Goal: Task Accomplishment & Management: Use online tool/utility

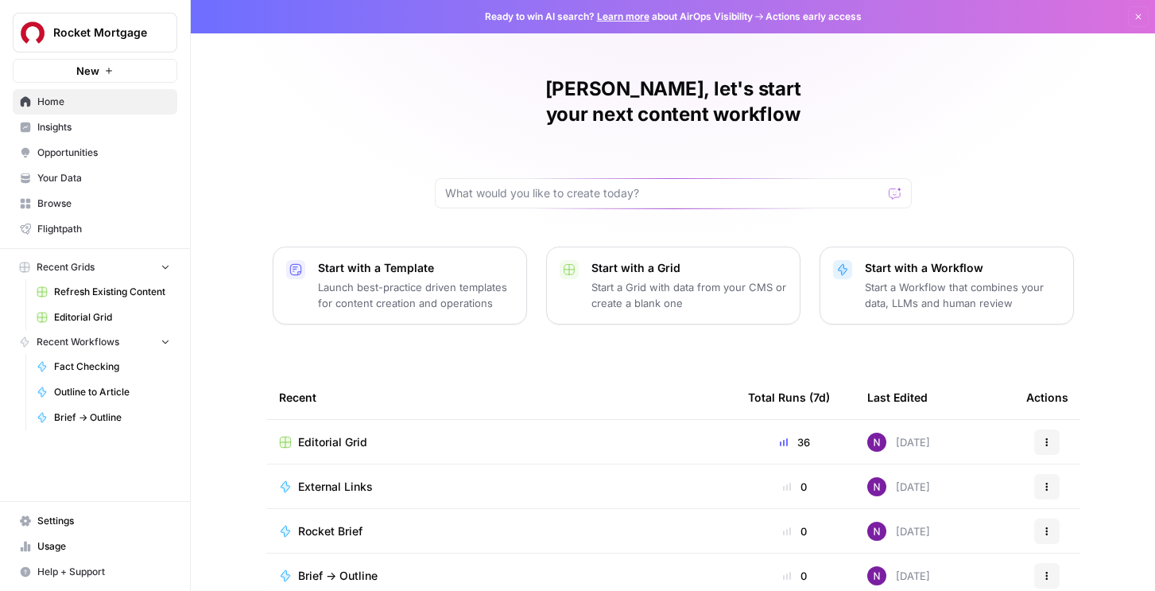
click at [123, 29] on span "Rocket Mortgage" at bounding box center [101, 33] width 96 height 16
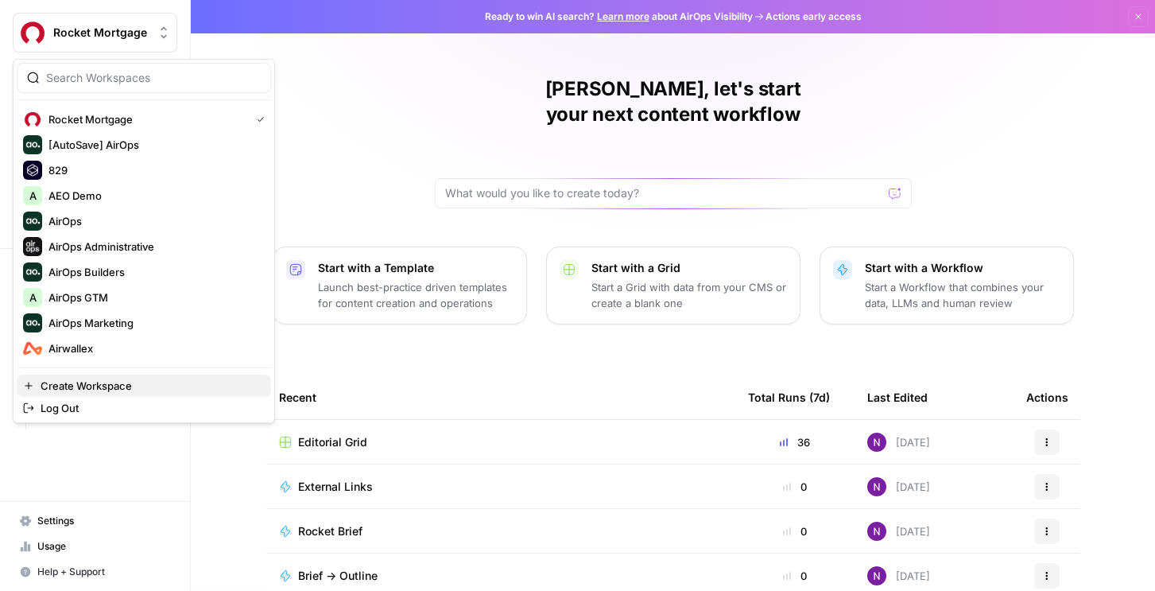
click at [93, 384] on span "Create Workspace" at bounding box center [150, 386] width 218 height 16
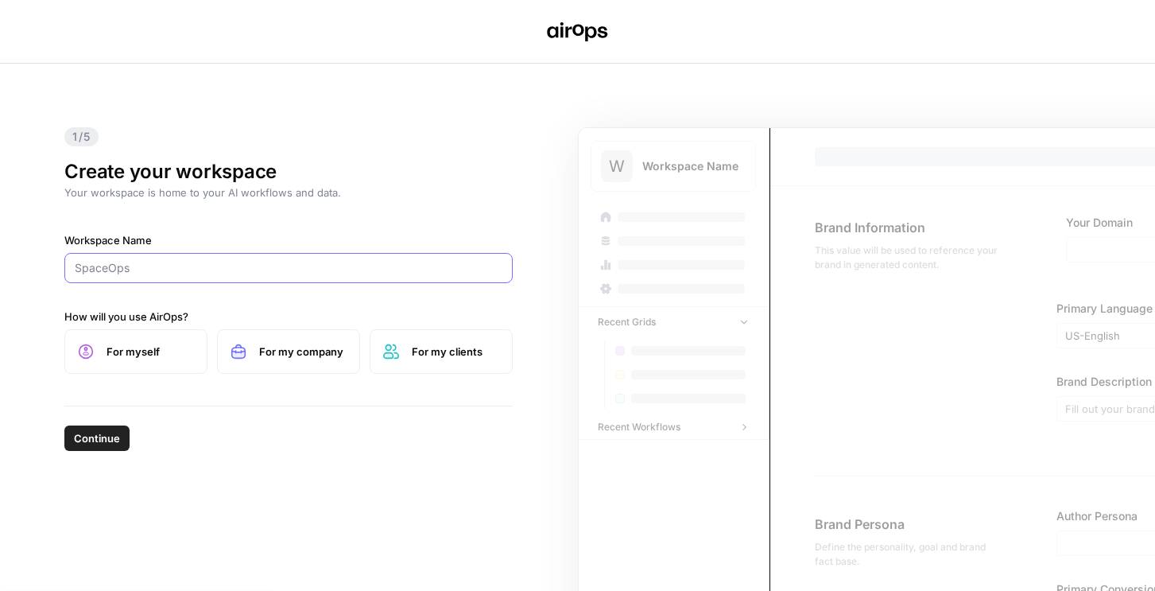
click at [169, 266] on input "Workspace Name" at bounding box center [289, 268] width 428 height 16
click at [343, 363] on label "For my company" at bounding box center [288, 351] width 143 height 45
click at [86, 269] on input "Loreal" at bounding box center [289, 268] width 428 height 16
click at [87, 269] on input "Loreal" at bounding box center [289, 268] width 428 height 16
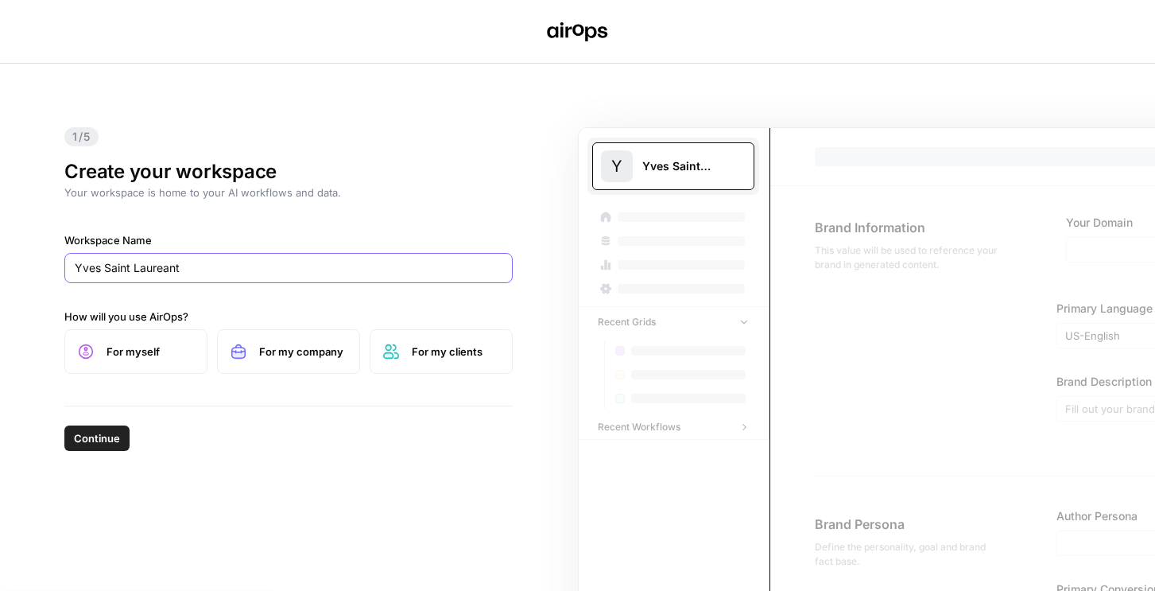
type input "j"
type input "K"
paste input "kiehls"
drag, startPoint x: 76, startPoint y: 270, endPoint x: 92, endPoint y: 265, distance: 17.6
click at [76, 270] on input "kiehls" at bounding box center [289, 268] width 428 height 16
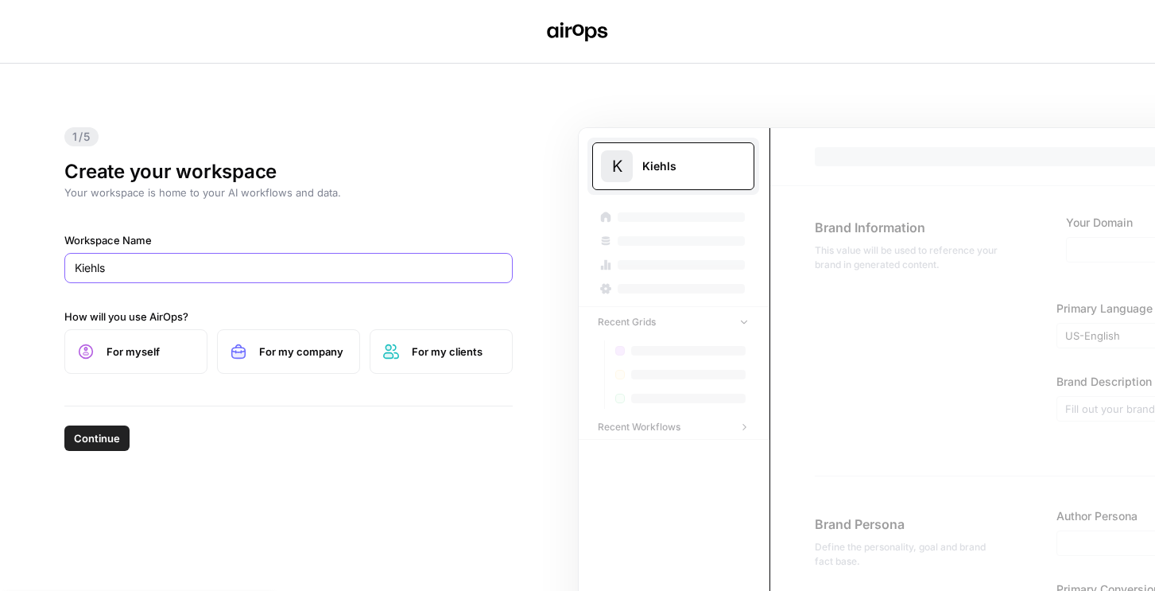
type input "Kiehls"
click at [104, 426] on button "Continue" at bounding box center [96, 437] width 65 height 25
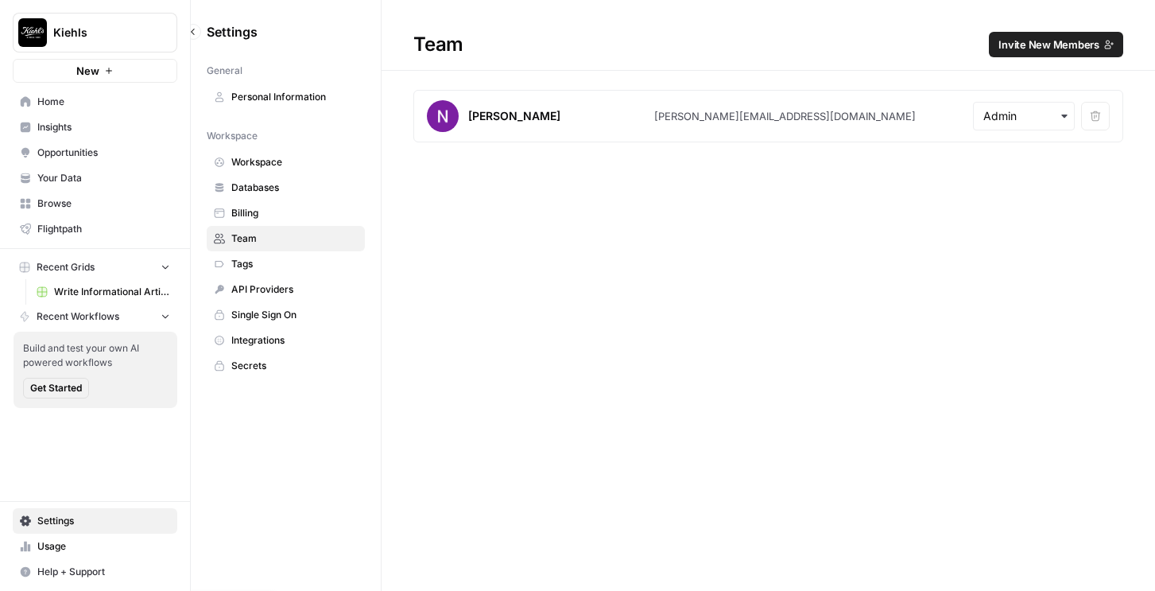
click at [86, 155] on span "Opportunities" at bounding box center [103, 153] width 133 height 14
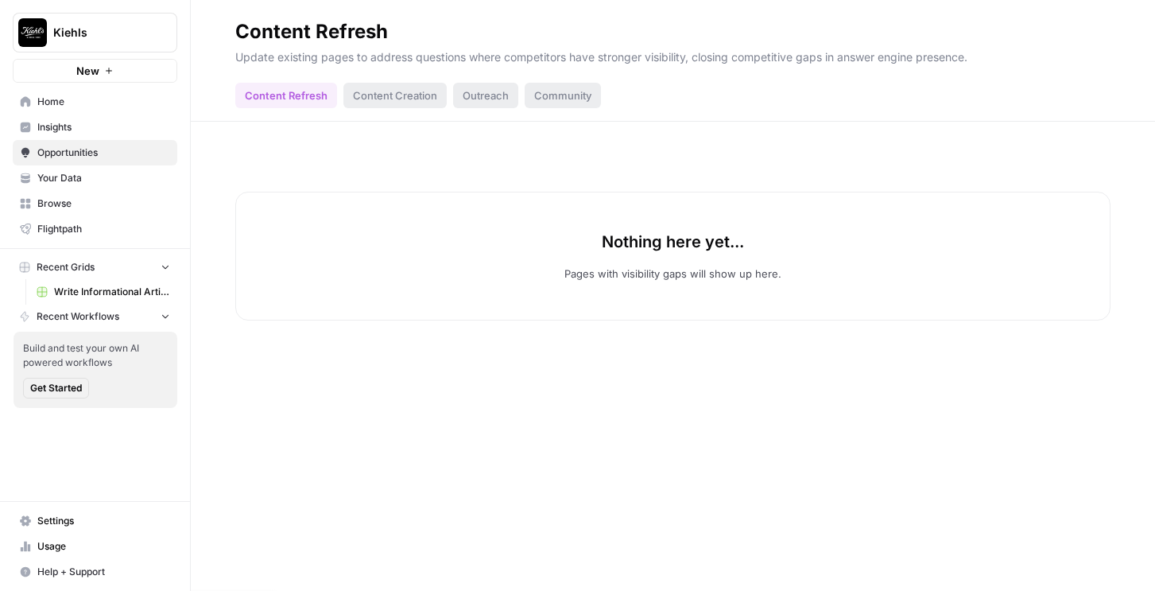
click at [68, 183] on span "Your Data" at bounding box center [103, 178] width 133 height 14
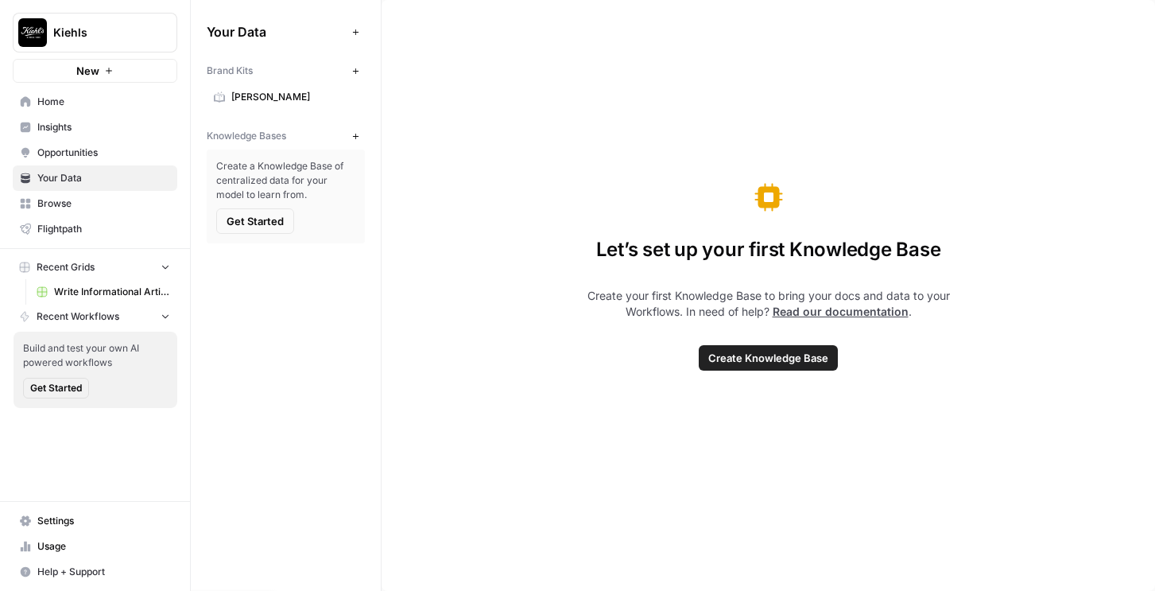
click at [363, 140] on button "New" at bounding box center [355, 135] width 19 height 19
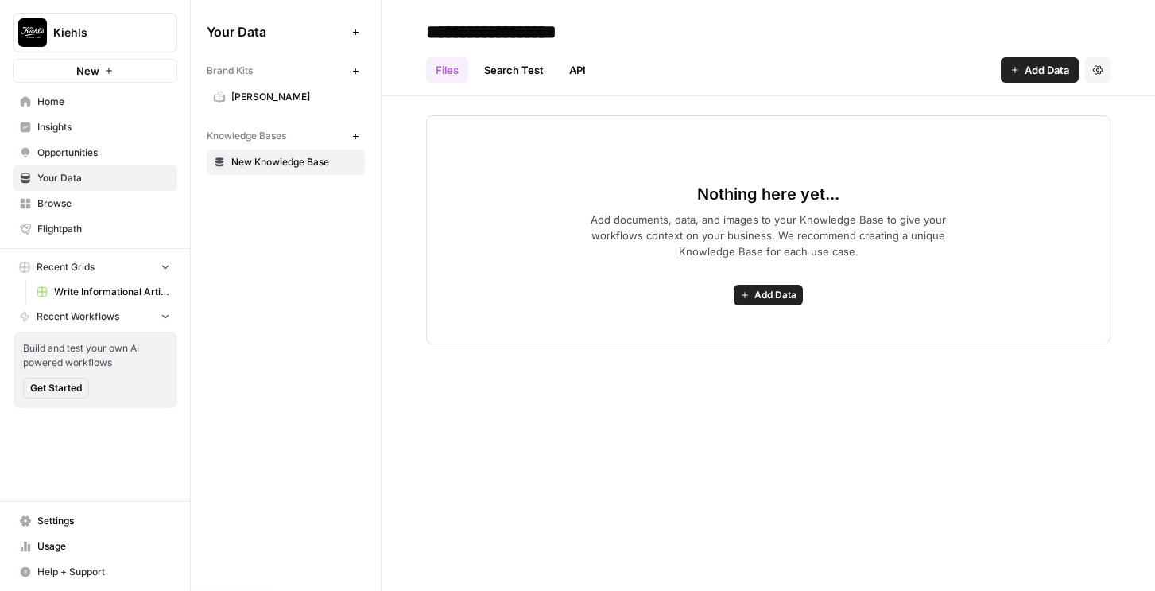
click at [593, 28] on input "**********" at bounding box center [547, 32] width 254 height 32
type input "*"
type input "*******"
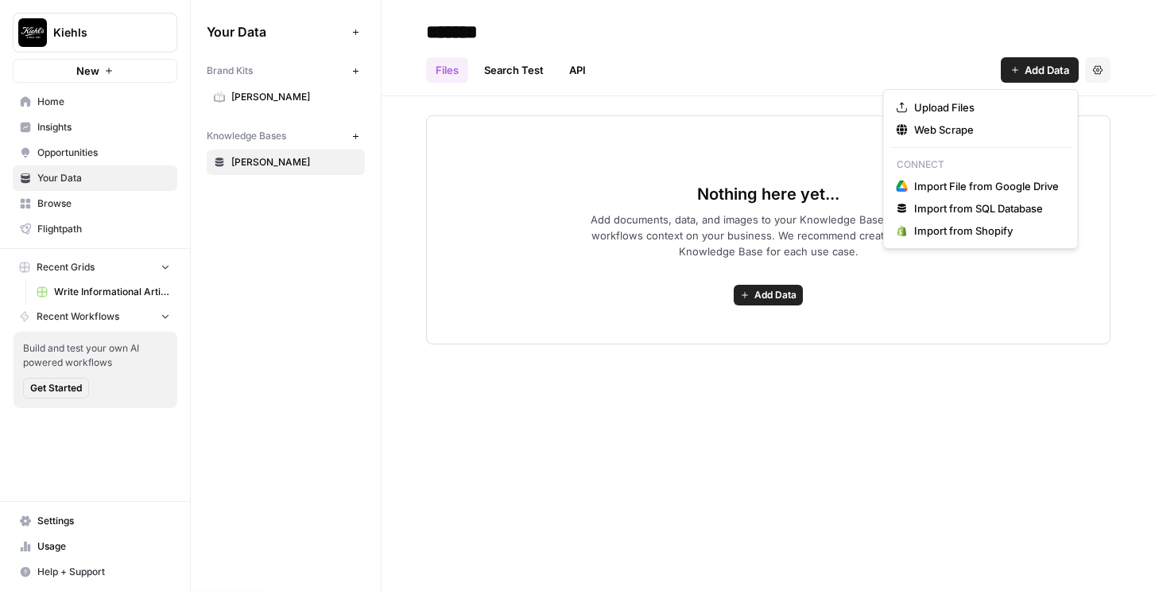
click at [1037, 77] on span "Add Data" at bounding box center [1047, 70] width 45 height 16
click at [952, 133] on span "Web Scrape" at bounding box center [987, 130] width 145 height 16
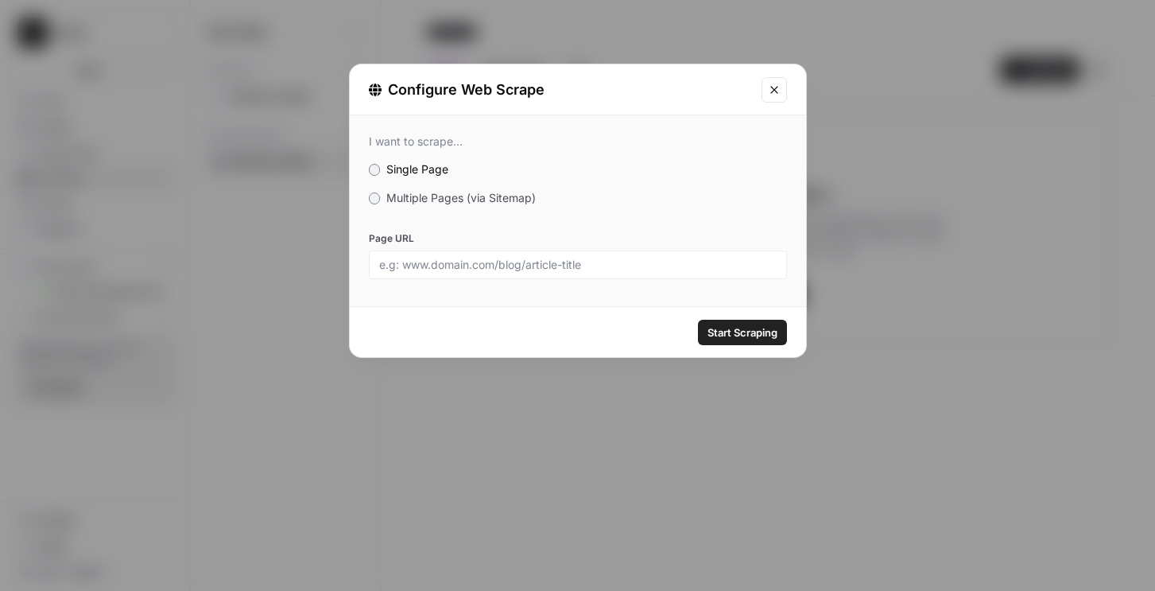
click at [463, 199] on span "Multiple Pages (via Sitemap)" at bounding box center [461, 198] width 150 height 14
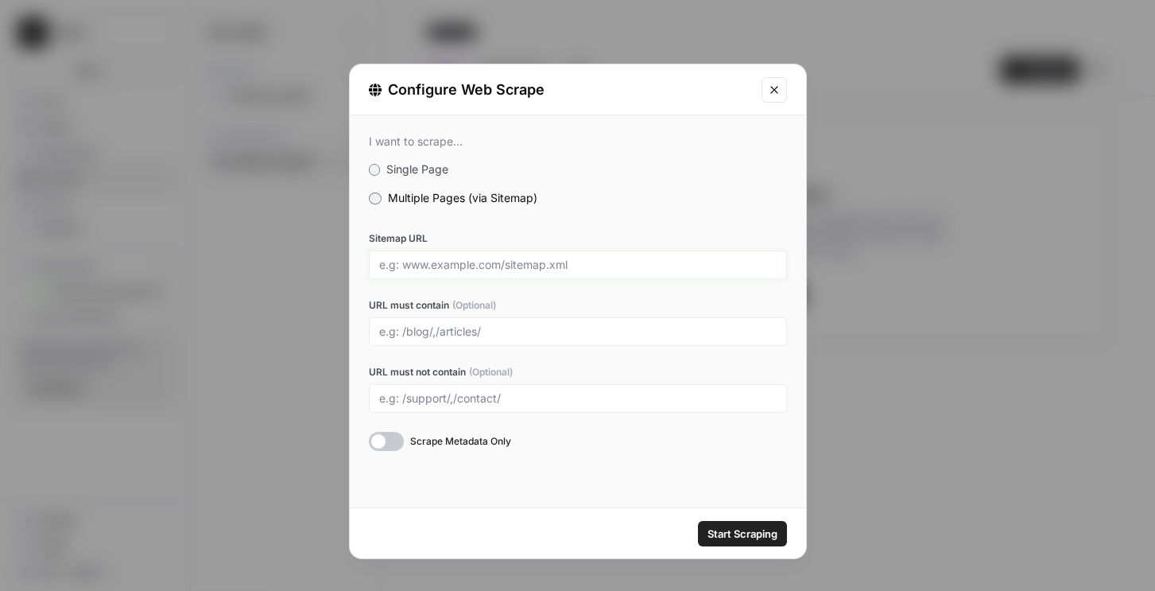
click at [431, 266] on input "Sitemap URL" at bounding box center [578, 265] width 398 height 14
type input "https://www.kiehls.com/sitemap.xml"
type input "/"
click at [446, 324] on input "/" at bounding box center [578, 331] width 398 height 14
click at [736, 540] on span "Start Scraping" at bounding box center [743, 534] width 70 height 16
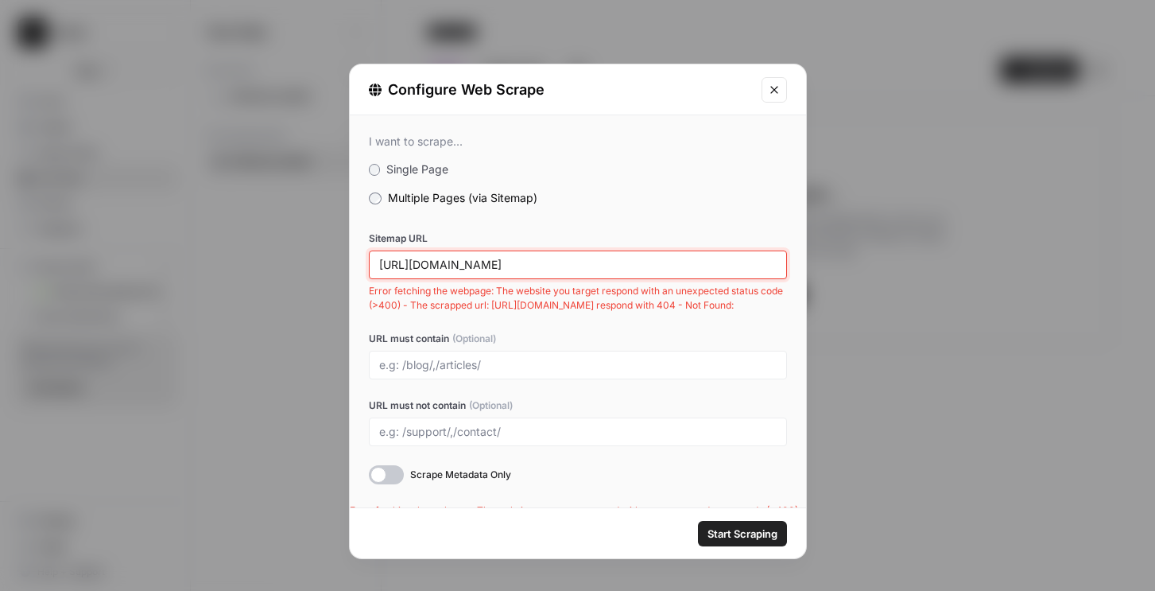
click at [624, 262] on input "https://www.kiehls.com/sitemap.xml" at bounding box center [578, 265] width 398 height 14
click at [775, 94] on icon "Close modal" at bounding box center [774, 89] width 13 height 13
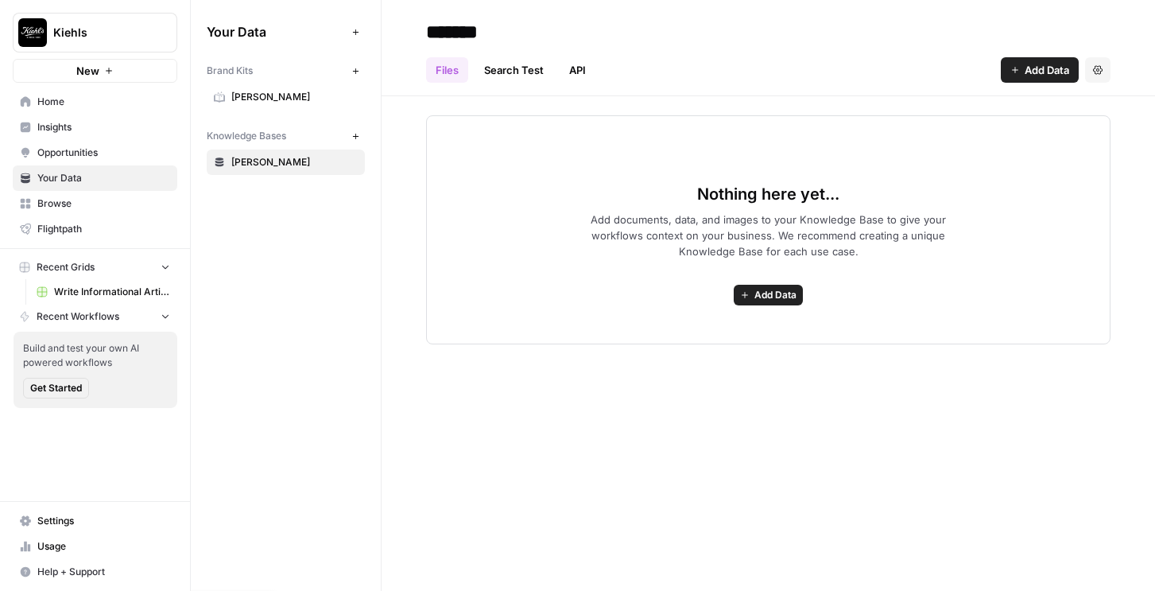
click at [83, 72] on span "New" at bounding box center [87, 71] width 23 height 16
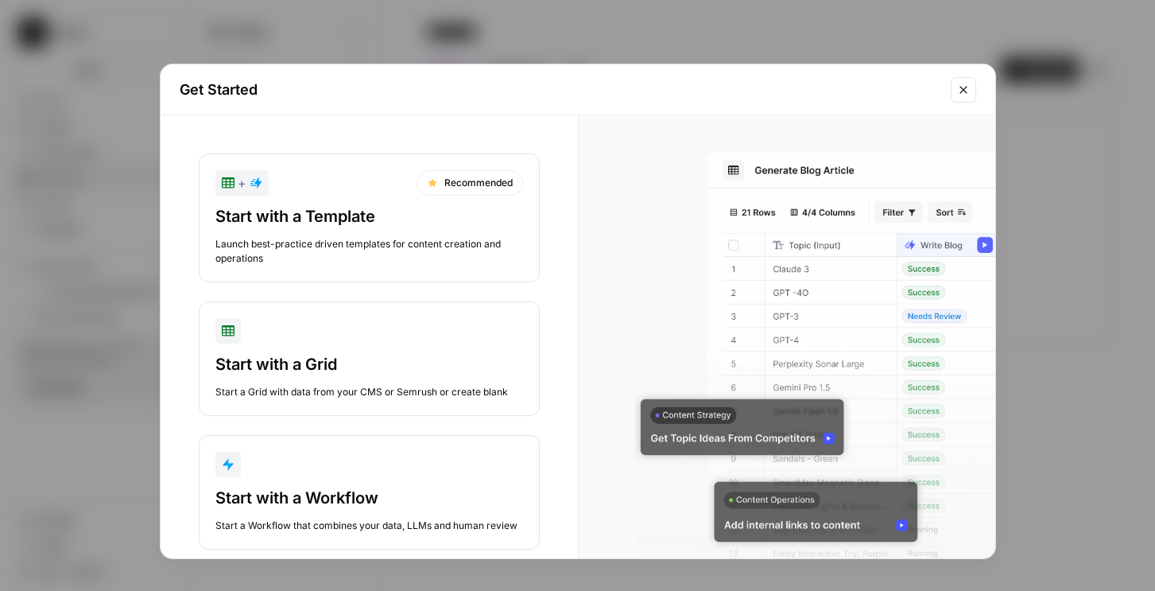
click at [341, 235] on div "Start with a Template Launch best-practice driven templates for content creatio…" at bounding box center [370, 235] width 308 height 60
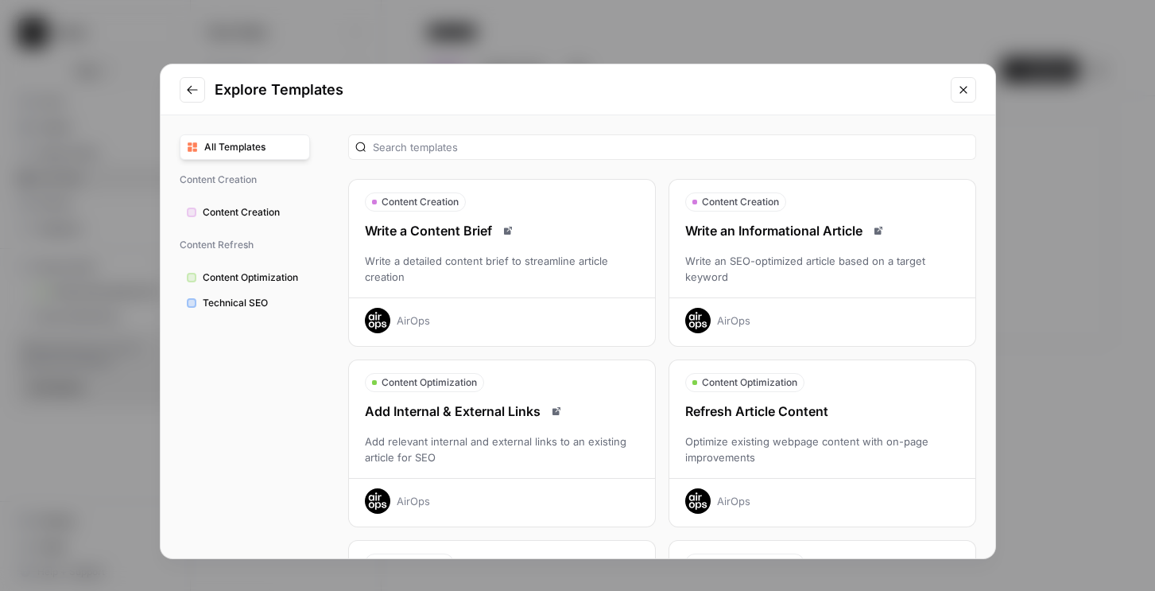
click at [778, 269] on div "Write an SEO-optimized article based on a target keyword" at bounding box center [823, 269] width 306 height 32
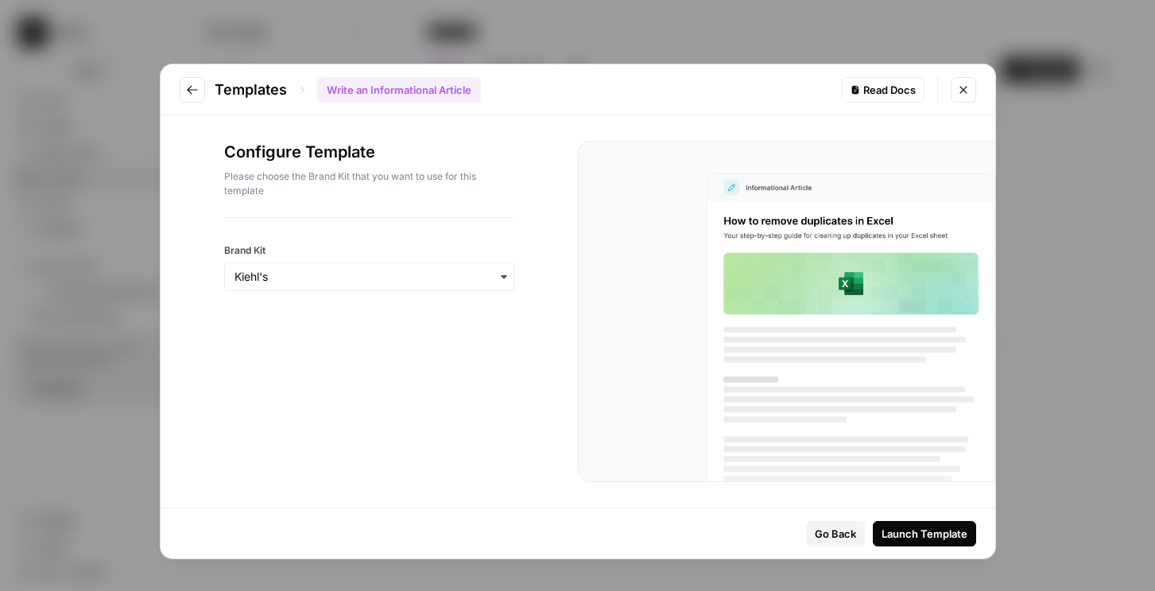
click at [911, 534] on div "Launch Template" at bounding box center [925, 534] width 86 height 16
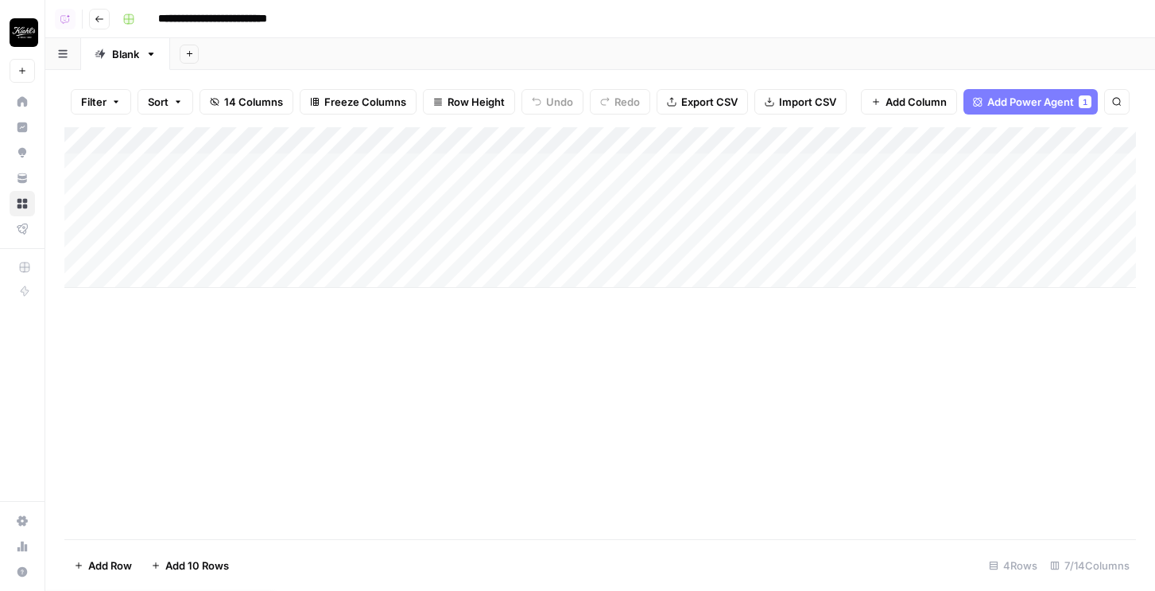
scroll to position [0, 76]
click at [82, 164] on div "Add Column" at bounding box center [600, 207] width 1072 height 161
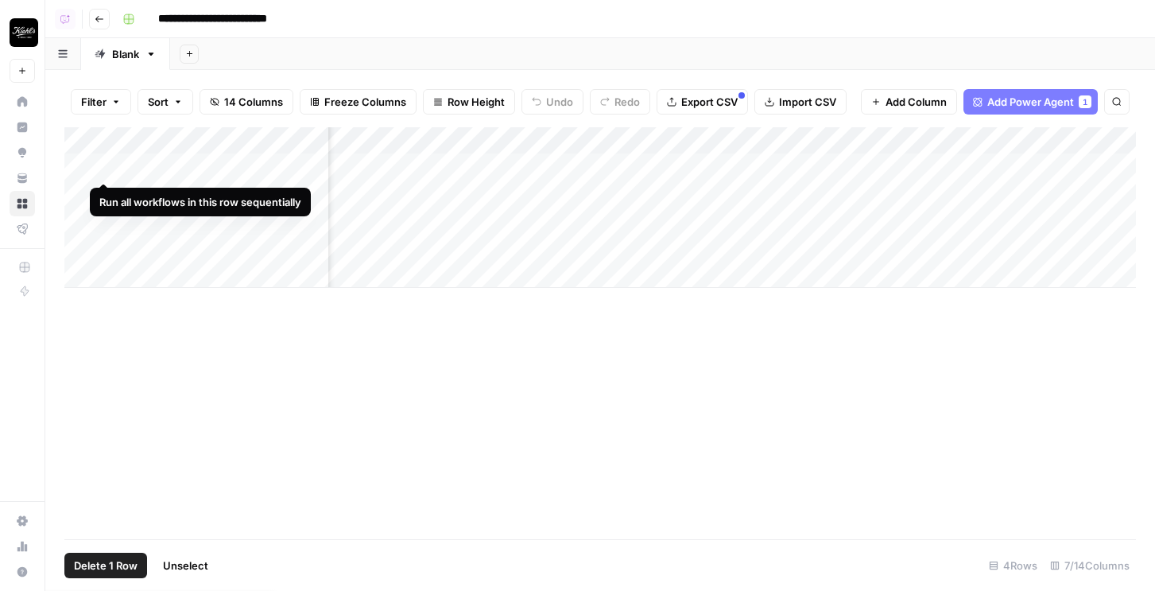
click at [103, 165] on div "Add Column" at bounding box center [600, 207] width 1072 height 161
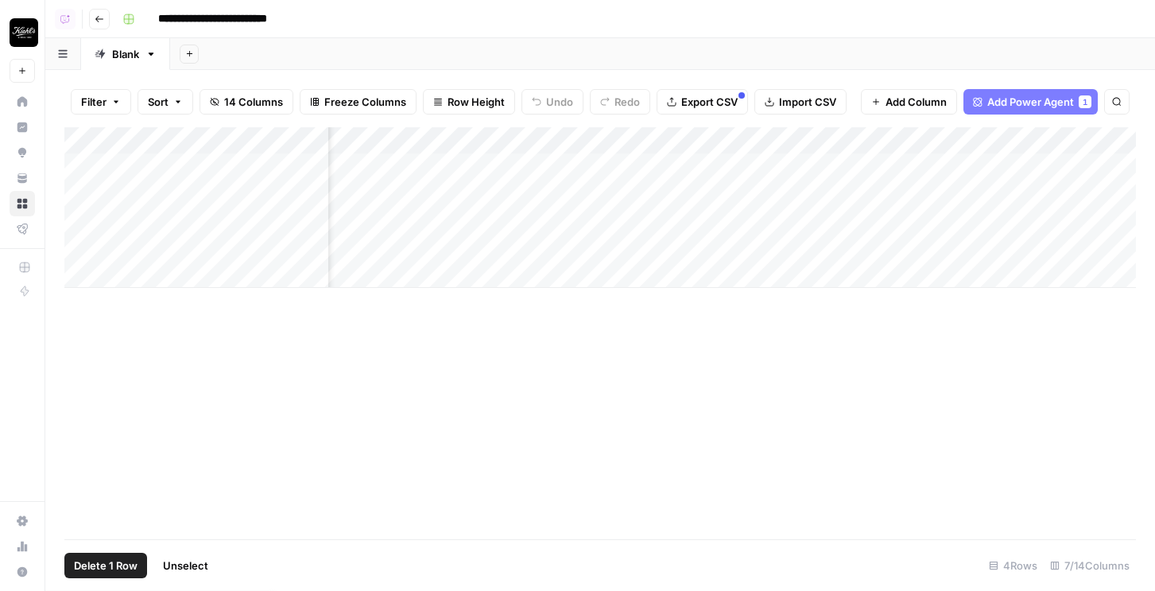
click at [99, 194] on div "Add Column" at bounding box center [600, 207] width 1072 height 161
click at [105, 219] on div "Add Column" at bounding box center [600, 207] width 1072 height 161
click at [102, 245] on div "Add Column" at bounding box center [600, 207] width 1072 height 161
click at [189, 23] on input "**********" at bounding box center [229, 18] width 156 height 25
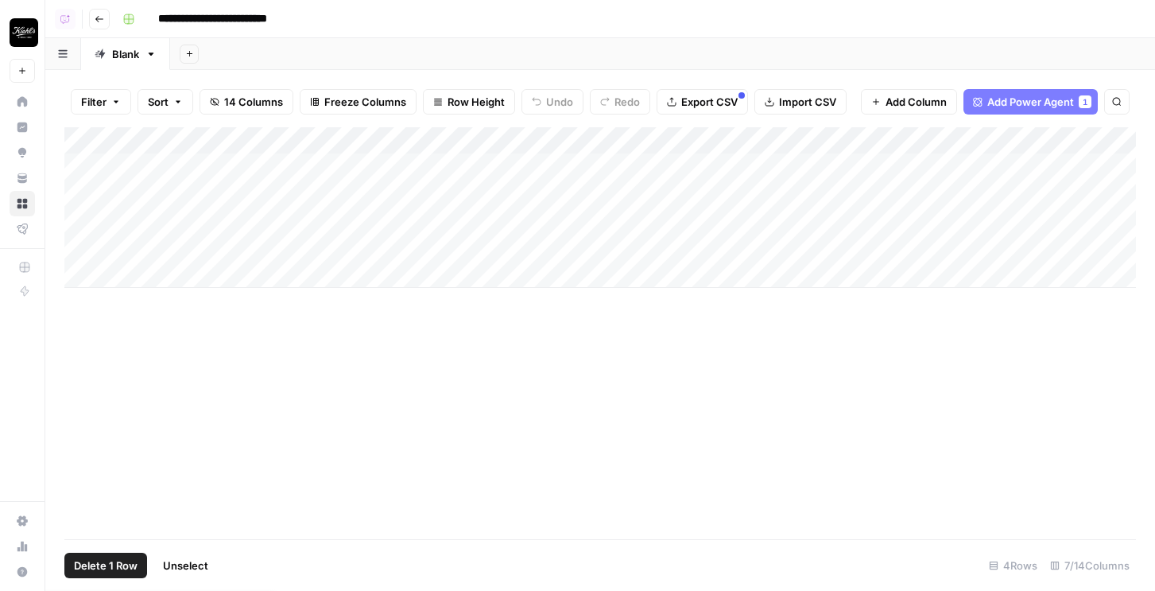
click at [189, 23] on input "**********" at bounding box center [229, 18] width 156 height 25
click at [105, 172] on div "Add Column" at bounding box center [600, 207] width 1072 height 161
click at [105, 195] on div "Add Column" at bounding box center [600, 207] width 1072 height 161
click at [107, 216] on div "Add Column" at bounding box center [600, 207] width 1072 height 161
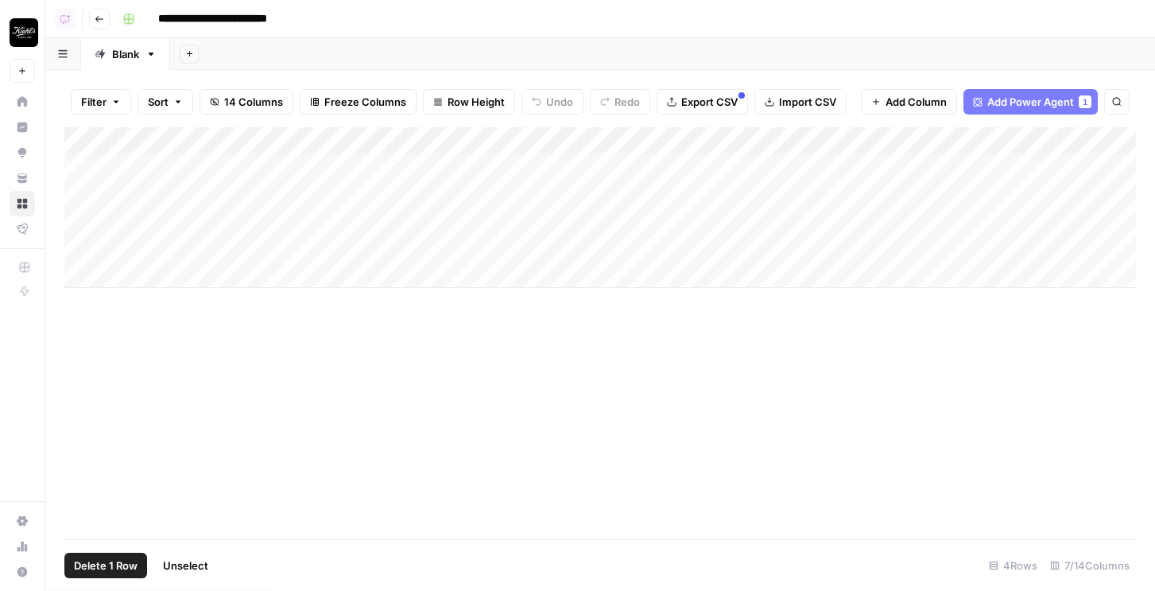
click at [107, 252] on div "Add Column" at bounding box center [600, 207] width 1072 height 161
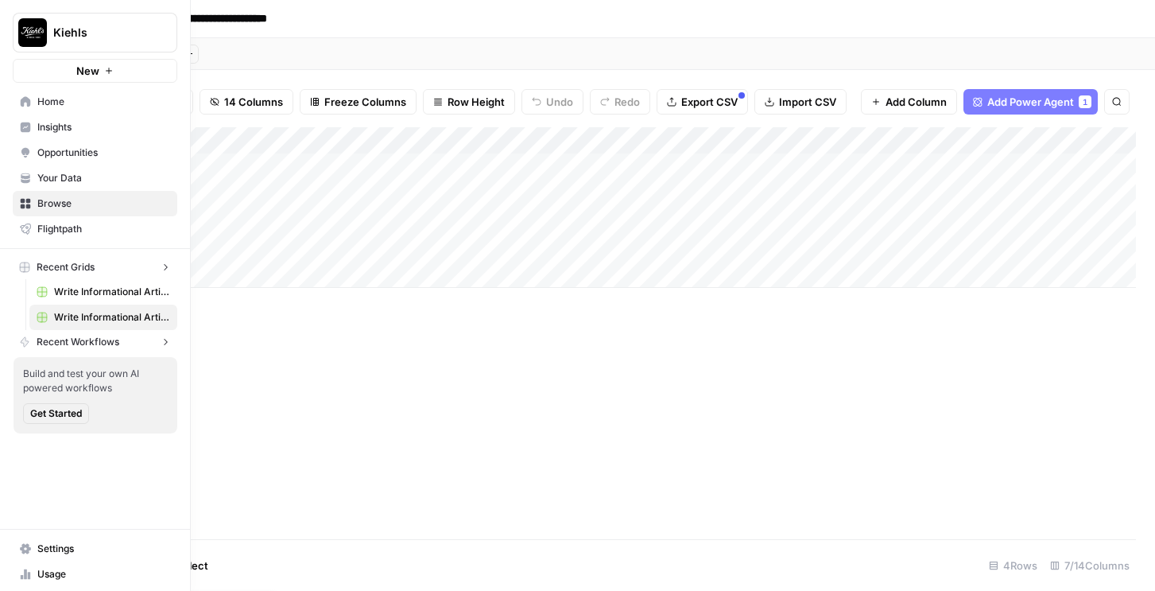
click at [25, 35] on img "Workspace: Kiehls" at bounding box center [32, 32] width 29 height 29
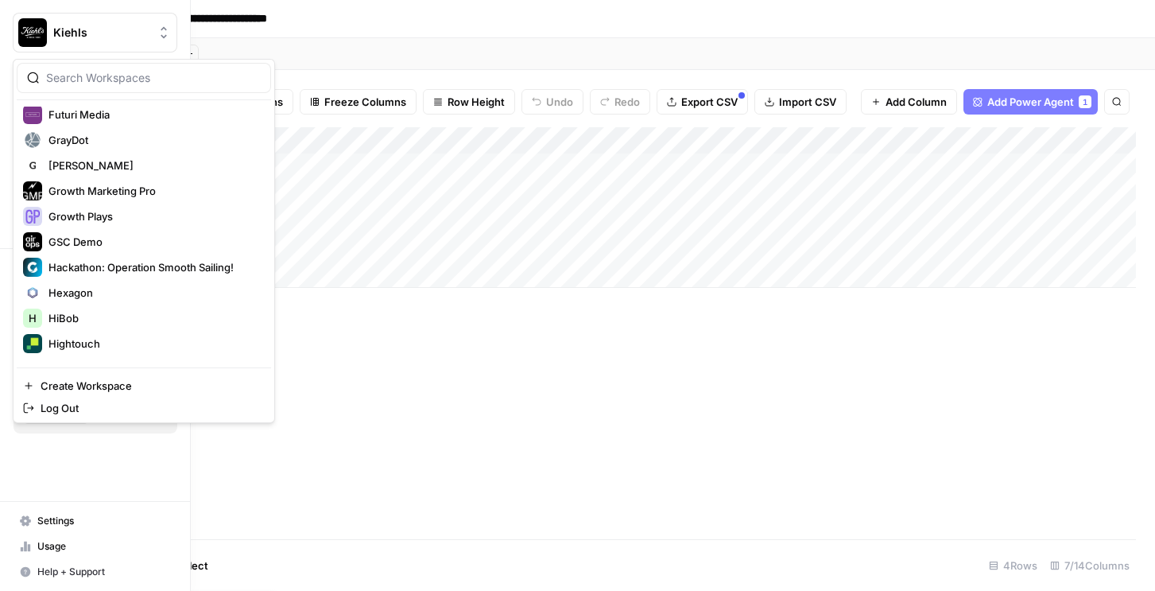
scroll to position [1097, 0]
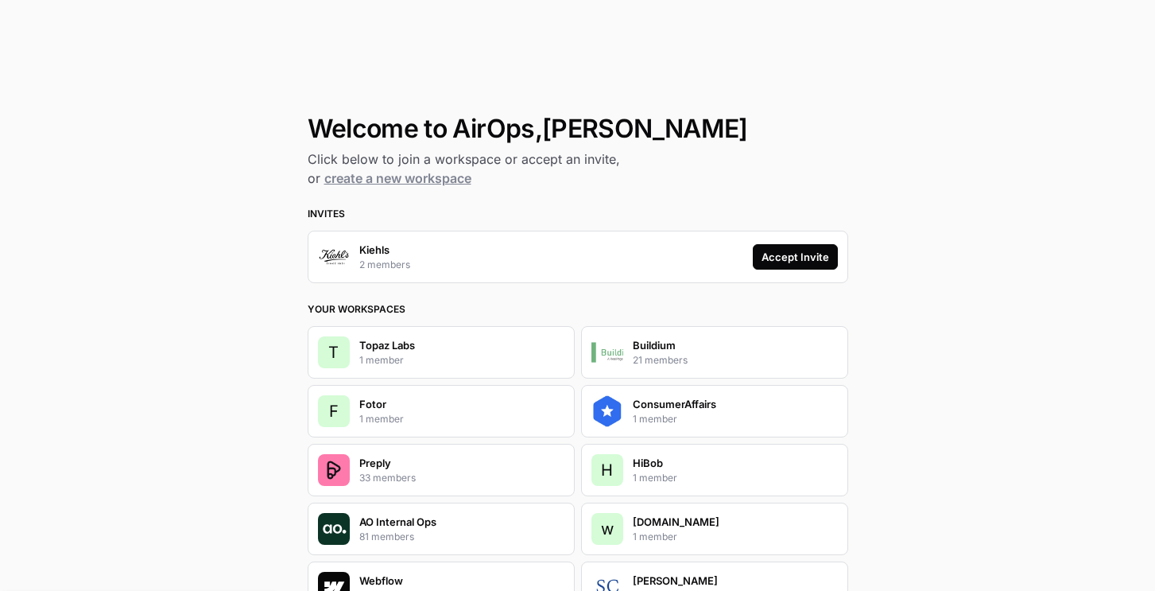
click at [791, 261] on div "Accept Invite" at bounding box center [796, 257] width 68 height 16
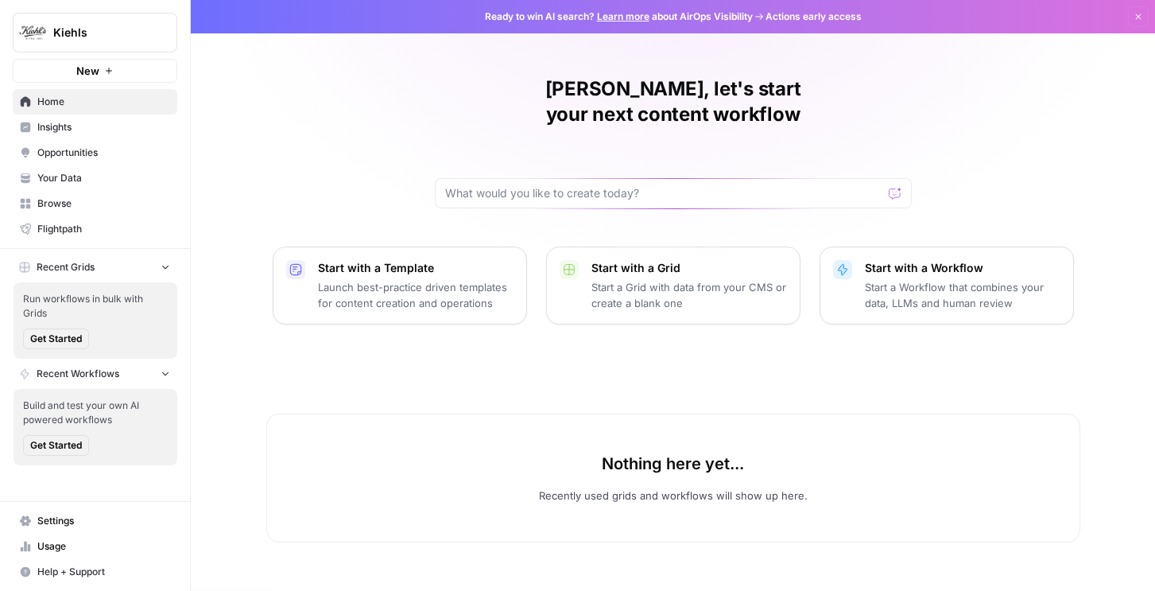
click at [72, 77] on button "New" at bounding box center [95, 71] width 165 height 24
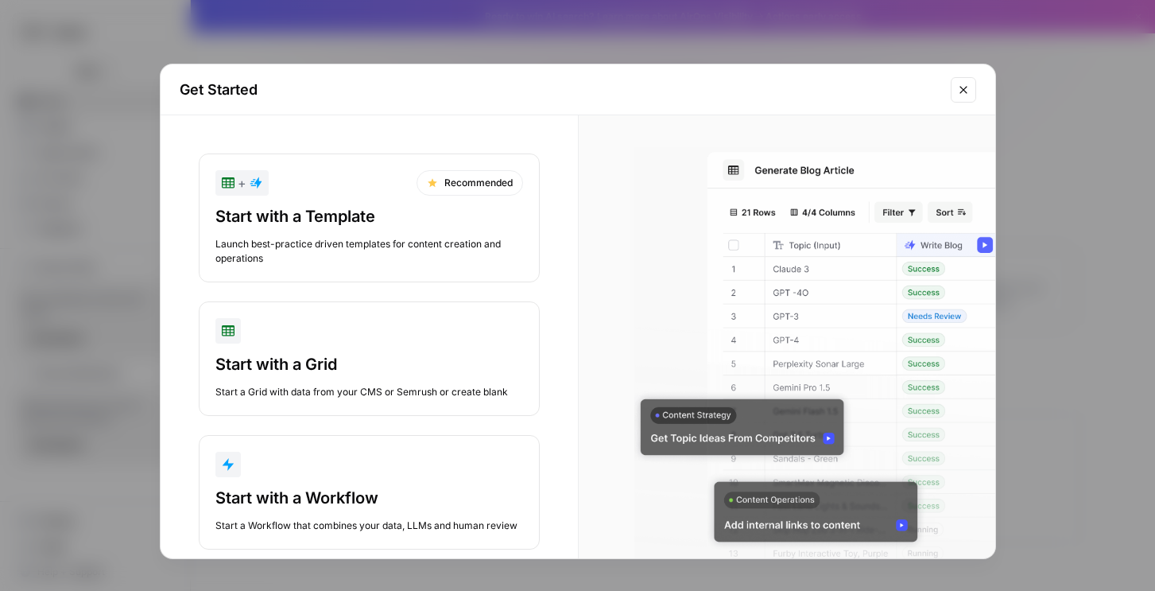
click at [357, 260] on div "Launch best-practice driven templates for content creation and operations" at bounding box center [370, 251] width 308 height 29
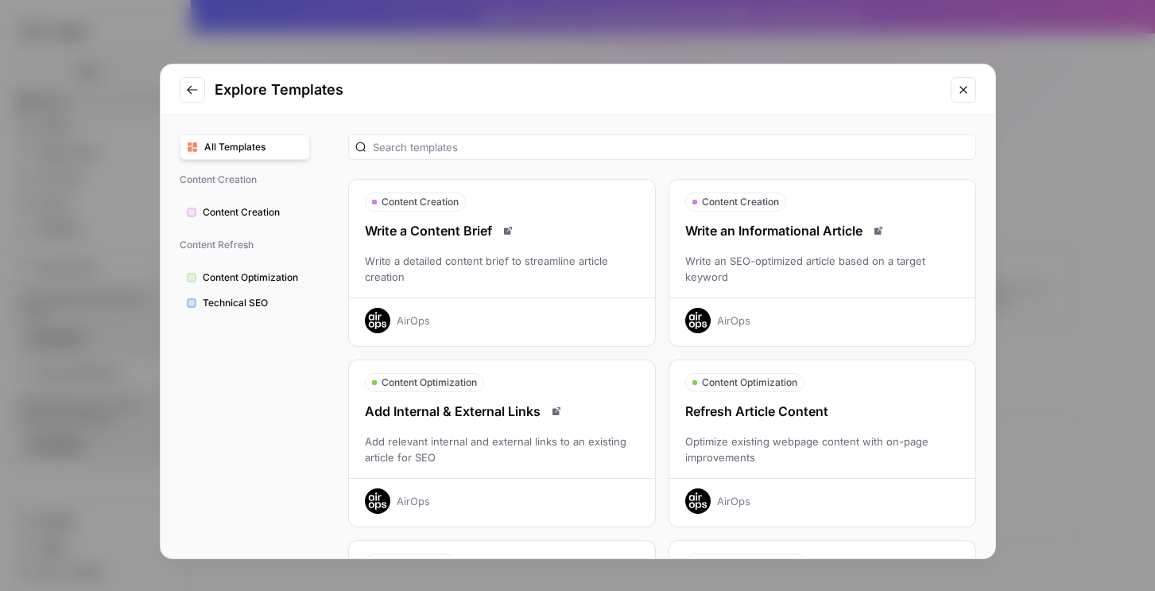
click at [728, 189] on button "Content Creation Write an Informational Article Write an SEO-optimized article …" at bounding box center [823, 263] width 308 height 168
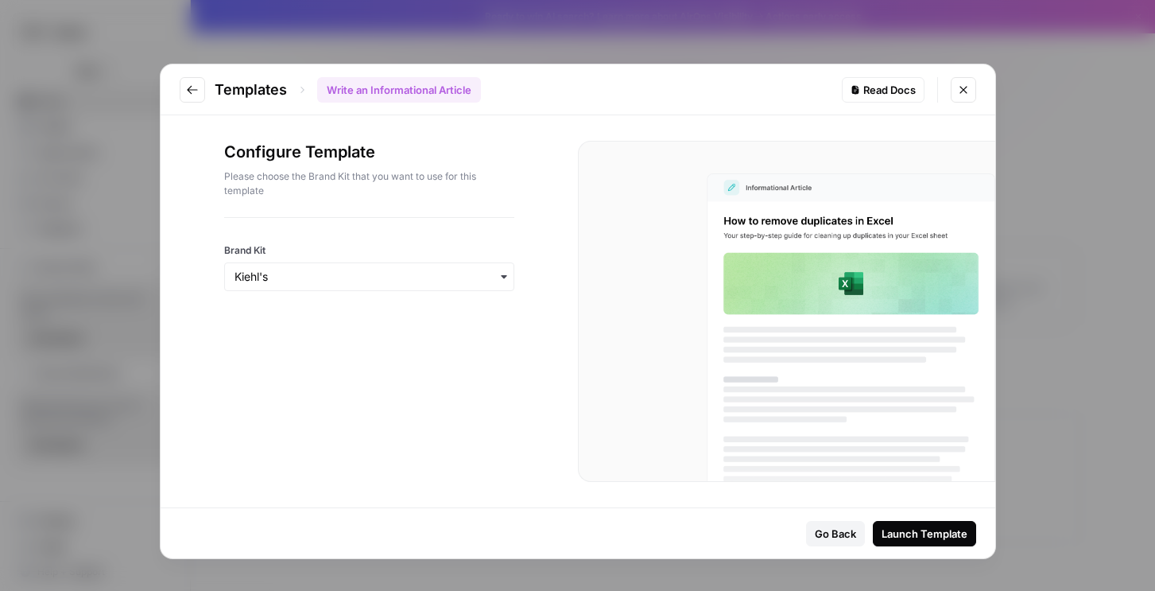
click at [926, 538] on div "Launch Template" at bounding box center [925, 534] width 86 height 16
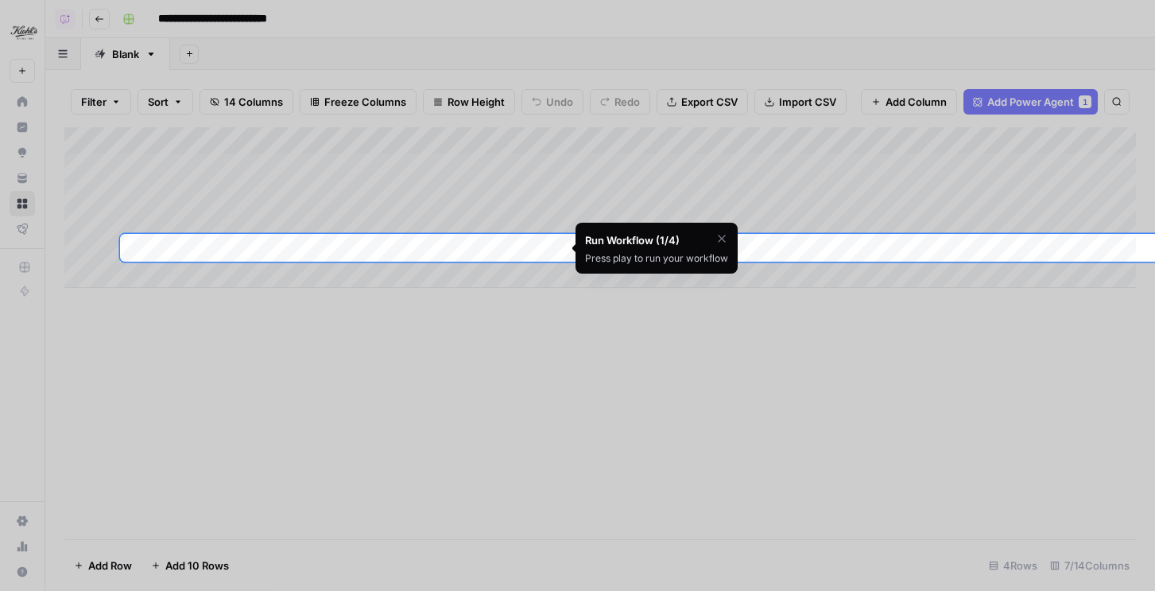
click at [723, 239] on icon "button" at bounding box center [722, 238] width 13 height 13
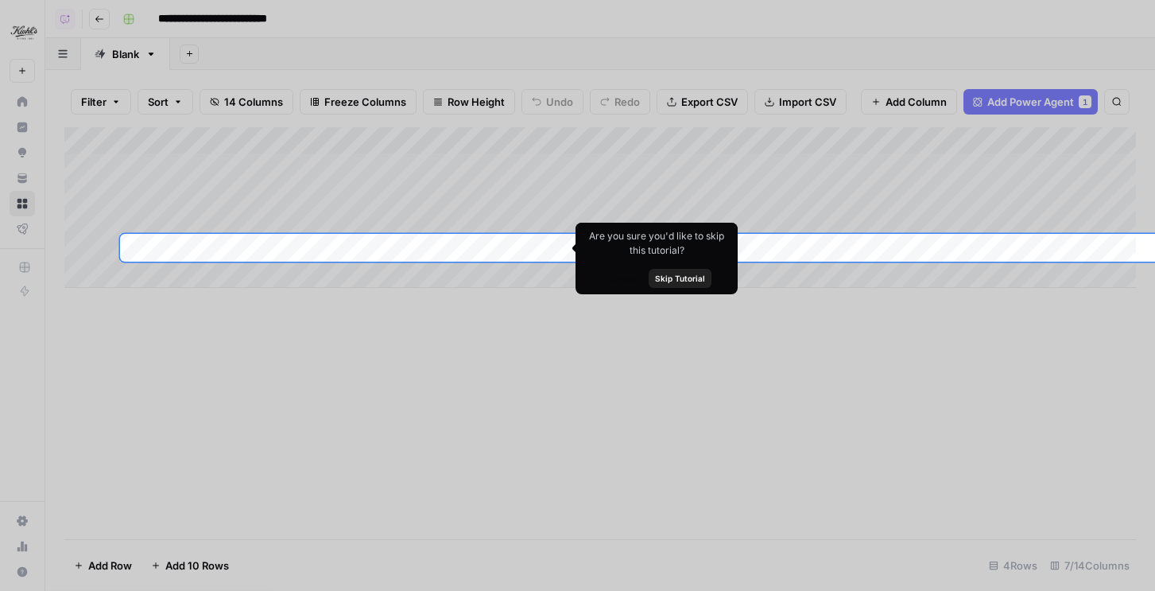
click at [25, 212] on div at bounding box center [577, 117] width 1155 height 234
click at [18, 194] on div at bounding box center [577, 117] width 1155 height 234
click at [662, 278] on span "Skip Tutorial" at bounding box center [680, 278] width 50 height 13
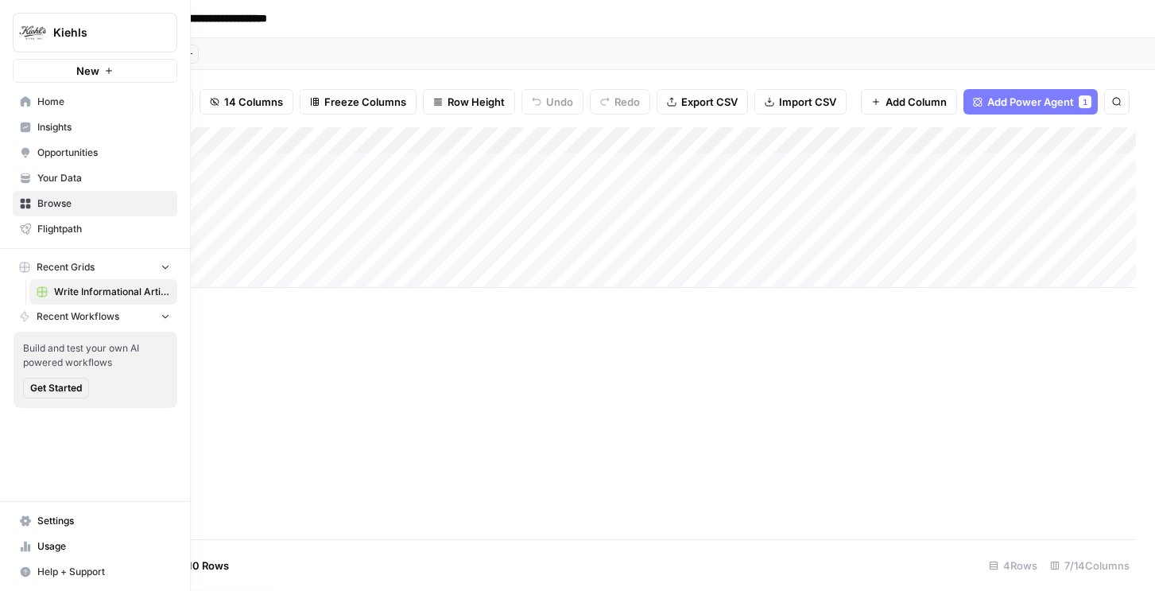
click at [53, 524] on span "Settings" at bounding box center [103, 521] width 133 height 14
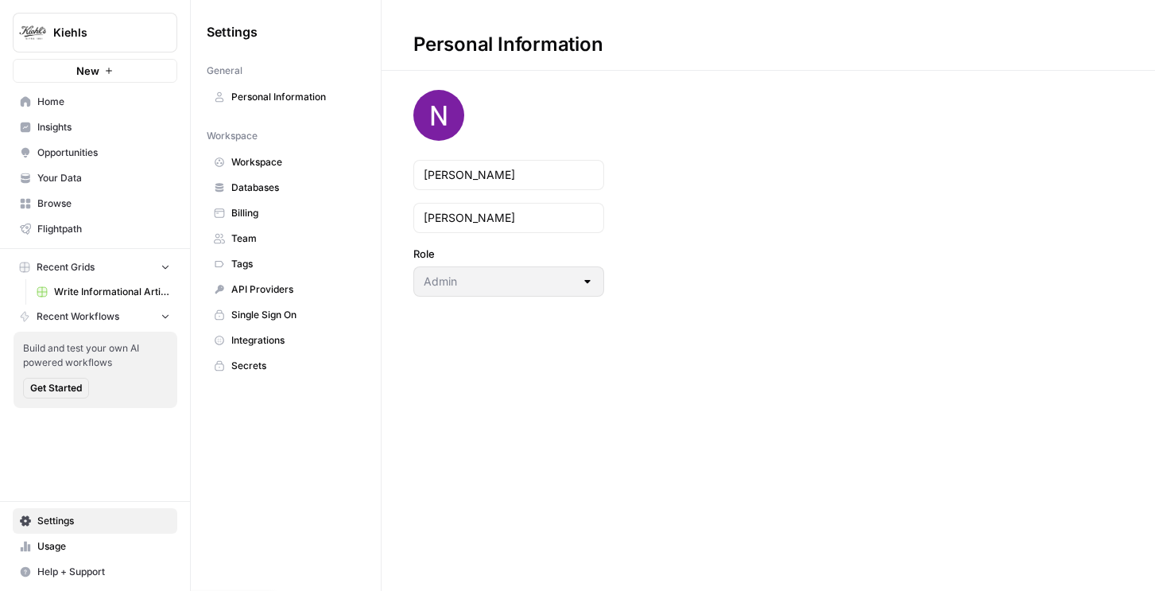
click at [262, 236] on span "Team" at bounding box center [294, 238] width 126 height 14
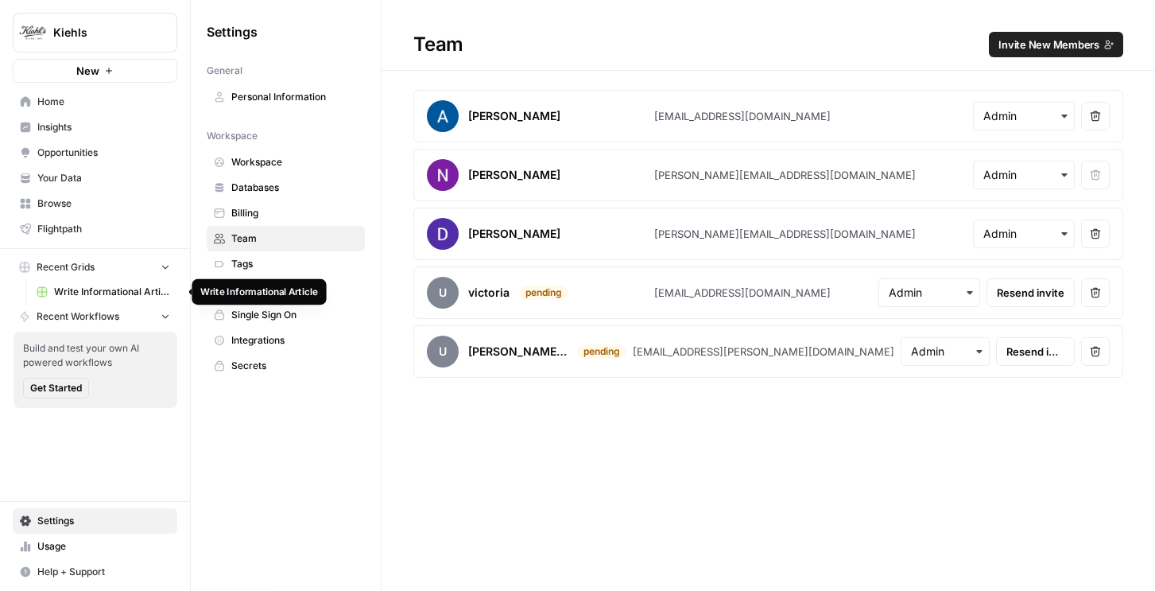
click at [87, 287] on span "Write Informational Article" at bounding box center [112, 292] width 116 height 14
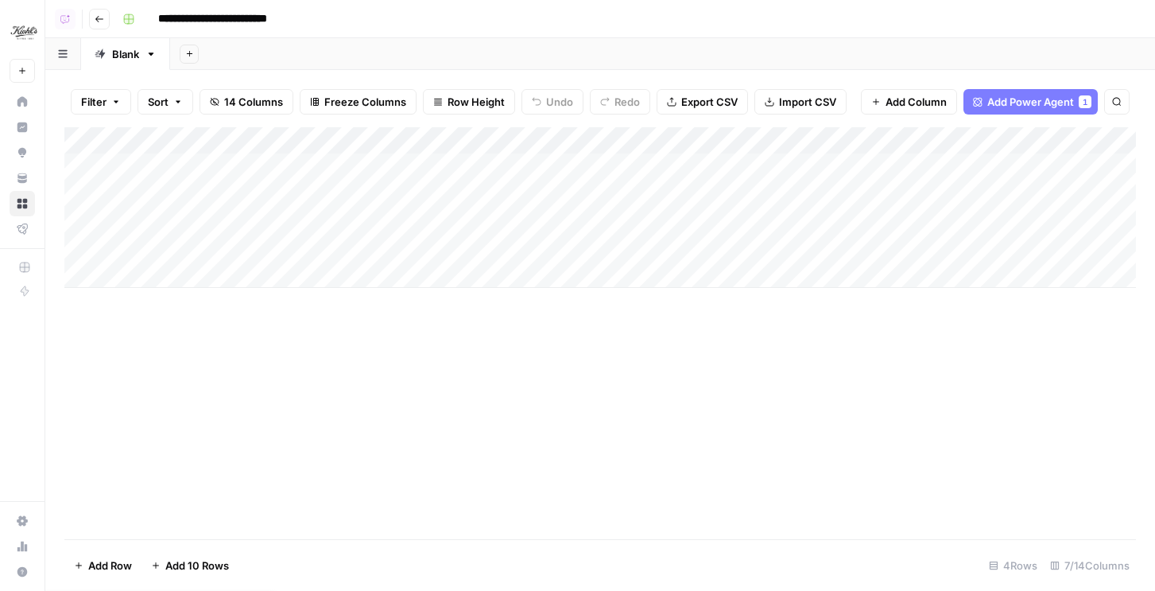
click at [103, 164] on div "Add Column" at bounding box center [600, 207] width 1072 height 161
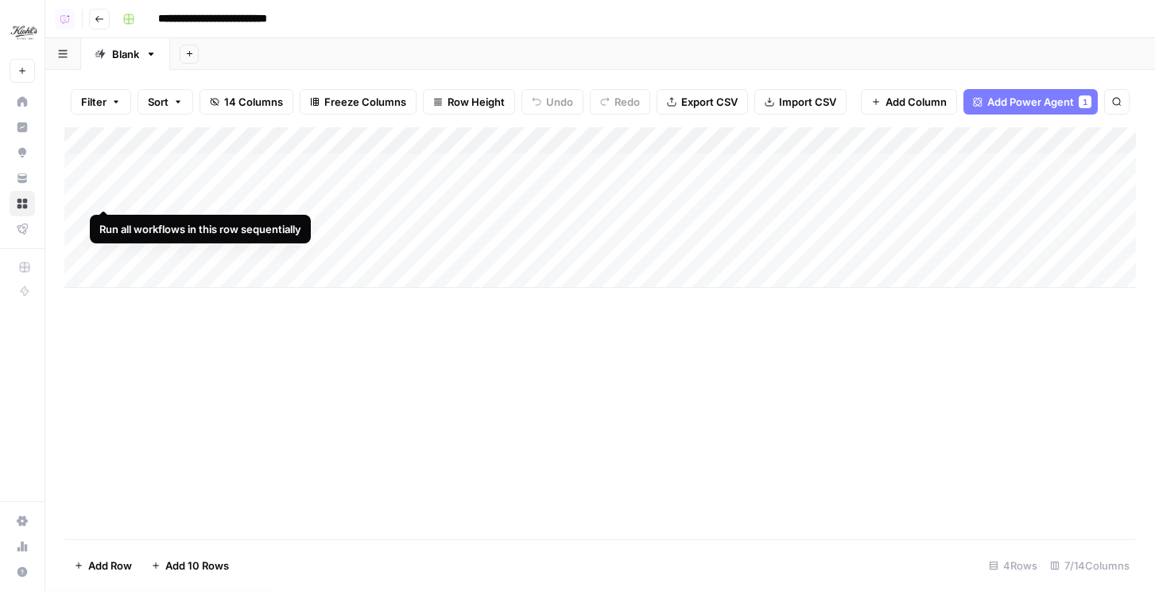
click at [105, 196] on div "Add Column" at bounding box center [600, 207] width 1072 height 161
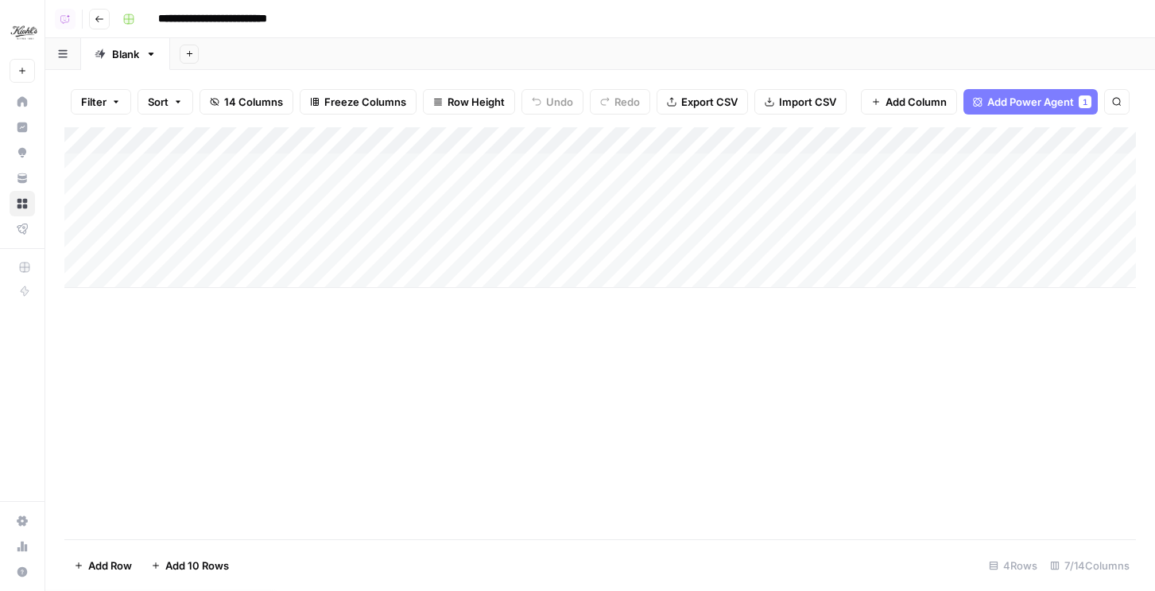
click at [104, 223] on div "Add Column" at bounding box center [600, 207] width 1072 height 161
click at [102, 250] on div "Add Column" at bounding box center [600, 207] width 1072 height 161
click at [553, 168] on div "Add Column" at bounding box center [600, 207] width 1072 height 161
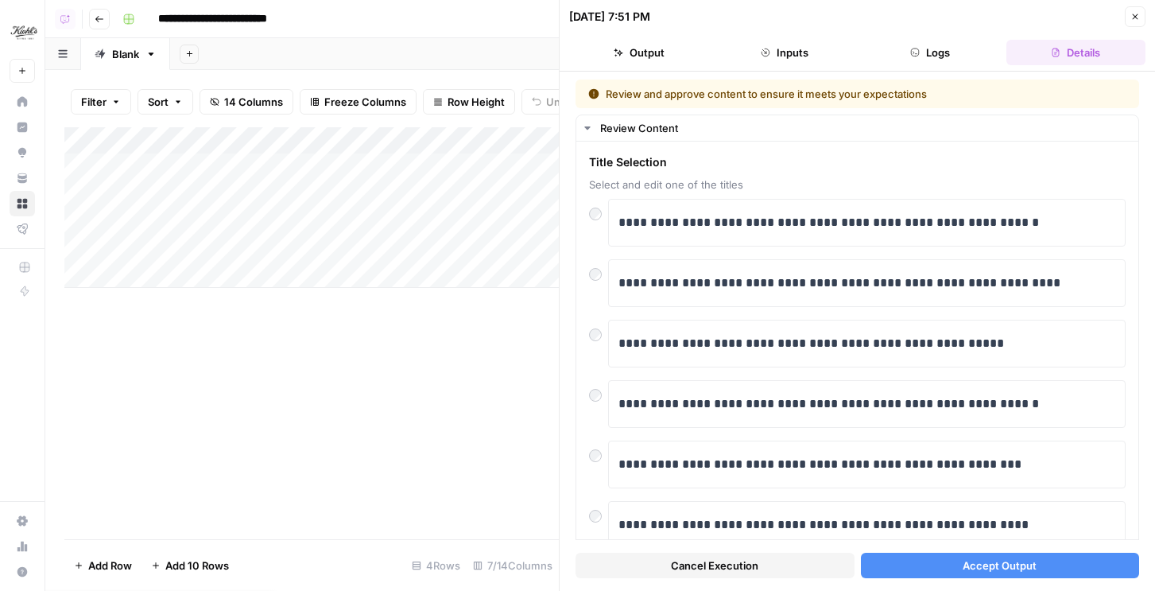
click at [913, 576] on button "Accept Output" at bounding box center [1000, 565] width 279 height 25
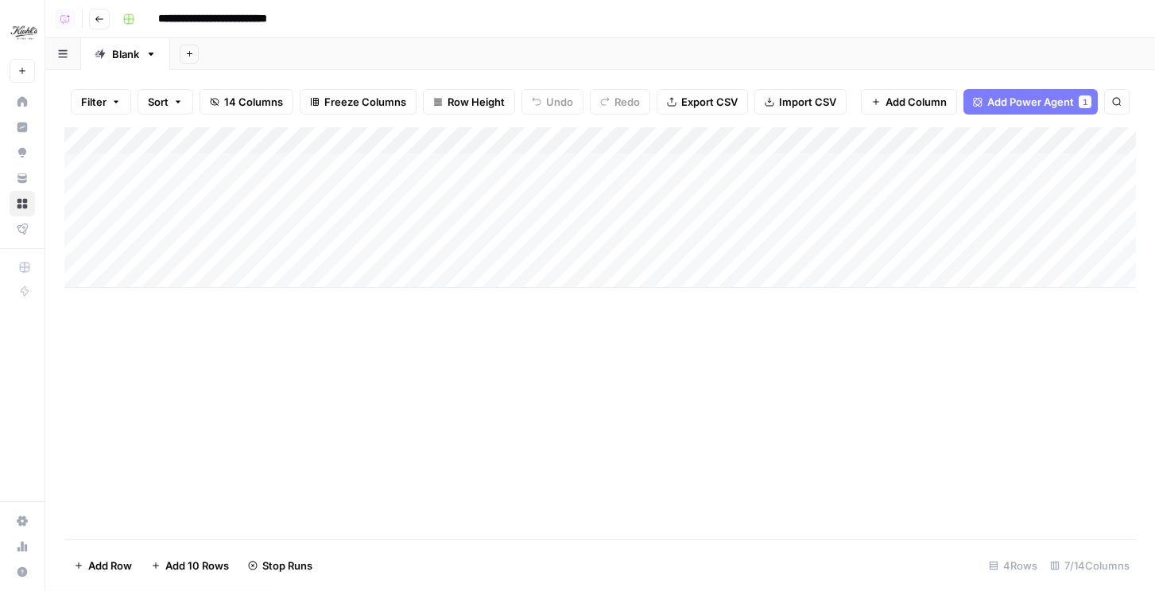
click at [555, 190] on div "Add Column" at bounding box center [600, 207] width 1072 height 161
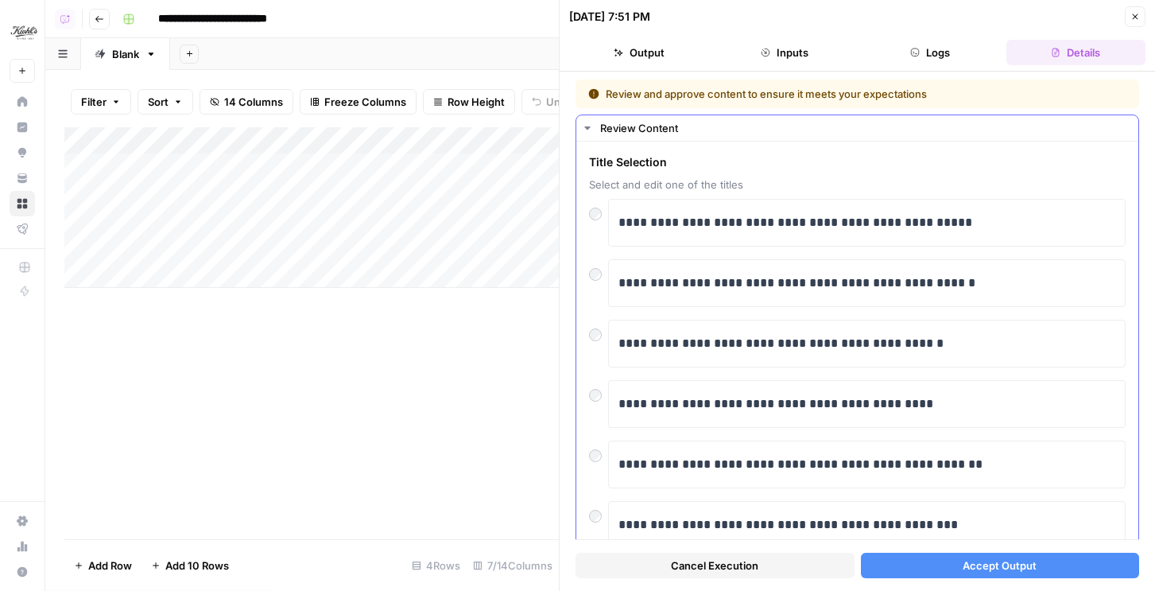
click at [590, 340] on div at bounding box center [598, 331] width 19 height 22
click at [889, 565] on button "Accept Output" at bounding box center [1000, 565] width 279 height 25
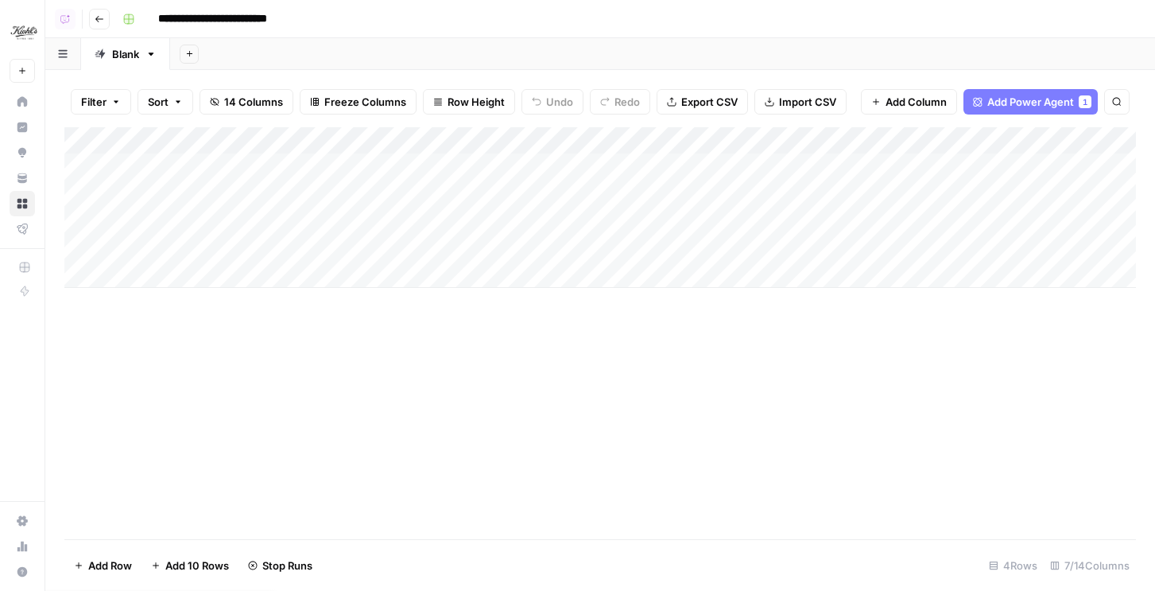
click at [549, 224] on div "Add Column" at bounding box center [600, 207] width 1072 height 161
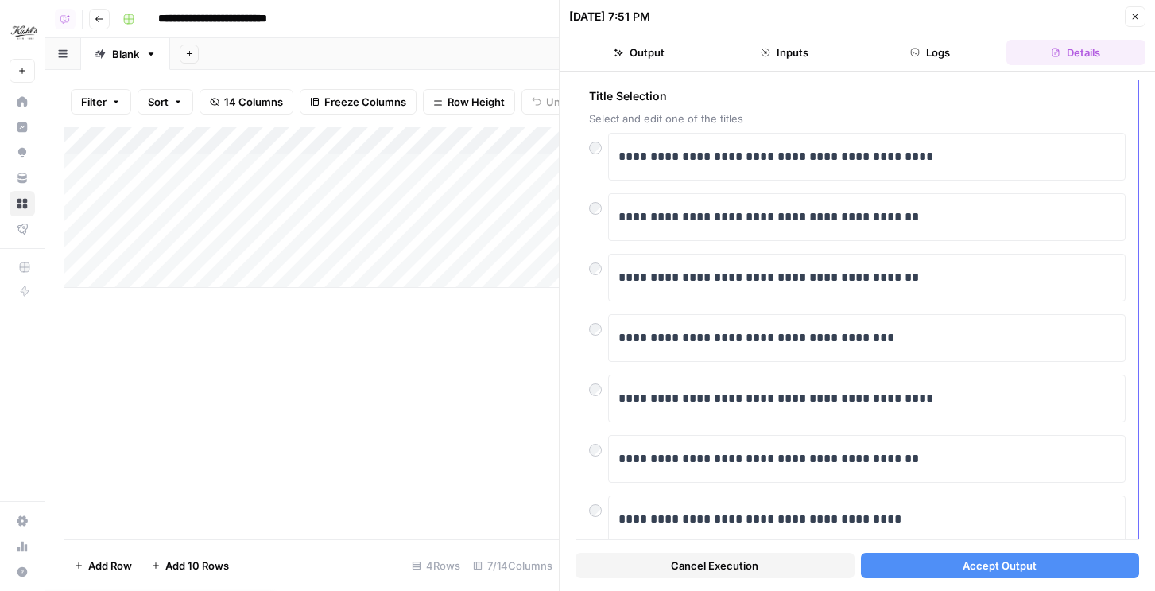
scroll to position [86, 0]
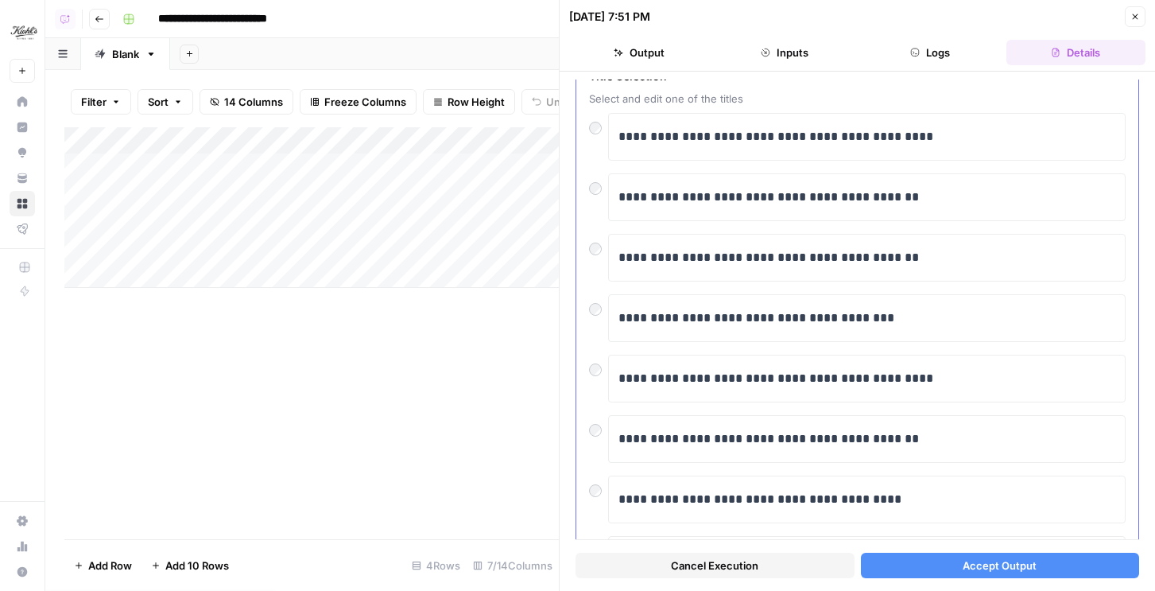
click at [596, 180] on div at bounding box center [598, 184] width 19 height 22
click at [910, 560] on button "Accept Output" at bounding box center [1000, 565] width 279 height 25
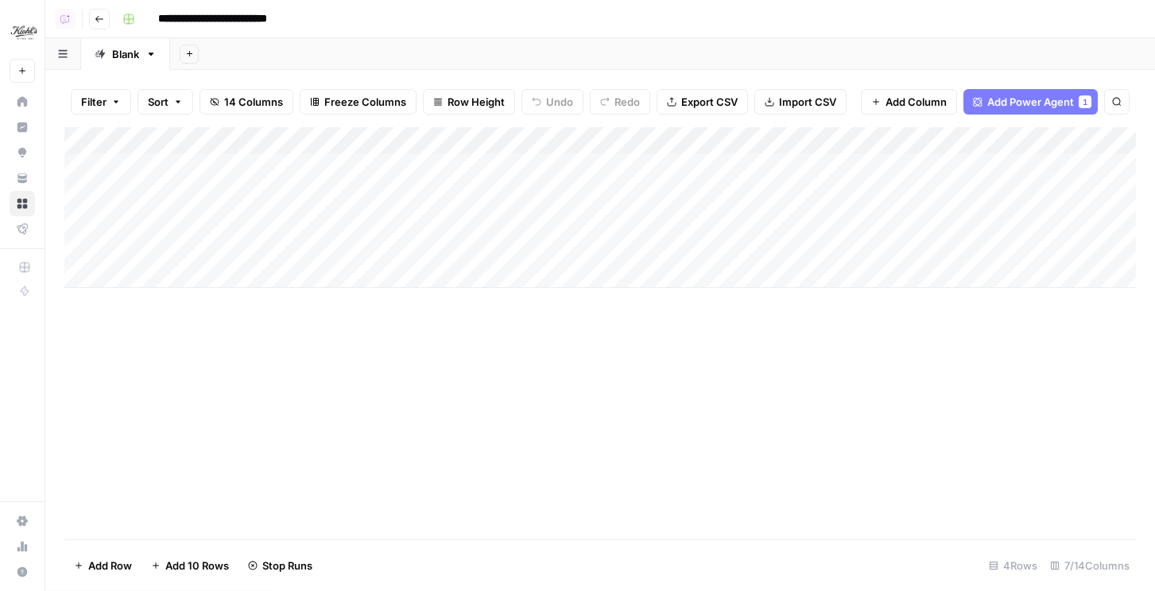
click at [549, 248] on div "Add Column" at bounding box center [600, 207] width 1072 height 161
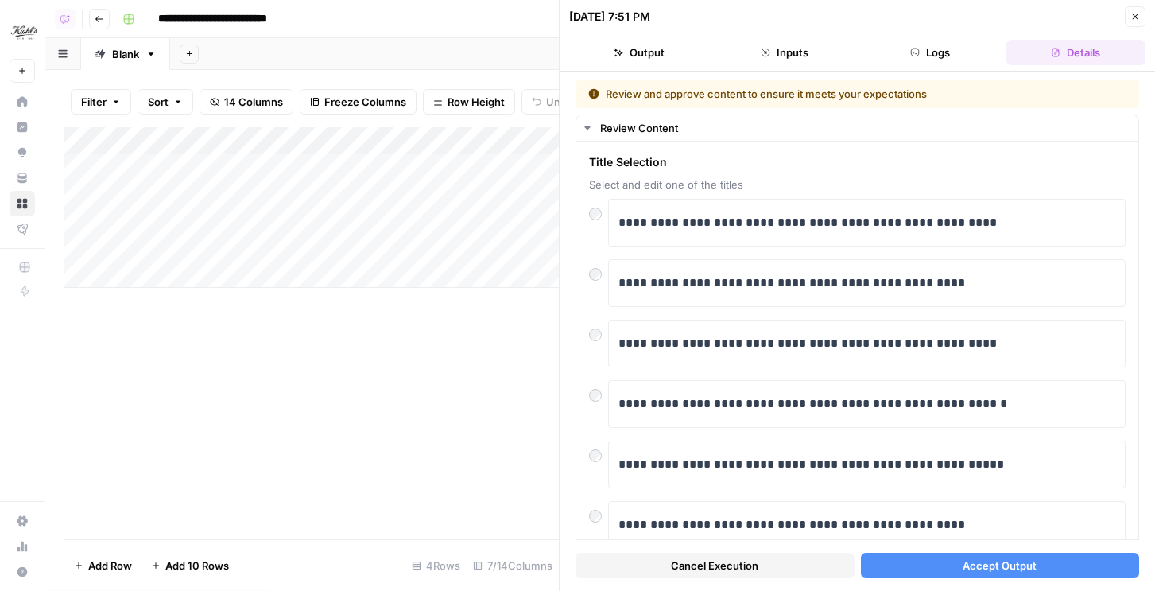
click at [921, 573] on button "Accept Output" at bounding box center [1000, 565] width 279 height 25
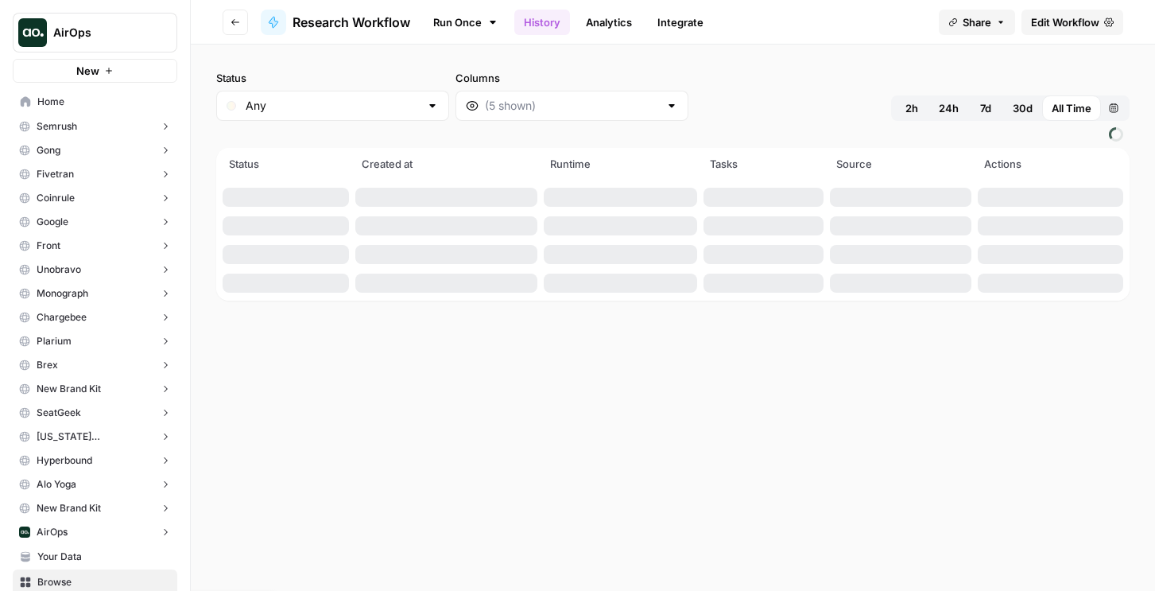
click at [1074, 21] on span "Edit Workflow" at bounding box center [1065, 22] width 68 height 16
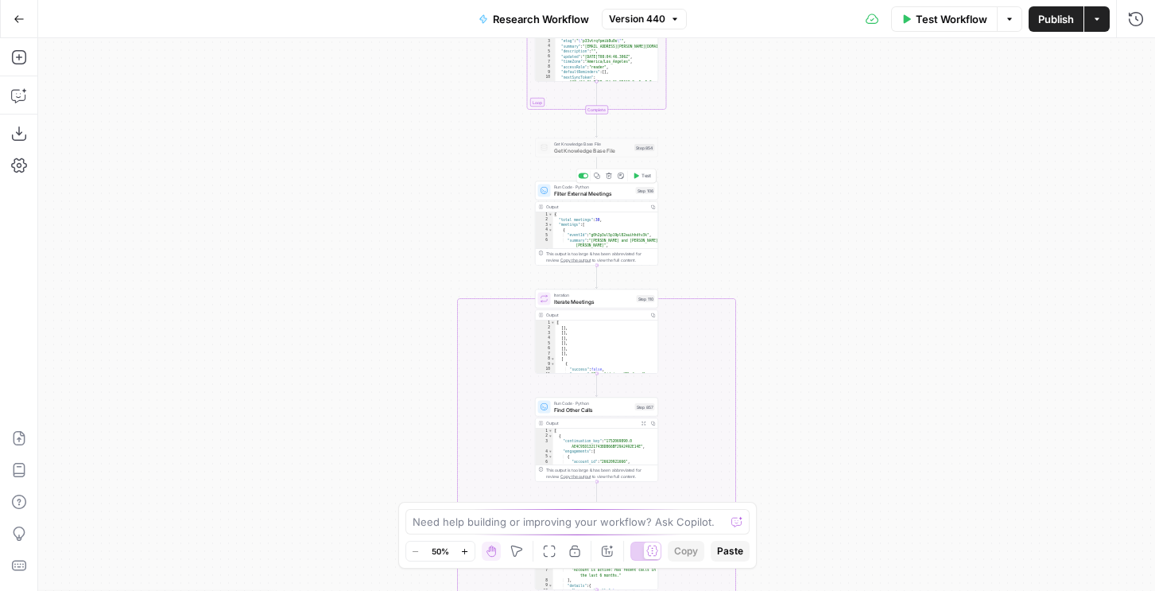
drag, startPoint x: 600, startPoint y: 194, endPoint x: 646, endPoint y: 201, distance: 46.7
click at [600, 194] on span "Filter External Meetings" at bounding box center [593, 193] width 79 height 8
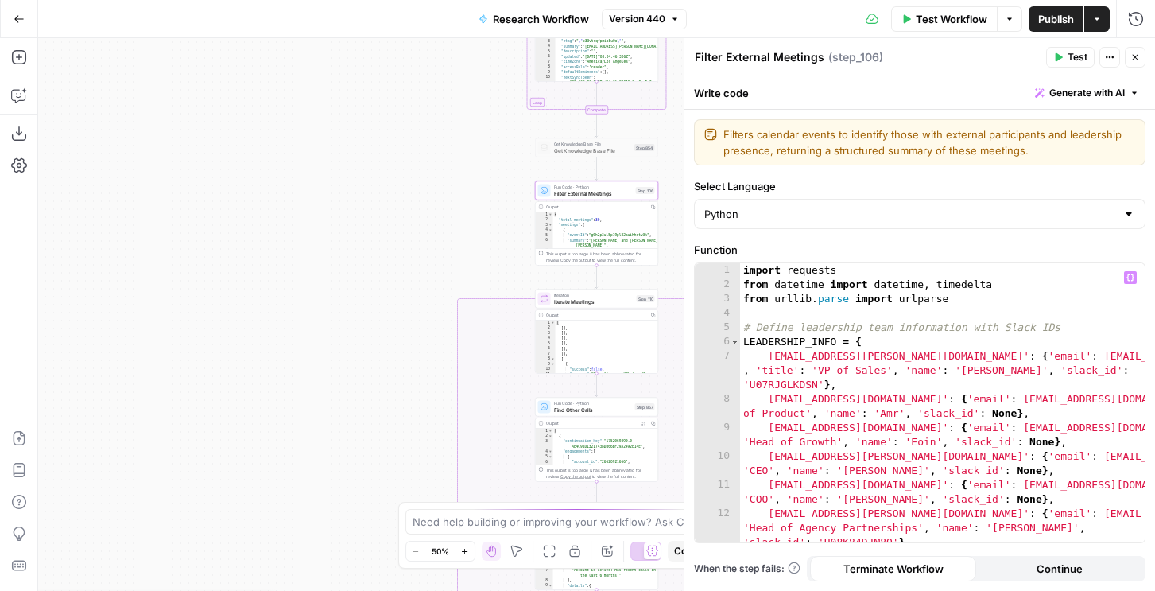
type textarea "**********"
click at [843, 321] on div "import requests from datetime import datetime , timedelta from urllib . parse i…" at bounding box center [942, 431] width 405 height 336
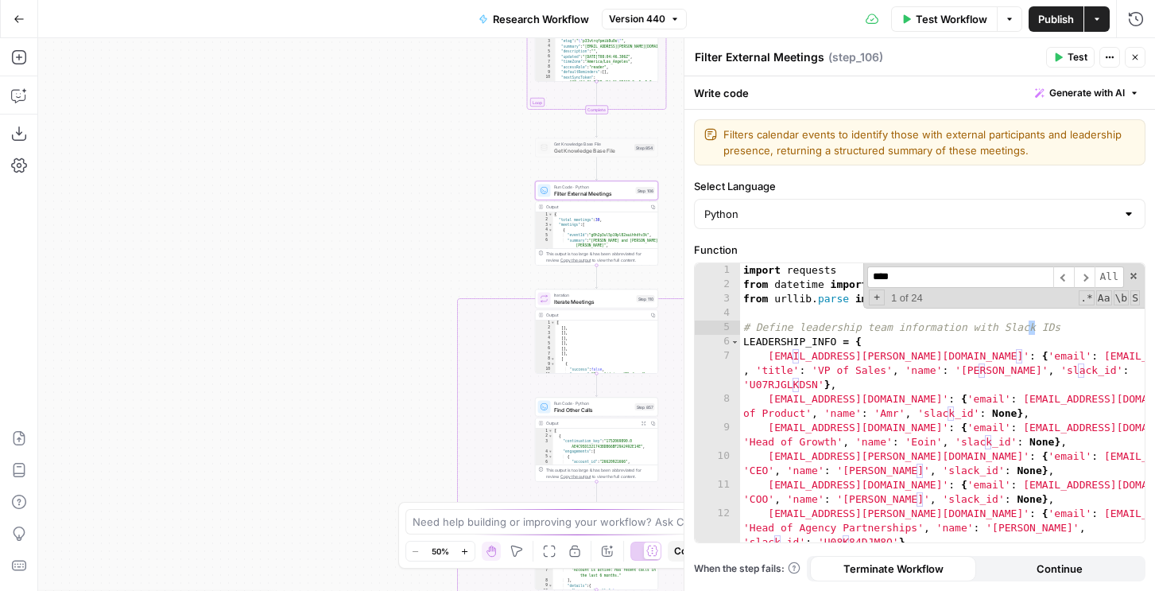
scroll to position [3396, 0]
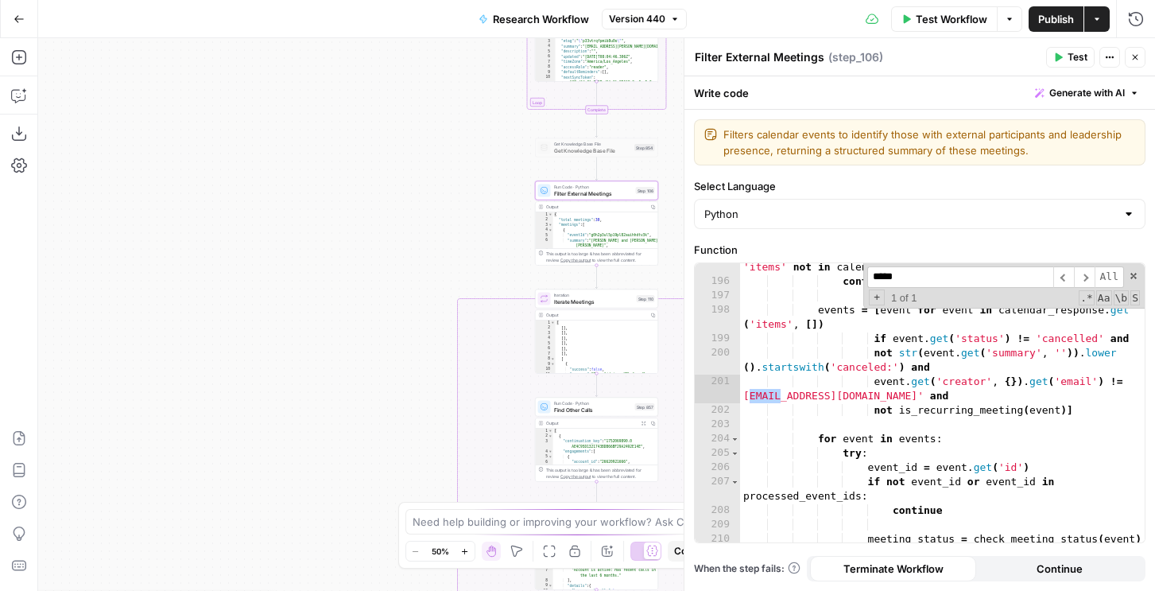
type input "*****"
click at [751, 419] on div "if not isinstance ( calendar_response , dict ) or 'items' not in calendar_respo…" at bounding box center [942, 407] width 405 height 322
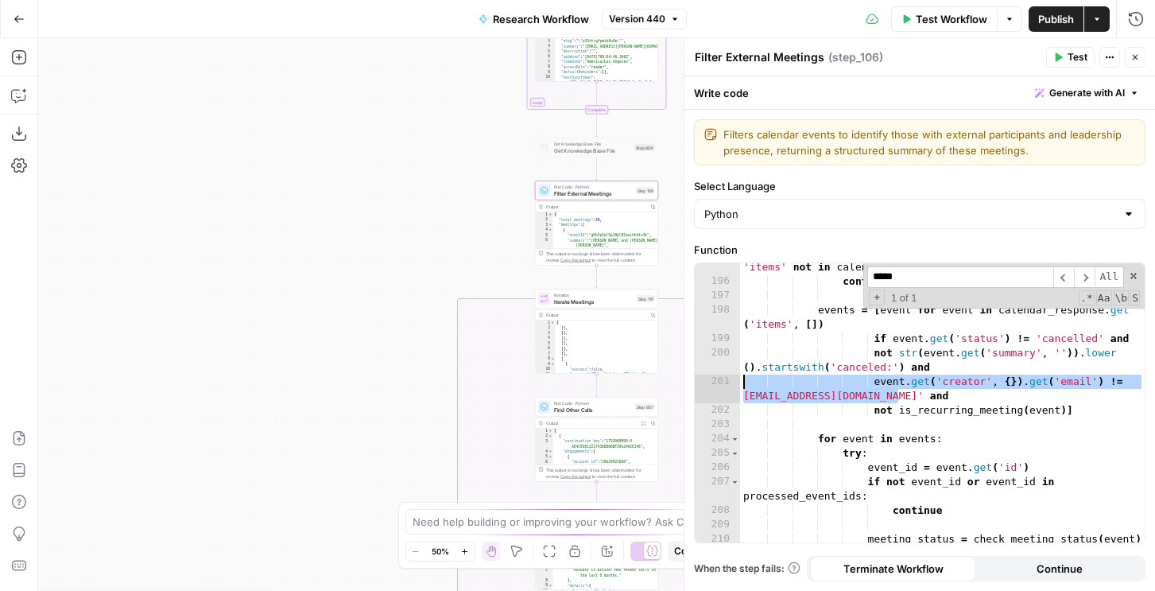
drag, startPoint x: 911, startPoint y: 395, endPoint x: 741, endPoint y: 380, distance: 170.1
click at [741, 380] on div "if not isinstance ( calendar_response , dict ) or 'items' not in calendar_respo…" at bounding box center [942, 407] width 405 height 322
type textarea "**********"
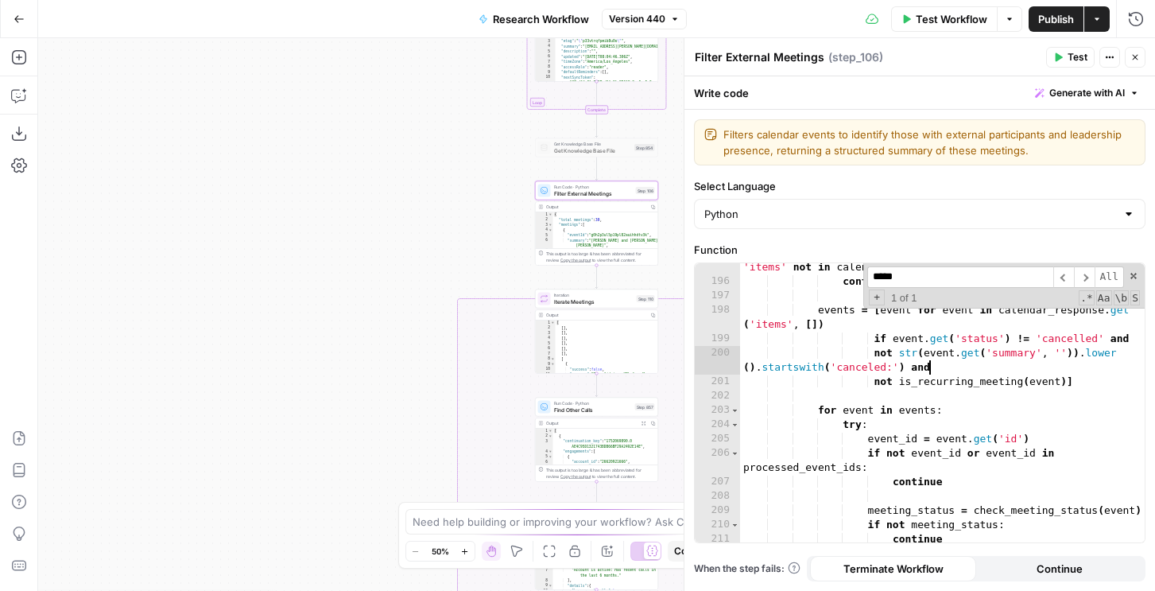
type textarea "**********"
click at [1060, 52] on icon "button" at bounding box center [1059, 57] width 10 height 10
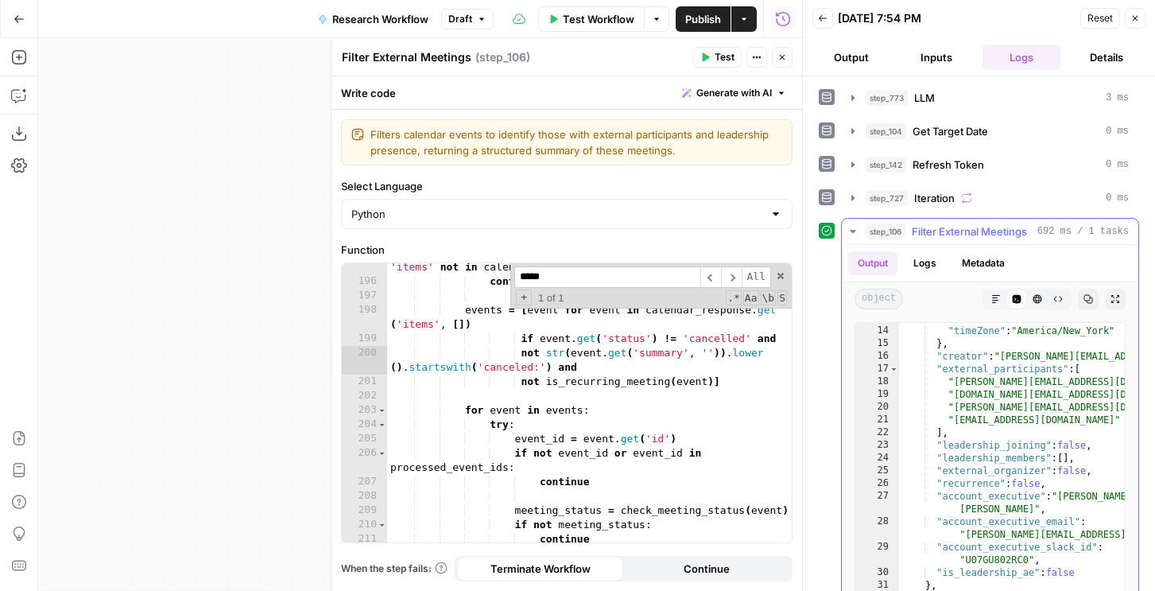
scroll to position [762, 0]
click at [682, 25] on button "Publish" at bounding box center [703, 18] width 55 height 25
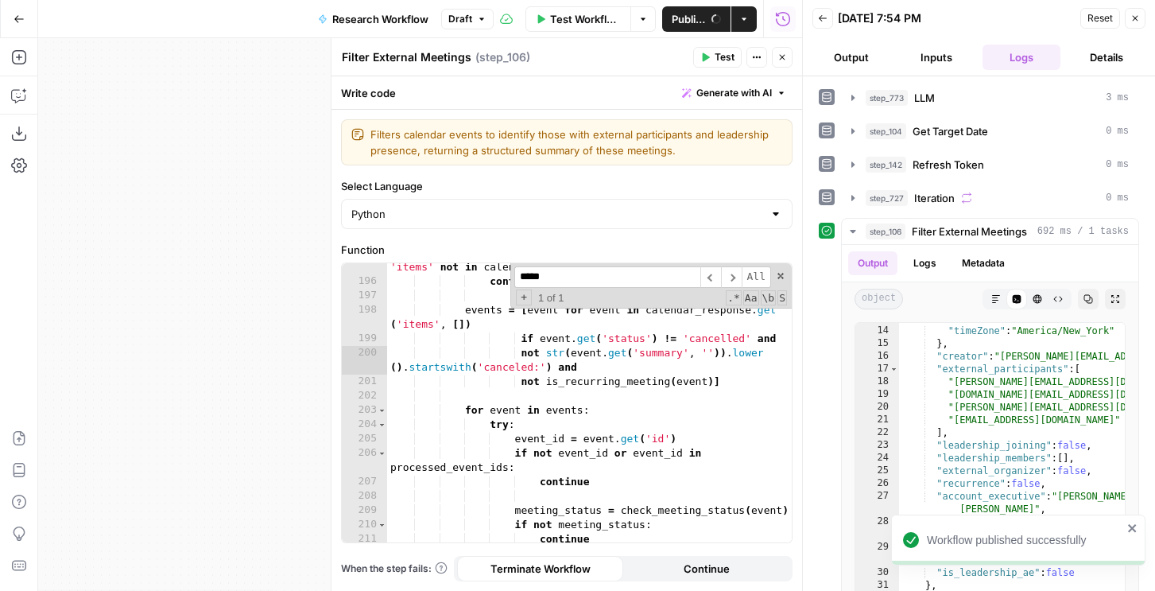
click at [583, 26] on span "Test Workflow" at bounding box center [585, 19] width 71 height 16
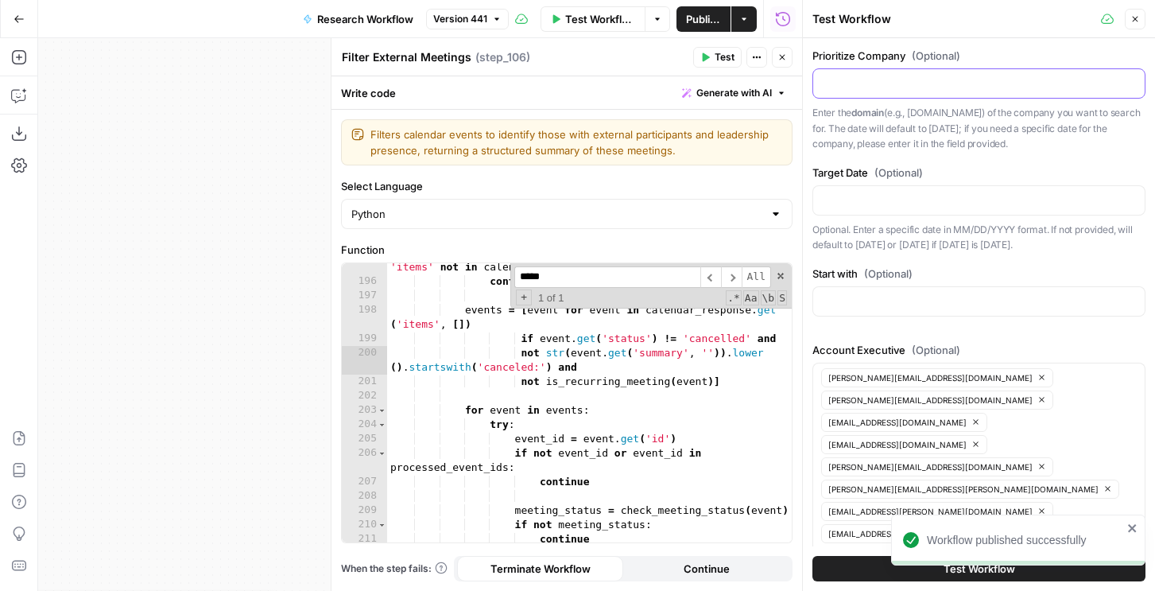
click at [832, 87] on input "Prioritize Company (Optional)" at bounding box center [979, 84] width 313 height 16
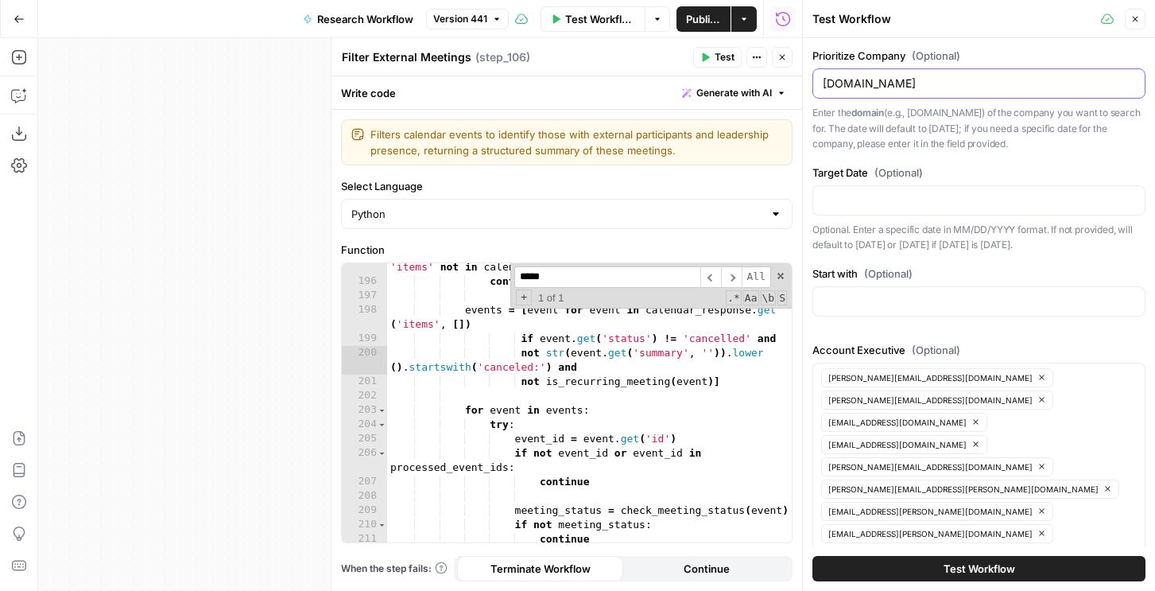
type input "loreal.com"
click at [848, 295] on input "Start with (Optional)" at bounding box center [979, 301] width 313 height 16
type input "08/25/2025"
click at [849, 85] on input "loreal.com" at bounding box center [979, 84] width 313 height 16
click at [849, 279] on label "Start with (Optional)" at bounding box center [979, 274] width 333 height 16
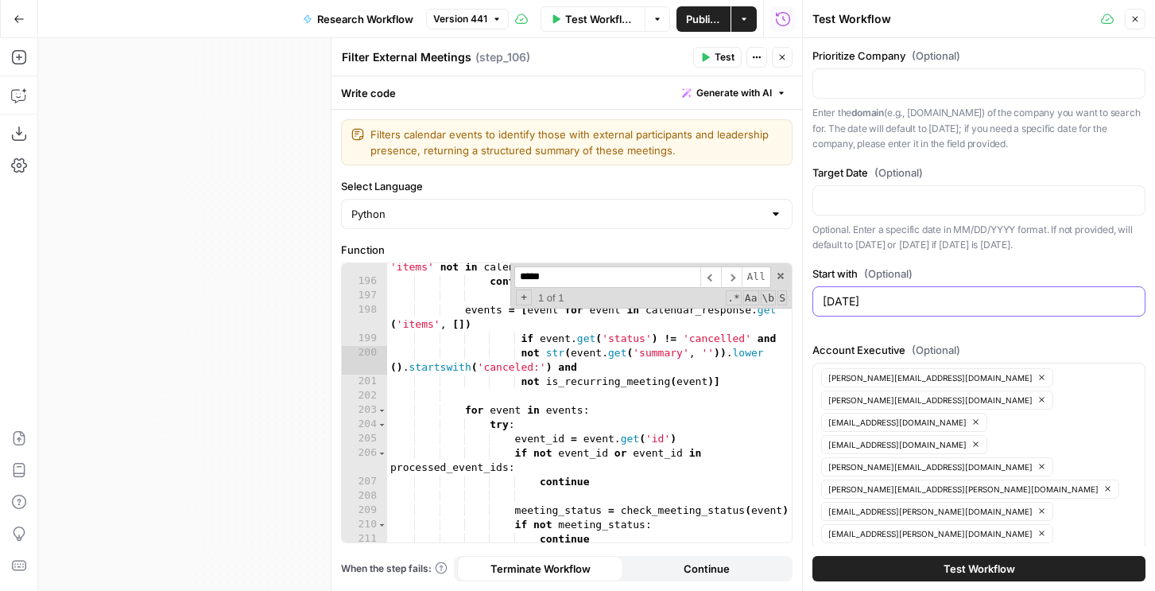
click at [849, 293] on input "08/25/2025" at bounding box center [979, 301] width 313 height 16
click at [855, 297] on input "08/25/2025" at bounding box center [979, 301] width 313 height 16
click at [929, 292] on div "08/25/2025" at bounding box center [979, 301] width 333 height 30
click at [912, 301] on input "08/25/2025" at bounding box center [979, 301] width 313 height 16
paste input "[DOMAIN_NAME]"
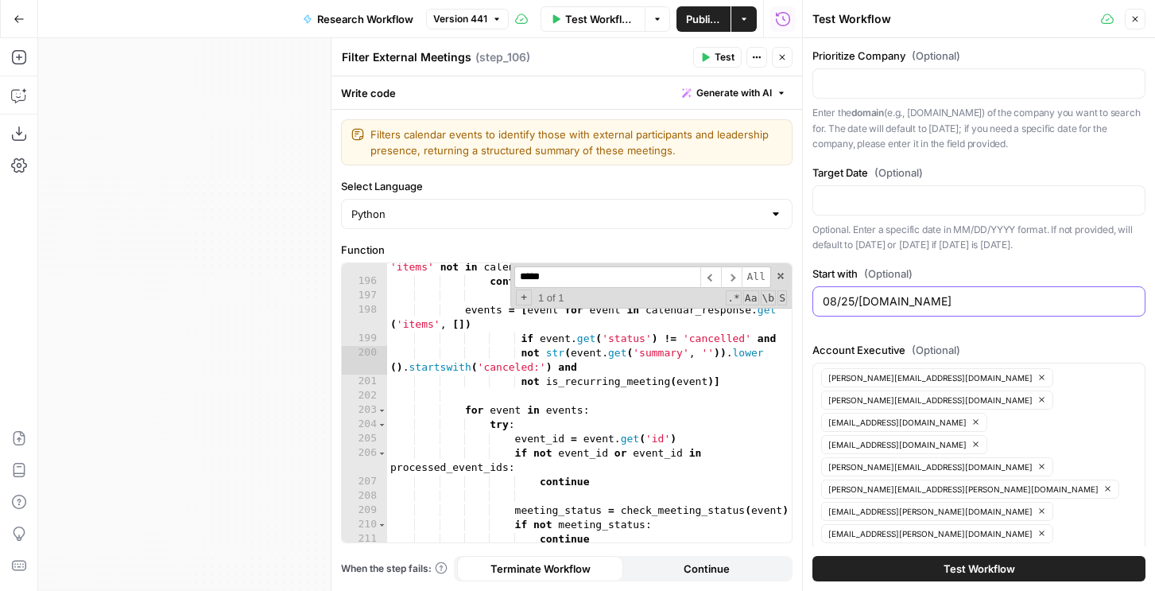
click at [882, 293] on input "08/25/2025loreal.com" at bounding box center [979, 301] width 313 height 16
click at [887, 300] on input "08/25/2025loreal.com" at bounding box center [979, 301] width 313 height 16
drag, startPoint x: 886, startPoint y: 302, endPoint x: 884, endPoint y: 268, distance: 34.2
click at [884, 268] on div "Start with (Optional) 08/25/2025loreal.com" at bounding box center [979, 294] width 333 height 57
type input "[DOMAIN_NAME]"
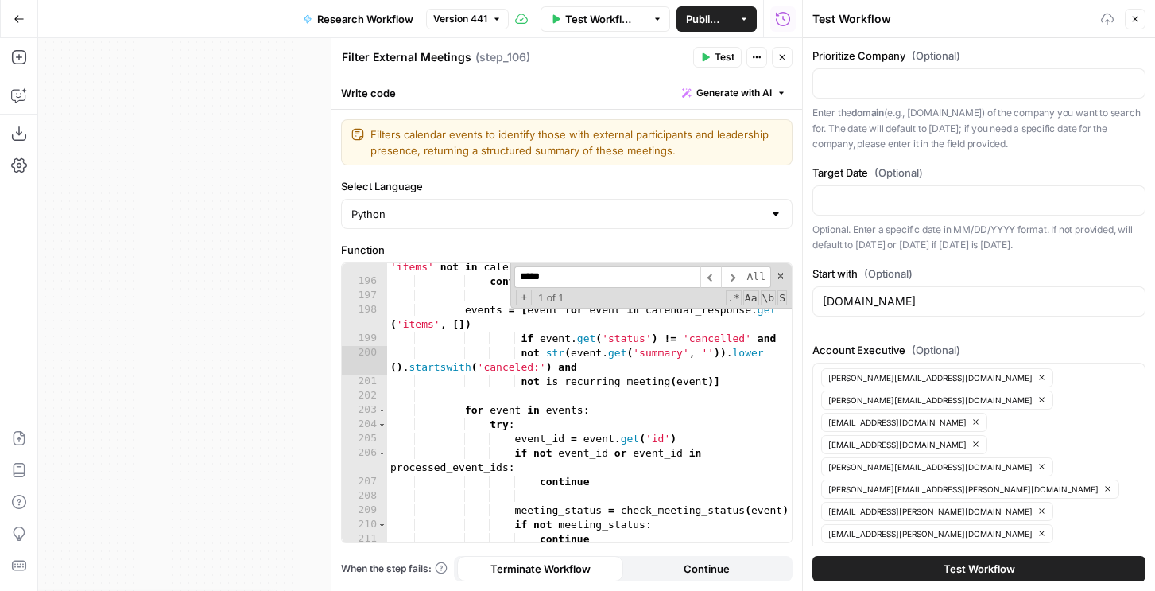
click at [859, 188] on div at bounding box center [979, 200] width 333 height 30
paste input "08/25/2025"
type input "08/25/2025"
click at [867, 546] on div "Test Workflow" at bounding box center [979, 568] width 333 height 45
click at [867, 556] on button "Test Workflow" at bounding box center [979, 568] width 333 height 25
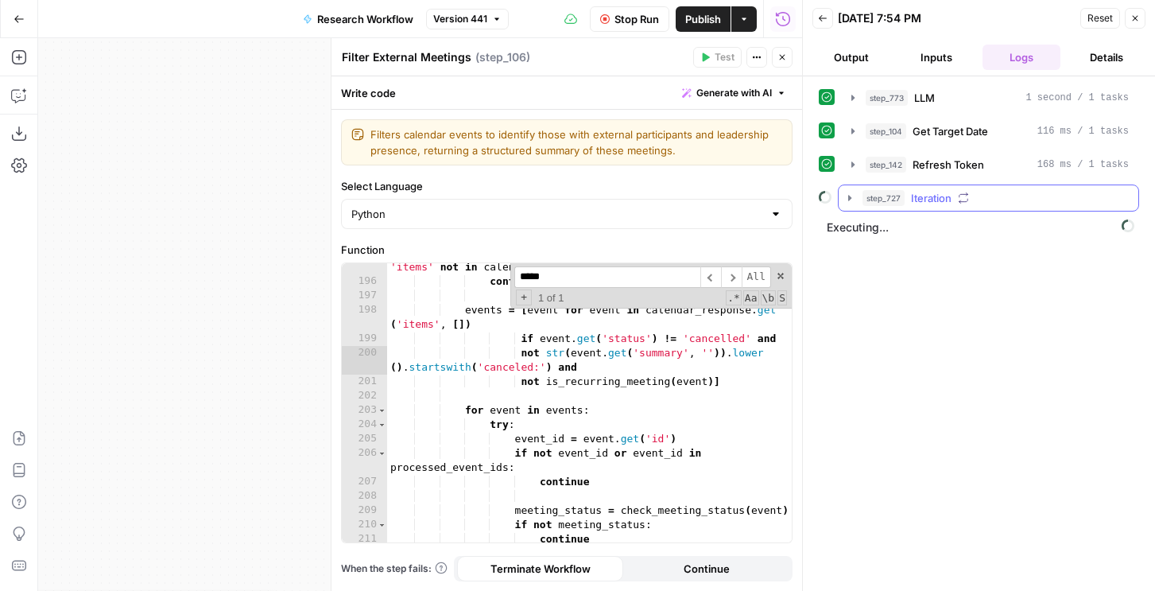
click at [915, 197] on span "Iteration" at bounding box center [931, 198] width 41 height 16
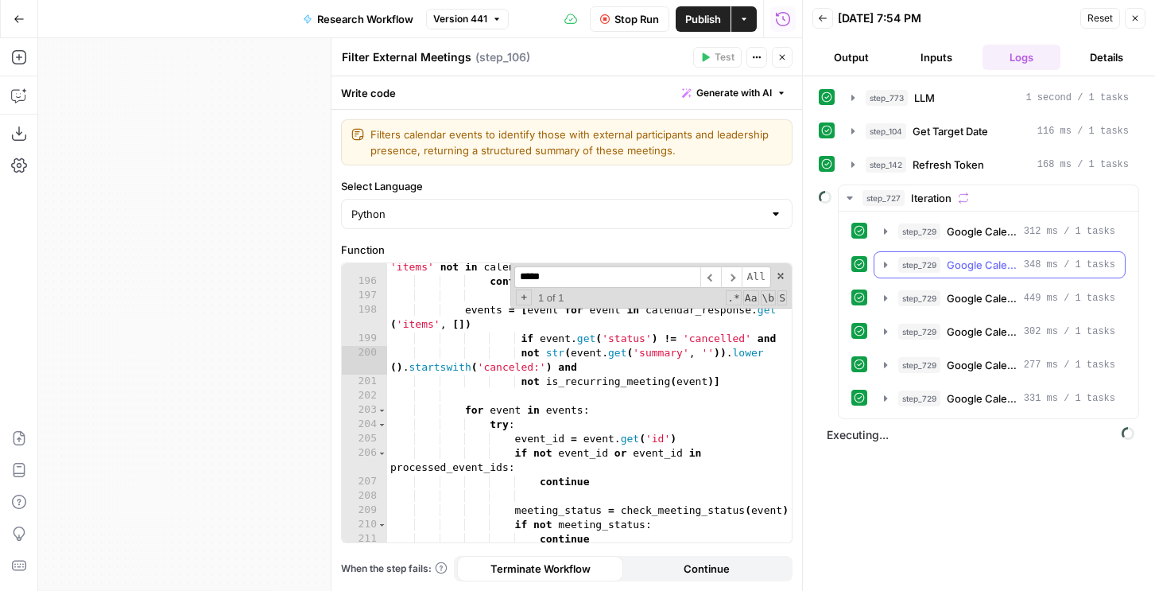
click at [906, 261] on span "step_729" at bounding box center [920, 265] width 42 height 16
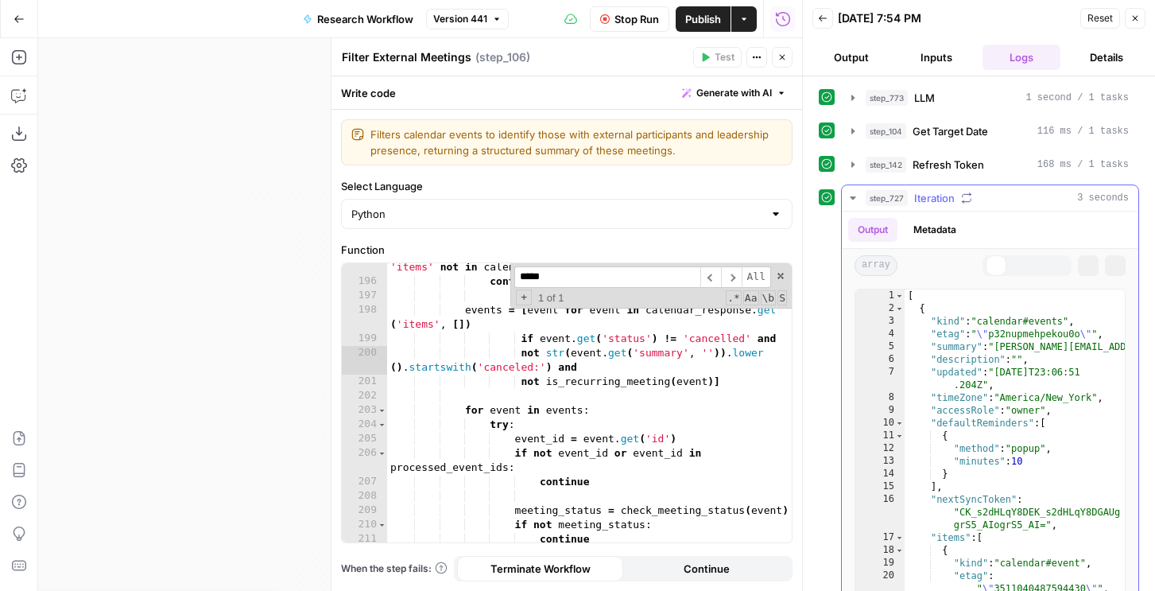
click at [906, 261] on div at bounding box center [940, 265] width 72 height 21
click at [611, 28] on button "Test Workflow" at bounding box center [593, 18] width 105 height 25
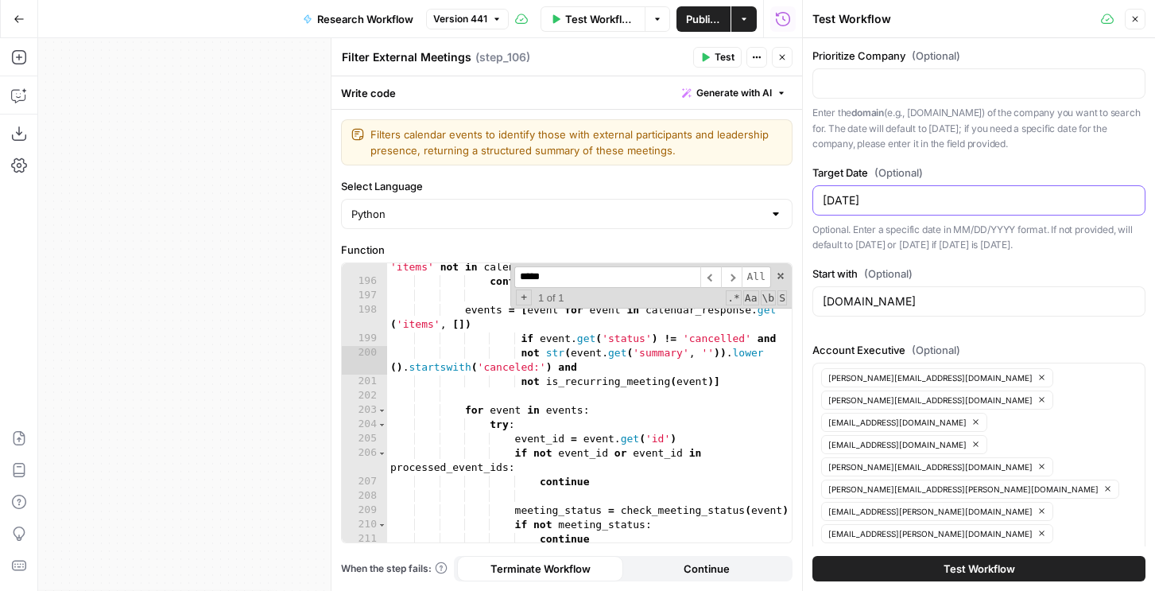
click at [850, 203] on input "08/25/2025" at bounding box center [979, 200] width 313 height 16
type input "[DATE]"
click at [938, 546] on div "Test Workflow" at bounding box center [979, 568] width 333 height 45
click at [936, 556] on button "Test Workflow" at bounding box center [979, 568] width 333 height 25
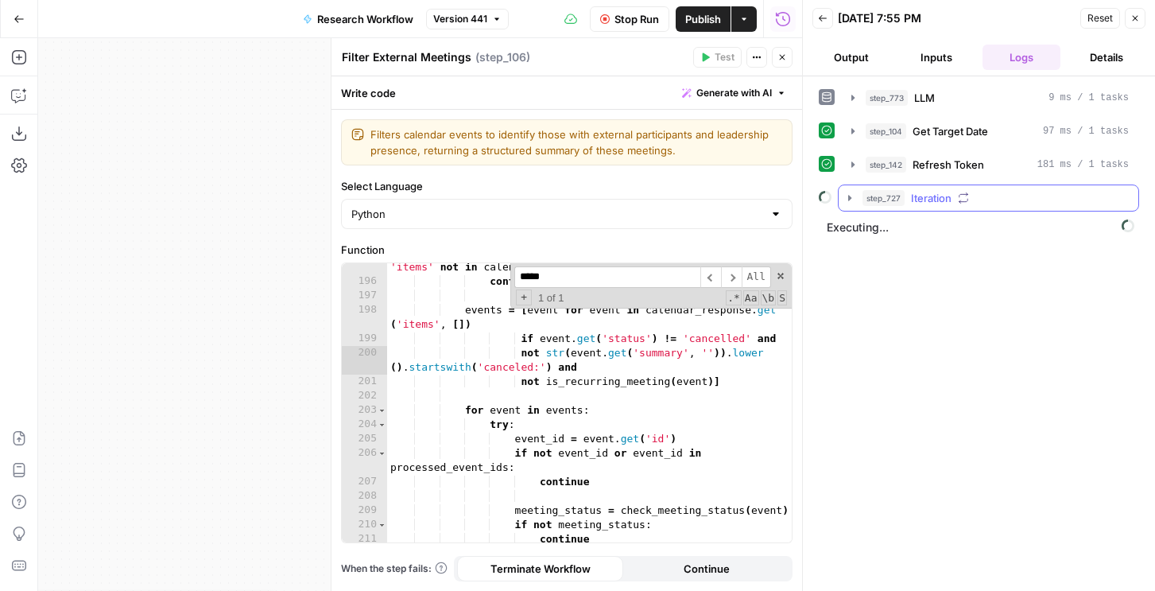
click at [883, 202] on span "step_727" at bounding box center [884, 198] width 42 height 16
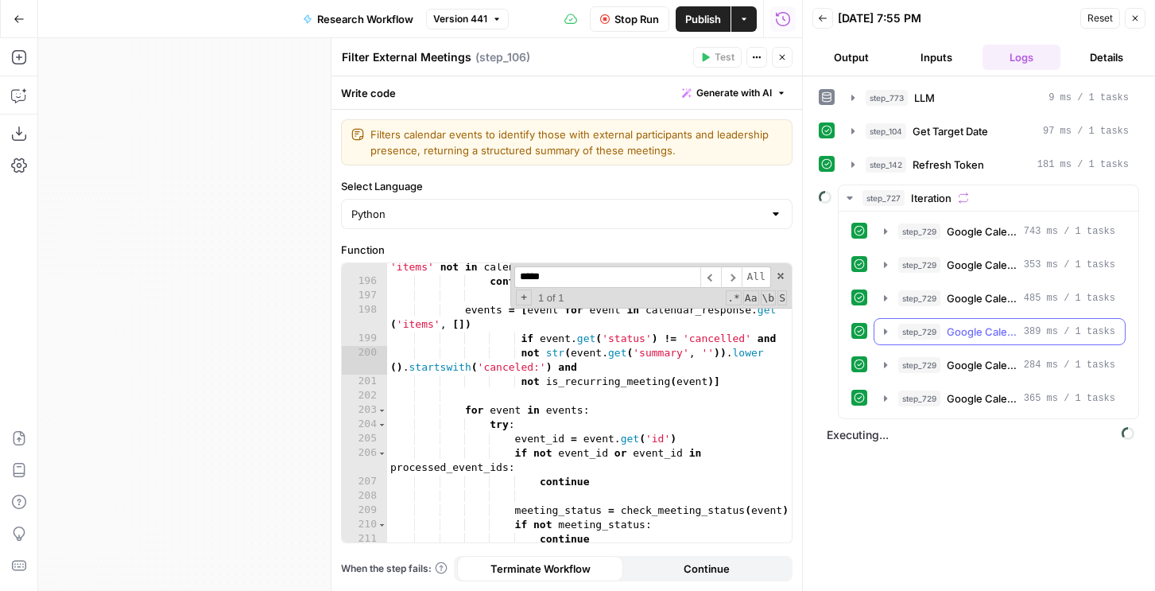
click at [913, 341] on button "step_729 Google Calendar Events 389 ms / 1 tasks" at bounding box center [1000, 331] width 250 height 25
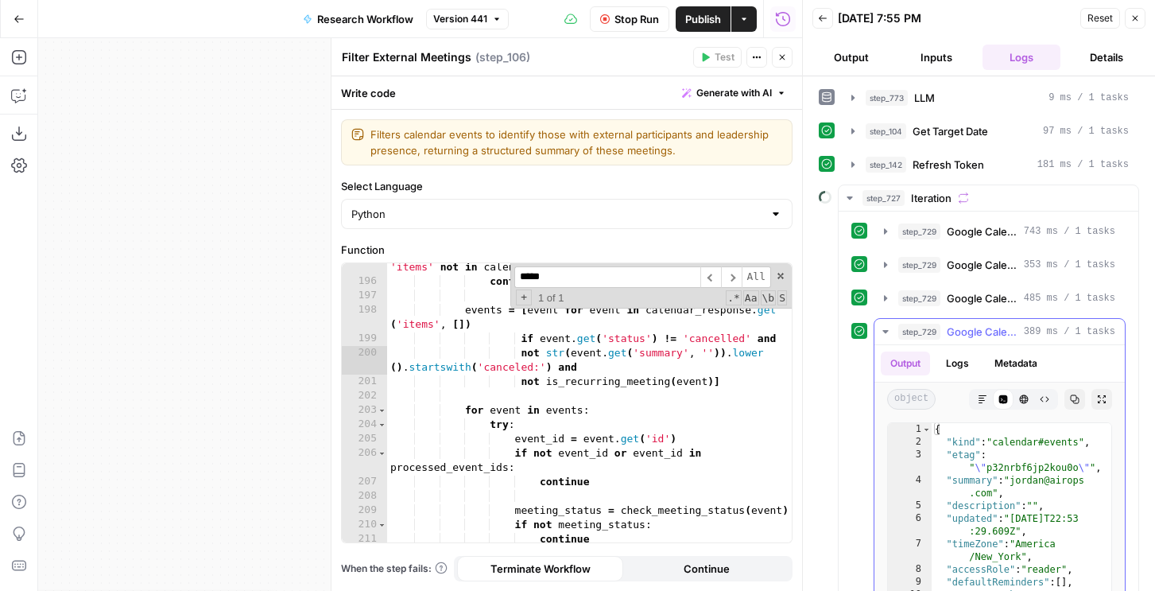
click at [912, 319] on button "step_729 Google Calendar Events 389 ms / 1 tasks" at bounding box center [1000, 331] width 250 height 25
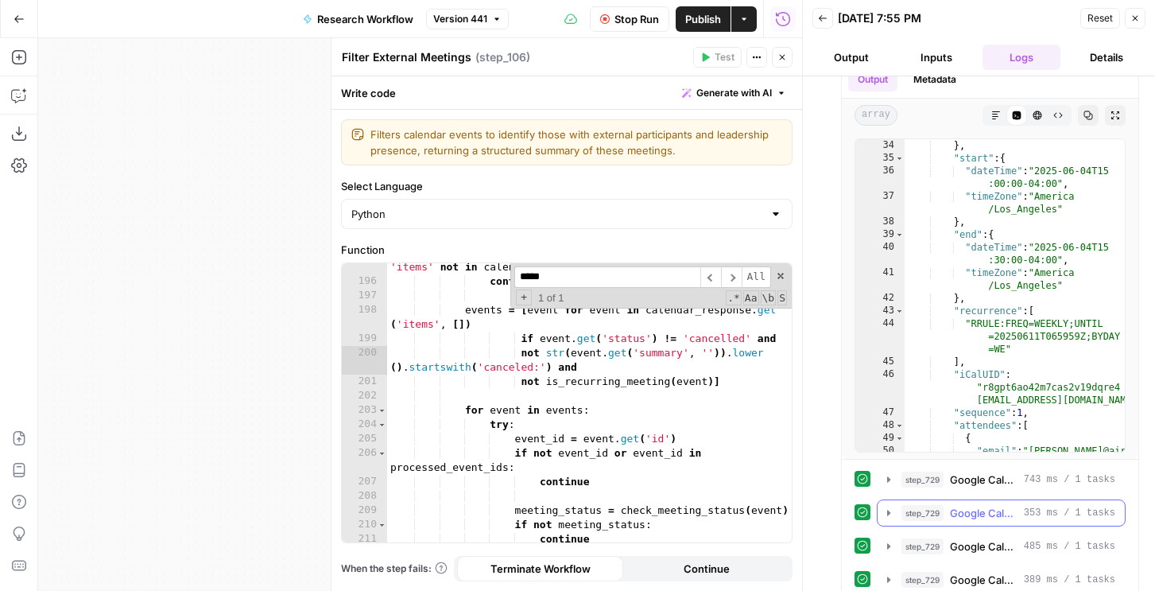
scroll to position [397, 0]
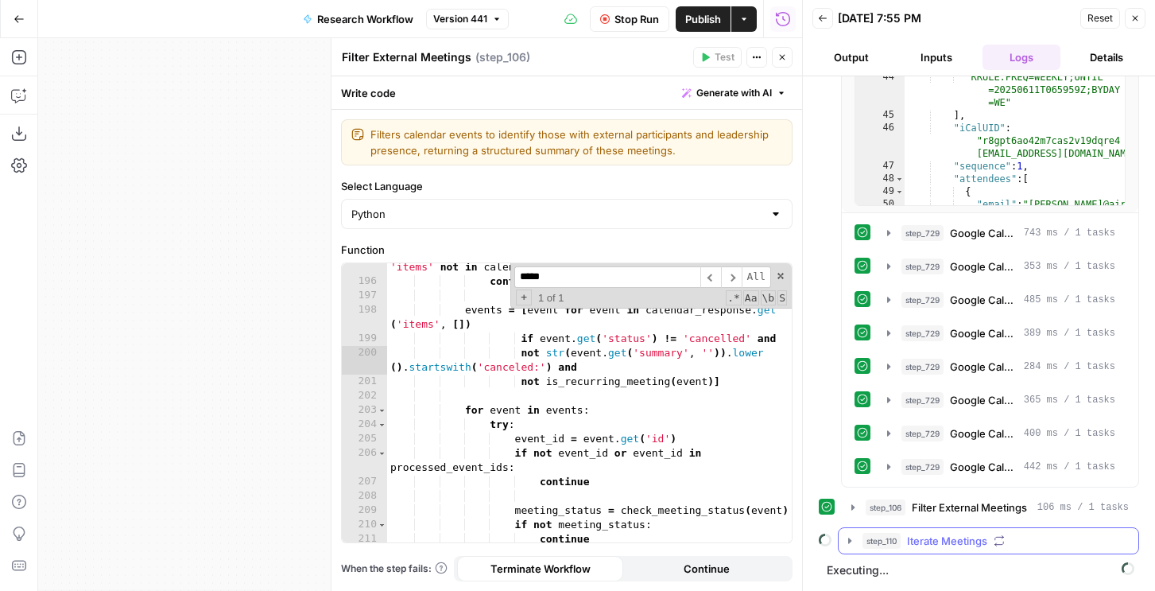
click at [934, 550] on button "step_110 Iterate Meetings" at bounding box center [989, 540] width 300 height 25
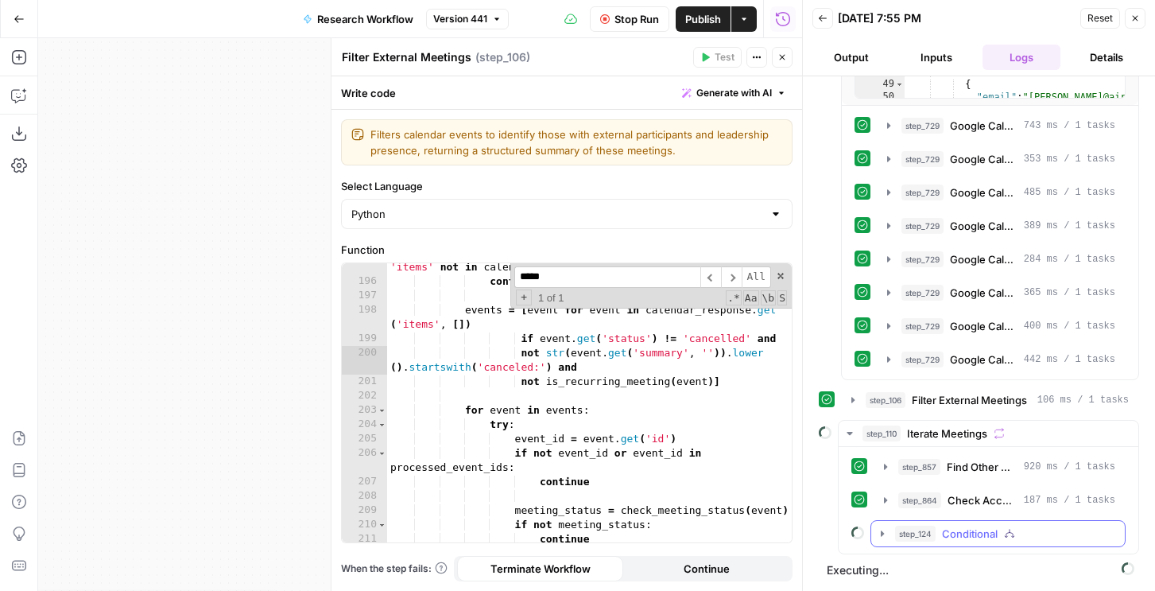
click at [951, 528] on span "Conditional" at bounding box center [970, 534] width 56 height 16
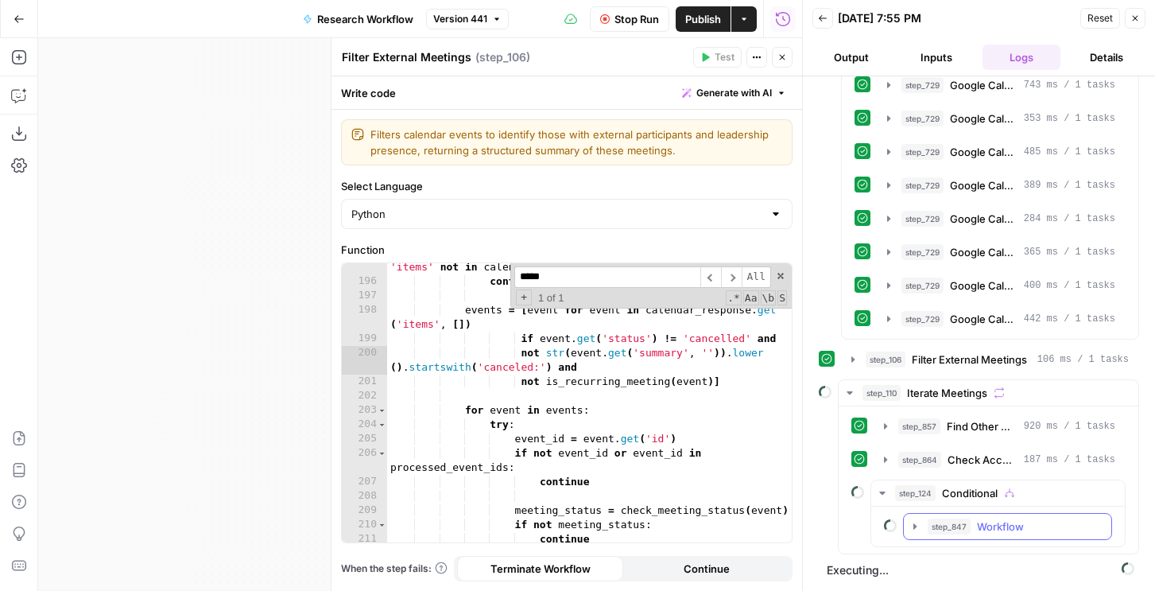
click at [947, 531] on span "step_847" at bounding box center [949, 526] width 43 height 16
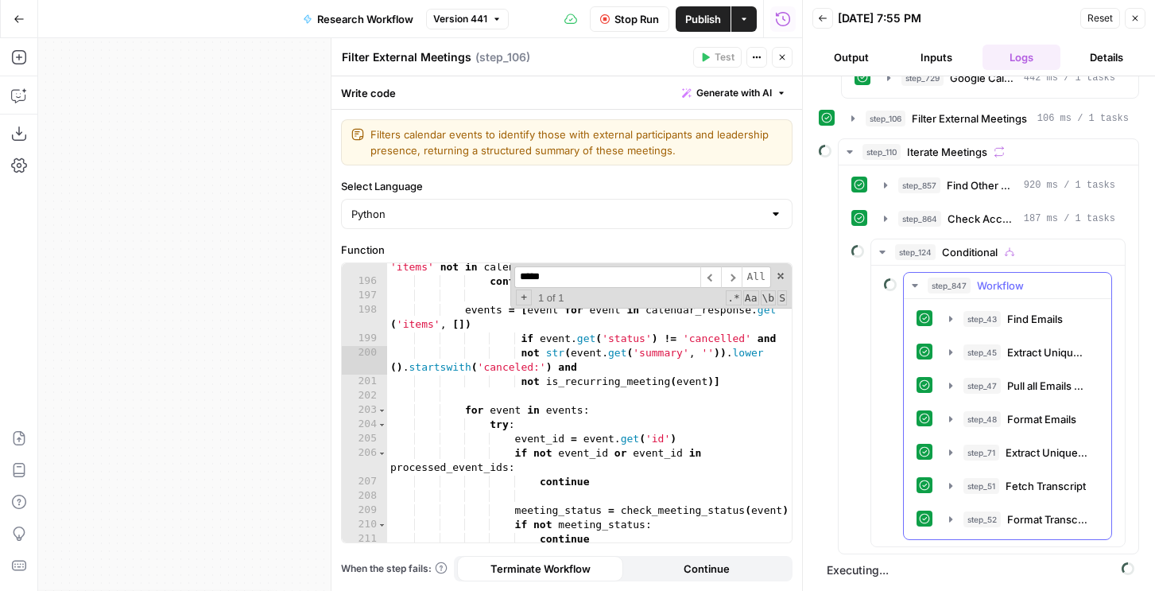
click at [950, 520] on icon "button" at bounding box center [950, 519] width 3 height 6
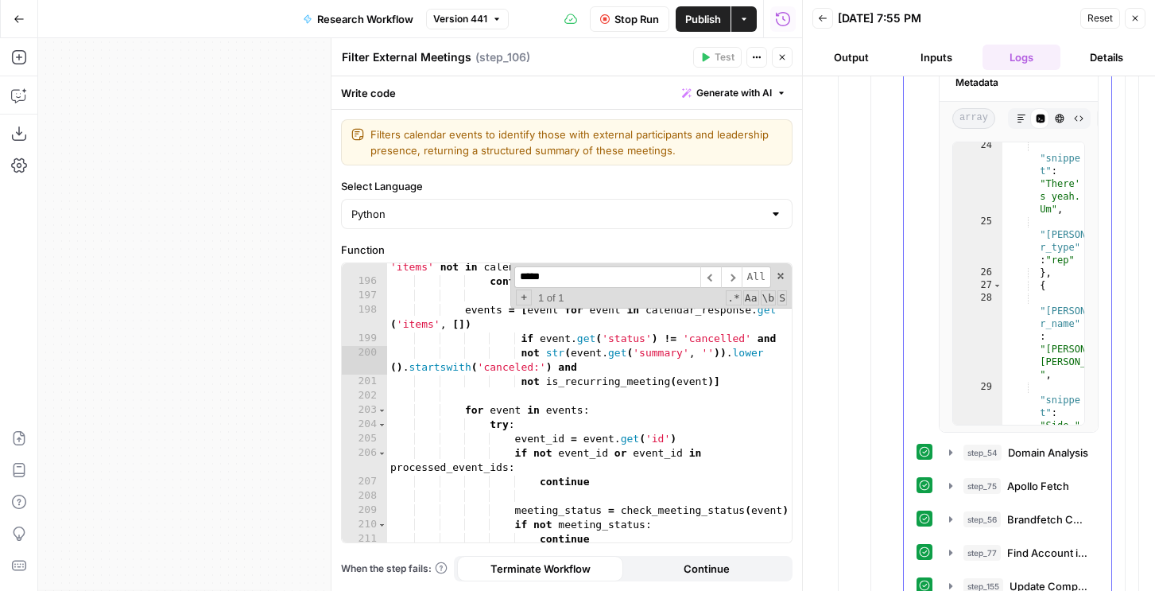
scroll to position [1551, 0]
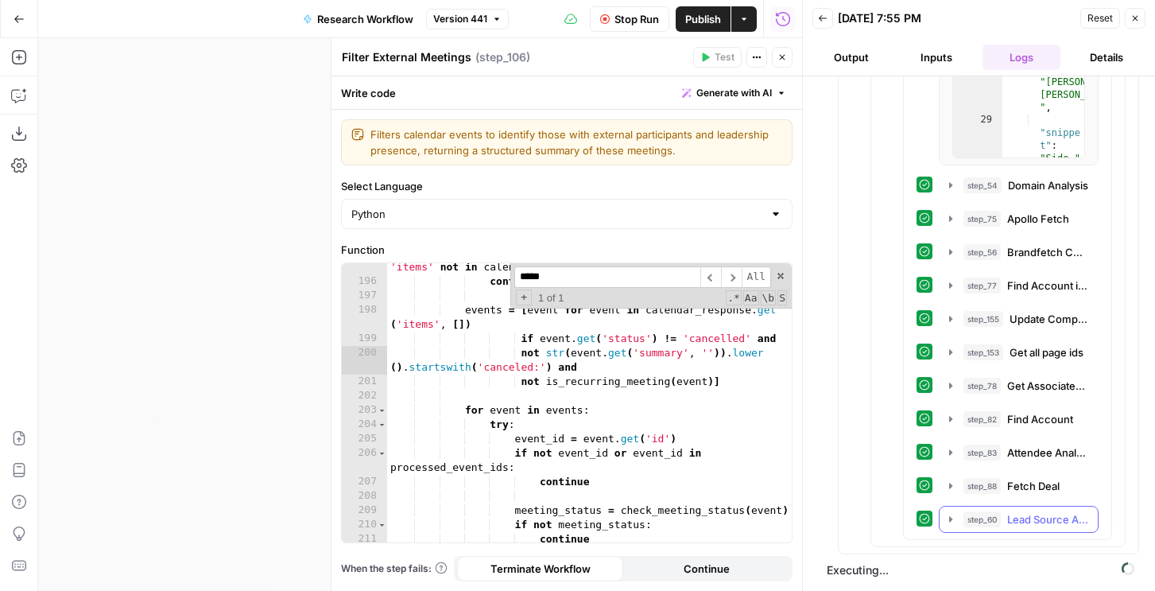
click at [982, 516] on span "step_60" at bounding box center [982, 519] width 37 height 16
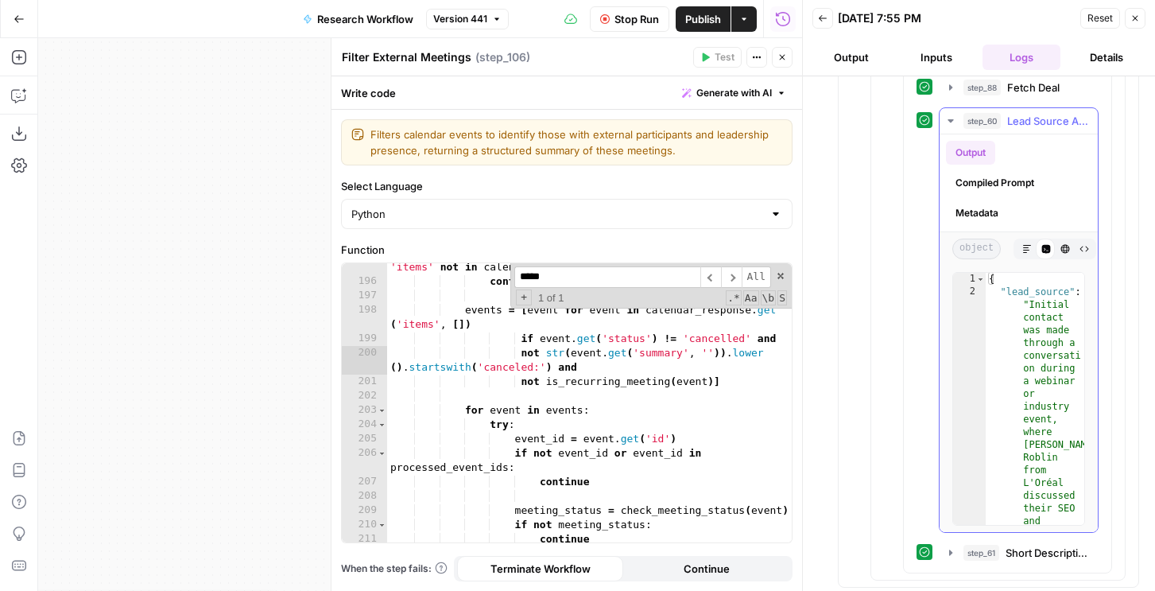
scroll to position [1983, 0]
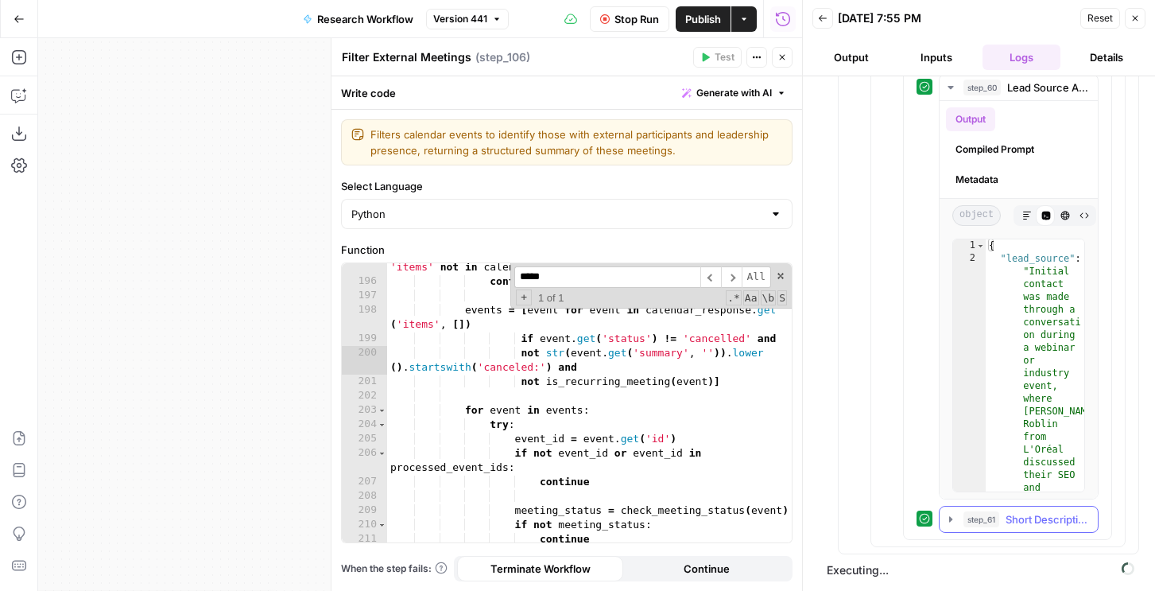
click at [998, 511] on div "step_61 Short Description 4 seconds / 4 tasks" at bounding box center [1026, 519] width 125 height 16
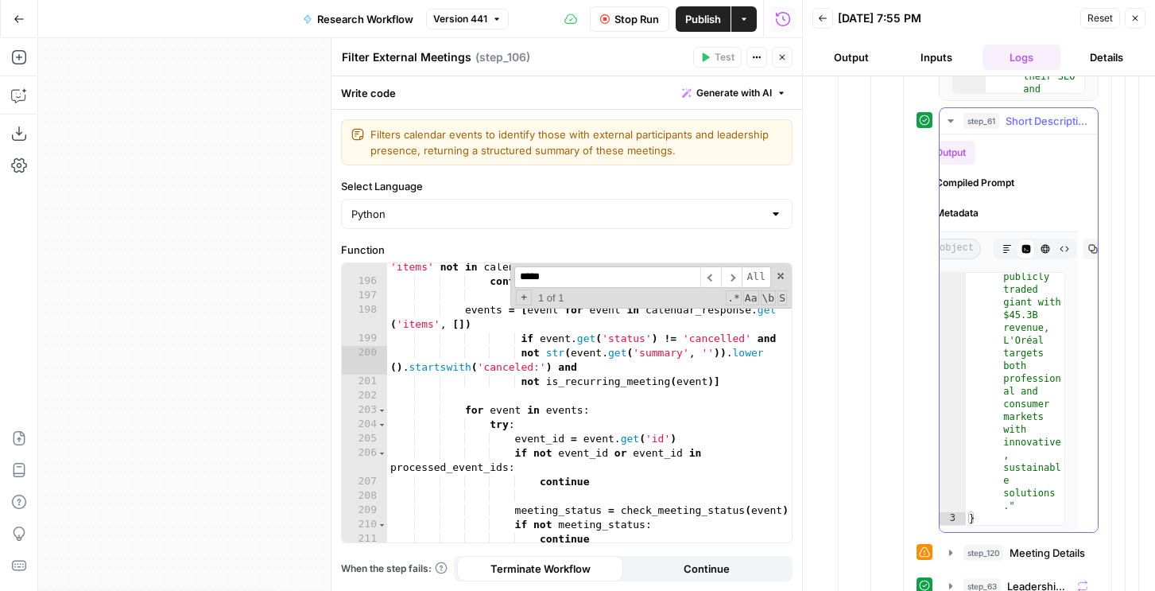
scroll to position [371, 0]
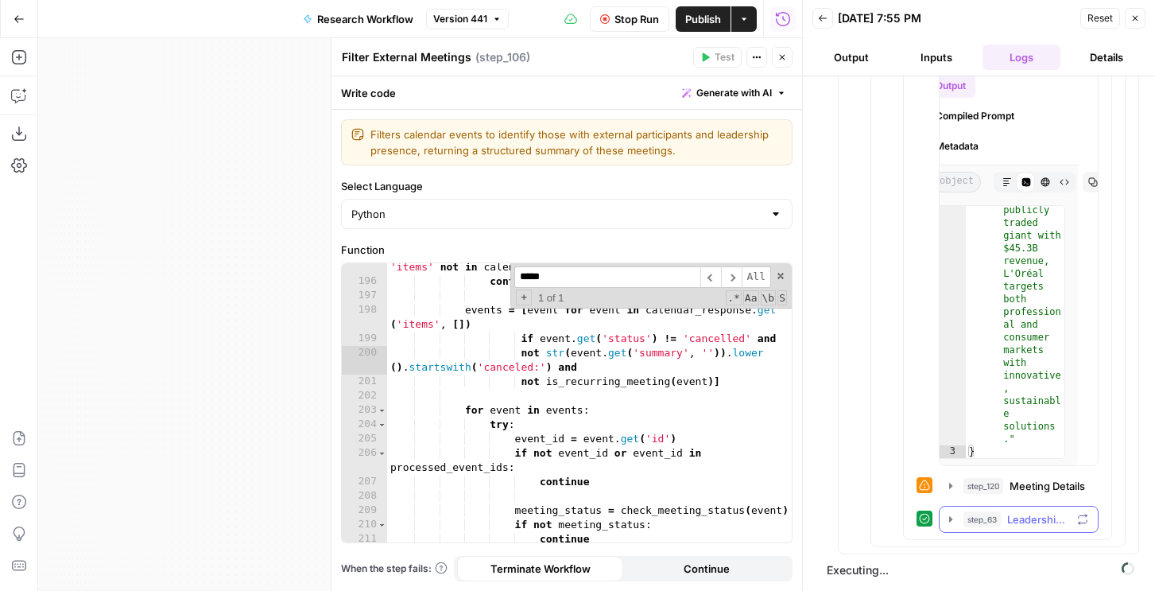
click at [942, 522] on button "step_63 Leadership Attendee Enrichment 2 seconds" at bounding box center [1019, 519] width 158 height 25
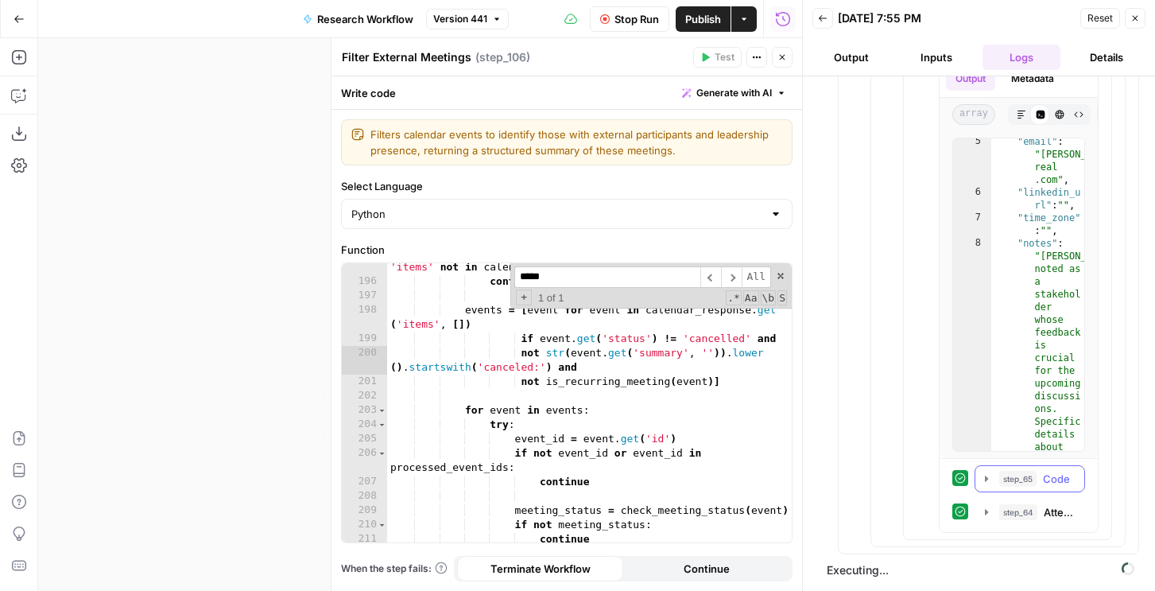
scroll to position [105, 0]
click at [996, 503] on button "step_64 Attendee Info Enrichment 1 second / 10 tasks" at bounding box center [1030, 511] width 109 height 25
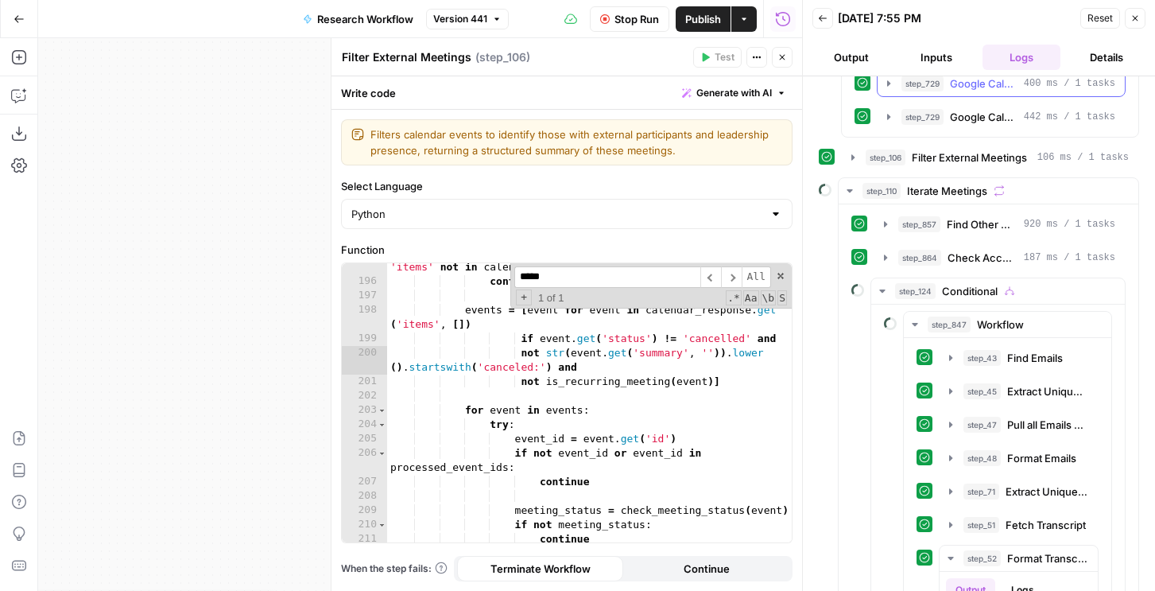
scroll to position [0, 0]
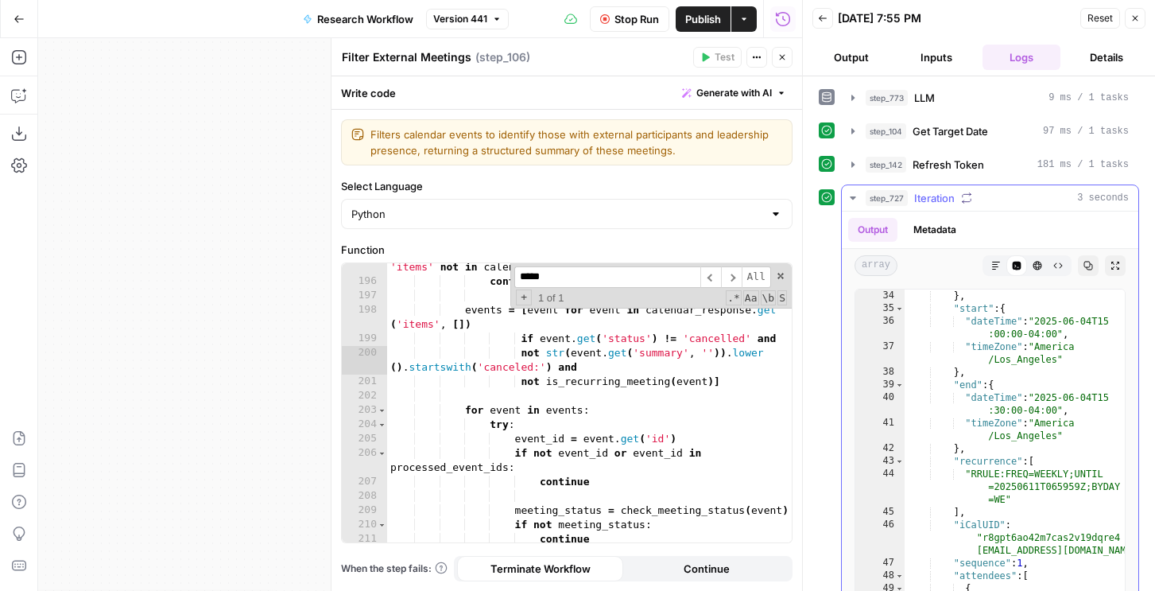
click at [903, 201] on span "step_727" at bounding box center [887, 198] width 42 height 16
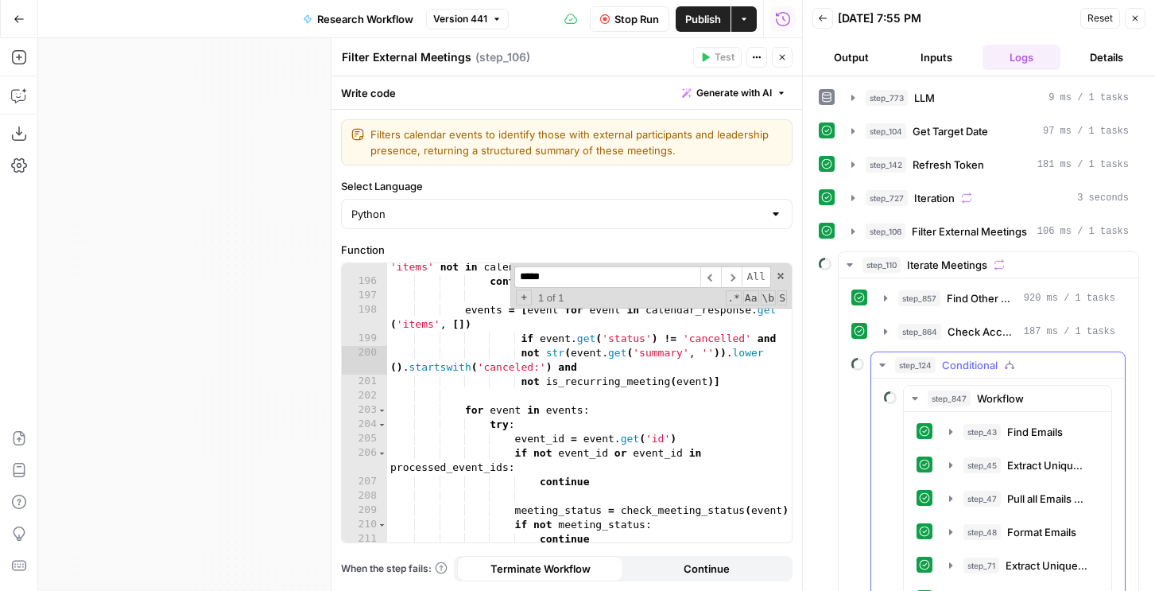
click at [894, 365] on button "step_124 Conditional" at bounding box center [999, 364] width 254 height 25
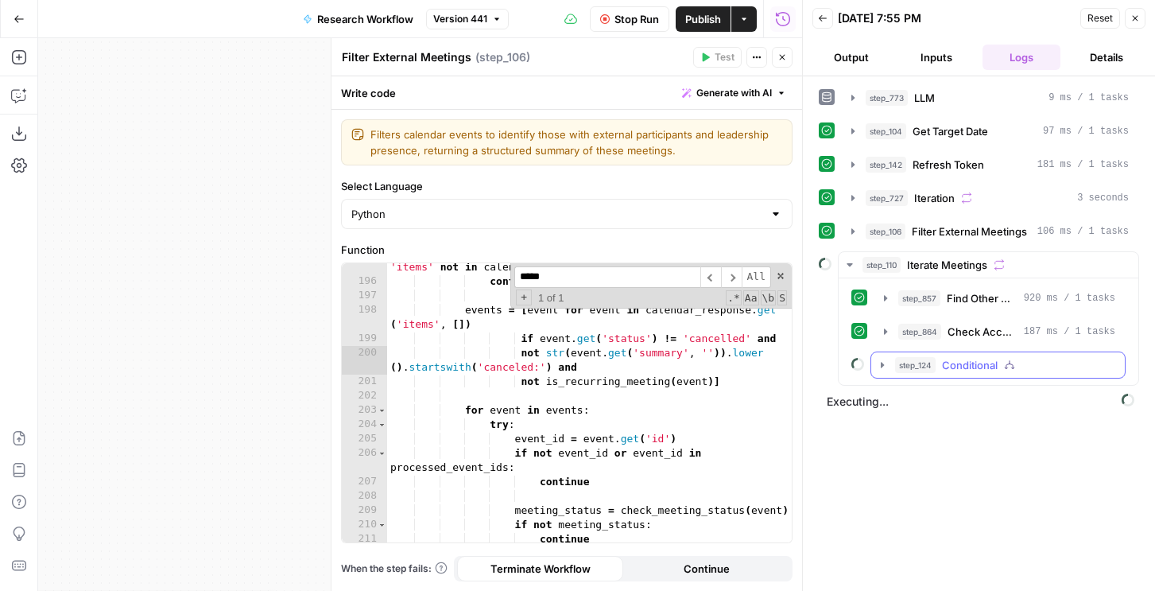
click at [894, 365] on button "step_124 Conditional" at bounding box center [999, 364] width 254 height 25
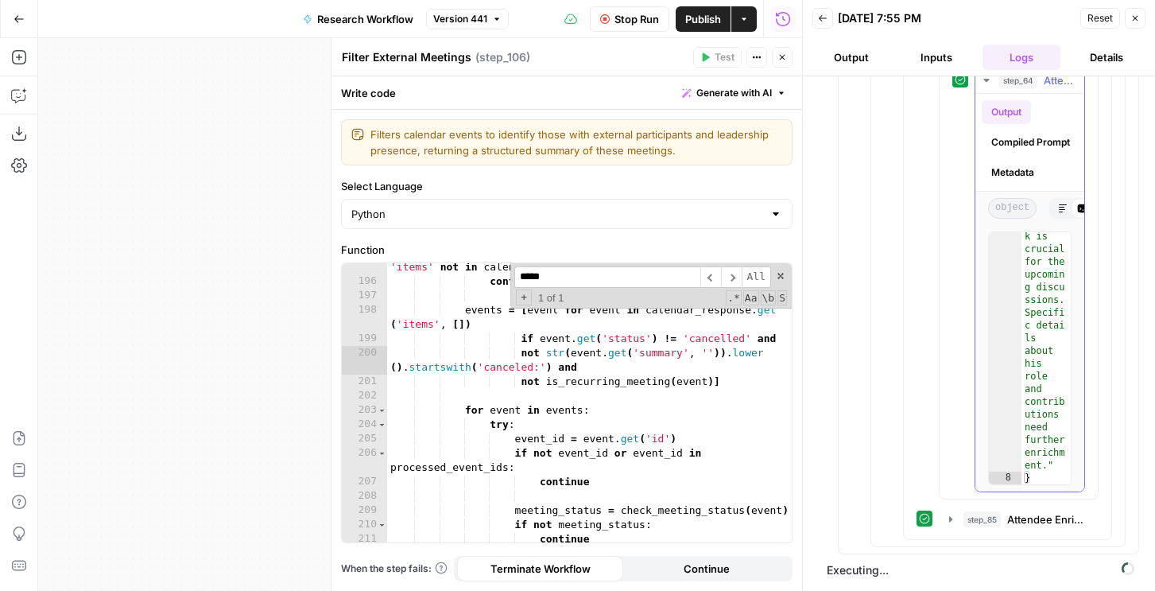
scroll to position [384, 0]
click at [973, 518] on span "step_85" at bounding box center [982, 519] width 37 height 16
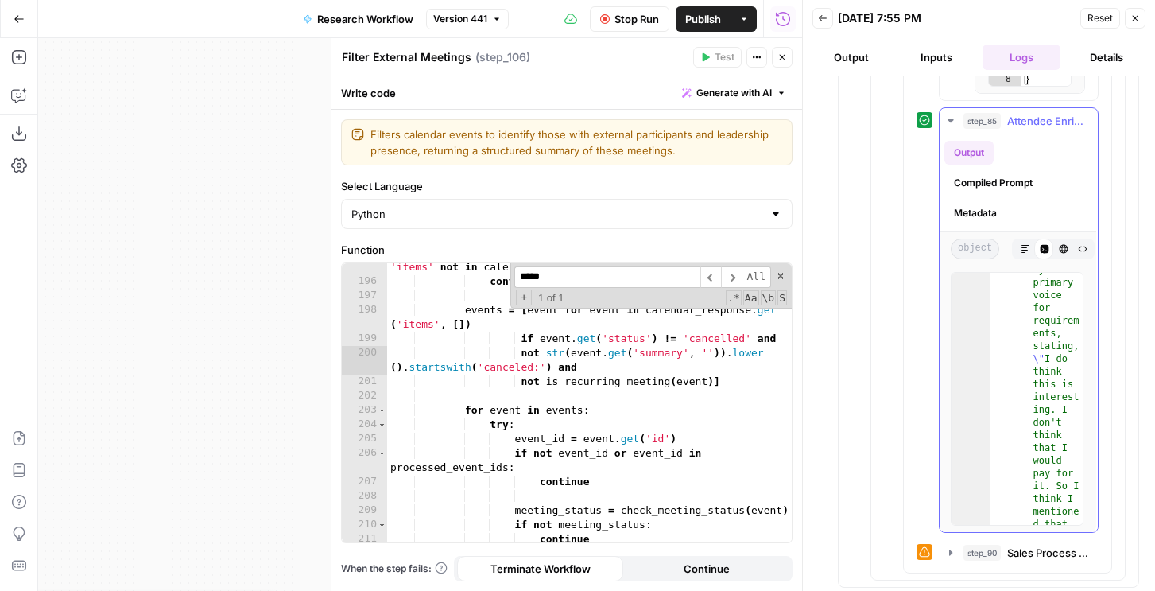
scroll to position [3112, 0]
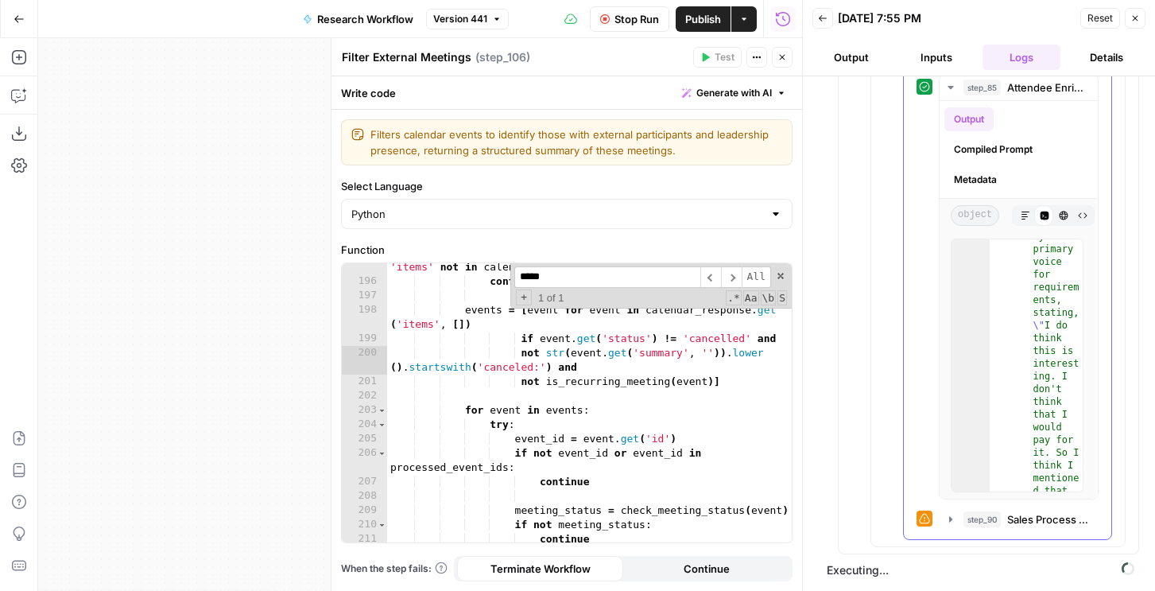
click at [938, 514] on div "step_90 Sales Process Analysis 29 seconds / 16 tasks" at bounding box center [1008, 519] width 182 height 27
click at [937, 514] on div "step_90 Sales Process Analysis 29 seconds / 16 tasks" at bounding box center [1008, 519] width 182 height 27
click at [957, 526] on button "step_90 Sales Process Analysis 29 seconds / 16 tasks" at bounding box center [1019, 519] width 158 height 25
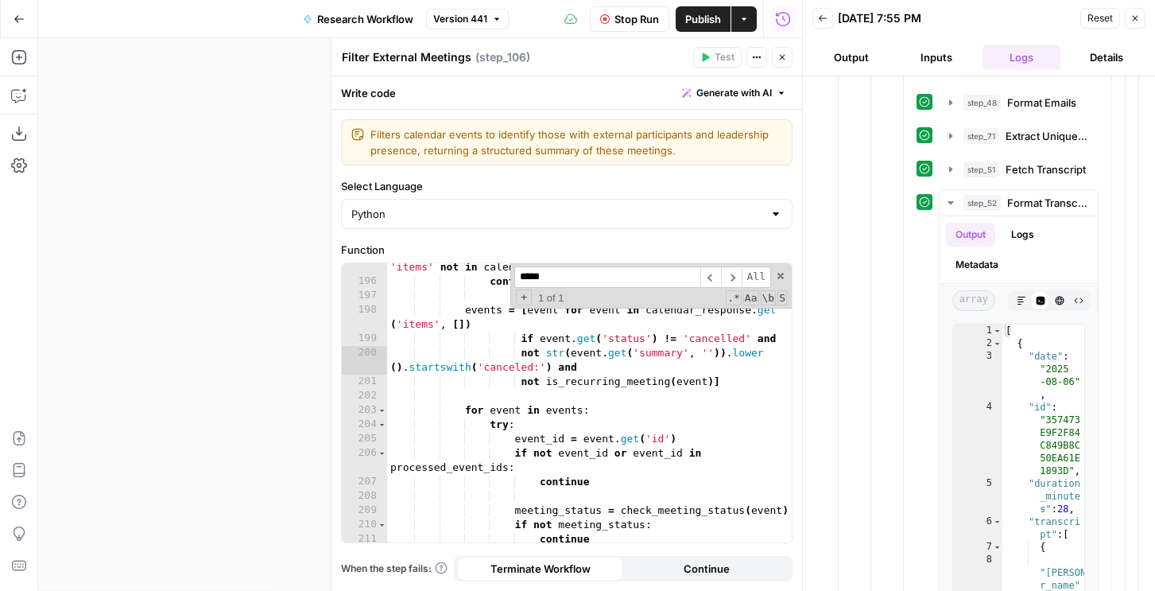
scroll to position [0, 0]
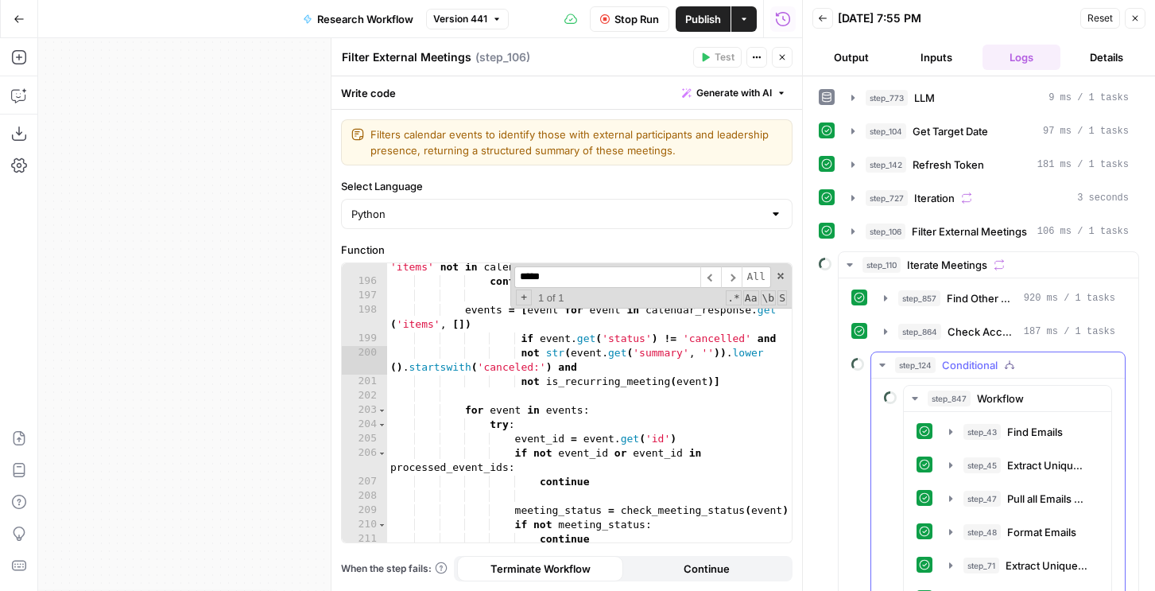
click at [898, 366] on span "step_124" at bounding box center [915, 365] width 41 height 16
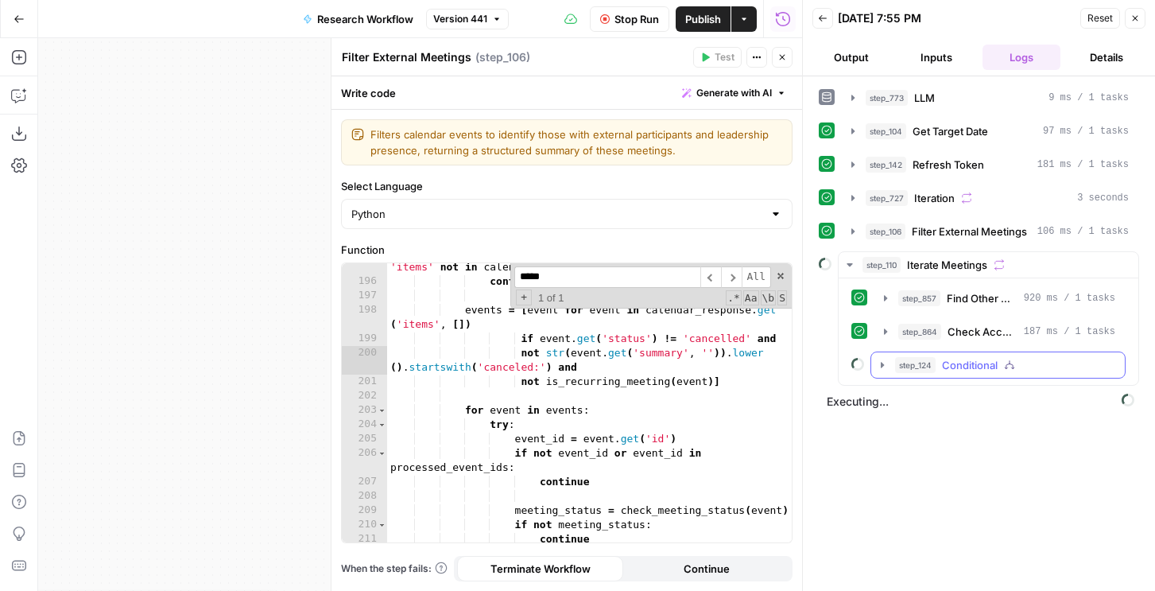
click at [895, 370] on span "step_124" at bounding box center [915, 365] width 41 height 16
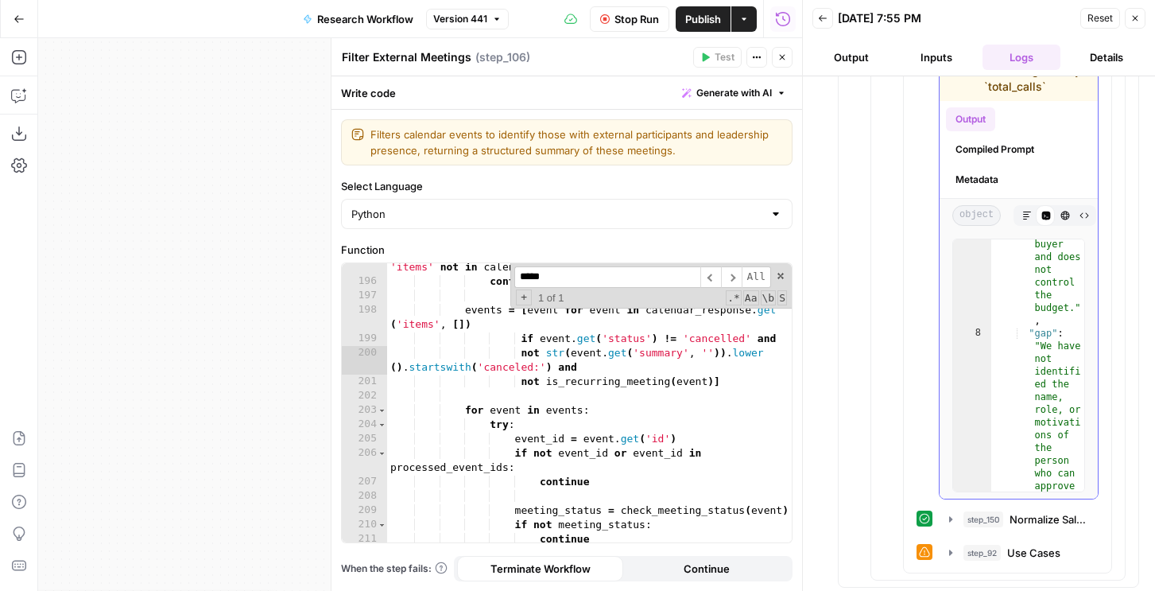
scroll to position [918, 0]
click at [964, 555] on span "step_92" at bounding box center [982, 553] width 37 height 16
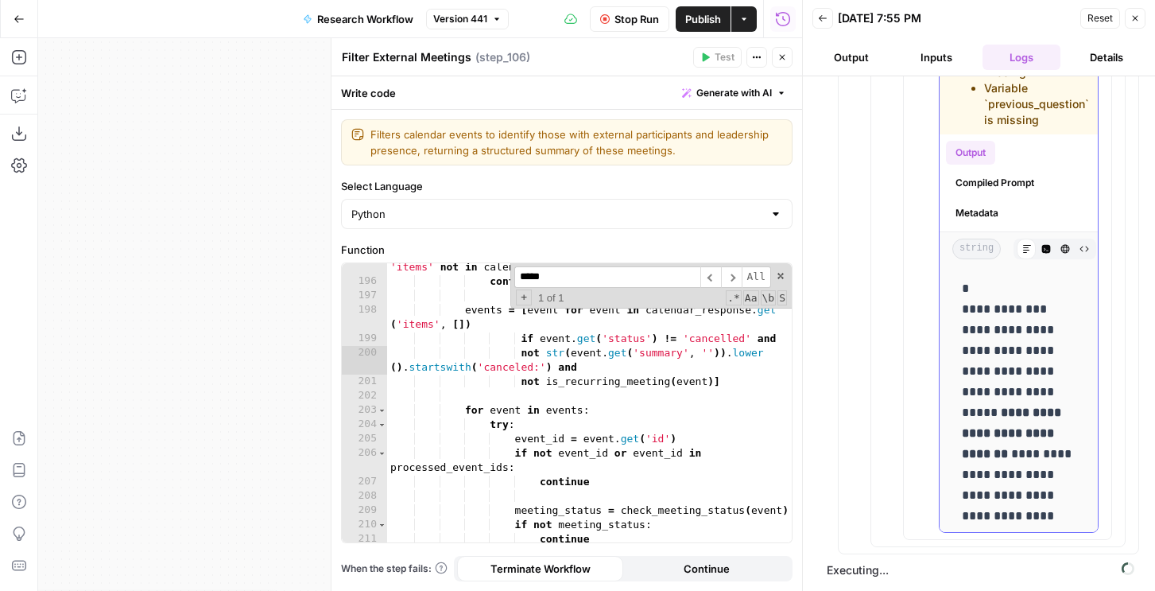
scroll to position [3774, 0]
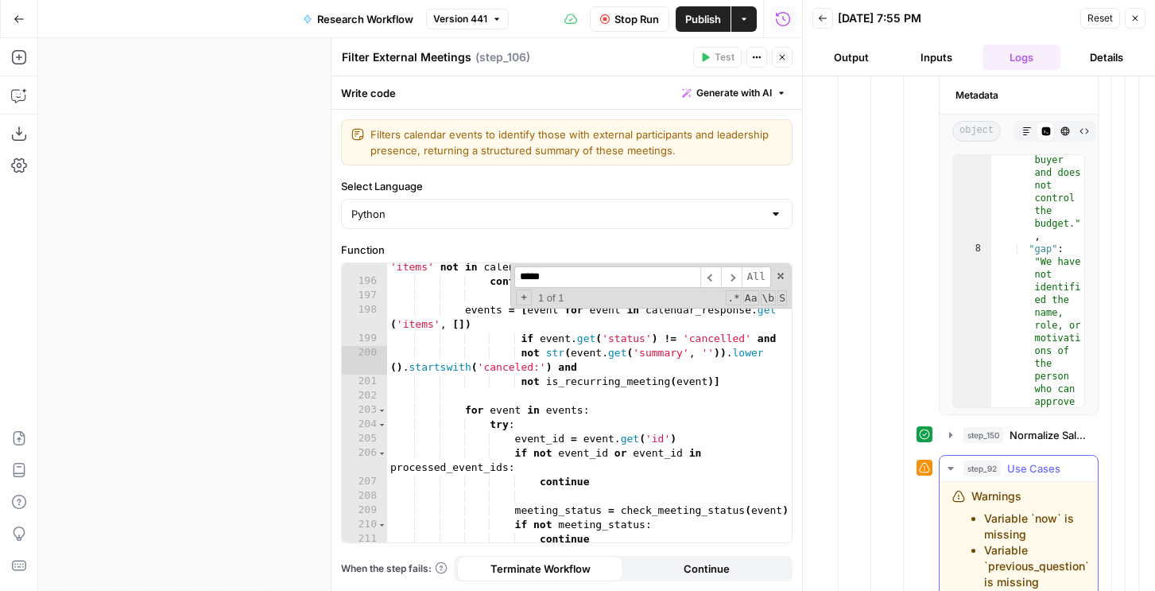
click at [977, 466] on span "step_92" at bounding box center [982, 468] width 37 height 16
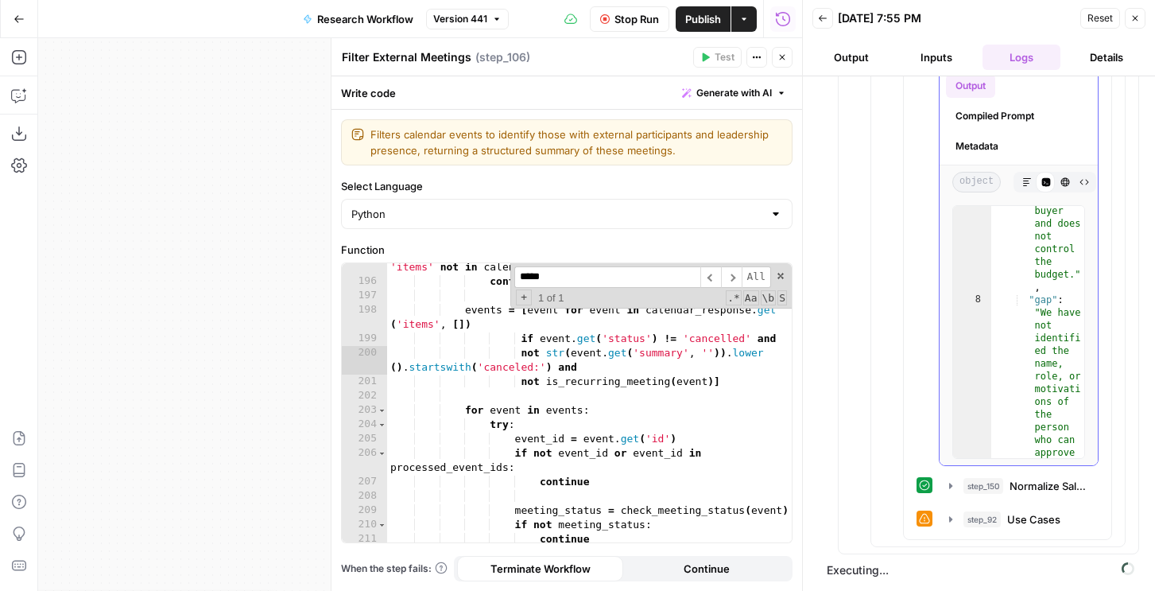
type textarea "*"
click at [980, 440] on div "8" at bounding box center [972, 420] width 38 height 254
click at [973, 484] on span "step_150" at bounding box center [984, 486] width 40 height 16
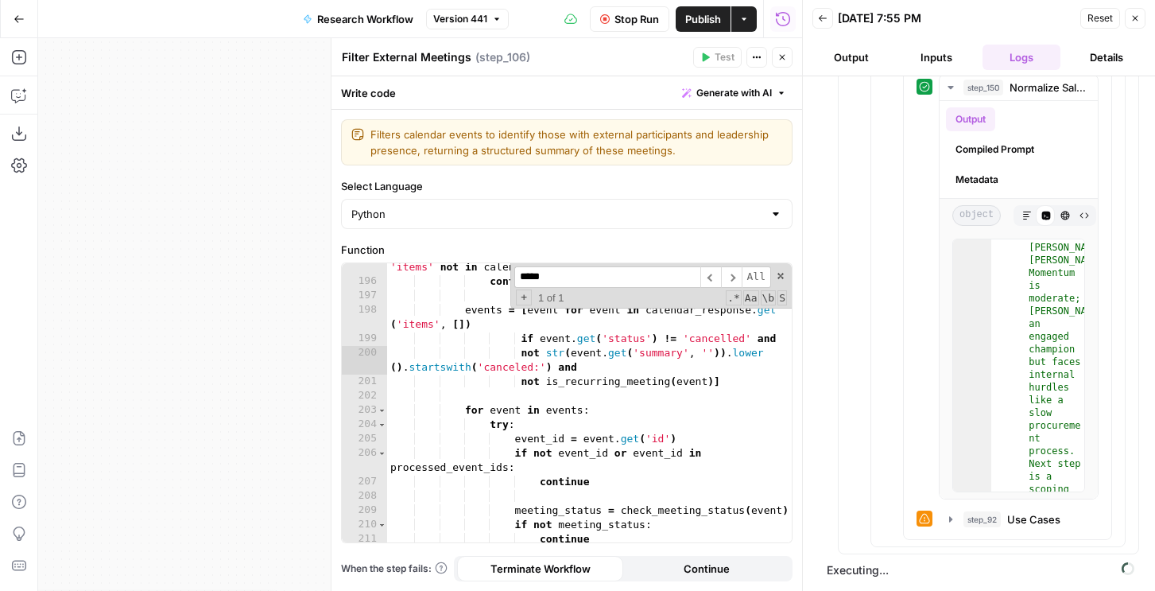
scroll to position [215, 0]
click at [779, 278] on span at bounding box center [780, 275] width 11 height 11
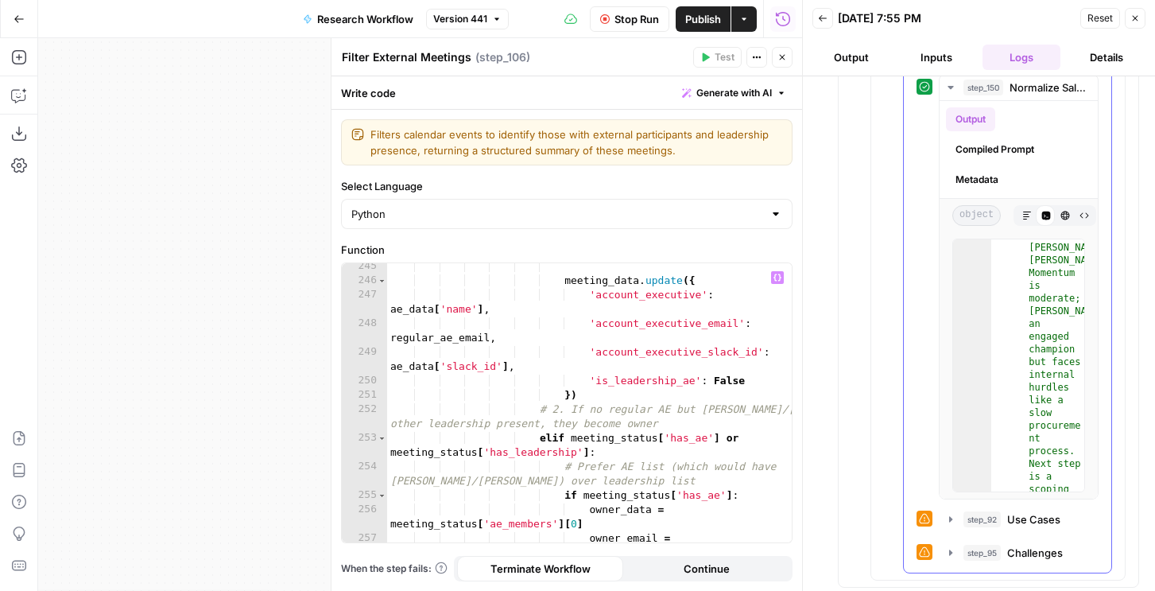
scroll to position [4155, 0]
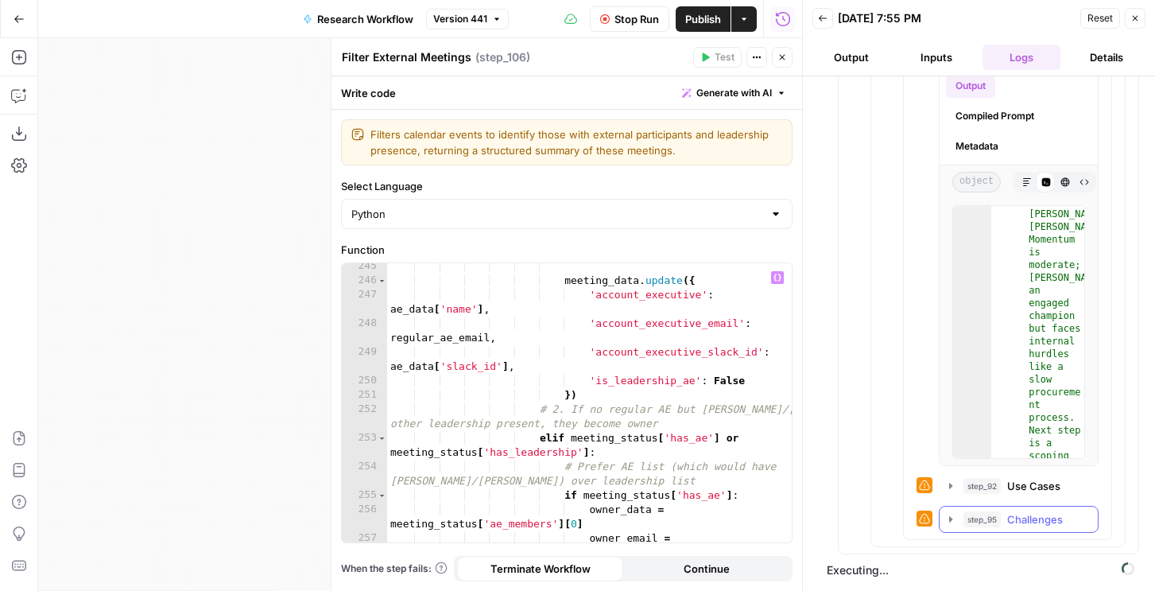
click at [953, 516] on icon "button" at bounding box center [951, 519] width 13 height 13
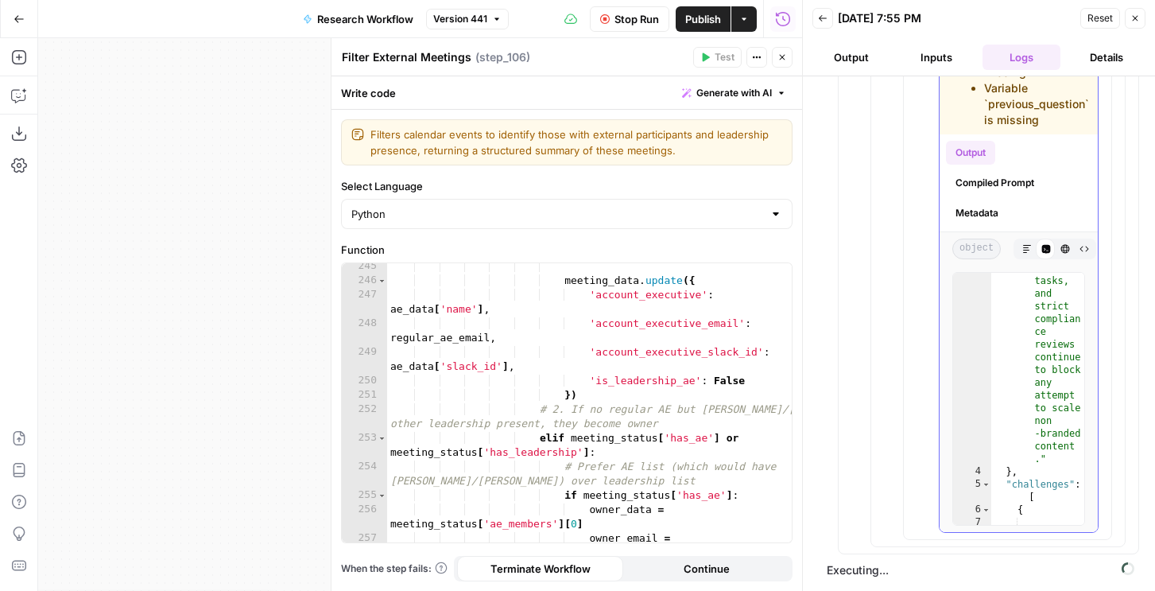
scroll to position [4538, 0]
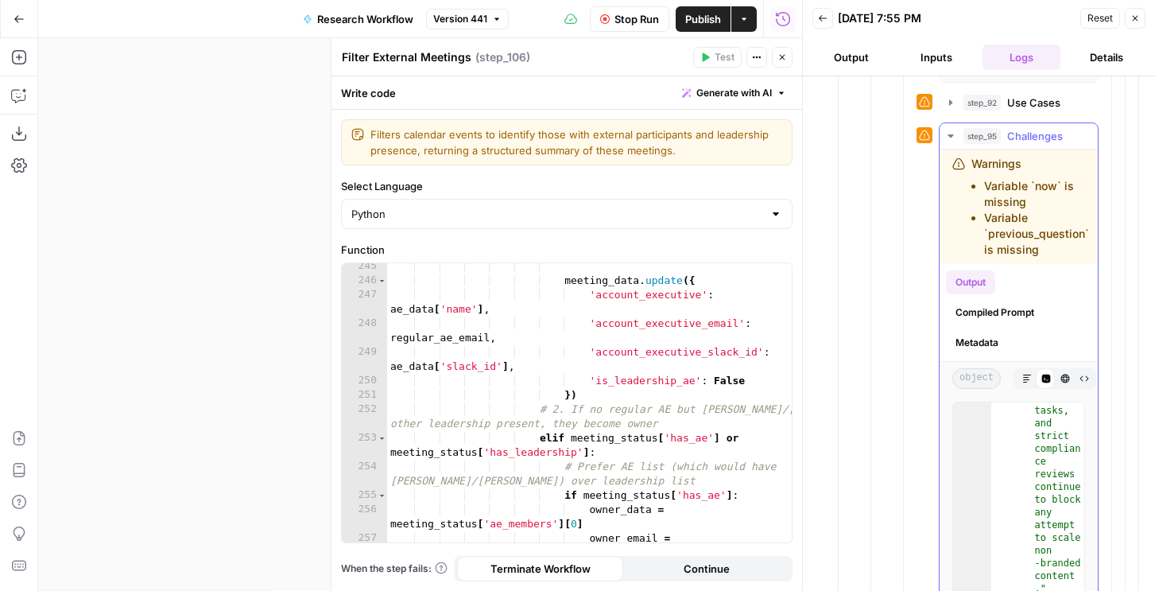
click at [964, 137] on span "step_95" at bounding box center [982, 136] width 37 height 16
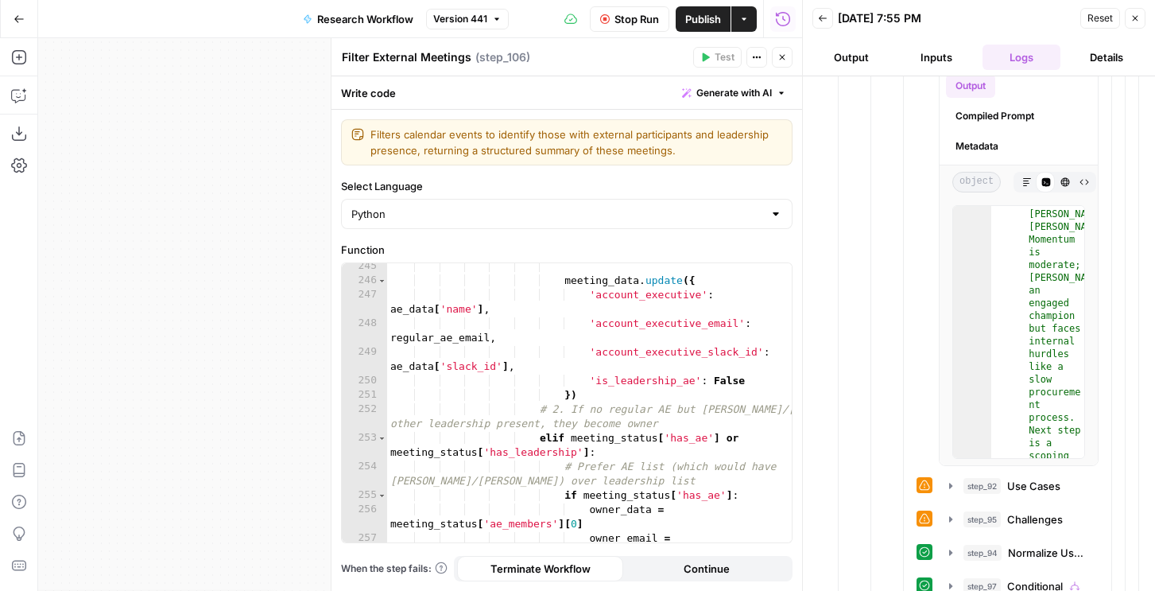
scroll to position [4289, 0]
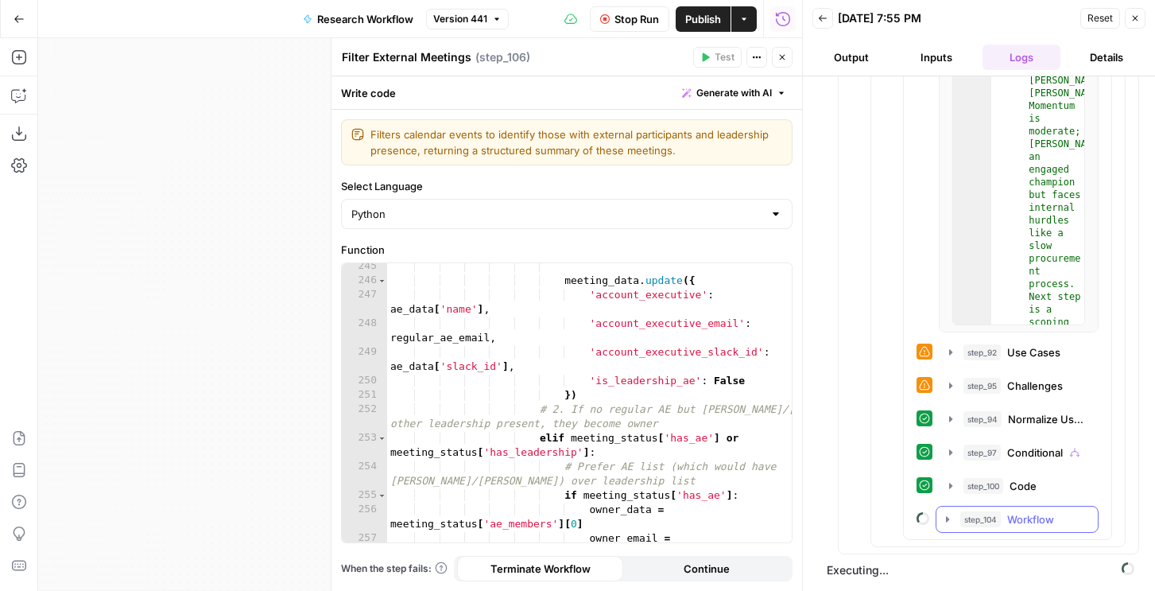
click at [973, 515] on span "step_104" at bounding box center [981, 519] width 41 height 16
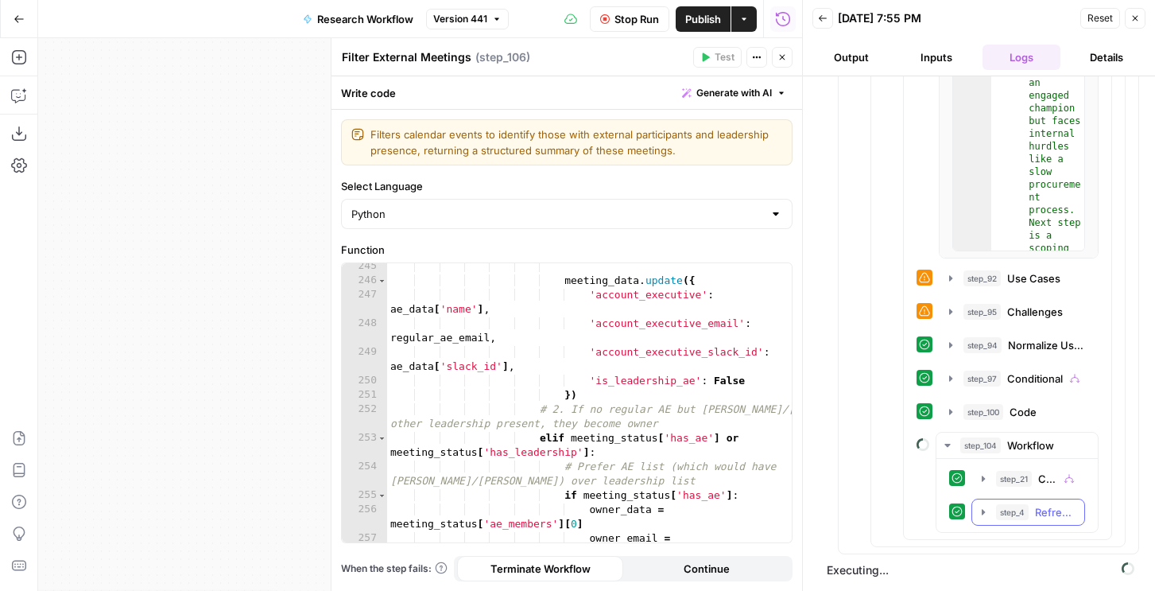
click at [974, 411] on span "step_100" at bounding box center [984, 412] width 40 height 16
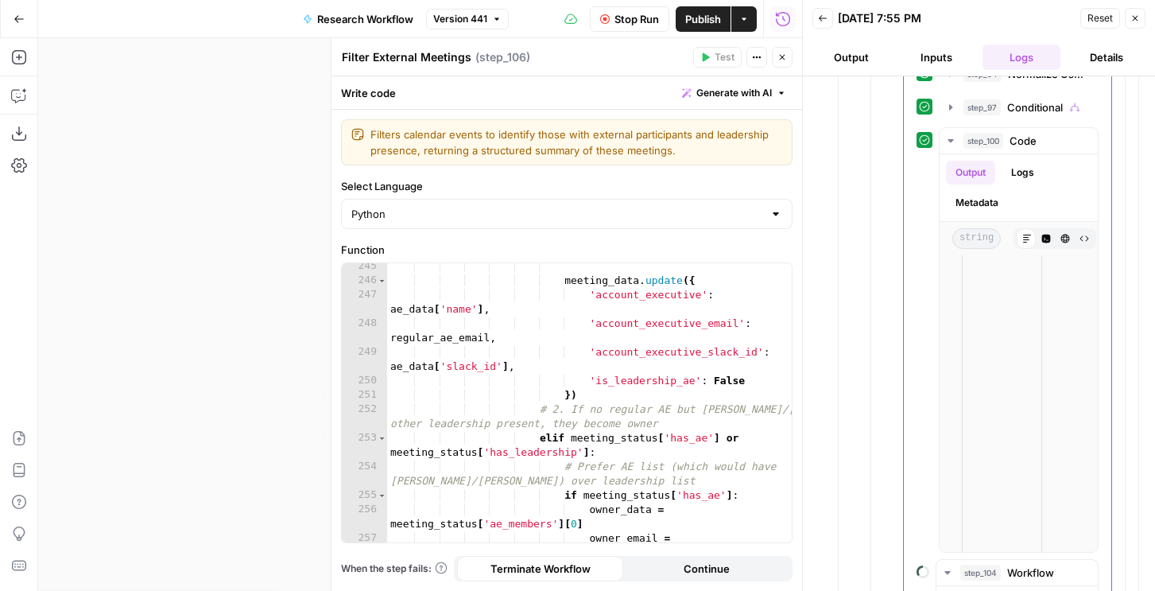
scroll to position [4761, 0]
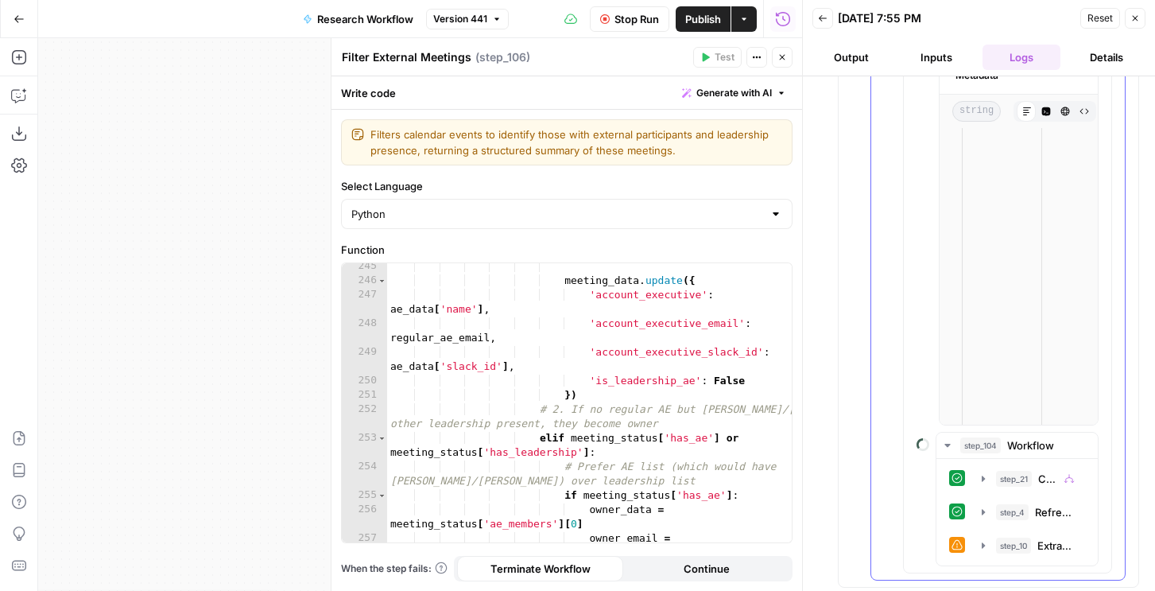
click at [1012, 546] on span "step_10" at bounding box center [1013, 546] width 35 height 16
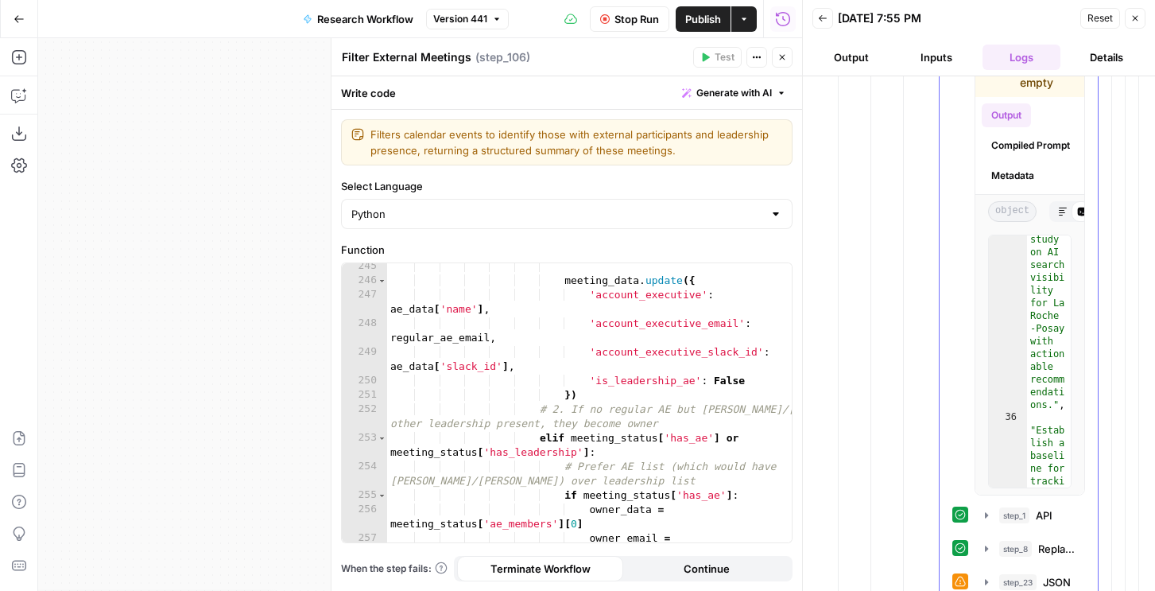
scroll to position [5794, 0]
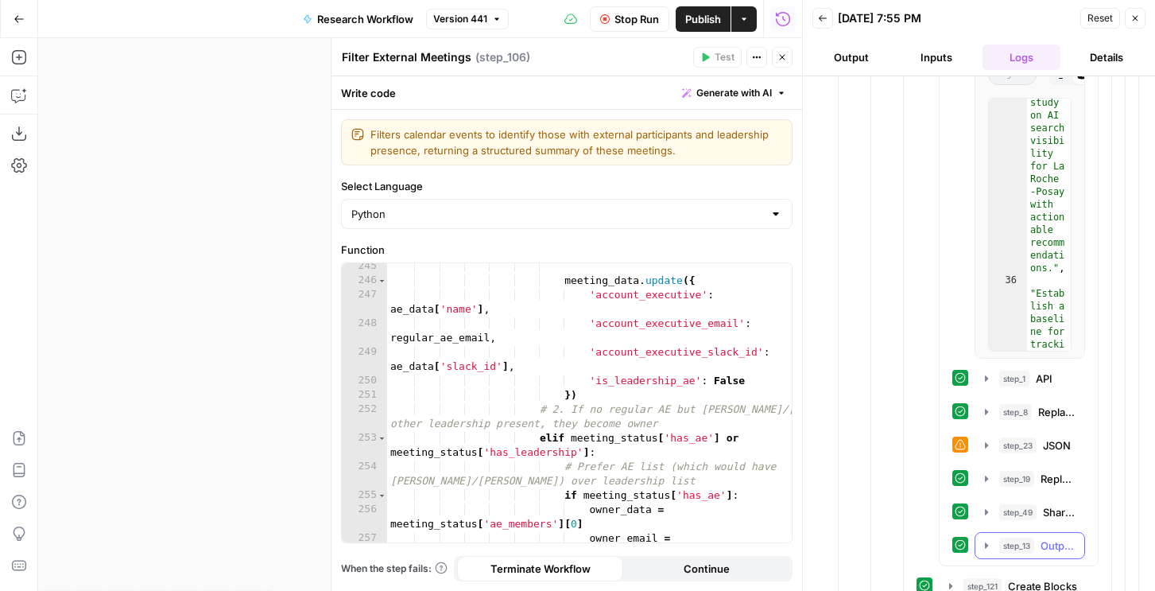
click at [1006, 546] on span "step_13" at bounding box center [1017, 546] width 35 height 16
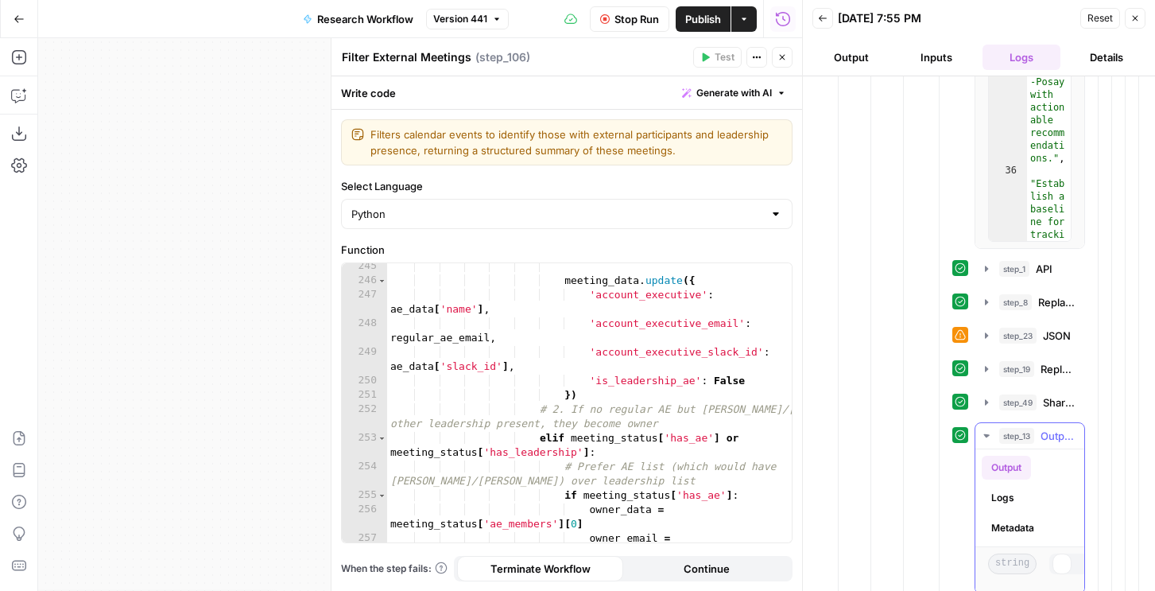
scroll to position [6005, 0]
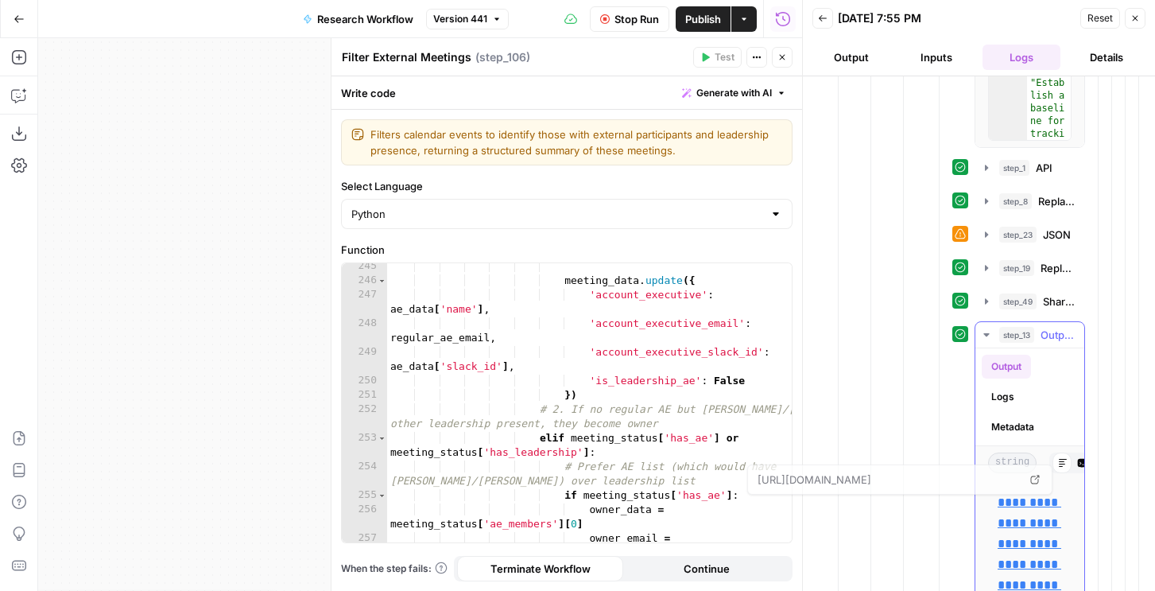
click at [1020, 523] on link "**********" at bounding box center [1030, 584] width 64 height 177
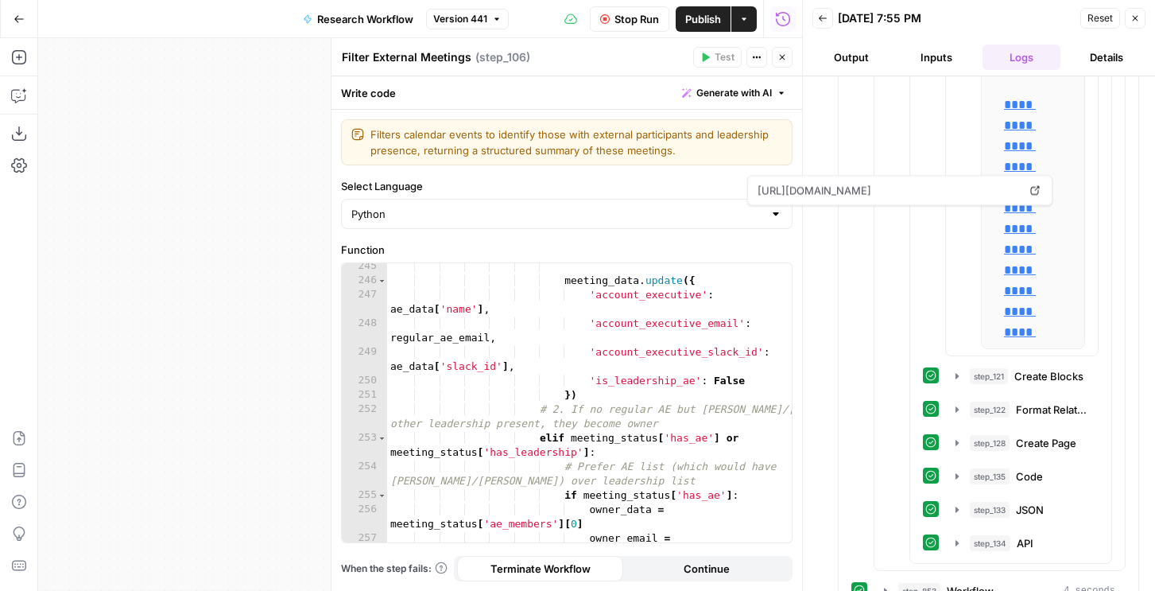
scroll to position [7442, 0]
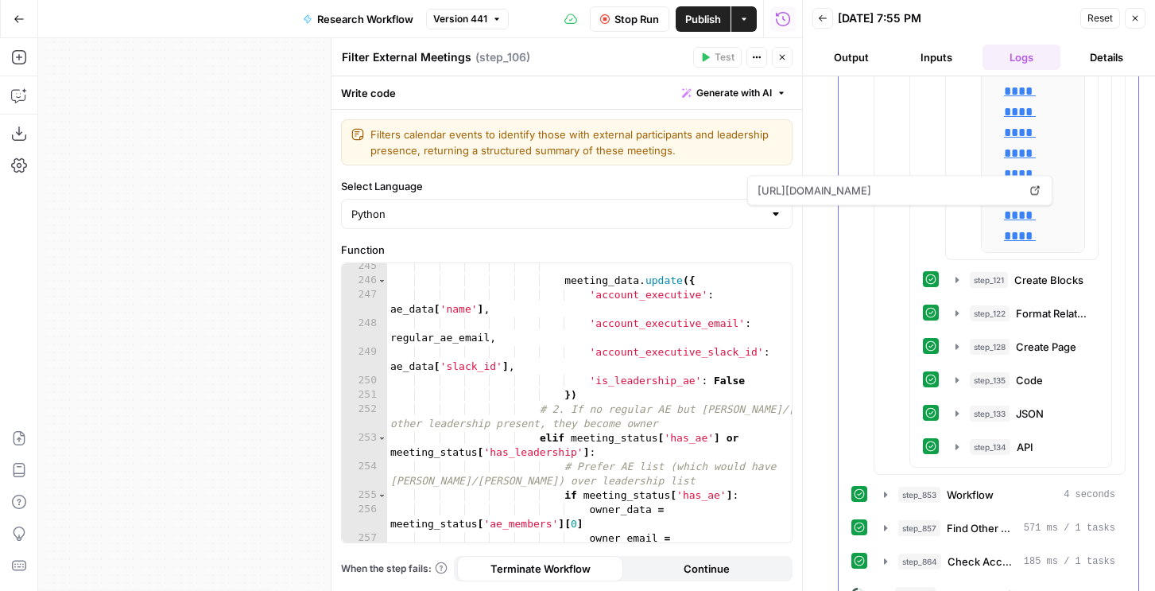
click at [929, 587] on span "step_124" at bounding box center [915, 595] width 41 height 16
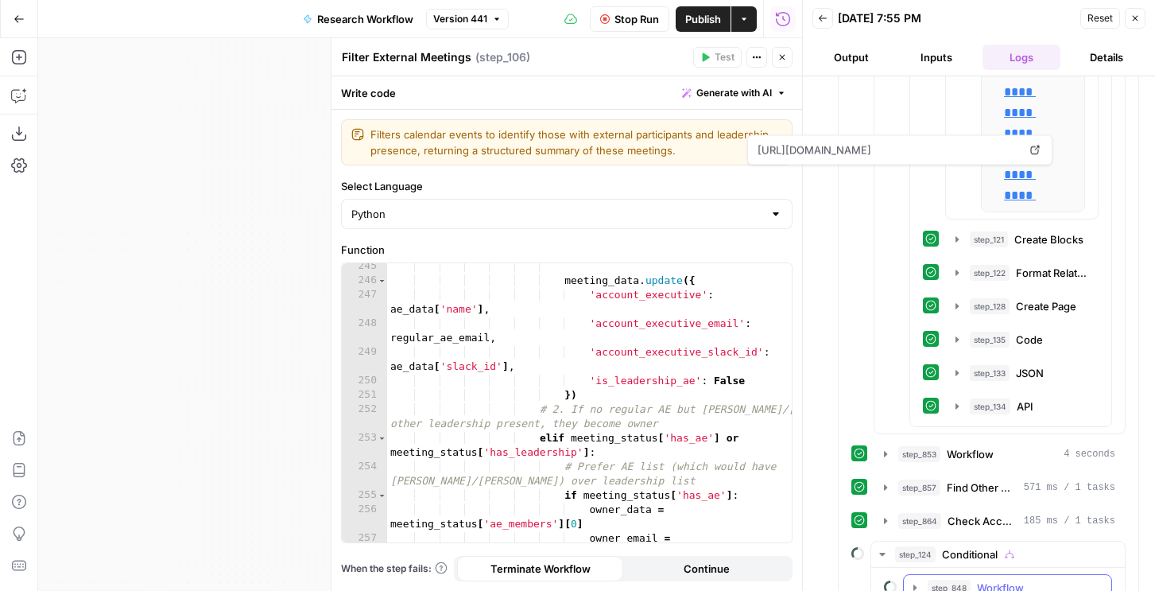
click at [929, 580] on span "step_848" at bounding box center [949, 588] width 43 height 16
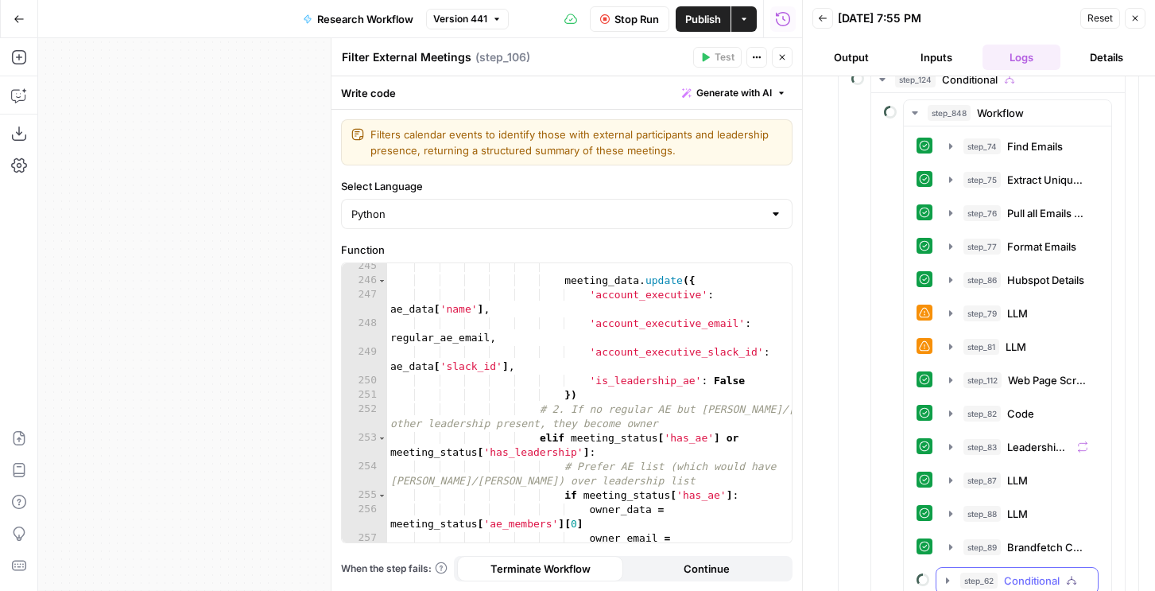
click at [947, 568] on button "step_62 Conditional" at bounding box center [1017, 580] width 161 height 25
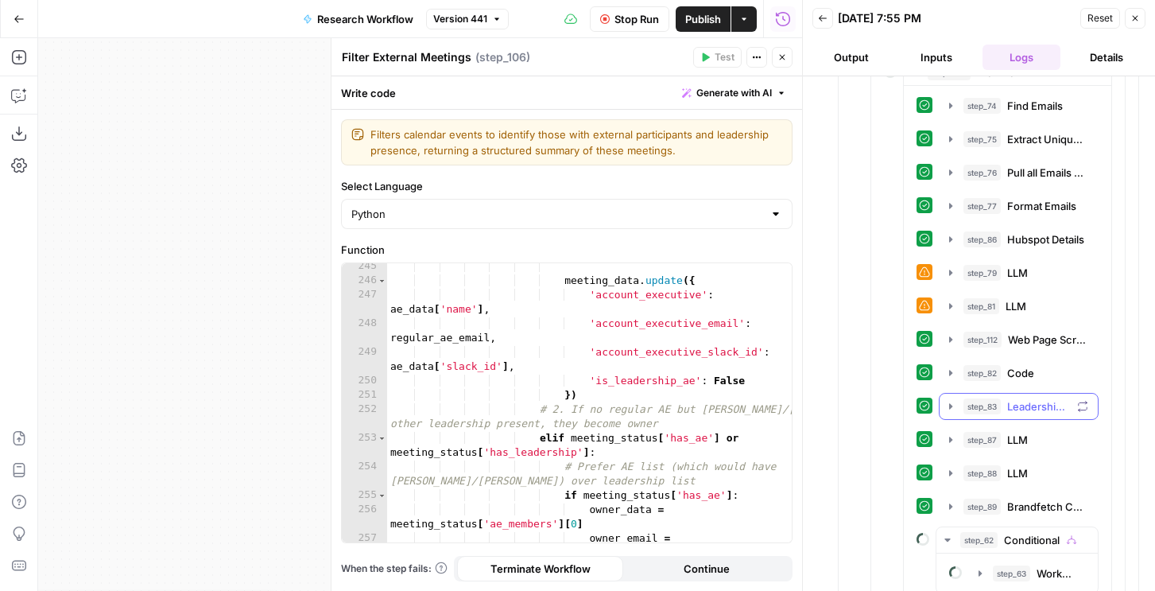
click at [959, 394] on button "step_83 Leadership Attendee Enrichment 7 seconds" at bounding box center [1019, 406] width 158 height 25
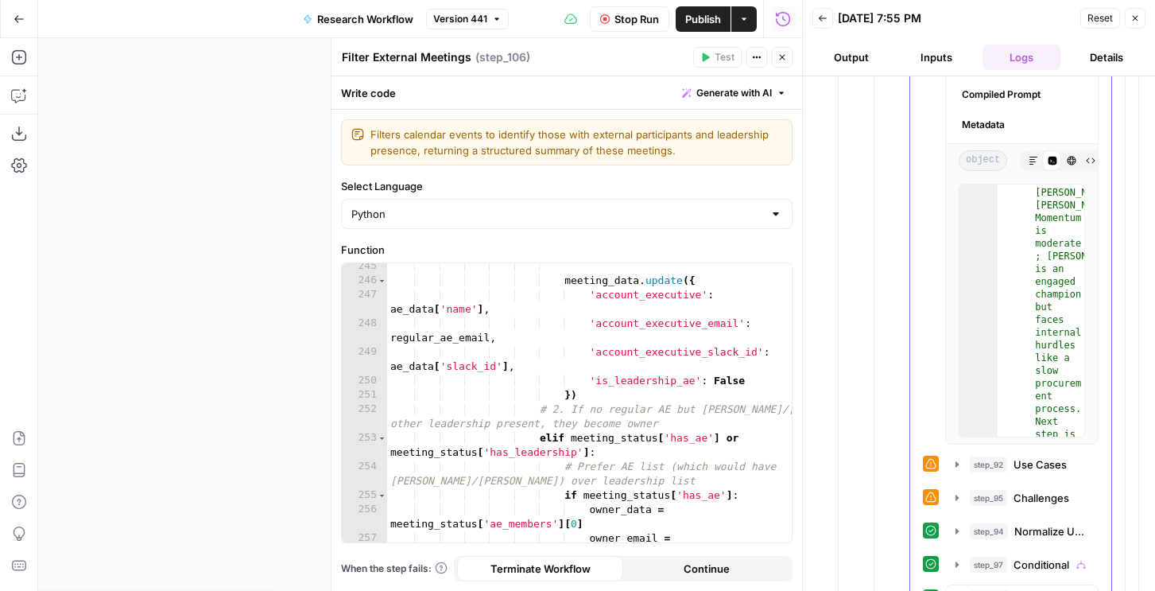
scroll to position [5165, 0]
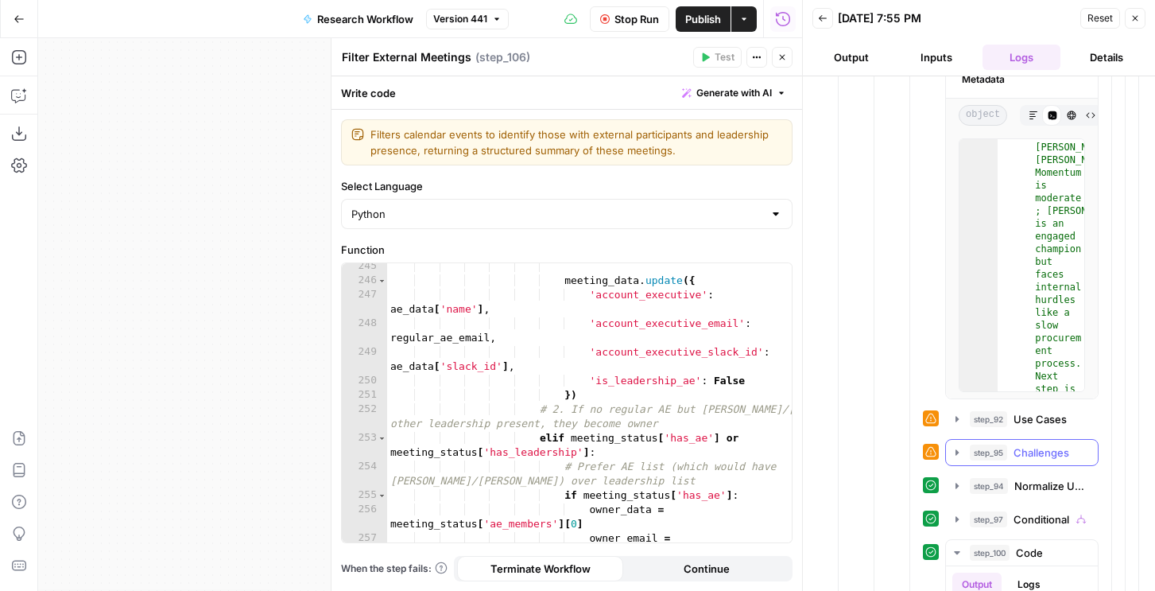
click at [996, 445] on span "step_95" at bounding box center [988, 453] width 37 height 16
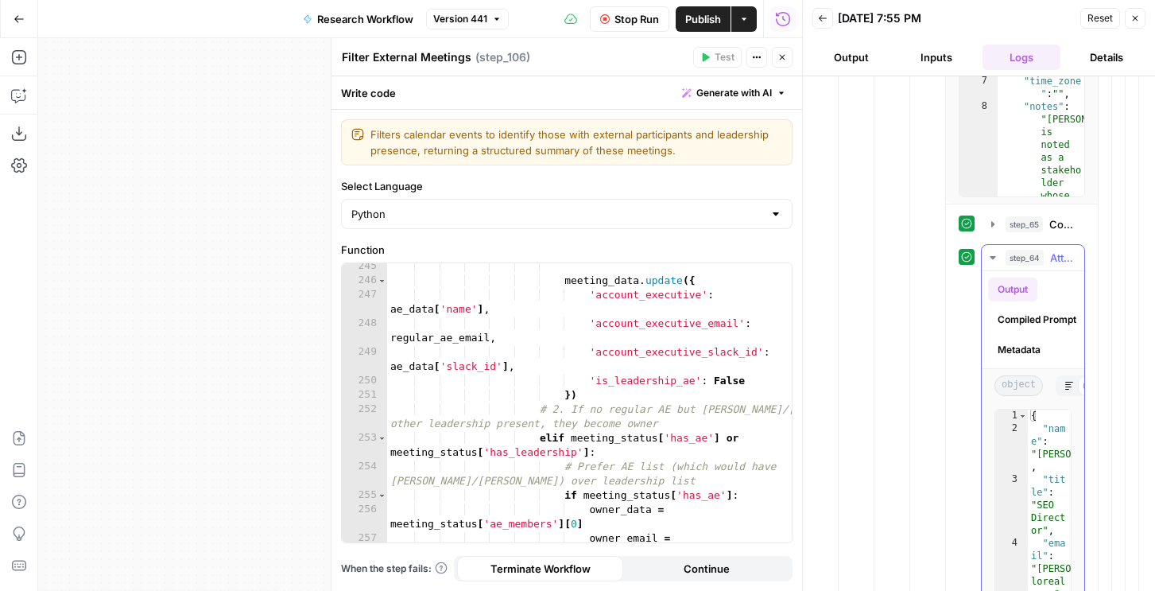
scroll to position [3512, 0]
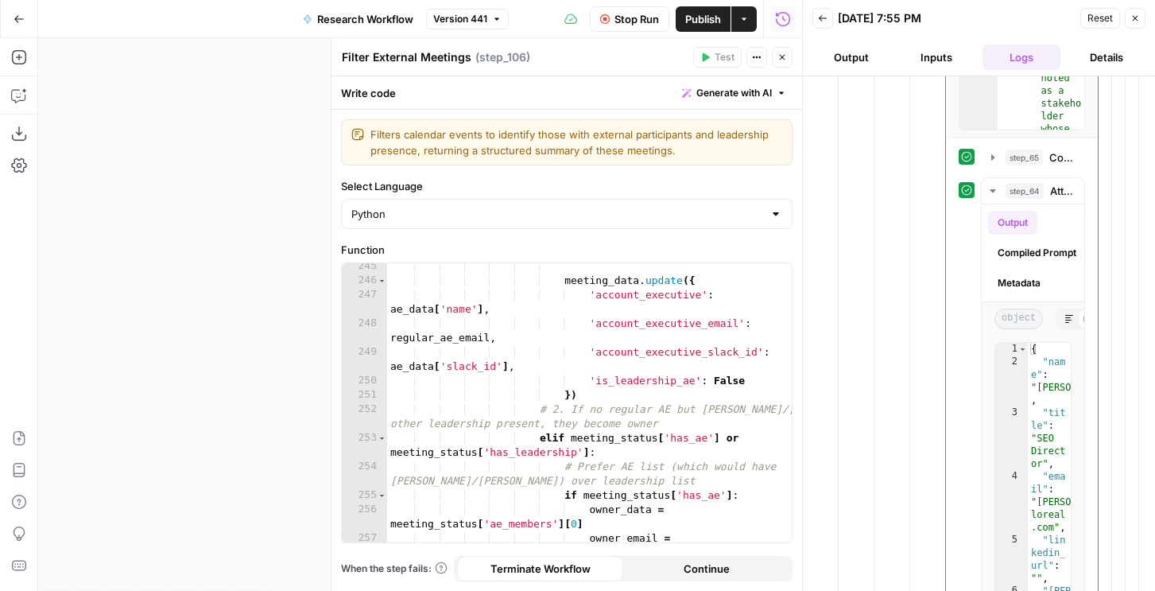
click at [1013, 144] on div "step_65 Code 356 ms / 1 tasks step_64 Attendee Info Enrichment 1 second / 10 ta…" at bounding box center [1022, 373] width 126 height 459
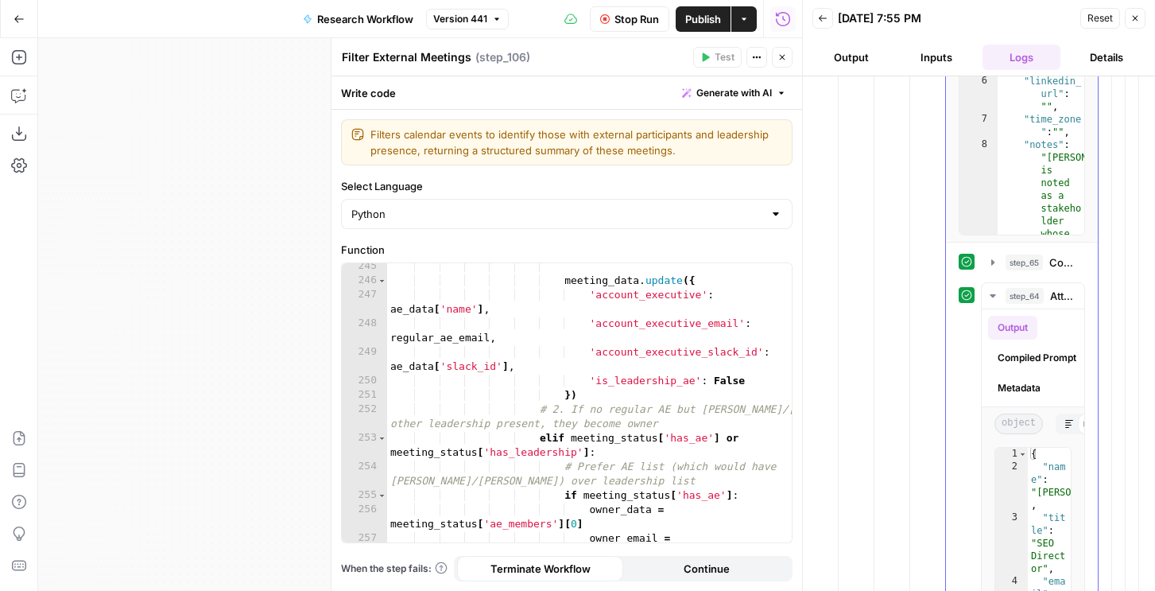
scroll to position [3079, 0]
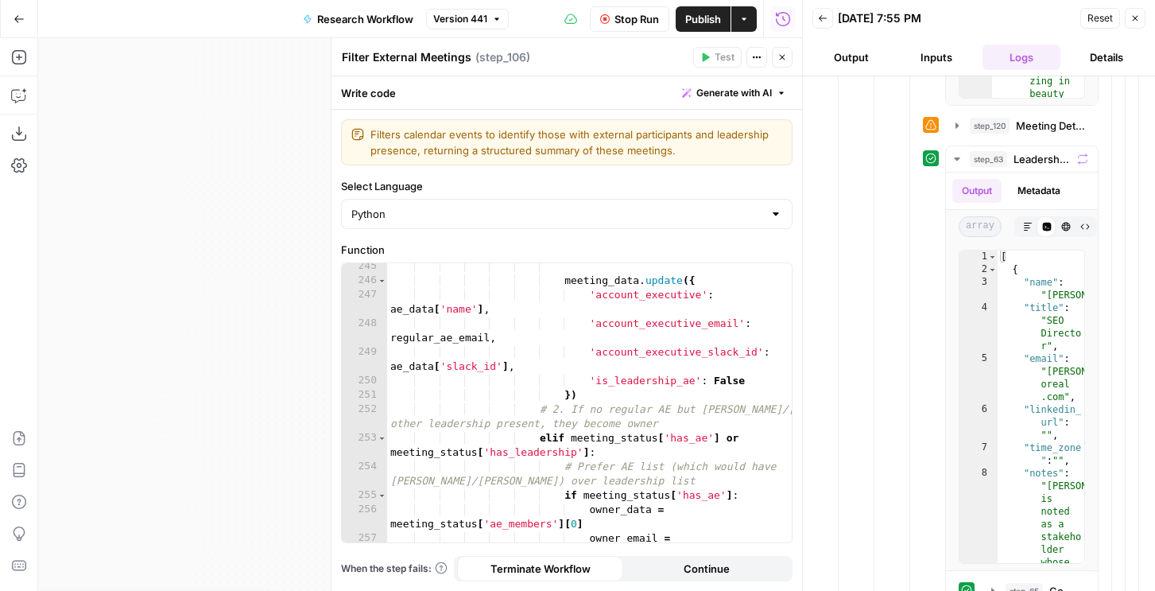
click at [861, 55] on button "Output" at bounding box center [852, 57] width 79 height 25
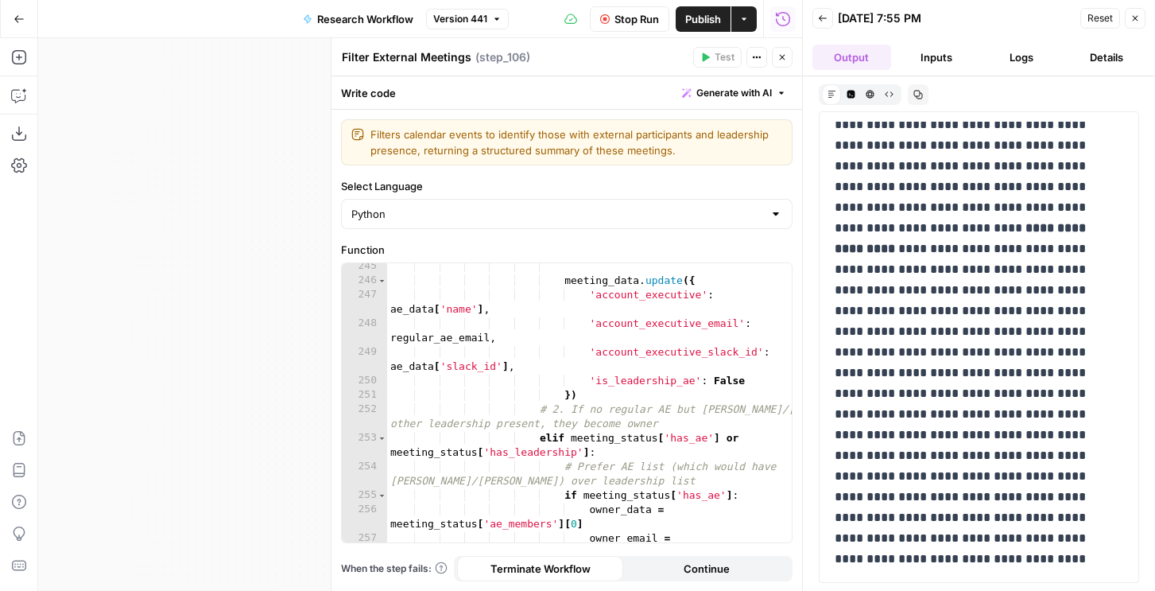
scroll to position [1499, 0]
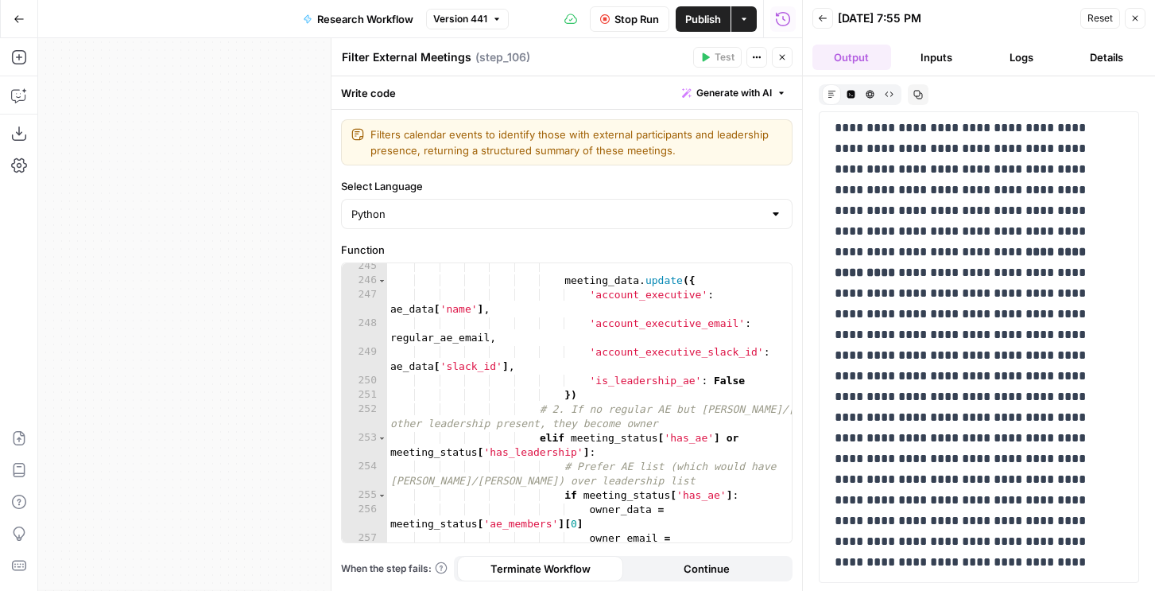
copy body "AirOps New Home Semrush Insights Opportunities Gong Insights Opportunities Five…"
click at [921, 91] on icon "button" at bounding box center [919, 95] width 10 height 10
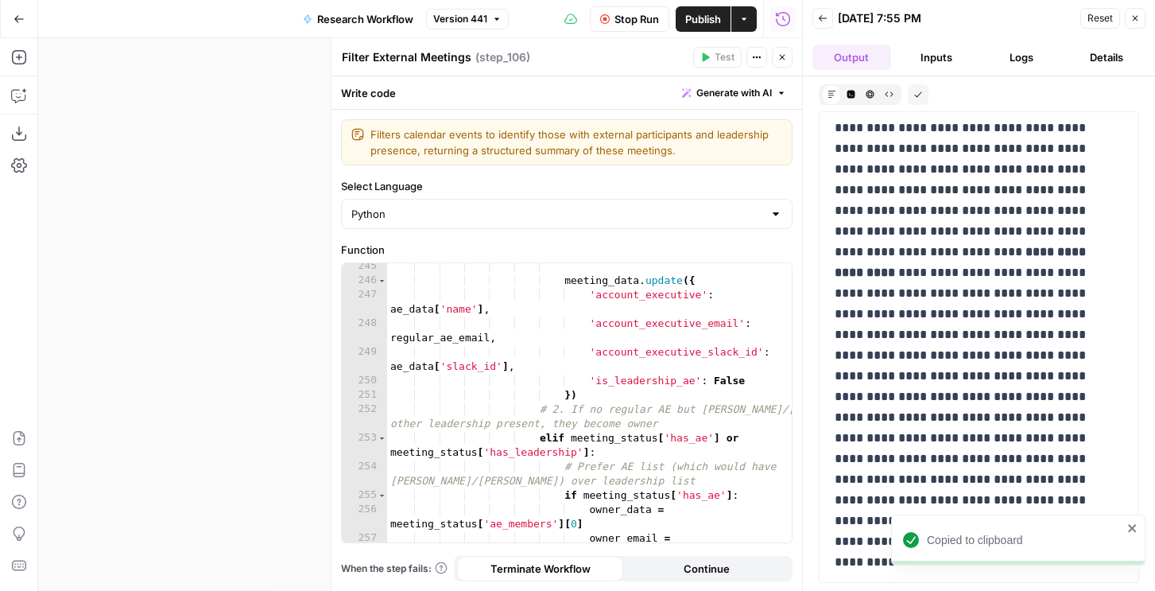
click at [642, 24] on span "Stop Run" at bounding box center [637, 19] width 45 height 16
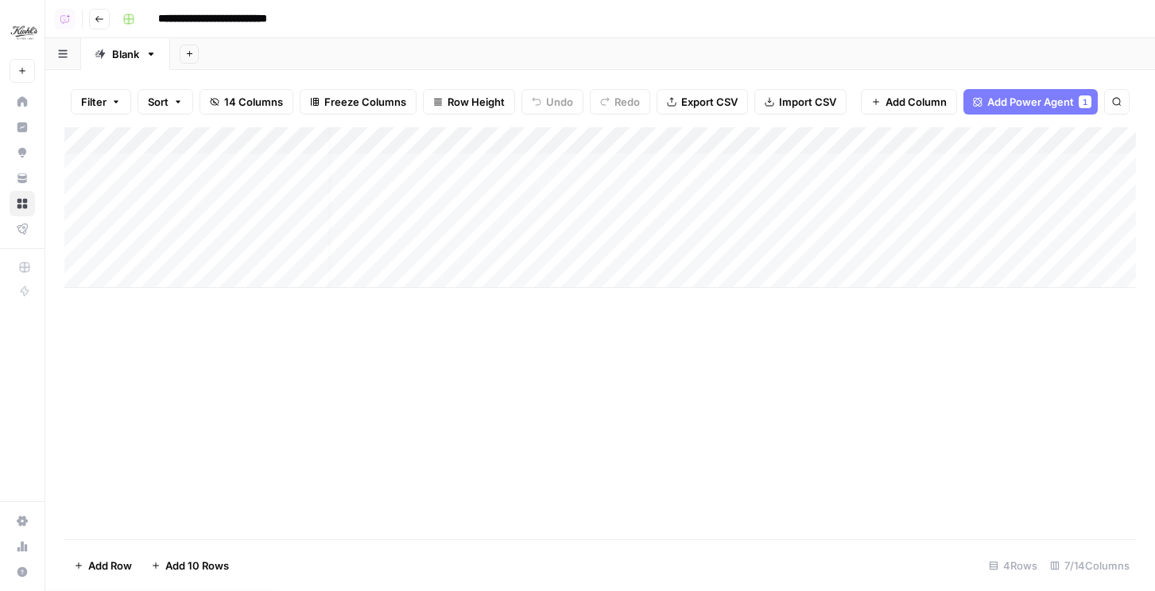
scroll to position [0, 399]
click at [660, 195] on div "Add Column" at bounding box center [600, 207] width 1072 height 161
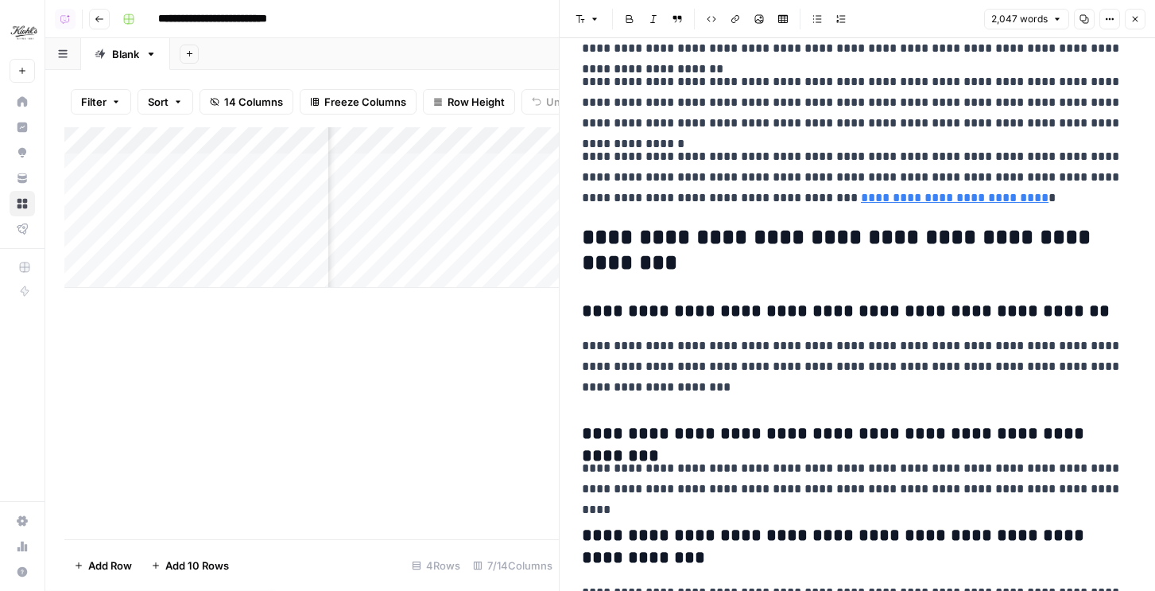
scroll to position [6136, 0]
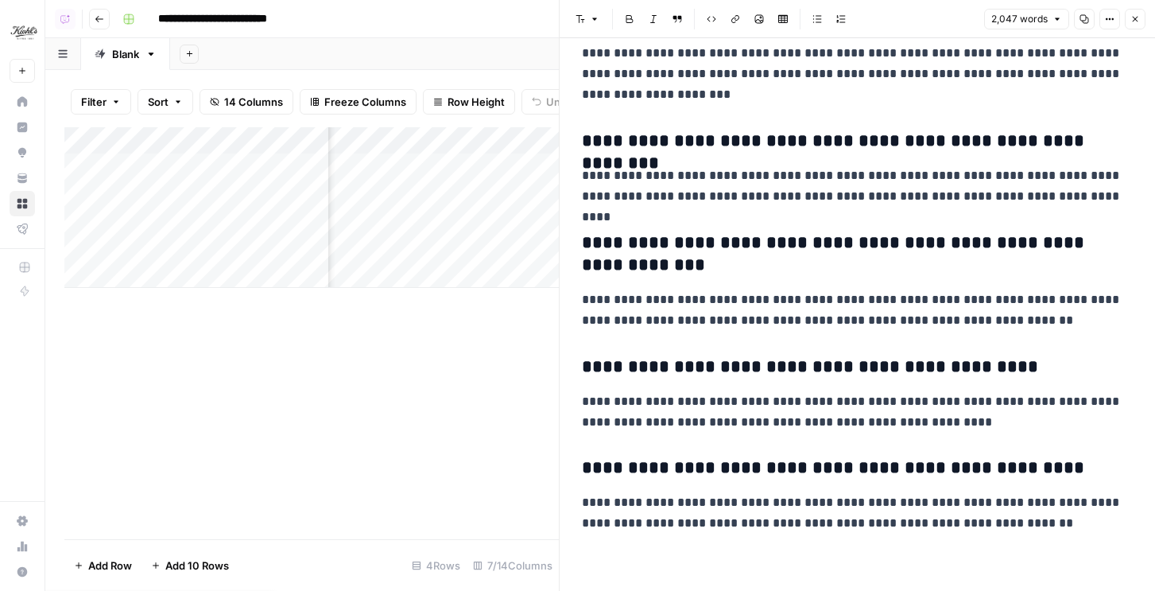
click at [1133, 15] on icon "button" at bounding box center [1136, 19] width 10 height 10
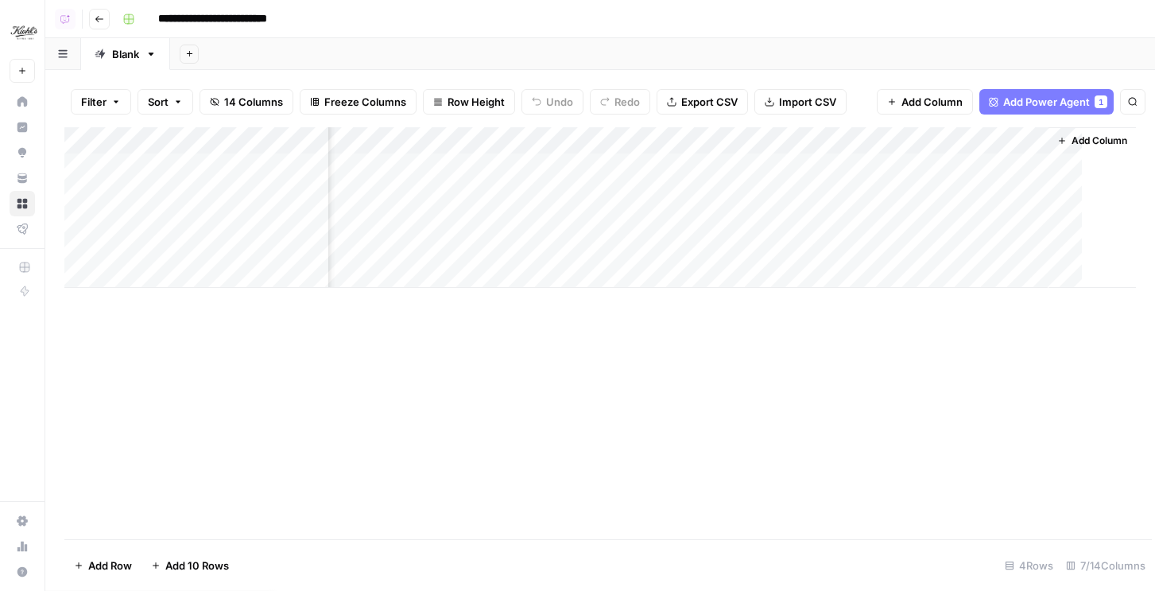
scroll to position [0, 380]
click at [907, 195] on div "Add Column" at bounding box center [600, 207] width 1072 height 161
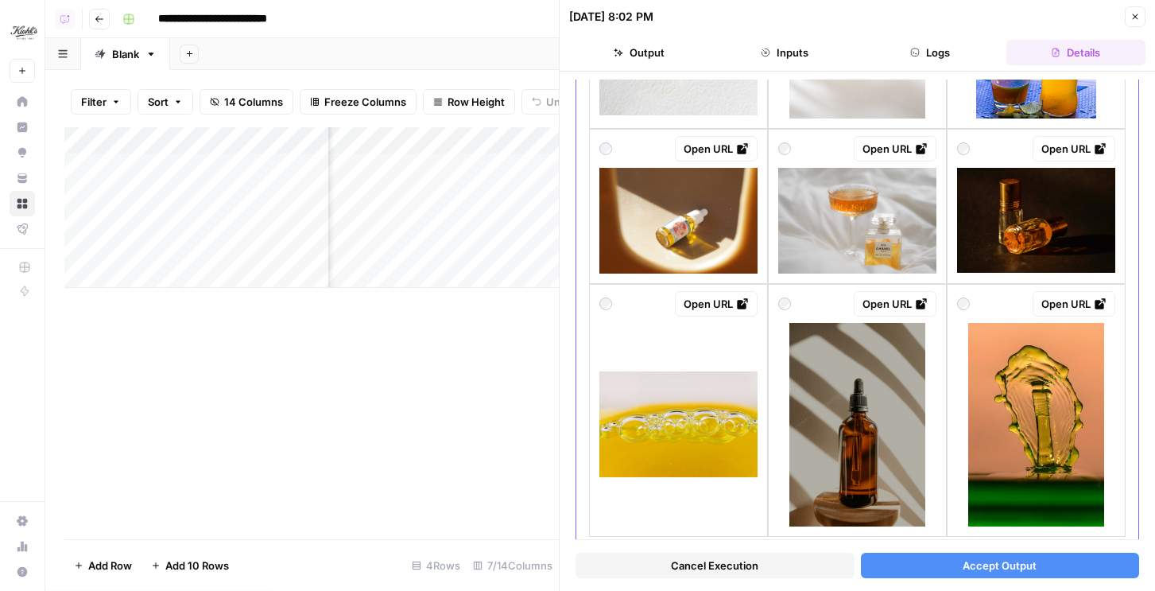
scroll to position [2121, 0]
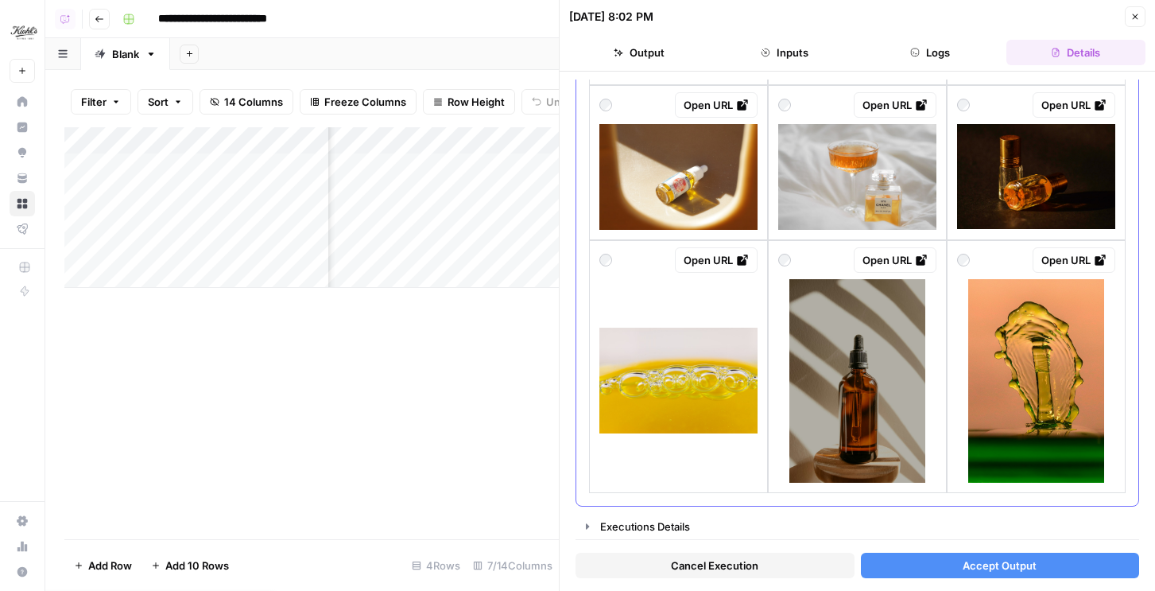
click at [732, 333] on img at bounding box center [679, 381] width 158 height 106
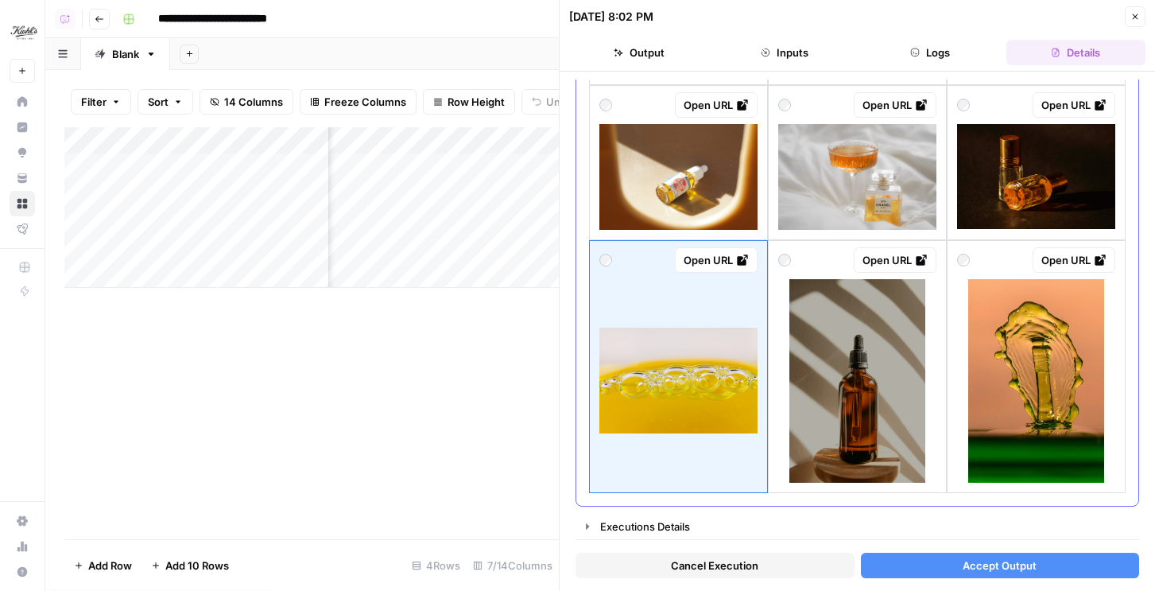
click at [1015, 364] on img at bounding box center [1037, 381] width 136 height 204
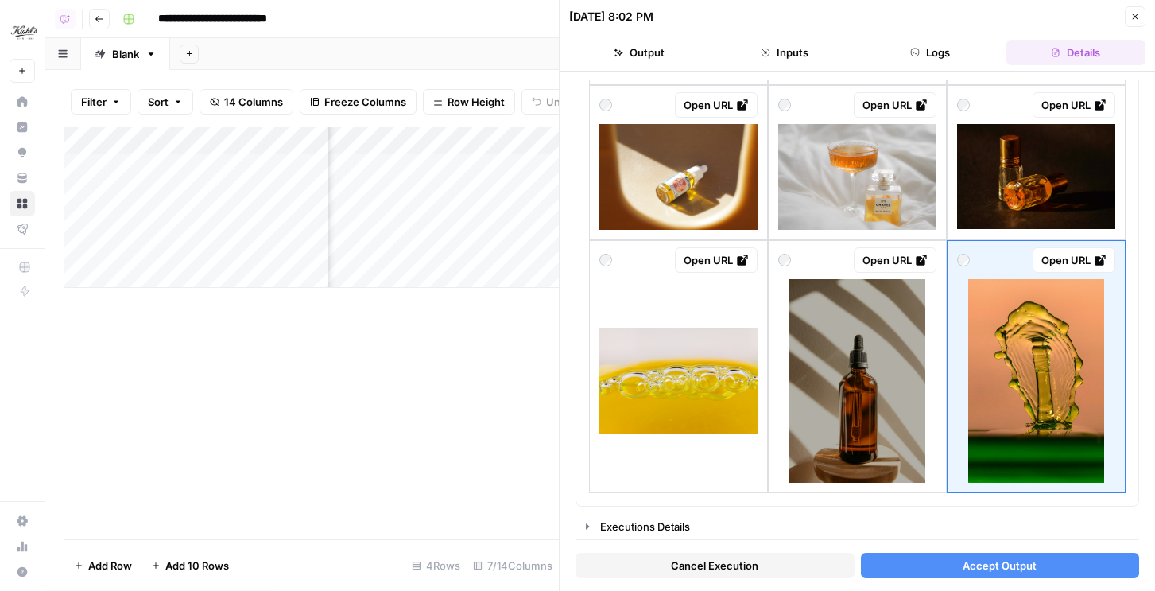
click at [992, 573] on span "Accept Output" at bounding box center [1000, 565] width 74 height 16
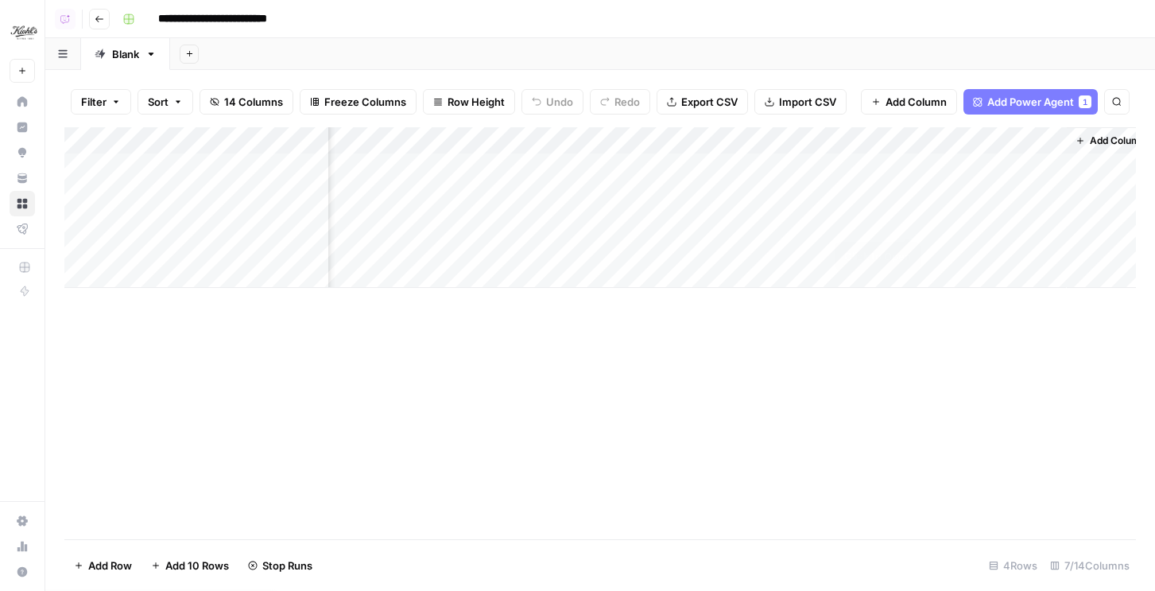
click at [907, 222] on div "Add Column" at bounding box center [600, 207] width 1072 height 161
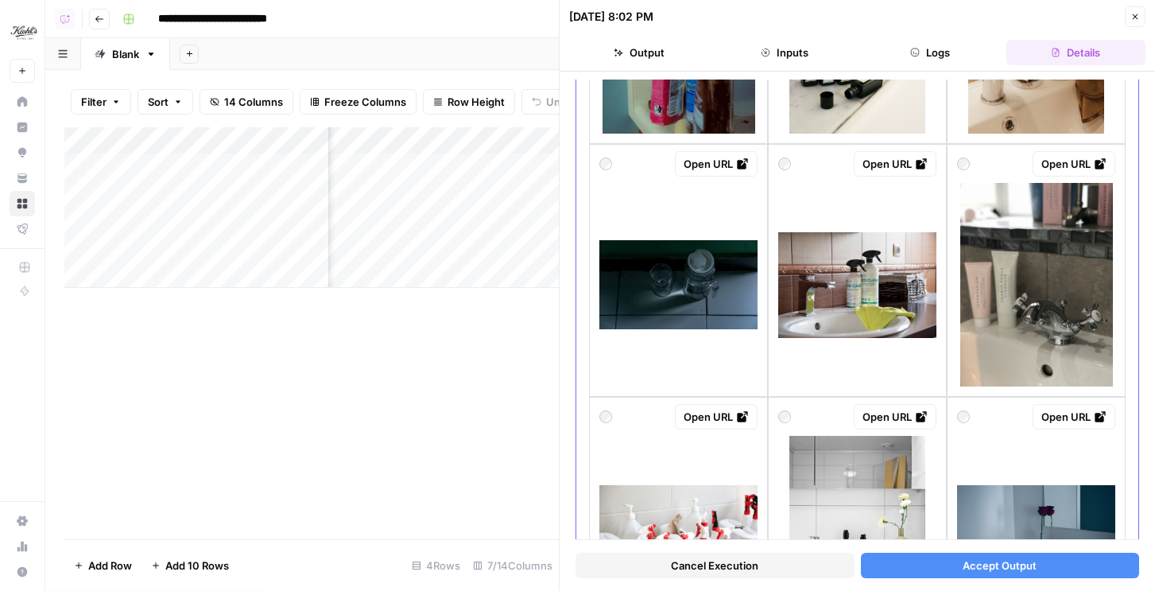
scroll to position [823, 0]
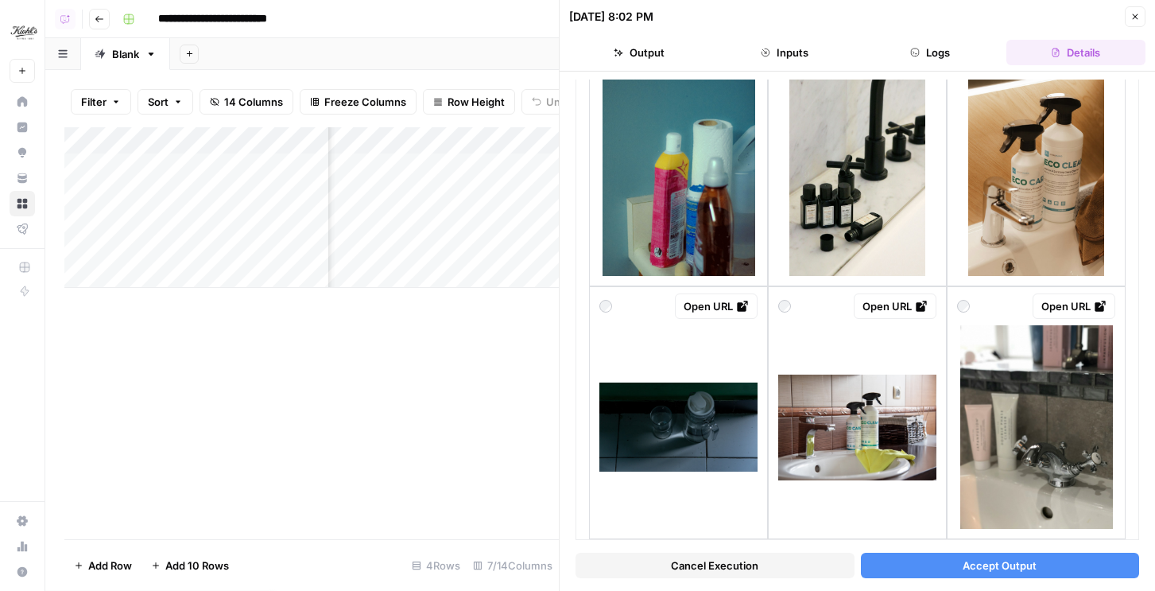
click at [1140, 21] on button "Close" at bounding box center [1135, 16] width 21 height 21
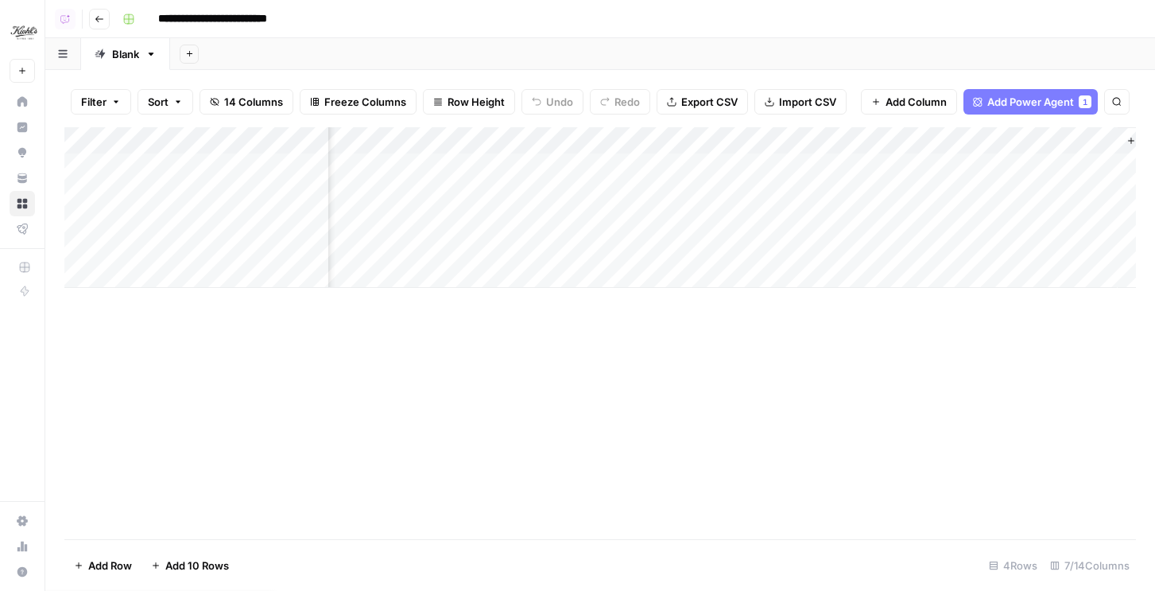
scroll to position [0, 349]
click at [942, 216] on div "Add Column" at bounding box center [600, 207] width 1072 height 161
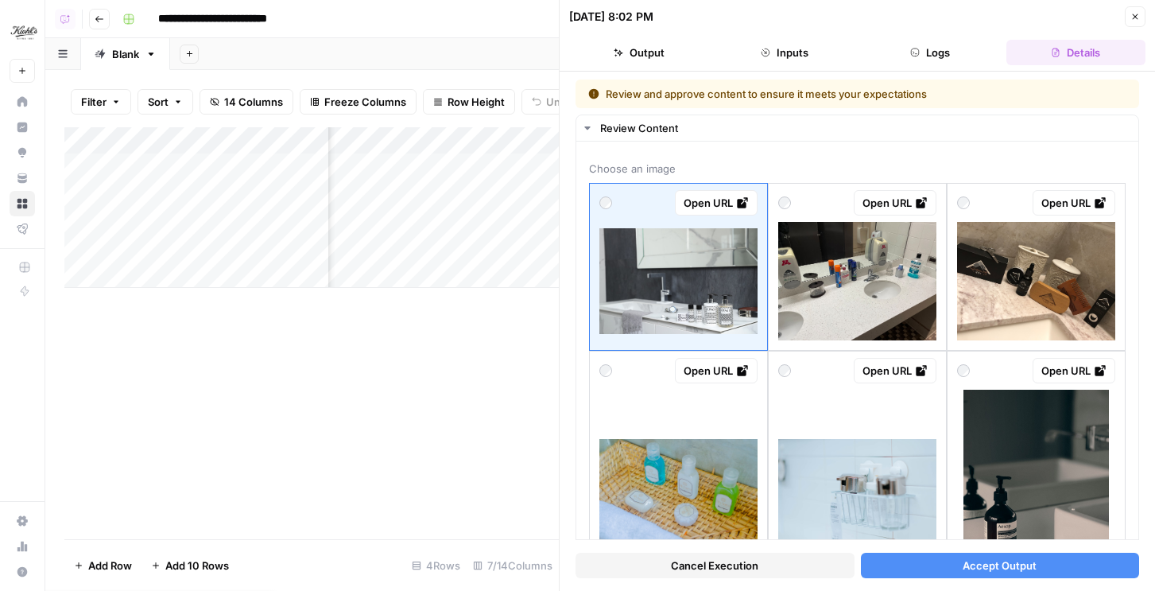
click at [892, 61] on button "Logs" at bounding box center [930, 52] width 139 height 25
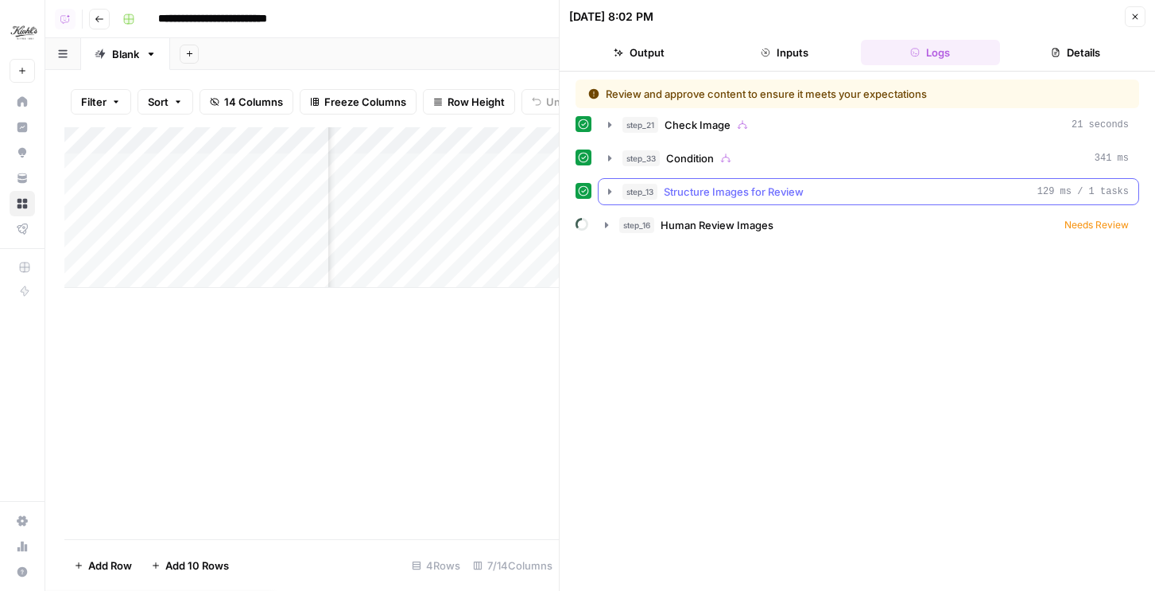
click at [793, 188] on span "Structure Images for Review" at bounding box center [734, 192] width 140 height 16
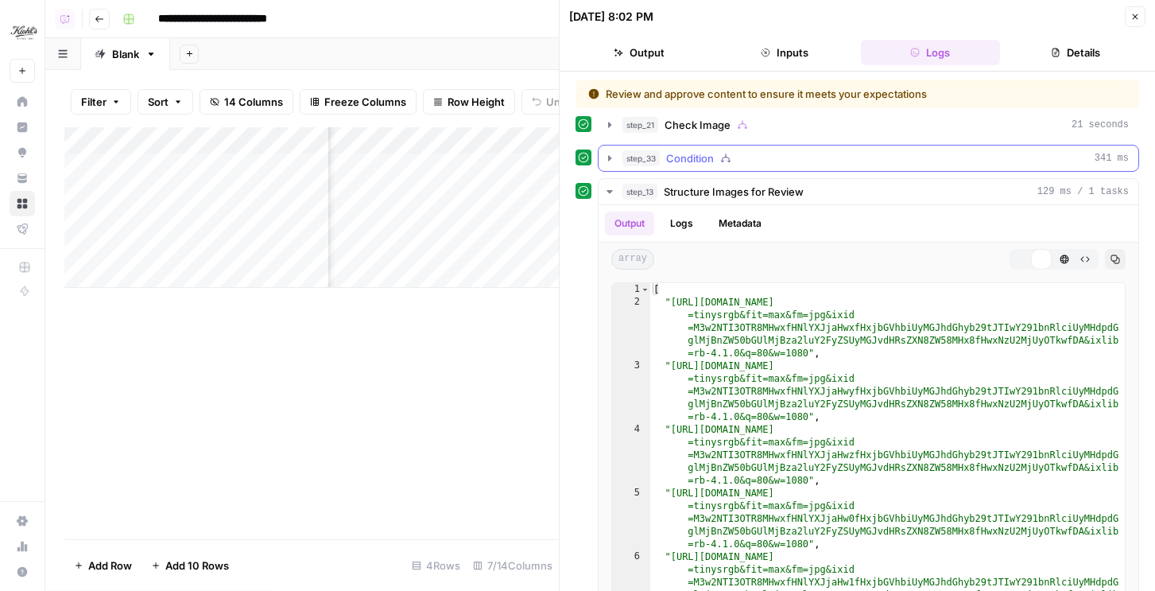
click at [793, 155] on div "step_33 Condition 341 ms" at bounding box center [876, 158] width 507 height 16
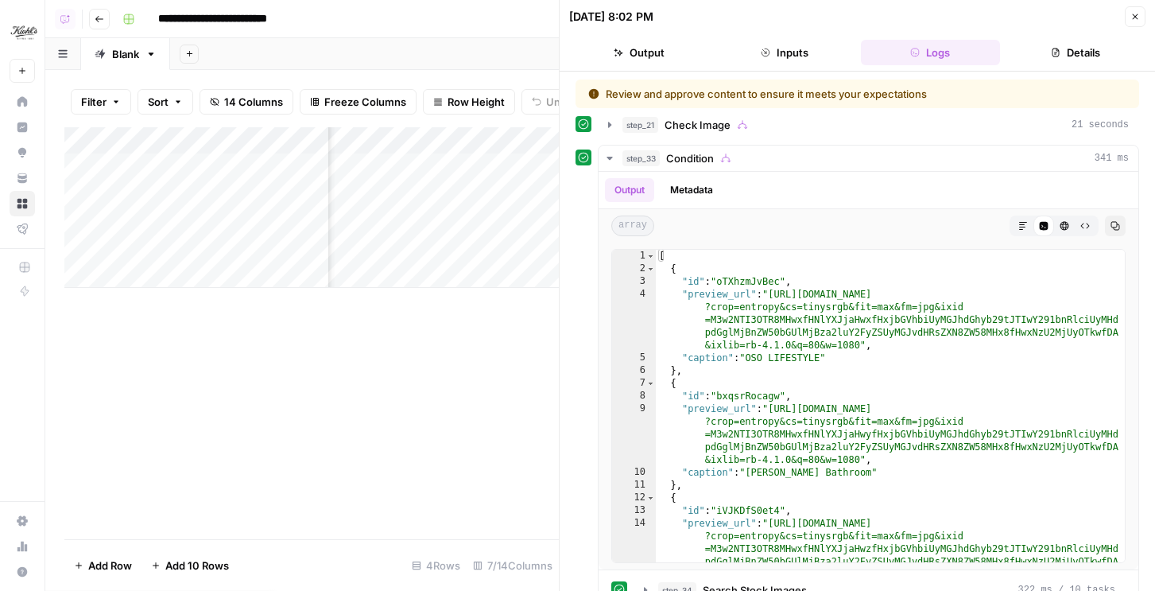
click at [1136, 21] on icon "button" at bounding box center [1136, 17] width 10 height 10
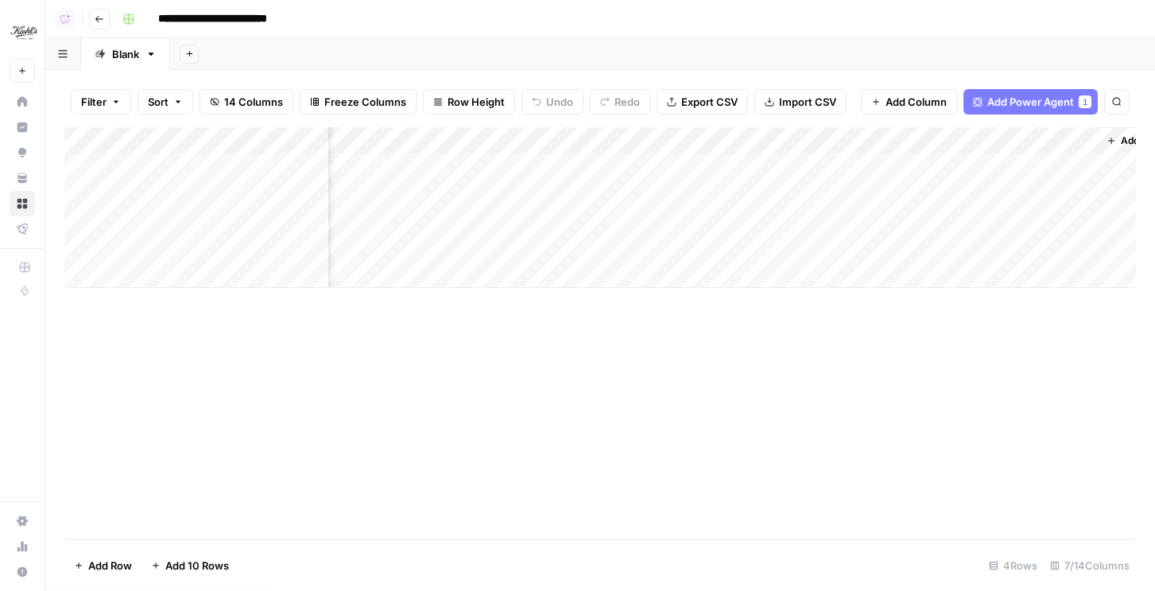
click at [926, 144] on div "Add Column" at bounding box center [600, 207] width 1072 height 161
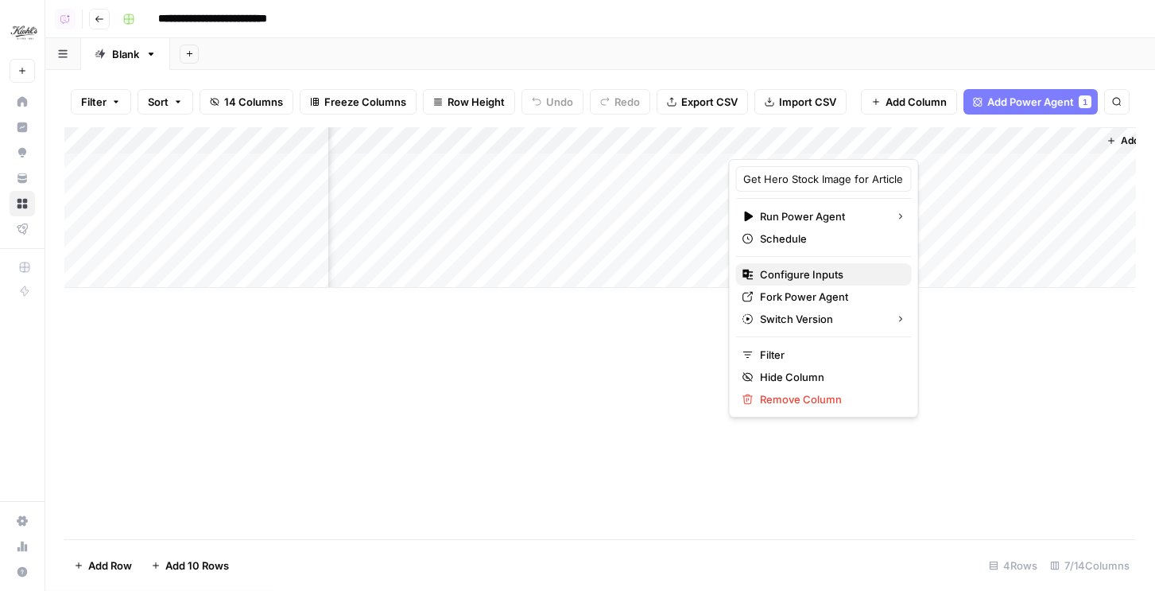
click at [825, 281] on span "Configure Inputs" at bounding box center [829, 274] width 139 height 16
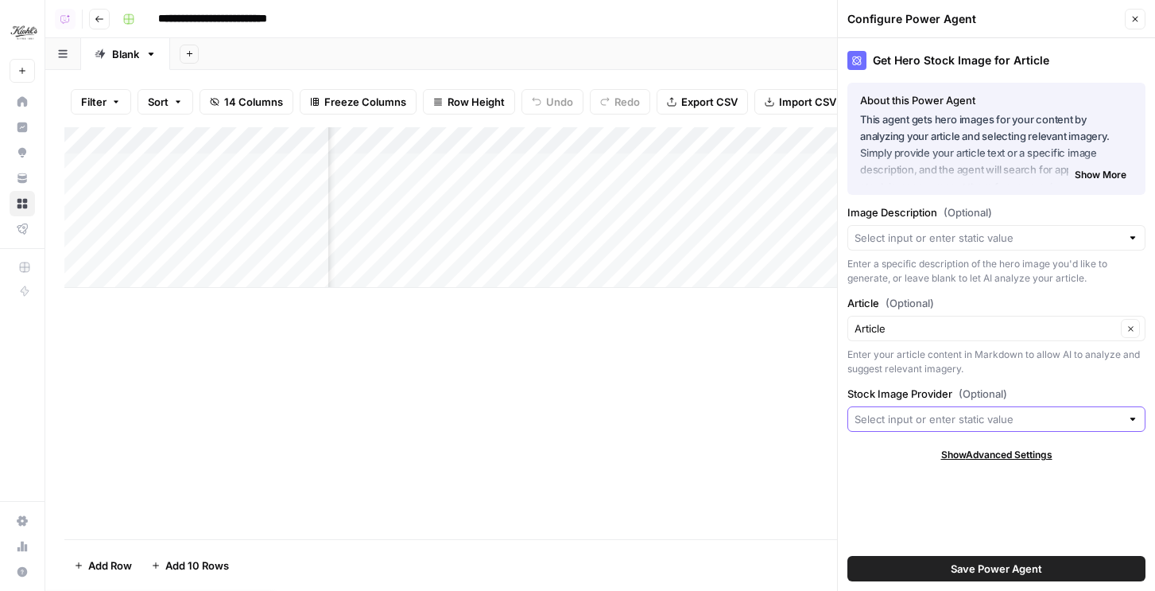
click at [892, 417] on input "Stock Image Provider (Optional)" at bounding box center [988, 419] width 266 height 16
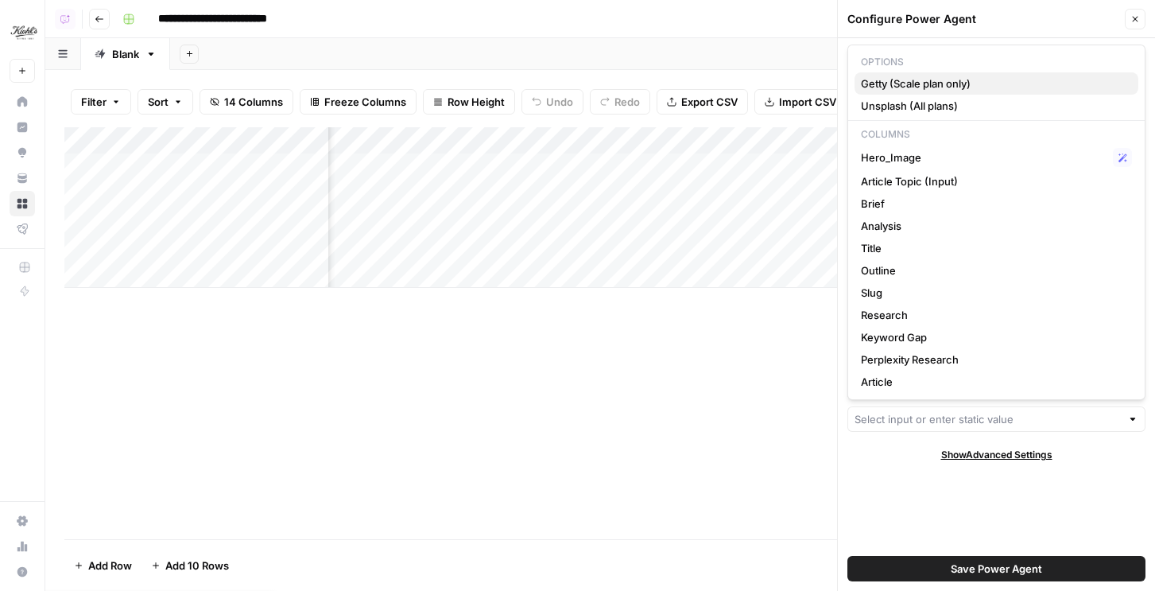
click at [906, 75] on button "Getty (Scale plan only)" at bounding box center [997, 83] width 284 height 22
type input "Getty (Scale plan only)"
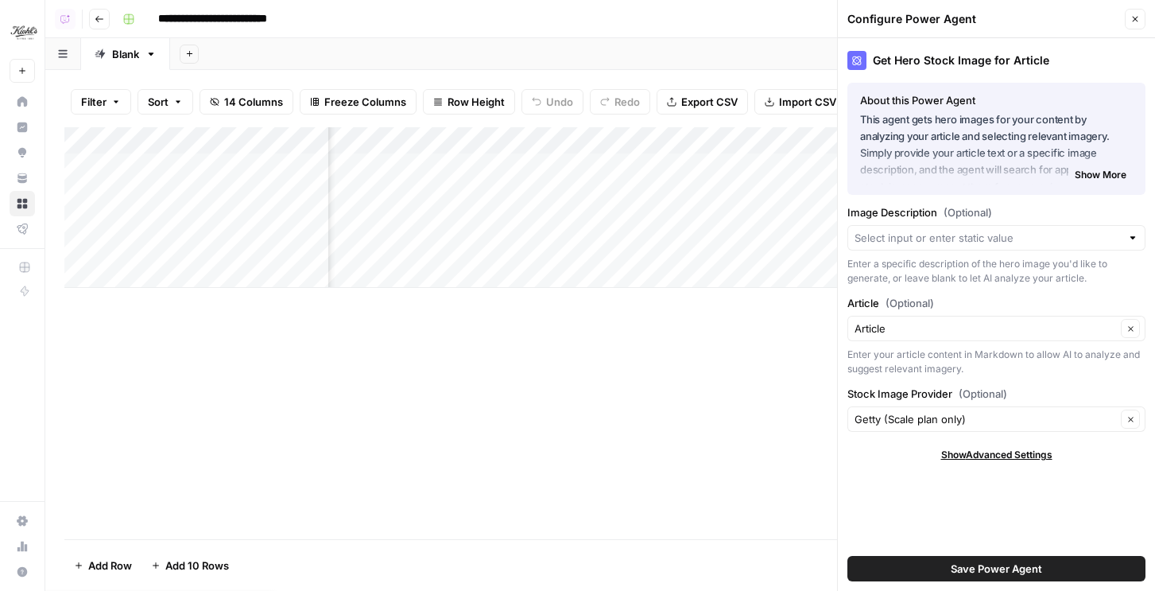
click at [934, 247] on div at bounding box center [997, 237] width 298 height 25
click at [936, 211] on label "Image Description (Optional)" at bounding box center [997, 212] width 298 height 16
click at [936, 230] on input "Image Description (Optional)" at bounding box center [988, 238] width 266 height 16
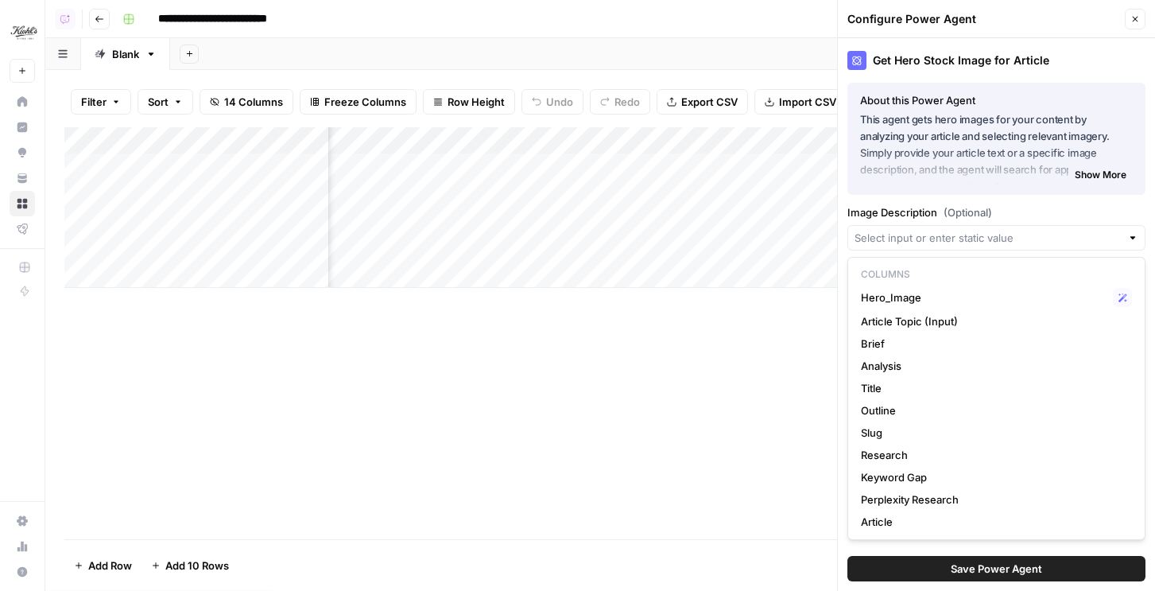
click at [933, 565] on button "Save Power Agent" at bounding box center [997, 568] width 298 height 25
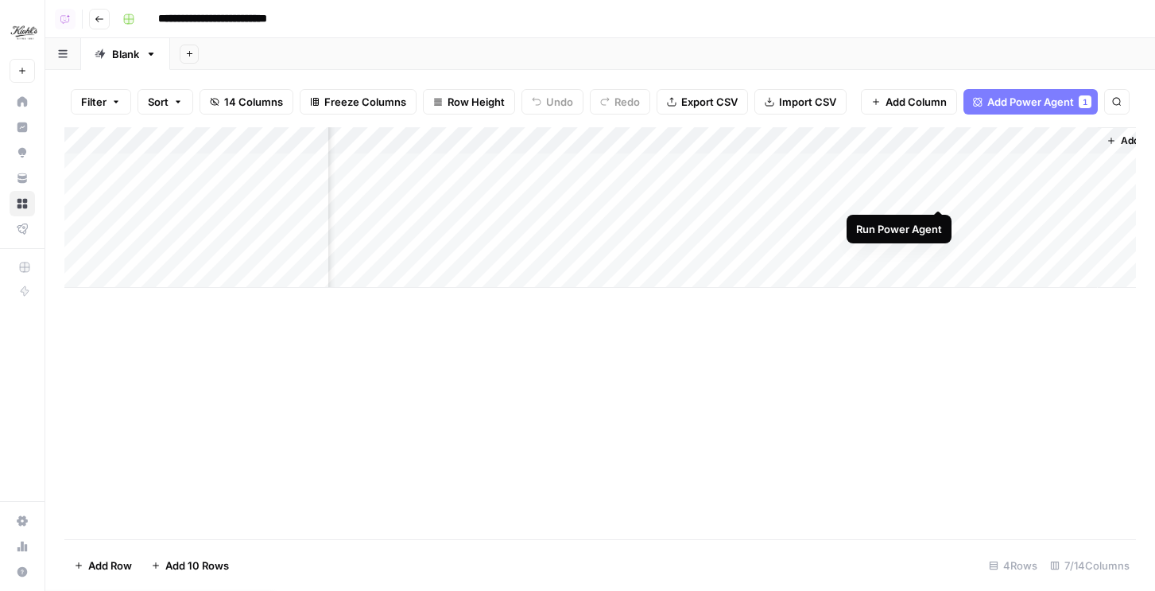
click at [942, 189] on div "Add Column" at bounding box center [600, 207] width 1072 height 161
click at [939, 221] on div "Add Column" at bounding box center [600, 207] width 1072 height 161
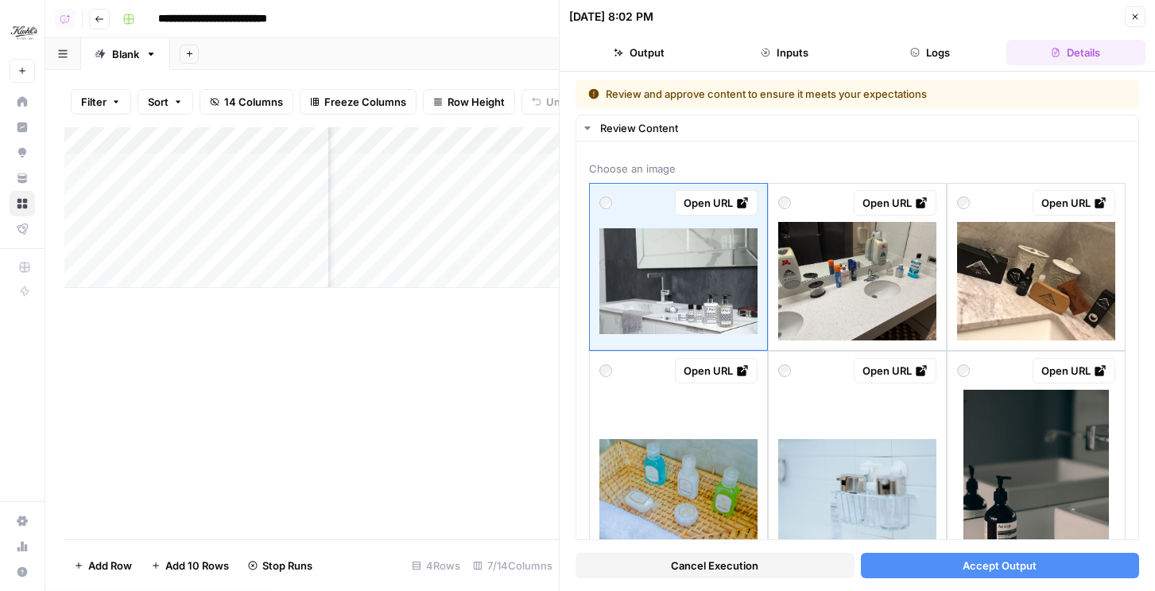
click at [774, 550] on div "Cancel Execution Accept Output" at bounding box center [858, 561] width 564 height 43
click at [774, 561] on button "Cancel Execution" at bounding box center [715, 565] width 279 height 25
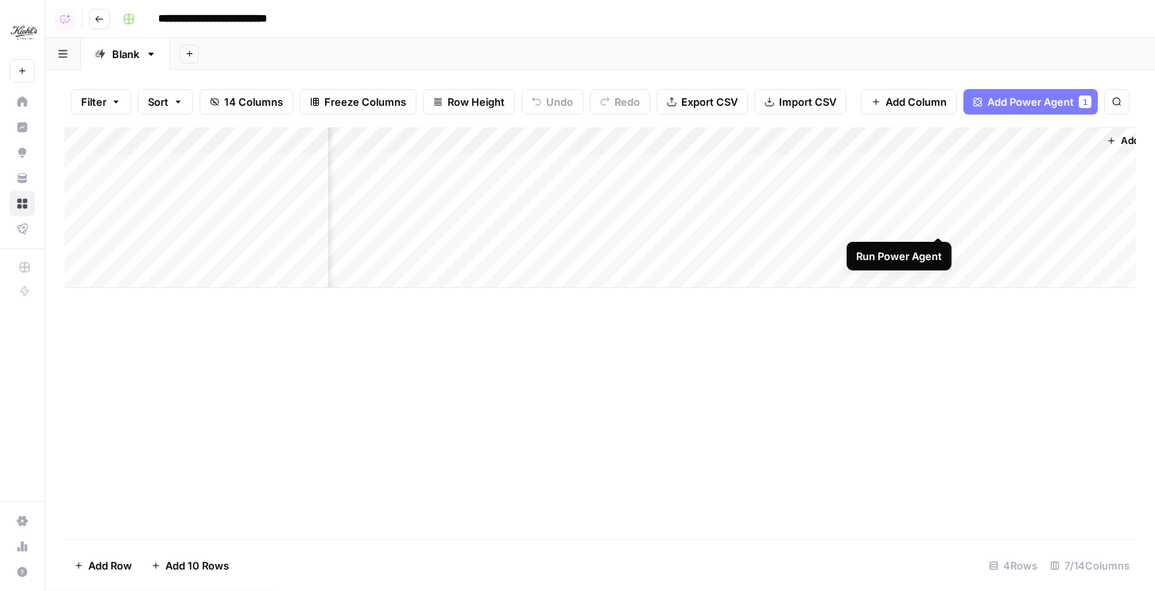
click at [939, 218] on div "Add Column" at bounding box center [600, 207] width 1072 height 161
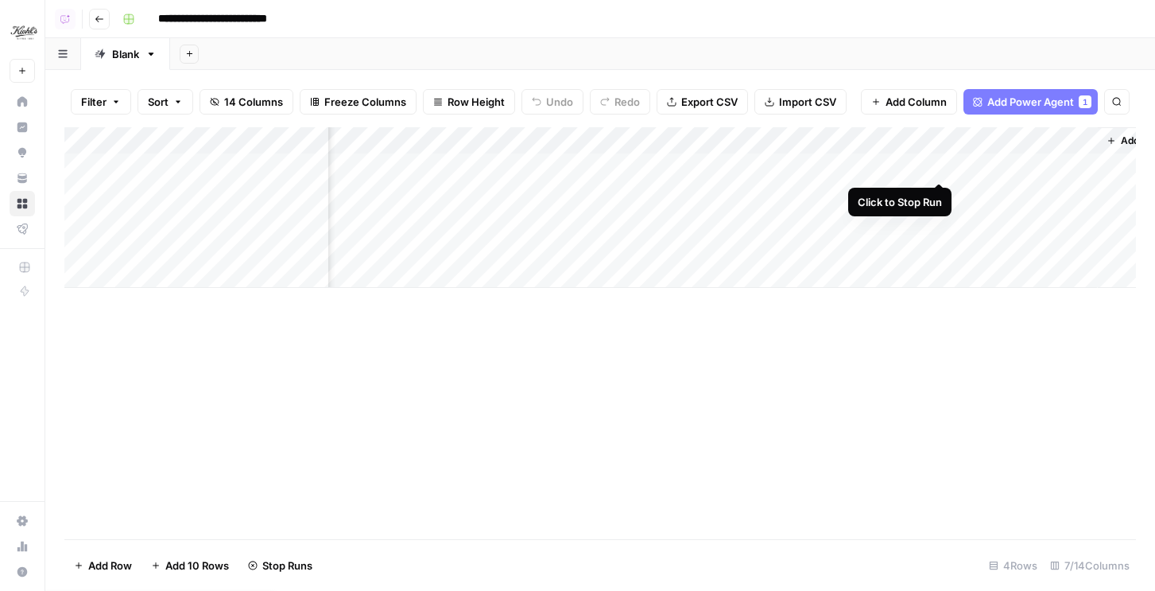
click at [938, 168] on div "Add Column" at bounding box center [600, 207] width 1072 height 161
click at [940, 167] on div "Add Column" at bounding box center [600, 207] width 1072 height 161
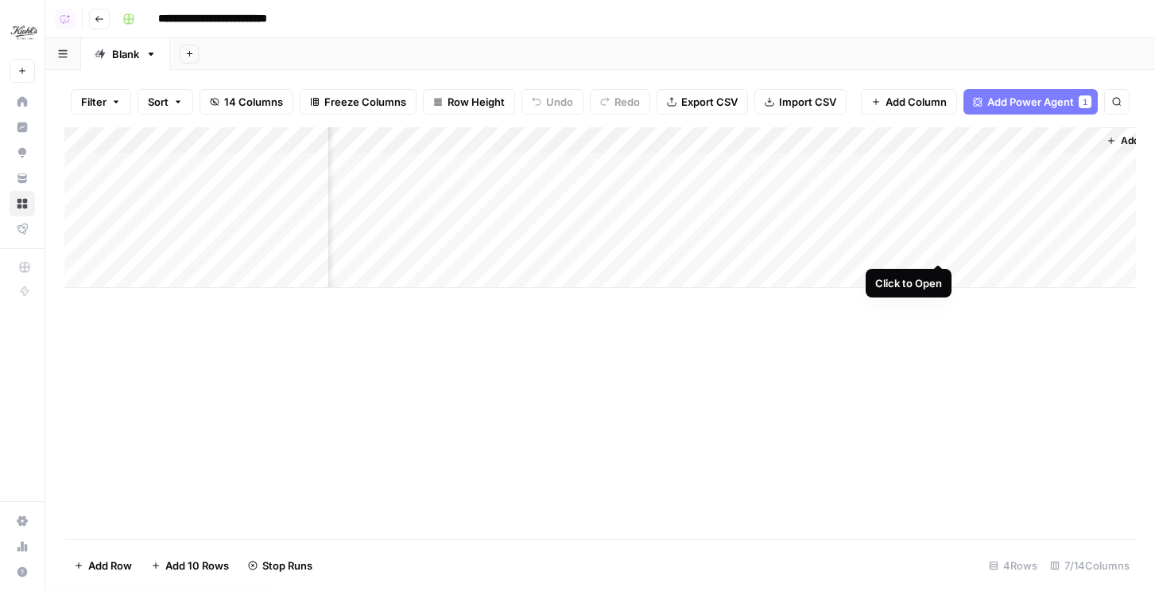
click at [941, 245] on div "Add Column" at bounding box center [600, 207] width 1072 height 161
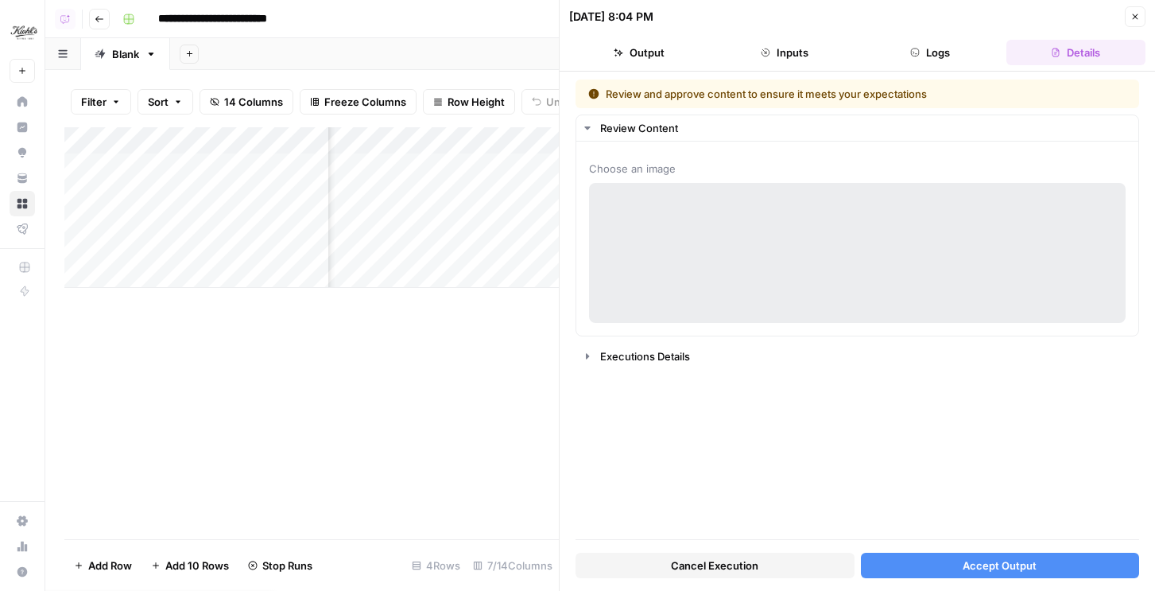
click at [723, 558] on span "Cancel Execution" at bounding box center [714, 565] width 87 height 16
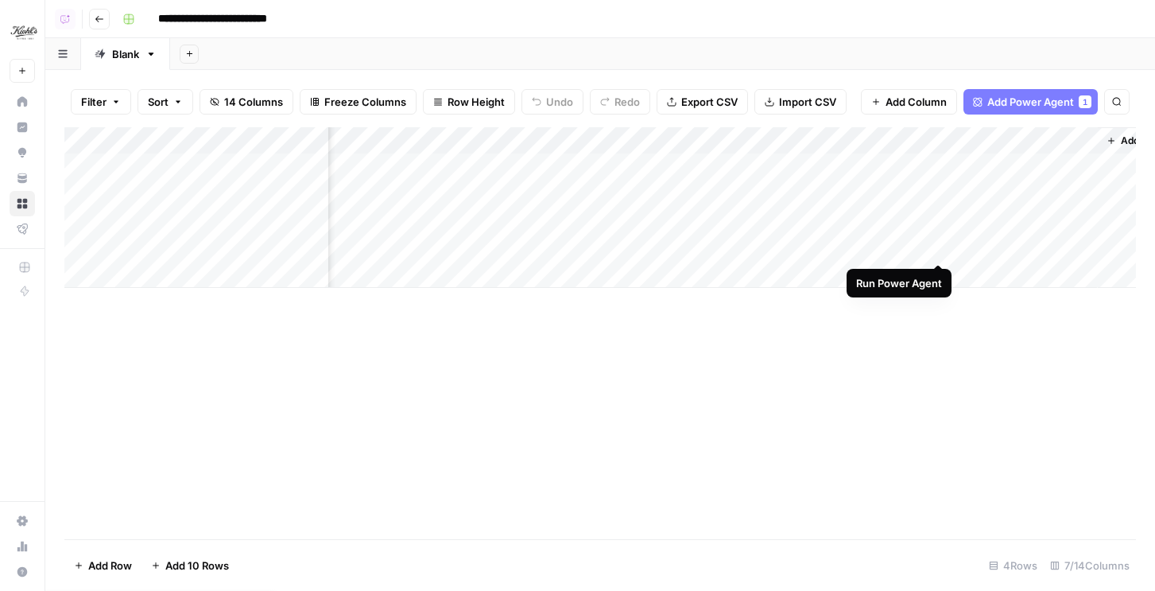
click at [939, 251] on div "Add Column" at bounding box center [600, 207] width 1072 height 161
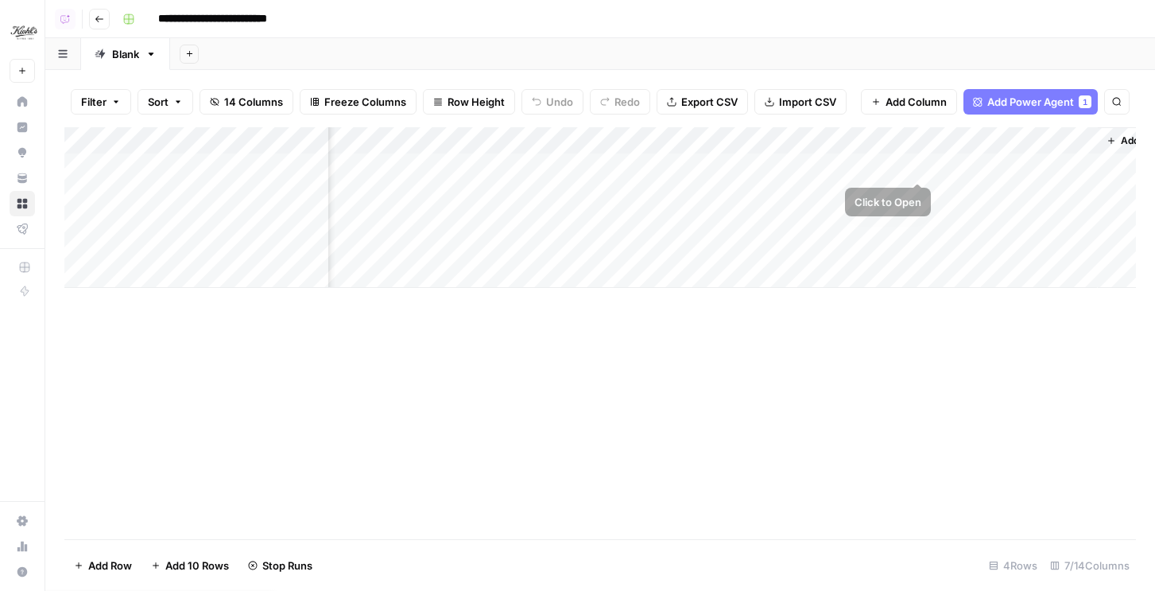
click at [919, 165] on div "Add Column" at bounding box center [600, 207] width 1072 height 161
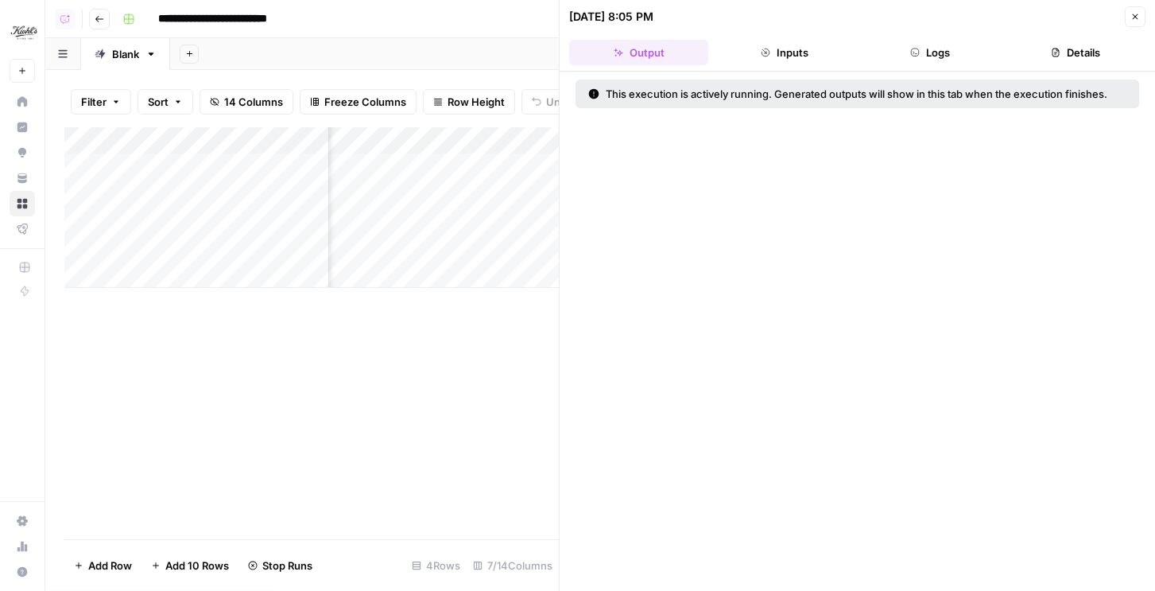
click at [949, 61] on button "Logs" at bounding box center [930, 52] width 139 height 25
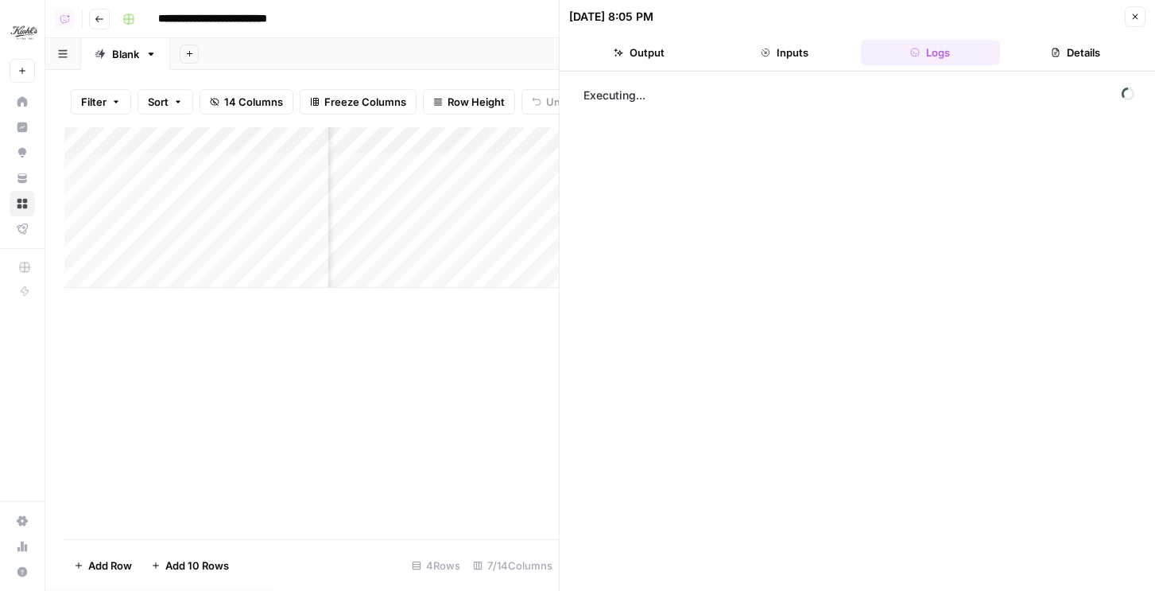
click at [1136, 17] on icon "button" at bounding box center [1136, 17] width 10 height 10
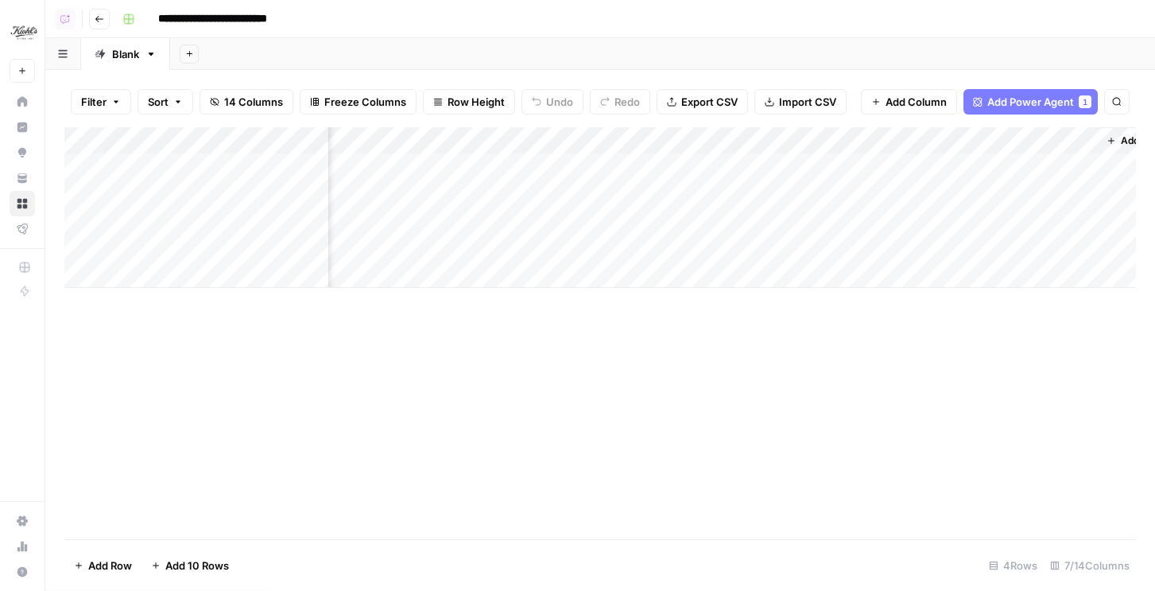
click at [939, 194] on div "Add Column" at bounding box center [600, 207] width 1072 height 161
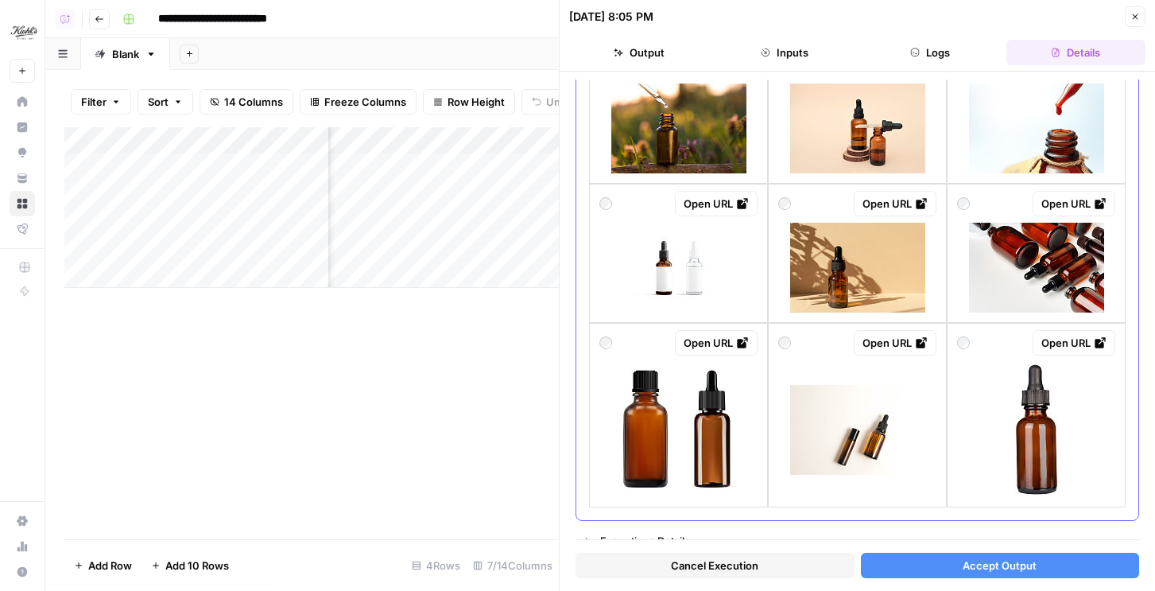
scroll to position [1444, 0]
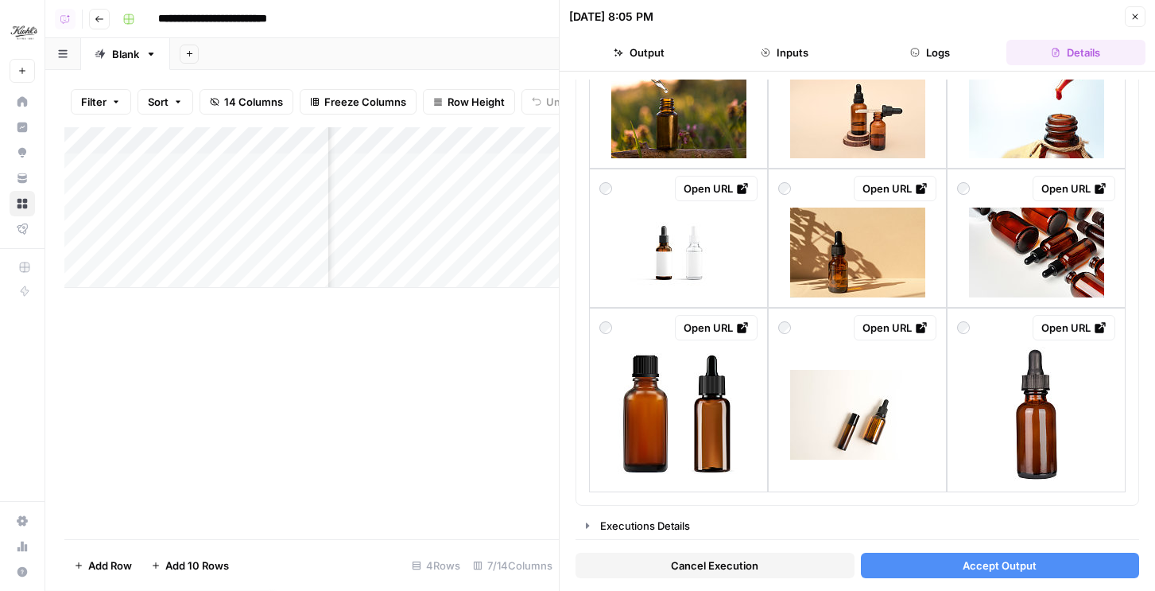
click at [1136, 25] on button "Close" at bounding box center [1135, 16] width 21 height 21
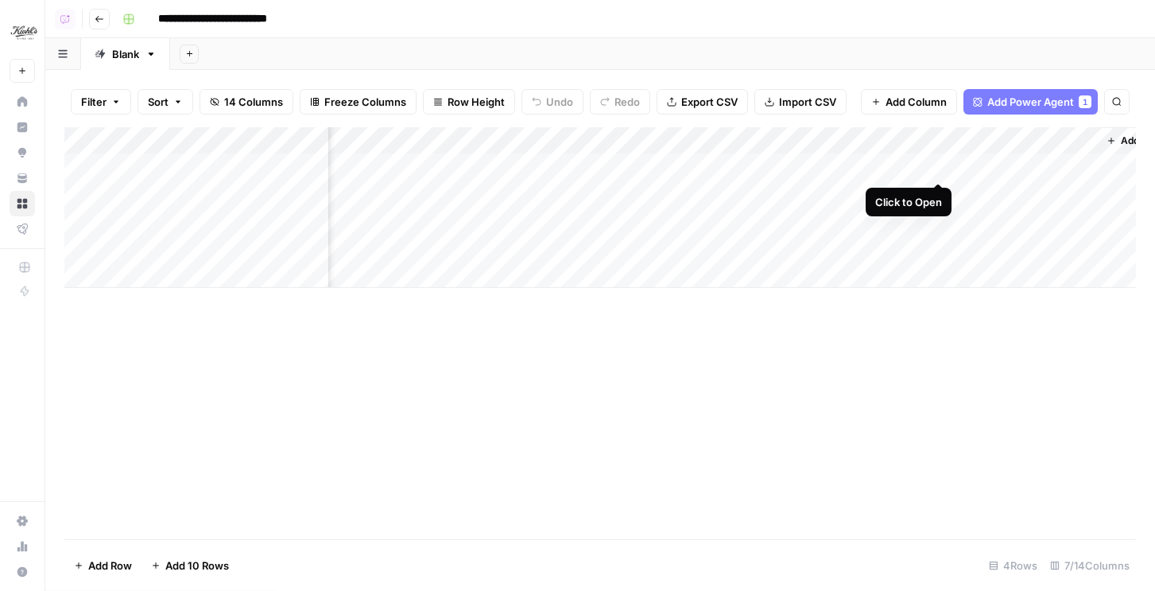
click at [940, 162] on div "Add Column" at bounding box center [600, 207] width 1072 height 161
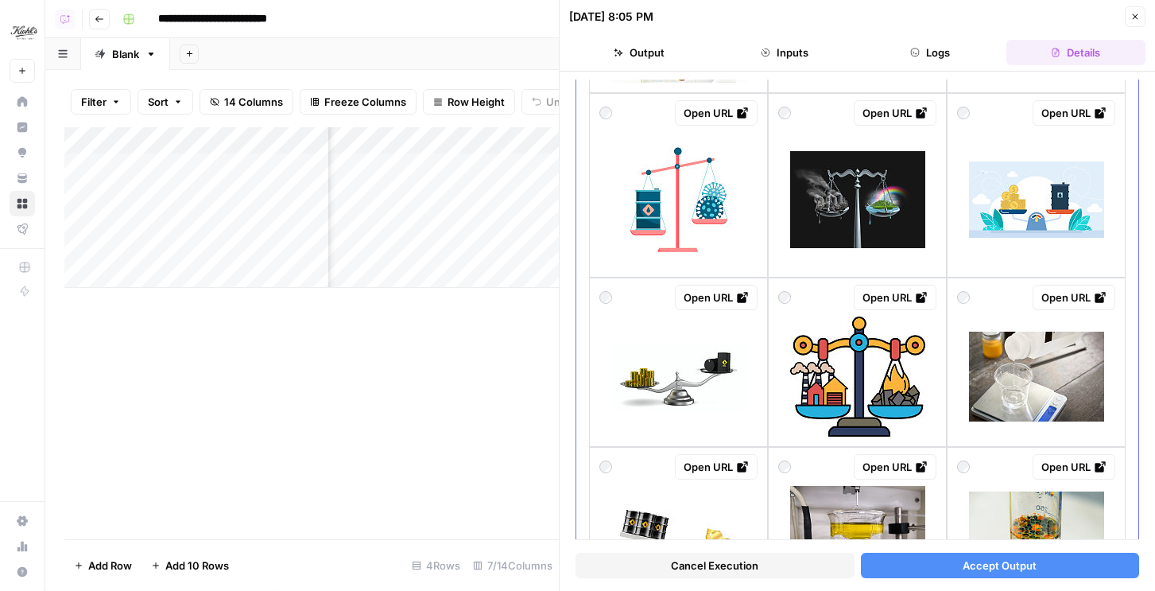
scroll to position [1227, 0]
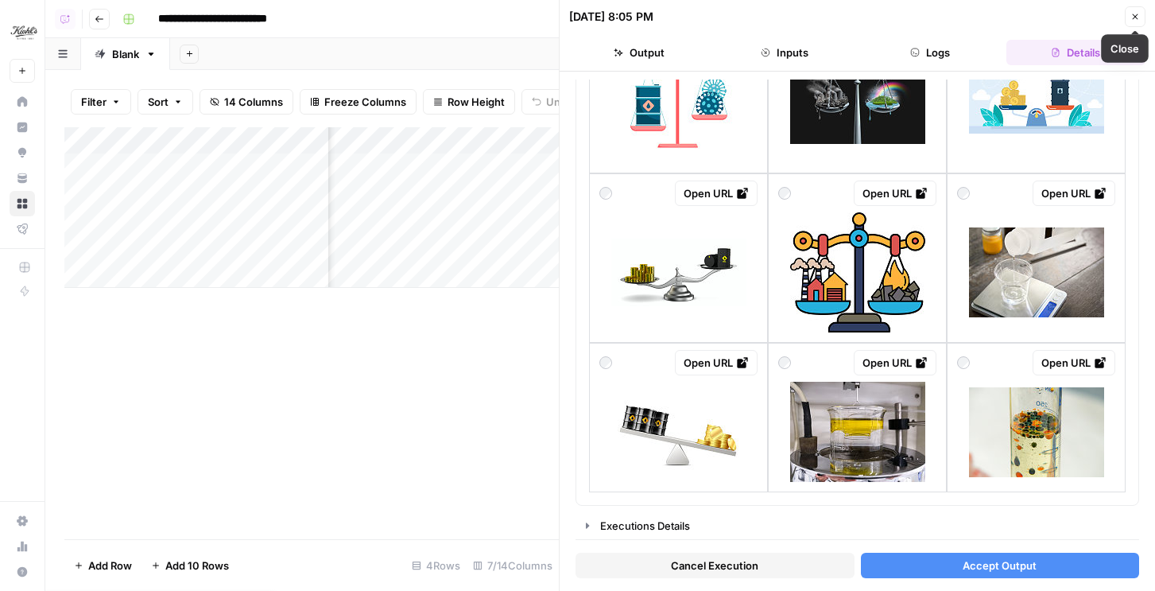
click at [1136, 16] on icon "button" at bounding box center [1136, 17] width 10 height 10
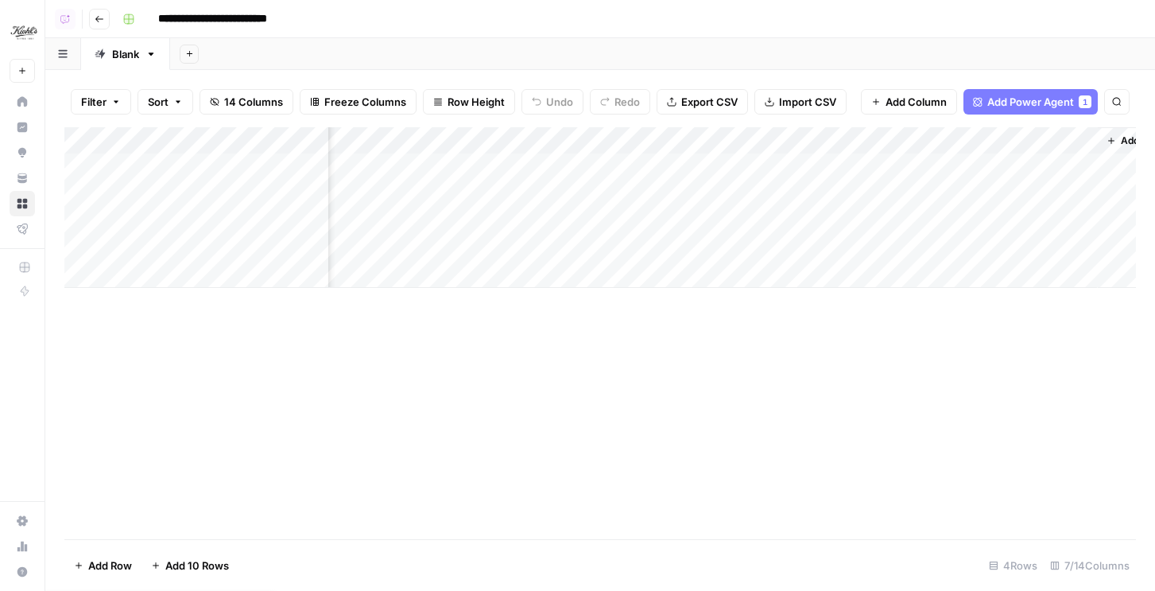
click at [938, 165] on div "Add Column" at bounding box center [600, 207] width 1072 height 161
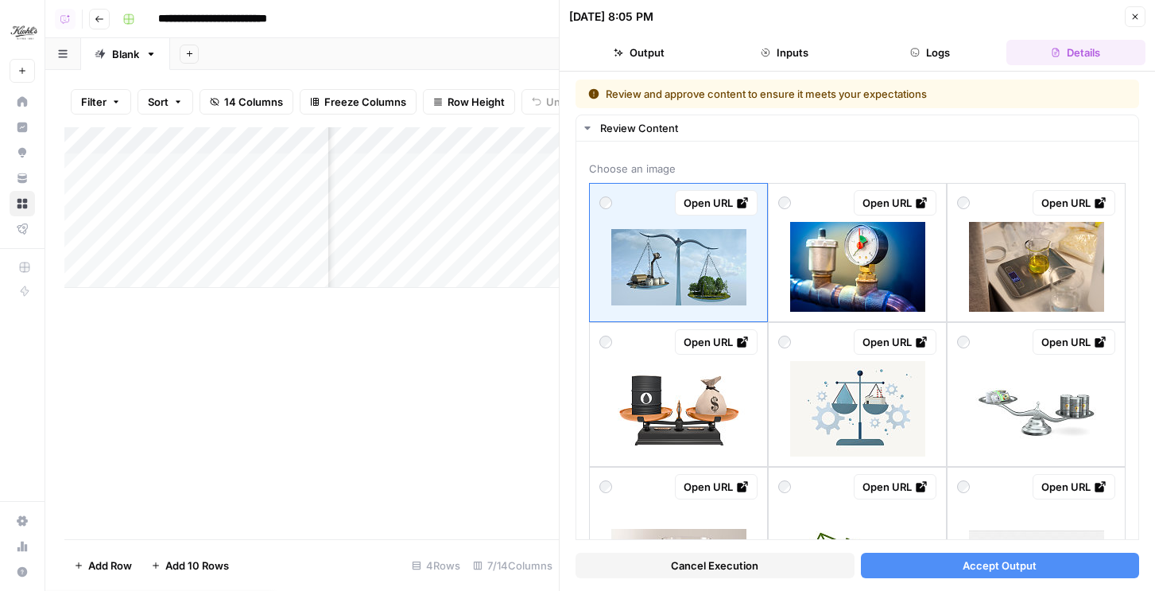
click at [917, 64] on button "Logs" at bounding box center [930, 52] width 139 height 25
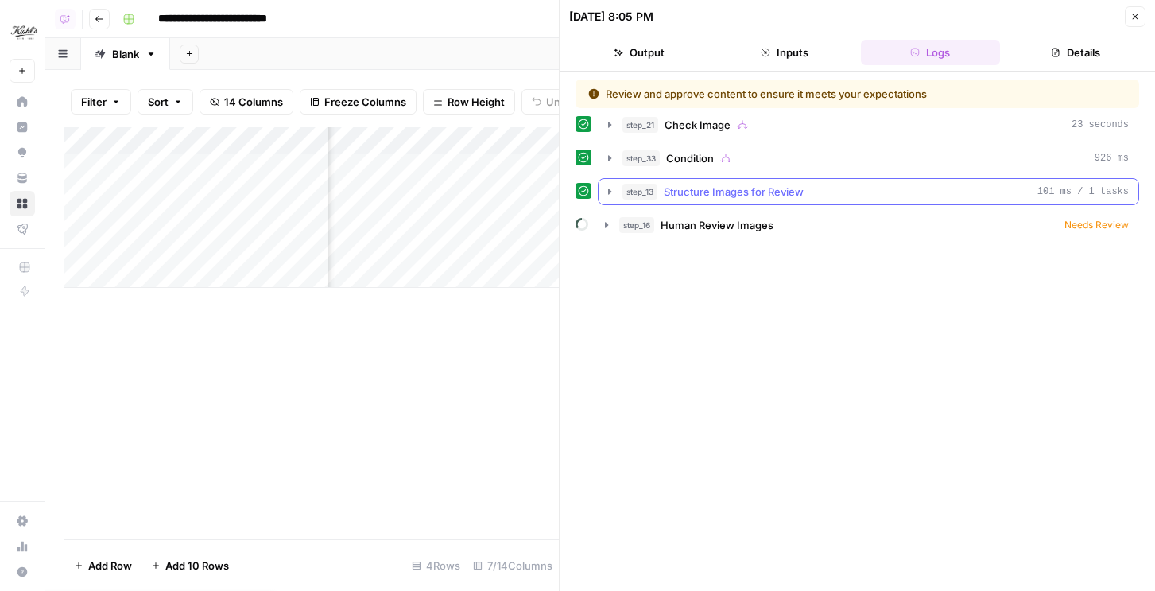
click at [745, 195] on span "Structure Images for Review" at bounding box center [734, 192] width 140 height 16
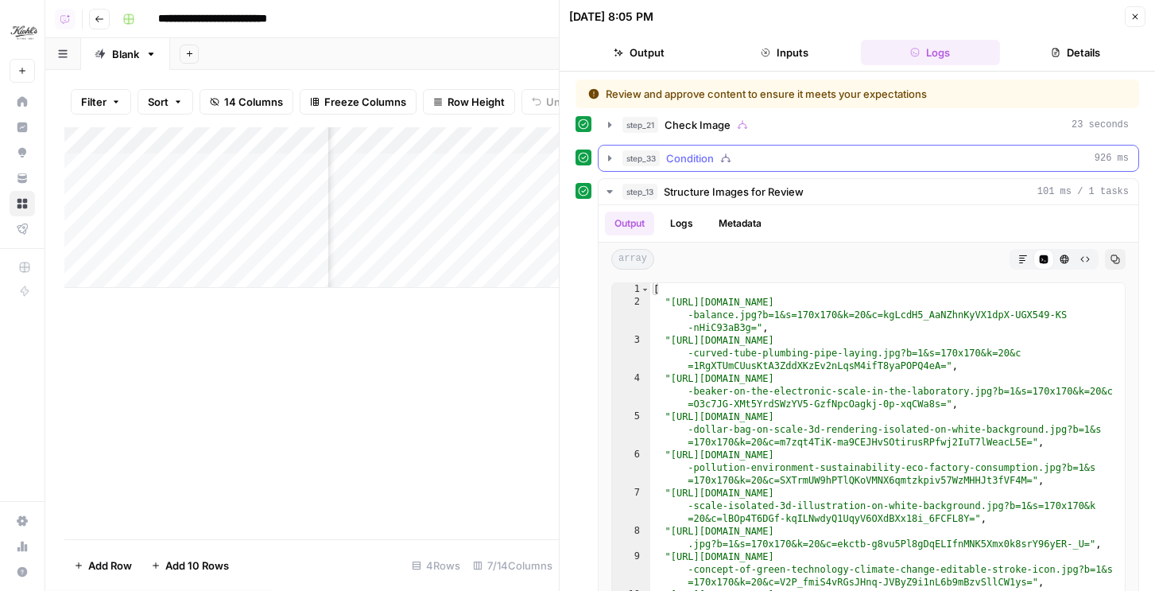
click at [750, 156] on div "step_33 Condition 926 ms" at bounding box center [876, 158] width 507 height 16
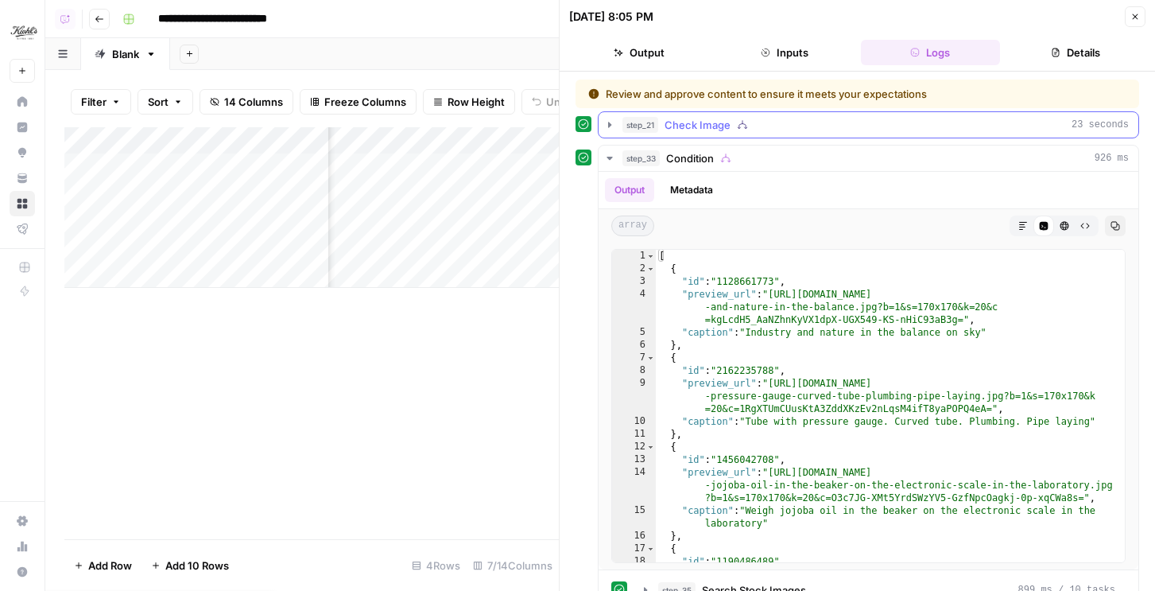
click at [746, 132] on div "step_21 Check Image 23 seconds" at bounding box center [876, 125] width 507 height 16
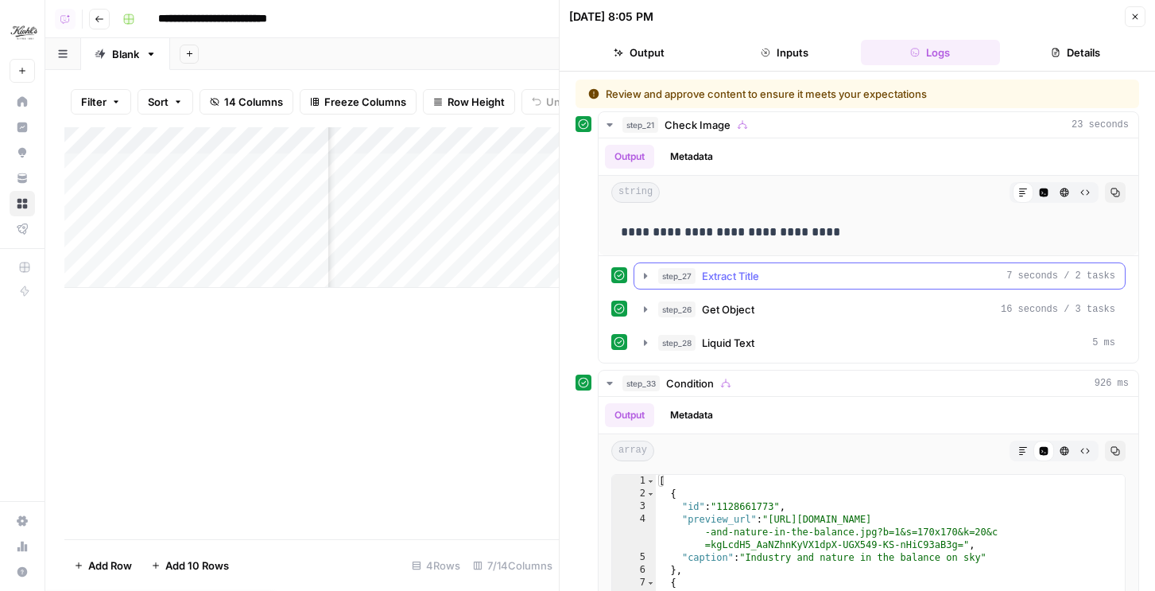
click at [703, 284] on button "step_27 Extract Title 7 seconds / 2 tasks" at bounding box center [880, 275] width 491 height 25
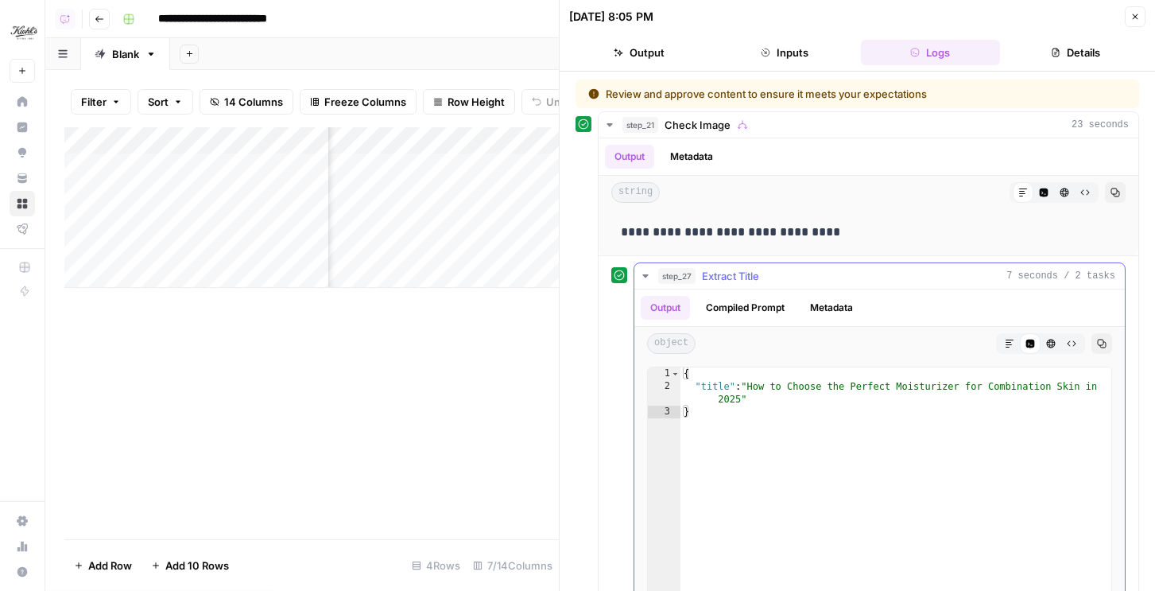
click at [705, 285] on button "step_27 Extract Title 7 seconds / 2 tasks" at bounding box center [880, 275] width 491 height 25
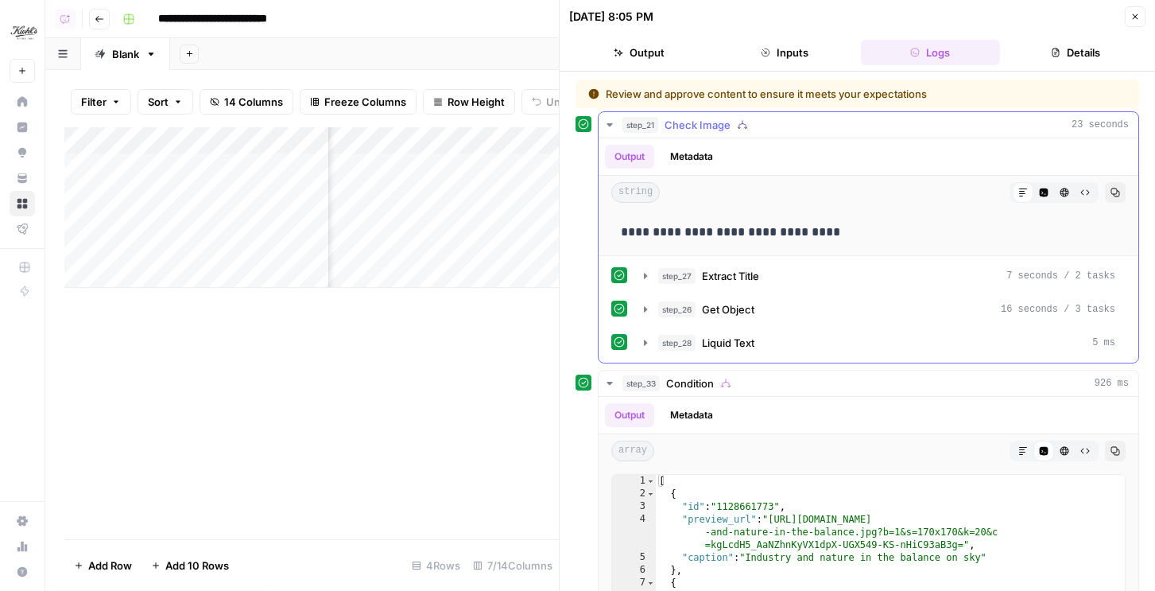
click at [709, 155] on button "Metadata" at bounding box center [692, 157] width 62 height 24
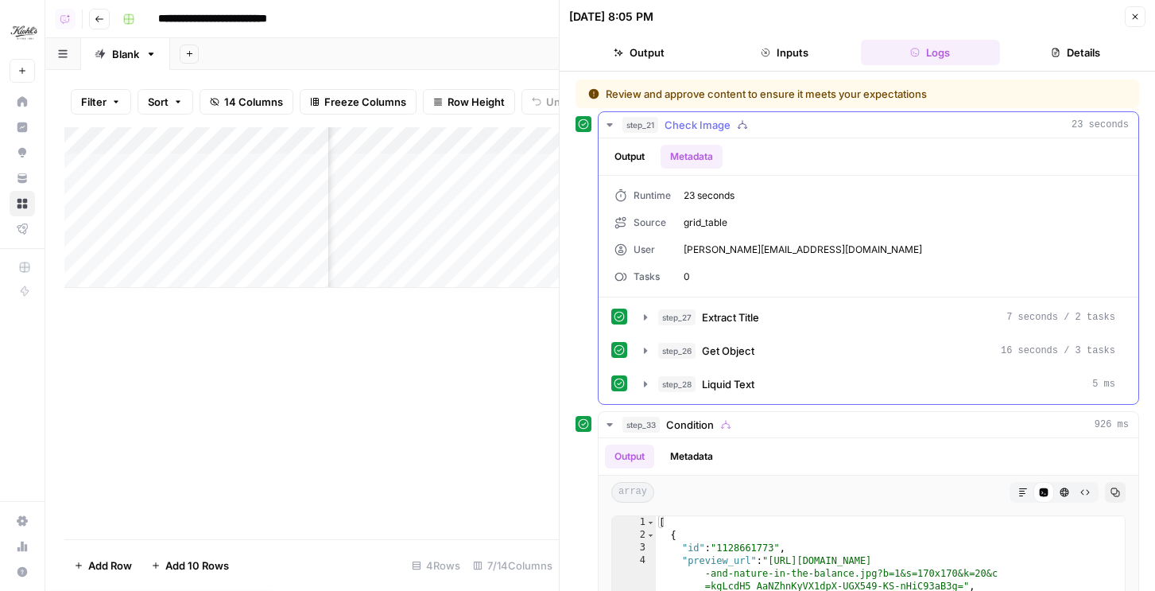
click at [652, 153] on button "Output" at bounding box center [629, 157] width 49 height 24
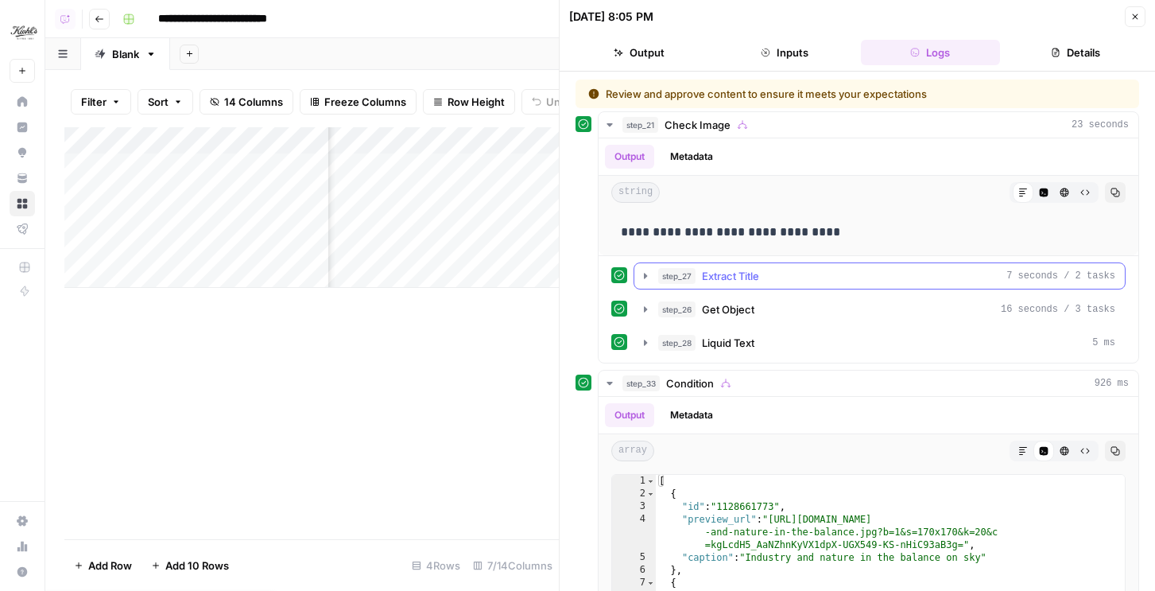
click at [736, 281] on span "Extract Title" at bounding box center [730, 276] width 57 height 16
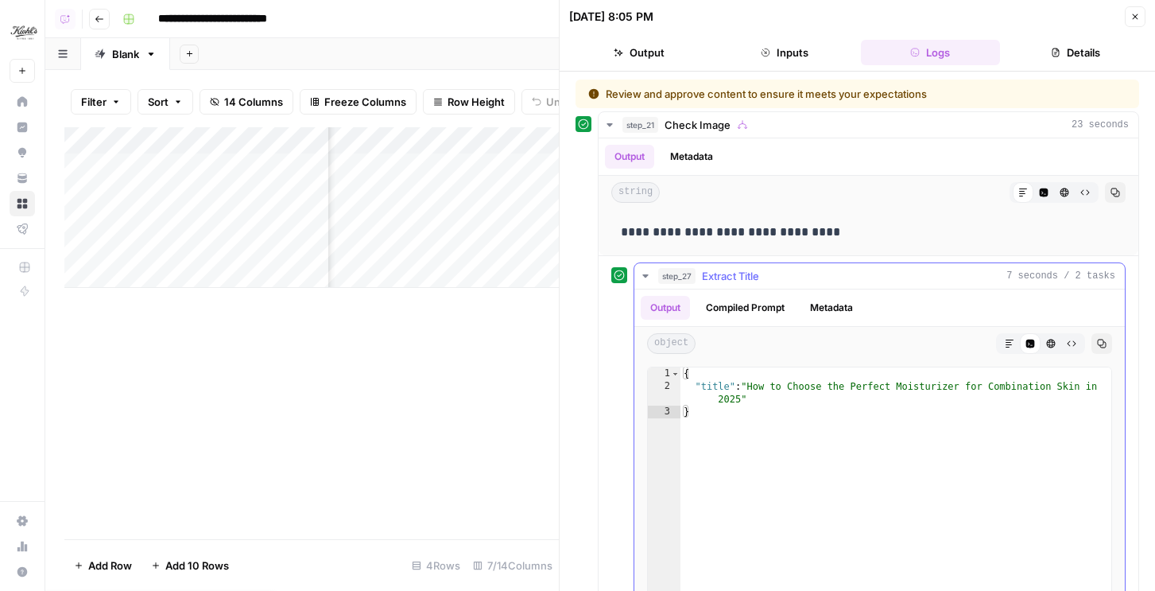
click at [728, 277] on span "Extract Title" at bounding box center [730, 276] width 57 height 16
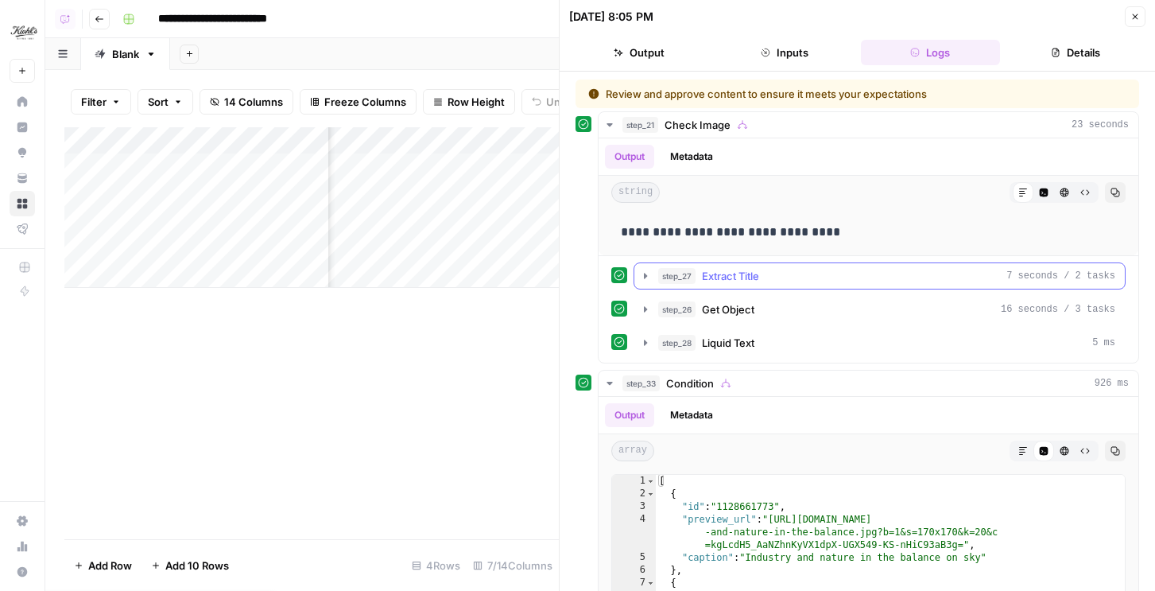
click at [728, 277] on span "Extract Title" at bounding box center [730, 276] width 57 height 16
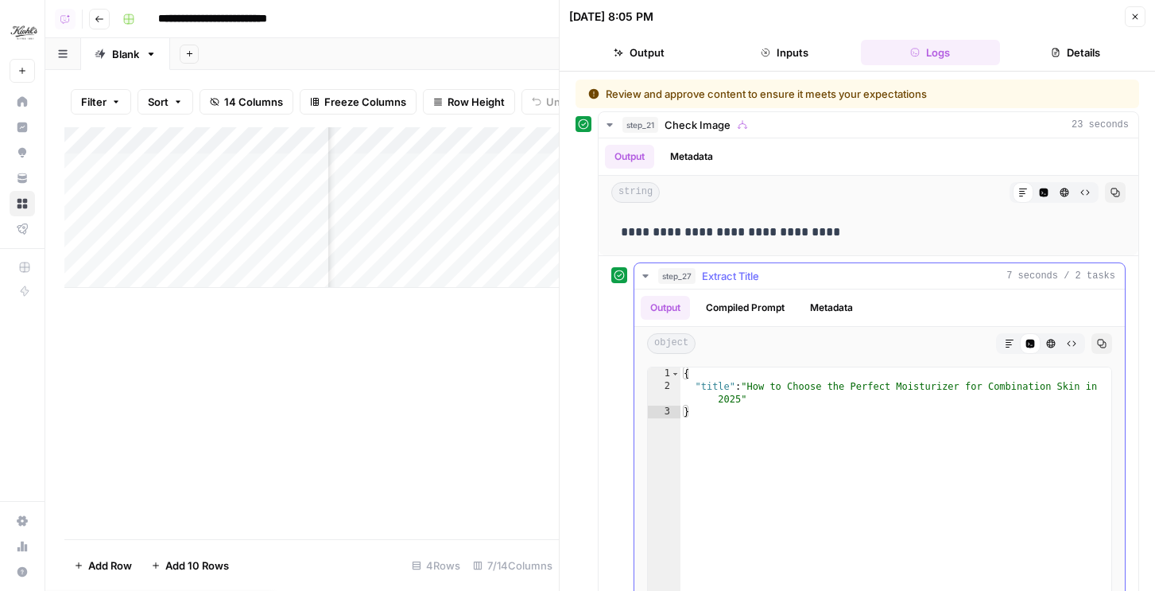
click at [746, 314] on button "Compiled Prompt" at bounding box center [746, 308] width 98 height 24
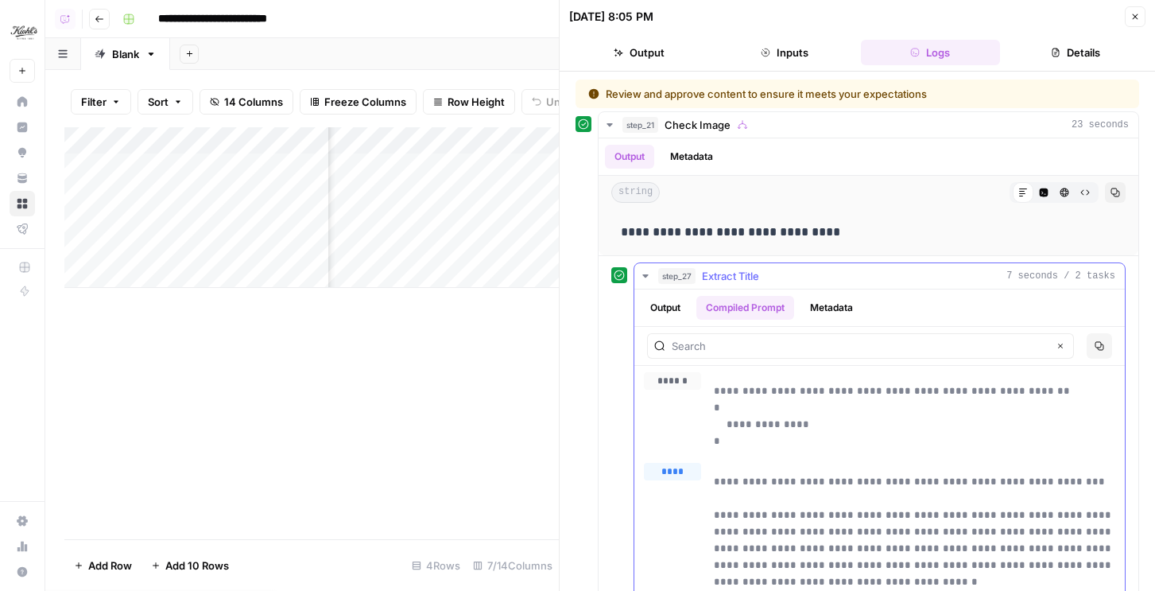
click at [812, 311] on button "Metadata" at bounding box center [832, 308] width 62 height 24
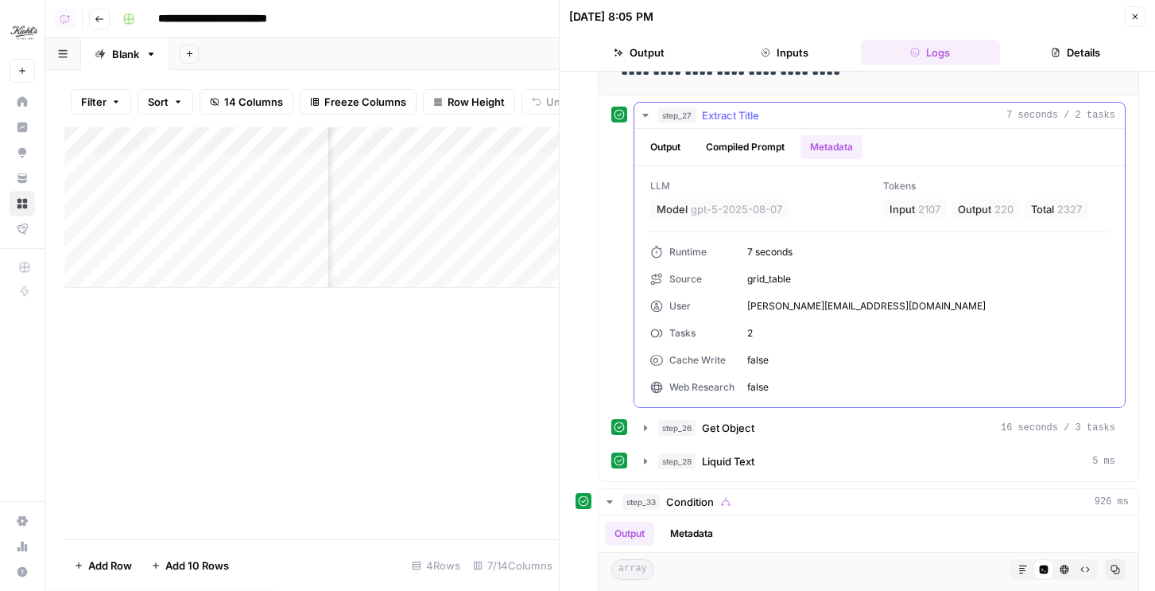
scroll to position [142, 0]
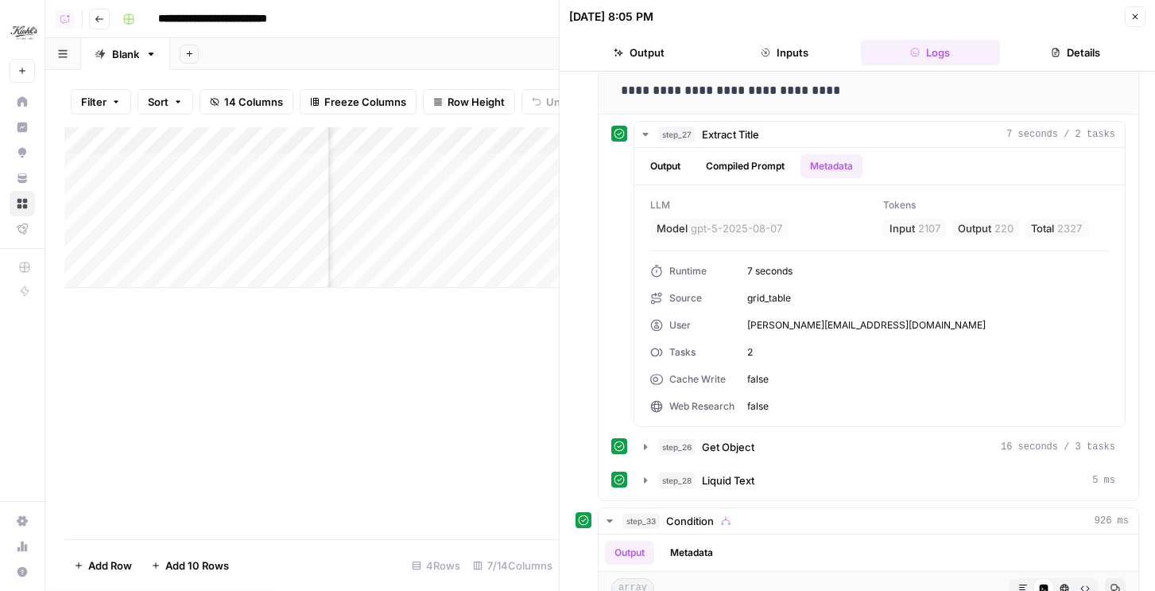
click at [1138, 14] on icon "button" at bounding box center [1136, 17] width 10 height 10
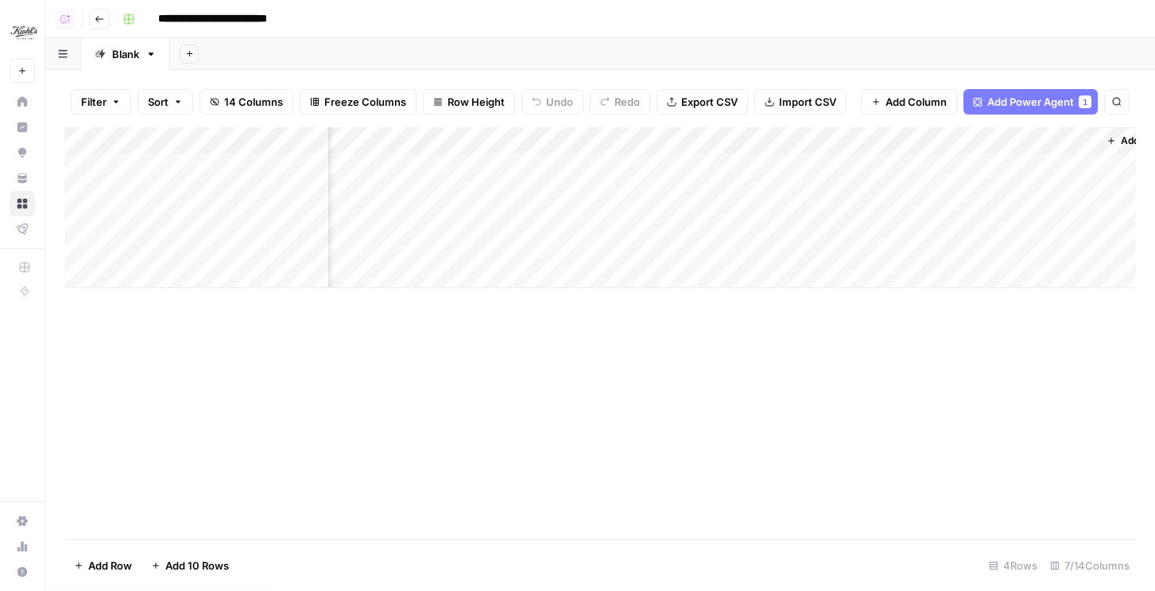
click at [918, 142] on div "Add Column" at bounding box center [600, 207] width 1072 height 161
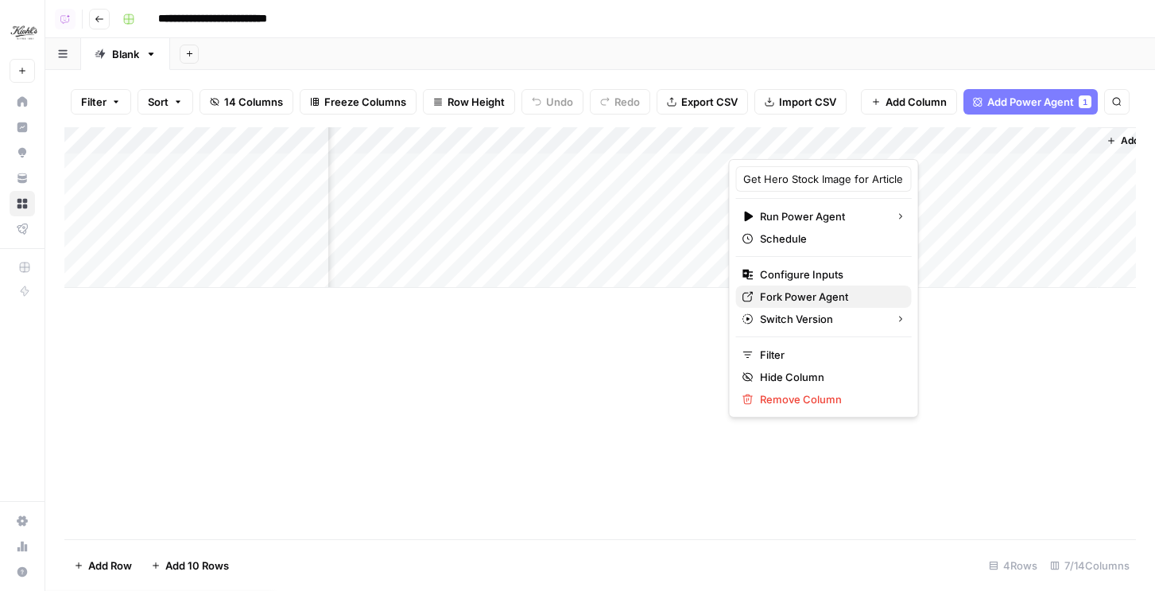
click at [790, 292] on span "Fork Power Agent" at bounding box center [829, 297] width 139 height 16
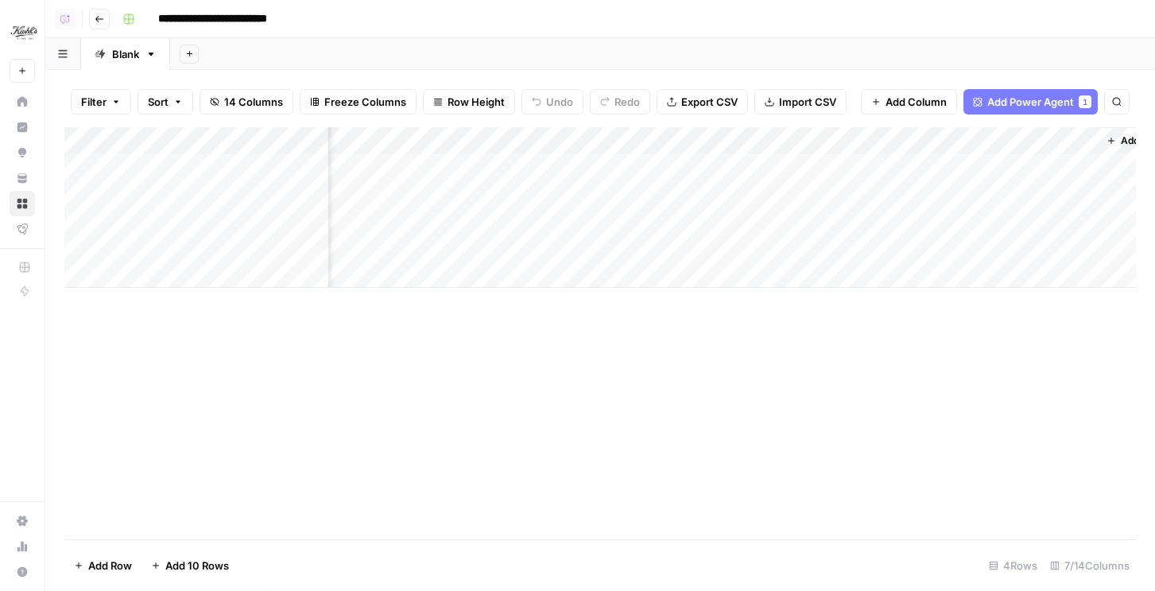
scroll to position [0, 399]
click at [1073, 131] on button "Add Column" at bounding box center [1092, 140] width 83 height 21
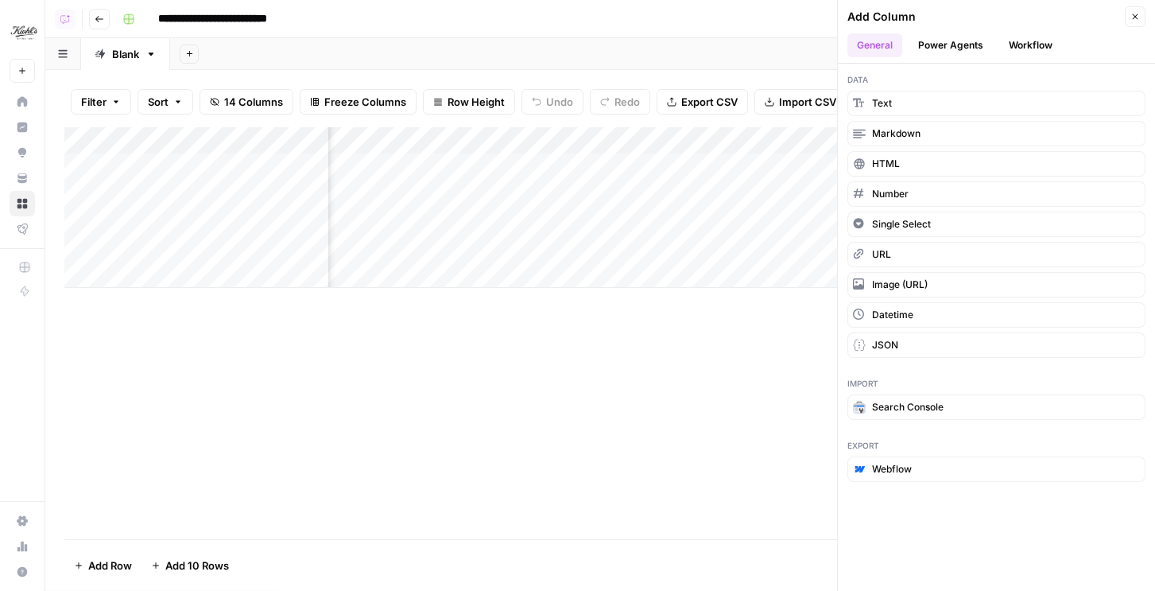
click at [1009, 39] on button "Workflow" at bounding box center [1031, 45] width 63 height 24
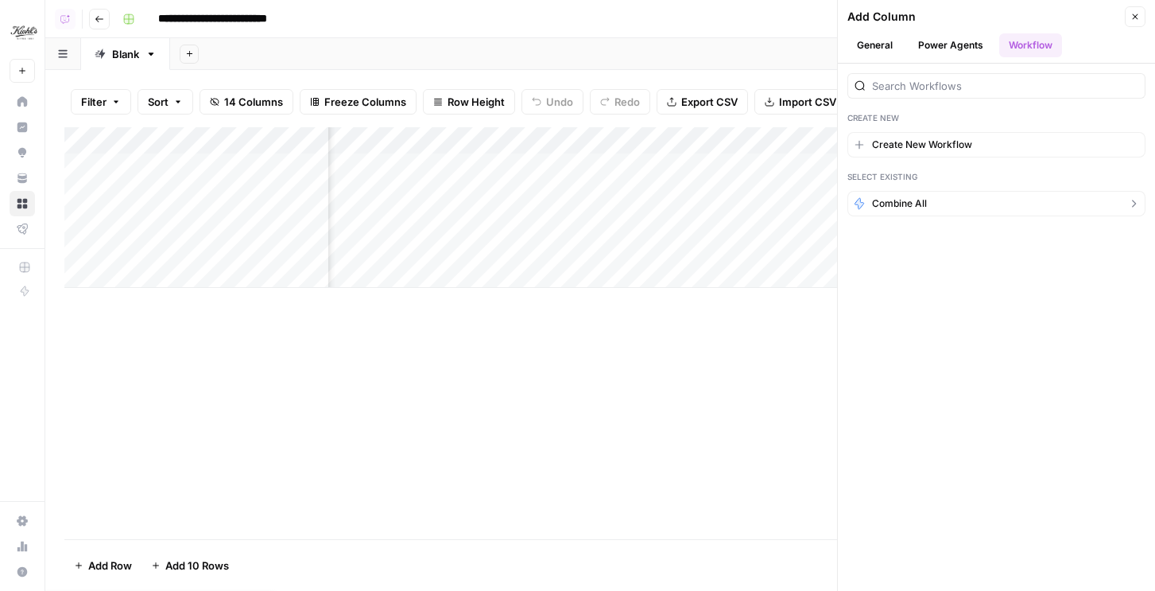
click at [897, 207] on span "Combine all" at bounding box center [899, 203] width 55 height 14
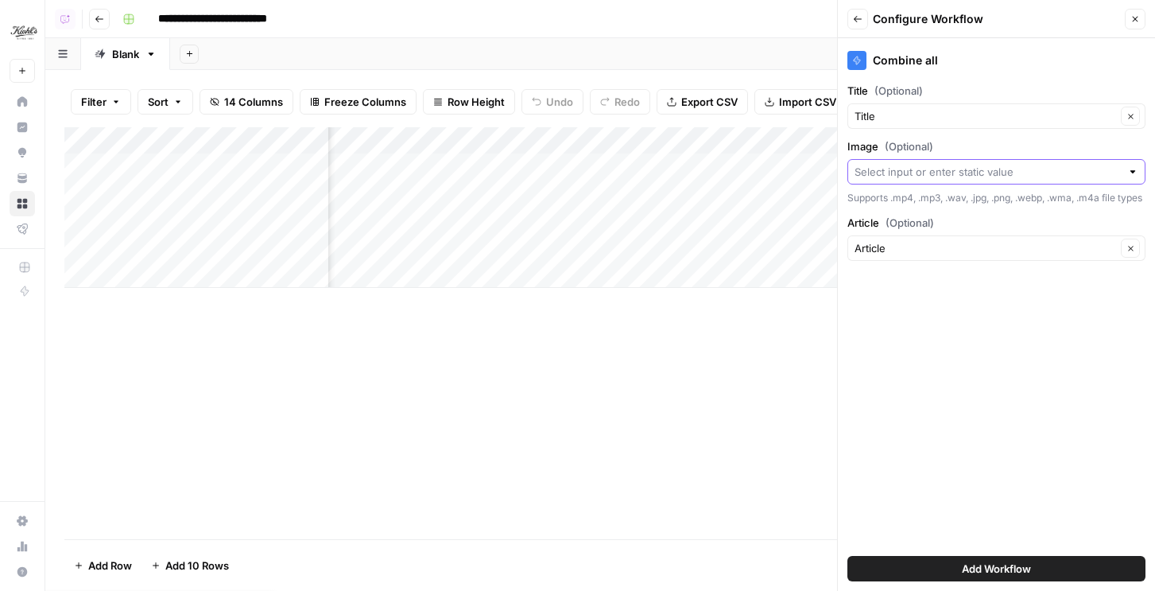
click at [893, 170] on input "Image (Optional)" at bounding box center [988, 172] width 266 height 16
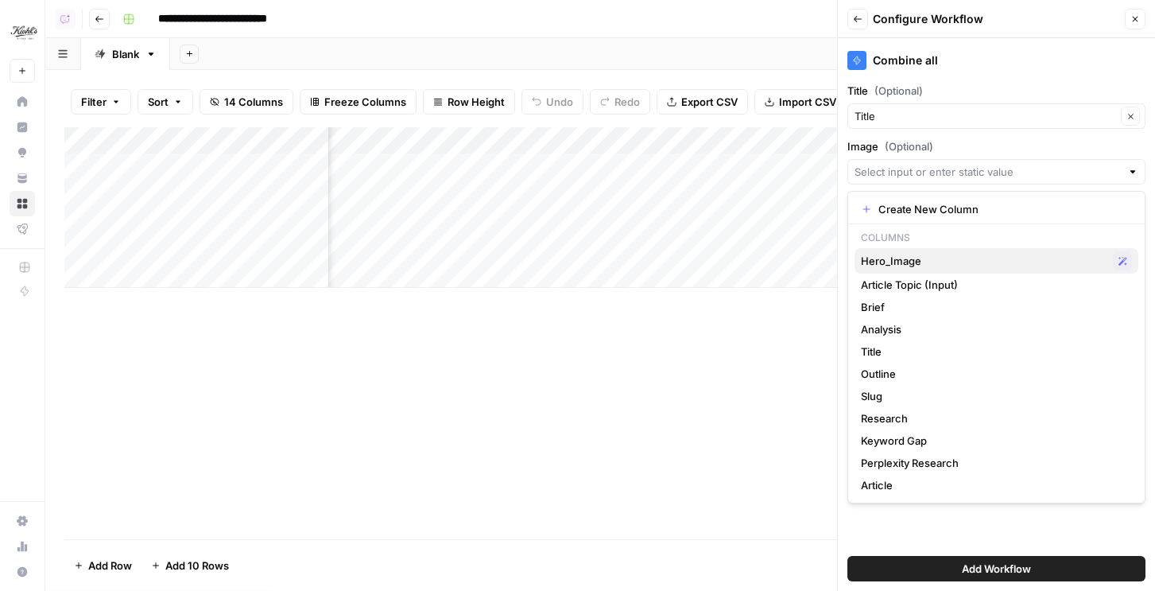
click at [889, 263] on span "Hero_Image" at bounding box center [984, 261] width 246 height 16
type input "Hero_Image"
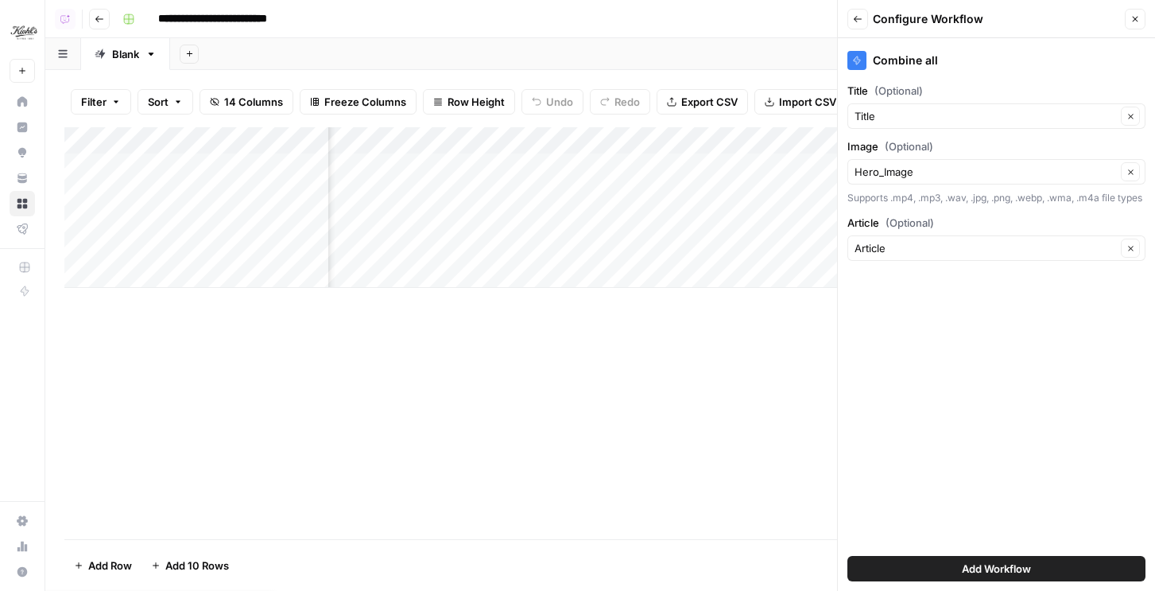
click at [919, 572] on button "Add Workflow" at bounding box center [997, 568] width 298 height 25
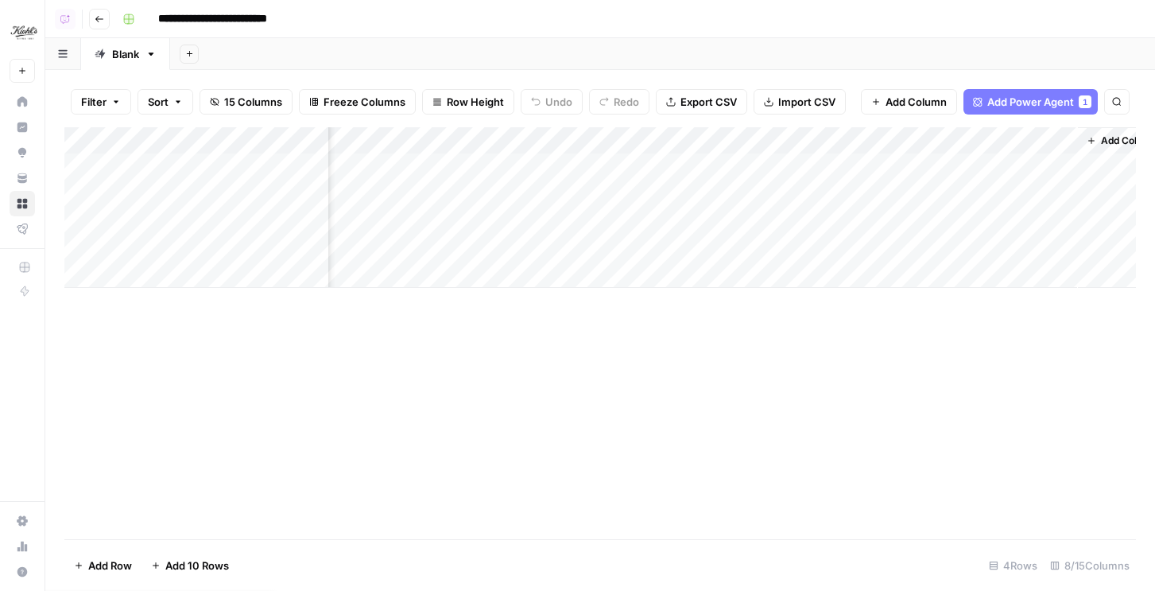
scroll to position [0, 542]
click at [992, 167] on div "Add Column" at bounding box center [600, 207] width 1072 height 161
click at [1007, 135] on div "Add Column" at bounding box center [600, 207] width 1072 height 161
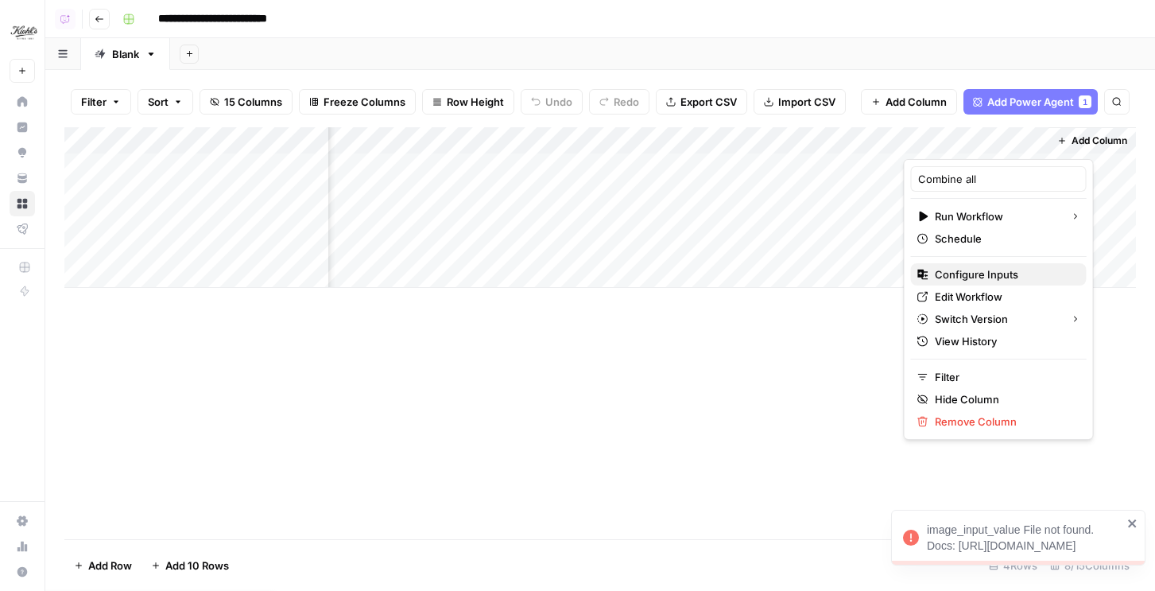
click at [960, 270] on span "Configure Inputs" at bounding box center [1004, 274] width 139 height 16
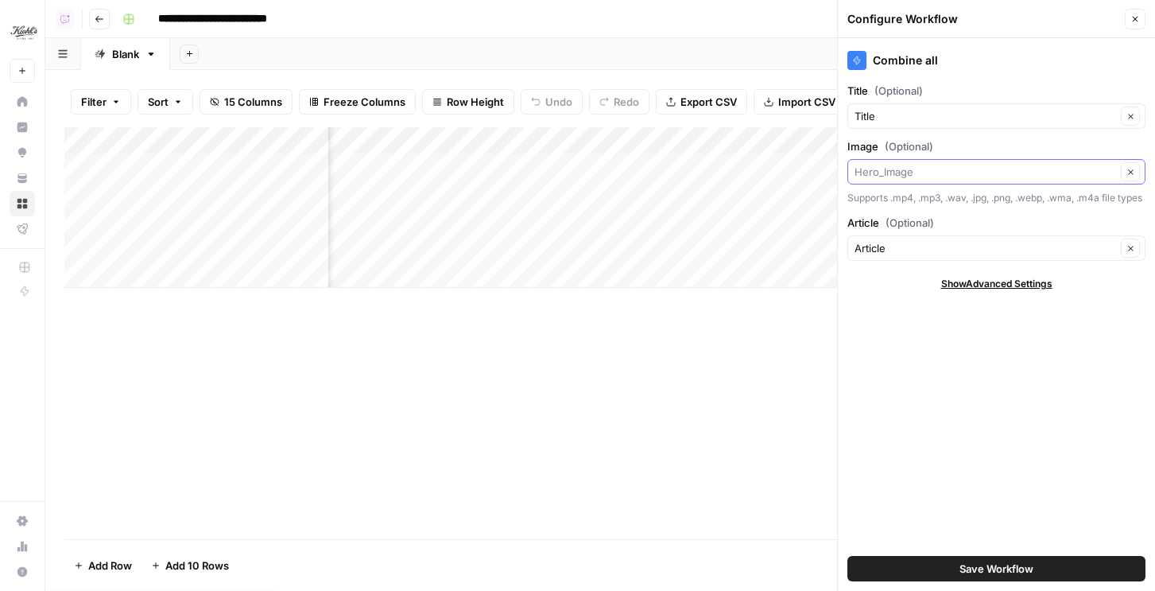
click at [911, 177] on input "Image (Optional)" at bounding box center [986, 172] width 262 height 16
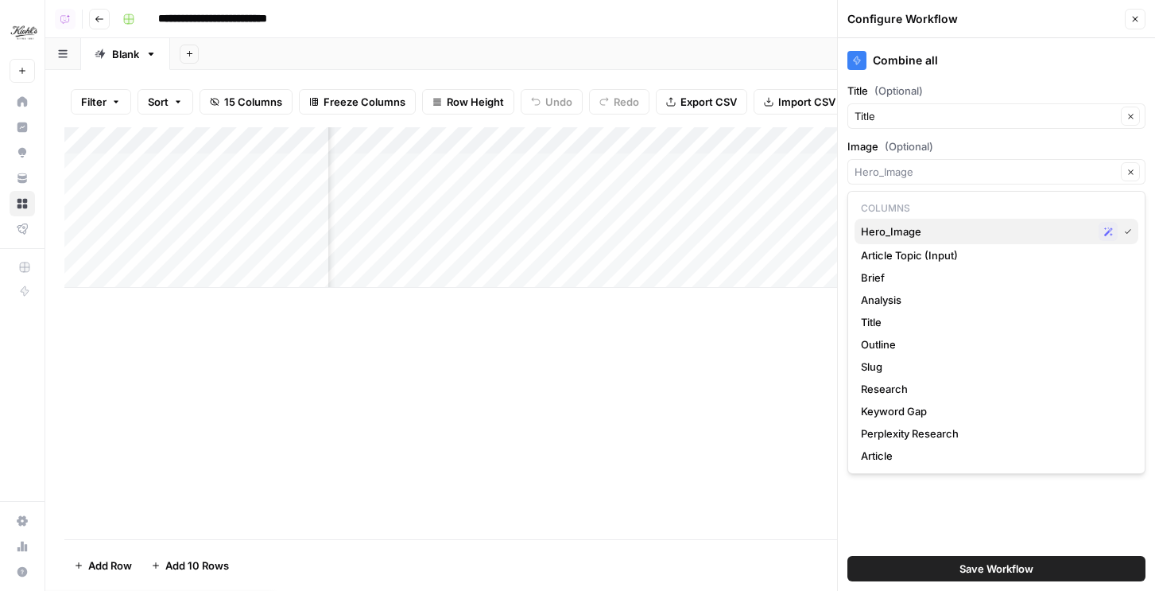
click at [914, 231] on span "Hero_Image" at bounding box center [976, 231] width 231 height 16
type input "Hero_Image"
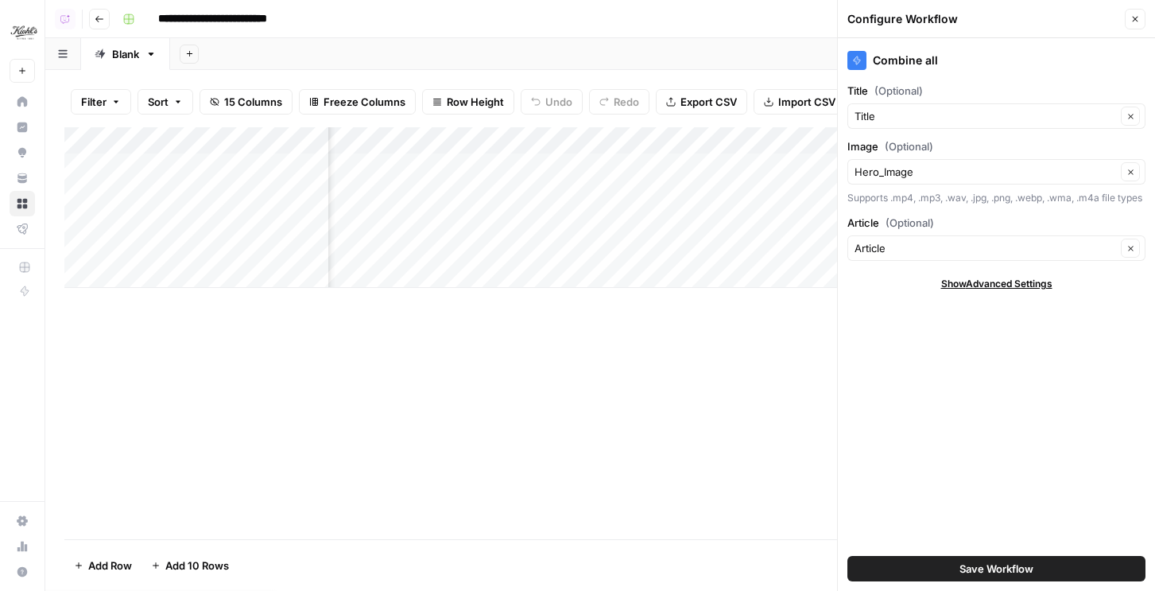
scroll to position [0, 772]
click at [776, 143] on div "Add Column" at bounding box center [600, 207] width 1072 height 161
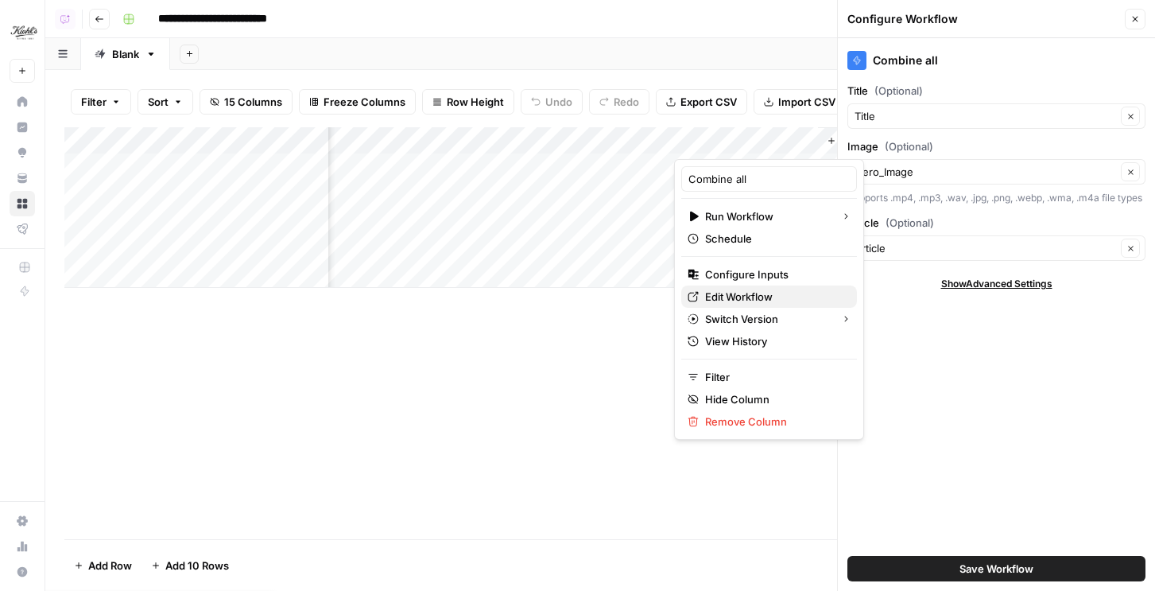
click at [720, 295] on span "Edit Workflow" at bounding box center [774, 297] width 139 height 16
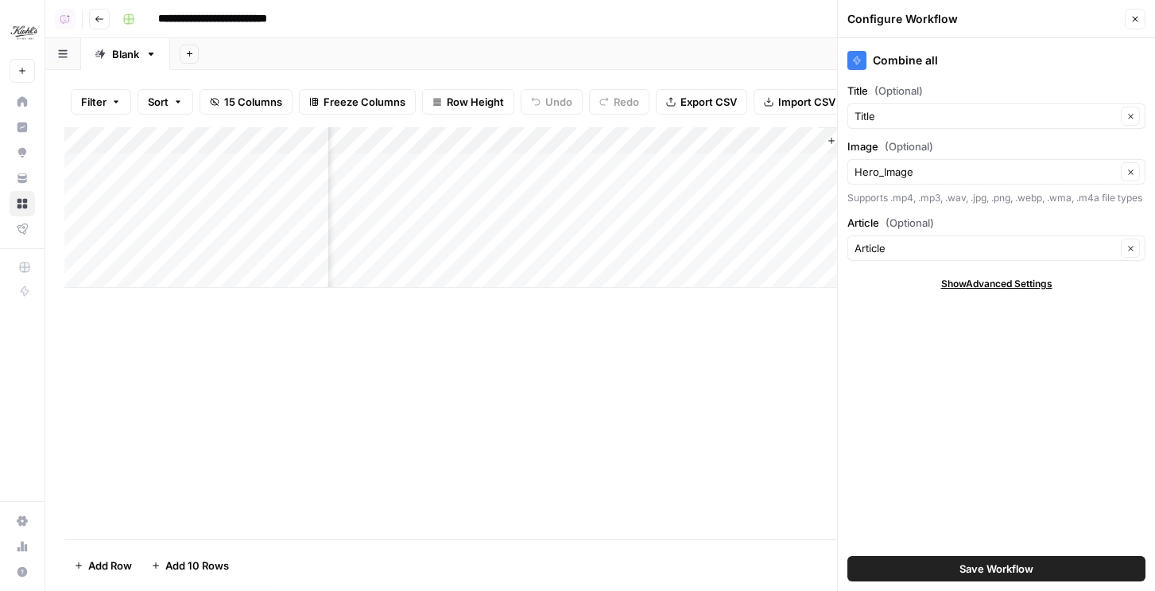
click at [756, 164] on div "Add Column" at bounding box center [600, 207] width 1072 height 161
click at [746, 188] on div "Add Column" at bounding box center [600, 207] width 1072 height 161
click at [1136, 23] on icon "button" at bounding box center [1136, 19] width 10 height 10
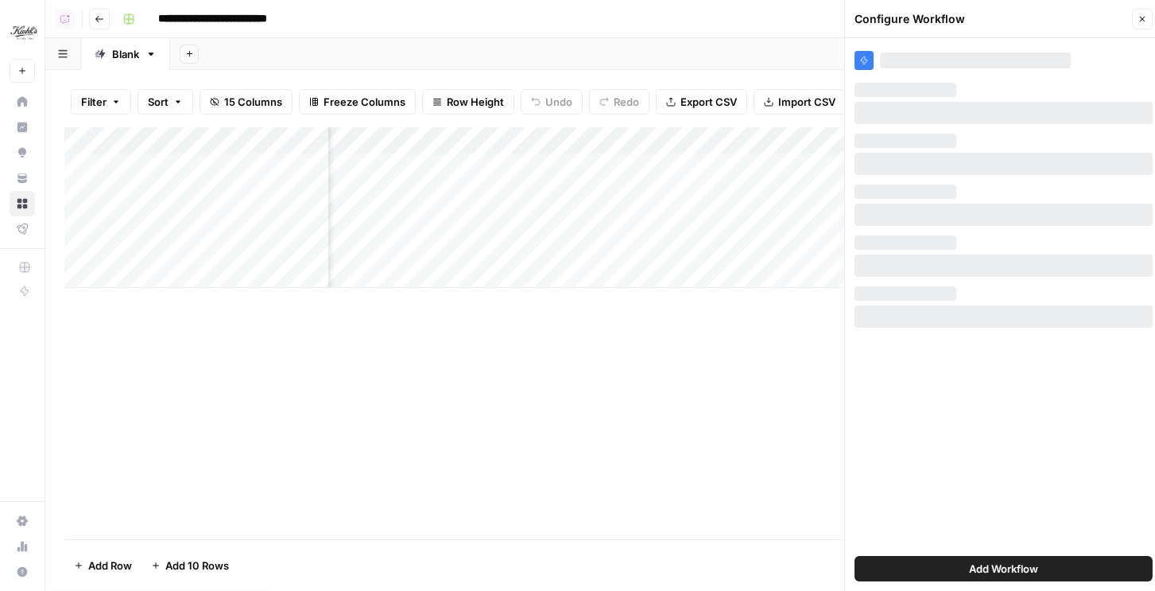
scroll to position [0, 542]
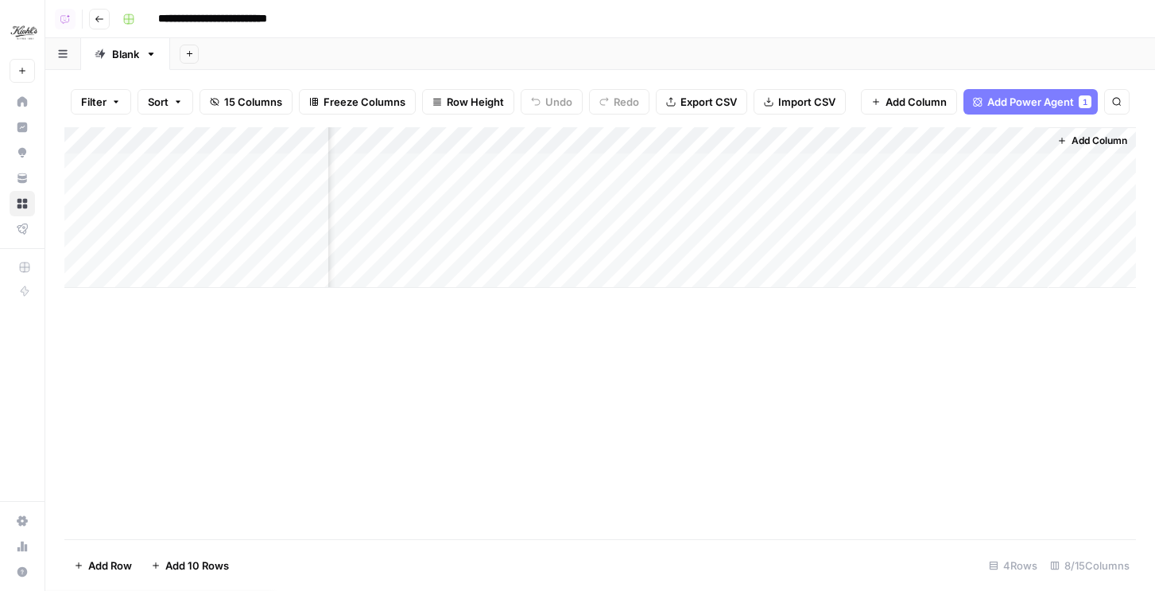
click at [975, 219] on div "Add Column" at bounding box center [600, 207] width 1072 height 161
click at [969, 258] on div "Add Column" at bounding box center [600, 207] width 1072 height 161
click at [1016, 169] on div "Add Column" at bounding box center [600, 207] width 1072 height 161
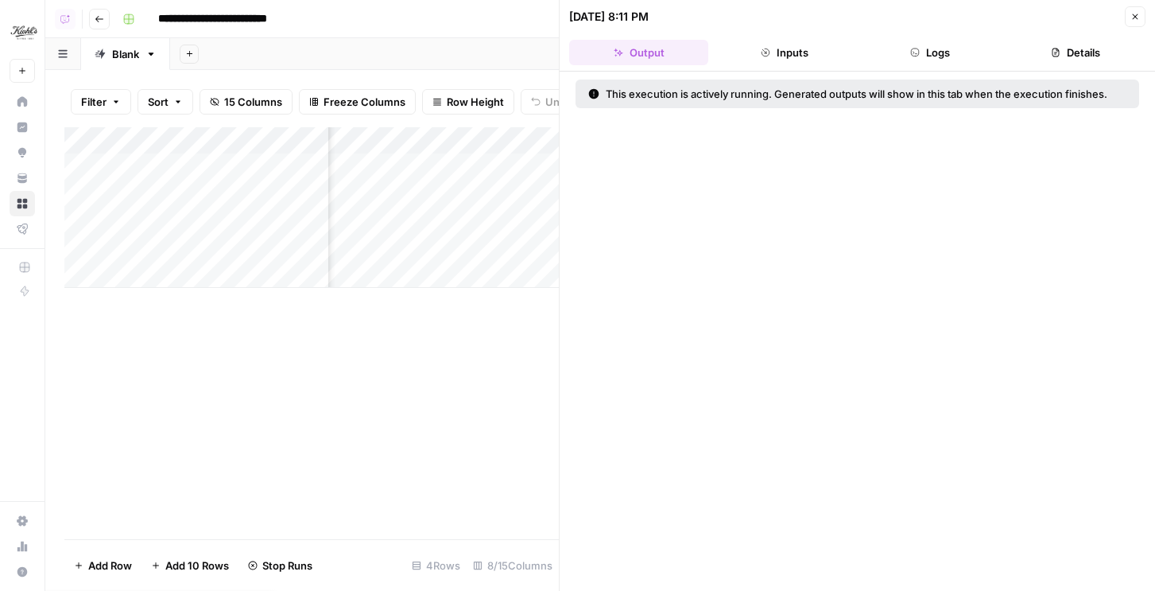
click at [940, 69] on header "[DATE] 8:11 PM Close Output Inputs Logs Details" at bounding box center [858, 36] width 596 height 72
click at [938, 61] on button "Logs" at bounding box center [930, 52] width 139 height 25
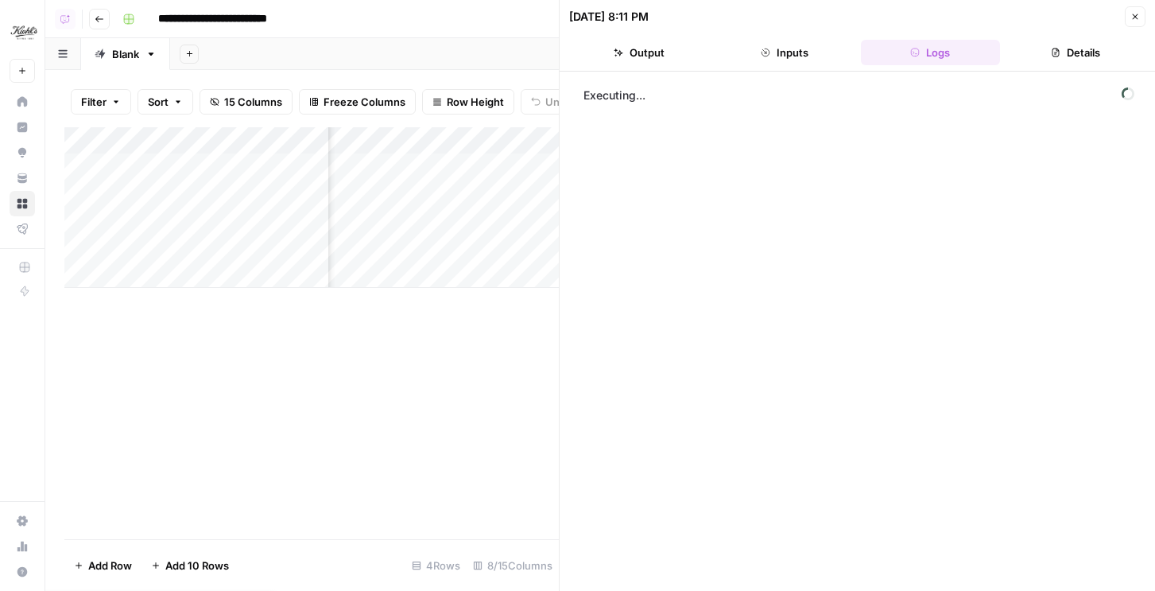
click at [1115, 13] on div "[DATE] 8:11 PM" at bounding box center [844, 17] width 551 height 16
click at [1129, 15] on button "Close" at bounding box center [1135, 16] width 21 height 21
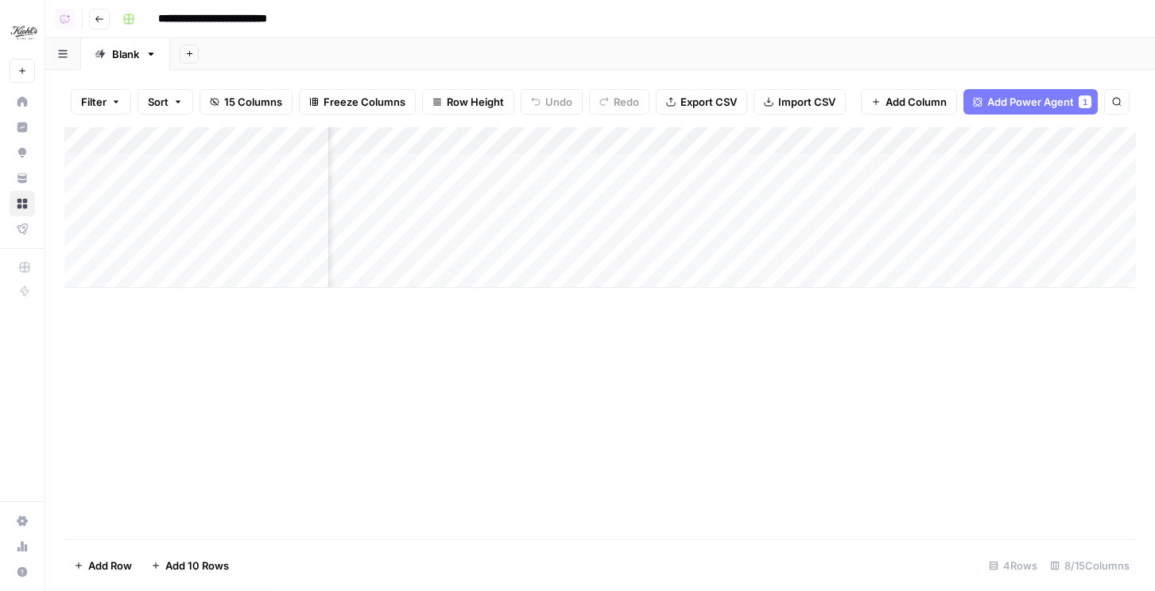
scroll to position [0, 542]
click at [284, 155] on div "Add Column" at bounding box center [600, 207] width 1072 height 161
click at [285, 170] on div "Add Column" at bounding box center [600, 207] width 1072 height 161
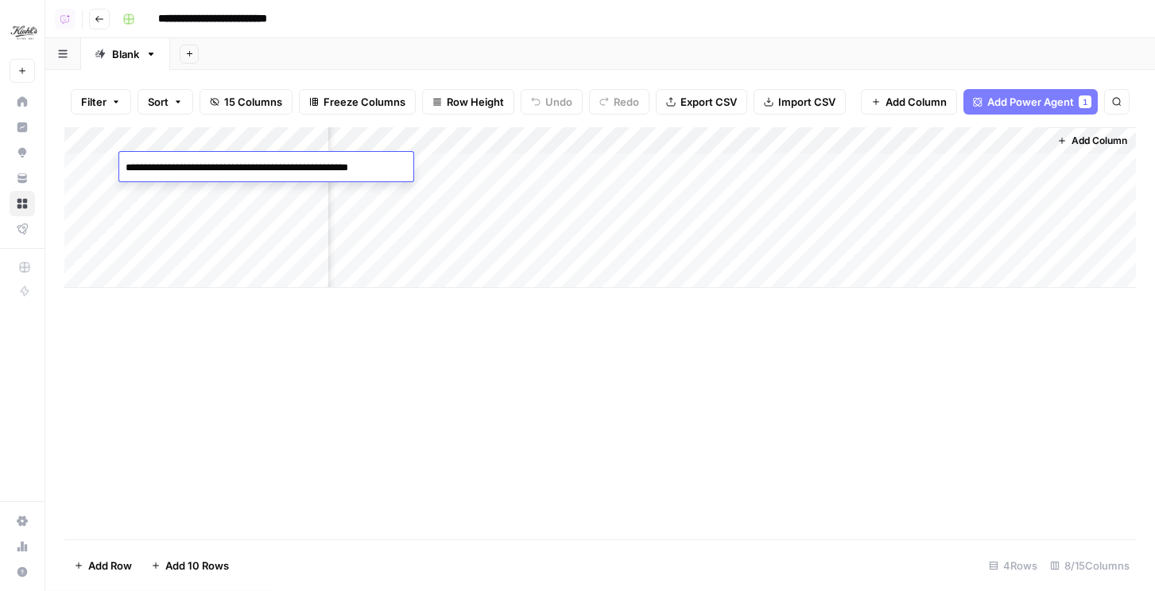
click at [285, 170] on textarea "**********" at bounding box center [263, 168] width 289 height 22
click at [310, 165] on textarea "**********" at bounding box center [263, 168] width 289 height 22
click at [241, 172] on textarea "**********" at bounding box center [263, 168] width 289 height 22
type textarea "**********"
click at [188, 198] on div "Add Column" at bounding box center [600, 207] width 1072 height 161
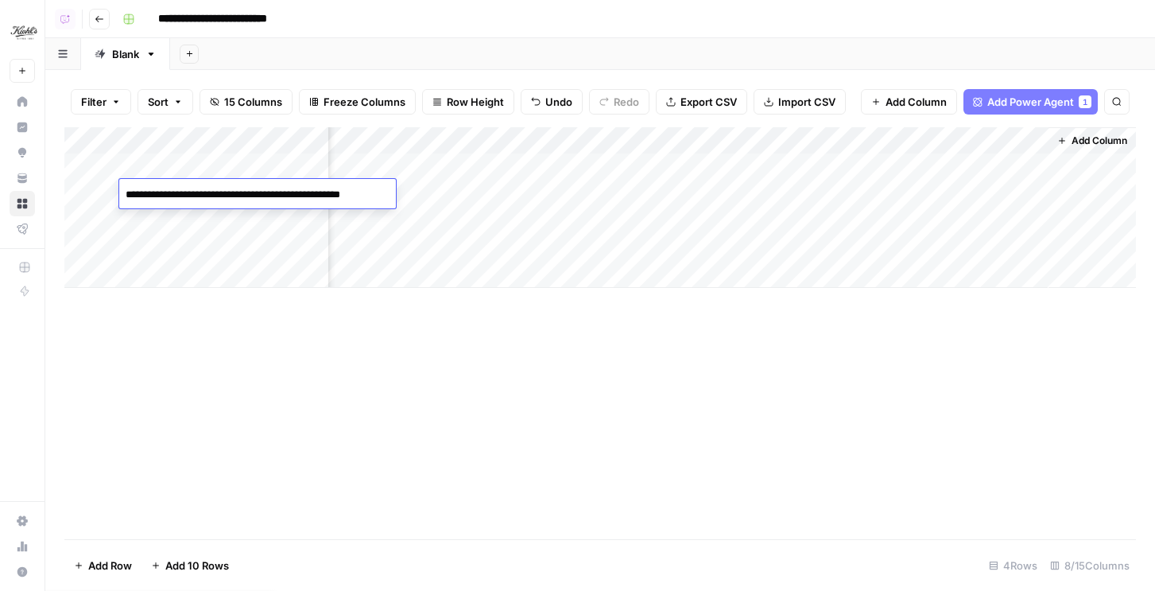
click at [188, 198] on textarea "**********" at bounding box center [257, 195] width 277 height 22
click at [187, 193] on textarea "**********" at bounding box center [254, 195] width 271 height 22
drag, startPoint x: 181, startPoint y: 194, endPoint x: 120, endPoint y: 181, distance: 62.5
click at [120, 181] on div "**********" at bounding box center [257, 193] width 277 height 29
drag, startPoint x: 207, startPoint y: 195, endPoint x: 419, endPoint y: 200, distance: 212.4
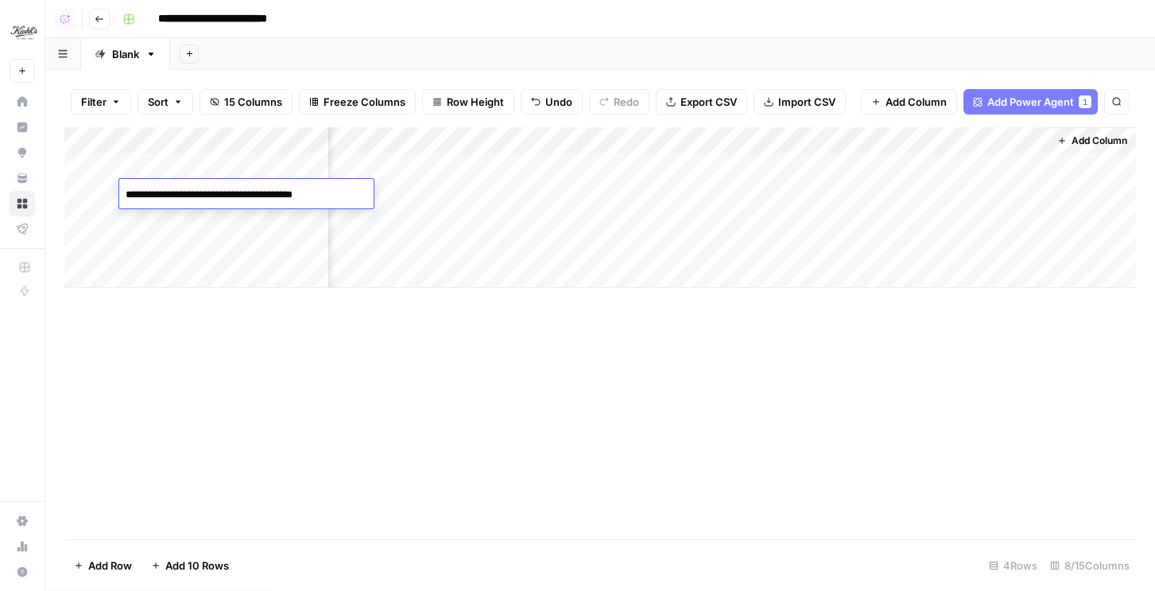
click at [419, 200] on body "**********" at bounding box center [577, 295] width 1155 height 591
type textarea "**********"
click at [235, 214] on div "Add Column" at bounding box center [600, 207] width 1072 height 161
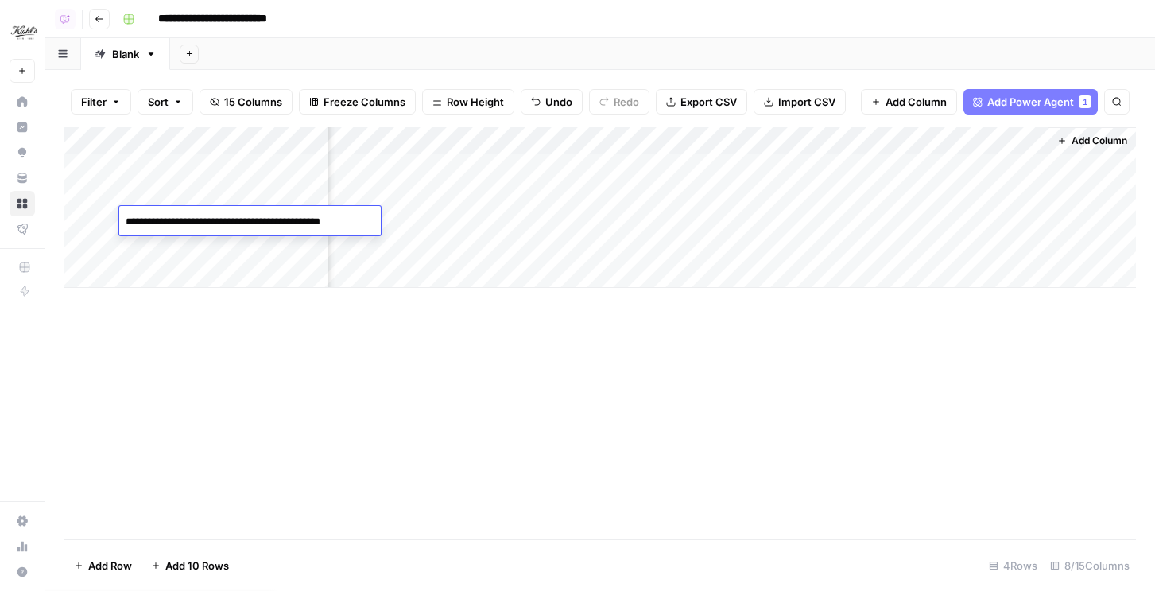
click at [235, 214] on textarea "**********" at bounding box center [248, 222] width 258 height 22
type textarea "**********"
click at [225, 239] on div "Add Column" at bounding box center [600, 207] width 1072 height 161
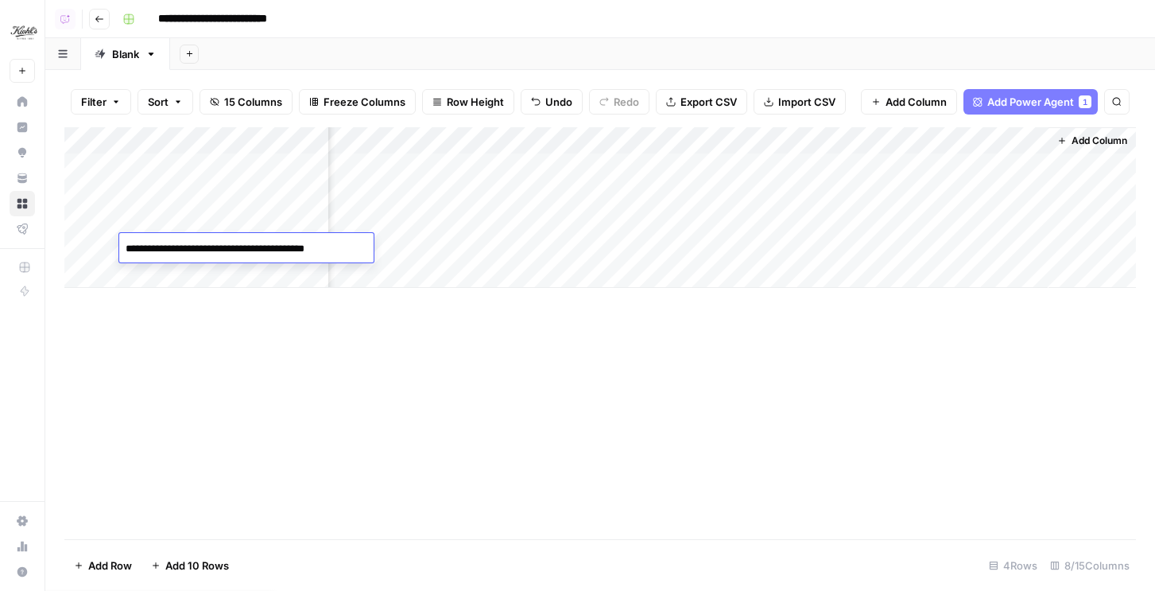
click at [225, 239] on textarea "**********" at bounding box center [246, 249] width 254 height 22
click at [206, 247] on textarea "**********" at bounding box center [246, 249] width 254 height 22
drag, startPoint x: 153, startPoint y: 248, endPoint x: 110, endPoint y: 246, distance: 43.8
click at [110, 246] on body "**********" at bounding box center [577, 295] width 1155 height 591
drag, startPoint x: 226, startPoint y: 250, endPoint x: 412, endPoint y: 243, distance: 186.2
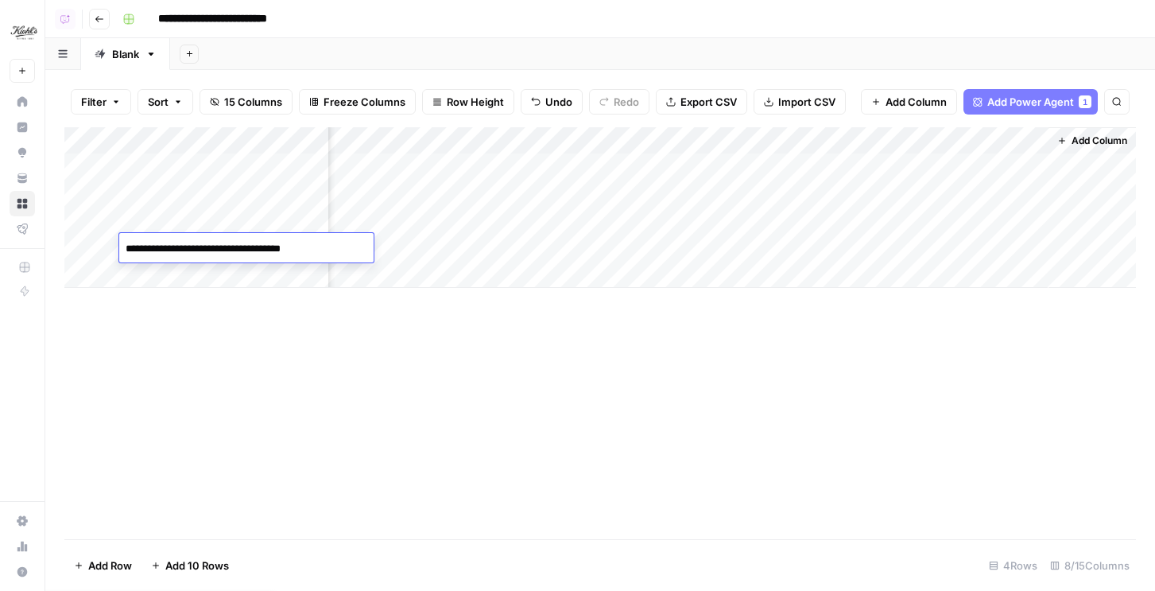
click at [412, 243] on body "**********" at bounding box center [577, 295] width 1155 height 591
type textarea "**********"
click at [218, 144] on div "Add Column" at bounding box center [600, 207] width 1072 height 161
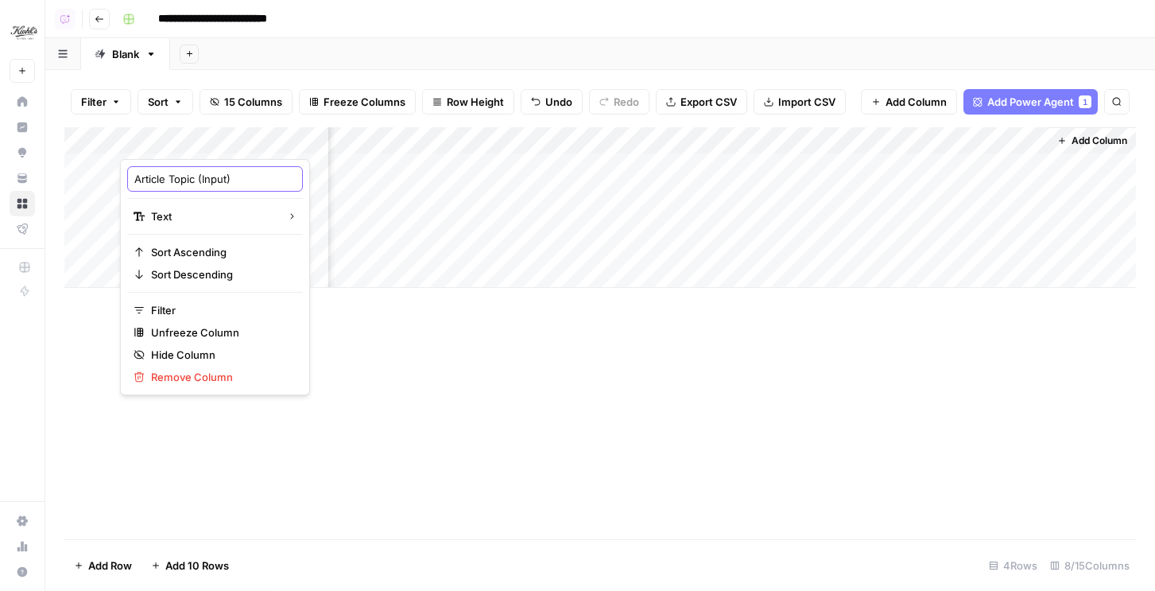
click at [191, 181] on input "Article Topic (Input)" at bounding box center [214, 179] width 161 height 16
type input "Keyword"
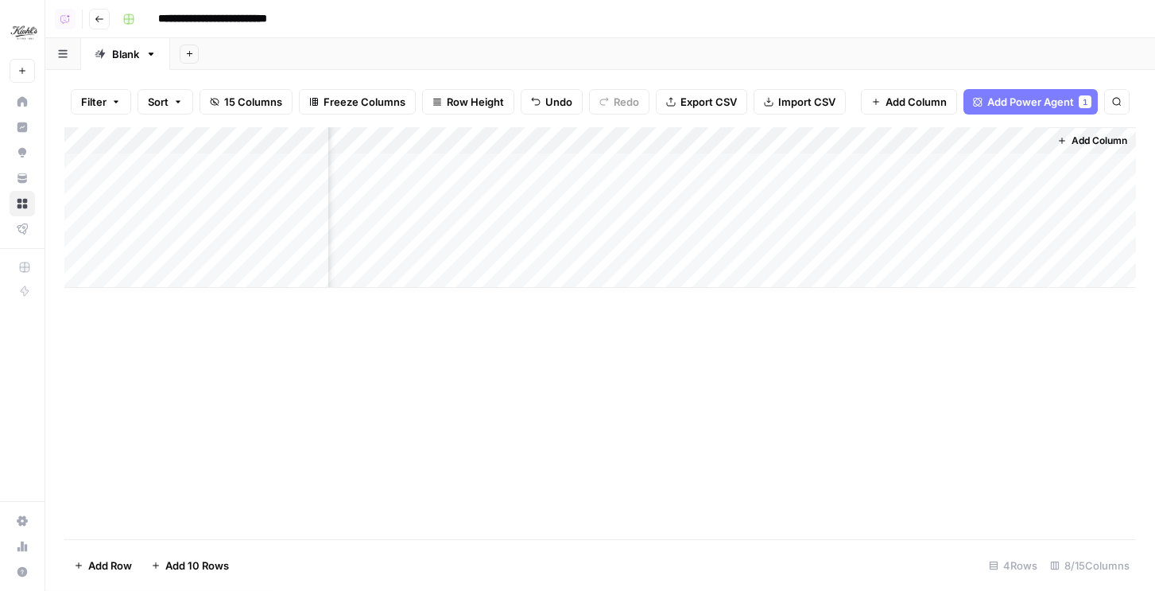
click at [1010, 193] on div "Add Column" at bounding box center [600, 207] width 1072 height 161
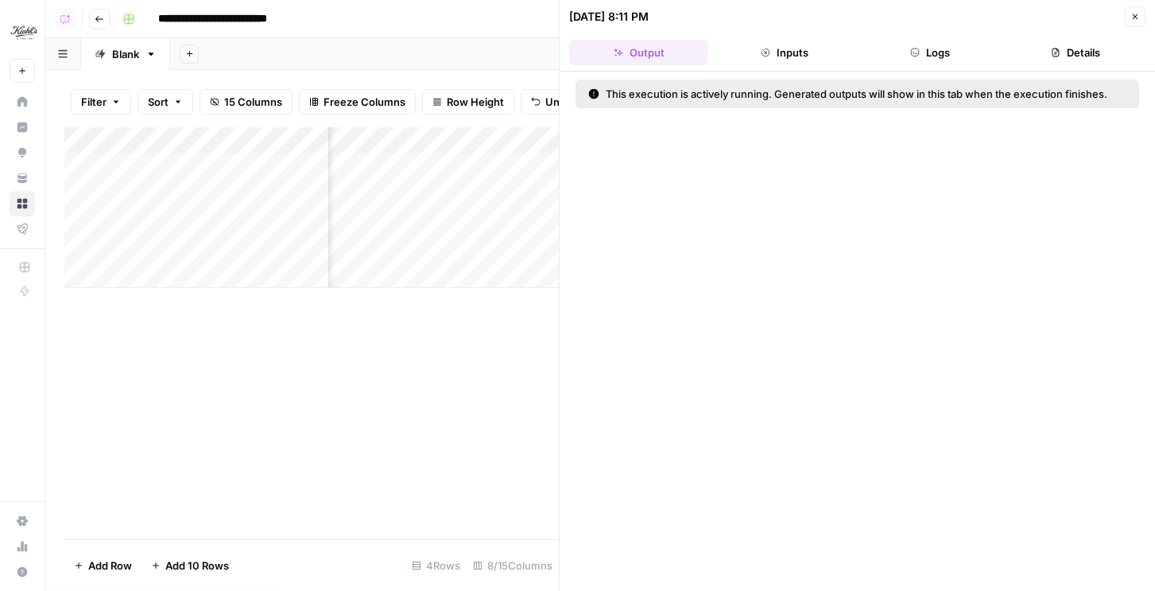
click at [961, 52] on button "Logs" at bounding box center [930, 52] width 139 height 25
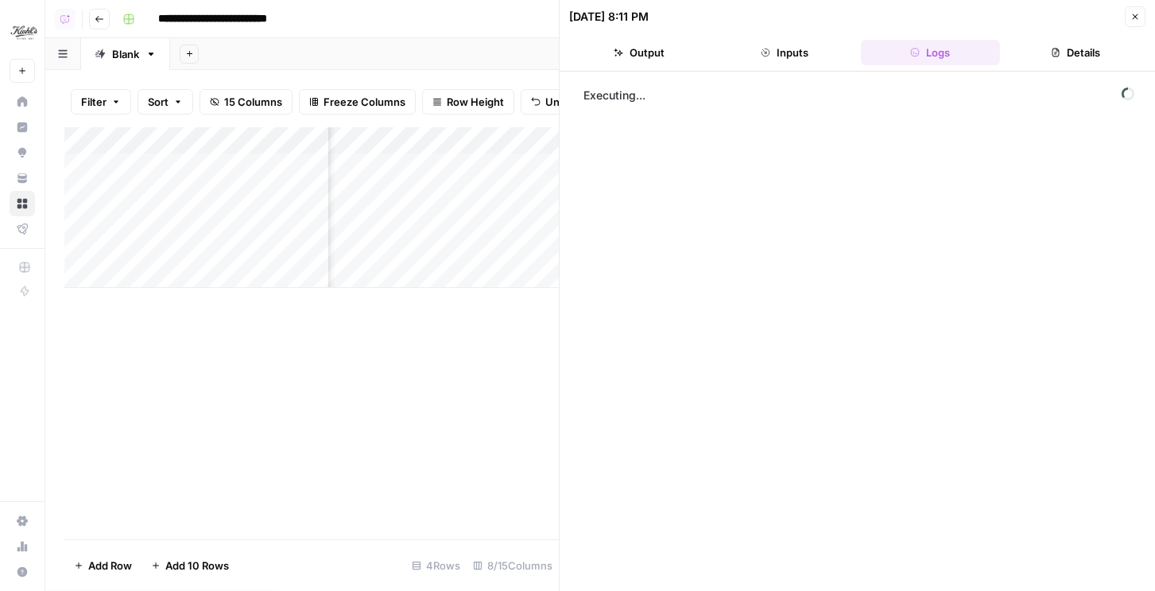
click at [1140, 25] on button "Close" at bounding box center [1135, 16] width 21 height 21
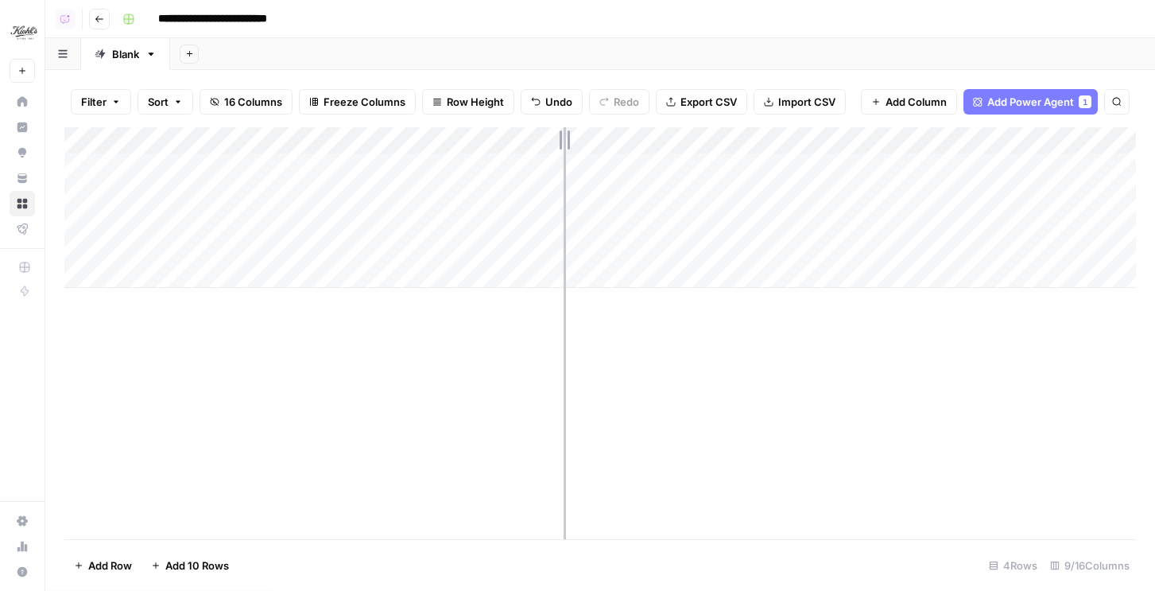
drag, startPoint x: 565, startPoint y: 138, endPoint x: 484, endPoint y: 146, distance: 81.5
click at [484, 146] on div "Add Column" at bounding box center [600, 207] width 1072 height 161
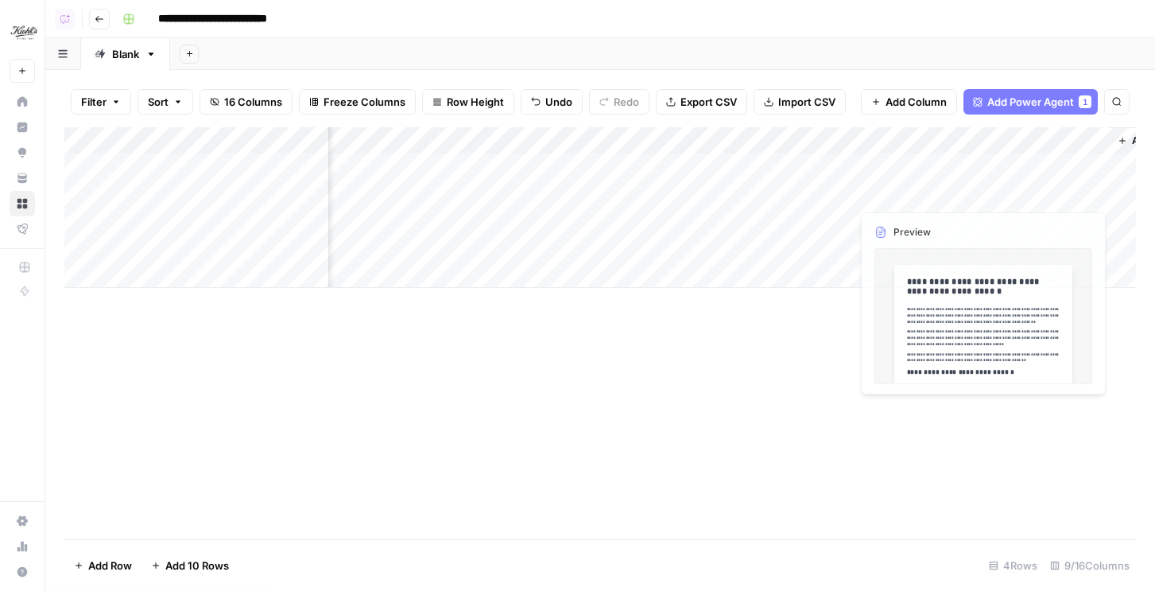
scroll to position [0, 602]
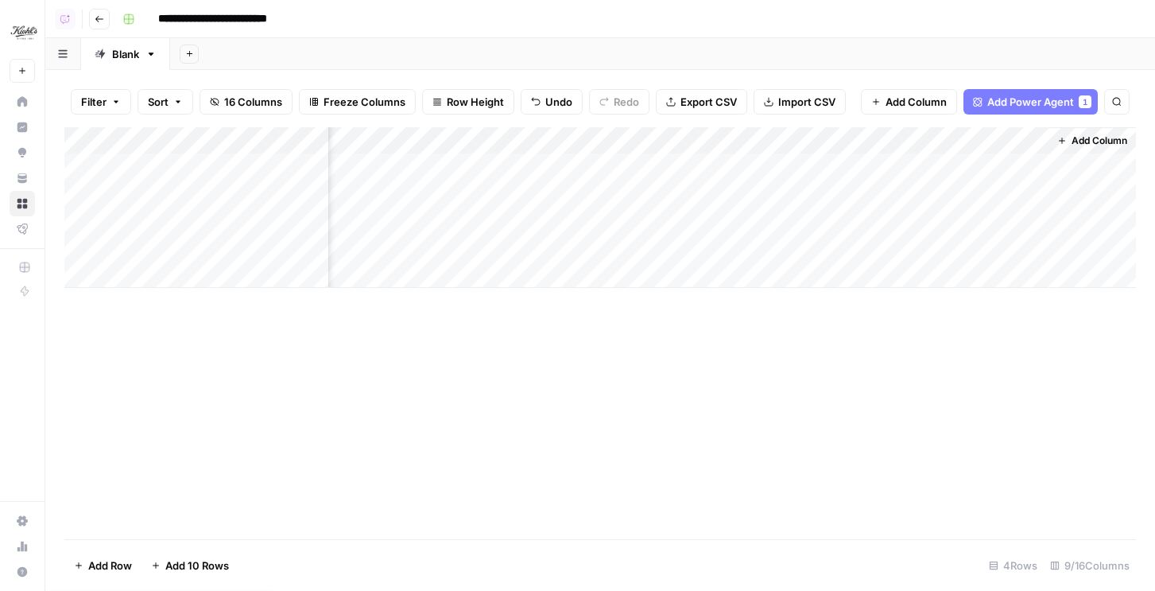
click at [1096, 142] on span "Add Column" at bounding box center [1100, 141] width 56 height 14
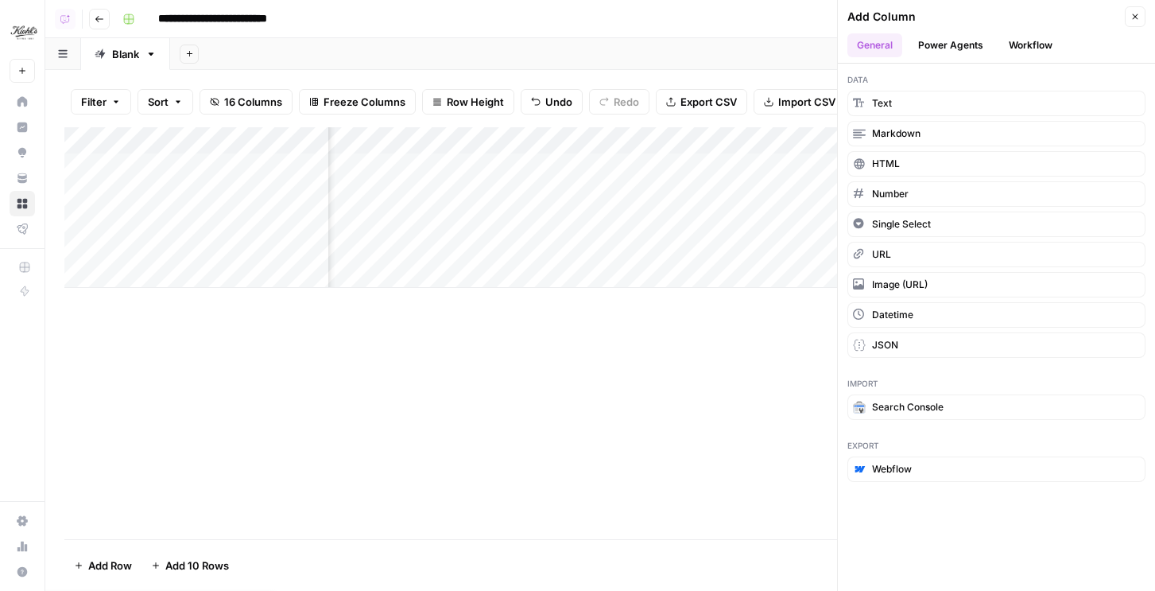
click at [1013, 45] on button "Workflow" at bounding box center [1031, 45] width 63 height 24
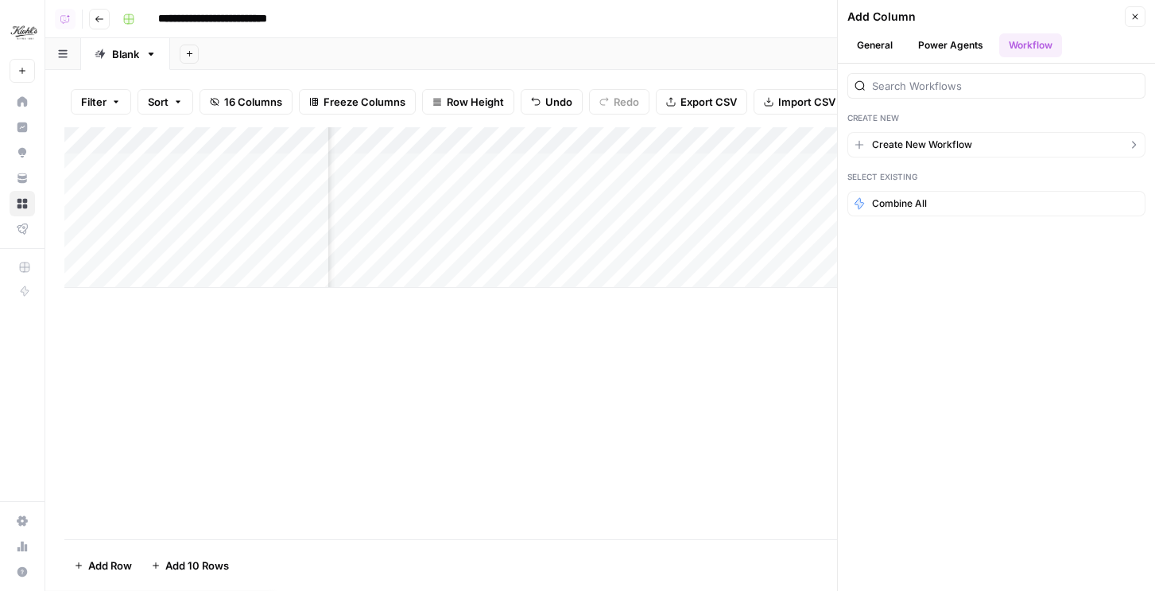
click at [901, 145] on span "Create New Workflow" at bounding box center [922, 145] width 100 height 14
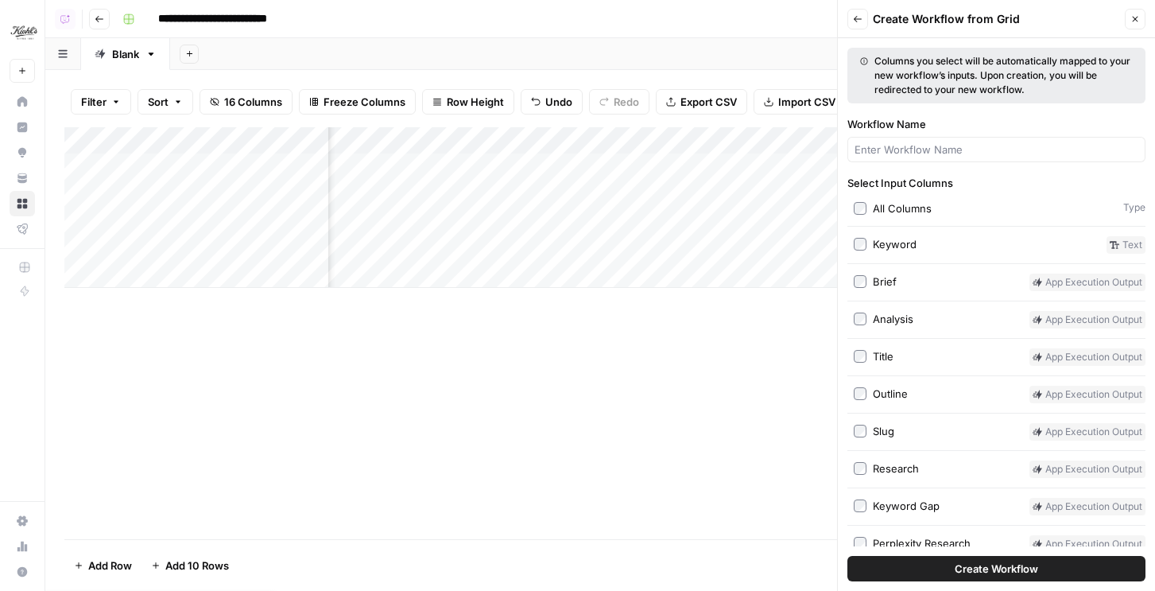
click at [868, 17] on button "Back" at bounding box center [858, 19] width 21 height 21
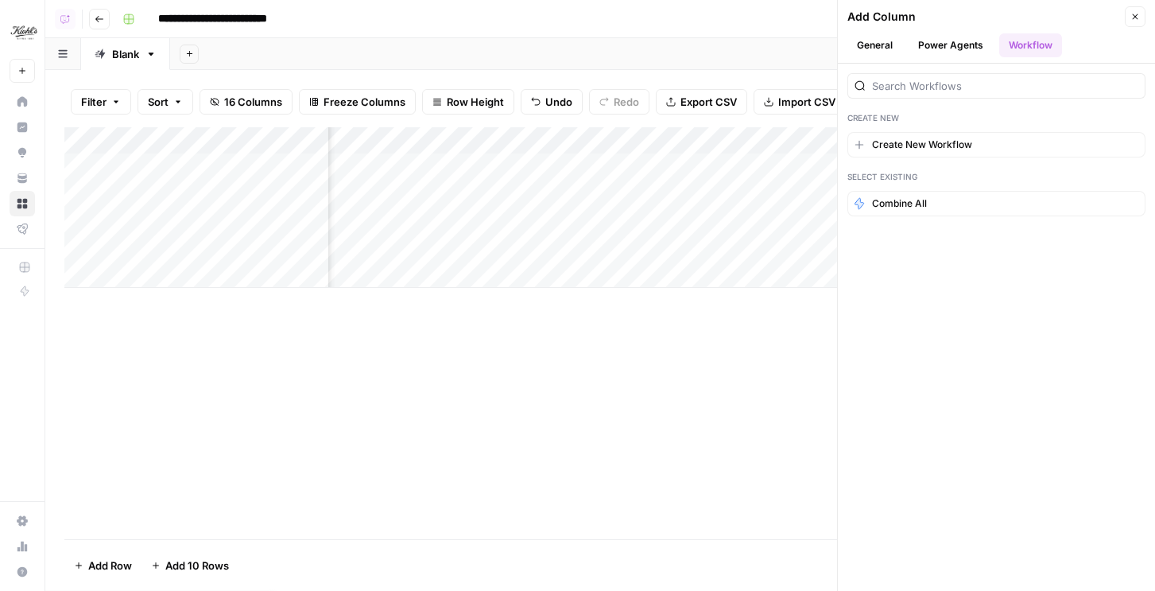
click at [934, 49] on button "Power Agents" at bounding box center [951, 45] width 84 height 24
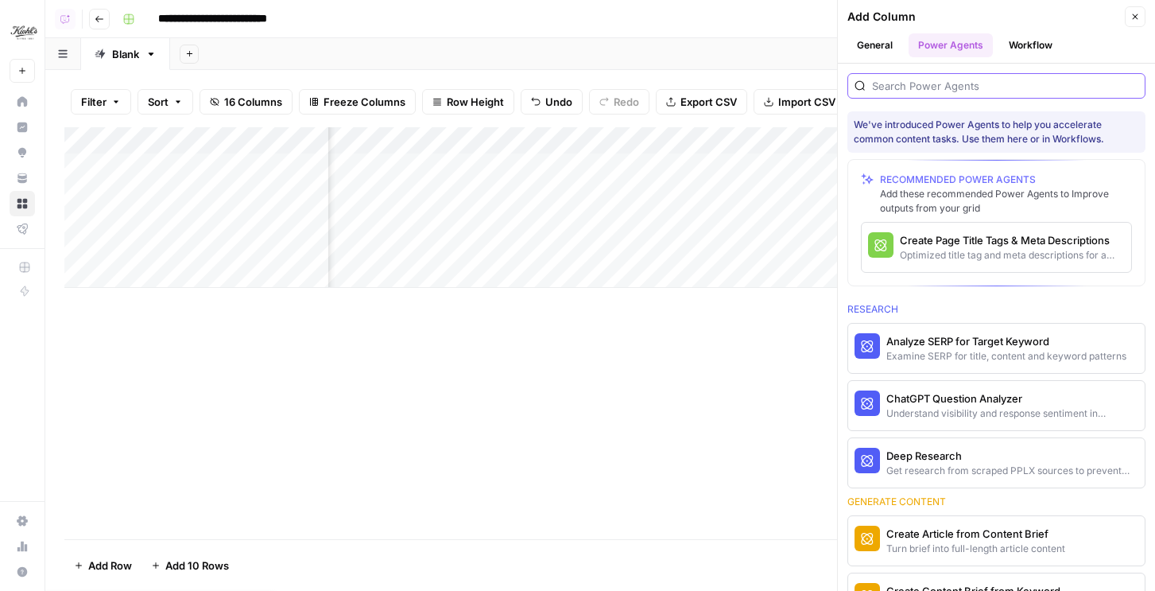
click at [922, 84] on input "search" at bounding box center [1005, 86] width 266 height 16
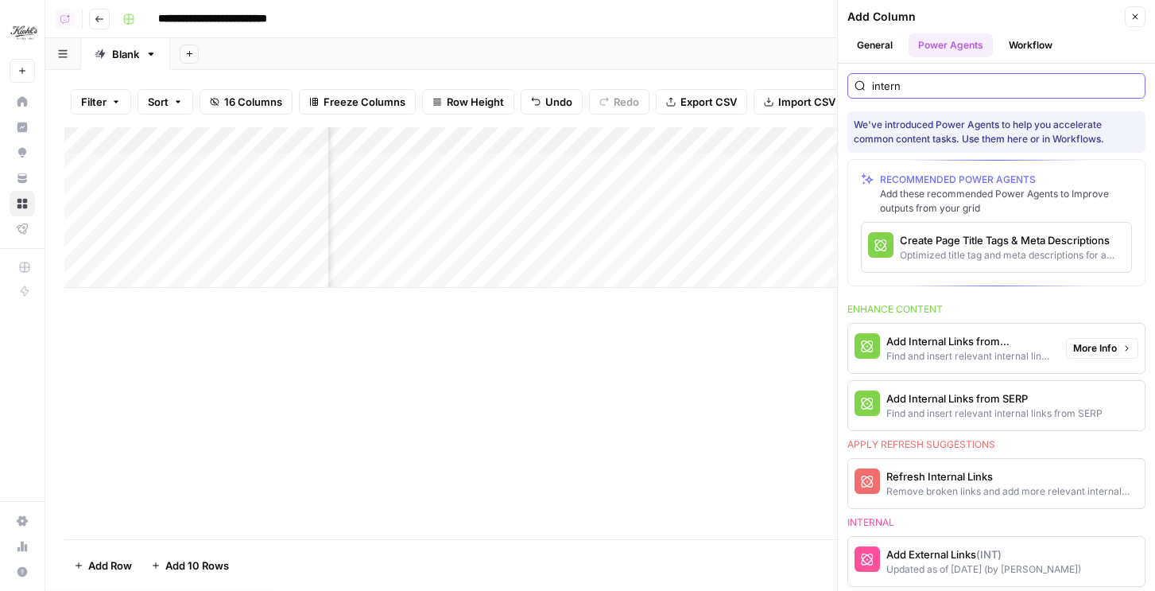
type input "intern"
click at [946, 349] on div "Find and insert relevant internal links from sitemap" at bounding box center [970, 356] width 167 height 14
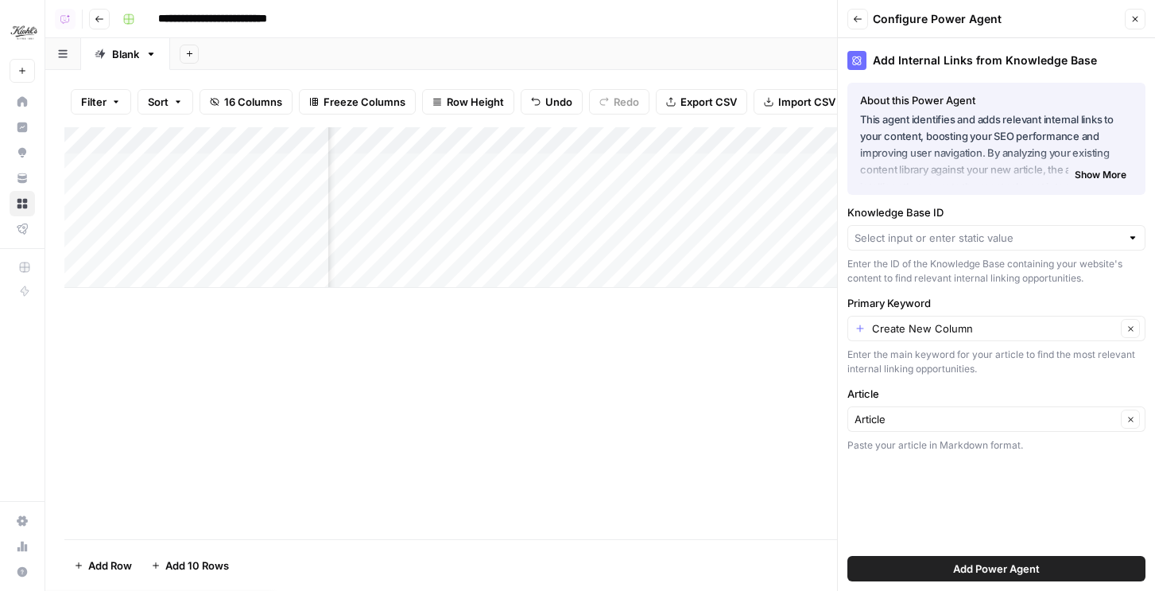
click at [845, 25] on header "Back Configure Power Agent Close" at bounding box center [996, 19] width 317 height 38
click at [856, 18] on icon "button" at bounding box center [858, 19] width 8 height 6
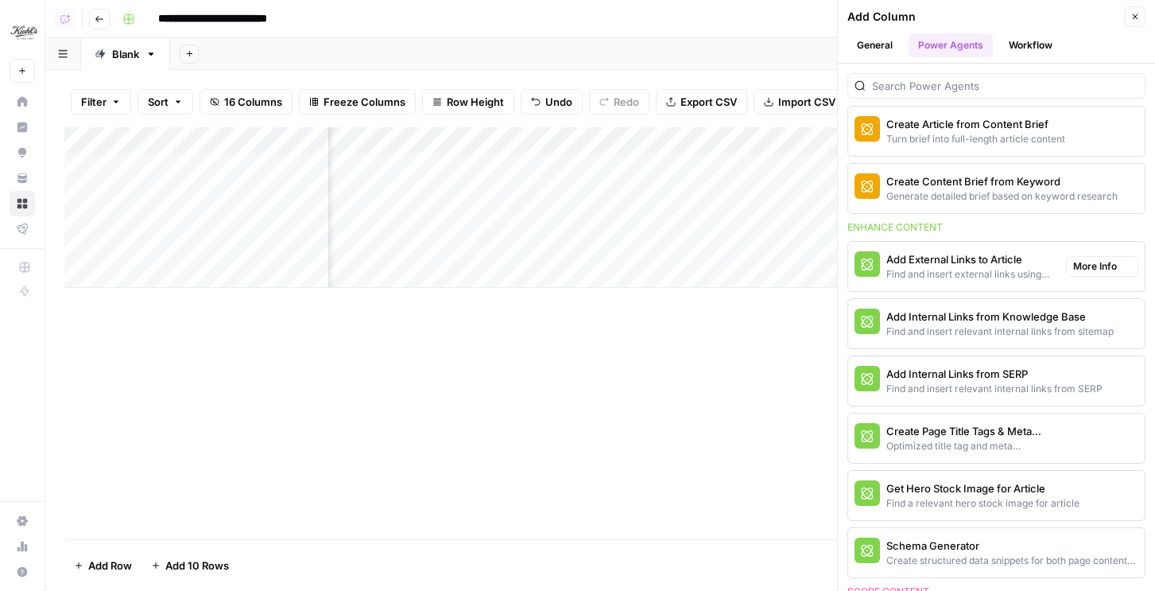
scroll to position [500, 0]
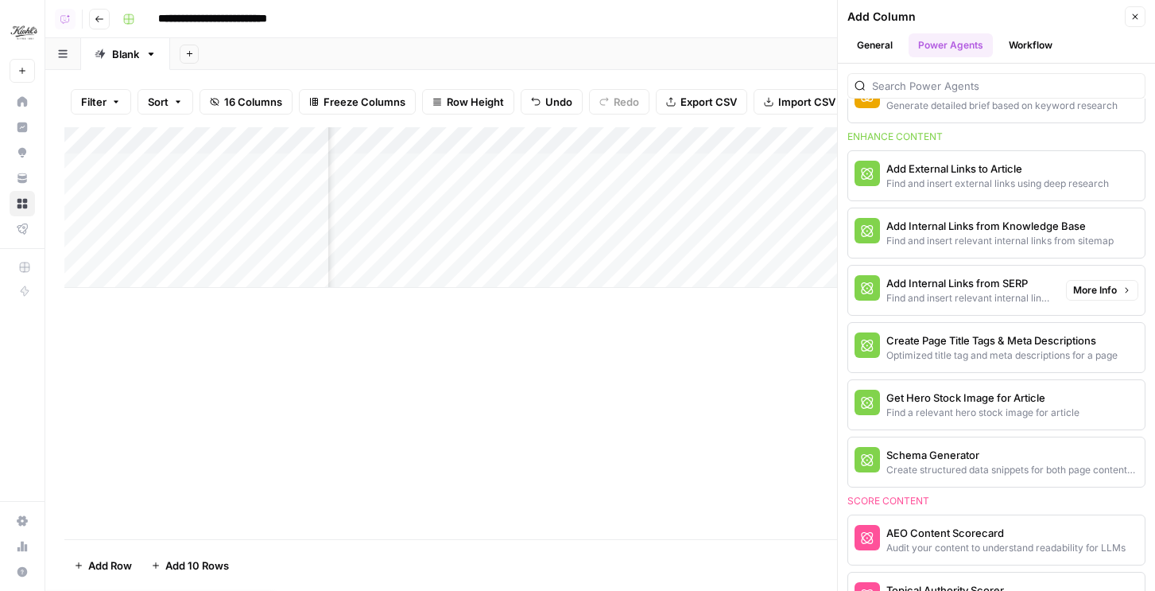
click at [969, 289] on div "Add Internal Links from SERP" at bounding box center [970, 283] width 167 height 16
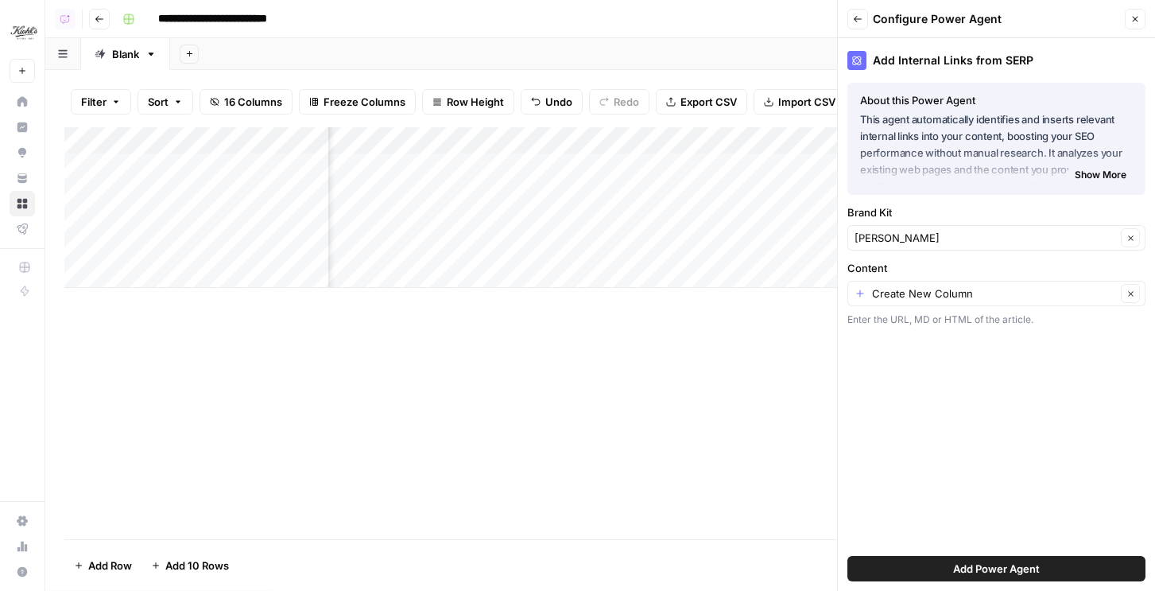
click at [938, 283] on div "Create New Column Clear" at bounding box center [997, 293] width 298 height 25
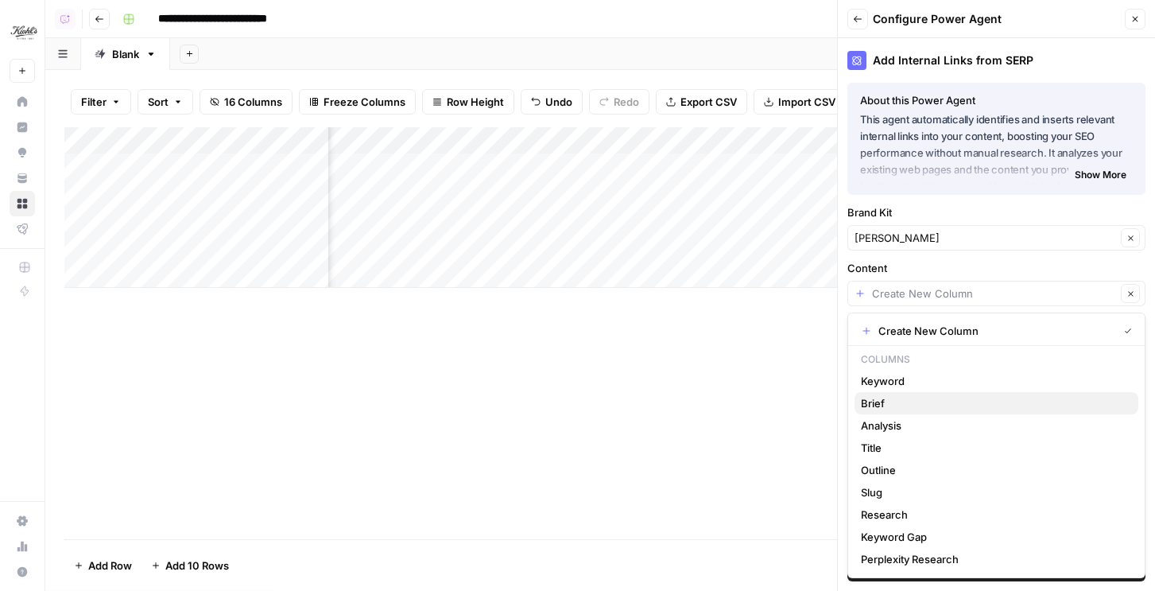
scroll to position [17, 0]
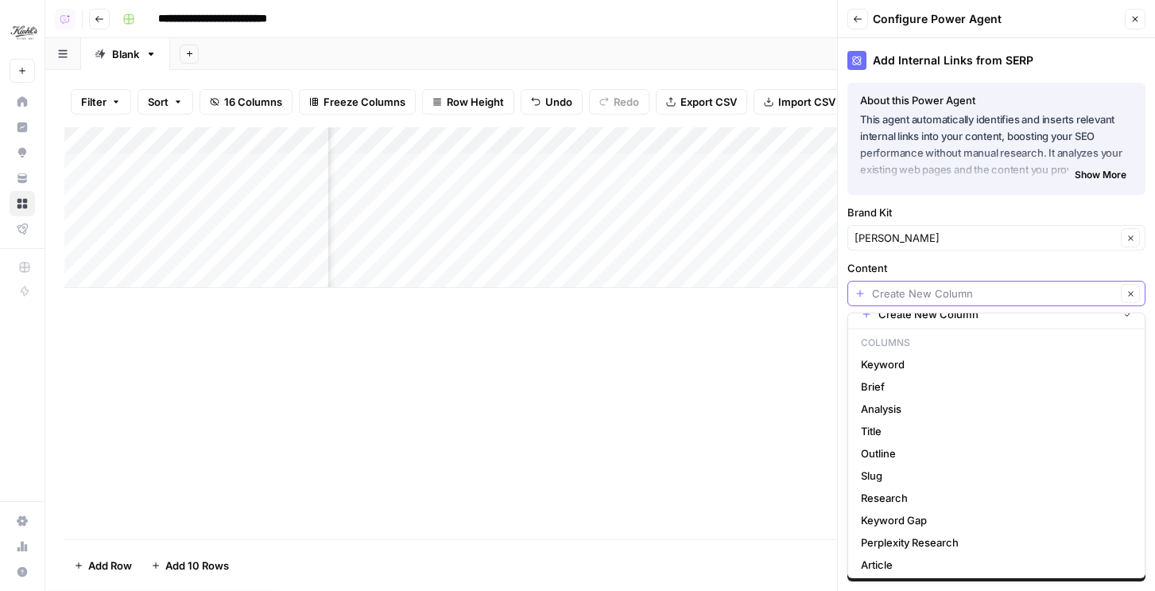
click at [1081, 293] on input "Content" at bounding box center [994, 293] width 244 height 16
click at [865, 301] on div "Clear" at bounding box center [997, 293] width 298 height 25
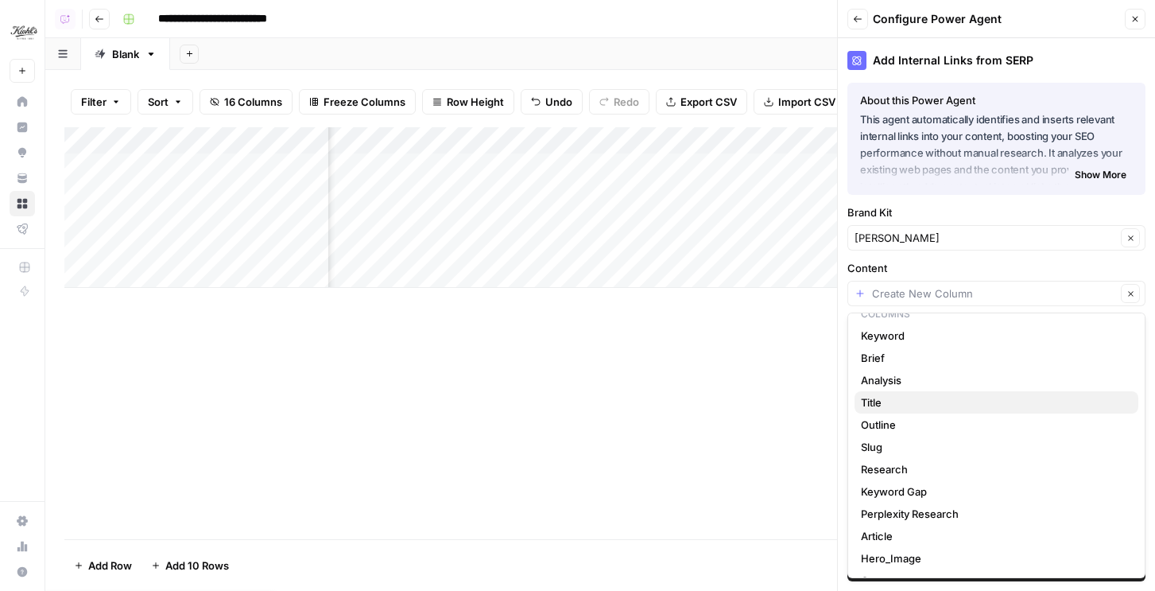
scroll to position [66, 0]
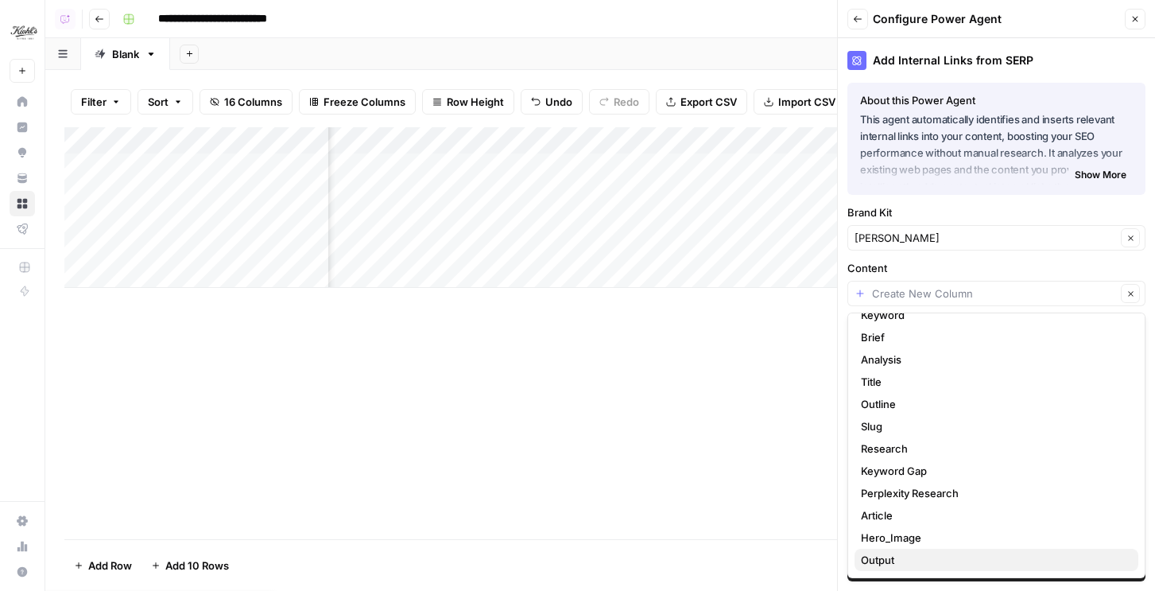
click at [894, 564] on span "Output" at bounding box center [993, 560] width 265 height 16
type input "Output"
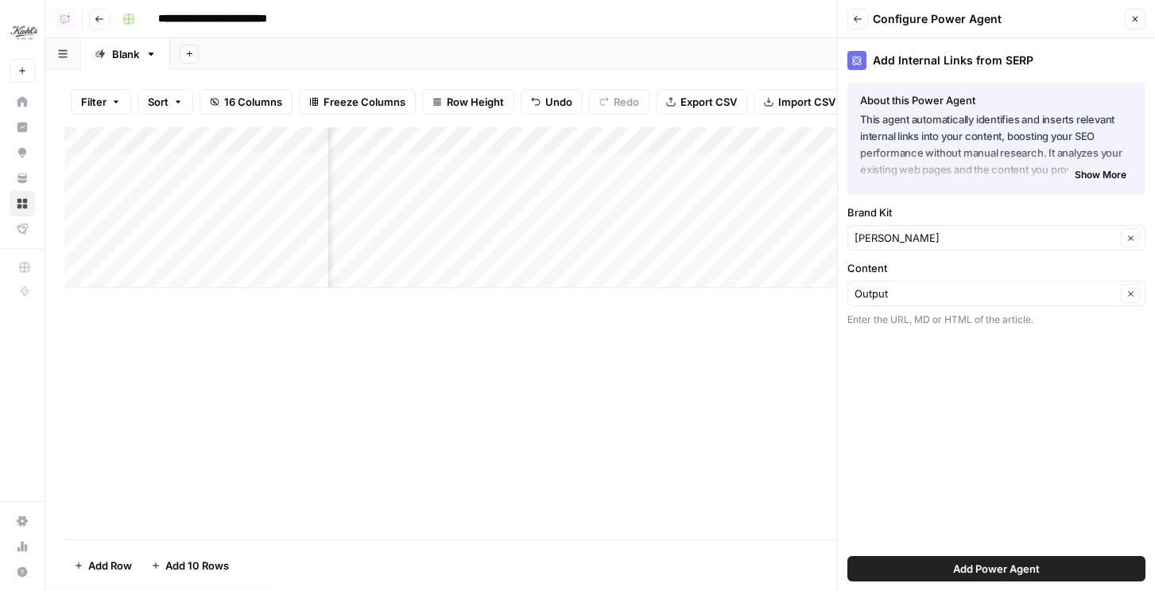
click at [913, 564] on button "Add Power Agent" at bounding box center [997, 568] width 298 height 25
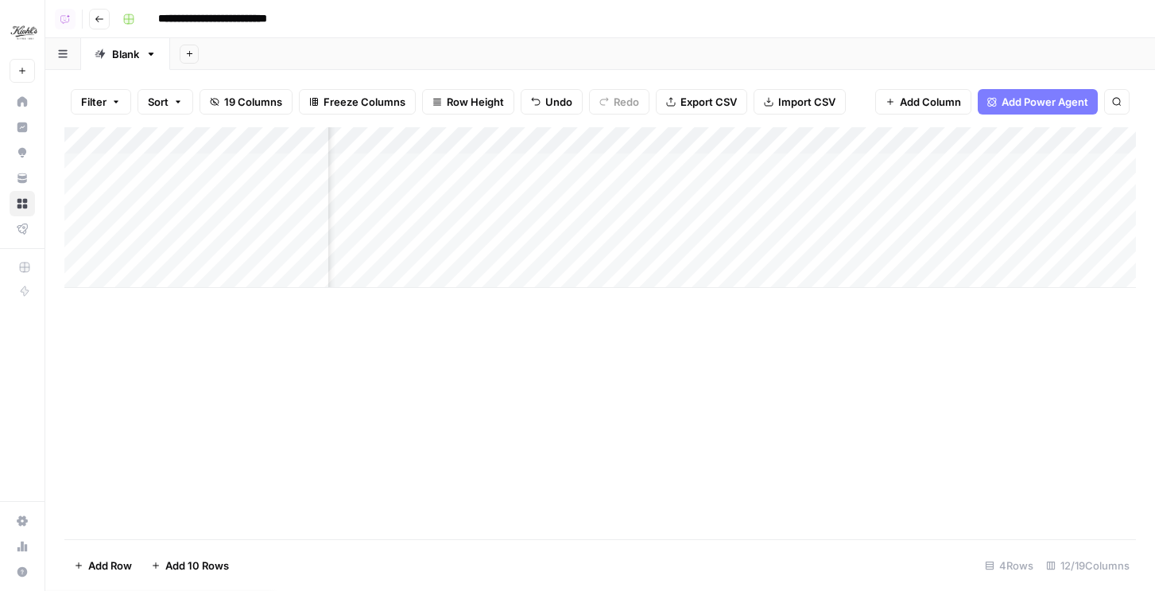
scroll to position [0, 852]
click at [782, 167] on div "Add Column" at bounding box center [600, 207] width 1072 height 161
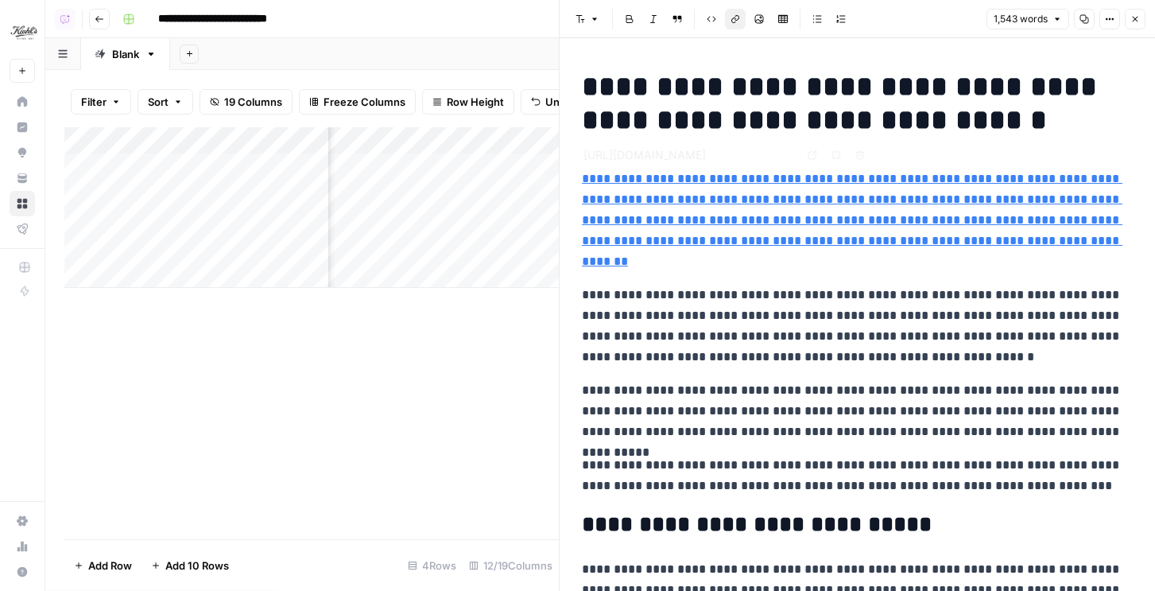
click at [984, 254] on link "**********" at bounding box center [852, 220] width 541 height 95
drag, startPoint x: 827, startPoint y: 153, endPoint x: 810, endPoint y: 153, distance: 17.5
click at [810, 153] on div "[URL][DOMAIN_NAME] Open in a new tab Remove link Remove link and delete text" at bounding box center [725, 155] width 305 height 32
click at [796, 223] on link "**********" at bounding box center [852, 220] width 541 height 95
click at [811, 148] on link "Open in a new tab" at bounding box center [812, 155] width 21 height 21
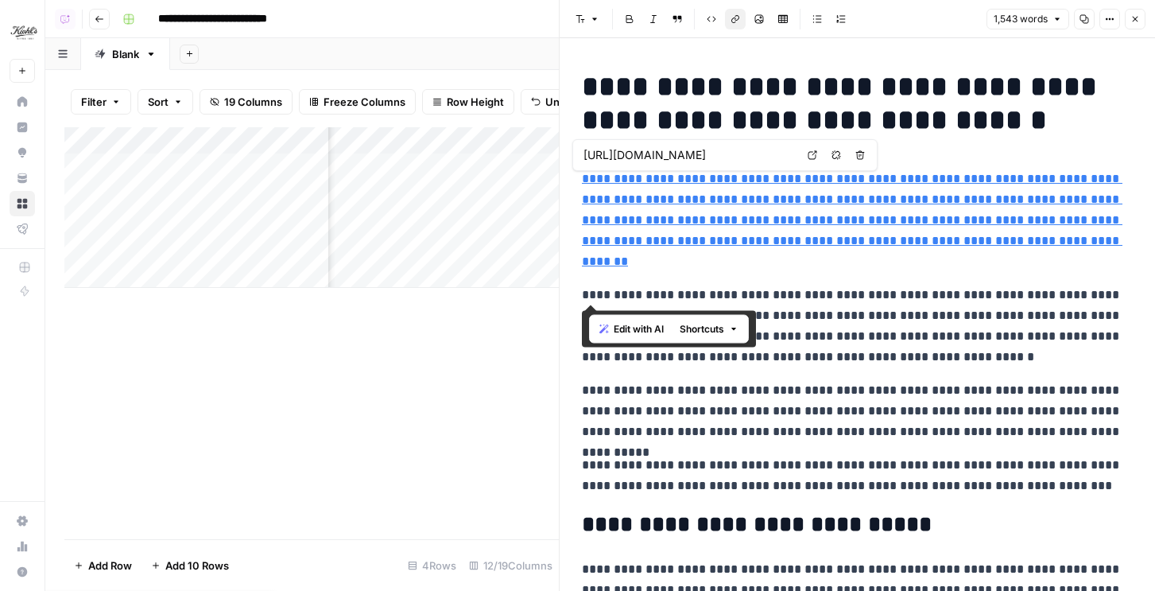
drag, startPoint x: 1078, startPoint y: 273, endPoint x: 568, endPoint y: 173, distance: 520.3
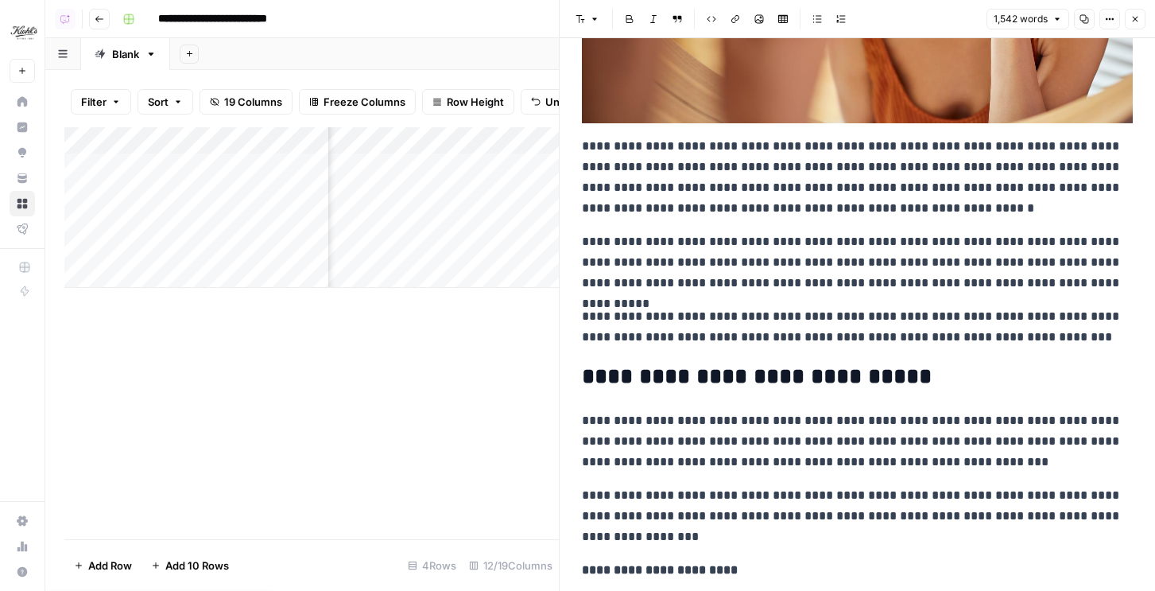
scroll to position [433, 0]
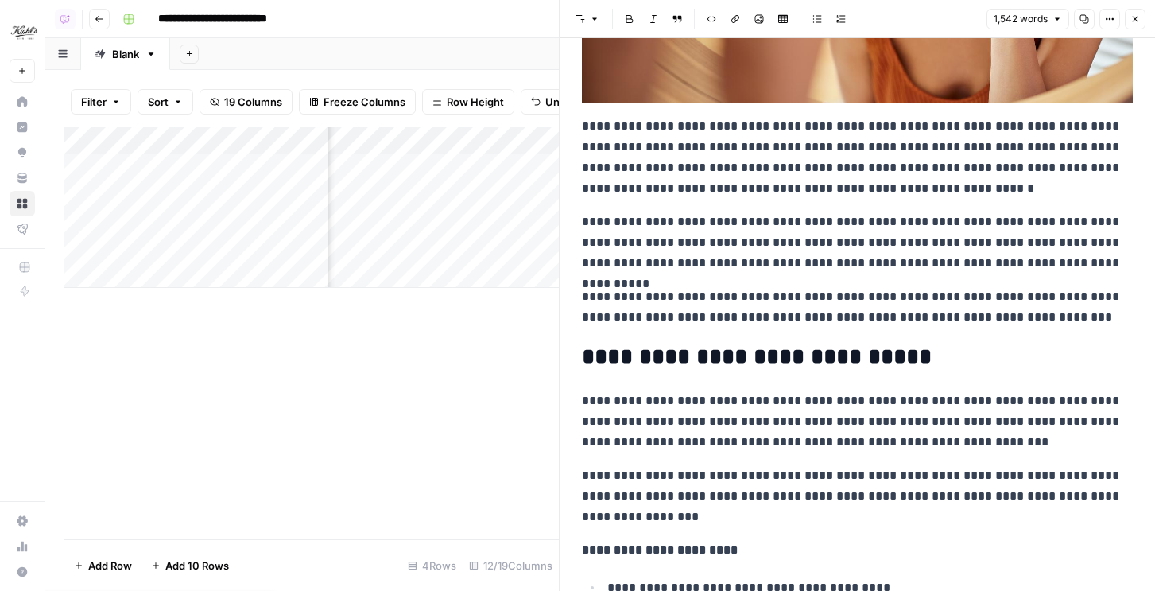
click at [1139, 16] on icon "button" at bounding box center [1136, 19] width 10 height 10
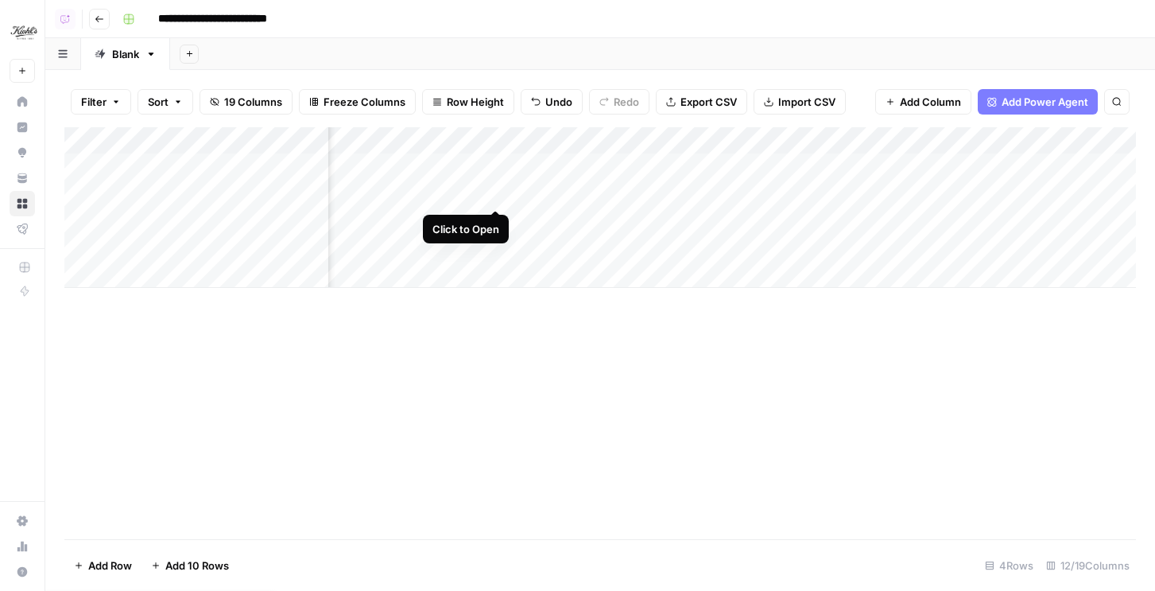
click at [497, 195] on div "Add Column" at bounding box center [600, 207] width 1072 height 161
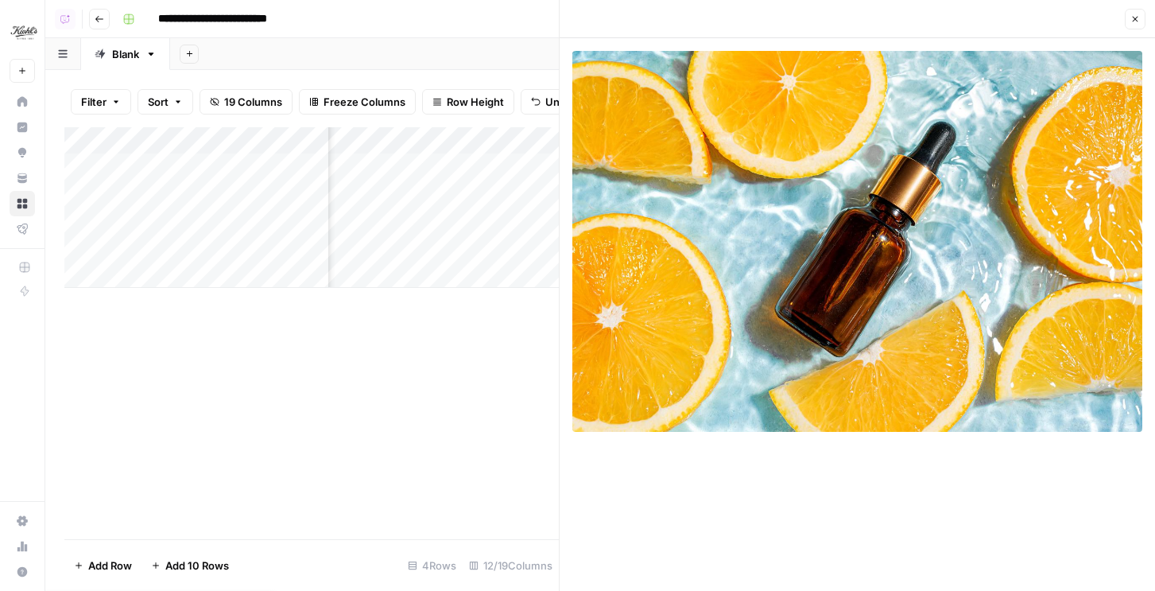
click at [1143, 28] on button "Close" at bounding box center [1135, 19] width 21 height 21
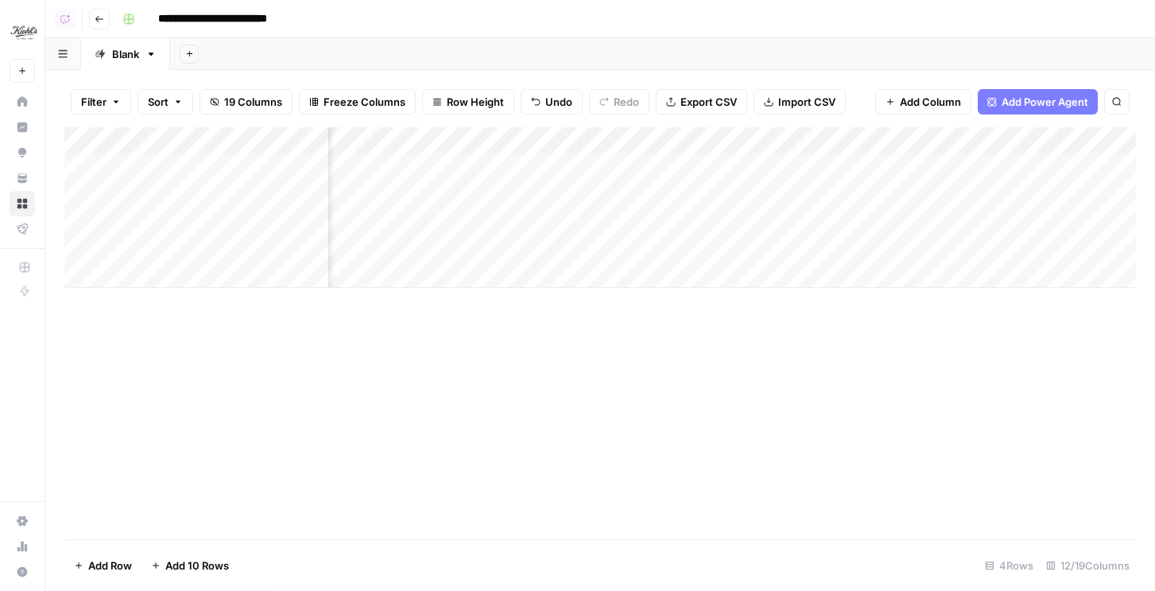
click at [786, 196] on div "Add Column" at bounding box center [600, 207] width 1072 height 161
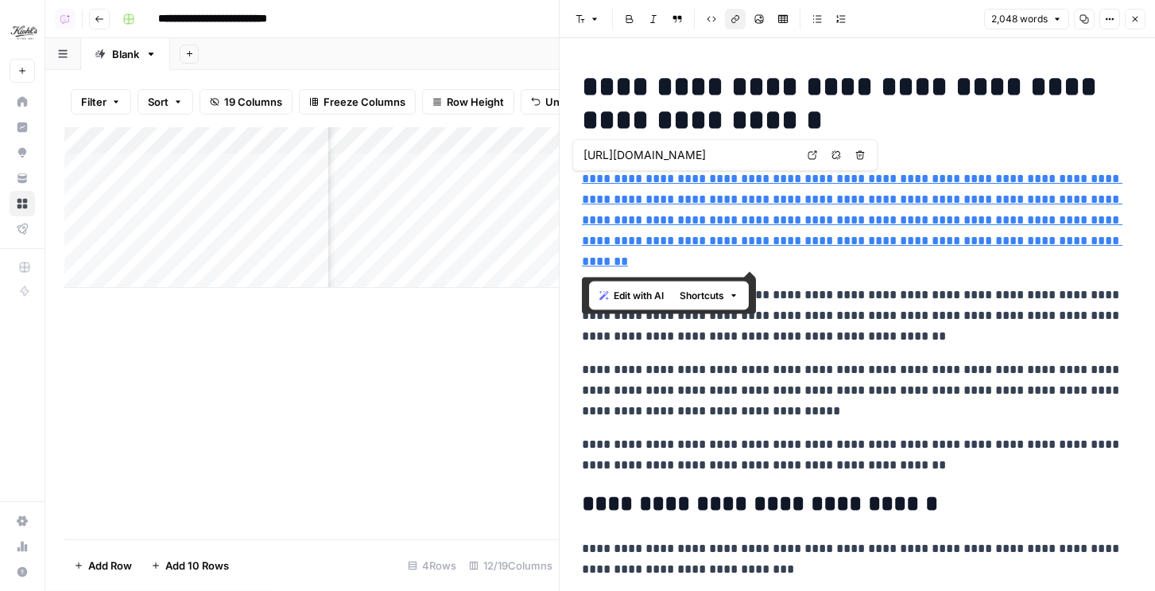
drag, startPoint x: 1072, startPoint y: 268, endPoint x: 552, endPoint y: 166, distance: 529.9
click at [559, 166] on div "**********" at bounding box center [857, 295] width 596 height 591
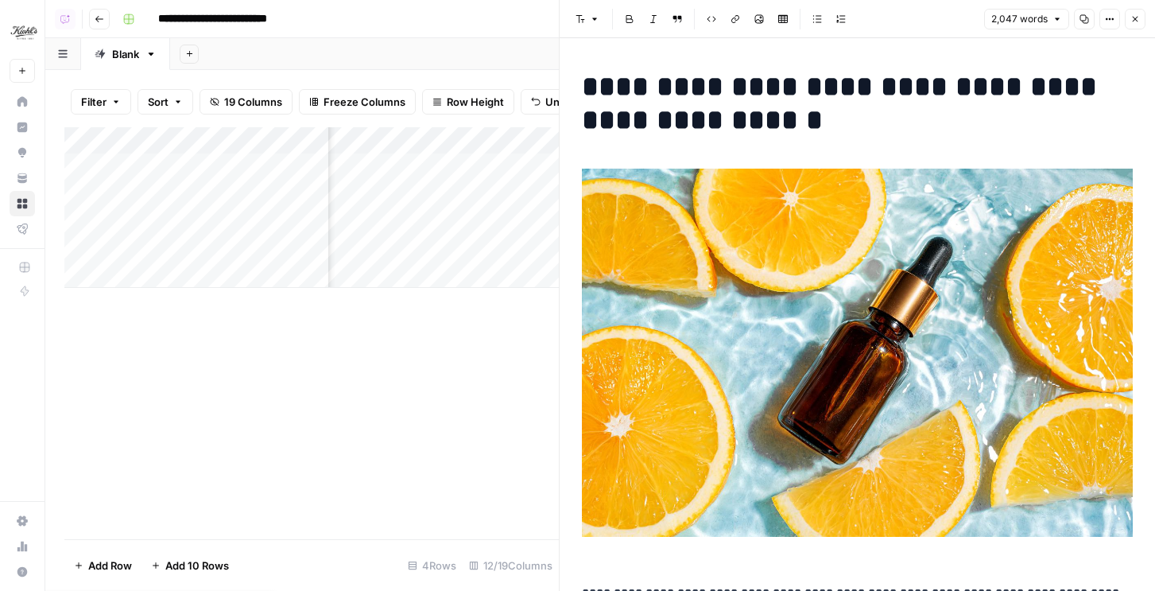
click at [1131, 17] on icon "button" at bounding box center [1136, 19] width 10 height 10
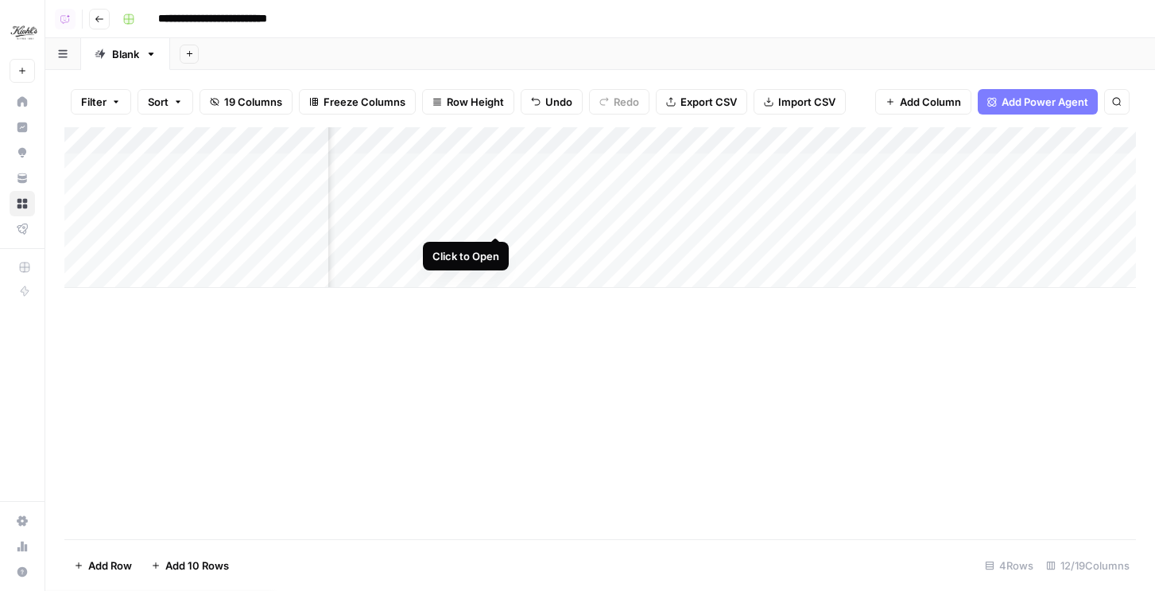
click at [495, 222] on div "Add Column" at bounding box center [600, 207] width 1072 height 161
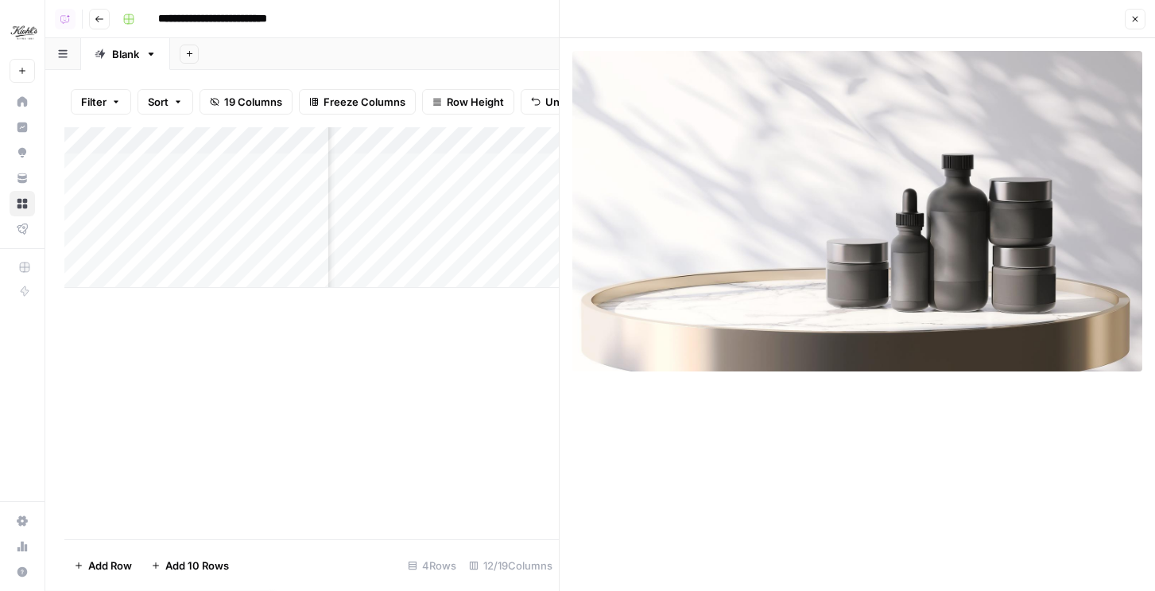
click at [1141, 15] on button "Close" at bounding box center [1135, 19] width 21 height 21
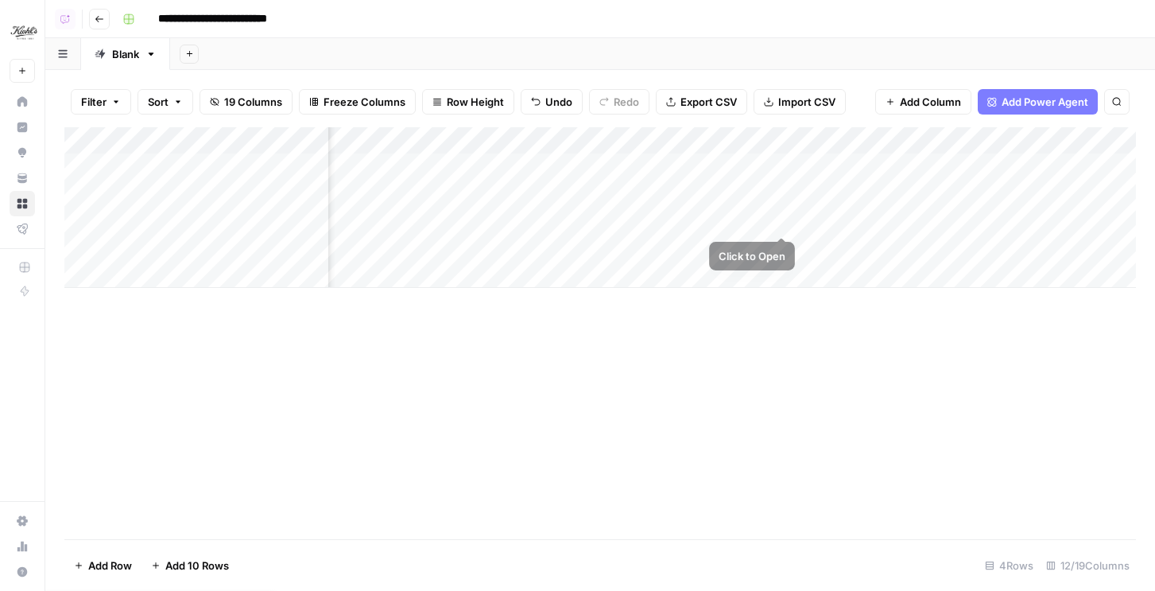
click at [788, 223] on div "Add Column" at bounding box center [600, 207] width 1072 height 161
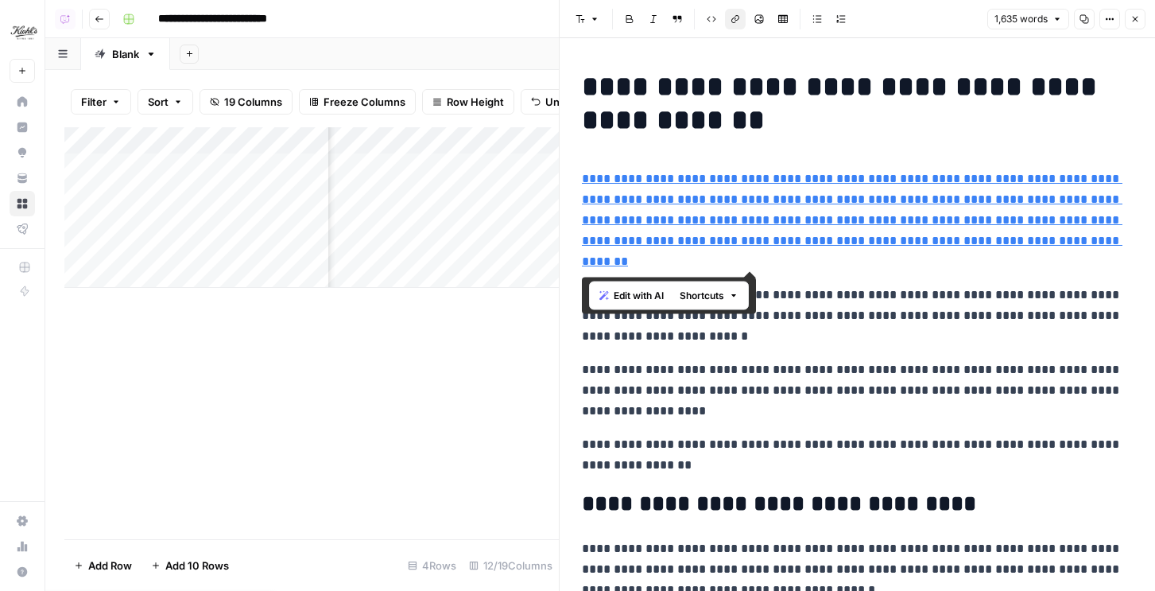
drag, startPoint x: 1063, startPoint y: 261, endPoint x: 563, endPoint y: 179, distance: 506.9
click at [563, 179] on div "**********" at bounding box center [857, 295] width 596 height 591
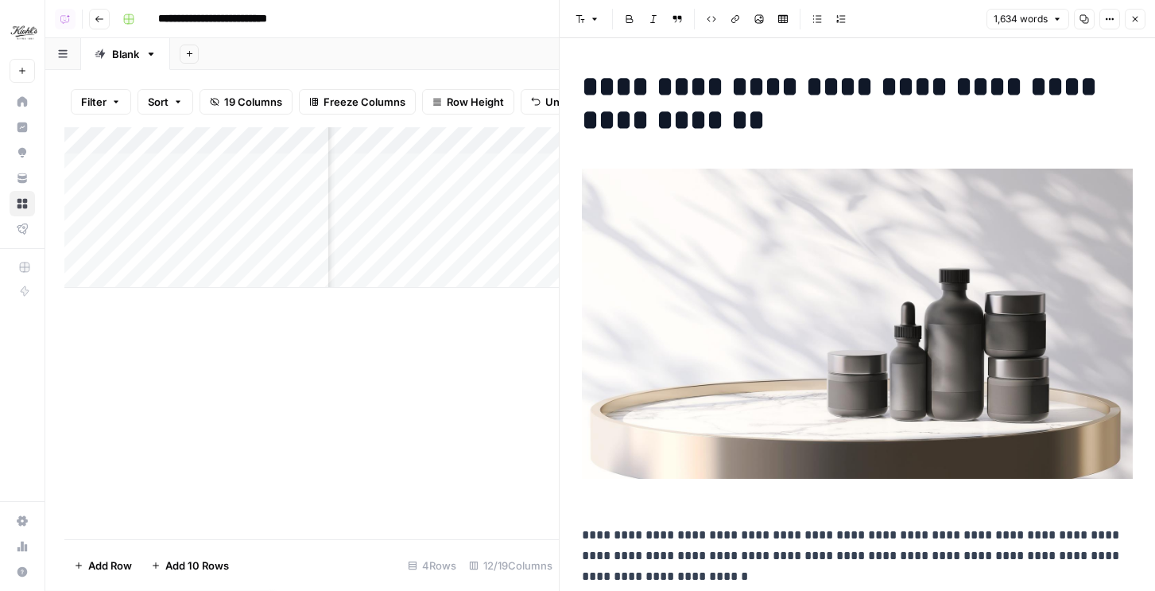
click at [1136, 21] on icon "button" at bounding box center [1136, 19] width 10 height 10
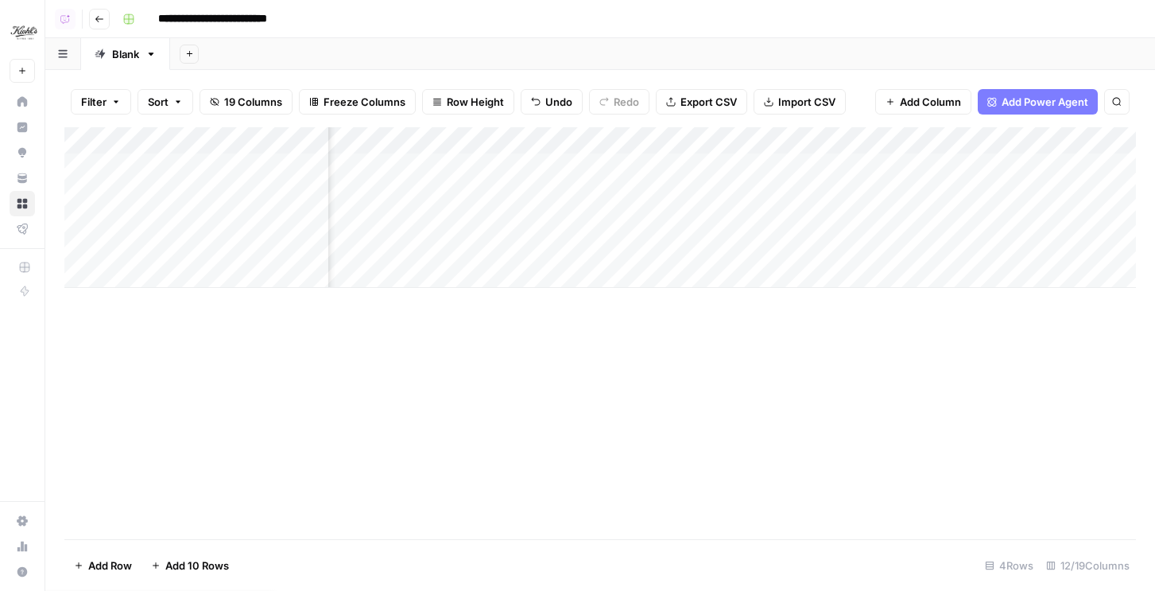
click at [494, 246] on div "Add Column" at bounding box center [600, 207] width 1072 height 161
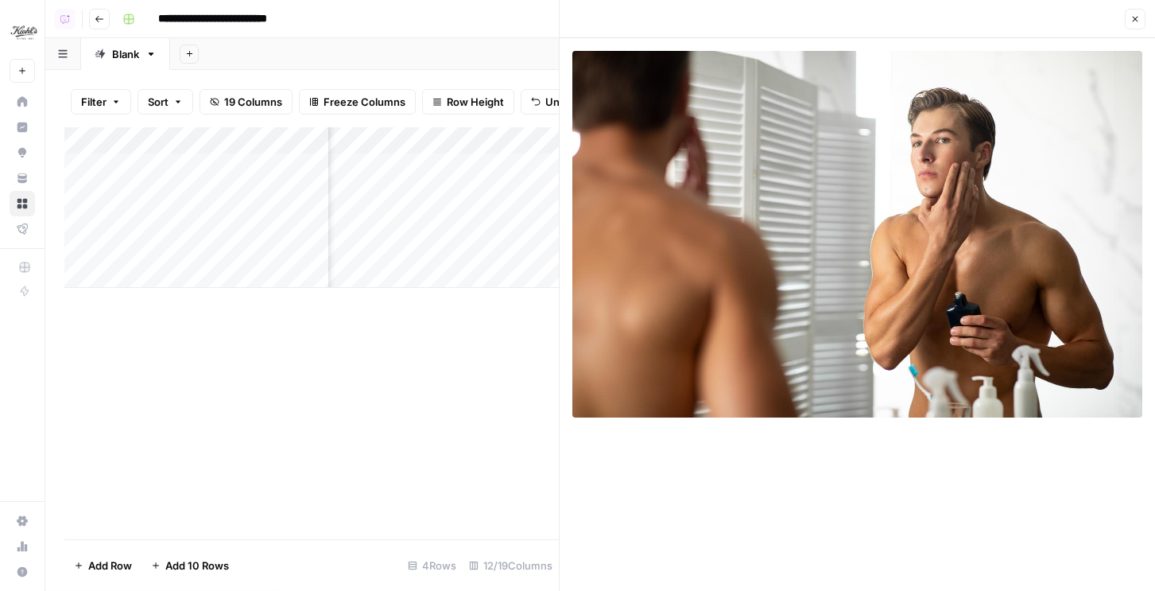
click at [1135, 24] on button "Close" at bounding box center [1135, 19] width 21 height 21
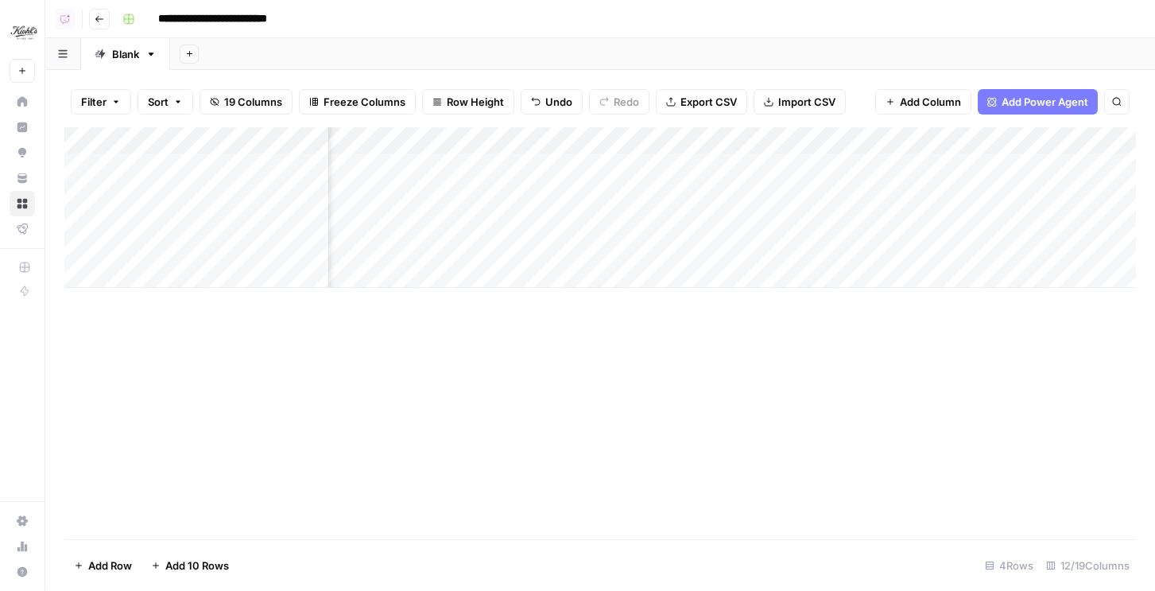
click at [780, 243] on div "Add Column" at bounding box center [600, 207] width 1072 height 161
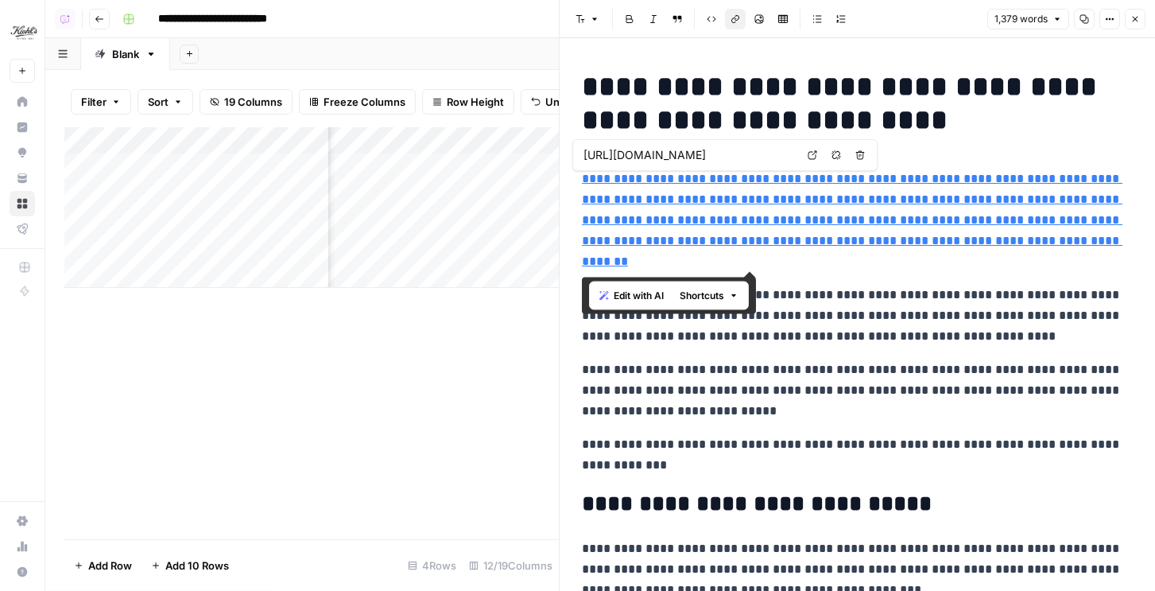
drag, startPoint x: 1050, startPoint y: 262, endPoint x: 573, endPoint y: 174, distance: 486.0
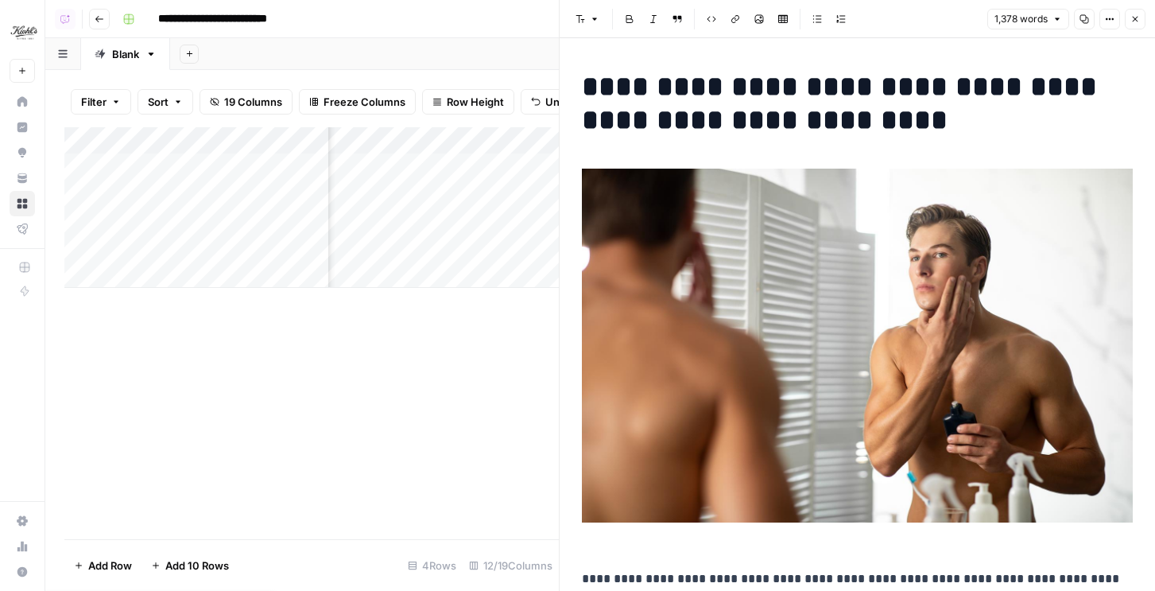
click at [833, 111] on h1 "**********" at bounding box center [857, 103] width 551 height 67
click at [1135, 18] on icon "button" at bounding box center [1136, 20] width 6 height 6
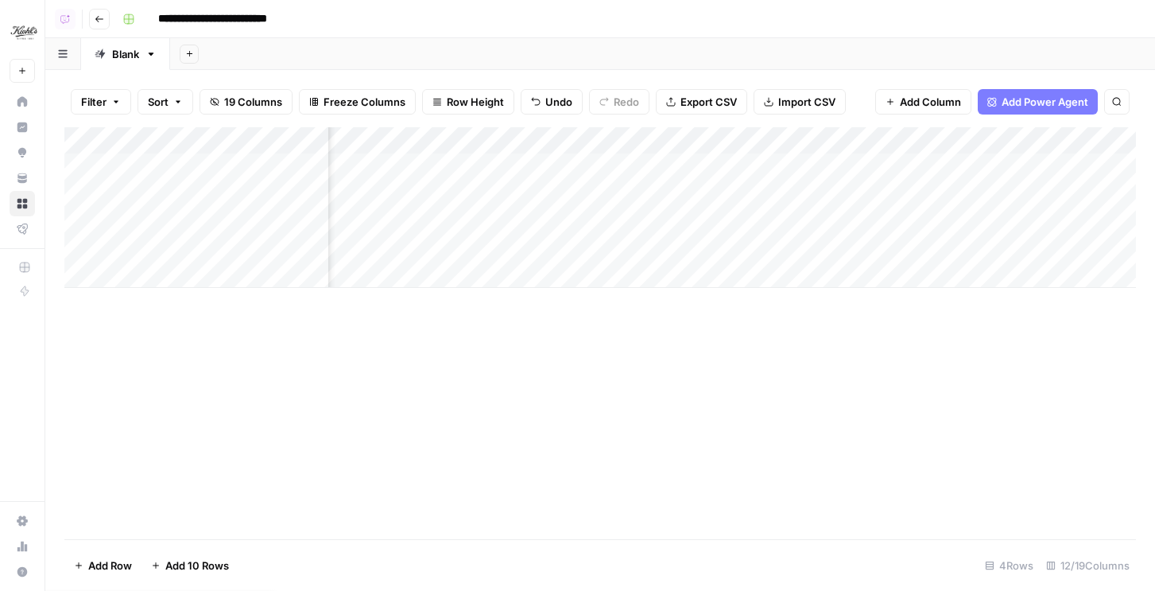
click at [934, 141] on div "Add Column" at bounding box center [600, 207] width 1072 height 161
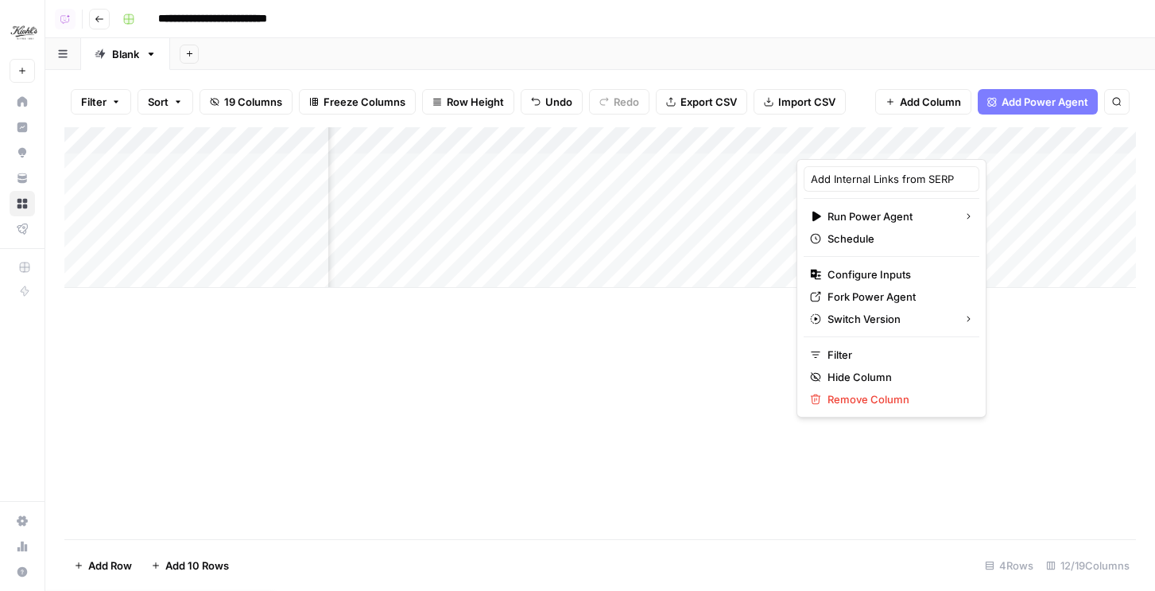
click at [1050, 187] on div "Add Column" at bounding box center [600, 207] width 1072 height 161
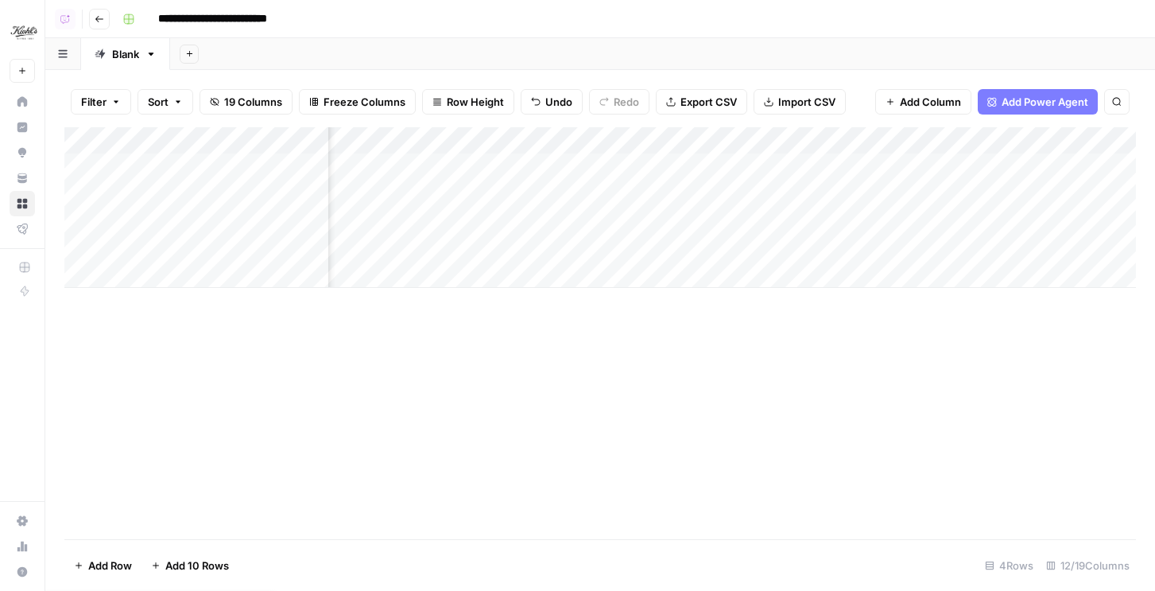
click at [976, 166] on div "Add Column" at bounding box center [600, 207] width 1072 height 161
click at [912, 192] on div "Add Column" at bounding box center [600, 207] width 1072 height 161
click at [901, 225] on div "Add Column" at bounding box center [600, 207] width 1072 height 161
click at [911, 250] on div "Add Column" at bounding box center [600, 207] width 1072 height 161
click at [761, 167] on div "Add Column" at bounding box center [600, 207] width 1072 height 161
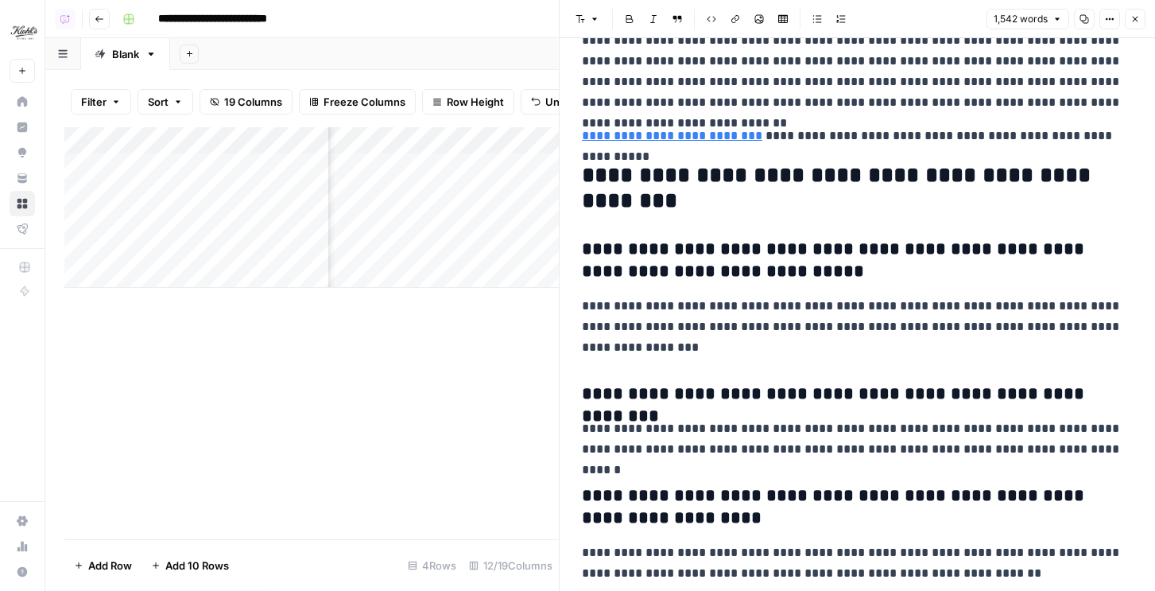
scroll to position [4432, 0]
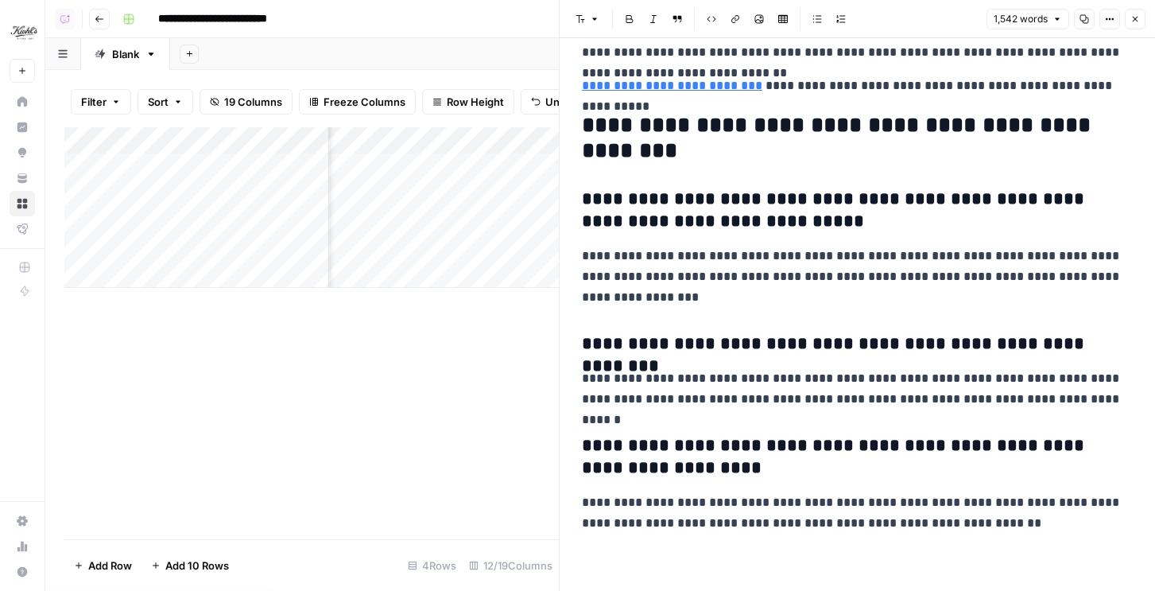
click at [1137, 20] on icon "button" at bounding box center [1136, 19] width 10 height 10
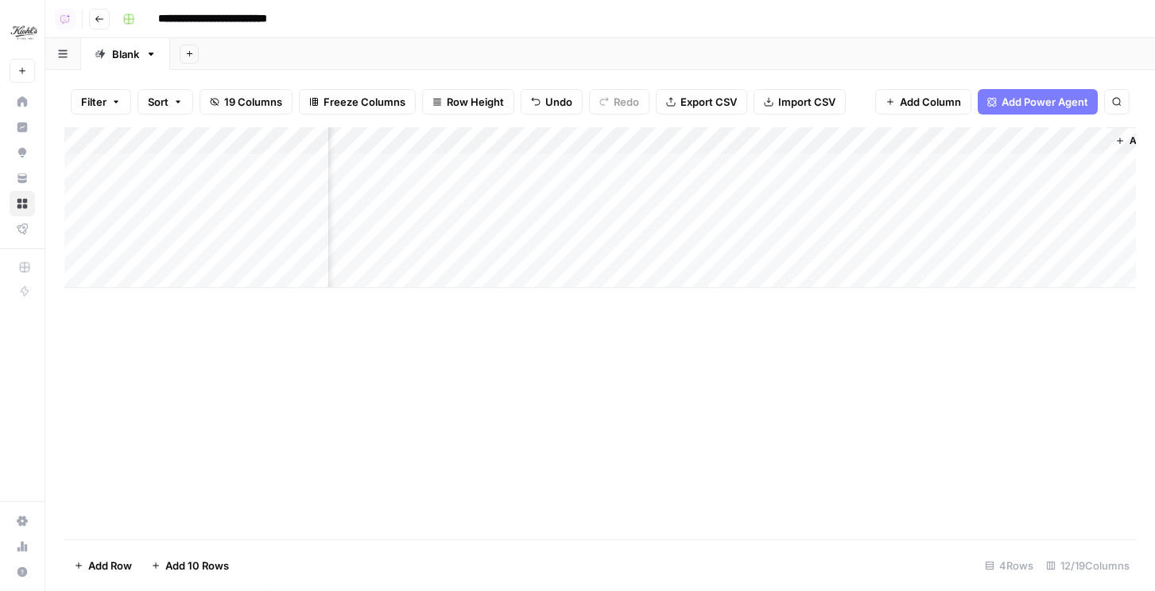
scroll to position [0, 1108]
click at [1031, 161] on div "Add Column" at bounding box center [600, 207] width 1072 height 161
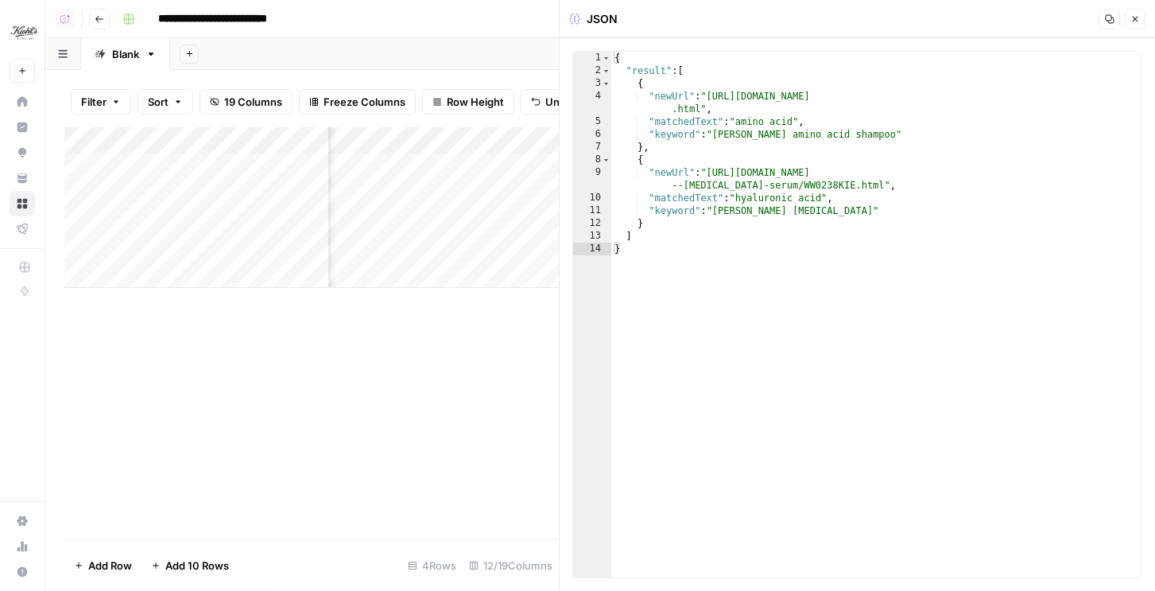
click at [1142, 16] on button "Close" at bounding box center [1135, 19] width 21 height 21
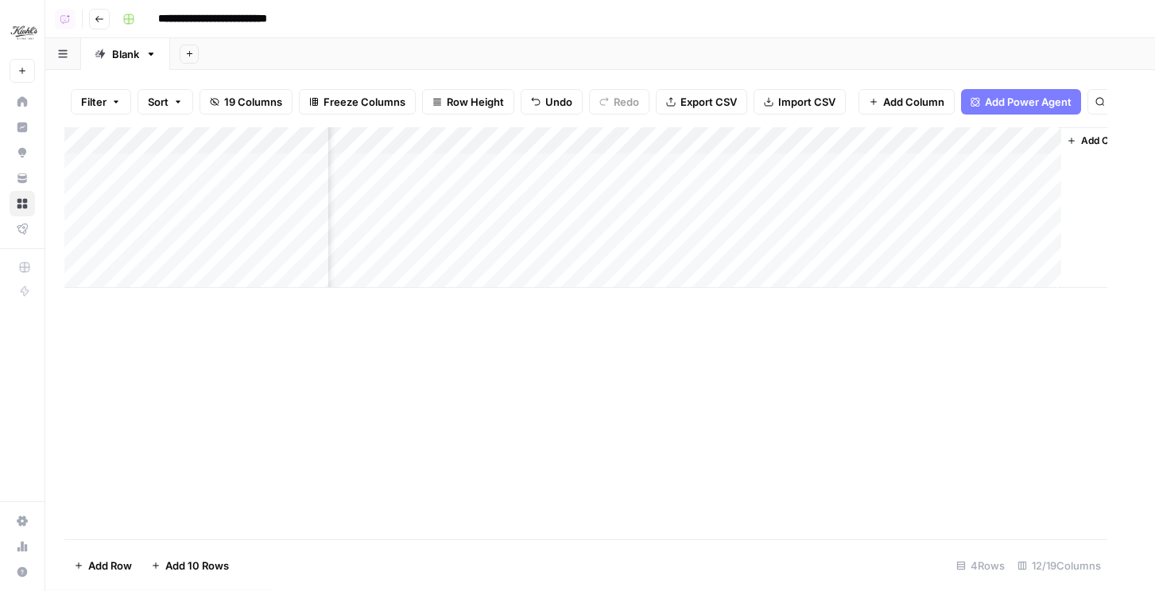
scroll to position [0, 1089]
click at [908, 166] on div "Add Column" at bounding box center [600, 207] width 1072 height 161
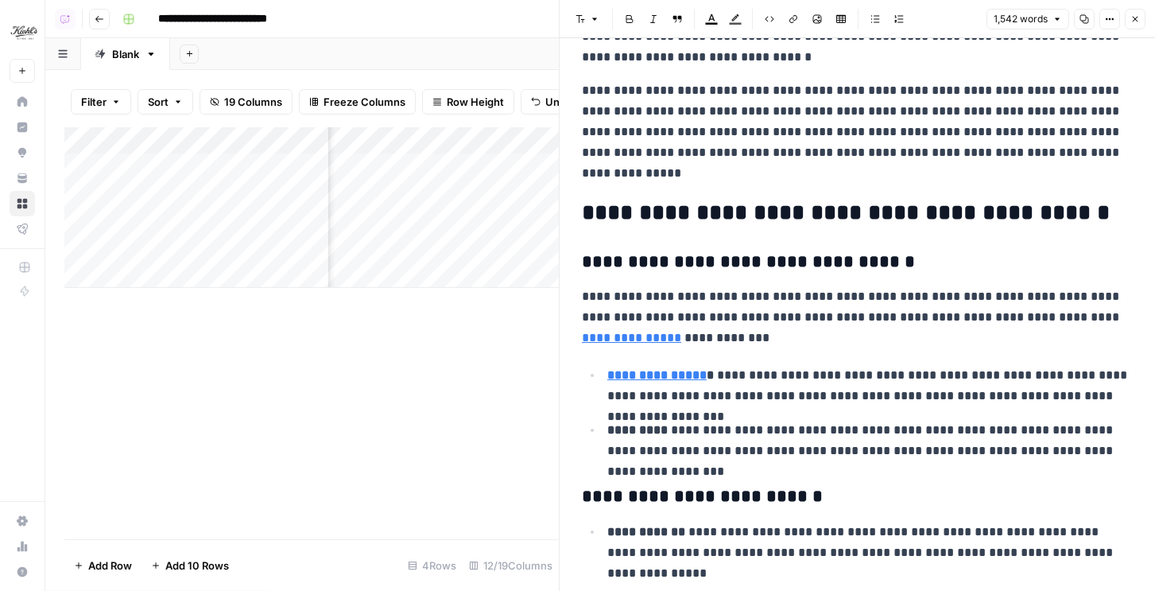
scroll to position [1431, 0]
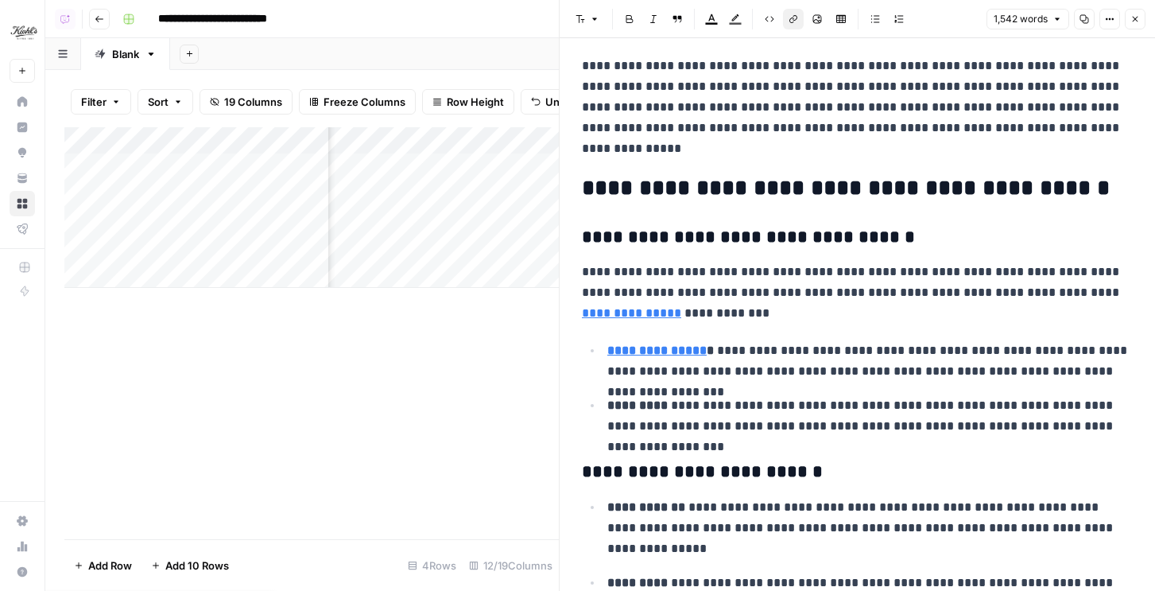
click at [586, 312] on link "**********" at bounding box center [631, 313] width 99 height 12
click at [600, 307] on link "**********" at bounding box center [631, 313] width 99 height 12
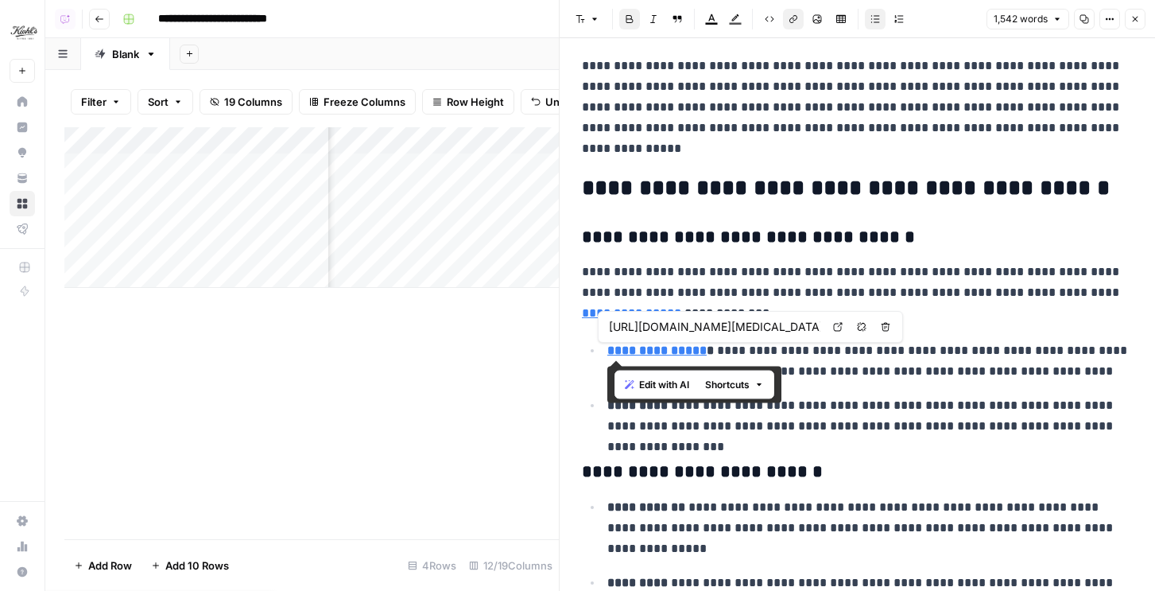
drag, startPoint x: 607, startPoint y: 351, endPoint x: 615, endPoint y: 351, distance: 8.7
click at [615, 351] on li "**********" at bounding box center [868, 361] width 530 height 42
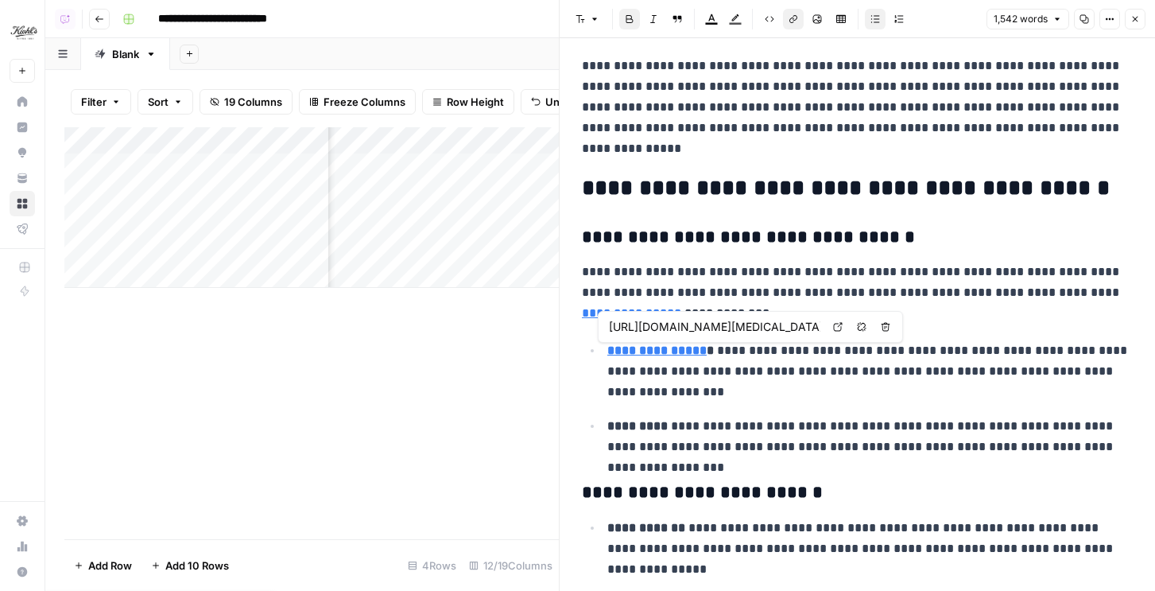
click at [635, 369] on p "**********" at bounding box center [871, 371] width 526 height 62
click at [659, 347] on strong "**********" at bounding box center [657, 350] width 99 height 12
click at [870, 325] on button "Remove link" at bounding box center [862, 326] width 21 height 21
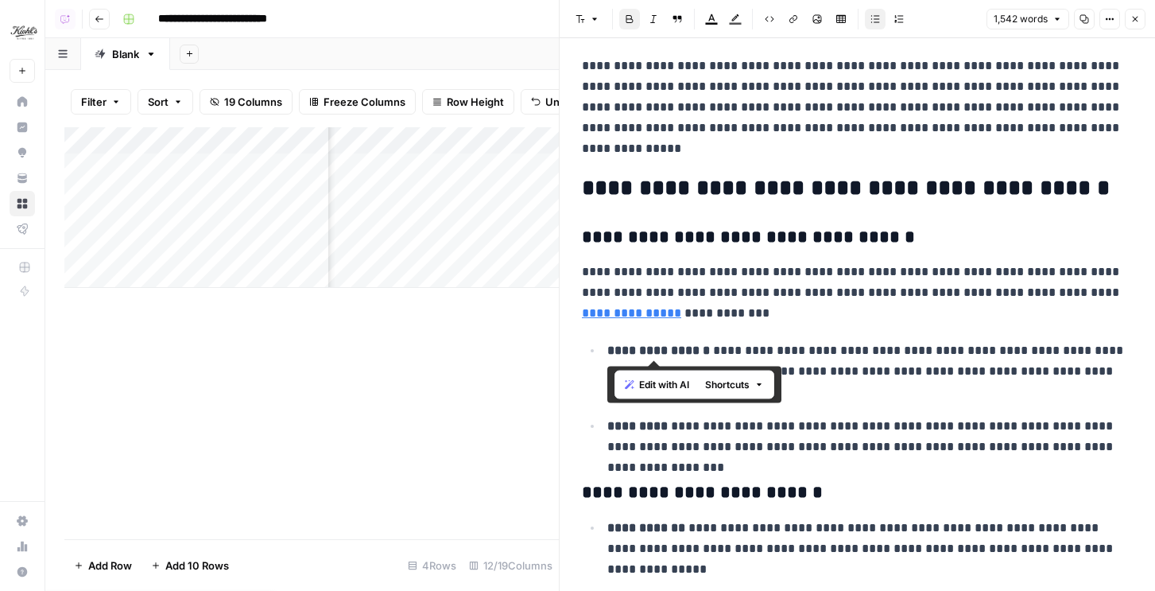
click at [1132, 14] on icon "button" at bounding box center [1136, 19] width 10 height 10
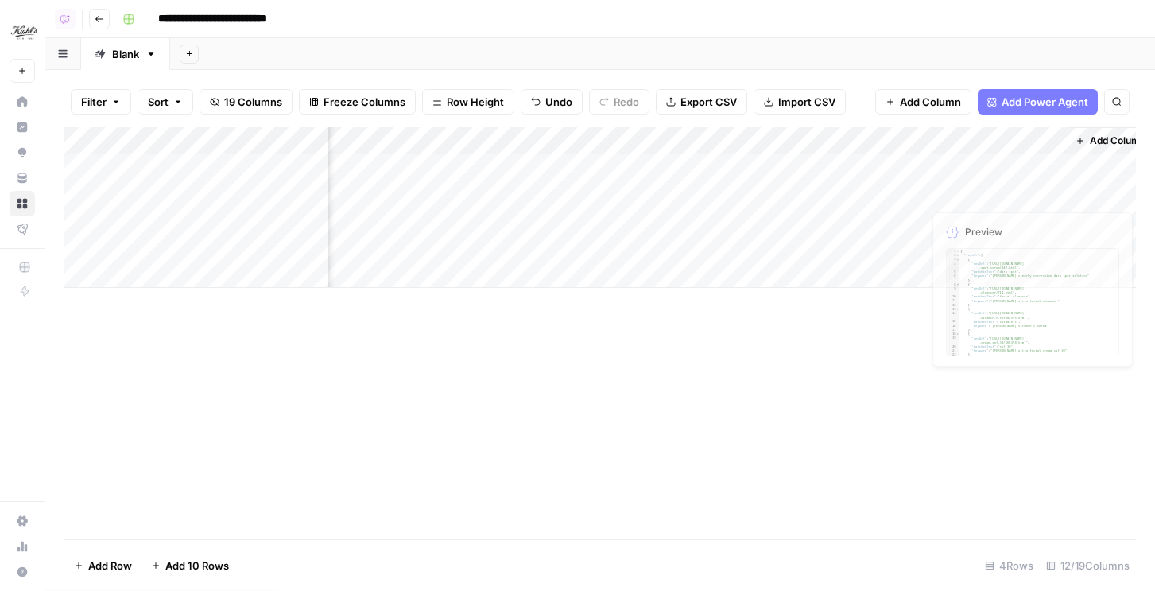
click at [909, 190] on div "Add Column" at bounding box center [600, 207] width 1072 height 161
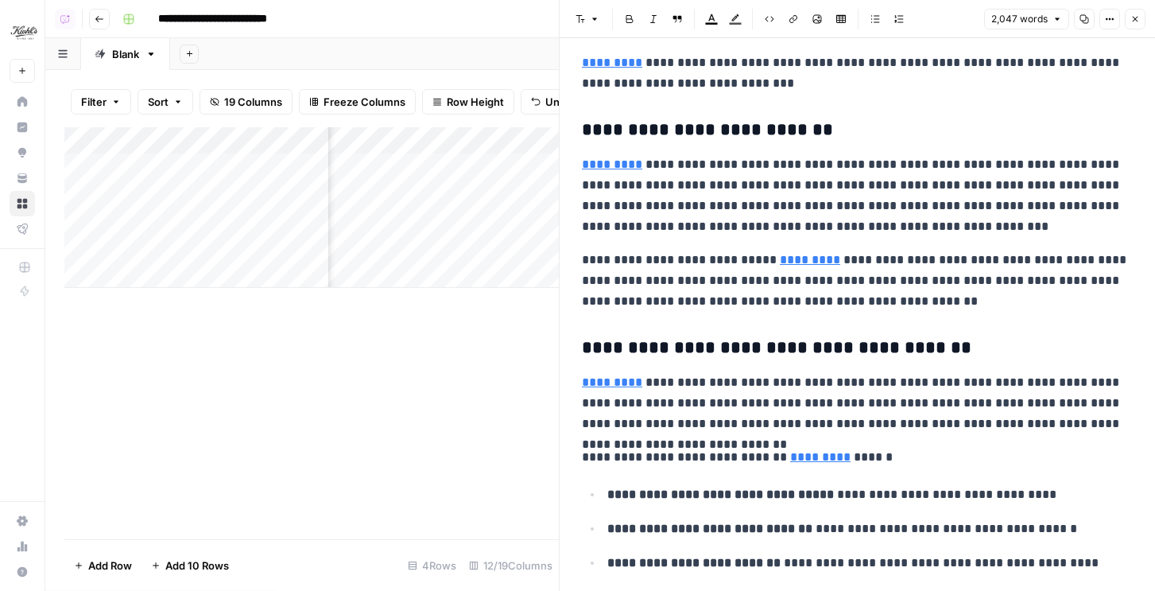
scroll to position [833, 0]
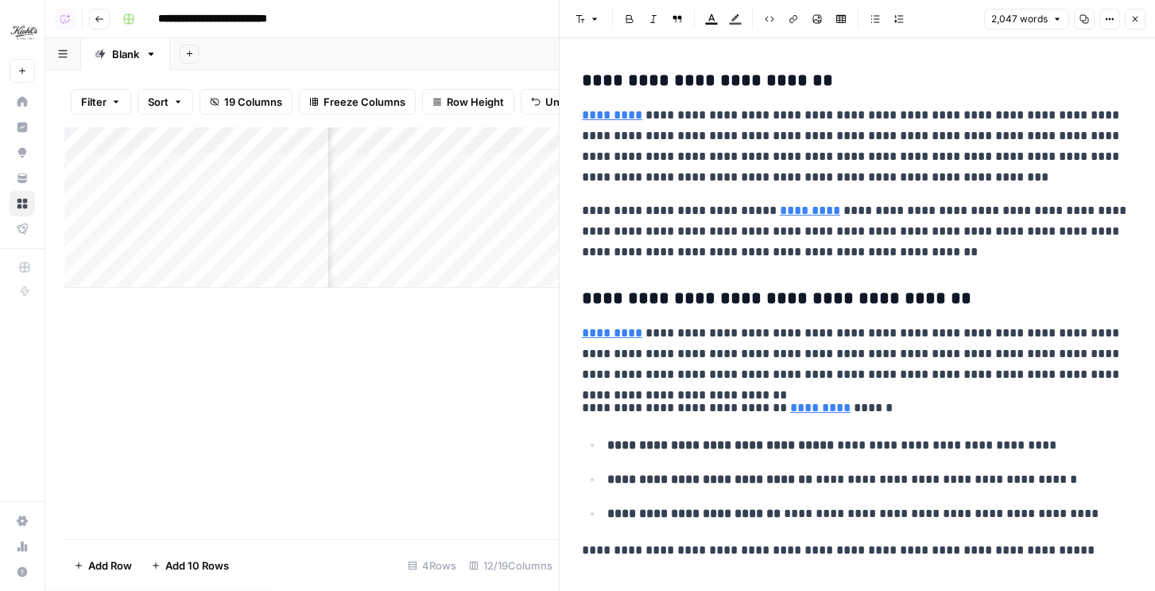
click at [1138, 22] on icon "button" at bounding box center [1136, 19] width 10 height 10
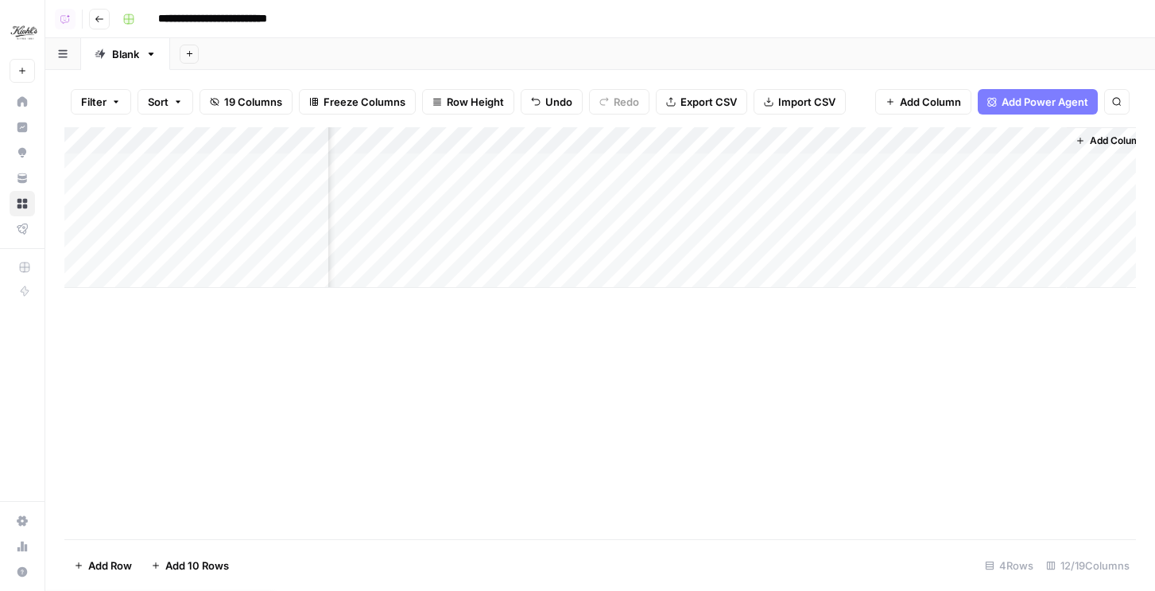
click at [740, 138] on div "Add Column" at bounding box center [600, 207] width 1072 height 161
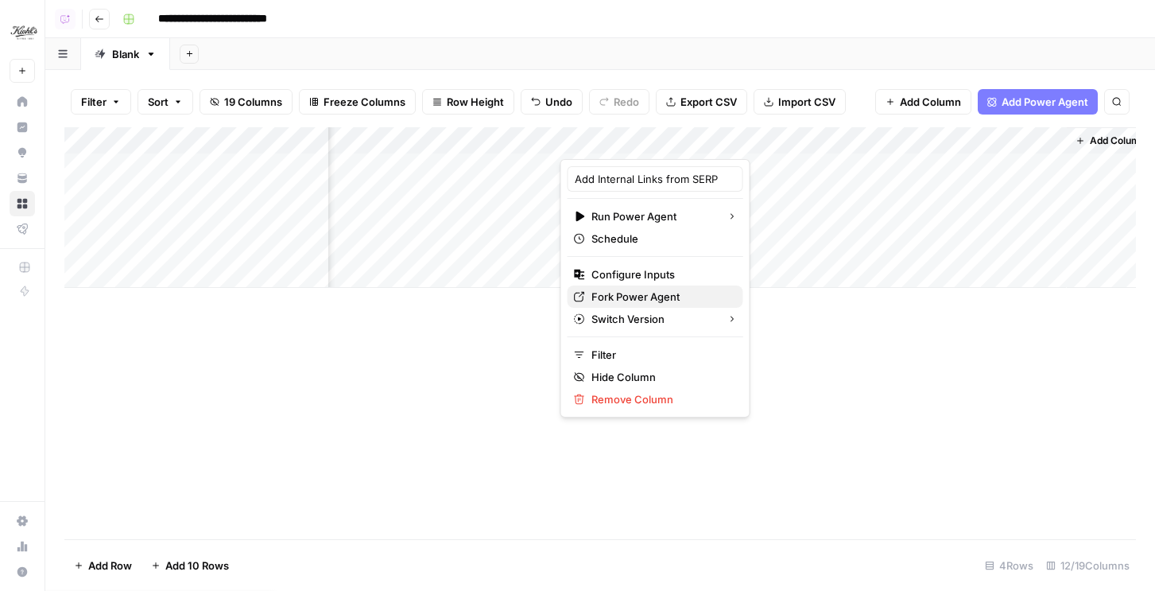
click at [621, 297] on span "Fork Power Agent" at bounding box center [661, 297] width 139 height 16
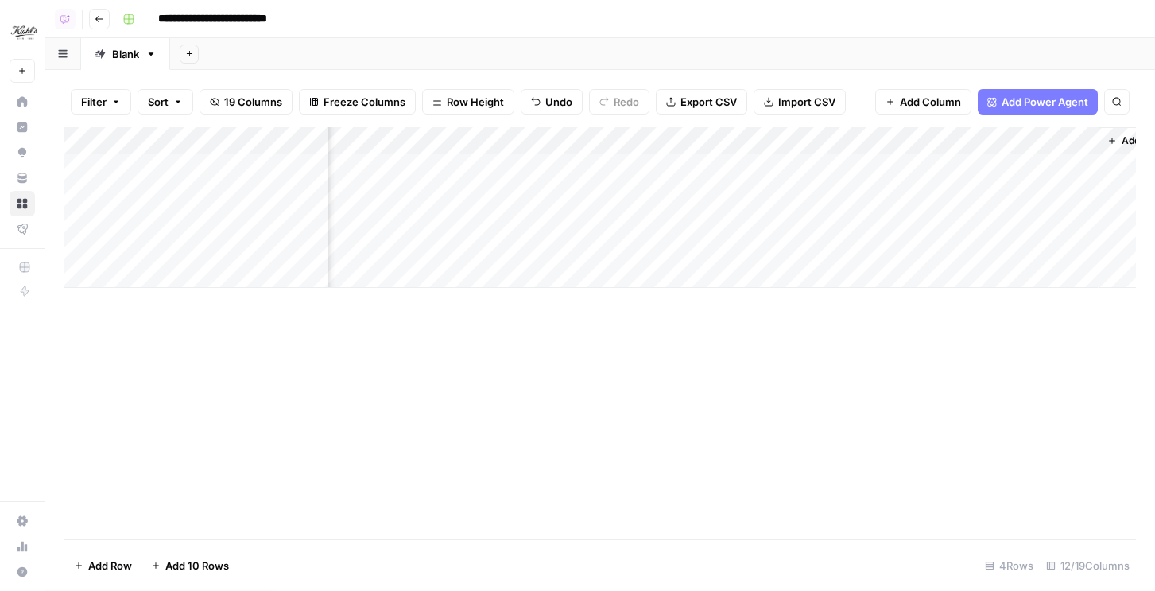
click at [924, 165] on div "Add Column" at bounding box center [600, 207] width 1072 height 161
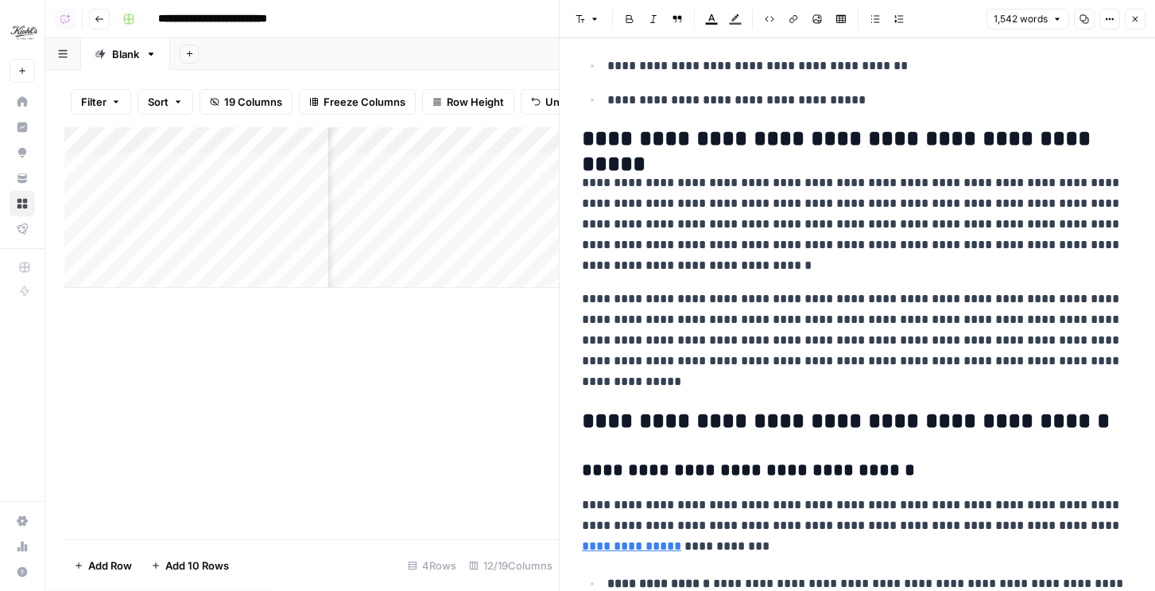
scroll to position [1256, 0]
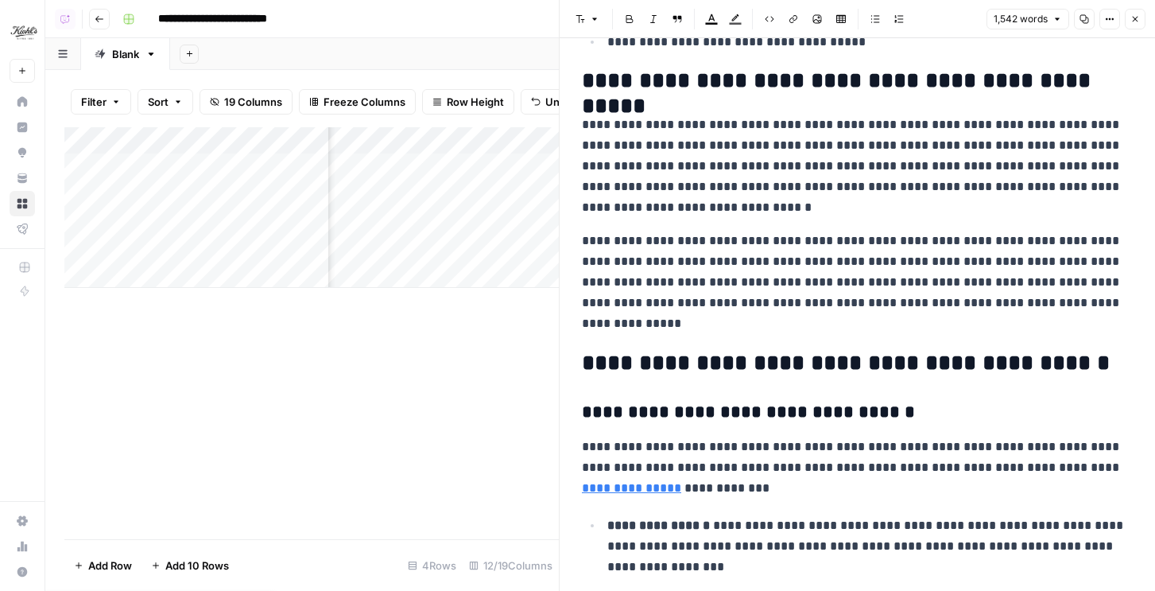
click at [1132, 21] on icon "button" at bounding box center [1136, 19] width 10 height 10
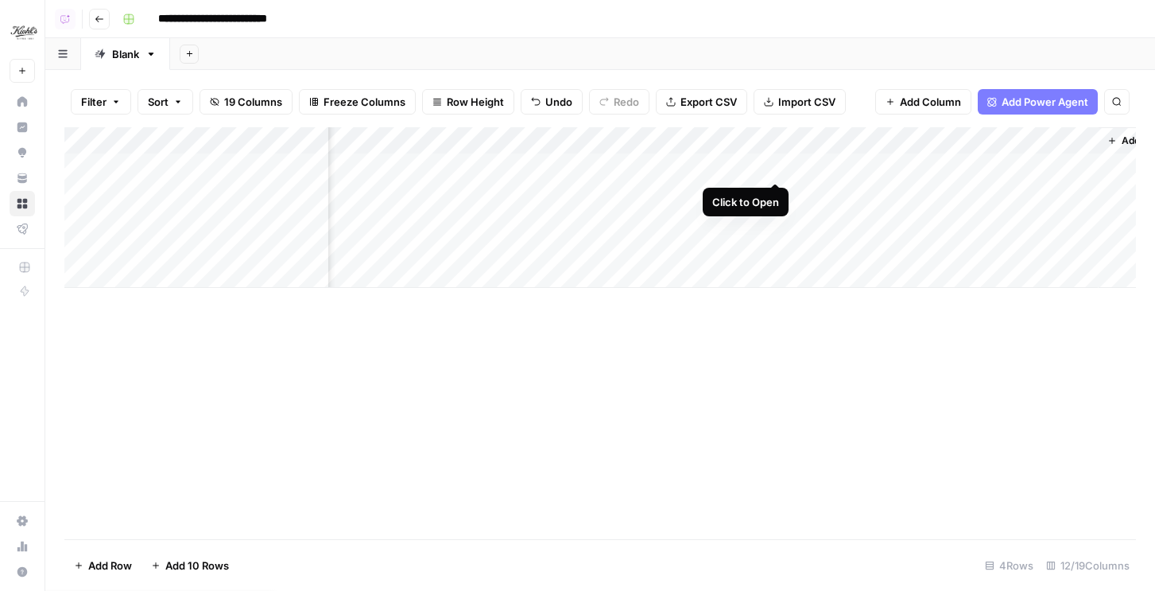
click at [782, 165] on div "Add Column" at bounding box center [600, 207] width 1072 height 161
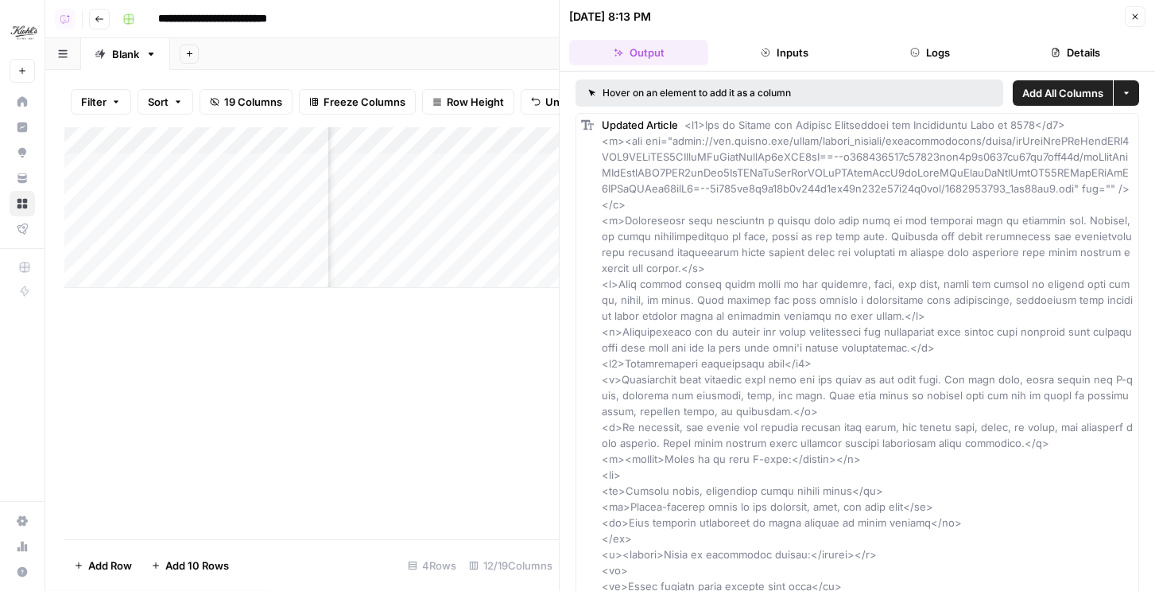
click at [962, 53] on button "Logs" at bounding box center [930, 52] width 139 height 25
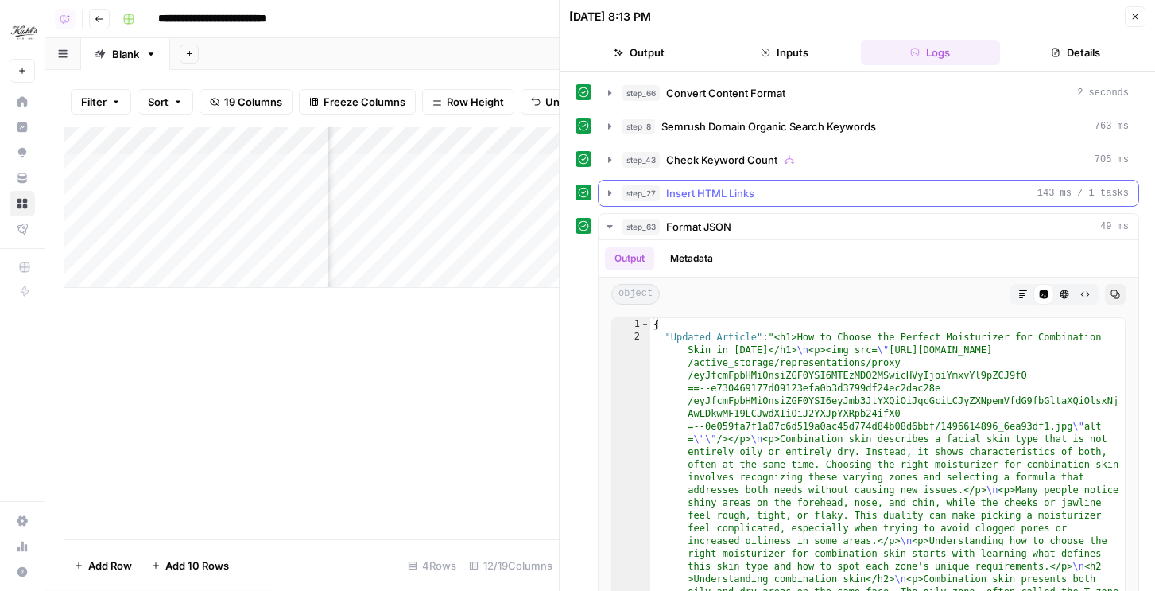
click at [743, 198] on span "Insert HTML Links" at bounding box center [710, 193] width 88 height 16
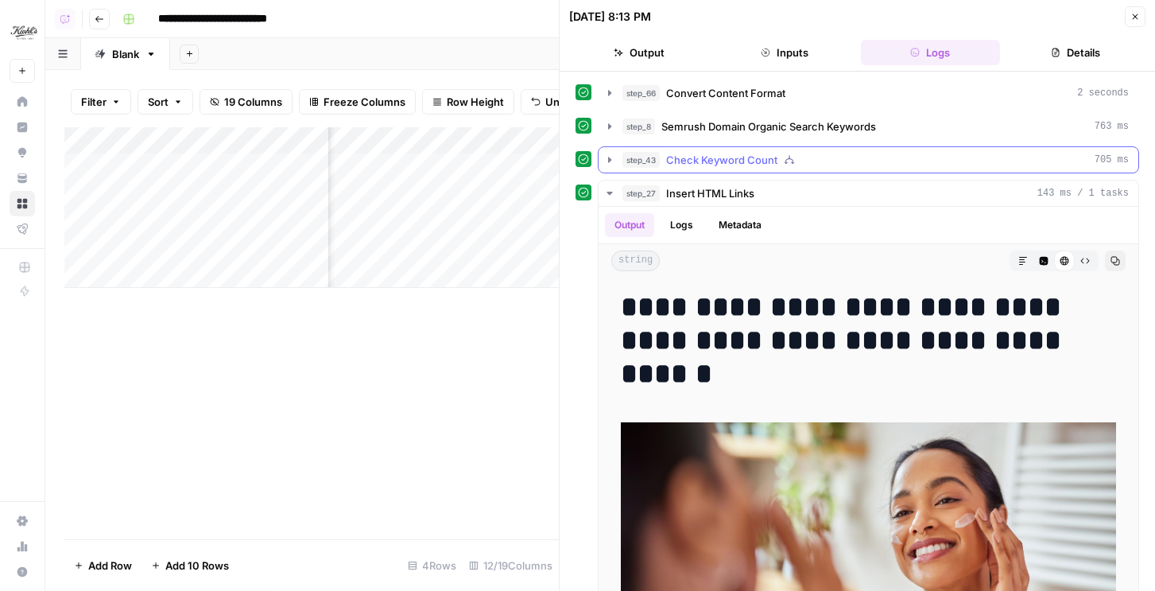
click at [740, 158] on span "Check Keyword Count" at bounding box center [721, 160] width 111 height 16
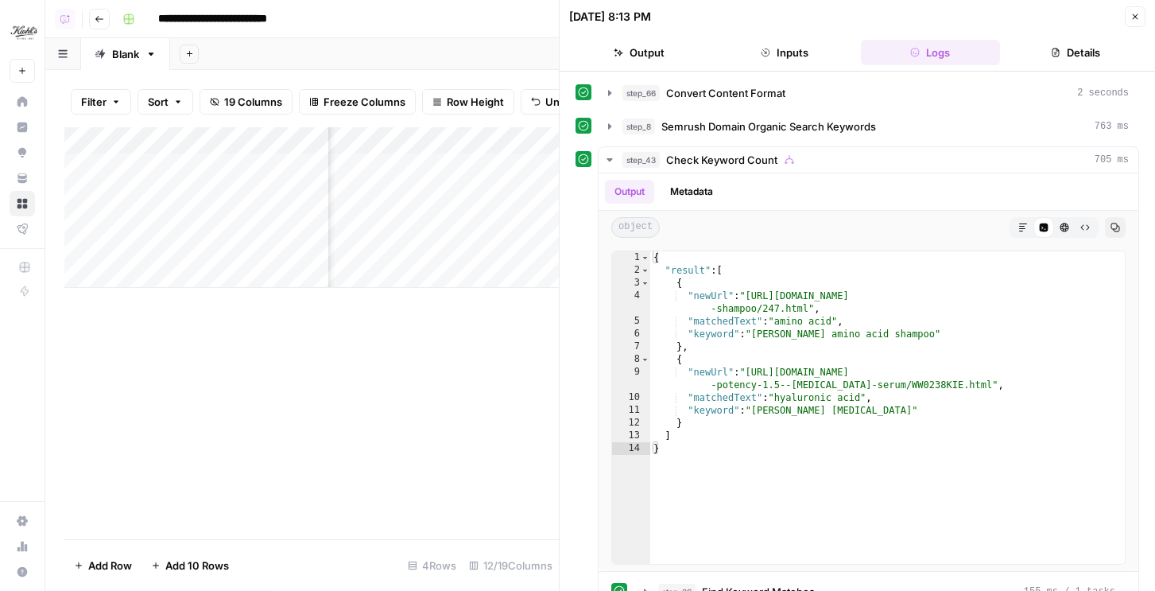
click at [1134, 17] on icon "button" at bounding box center [1136, 17] width 6 height 6
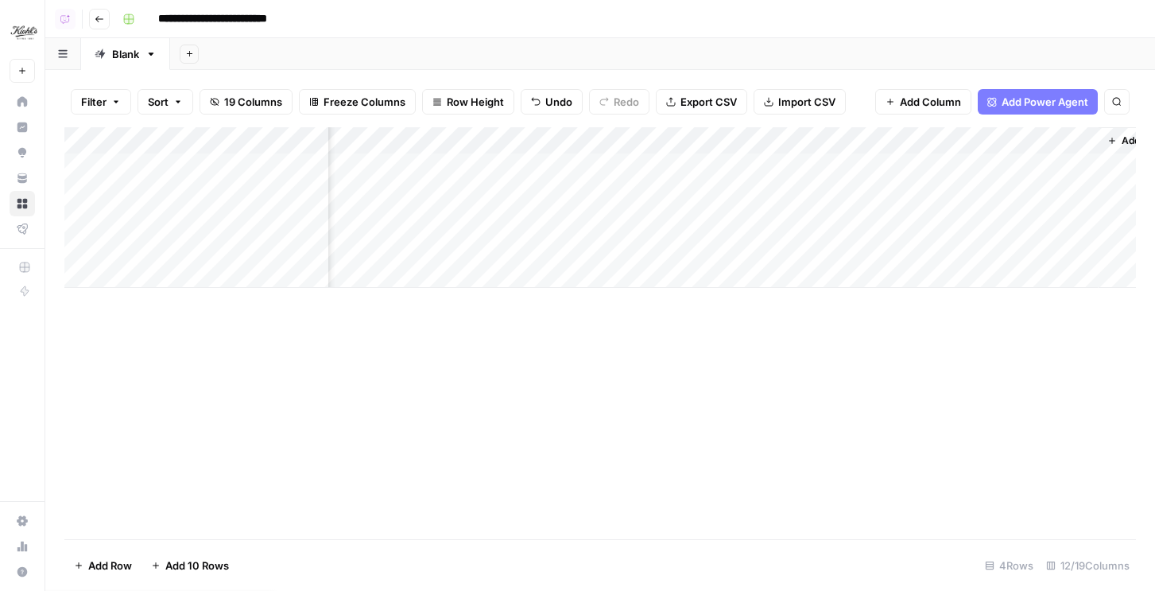
scroll to position [0, 1140]
click at [748, 137] on div "Add Column" at bounding box center [600, 207] width 1072 height 161
click at [763, 177] on span "All Rows" at bounding box center [804, 177] width 100 height 16
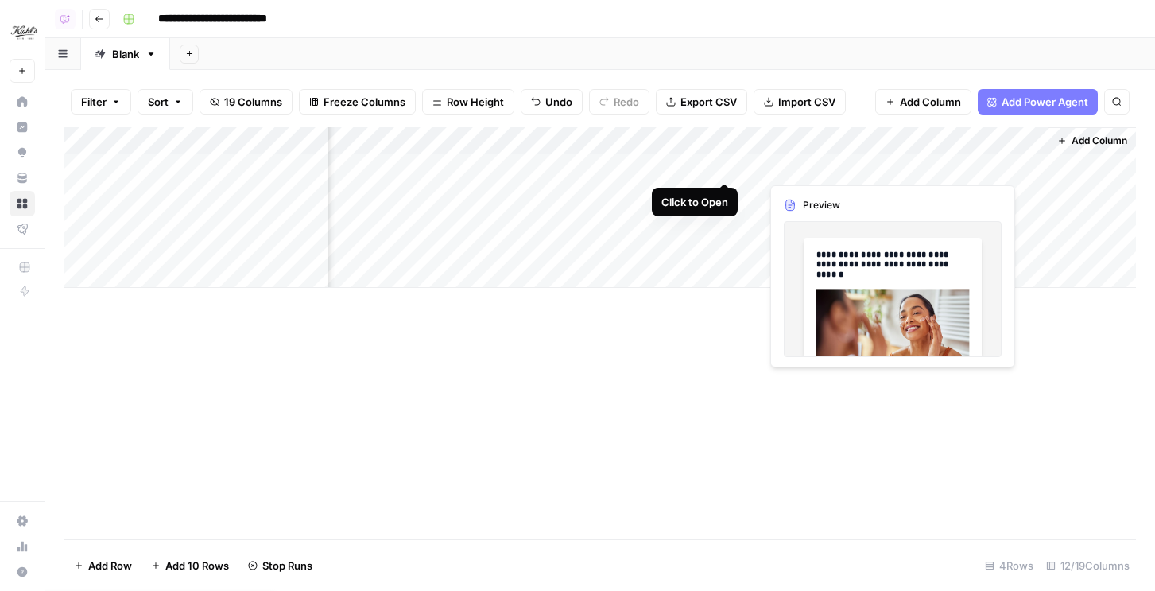
click at [726, 165] on div "Add Column" at bounding box center [600, 207] width 1072 height 161
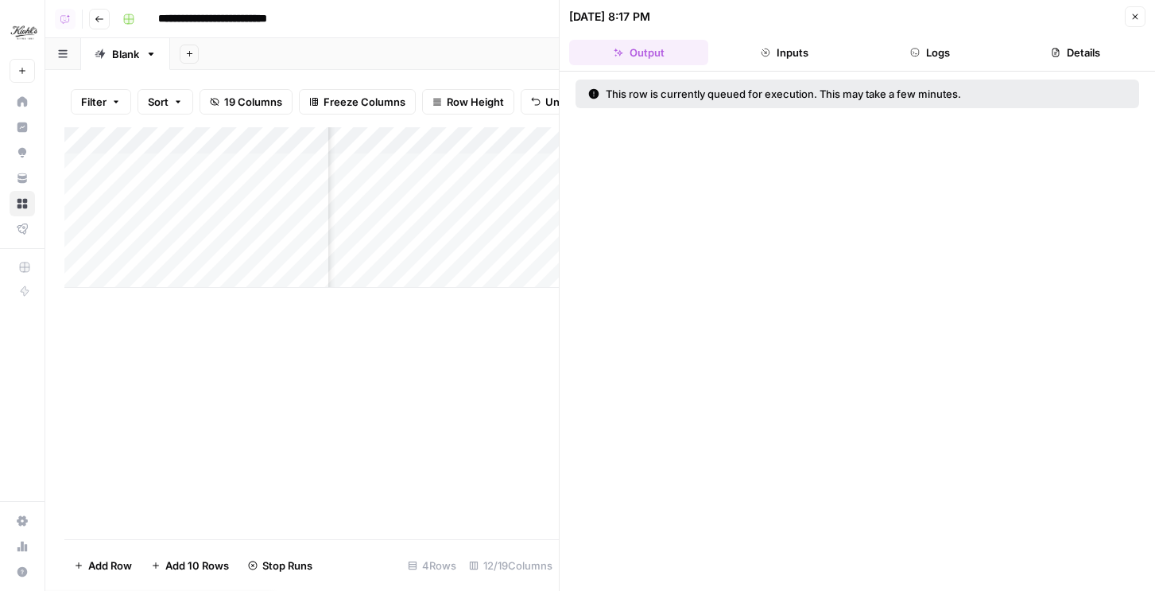
click at [956, 46] on button "Logs" at bounding box center [930, 52] width 139 height 25
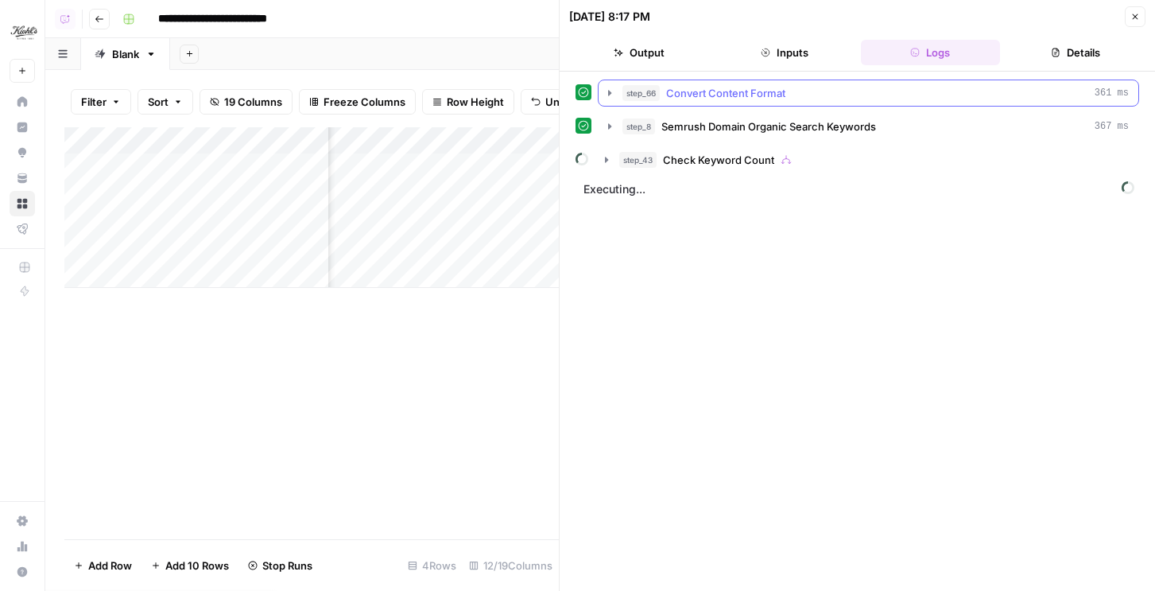
click at [1018, 93] on div "step_66 Convert Content Format 361 ms" at bounding box center [876, 93] width 507 height 16
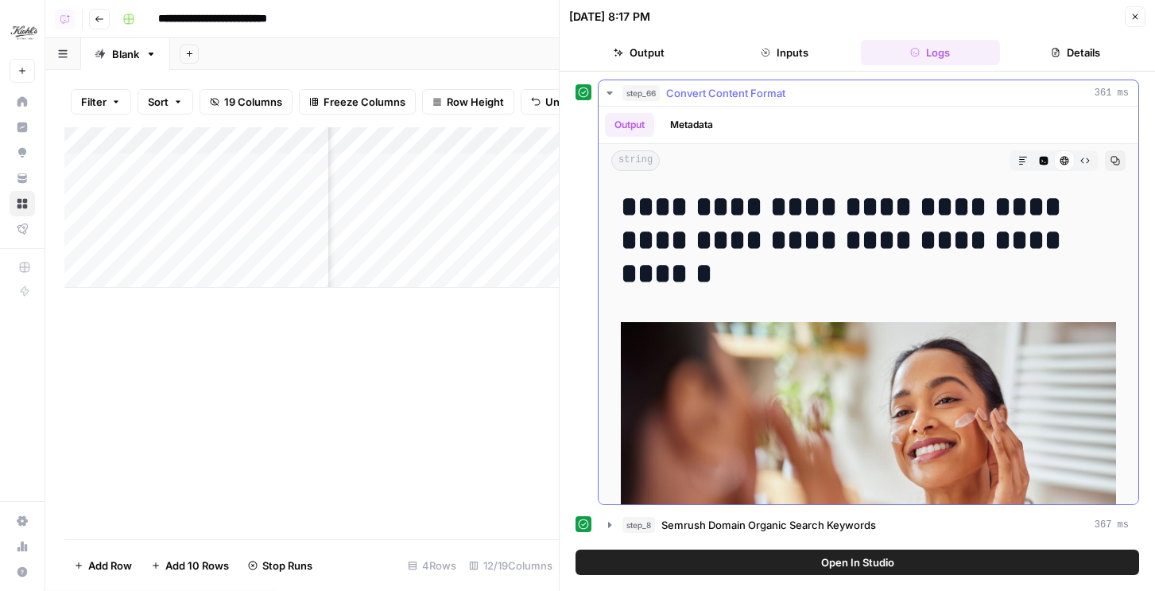
click at [1013, 90] on div "step_66 Convert Content Format 361 ms" at bounding box center [876, 93] width 507 height 16
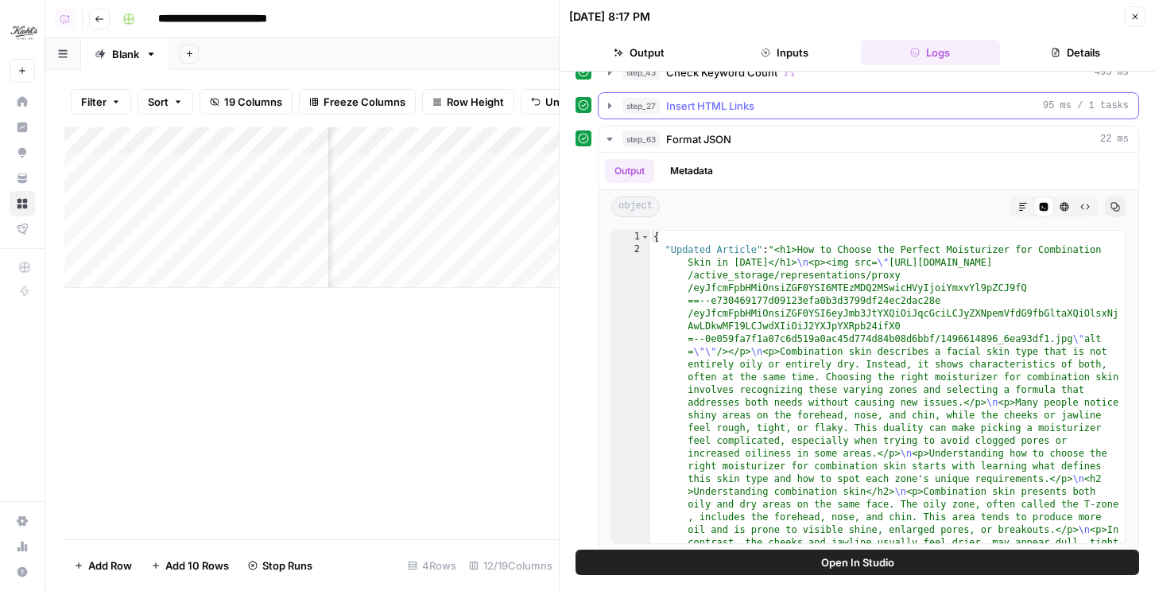
scroll to position [97, 0]
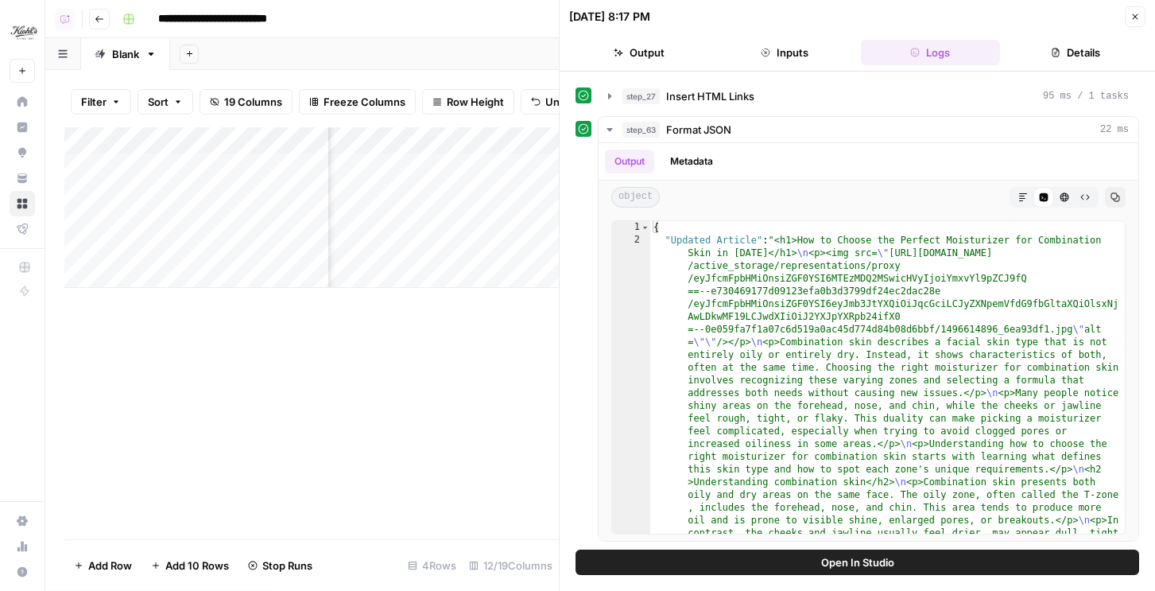
click at [1136, 14] on icon "button" at bounding box center [1136, 17] width 10 height 10
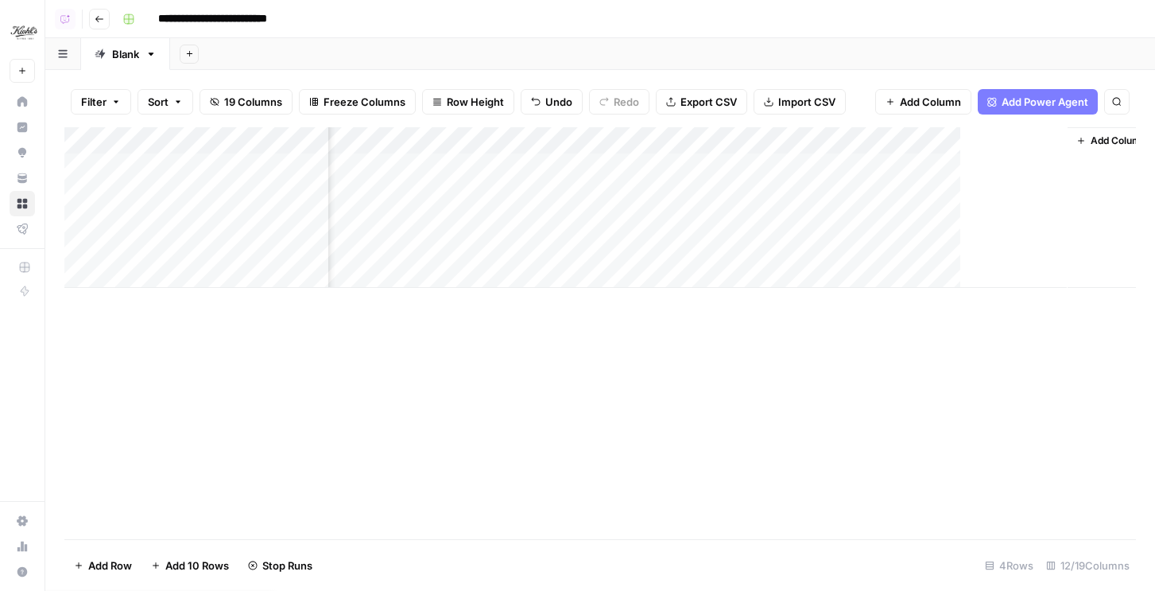
scroll to position [0, 1120]
click at [889, 162] on div "Add Column" at bounding box center [600, 207] width 1072 height 161
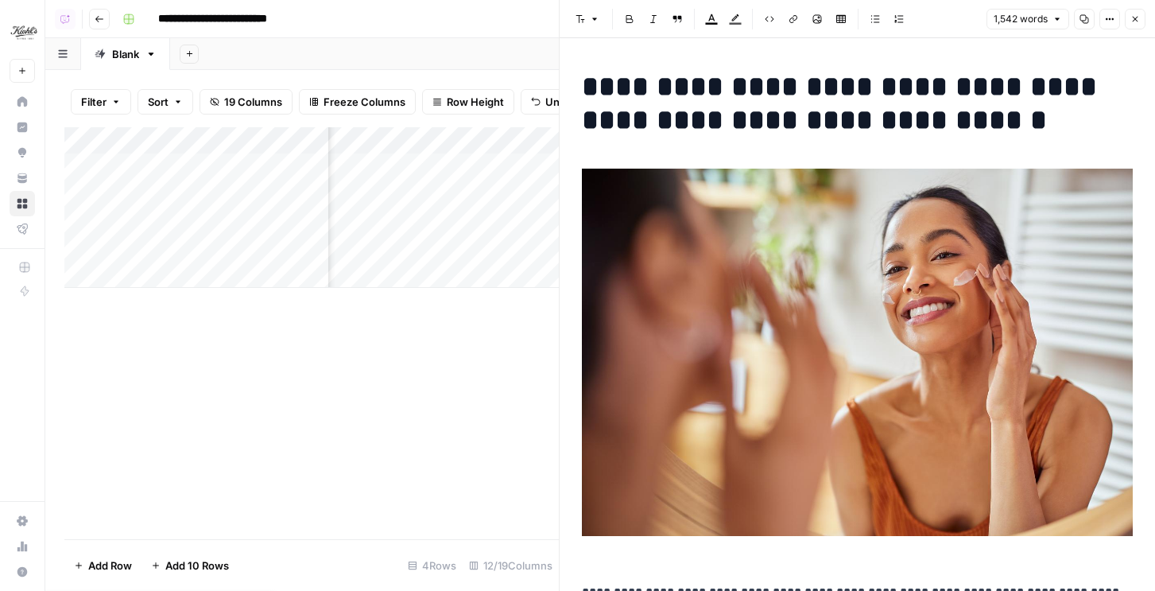
click at [1137, 16] on icon "button" at bounding box center [1136, 19] width 10 height 10
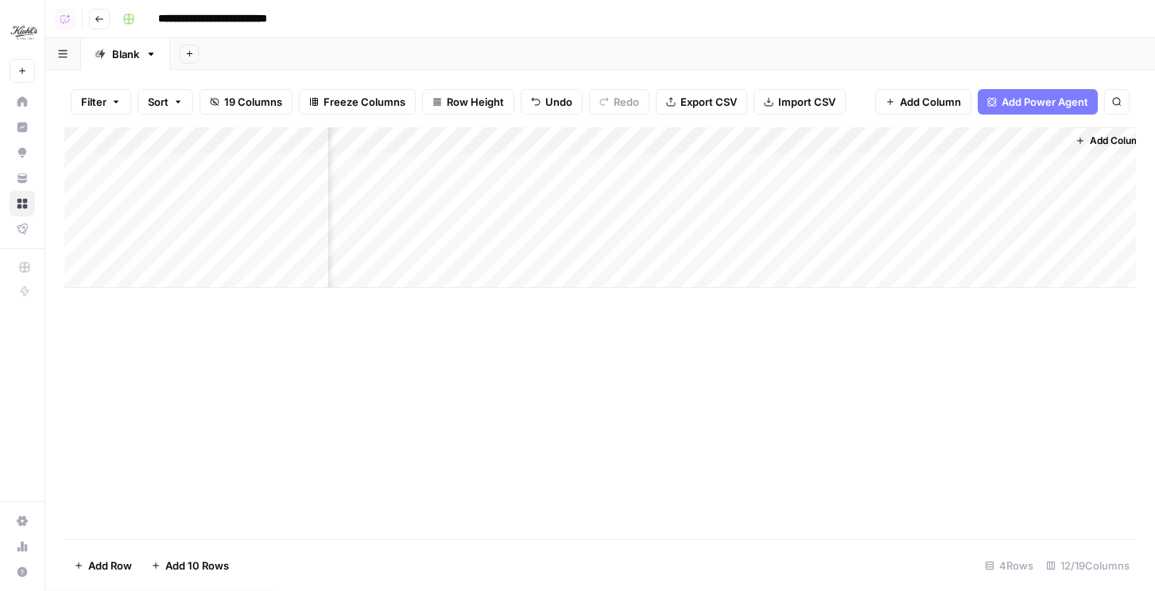
click at [763, 143] on div "Add Column" at bounding box center [600, 207] width 1072 height 161
click at [771, 171] on button "All Rows" at bounding box center [826, 177] width 119 height 22
click at [742, 195] on div "Add Column" at bounding box center [600, 207] width 1072 height 161
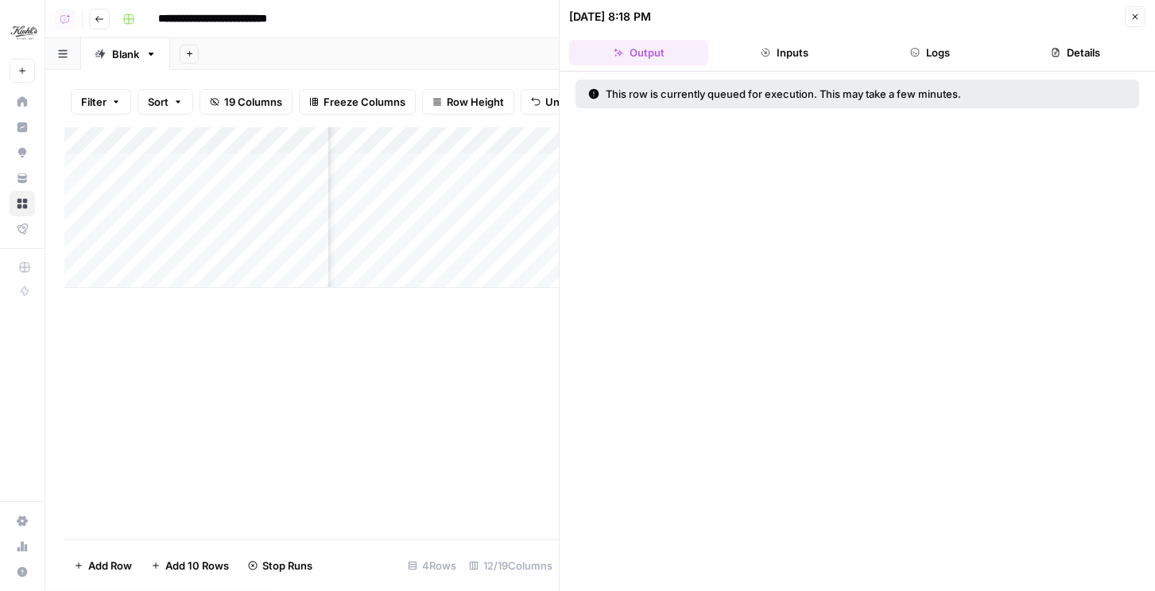
click at [920, 43] on button "Logs" at bounding box center [930, 52] width 139 height 25
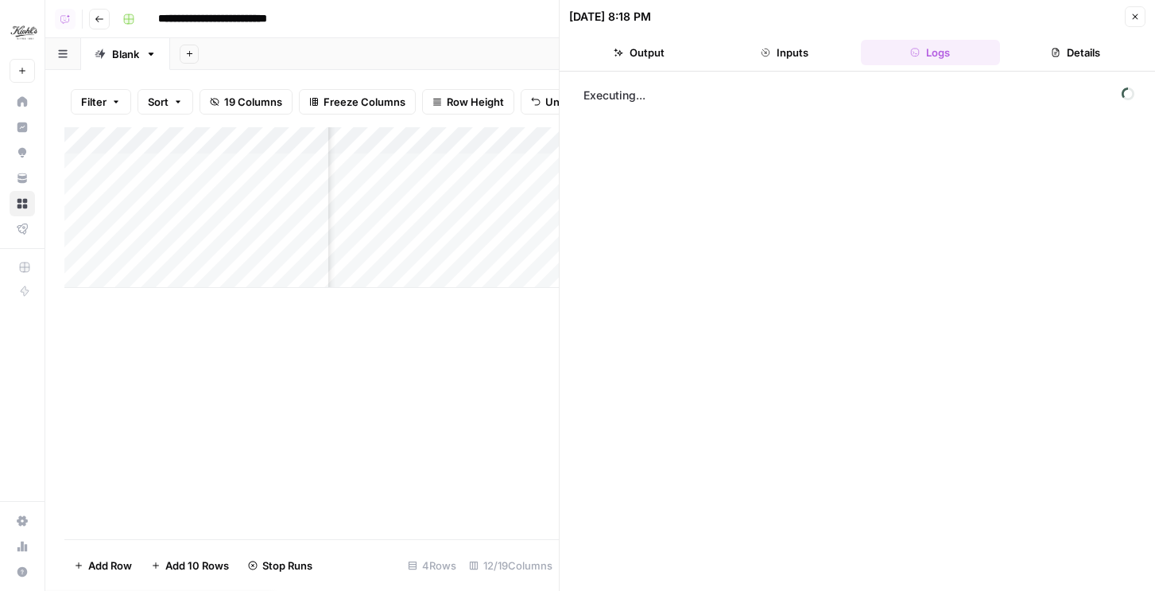
click at [1131, 16] on icon "button" at bounding box center [1136, 17] width 10 height 10
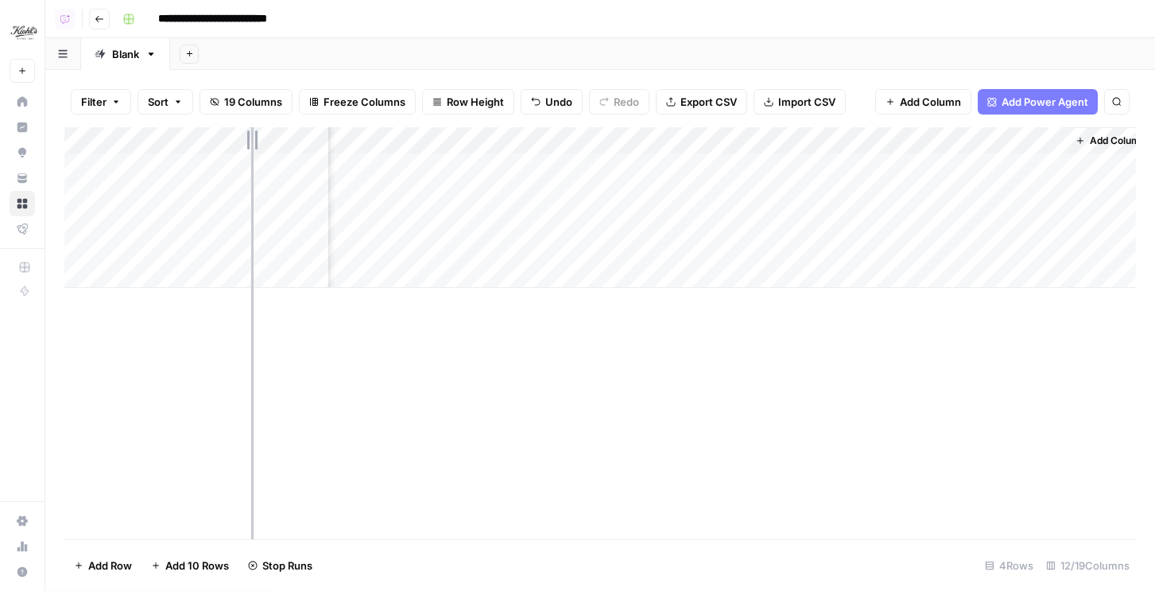
drag, startPoint x: 325, startPoint y: 128, endPoint x: 251, endPoint y: 132, distance: 74.1
click at [251, 132] on div "Add Column" at bounding box center [600, 207] width 1072 height 161
click at [892, 192] on div "Add Column" at bounding box center [600, 207] width 1072 height 161
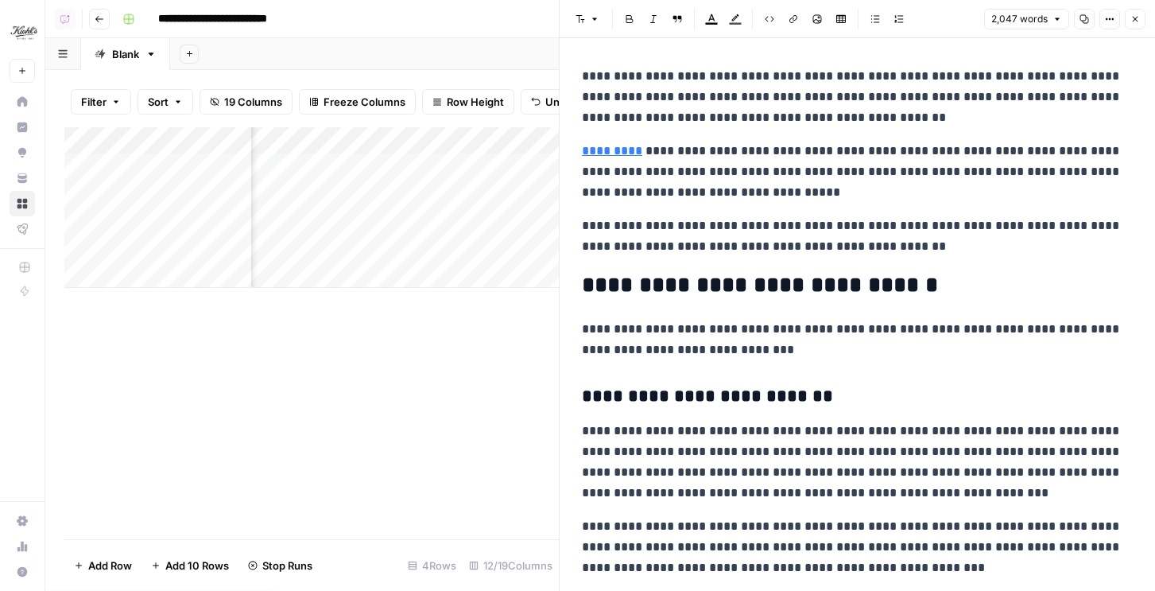
scroll to position [521, 0]
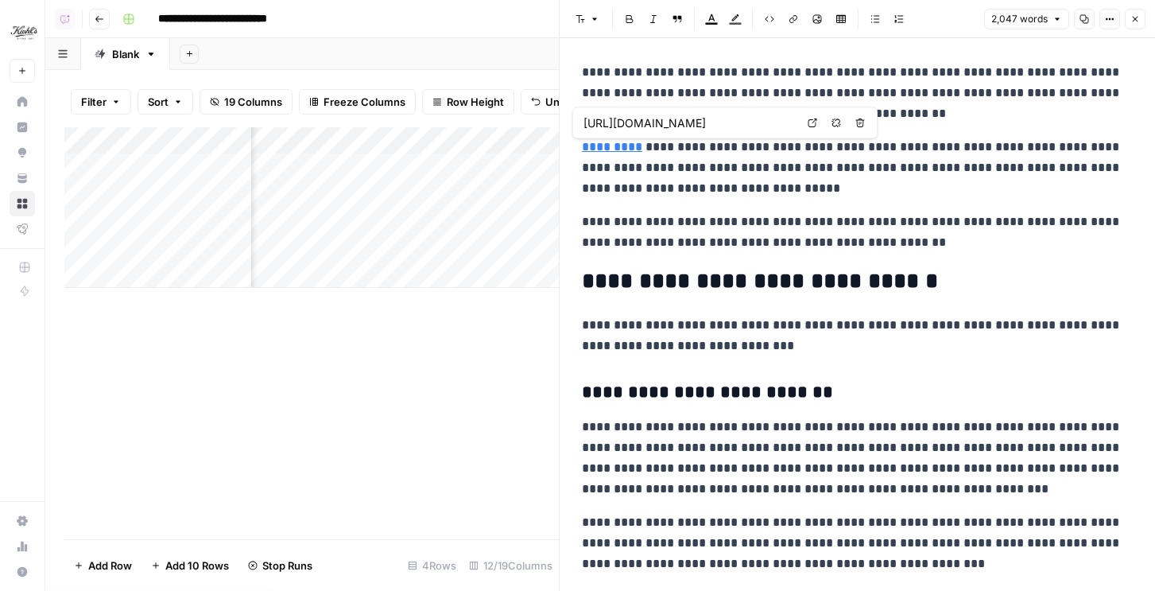
click at [586, 148] on link "*********" at bounding box center [612, 147] width 60 height 12
click at [1126, 18] on button "Close" at bounding box center [1135, 19] width 21 height 21
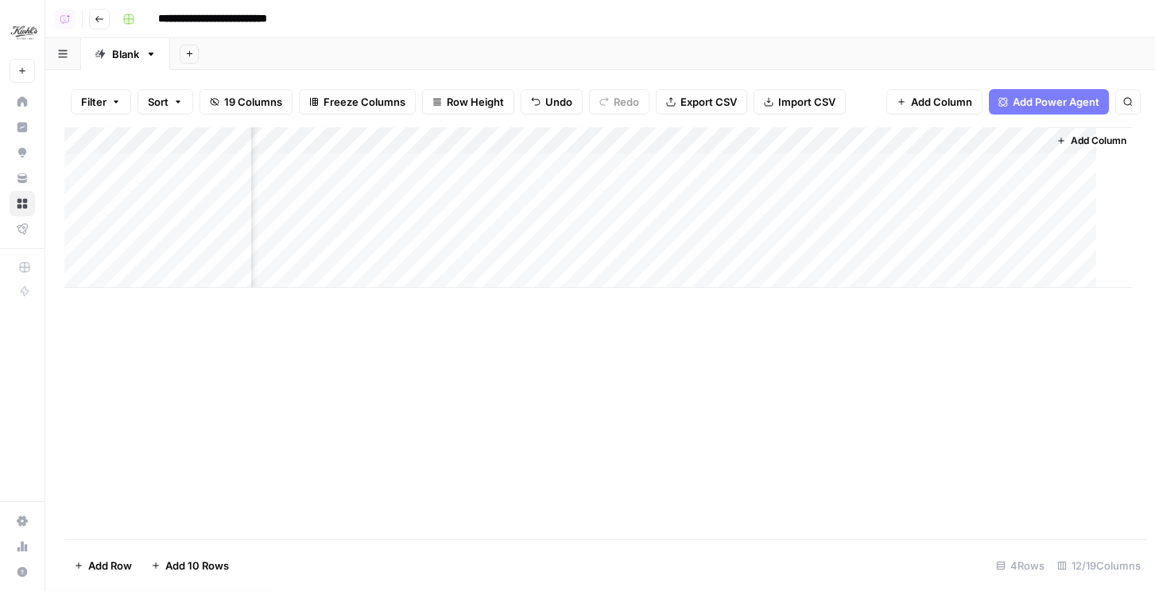
scroll to position [0, 1043]
click at [767, 144] on div "Add Column" at bounding box center [600, 207] width 1072 height 161
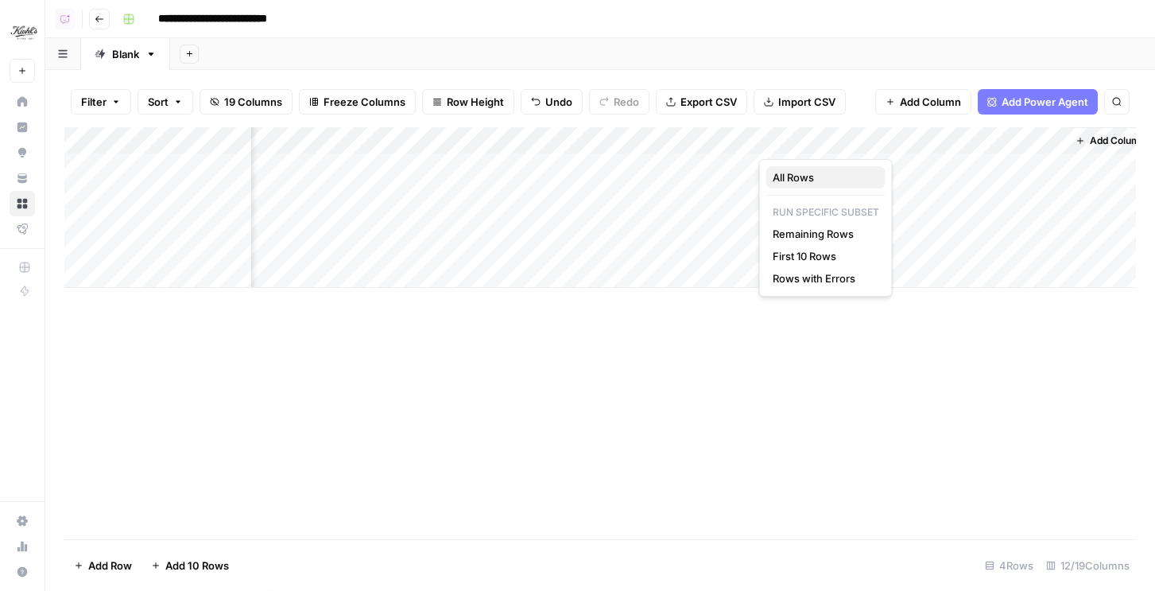
click at [774, 176] on span "All Rows" at bounding box center [823, 177] width 100 height 16
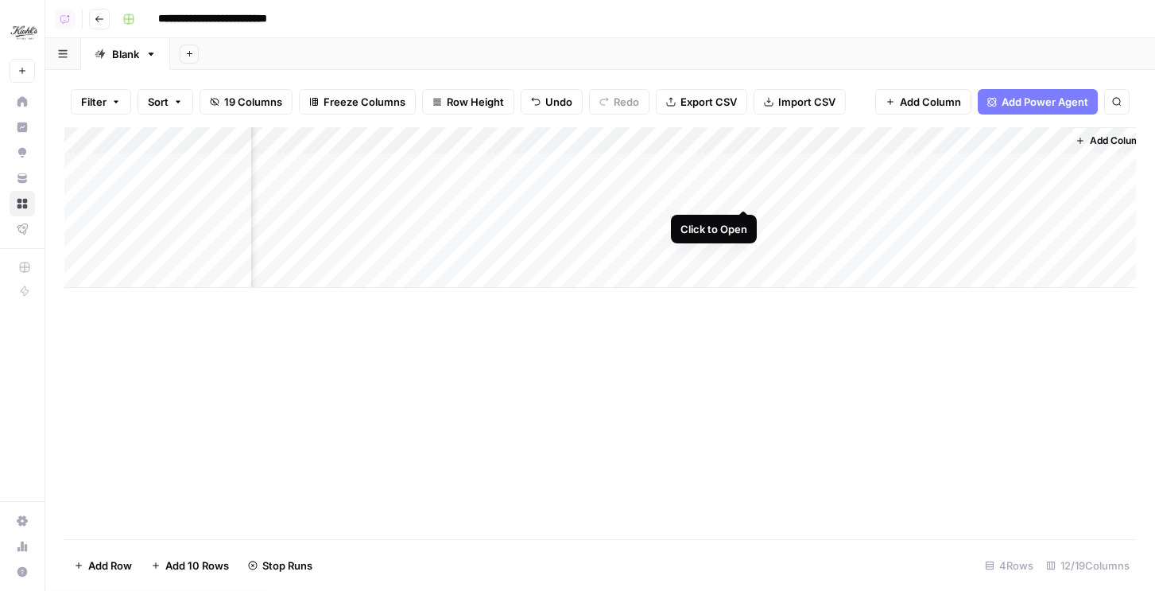
click at [747, 194] on div "Add Column" at bounding box center [600, 207] width 1072 height 161
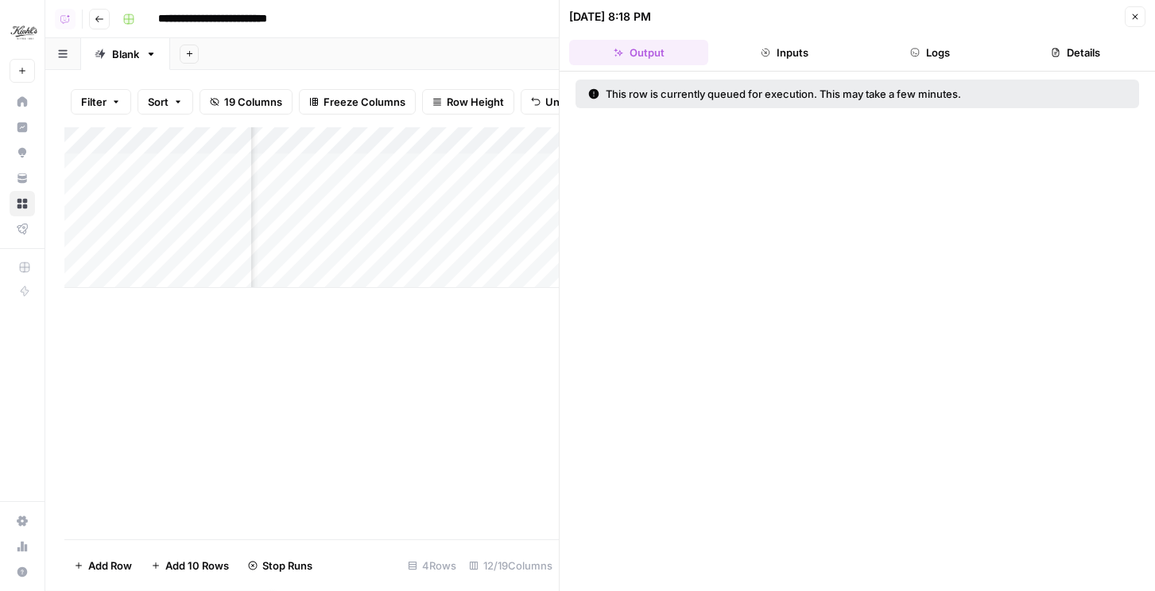
click at [916, 52] on icon "button" at bounding box center [916, 53] width 10 height 10
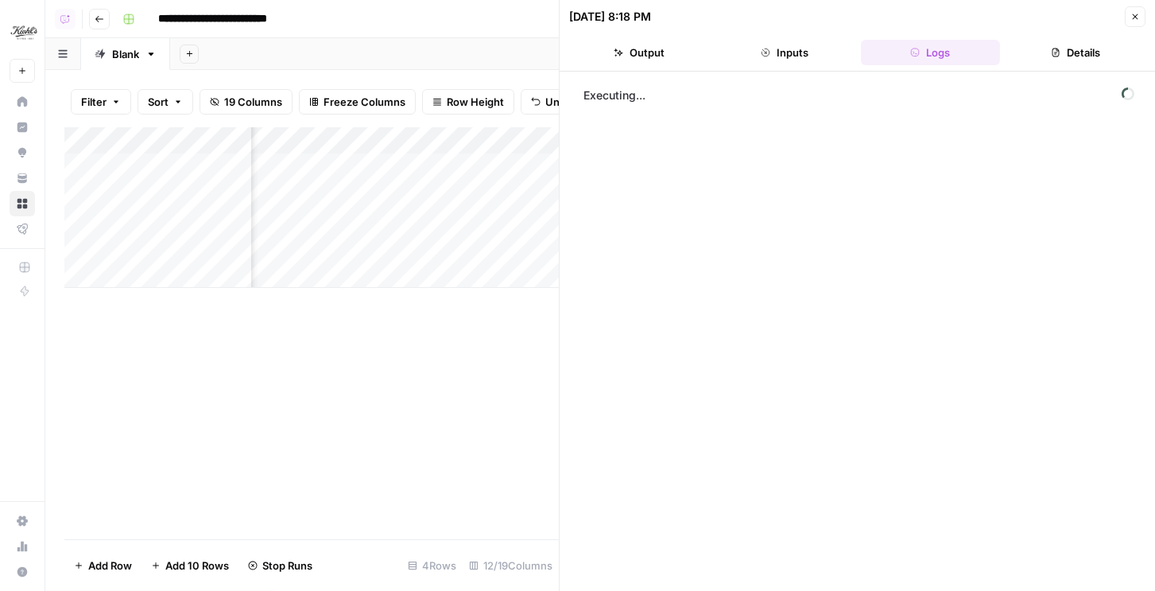
click at [1136, 21] on icon "button" at bounding box center [1136, 17] width 10 height 10
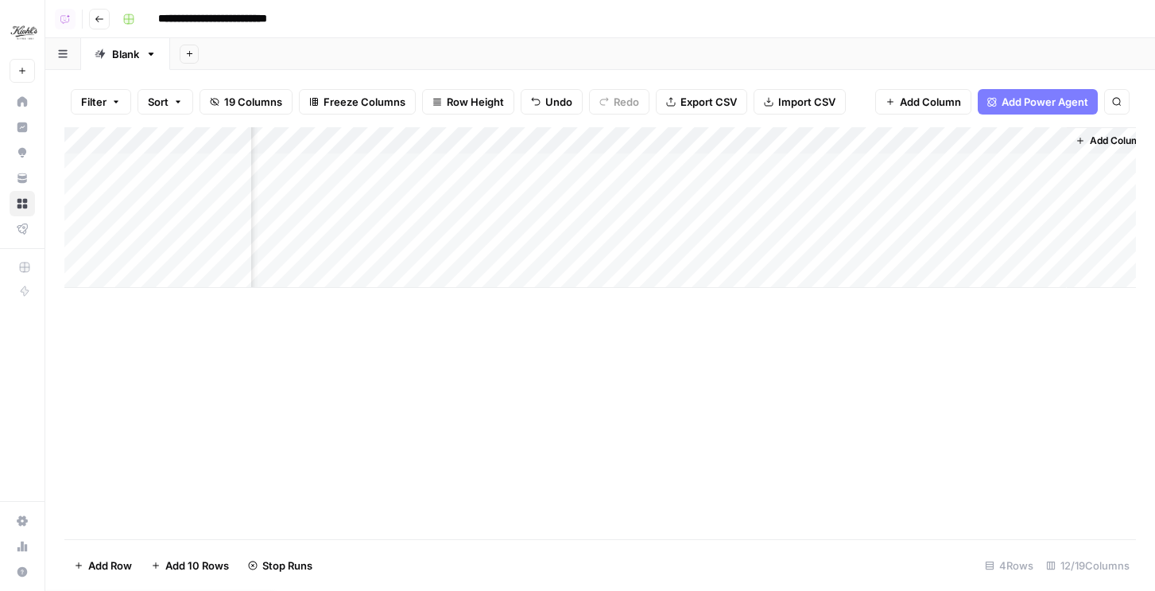
click at [887, 190] on div "Add Column" at bounding box center [600, 207] width 1072 height 161
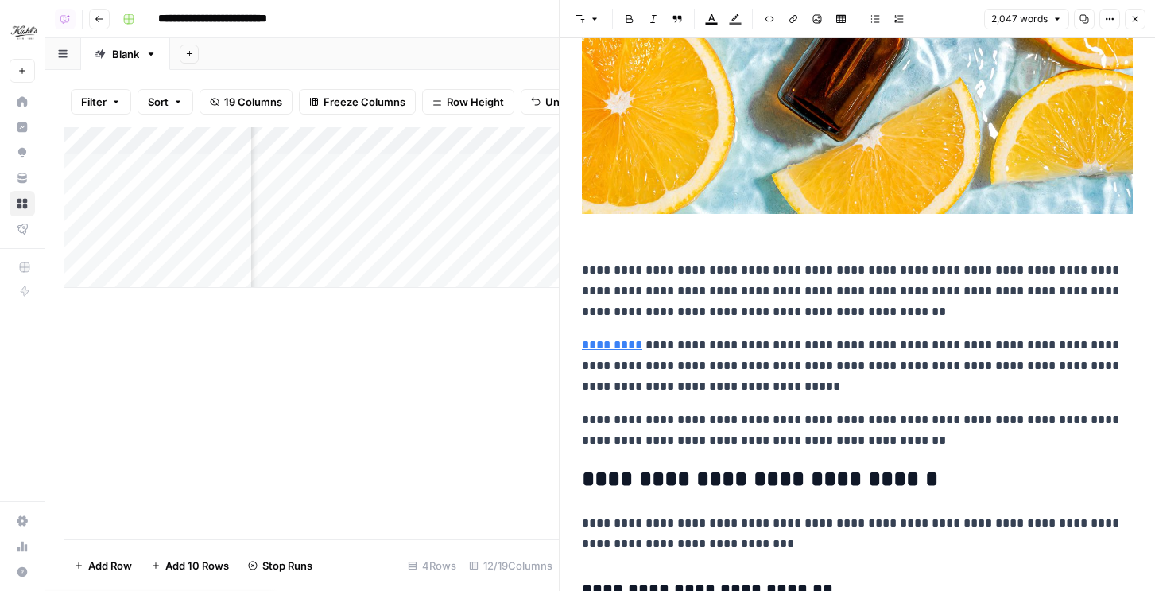
scroll to position [569, 0]
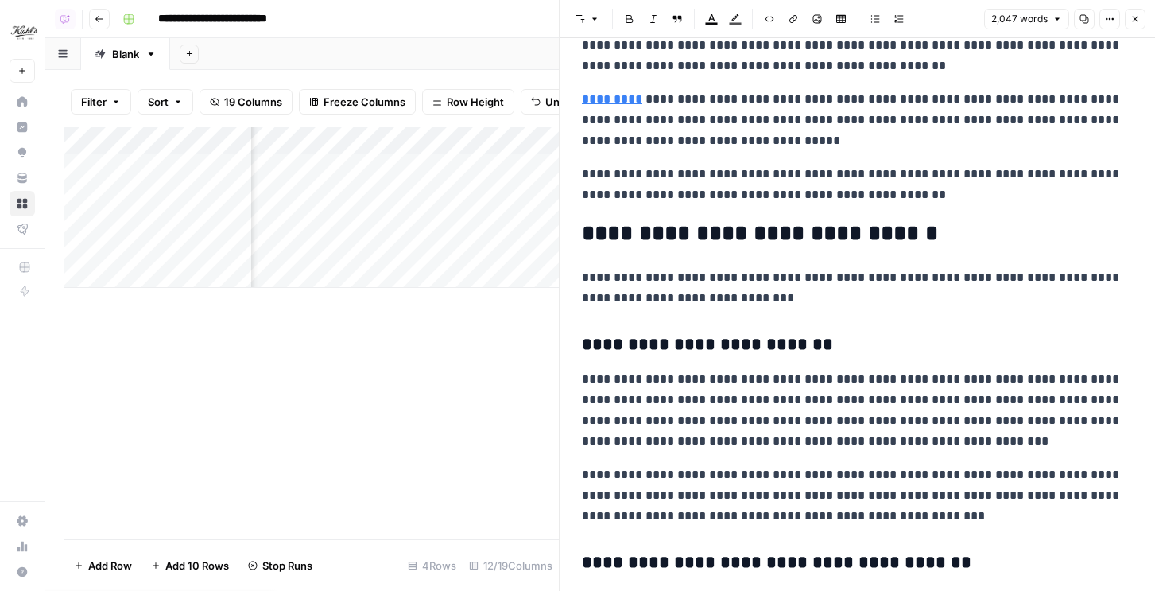
click at [1129, 25] on button "Close" at bounding box center [1135, 19] width 21 height 21
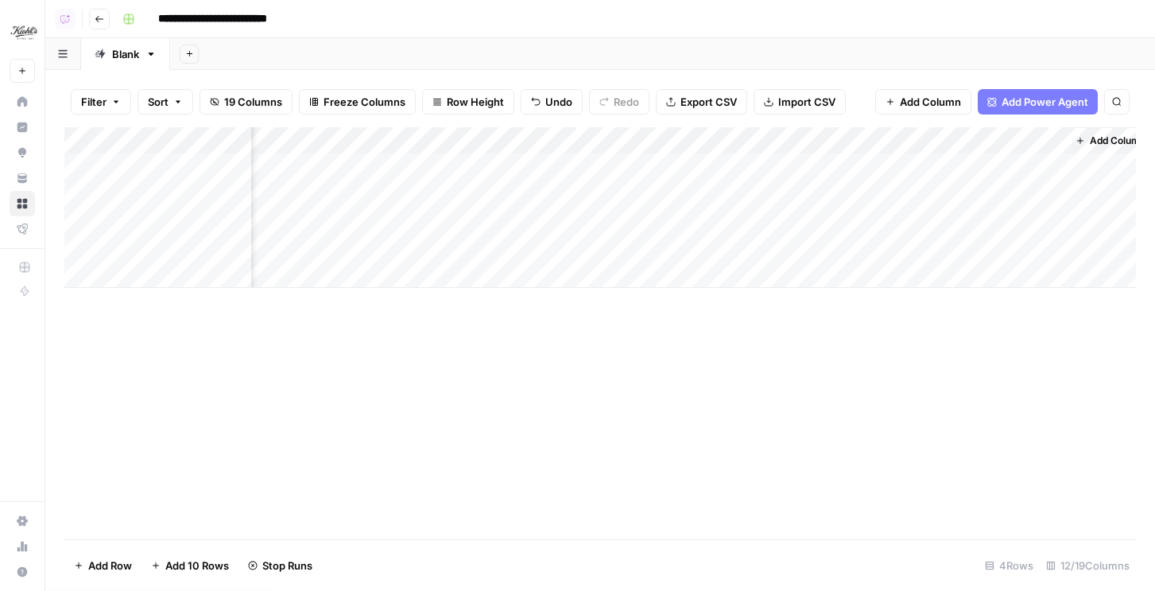
click at [744, 143] on div "Add Column" at bounding box center [600, 207] width 1072 height 161
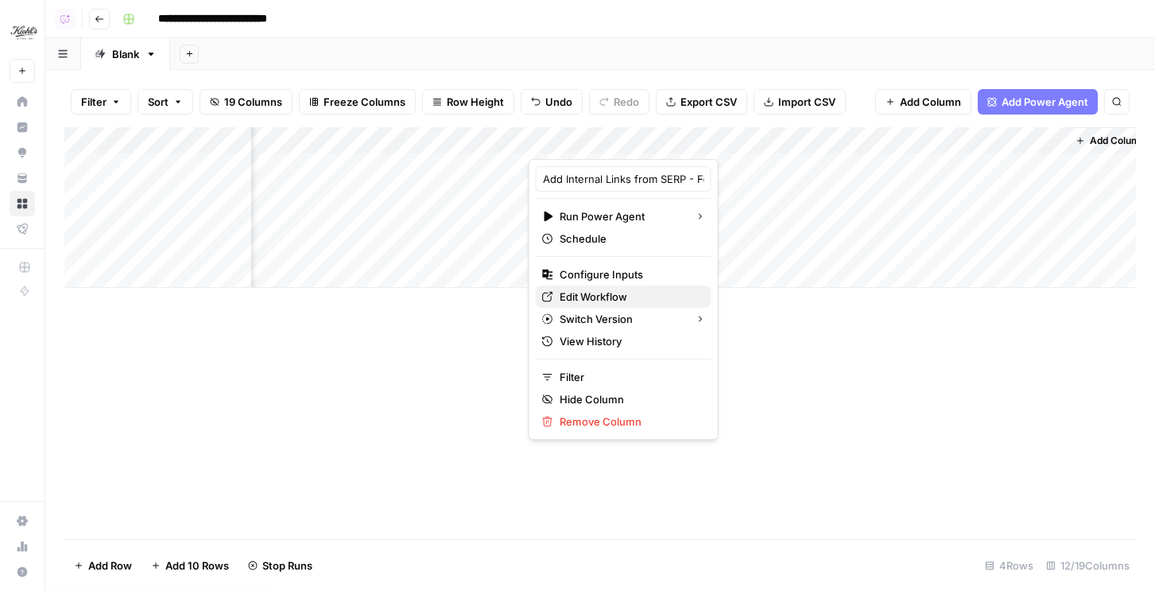
click at [590, 289] on span "Edit Workflow" at bounding box center [629, 297] width 139 height 16
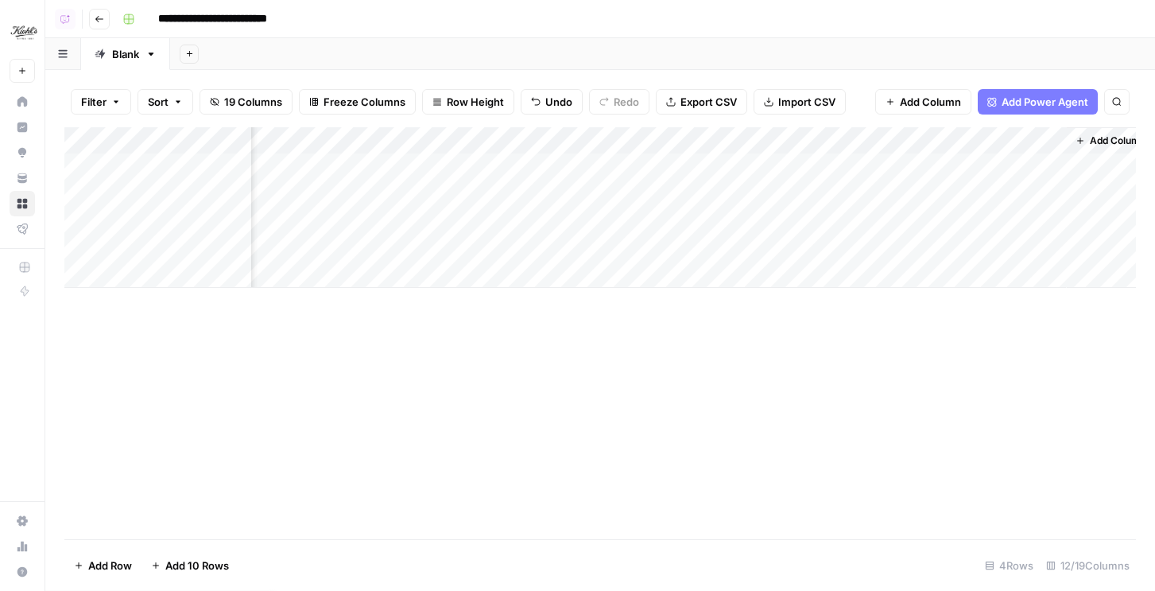
click at [770, 140] on div "Add Column" at bounding box center [600, 207] width 1072 height 161
click at [794, 169] on span "All Rows" at bounding box center [823, 177] width 100 height 16
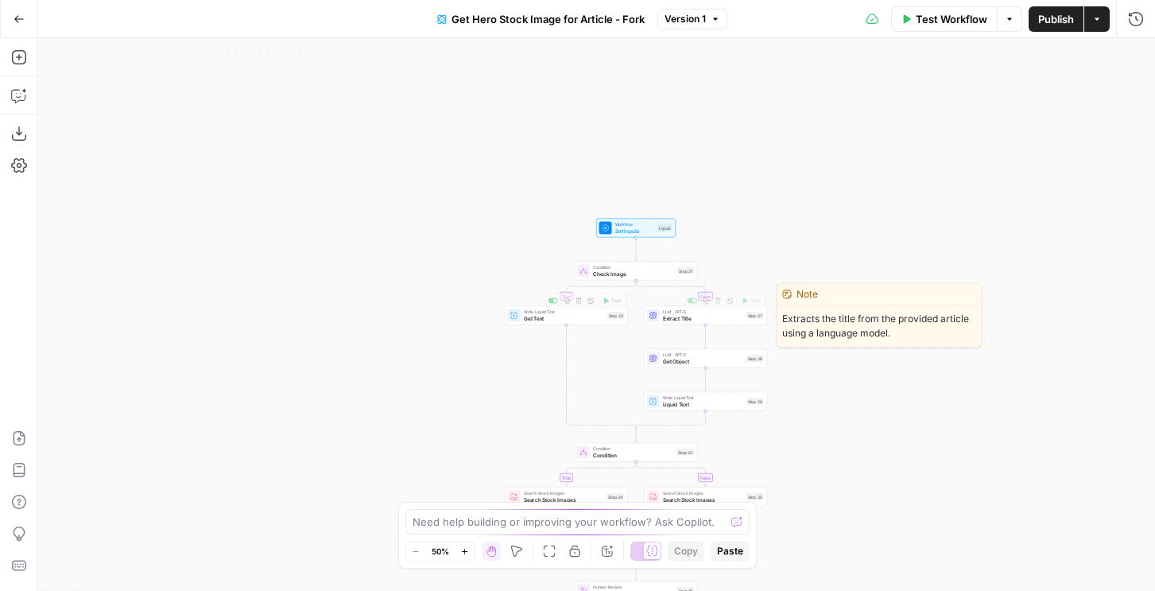
click at [684, 319] on span "Extract Title" at bounding box center [703, 318] width 80 height 8
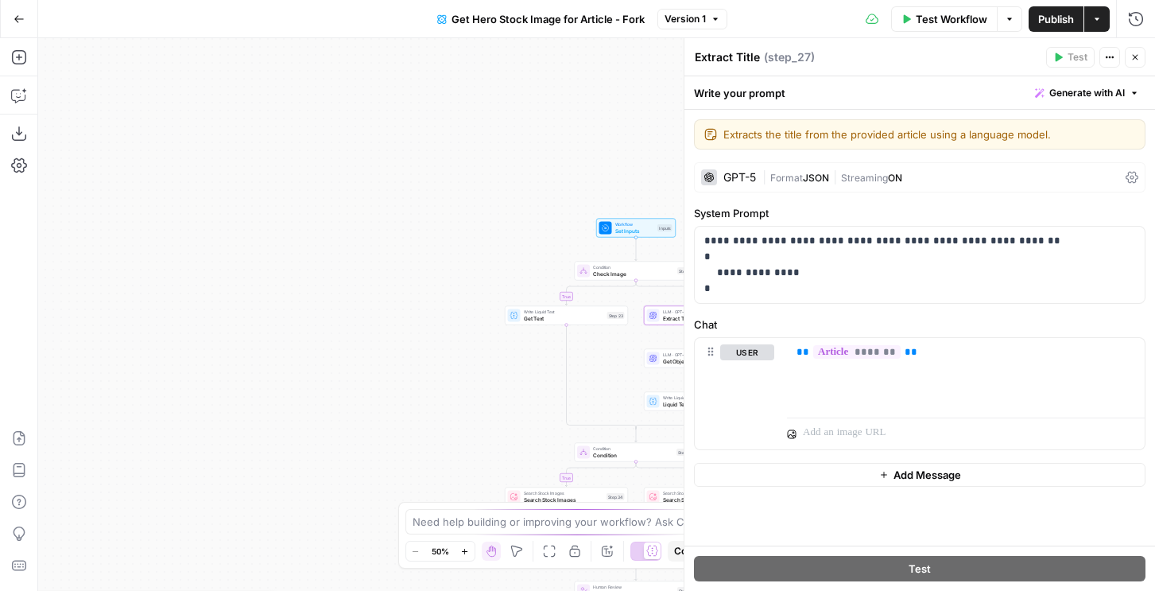
click at [674, 364] on span "Get Object" at bounding box center [703, 361] width 80 height 8
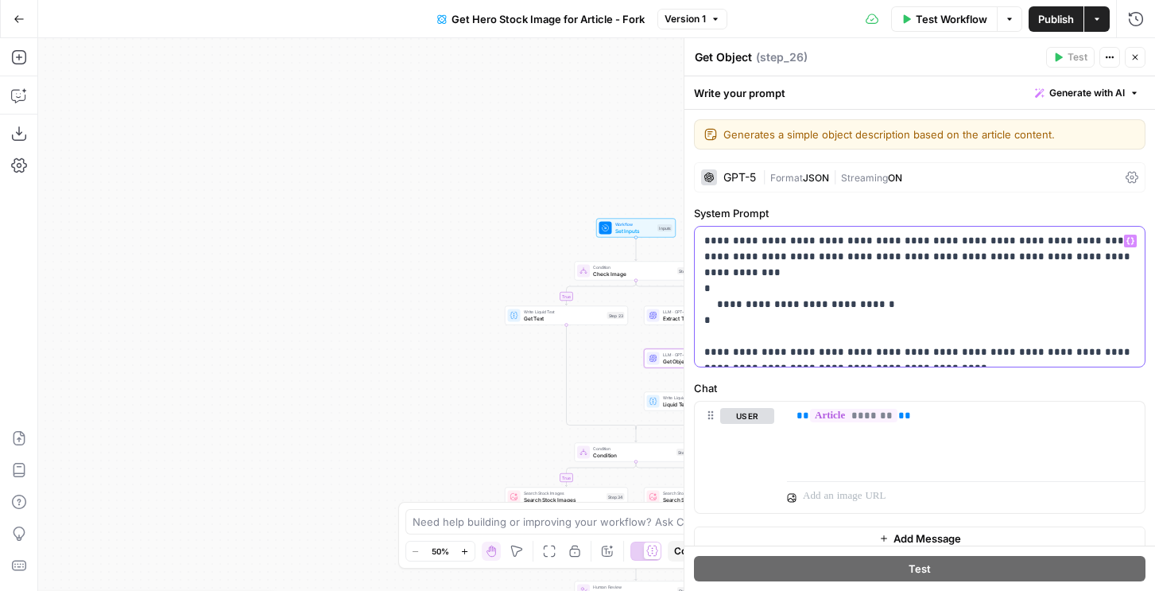
click at [937, 248] on p "**********" at bounding box center [920, 296] width 431 height 127
drag, startPoint x: 744, startPoint y: 253, endPoint x: 961, endPoint y: 239, distance: 217.5
click at [961, 239] on p "**********" at bounding box center [920, 296] width 431 height 127
click at [1092, 244] on p "**********" at bounding box center [920, 296] width 431 height 127
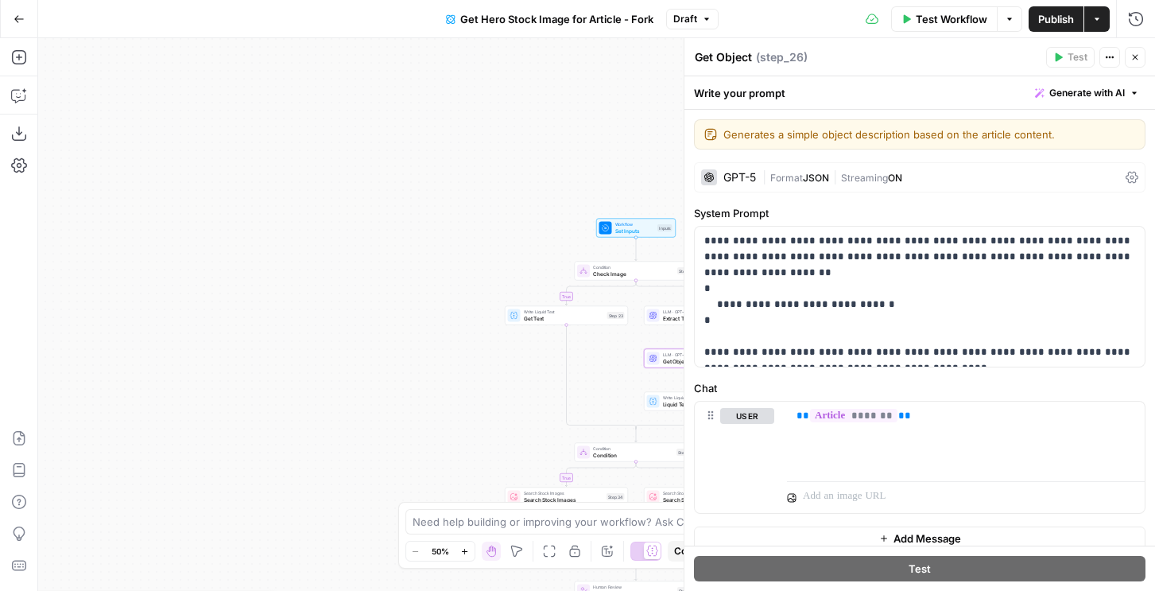
click at [1131, 54] on button "Close" at bounding box center [1135, 57] width 21 height 21
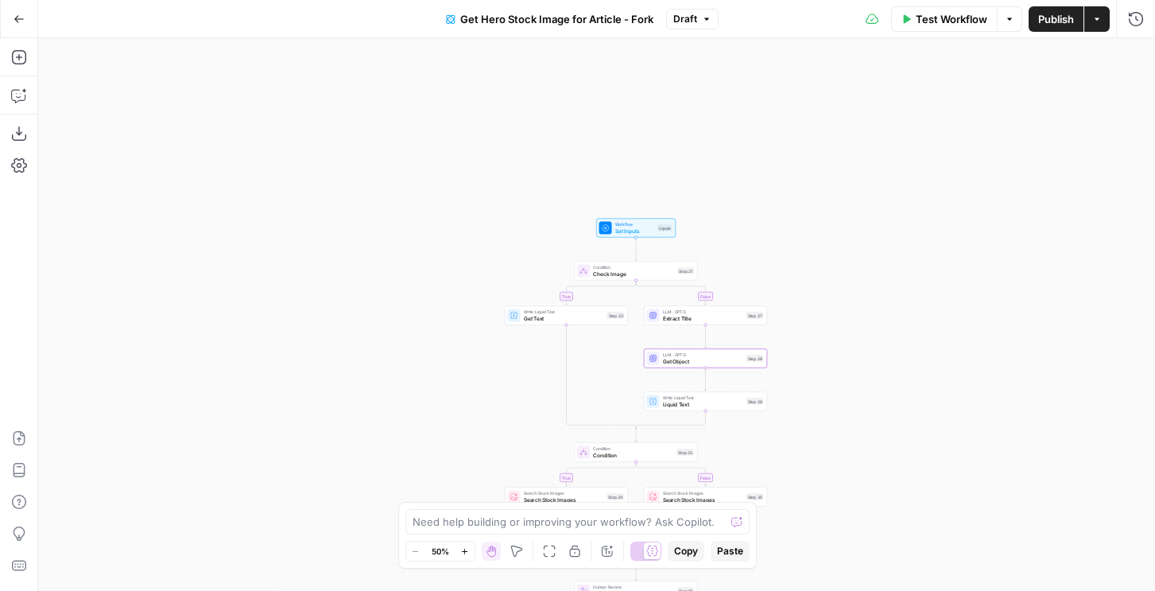
click at [1063, 20] on span "Publish" at bounding box center [1057, 19] width 36 height 16
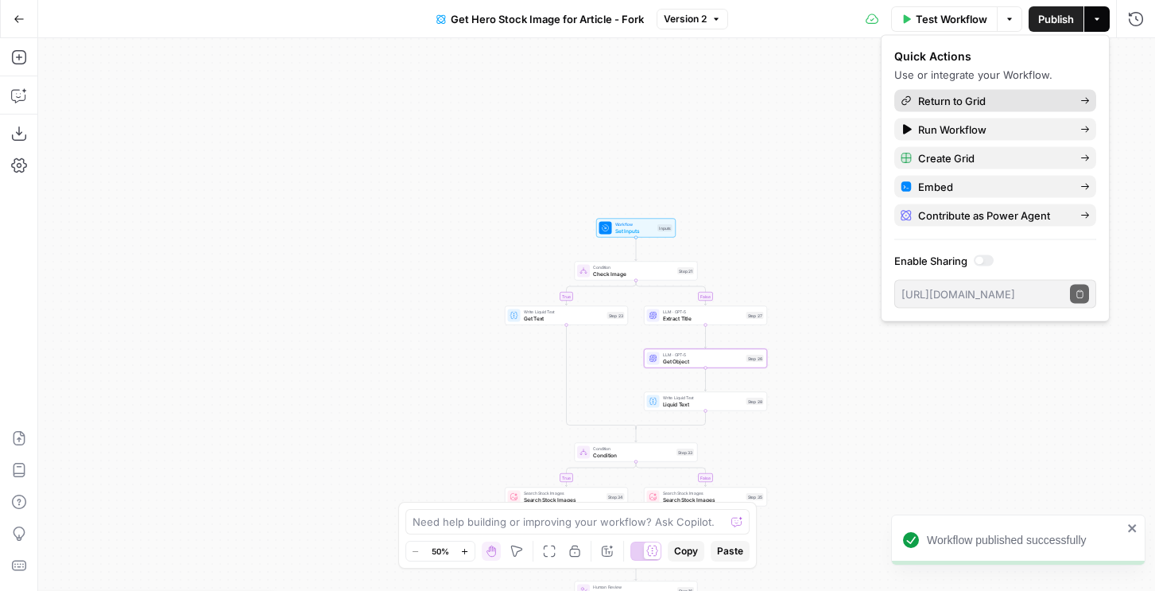
click at [947, 90] on link "Return to Grid" at bounding box center [996, 101] width 202 height 22
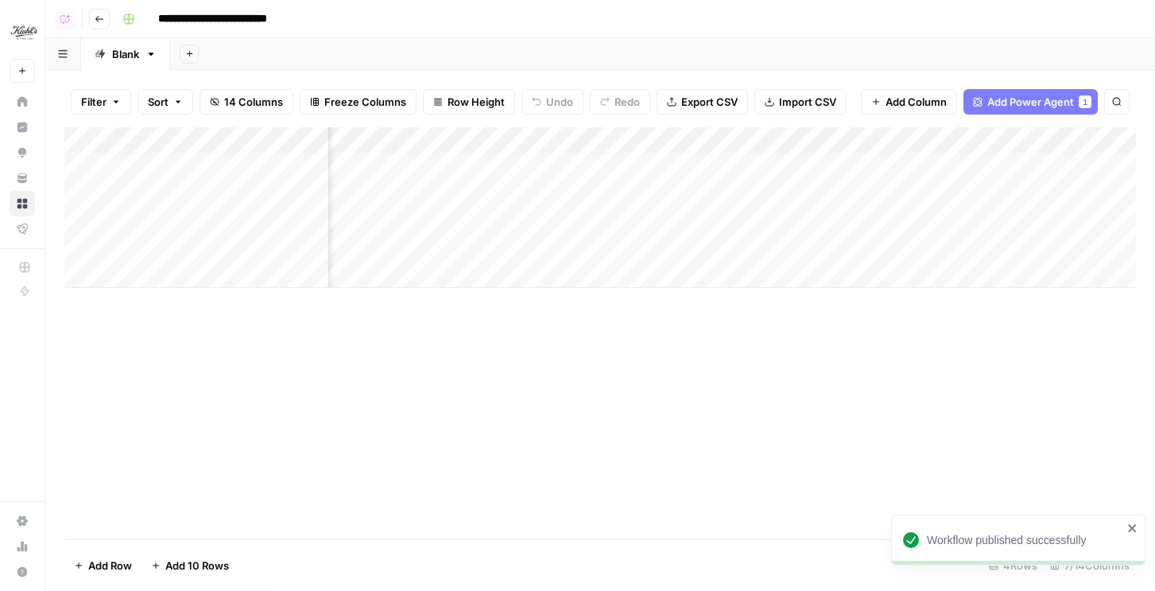
scroll to position [0, 399]
click at [891, 168] on div "Add Column" at bounding box center [600, 207] width 1072 height 161
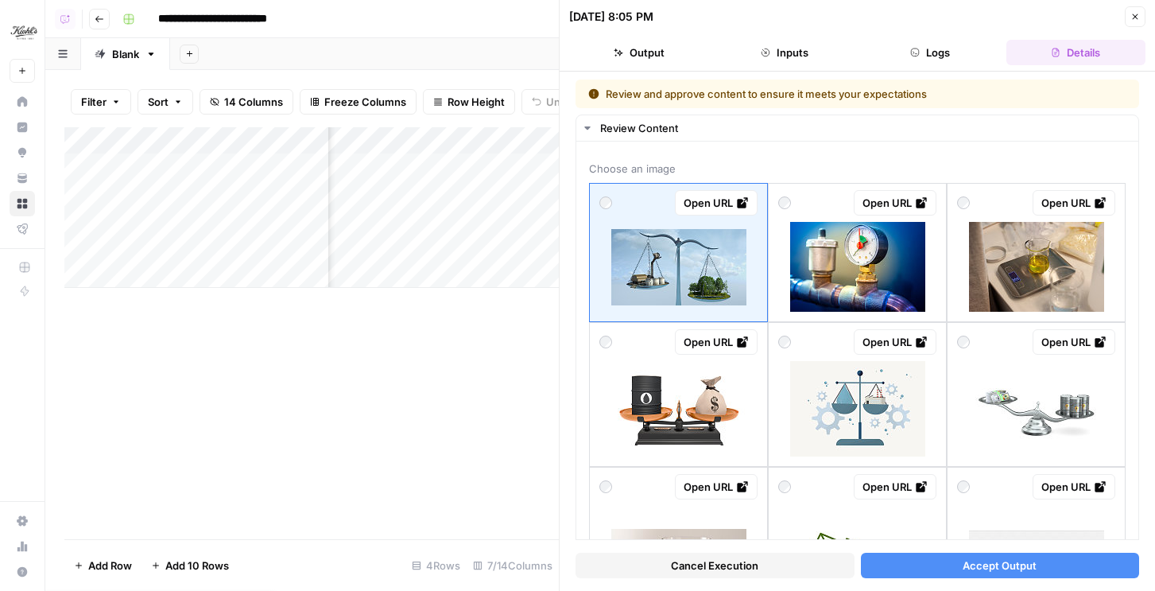
click at [670, 570] on button "Cancel Execution" at bounding box center [715, 565] width 279 height 25
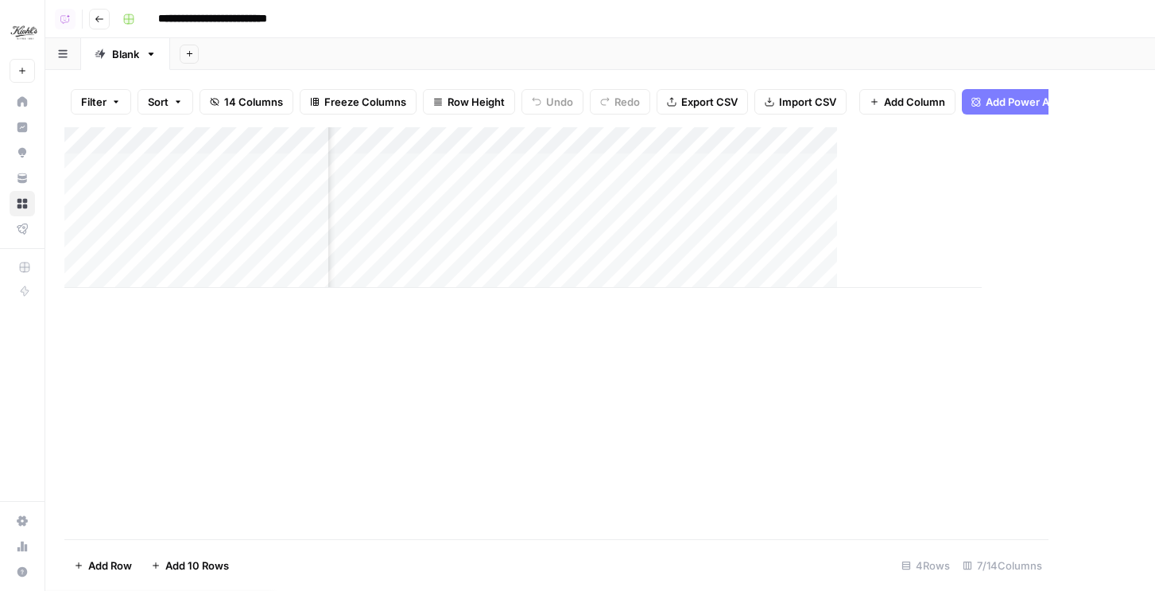
scroll to position [0, 380]
click at [906, 167] on div "Add Column" at bounding box center [600, 207] width 1072 height 161
click at [903, 193] on div "Add Column" at bounding box center [600, 207] width 1072 height 161
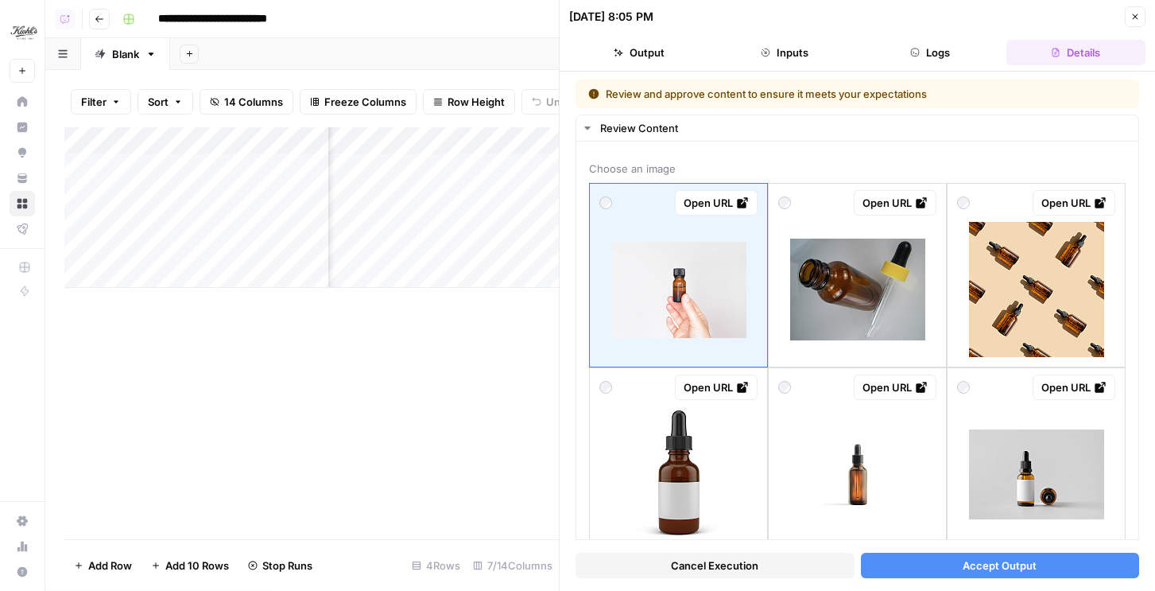
click at [682, 565] on span "Cancel Execution" at bounding box center [714, 565] width 87 height 16
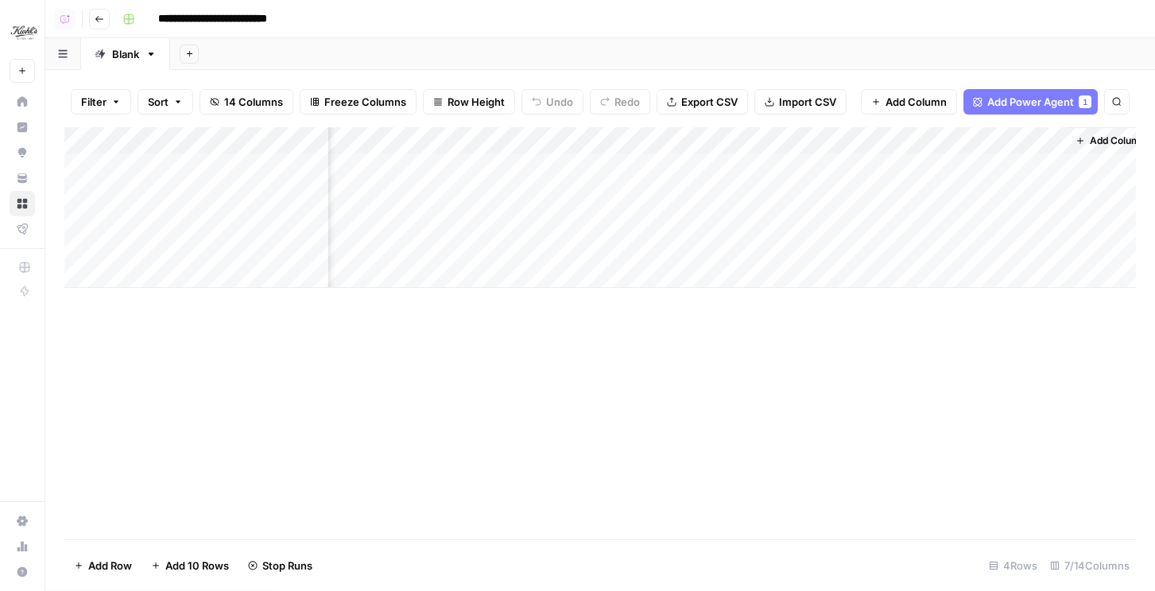
click at [910, 192] on div "Add Column" at bounding box center [600, 207] width 1072 height 161
click at [885, 222] on div "Add Column" at bounding box center [600, 207] width 1072 height 161
click at [906, 222] on div "Add Column" at bounding box center [600, 207] width 1072 height 161
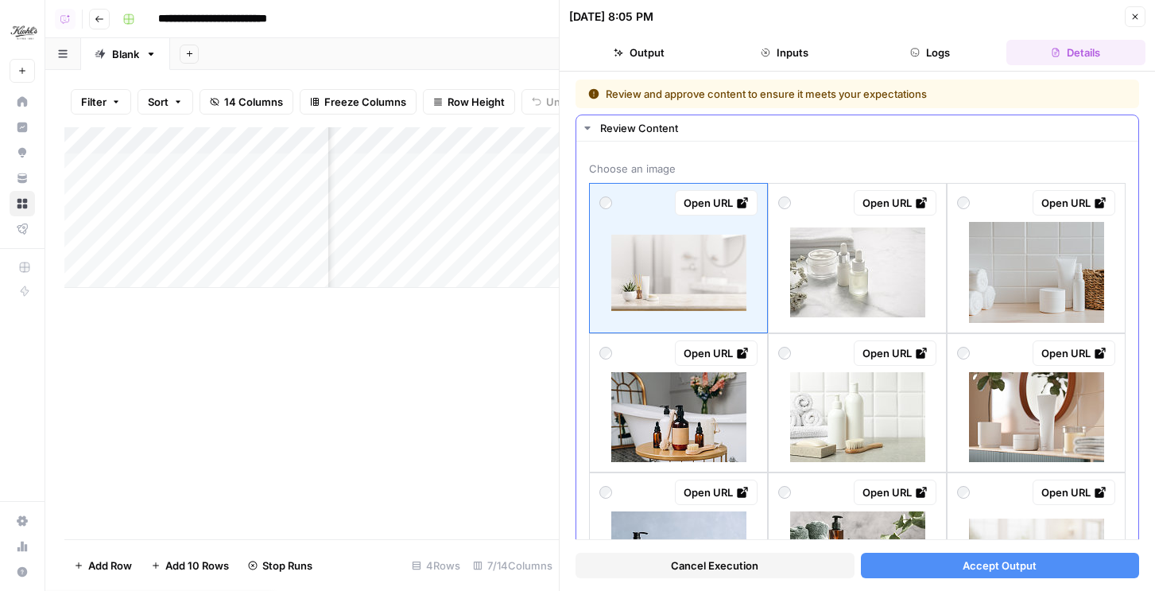
scroll to position [29, 0]
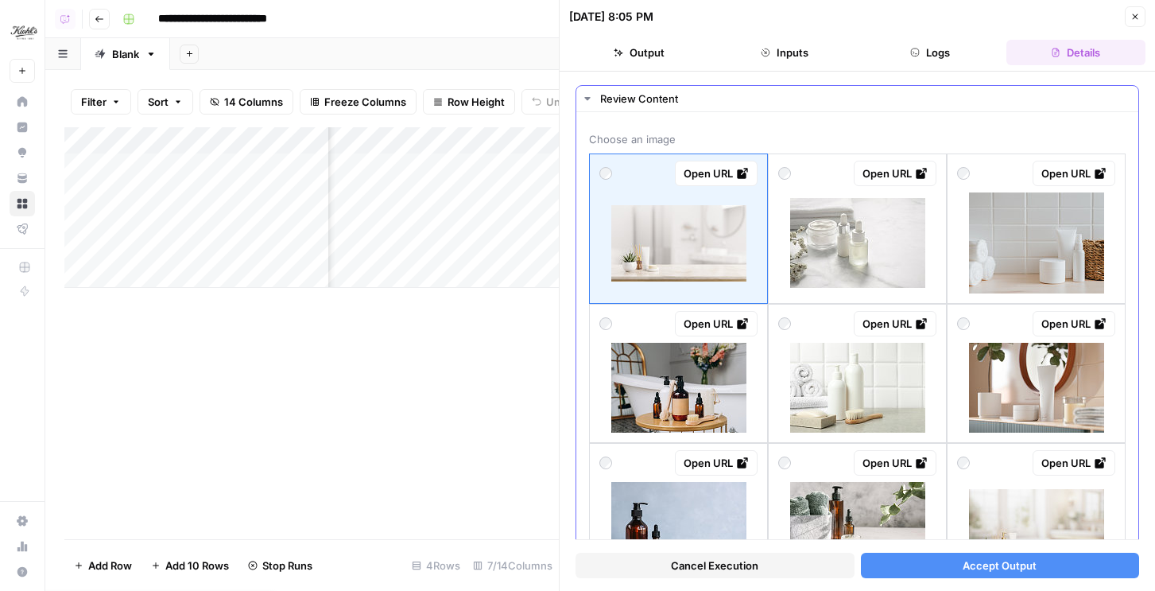
click at [837, 271] on img at bounding box center [857, 243] width 135 height 90
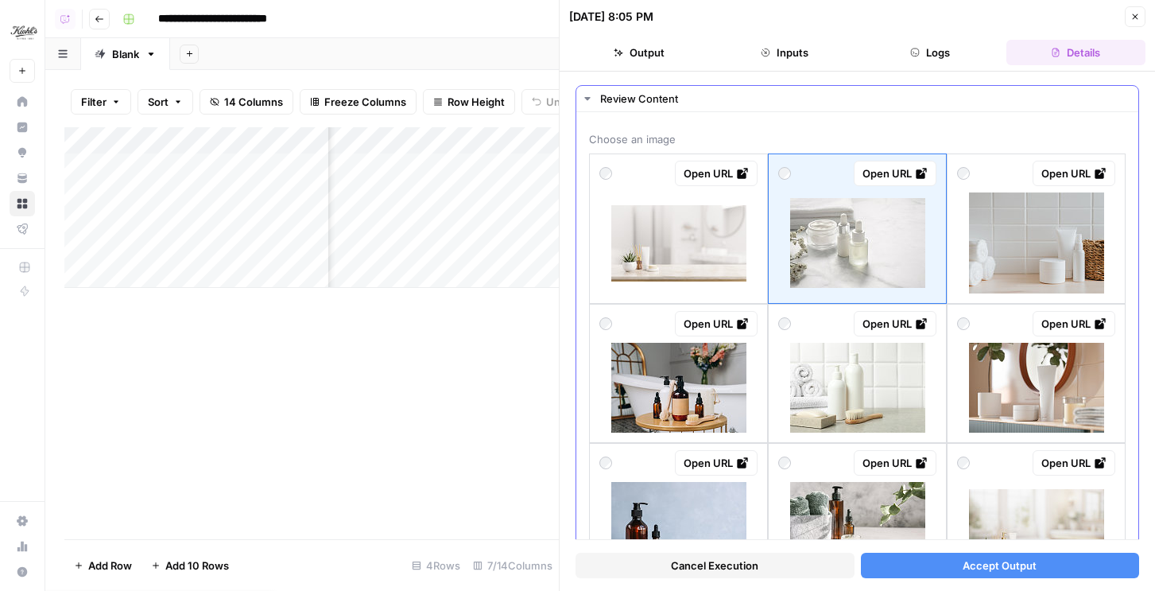
click at [867, 387] on img at bounding box center [857, 388] width 135 height 90
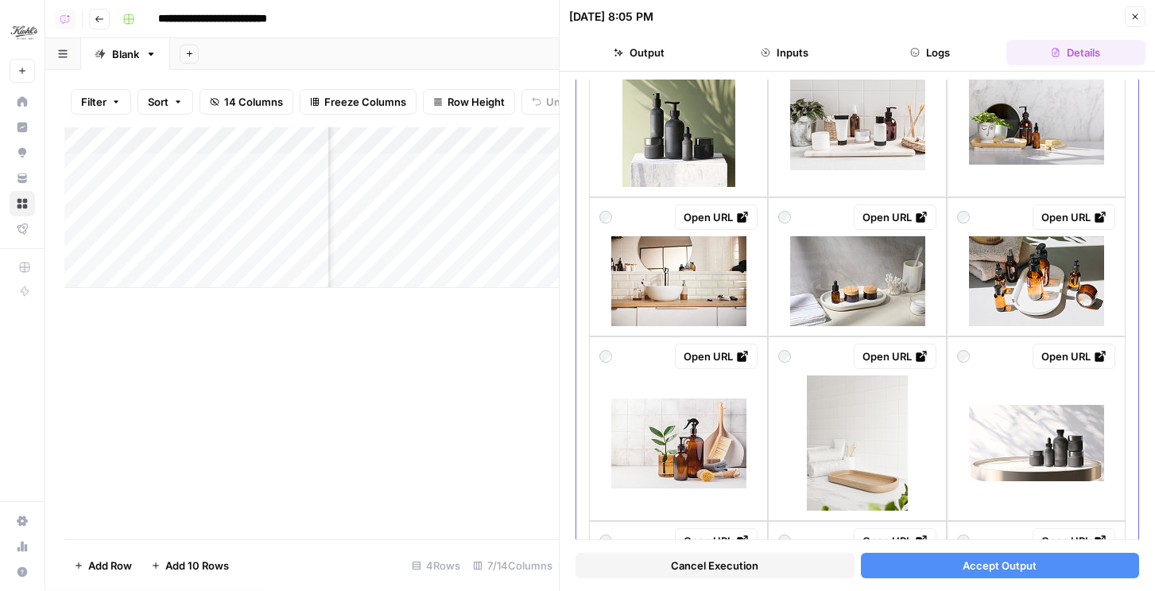
scroll to position [666, 0]
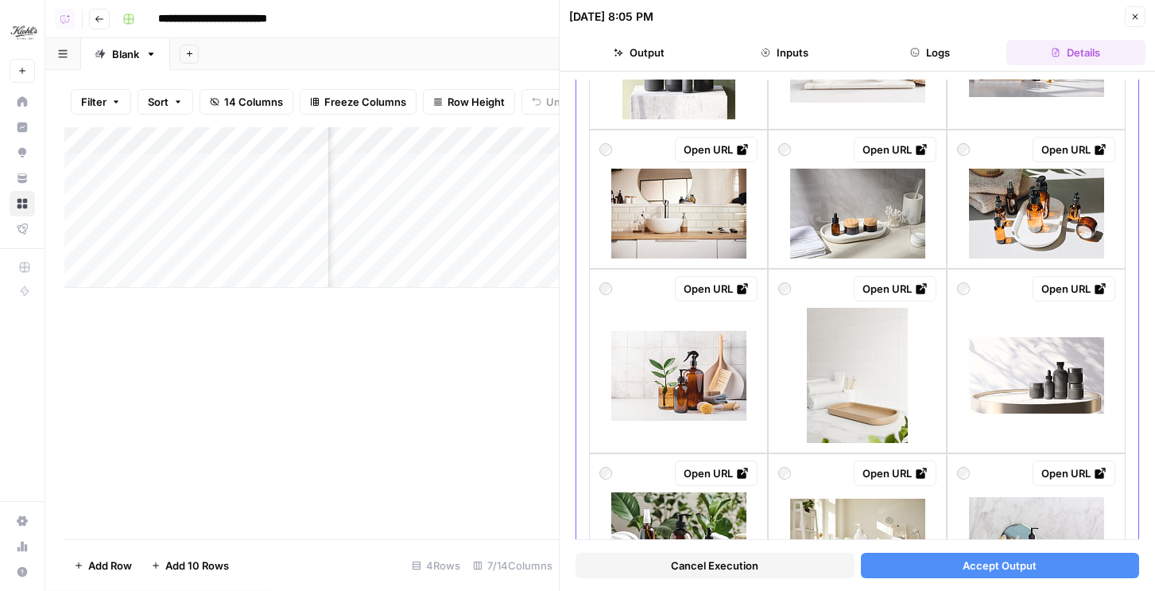
click at [1010, 388] on img at bounding box center [1036, 375] width 135 height 76
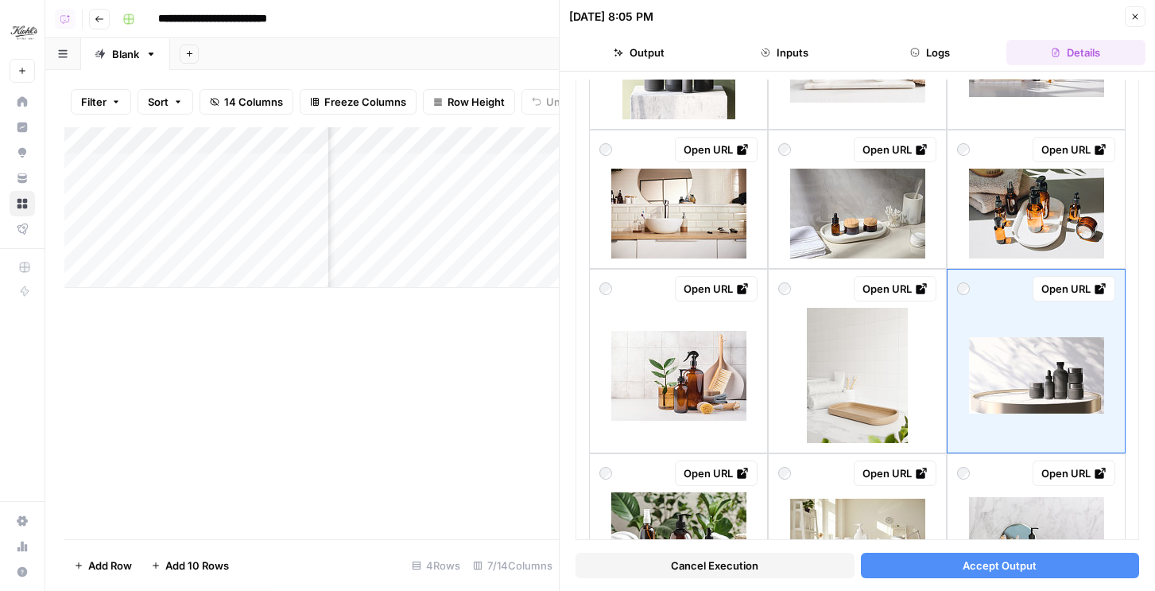
click at [961, 565] on button "Accept Output" at bounding box center [1000, 565] width 279 height 25
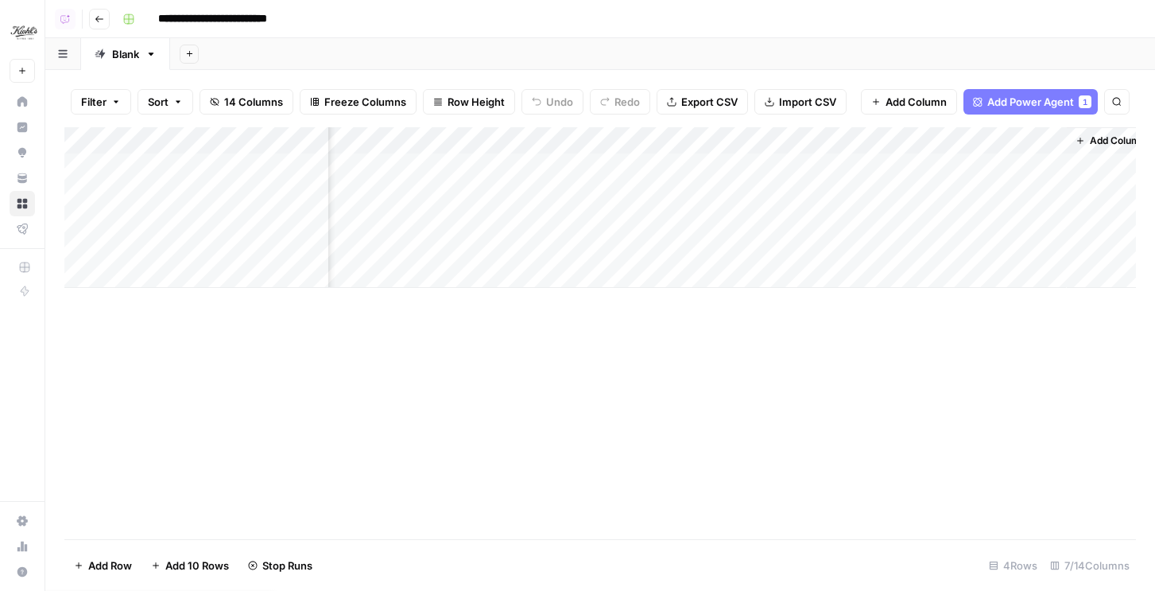
click at [909, 246] on div "Add Column" at bounding box center [600, 207] width 1072 height 161
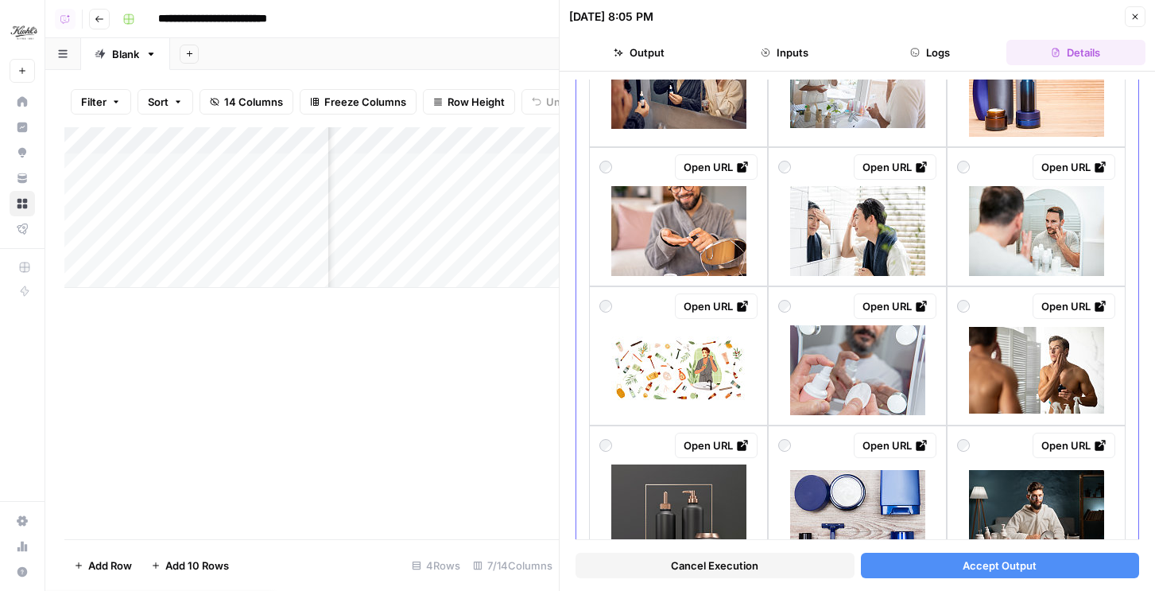
scroll to position [651, 0]
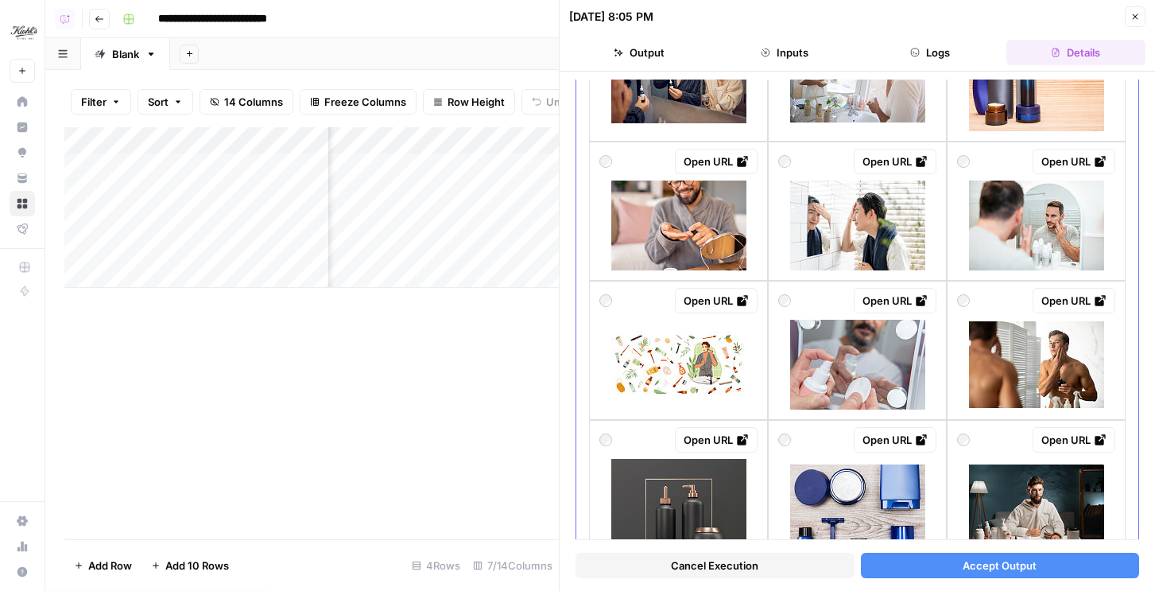
click at [974, 365] on img at bounding box center [1036, 364] width 135 height 87
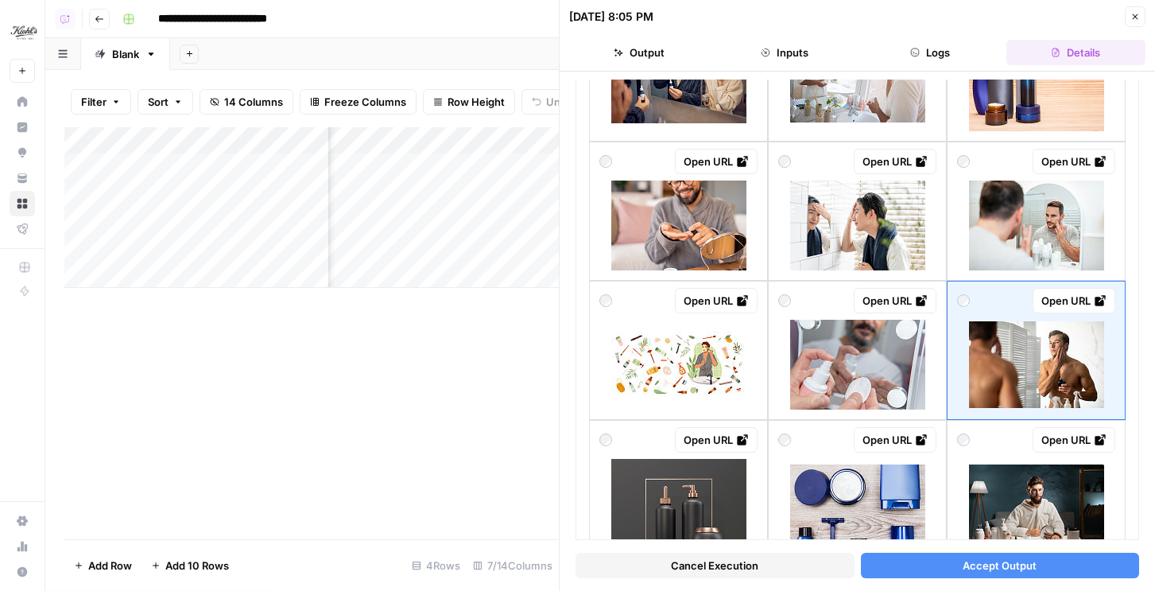
click at [973, 573] on span "Accept Output" at bounding box center [1000, 565] width 74 height 16
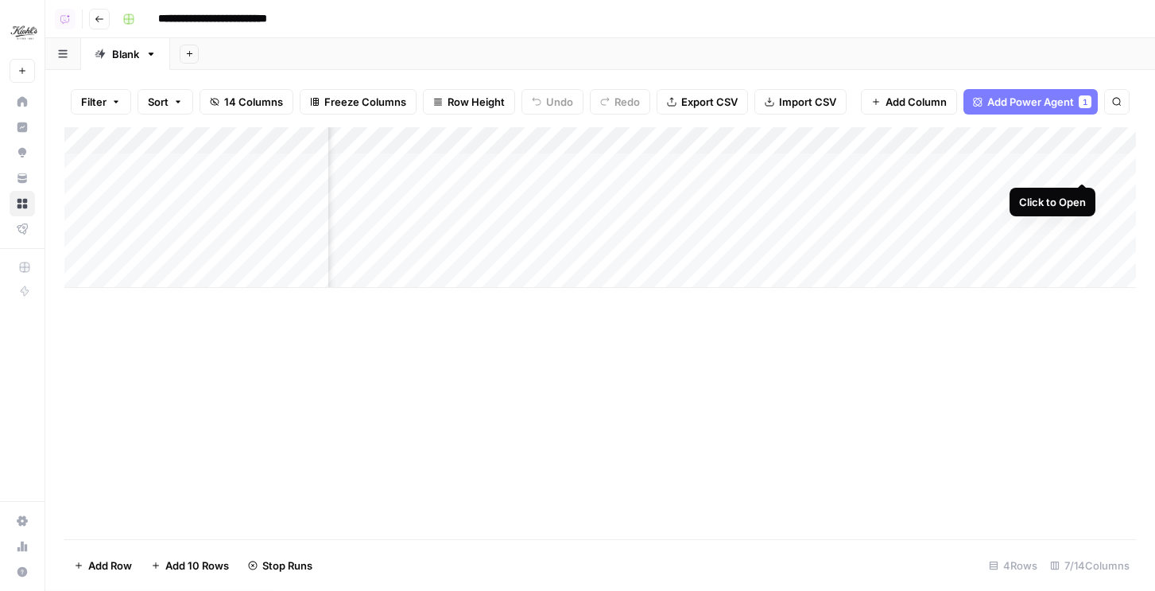
click at [1081, 165] on div "Add Column" at bounding box center [600, 207] width 1072 height 161
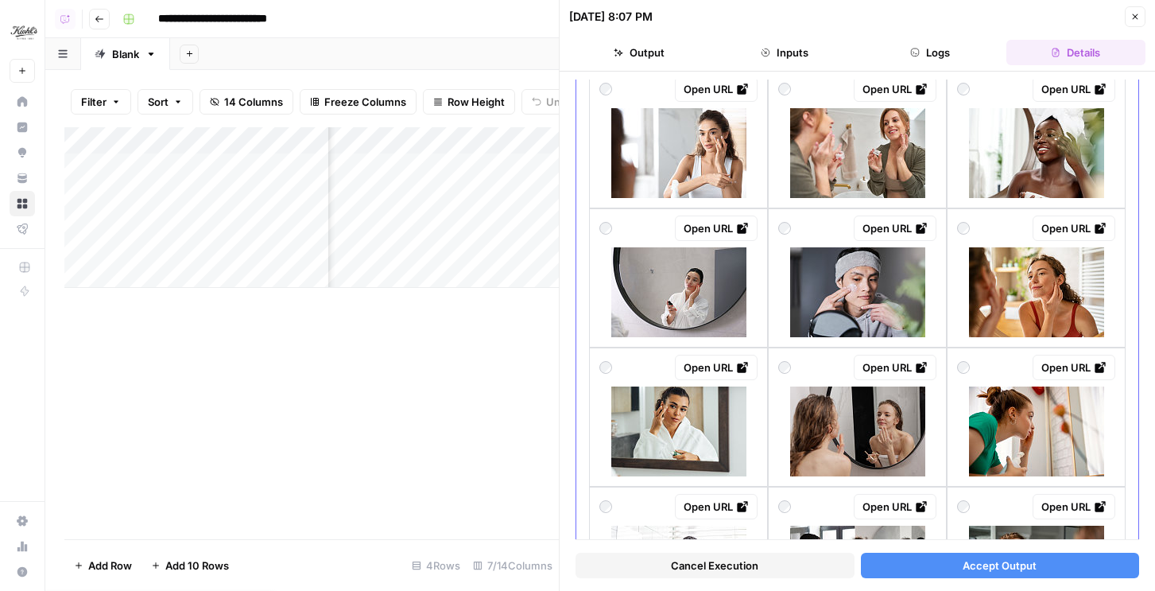
scroll to position [257, 0]
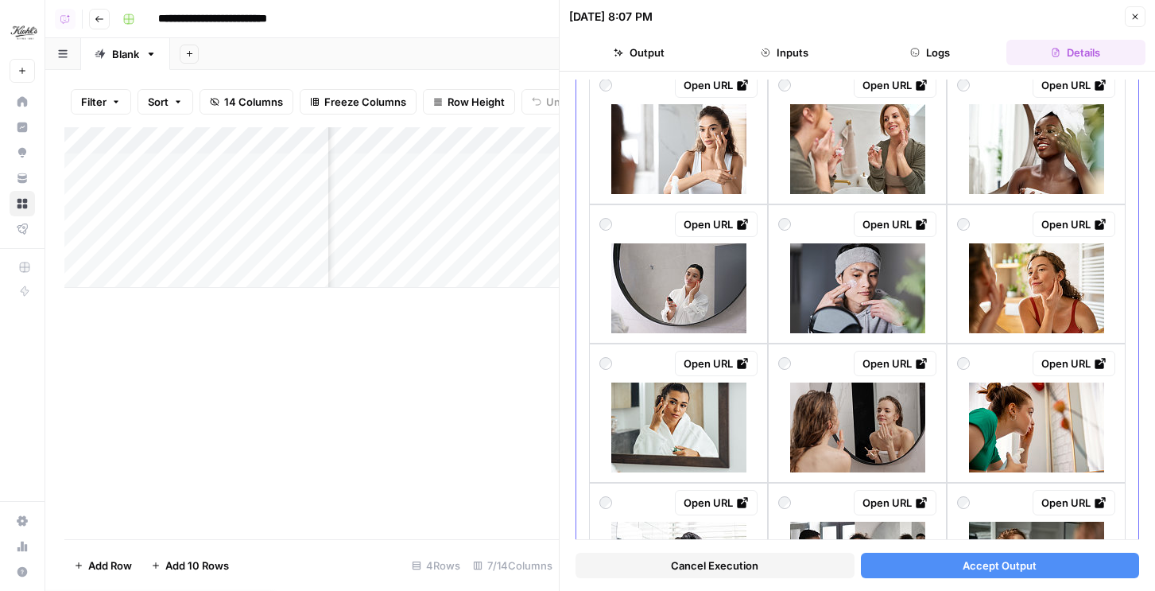
click at [1054, 287] on img at bounding box center [1036, 288] width 135 height 90
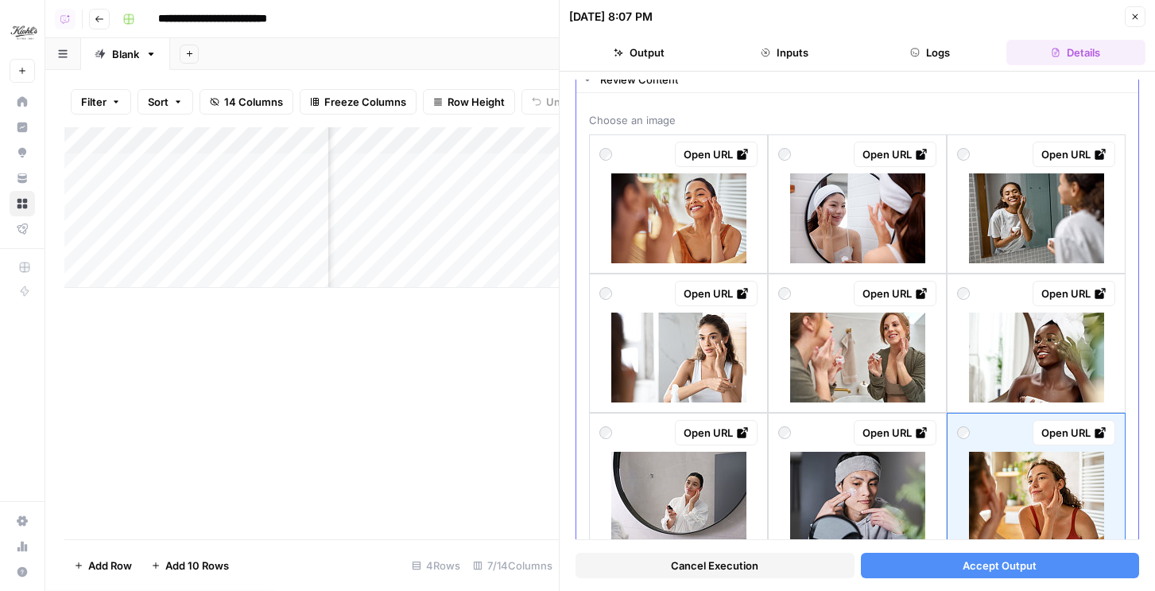
scroll to position [0, 0]
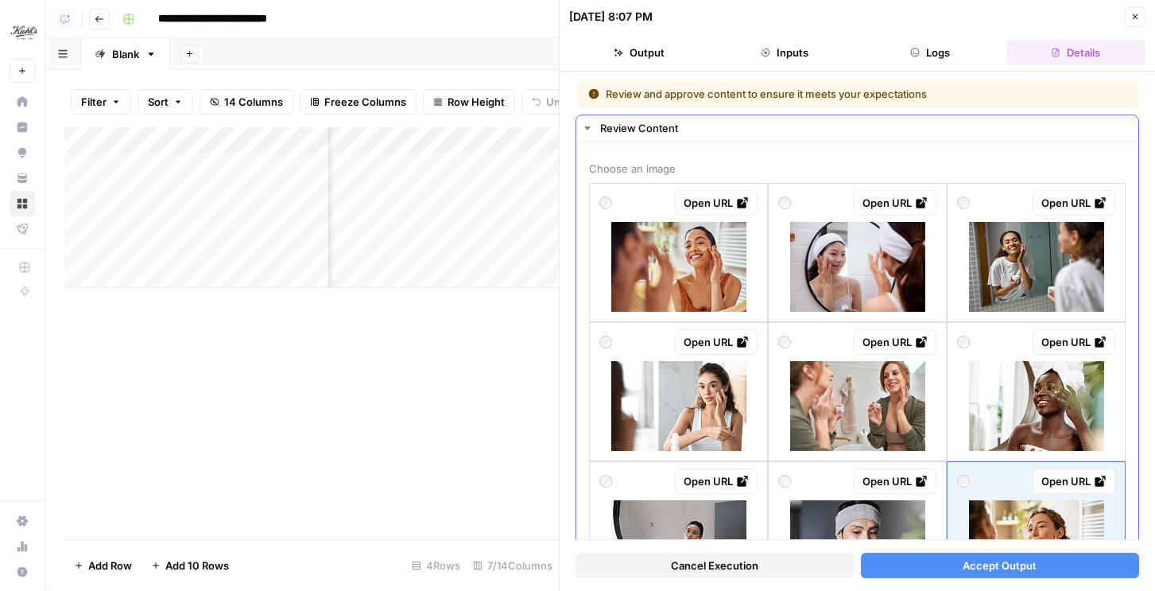
click at [737, 285] on img at bounding box center [679, 267] width 135 height 90
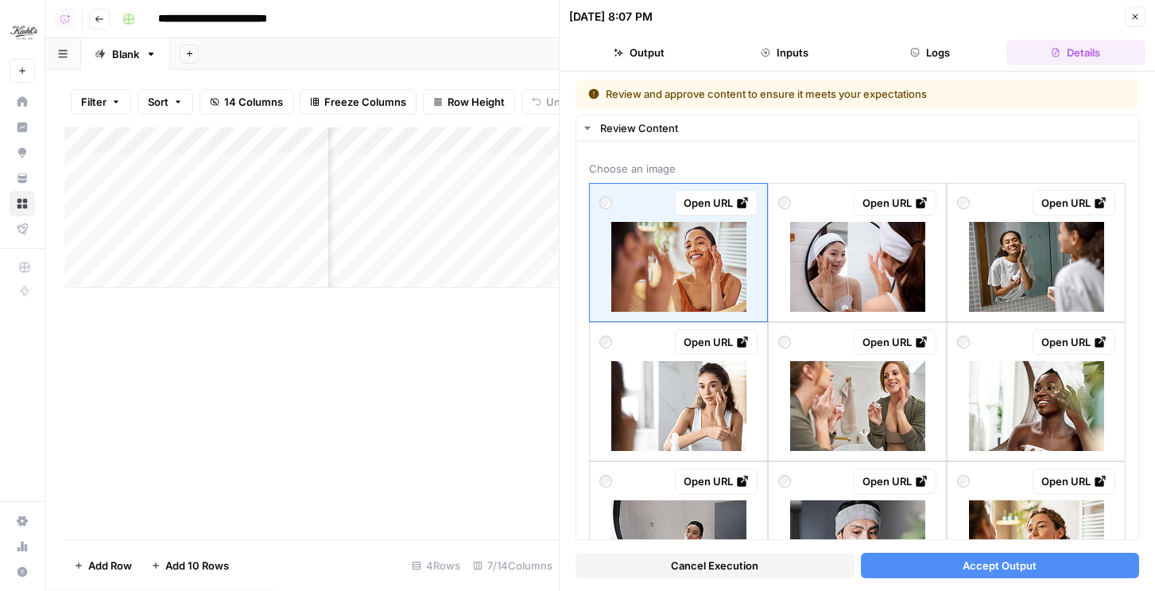
click at [890, 564] on button "Accept Output" at bounding box center [1000, 565] width 279 height 25
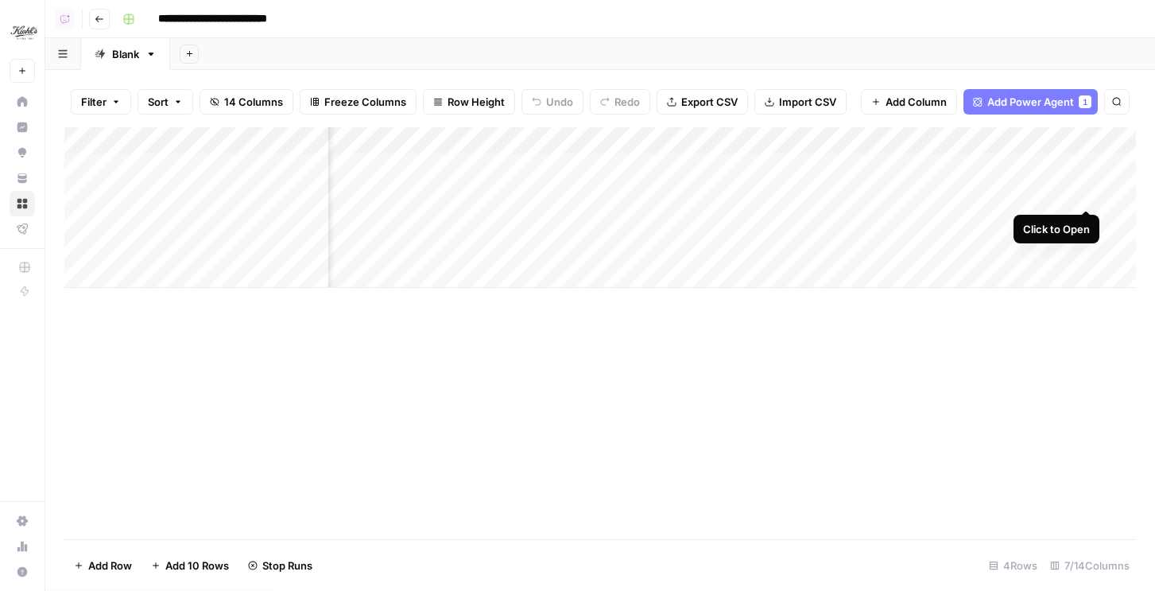
click at [1090, 186] on div "Add Column" at bounding box center [600, 207] width 1072 height 161
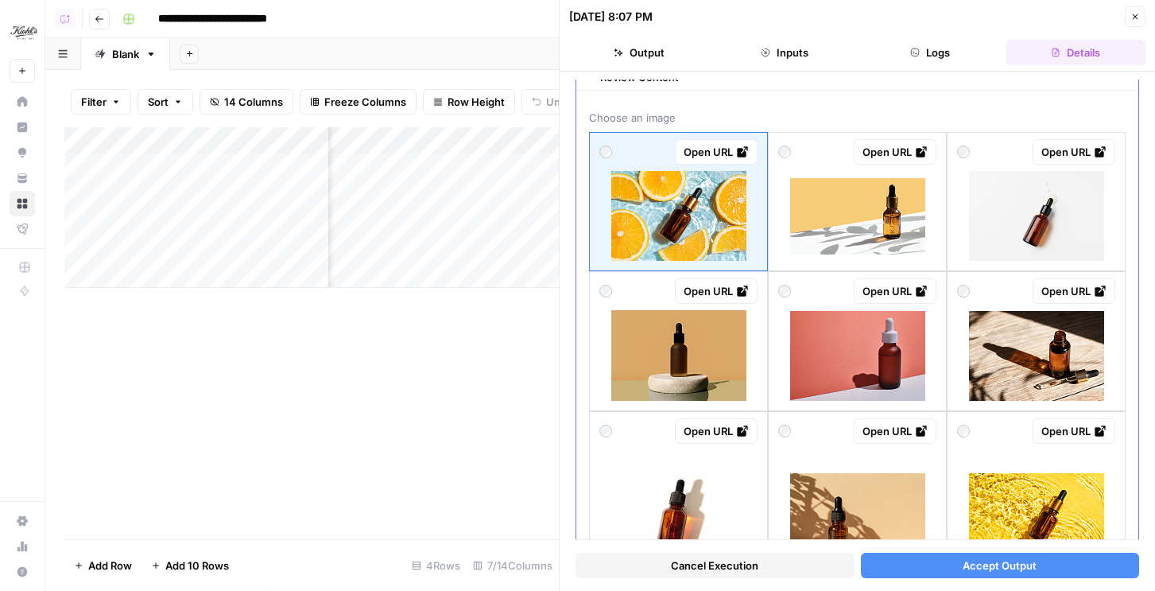
scroll to position [66, 0]
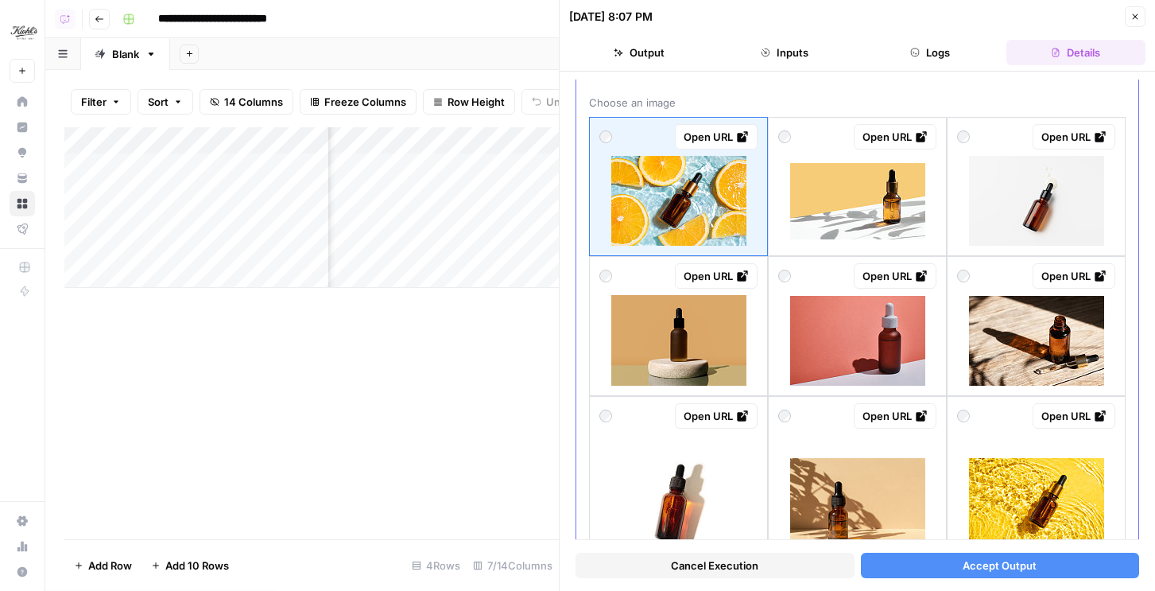
click at [708, 187] on img at bounding box center [679, 201] width 135 height 90
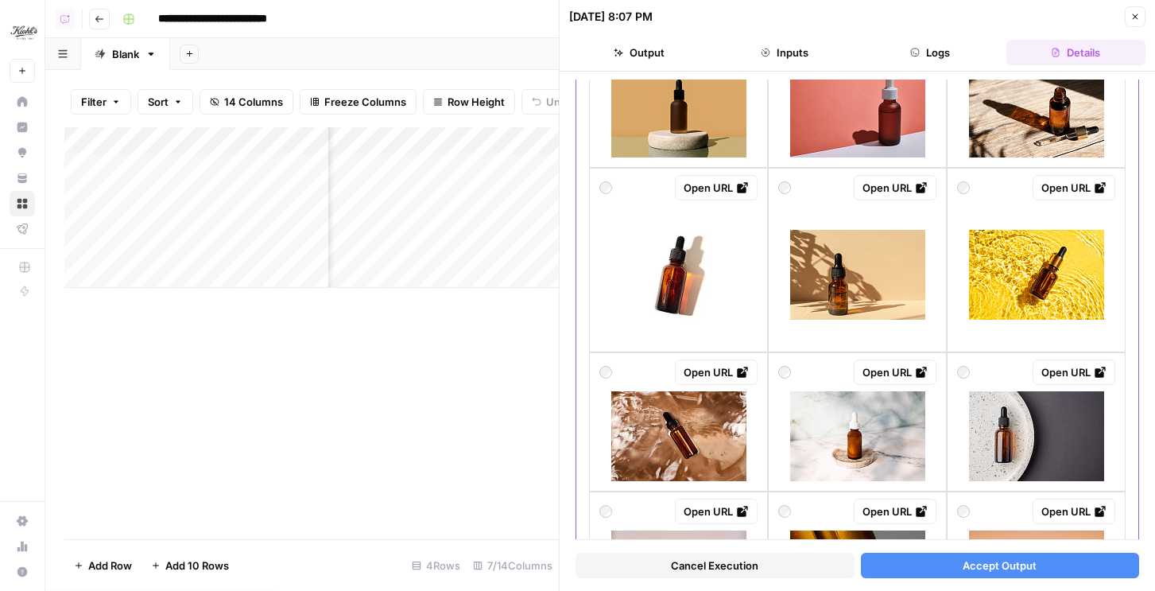
scroll to position [63, 0]
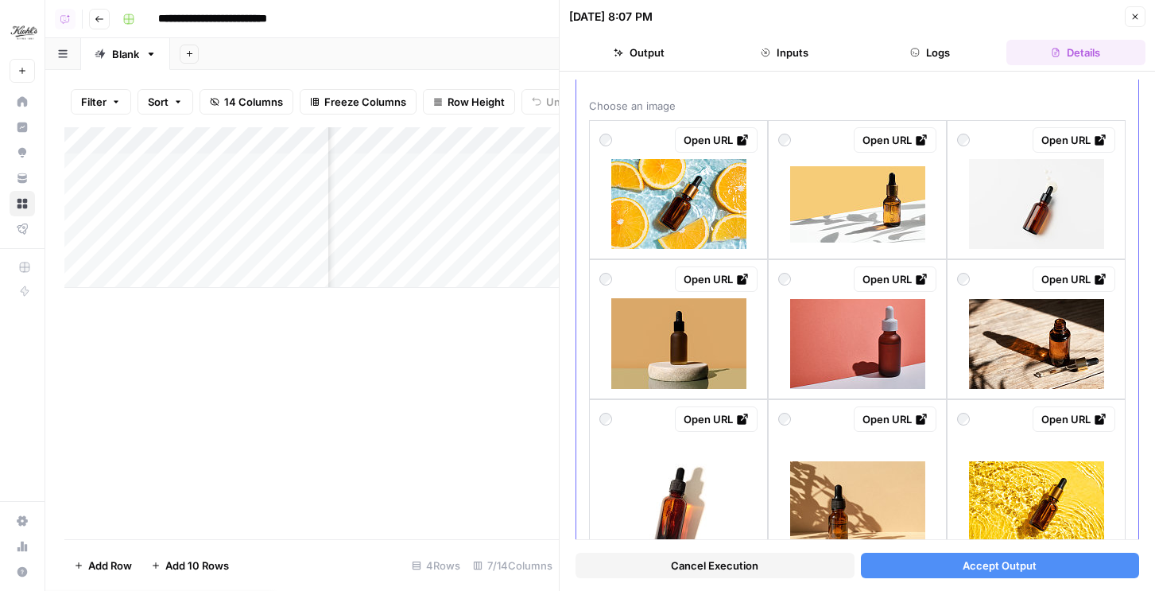
click at [656, 200] on img at bounding box center [679, 204] width 135 height 90
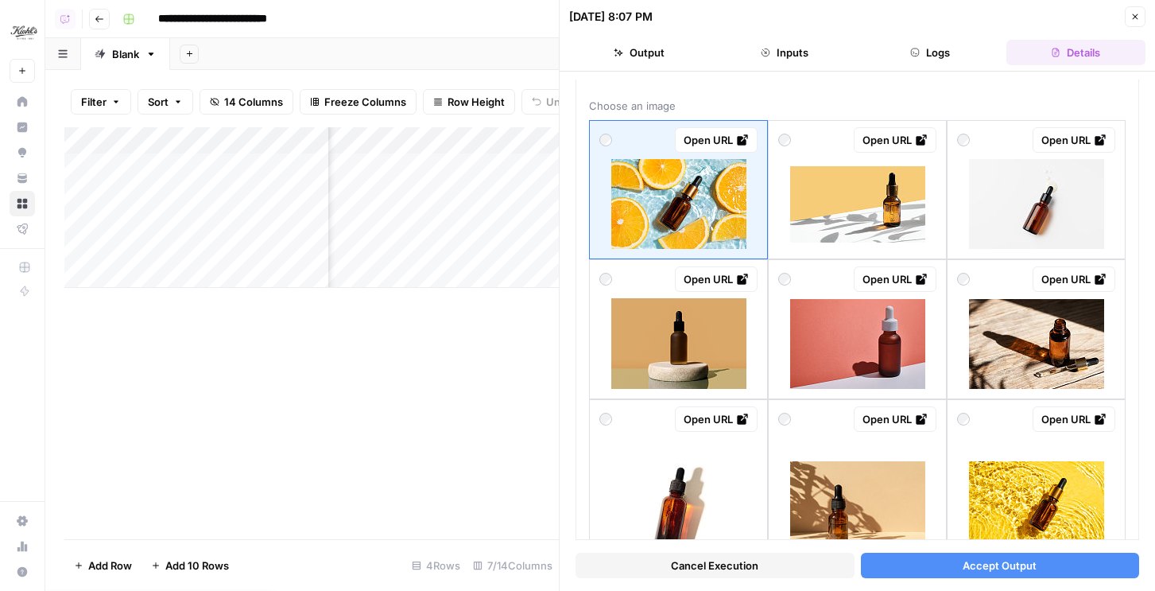
click at [928, 568] on button "Accept Output" at bounding box center [1000, 565] width 279 height 25
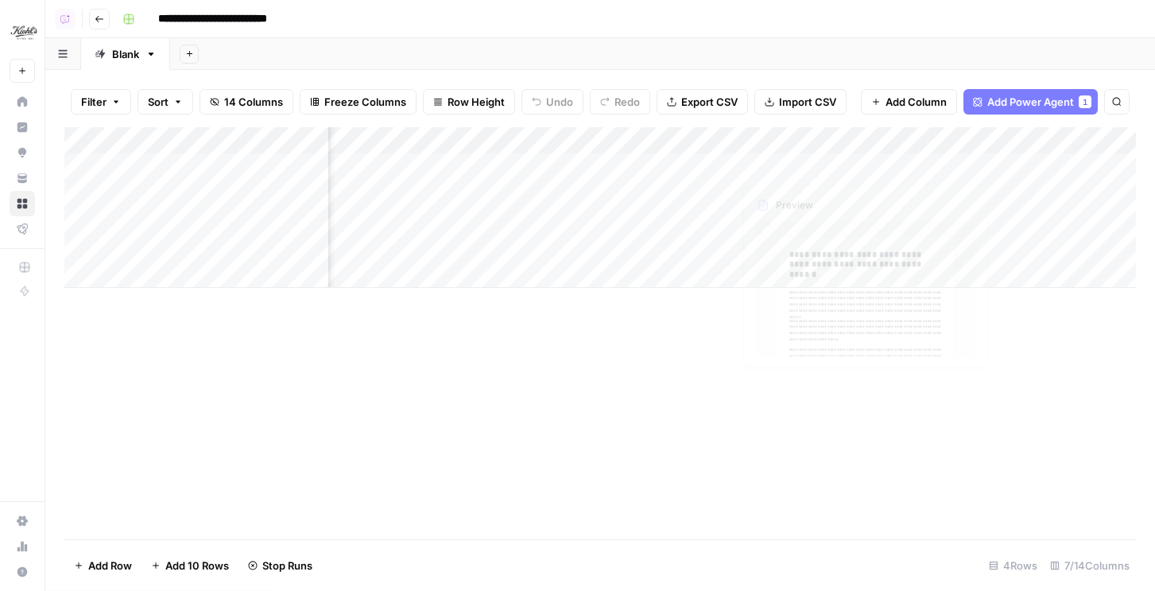
click at [862, 188] on div "Add Column" at bounding box center [600, 207] width 1072 height 161
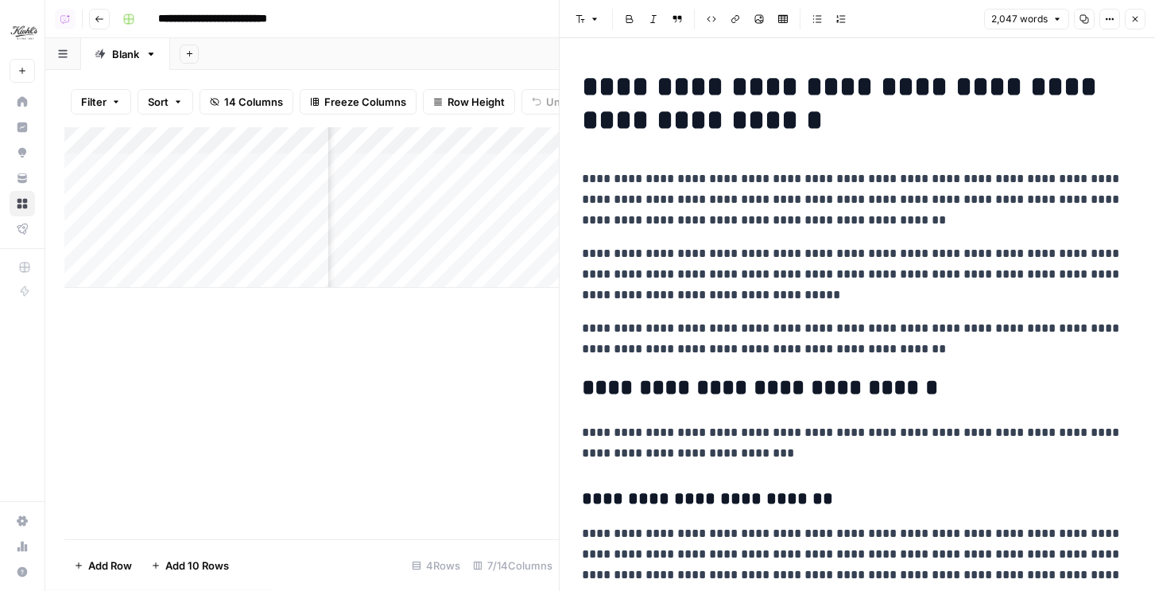
click at [1140, 19] on button "Close" at bounding box center [1135, 19] width 21 height 21
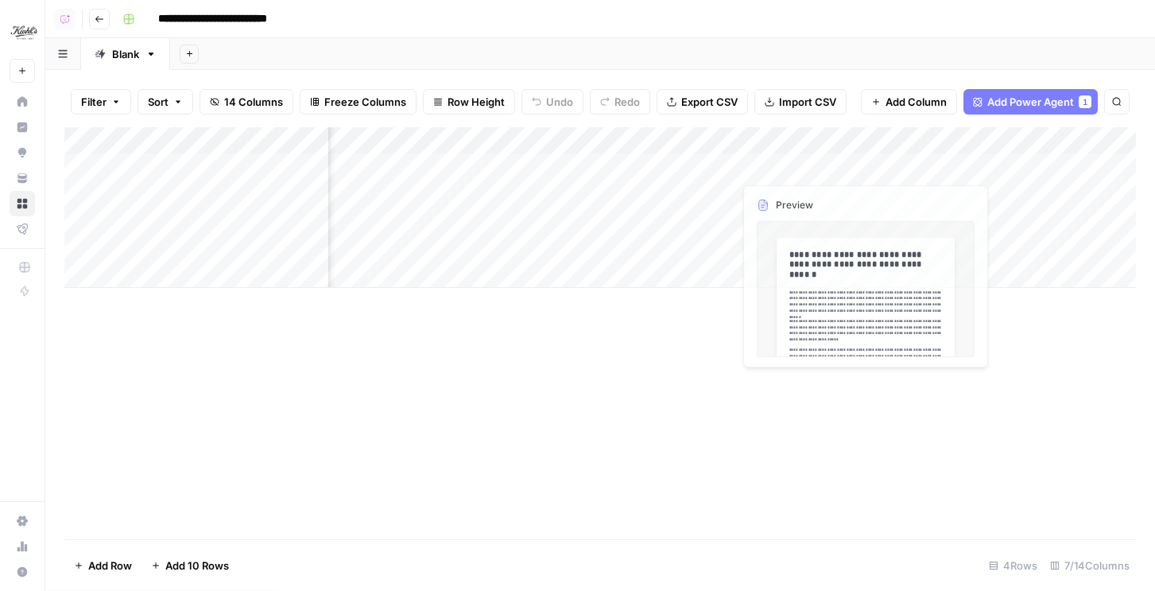
scroll to position [0, 399]
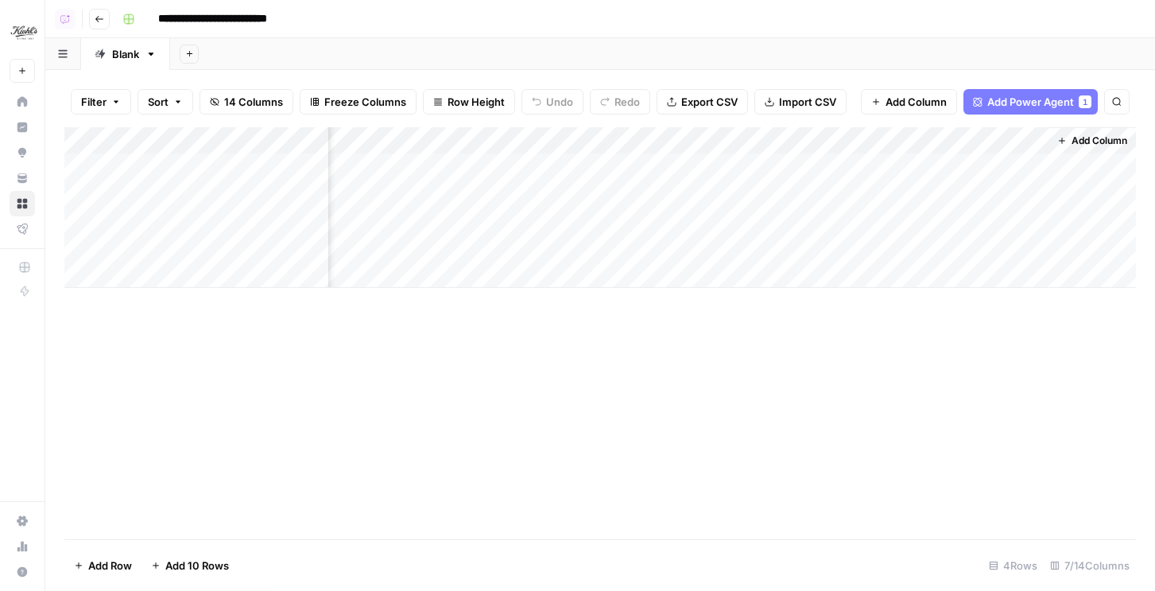
click at [1076, 142] on span "Add Column" at bounding box center [1100, 141] width 56 height 14
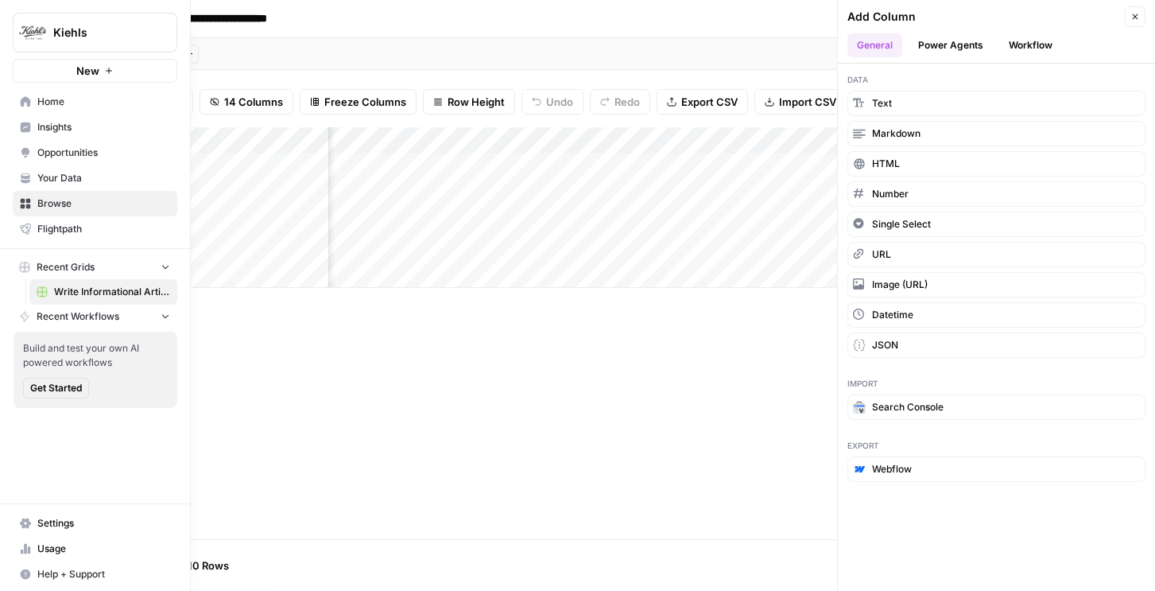
click at [29, 65] on button "New" at bounding box center [95, 71] width 165 height 24
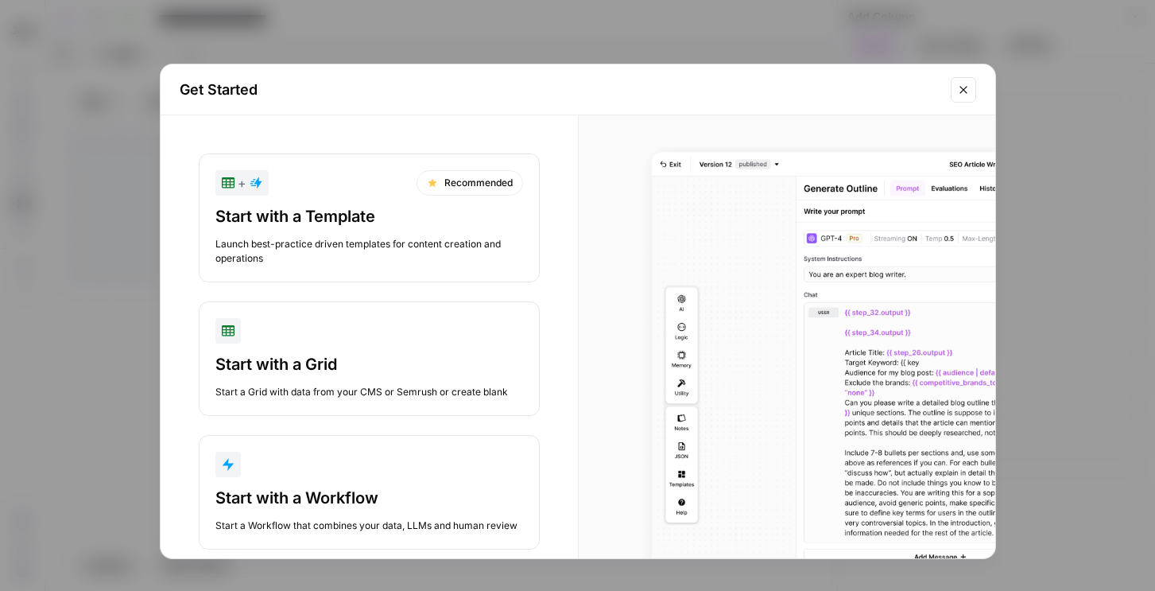
click at [316, 488] on div "Start with a Workflow" at bounding box center [370, 498] width 308 height 22
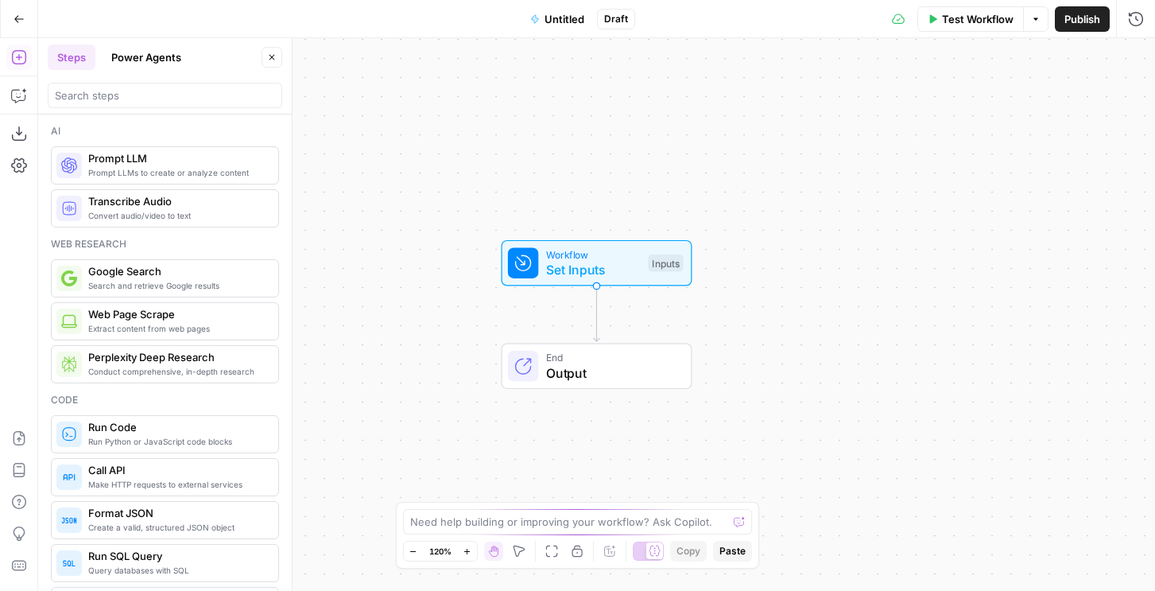
click at [115, 160] on span "Prompt LLM" at bounding box center [176, 158] width 177 height 16
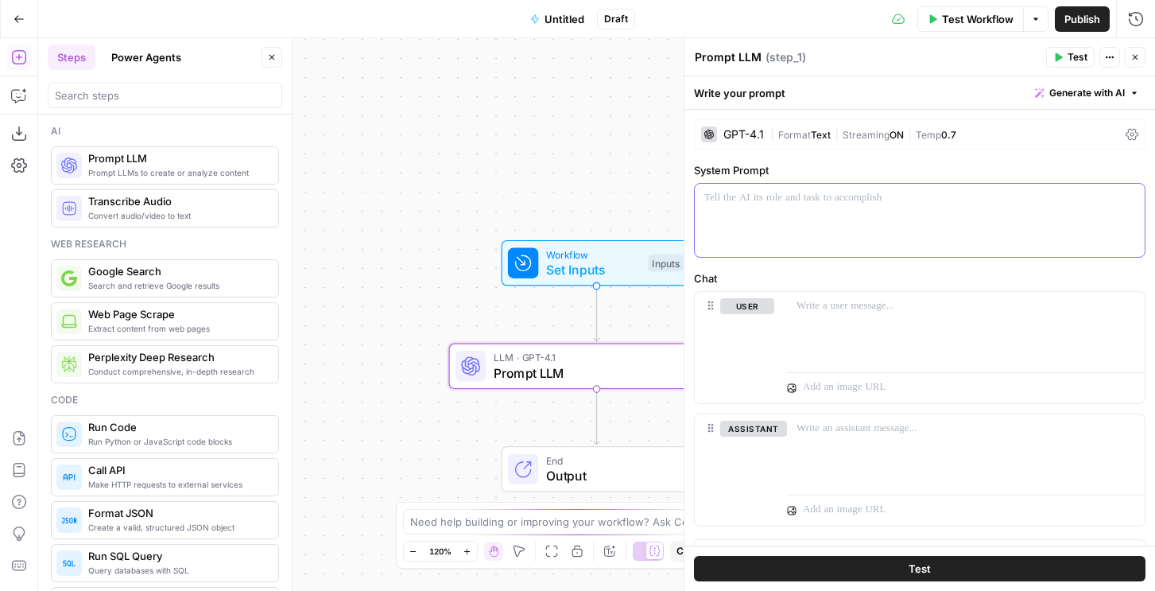
click at [760, 207] on div at bounding box center [920, 220] width 450 height 73
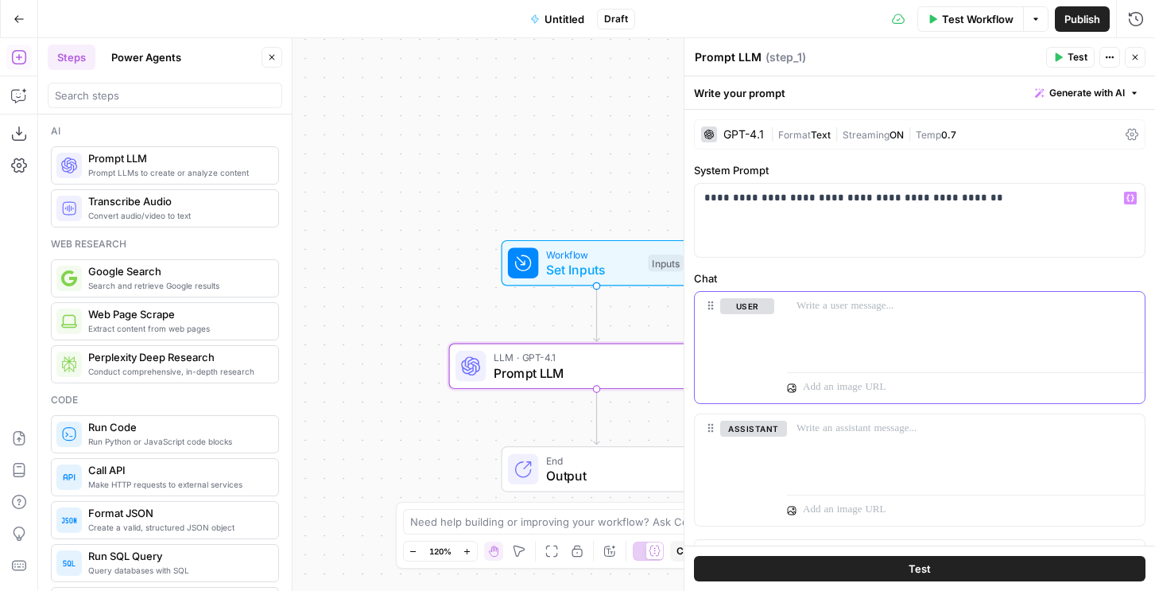
click at [837, 332] on div at bounding box center [966, 328] width 358 height 73
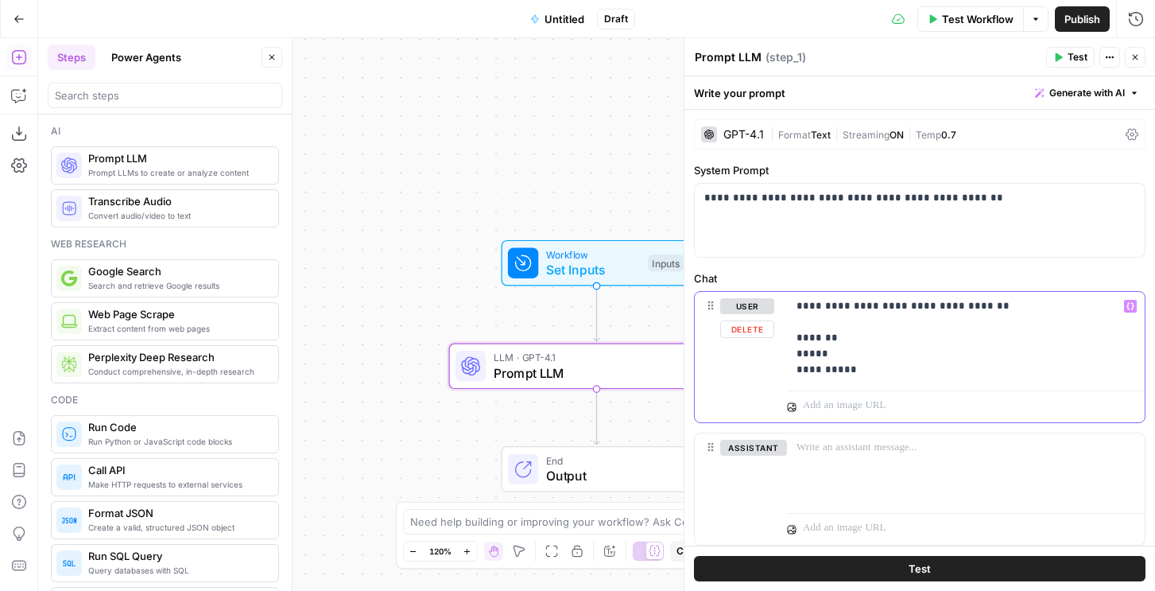
drag, startPoint x: 806, startPoint y: 373, endPoint x: 785, endPoint y: 371, distance: 21.5
click at [785, 371] on div "**********" at bounding box center [920, 357] width 450 height 130
click at [603, 263] on span "Set Inputs" at bounding box center [593, 271] width 95 height 19
click at [821, 327] on p "**********" at bounding box center [966, 338] width 339 height 80
click at [967, 196] on p "**********" at bounding box center [920, 198] width 431 height 16
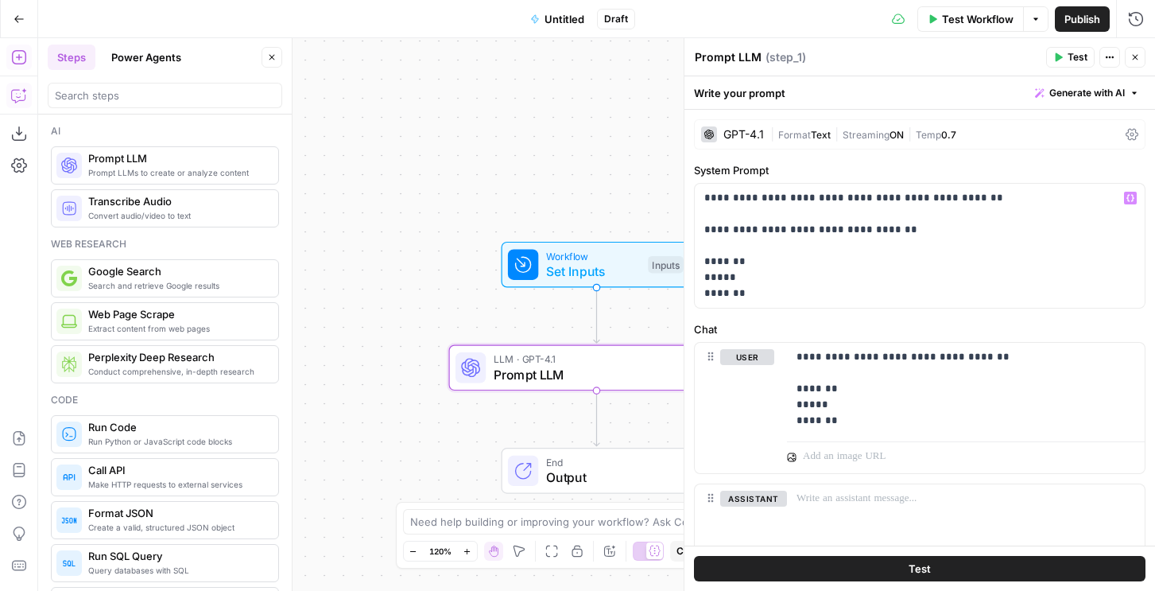
click at [11, 91] on icon "button" at bounding box center [18, 96] width 14 height 13
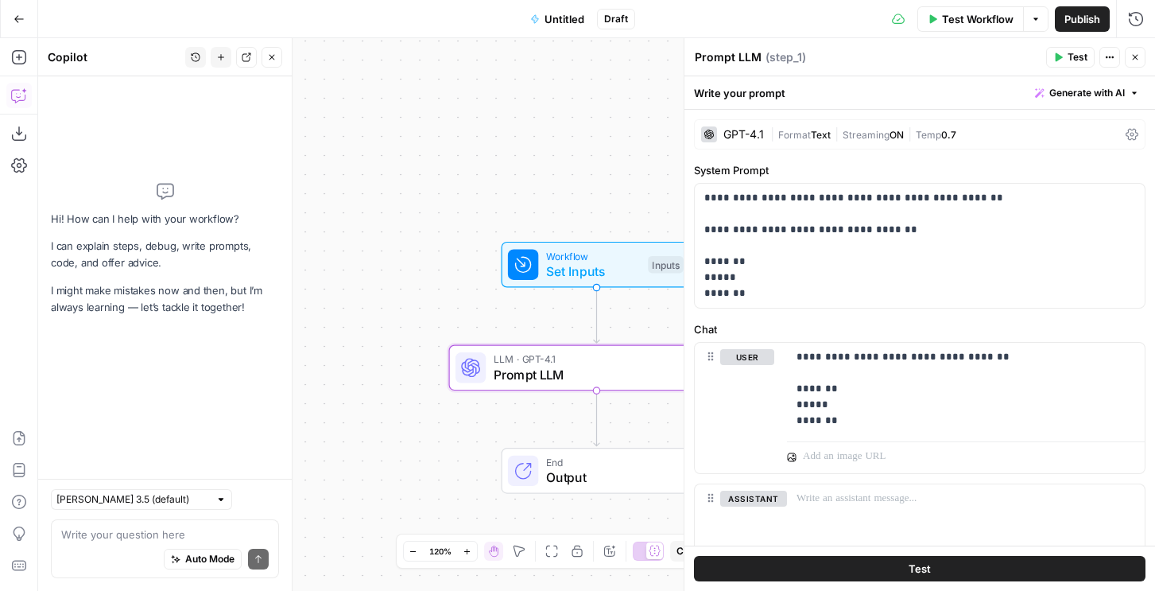
type textarea "Combine image and article wiht title, image, article keep formatting and stuff …"
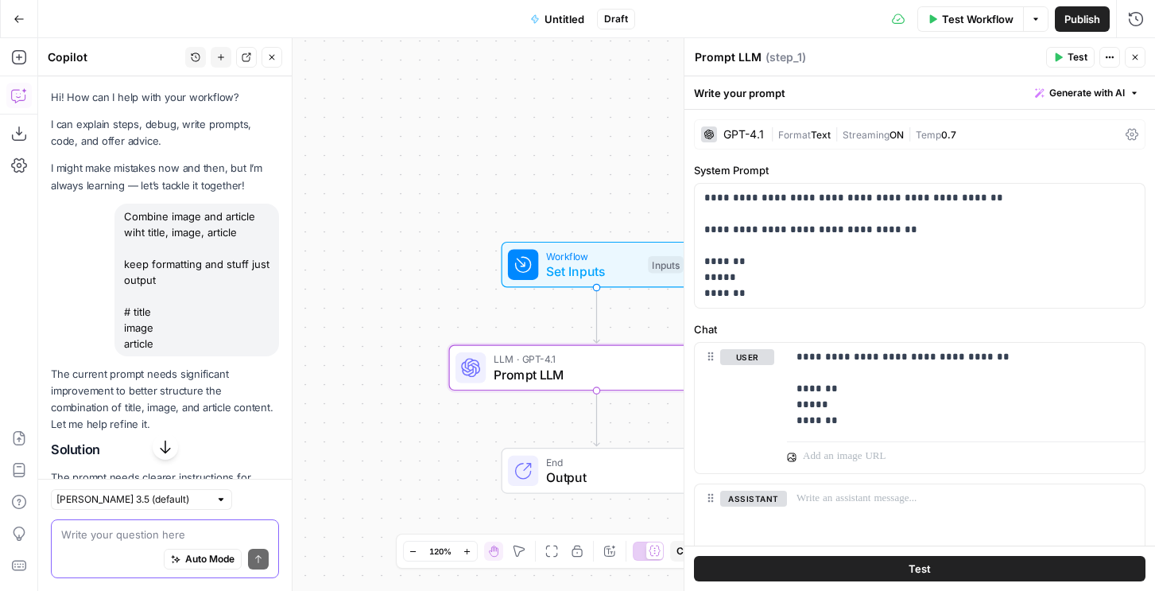
scroll to position [223, 0]
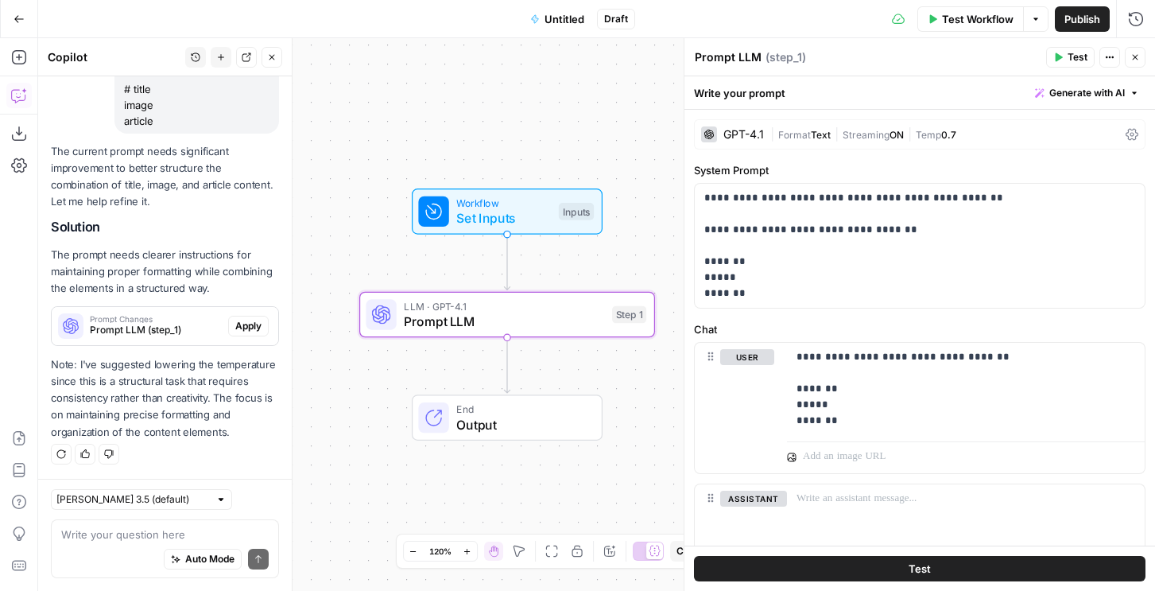
click at [255, 320] on span "Apply" at bounding box center [248, 326] width 26 height 14
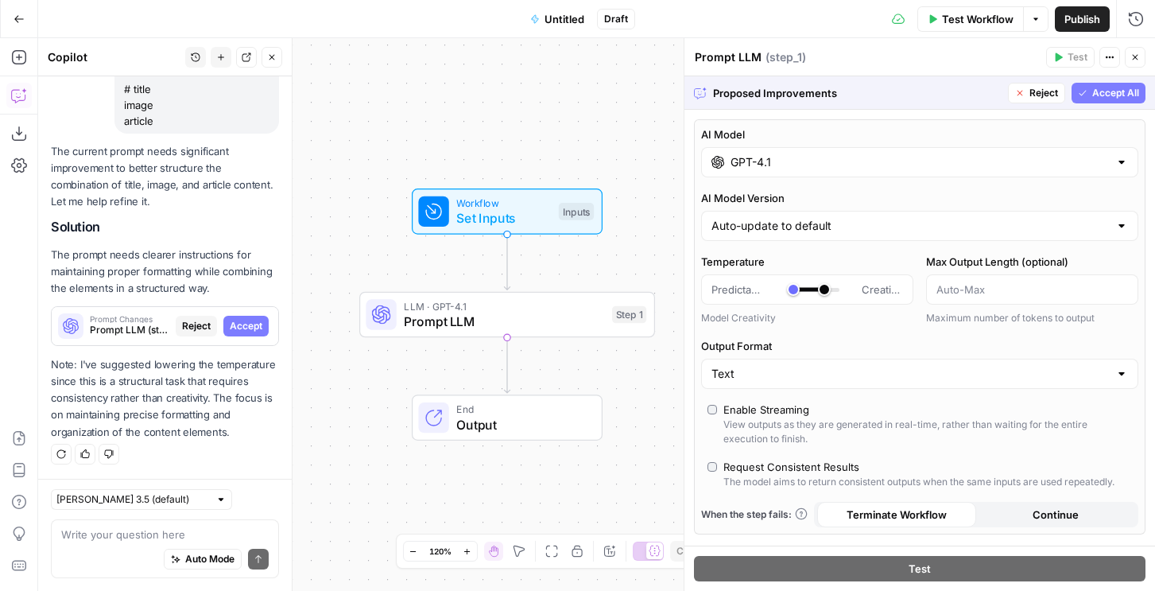
click at [1106, 89] on span "Accept All" at bounding box center [1116, 93] width 47 height 14
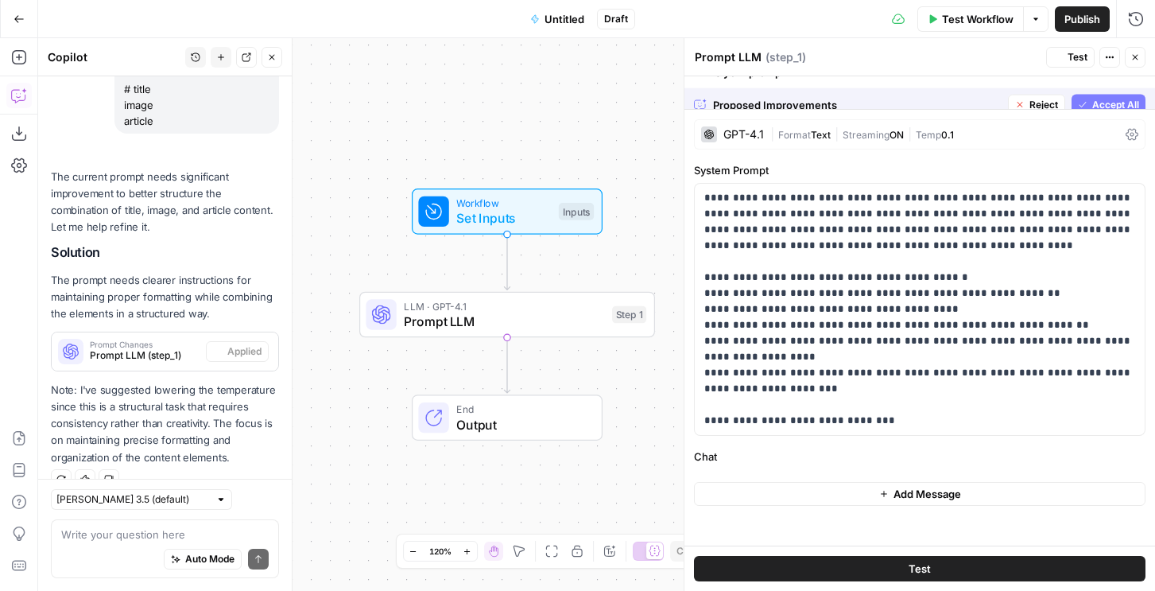
scroll to position [248, 0]
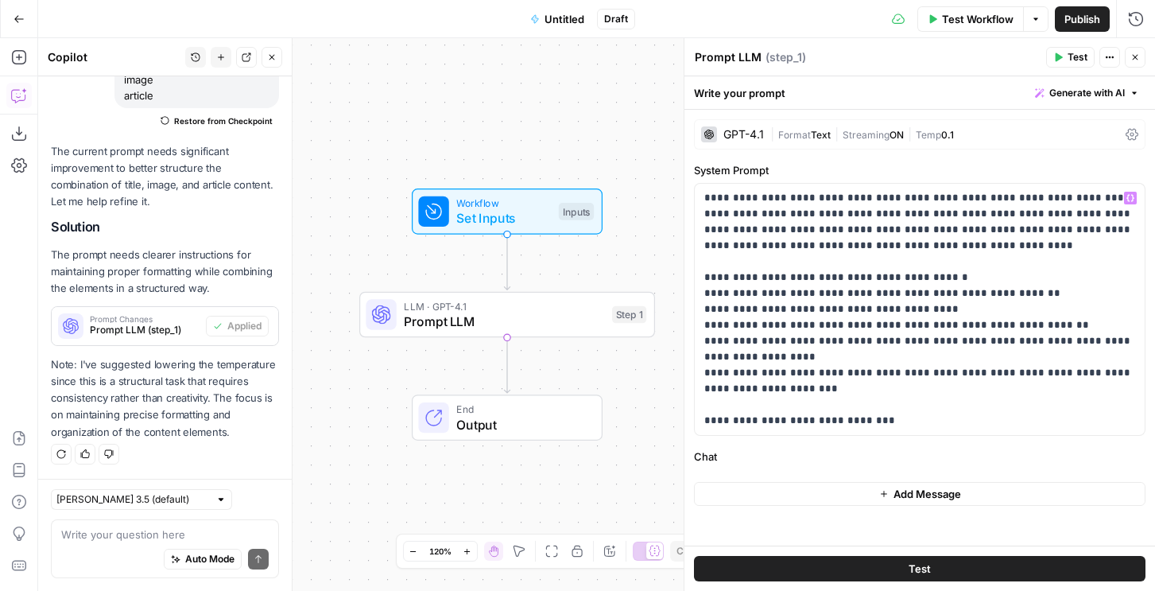
click at [846, 495] on button "Add Message" at bounding box center [920, 494] width 452 height 24
click at [831, 494] on div at bounding box center [966, 506] width 358 height 73
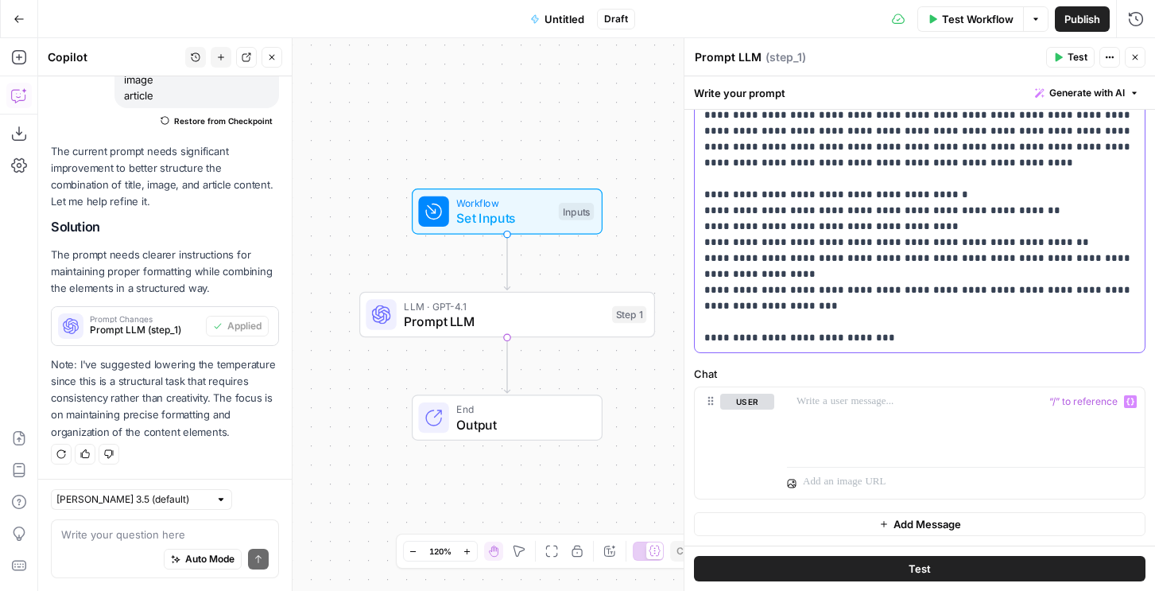
click at [872, 343] on p "**********" at bounding box center [920, 226] width 431 height 239
click at [816, 398] on p at bounding box center [966, 402] width 339 height 16
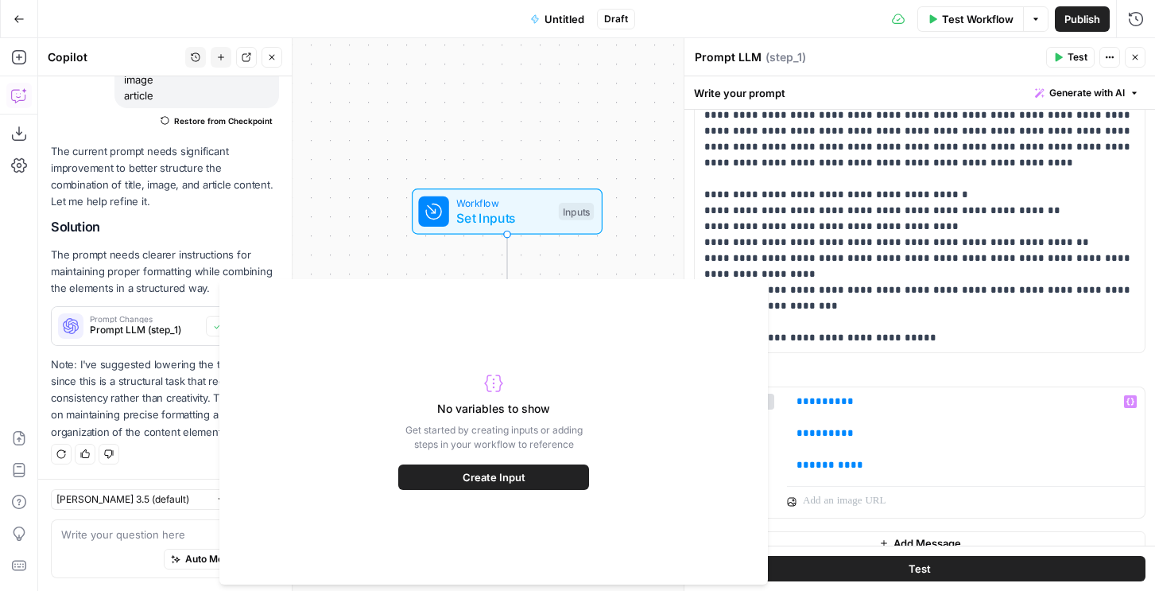
click at [520, 198] on span "Workflow" at bounding box center [503, 203] width 95 height 15
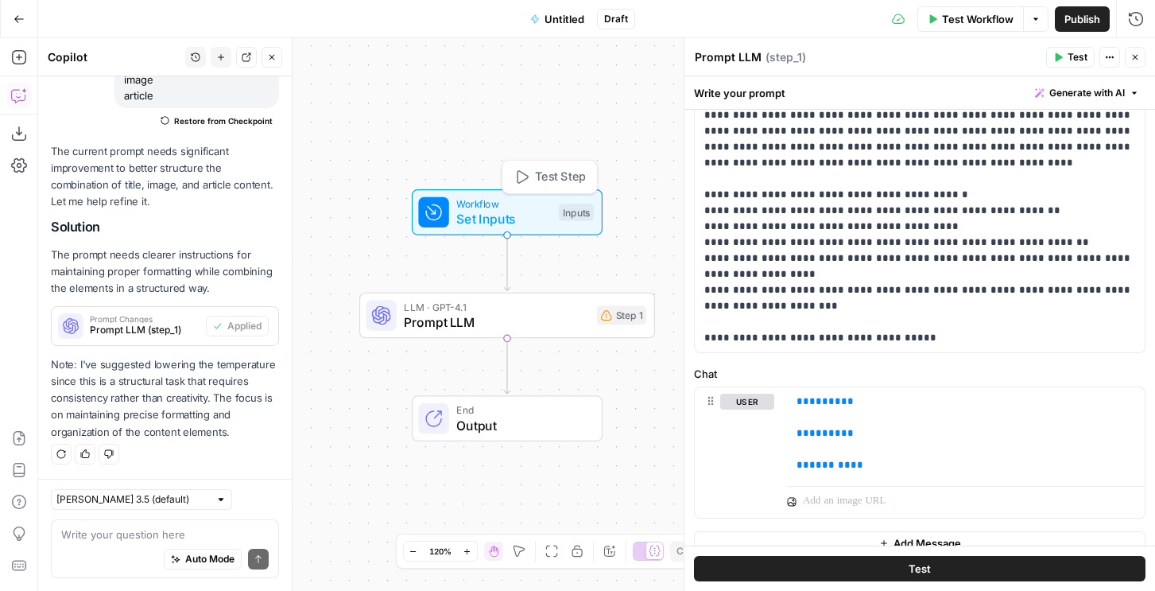
click at [533, 201] on span "Workflow" at bounding box center [503, 203] width 95 height 15
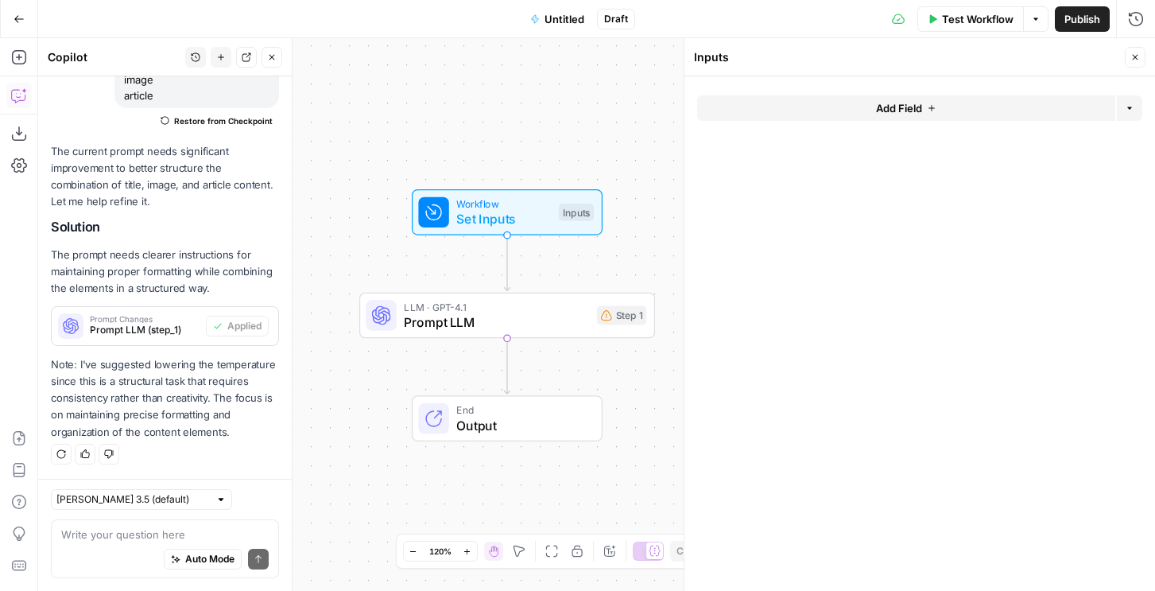
click at [810, 106] on button "Add Field" at bounding box center [906, 107] width 418 height 25
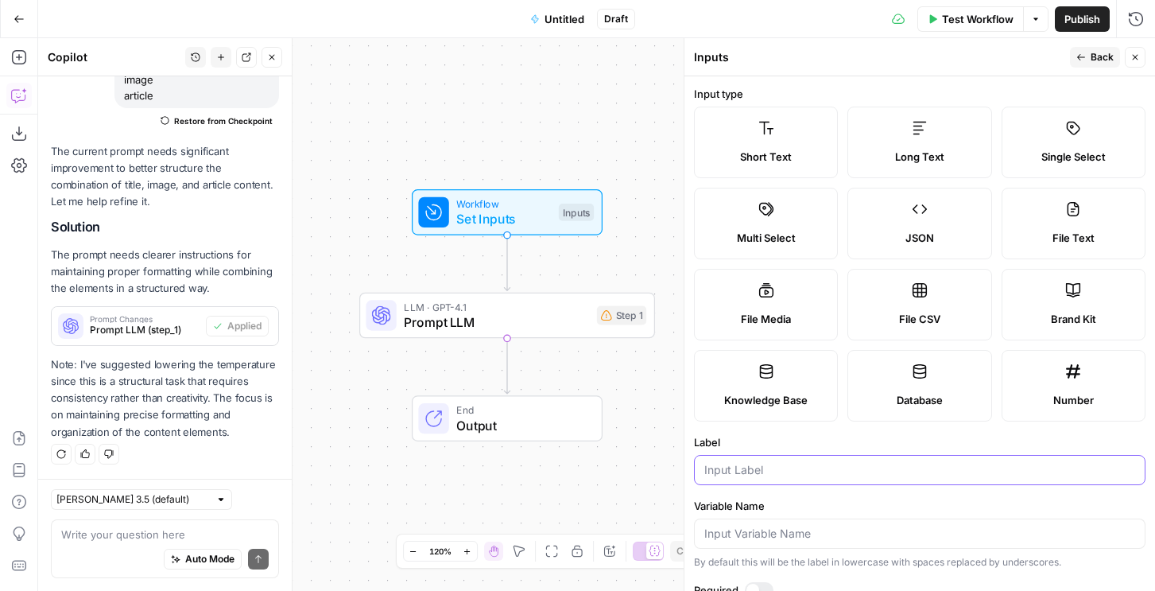
click at [767, 469] on input "Label" at bounding box center [920, 470] width 431 height 16
type input "Title"
click at [1103, 44] on header "Inputs Back Close" at bounding box center [920, 57] width 471 height 38
click at [1102, 51] on span "Back" at bounding box center [1102, 57] width 23 height 14
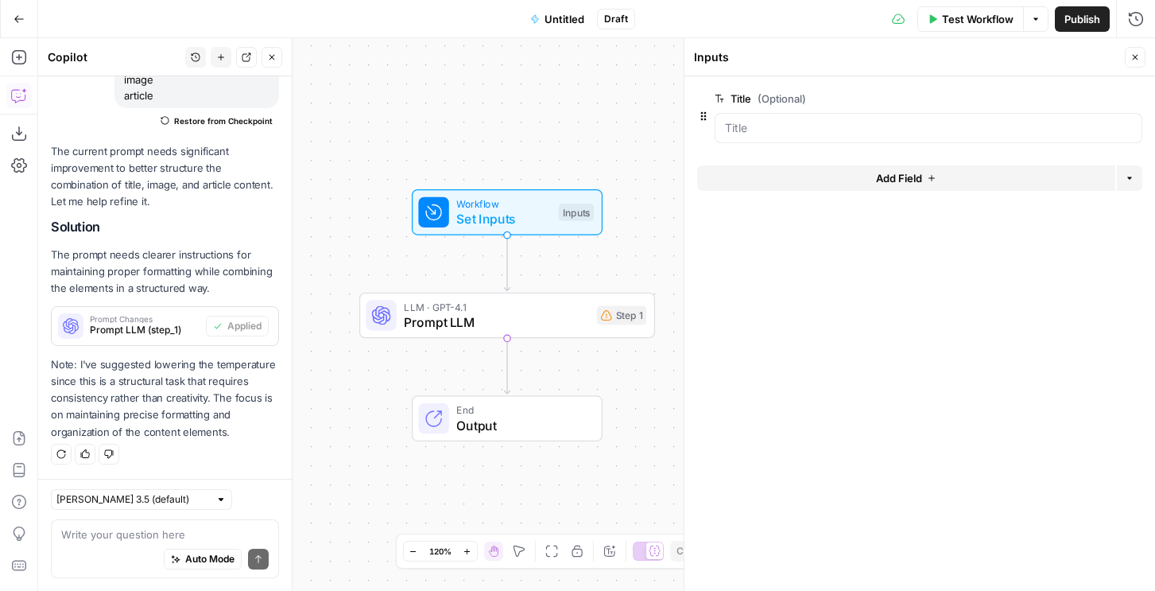
click at [802, 194] on div "Add Field Options" at bounding box center [919, 184] width 445 height 38
click at [801, 187] on button "Add Field" at bounding box center [906, 177] width 418 height 25
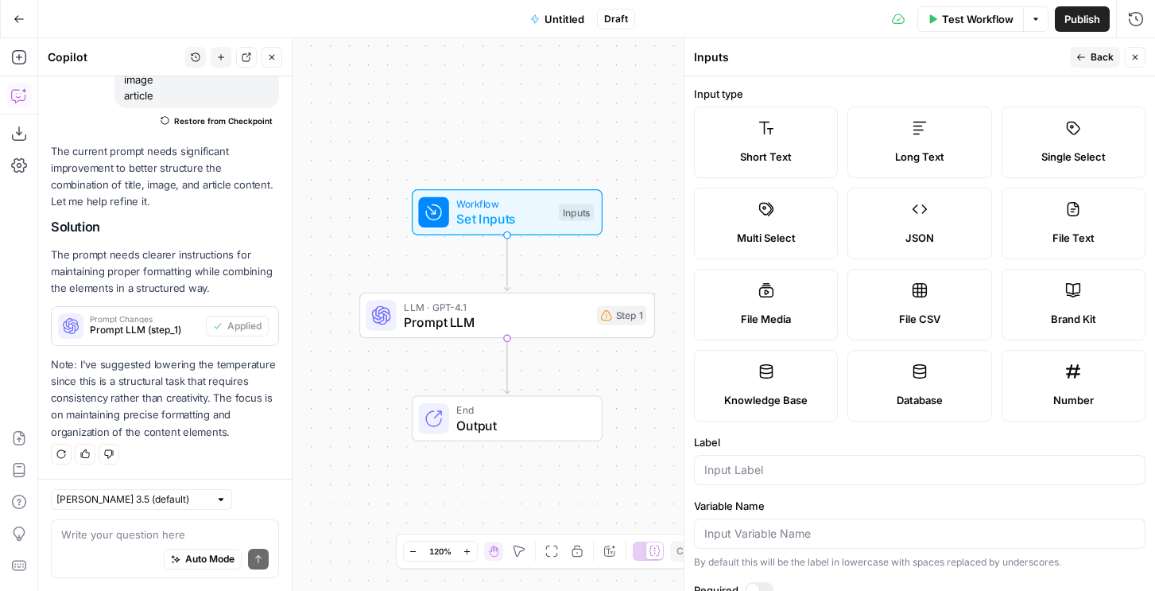
click at [802, 299] on label "File Media" at bounding box center [766, 305] width 144 height 72
type textarea "Supports .mp4, .mp3, .wav, .jpg, .png, .webp, .wma, .m4a file types"
click at [737, 477] on input "Label" at bounding box center [920, 470] width 431 height 16
type input "Image"
click at [1089, 57] on button "Back" at bounding box center [1095, 57] width 50 height 21
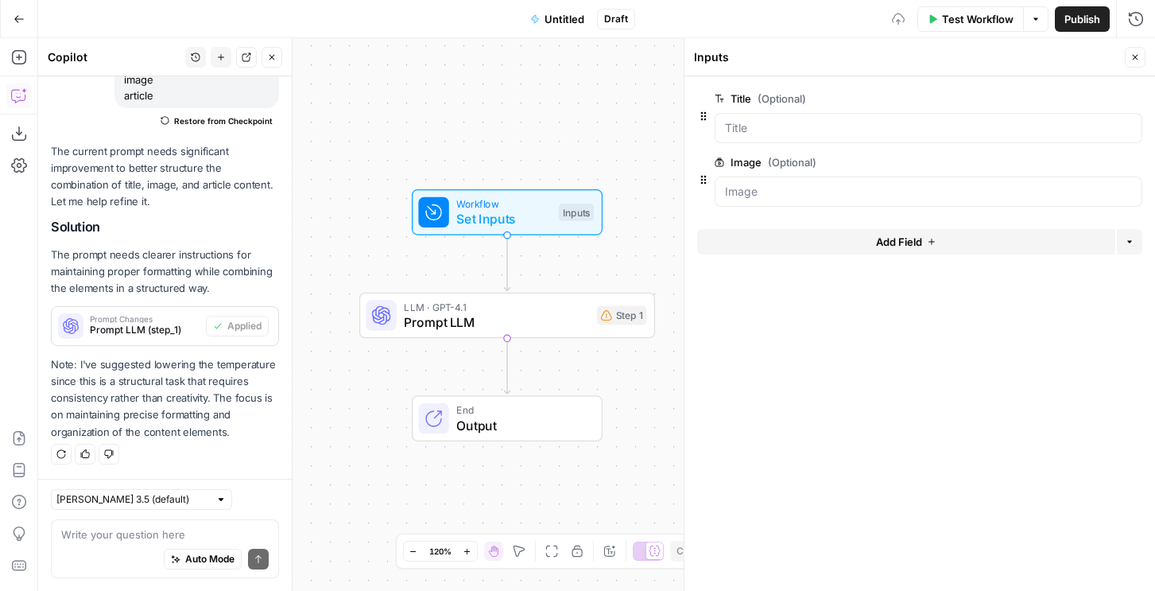
click at [778, 247] on button "Add Field" at bounding box center [906, 241] width 418 height 25
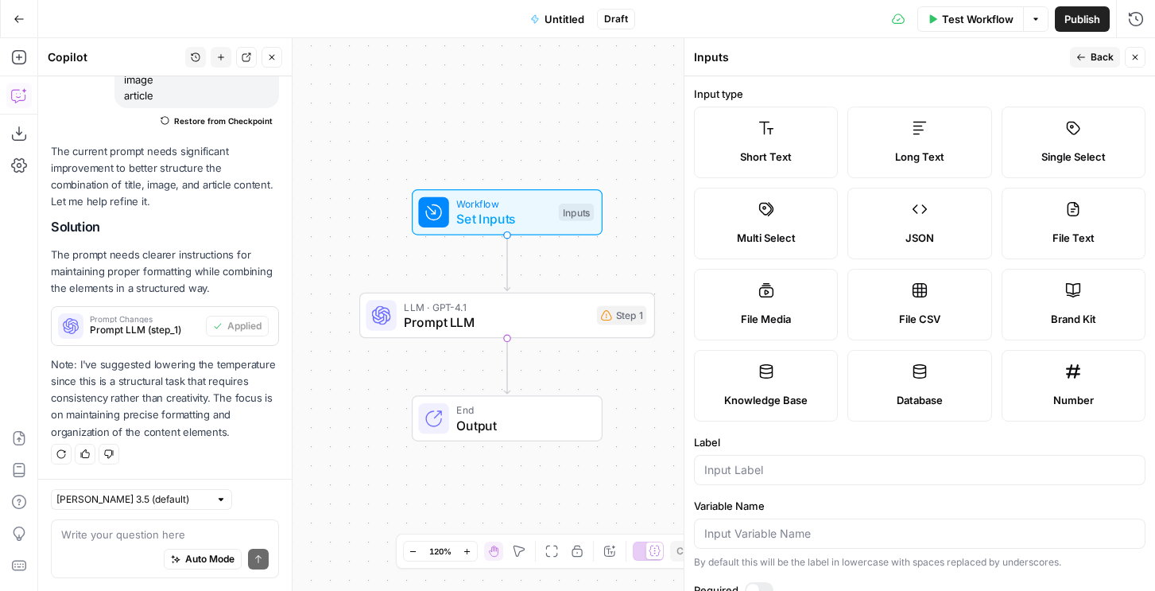
click at [916, 149] on span "Long Text" at bounding box center [919, 157] width 49 height 16
click at [724, 476] on input "Label" at bounding box center [920, 470] width 431 height 16
type input "a"
type input "Article"
click at [1069, 6] on button "Publish" at bounding box center [1082, 18] width 55 height 25
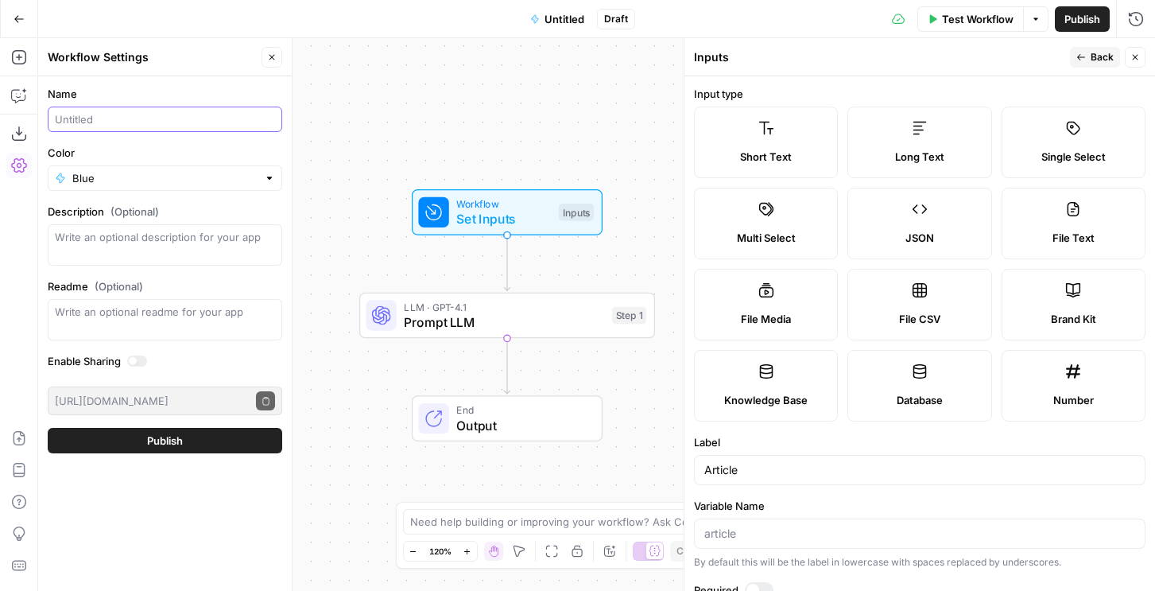
click at [180, 116] on input "Name" at bounding box center [165, 119] width 220 height 16
type input "Combine all"
click at [48, 428] on button "Publish" at bounding box center [165, 440] width 235 height 25
click at [150, 417] on form "Name Combine all Color Blue Description (Optional) Readme (Optional) Write an o…" at bounding box center [165, 269] width 254 height 386
click at [150, 431] on button "Publish" at bounding box center [165, 440] width 235 height 25
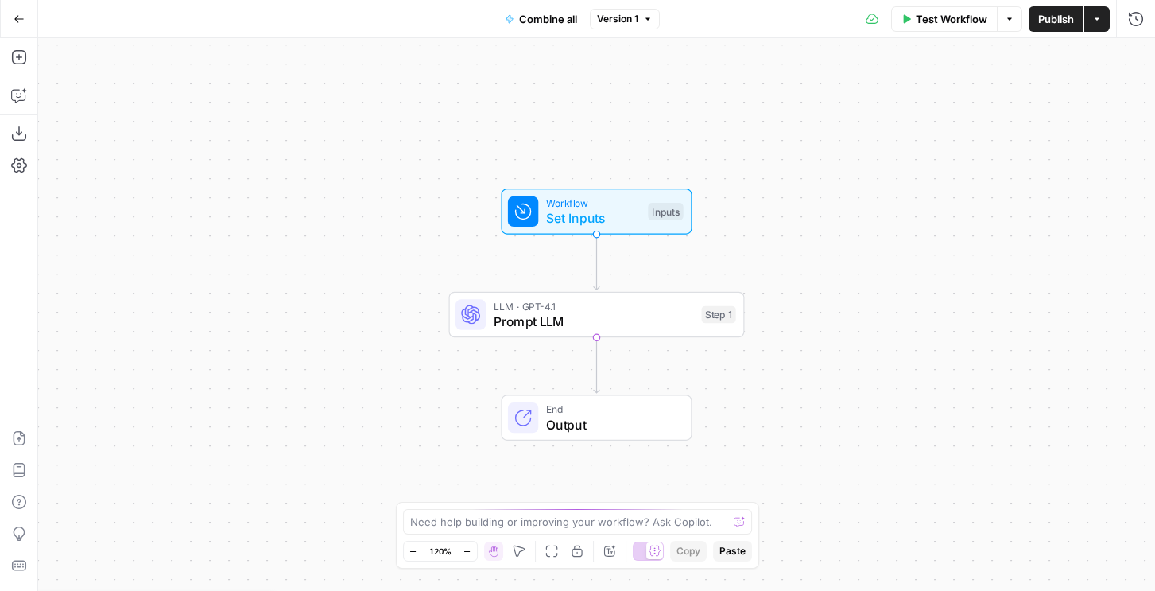
click at [562, 204] on span "Workflow" at bounding box center [593, 203] width 95 height 15
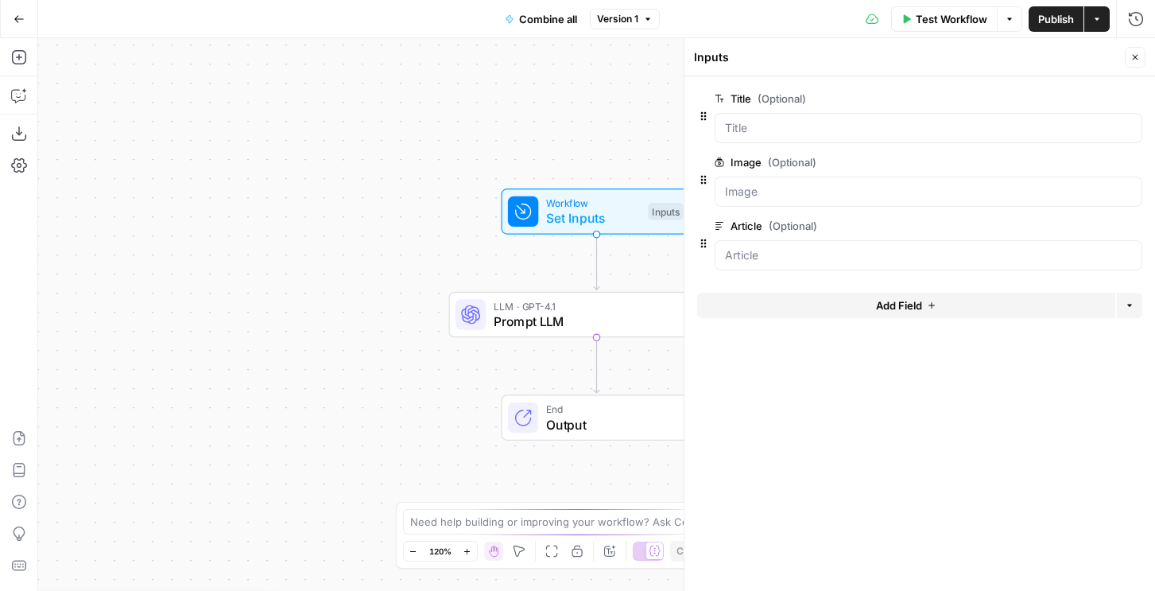
click at [1067, 161] on span "edit field" at bounding box center [1083, 162] width 35 height 13
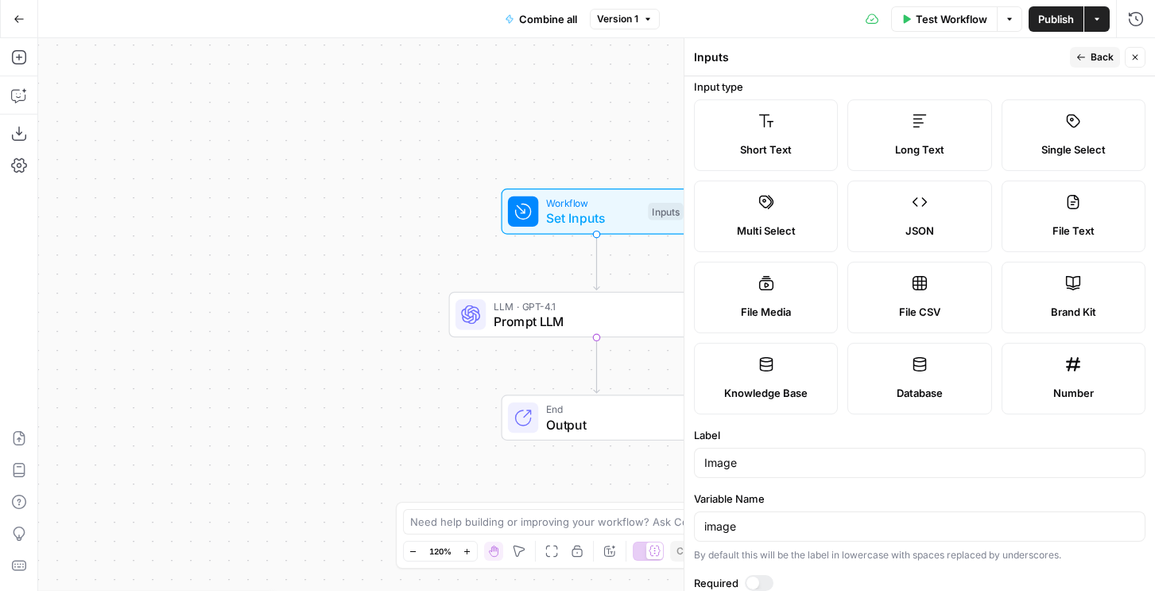
scroll to position [8, 0]
click at [1039, 213] on label "File Text" at bounding box center [1074, 216] width 144 height 72
type textarea "Supports .pdf, .txt, .docx, .md file types"
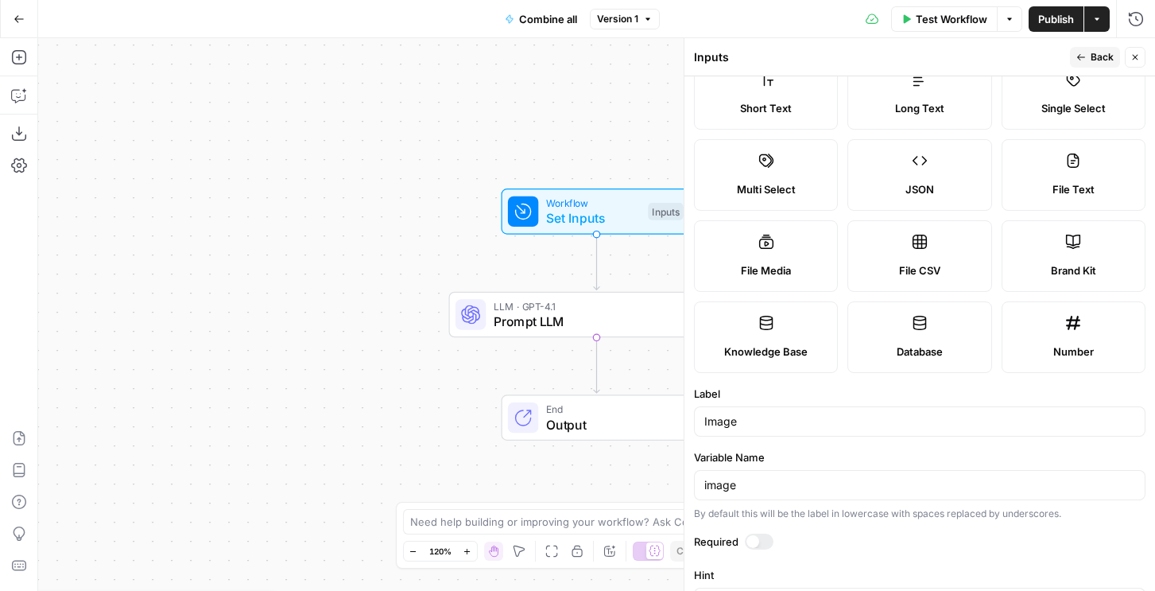
scroll to position [0, 0]
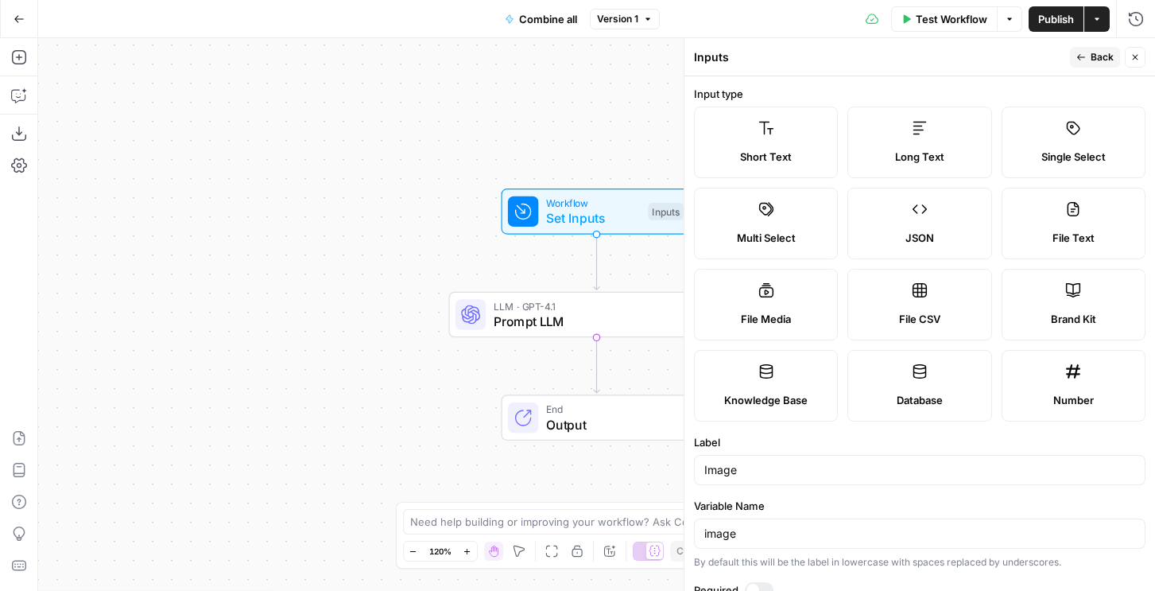
click at [807, 149] on div "Short Text" at bounding box center [766, 157] width 117 height 16
click at [1041, 12] on span "Publish" at bounding box center [1057, 19] width 36 height 16
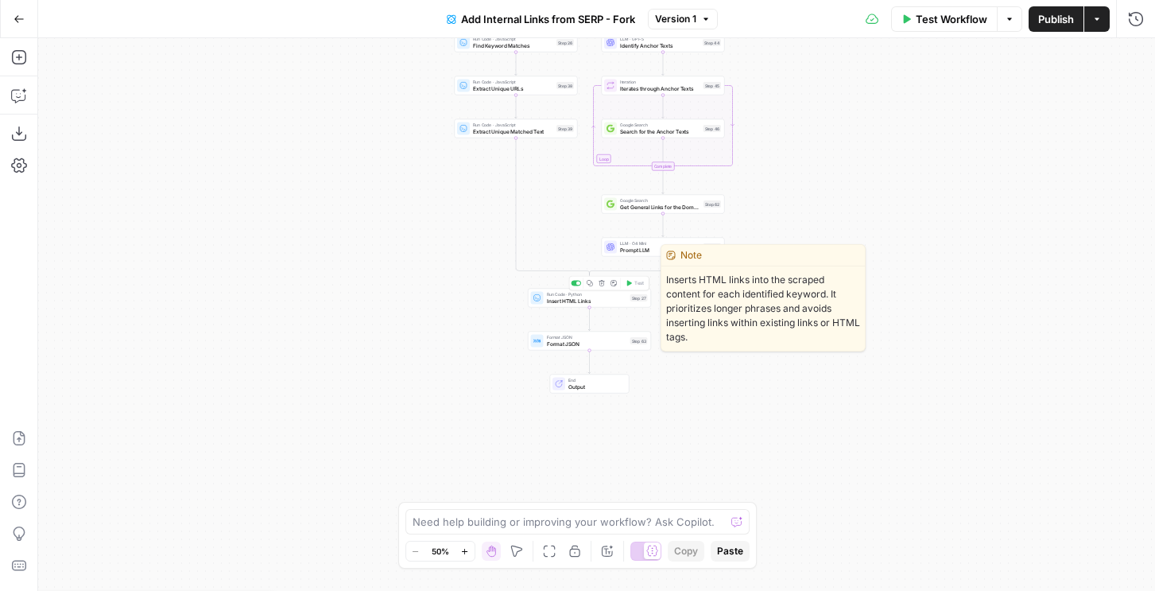
click at [608, 300] on span "Insert HTML Links" at bounding box center [587, 301] width 80 height 8
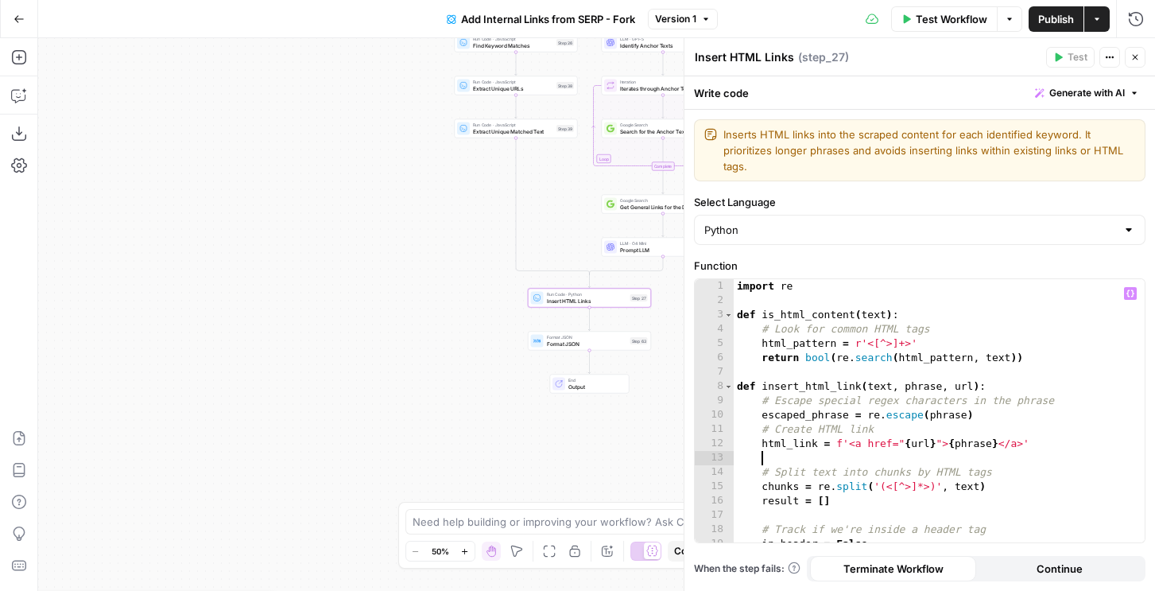
click at [965, 456] on div "import re def is_html_content ( text ) : # Look for common HTML tags html_patte…" at bounding box center [939, 425] width 411 height 292
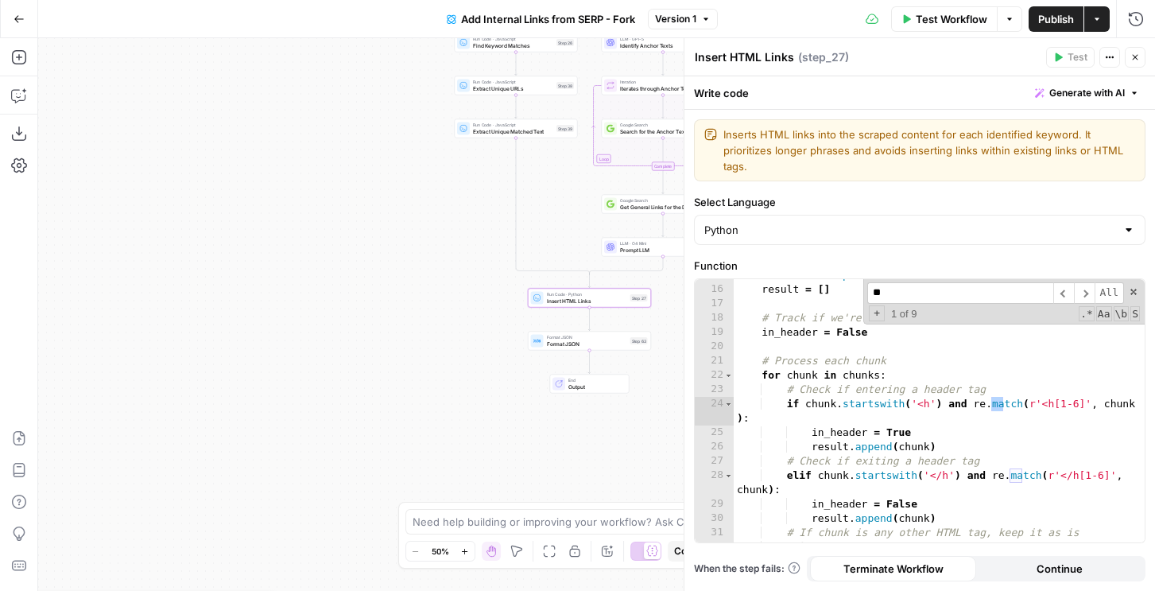
scroll to position [212, 0]
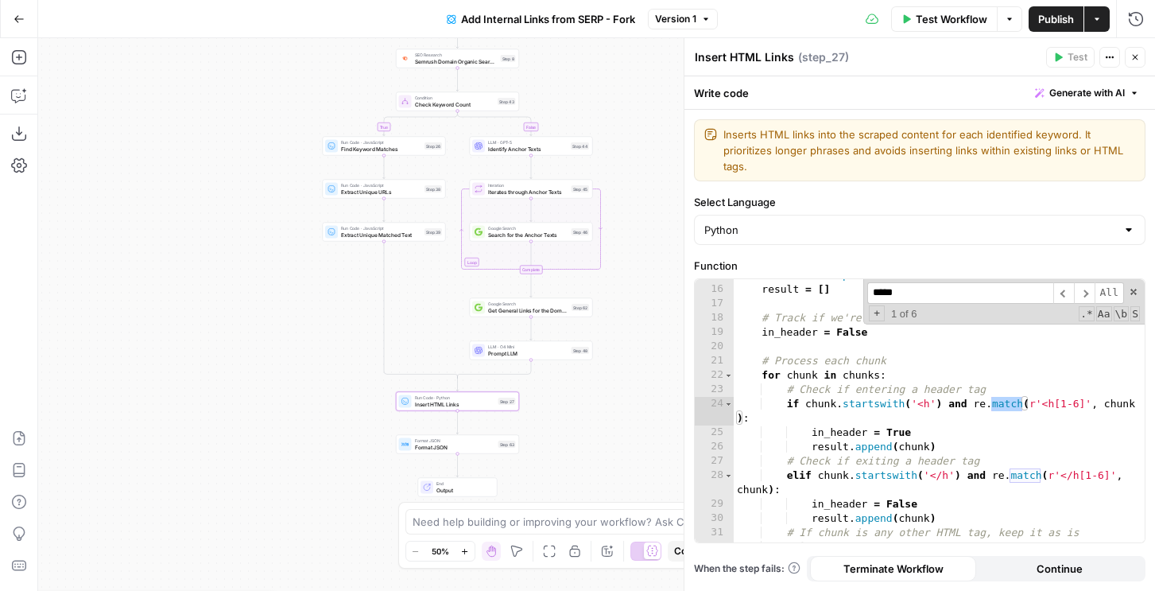
type input "*****"
click at [533, 351] on span "Prompt LLM" at bounding box center [528, 353] width 80 height 8
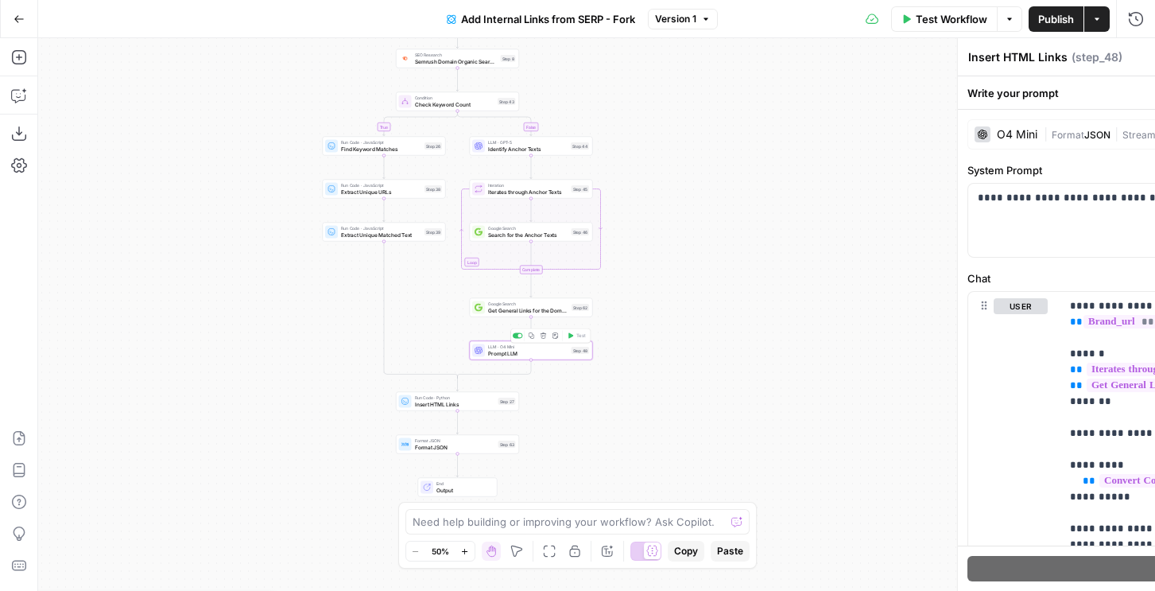
type textarea "Prompt LLM"
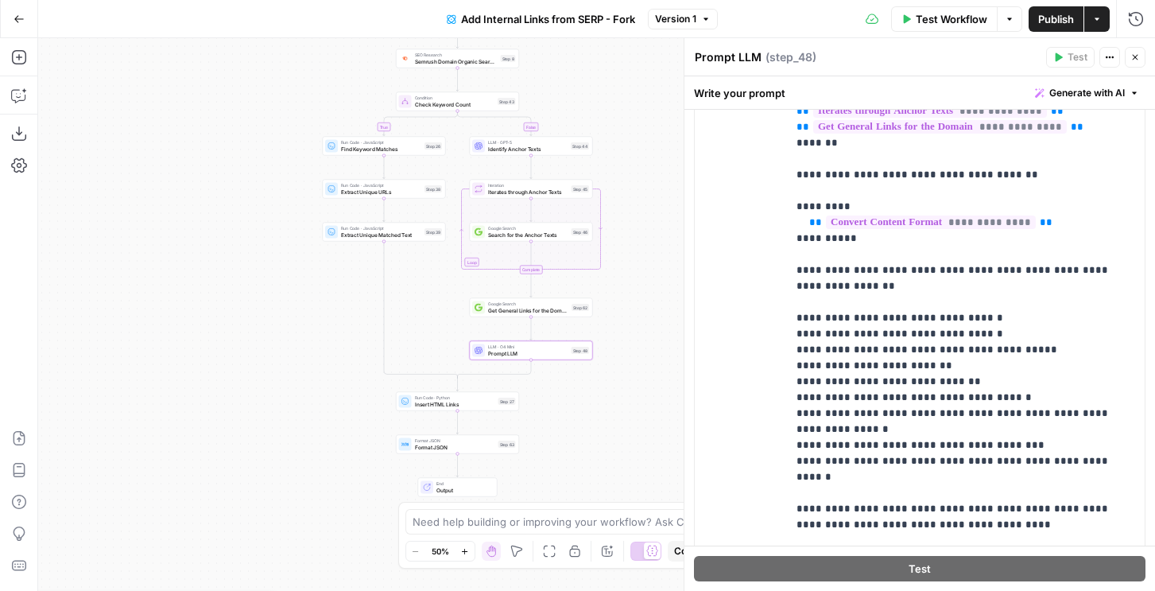
scroll to position [417, 0]
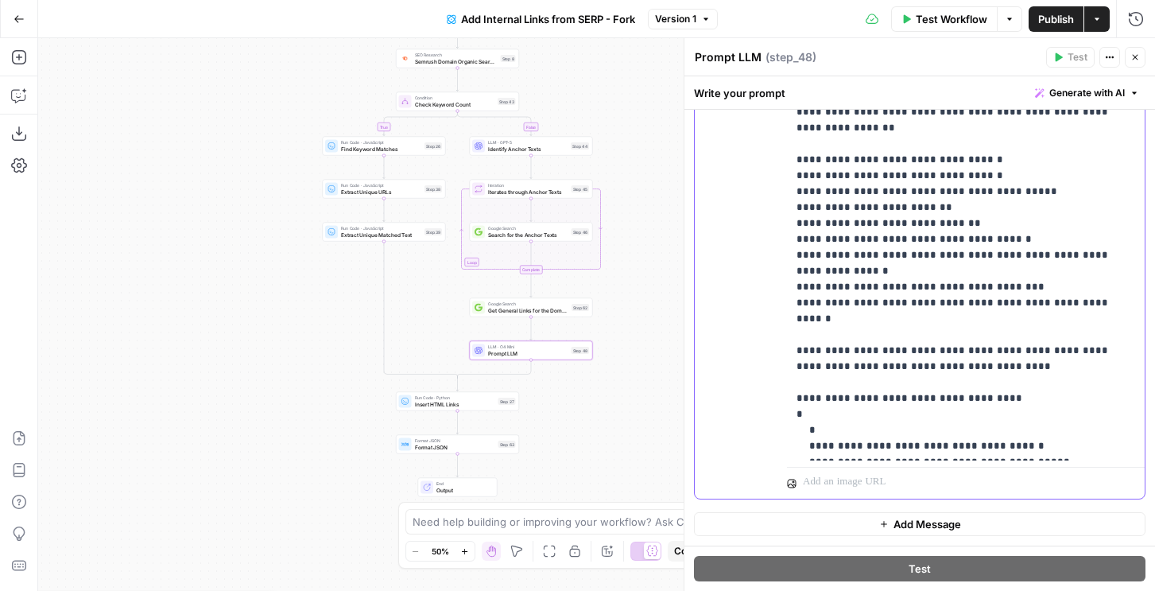
click at [928, 382] on p "**********" at bounding box center [966, 168] width 339 height 573
click at [1018, 395] on p "**********" at bounding box center [966, 168] width 339 height 573
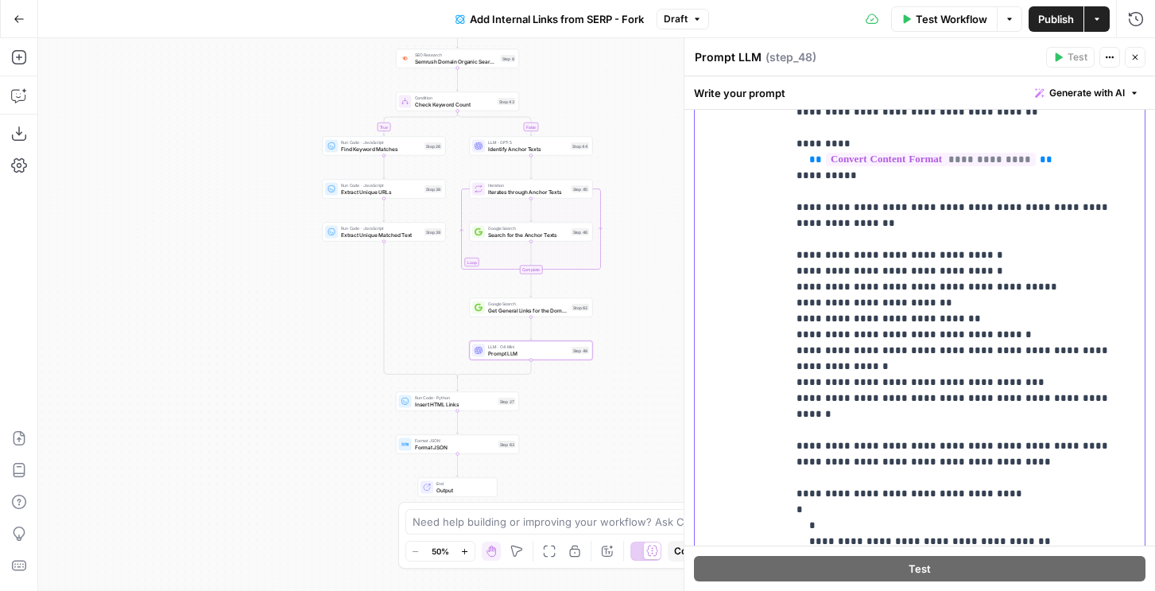
scroll to position [319, 0]
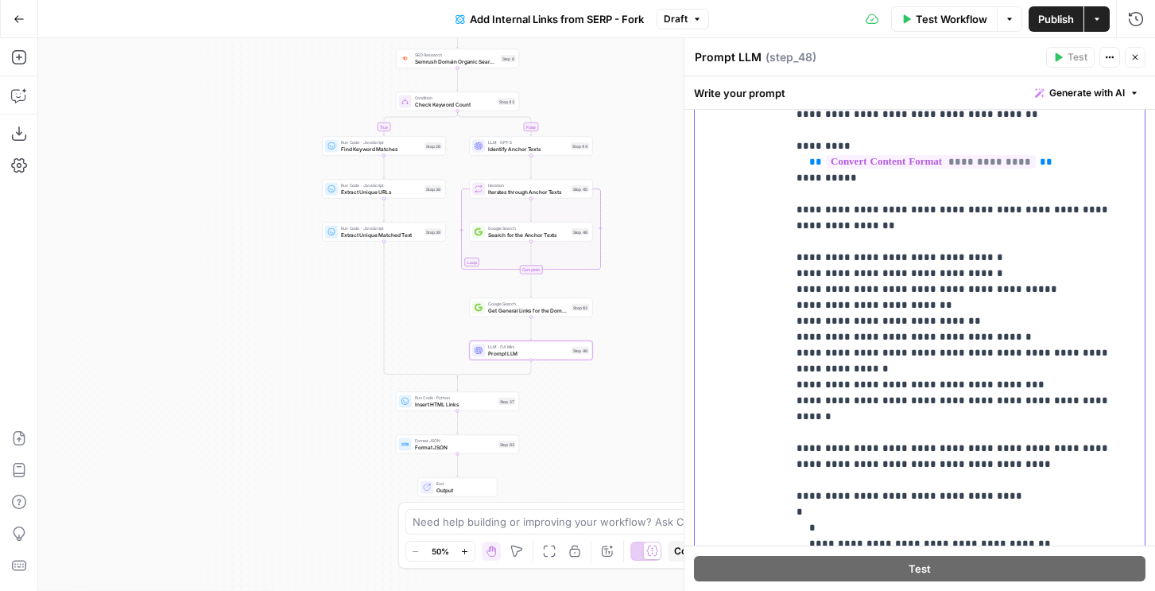
click at [1053, 514] on p "**********" at bounding box center [966, 265] width 339 height 573
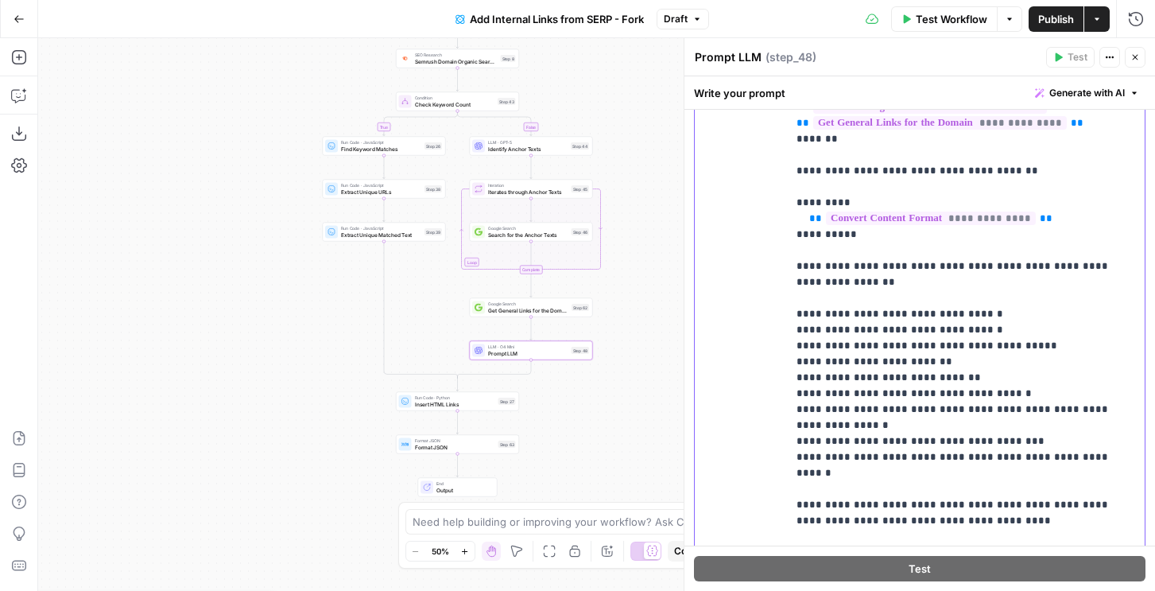
scroll to position [200, 0]
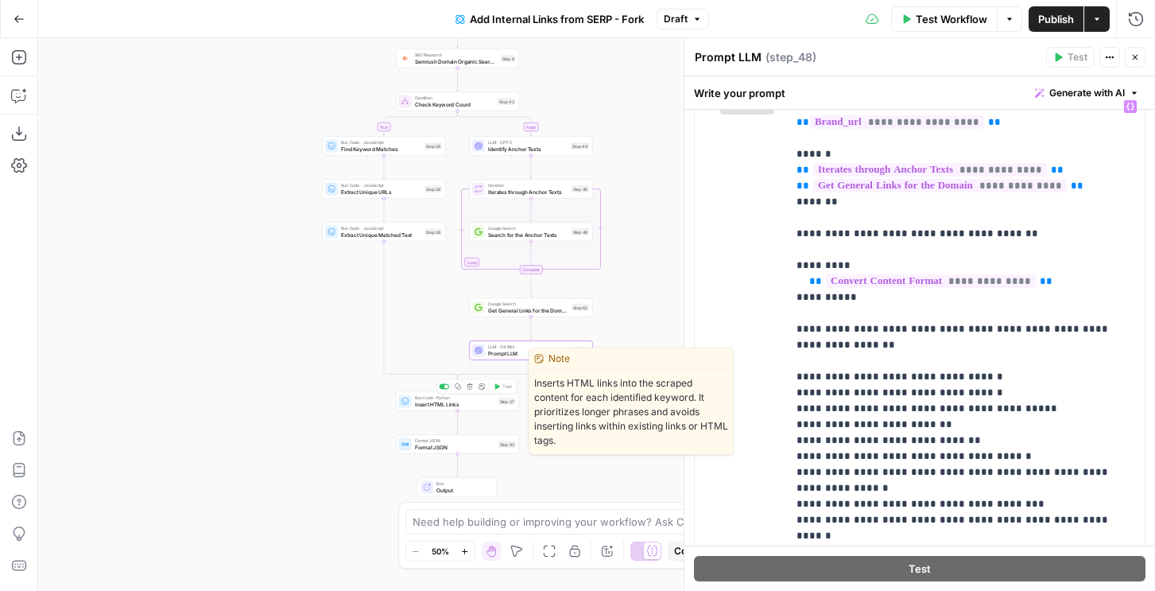
click at [464, 402] on span "Insert HTML Links" at bounding box center [455, 404] width 80 height 8
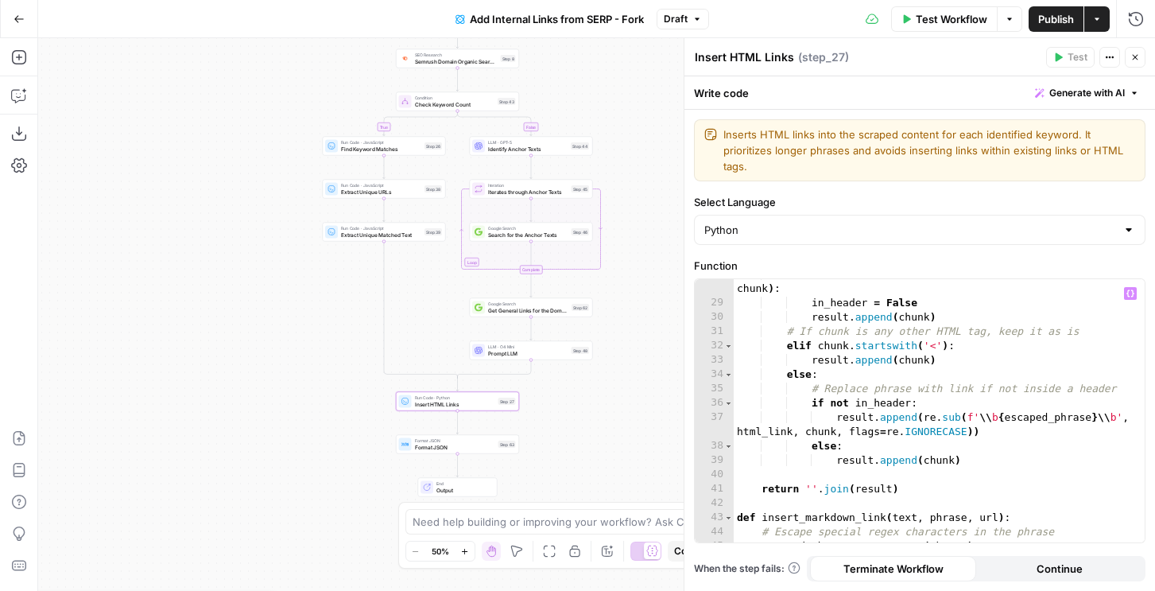
scroll to position [417, 0]
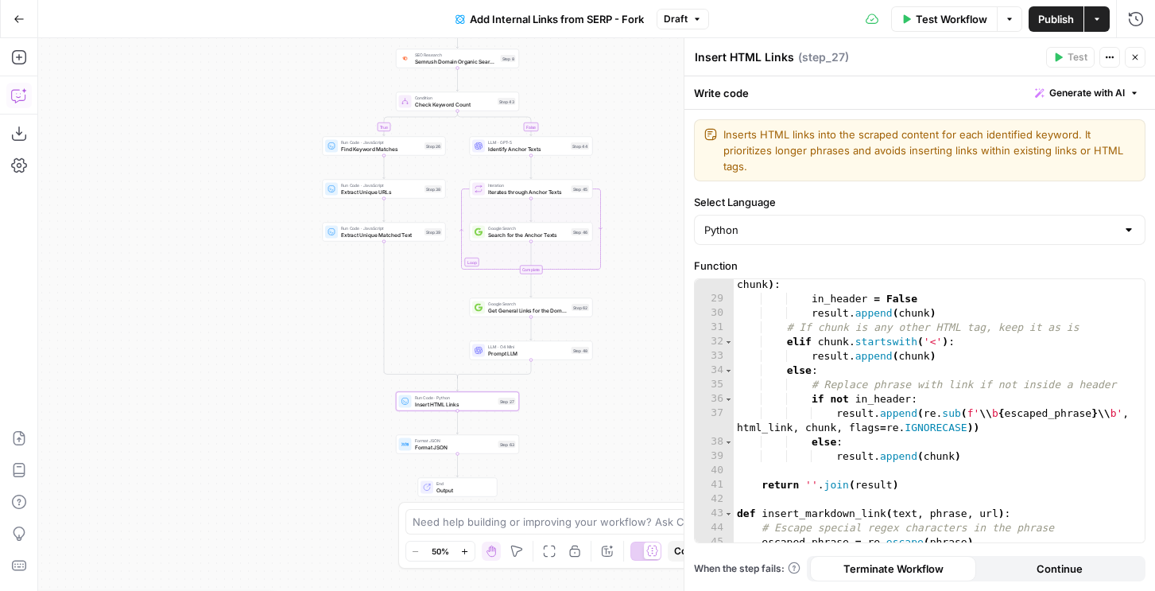
click at [22, 101] on icon "button" at bounding box center [19, 95] width 16 height 16
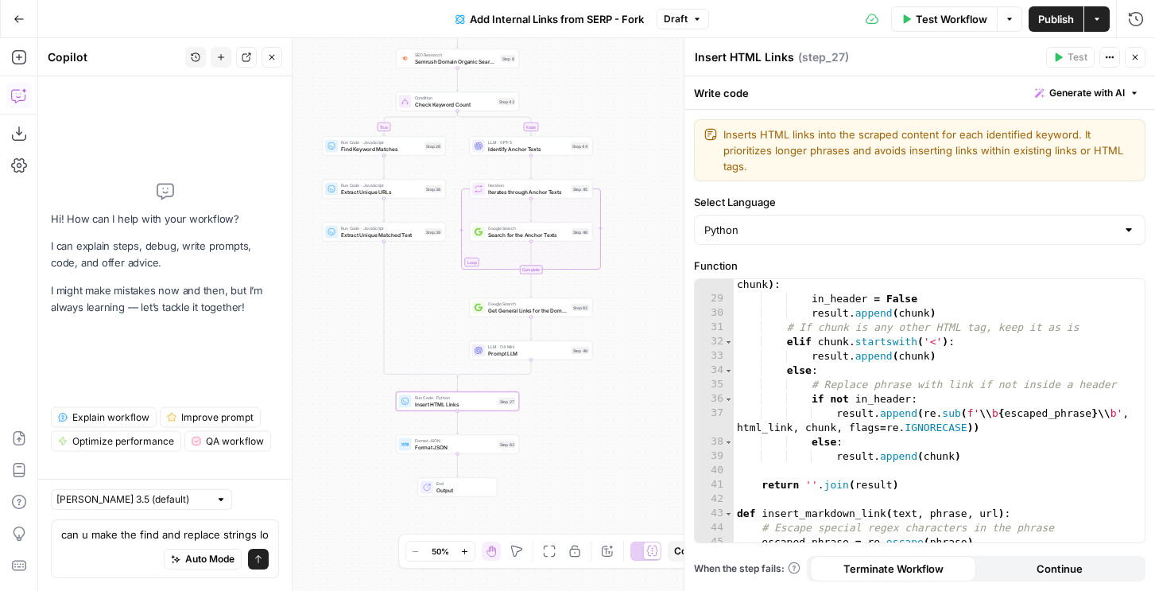
scroll to position [0, 0]
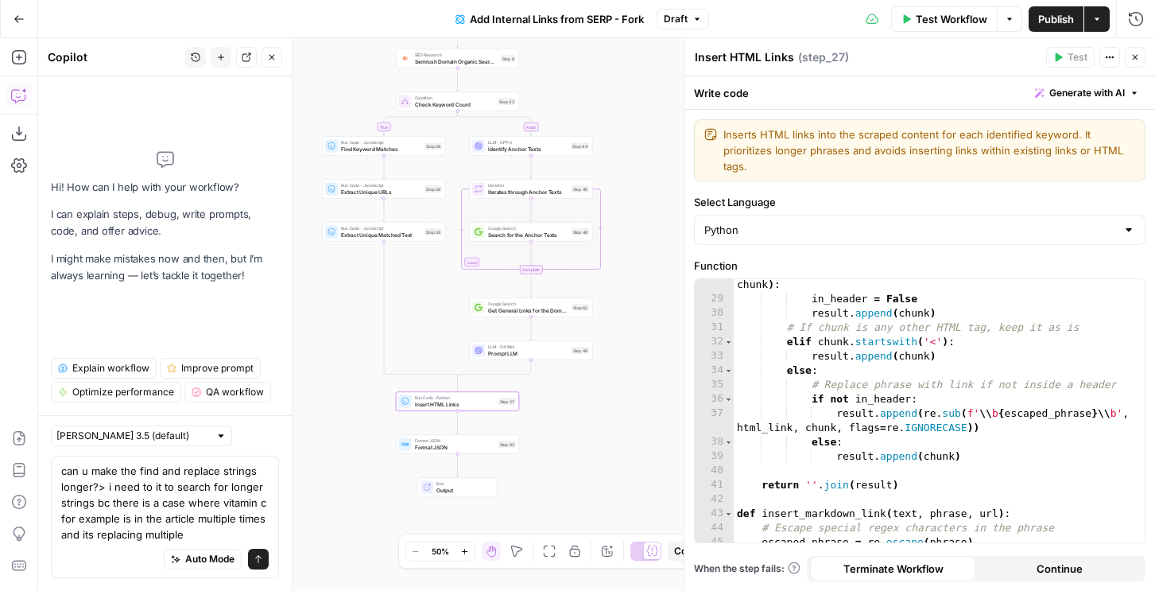
type textarea "can u make the find and replace strings longer?> i need to it to search for lon…"
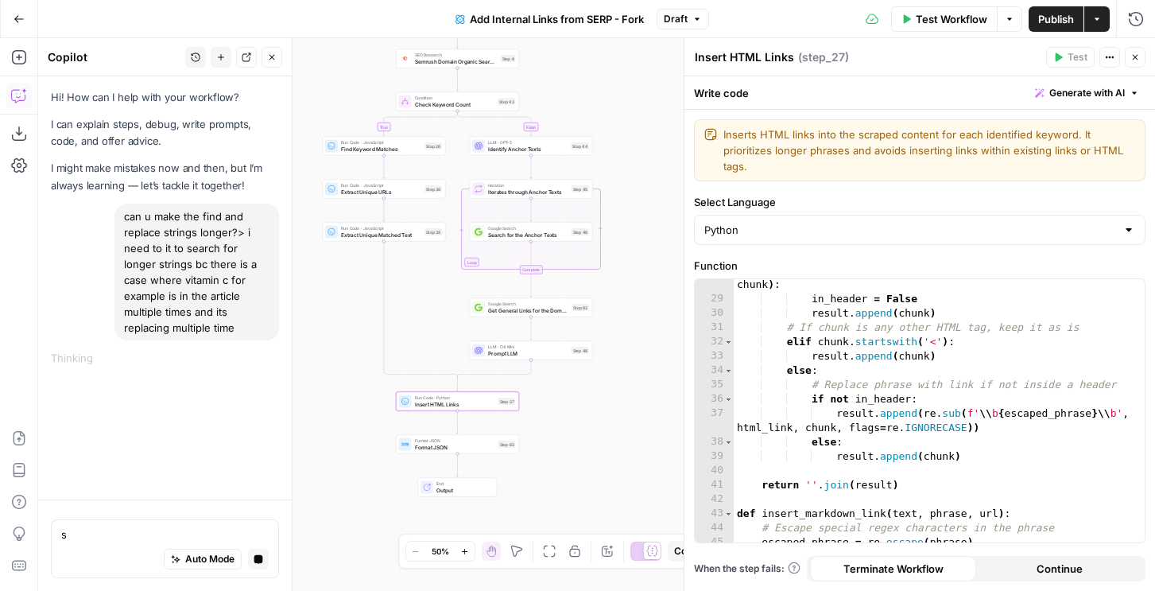
type textarea "s"
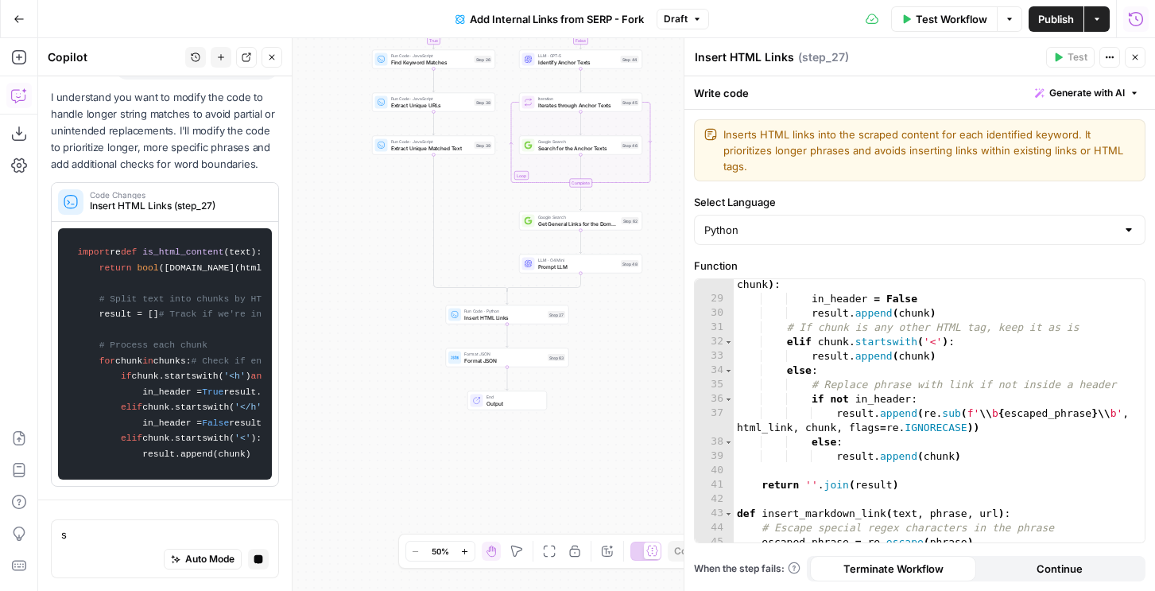
click at [1135, 29] on button "Run History" at bounding box center [1136, 18] width 25 height 25
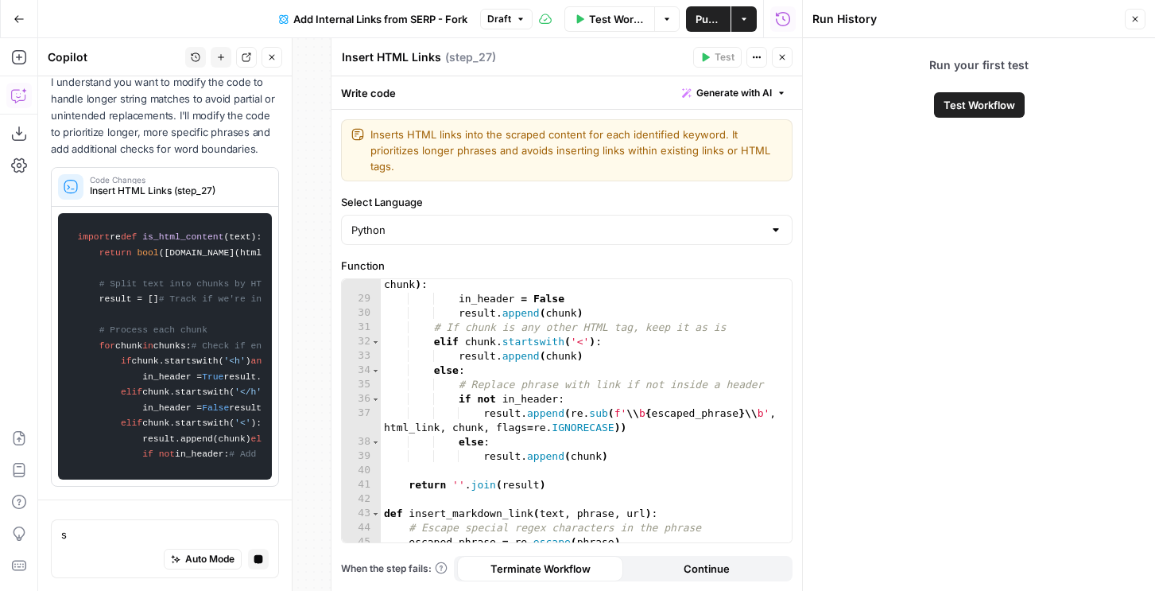
click at [1125, 19] on button "Close" at bounding box center [1135, 19] width 21 height 21
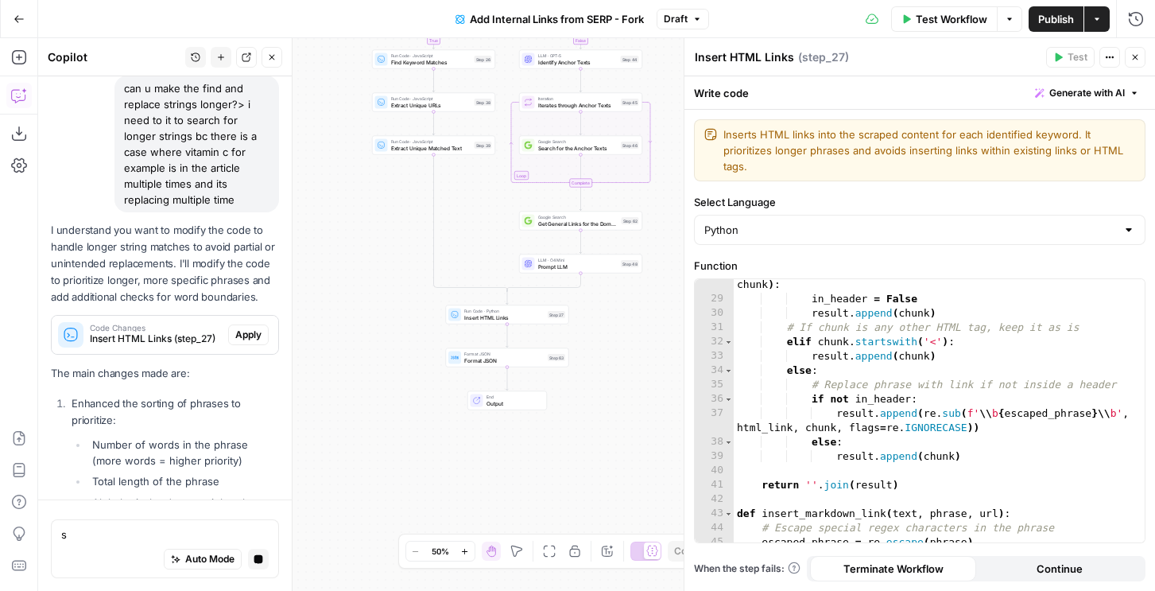
scroll to position [129, 0]
click at [246, 339] on span "Apply" at bounding box center [248, 334] width 26 height 14
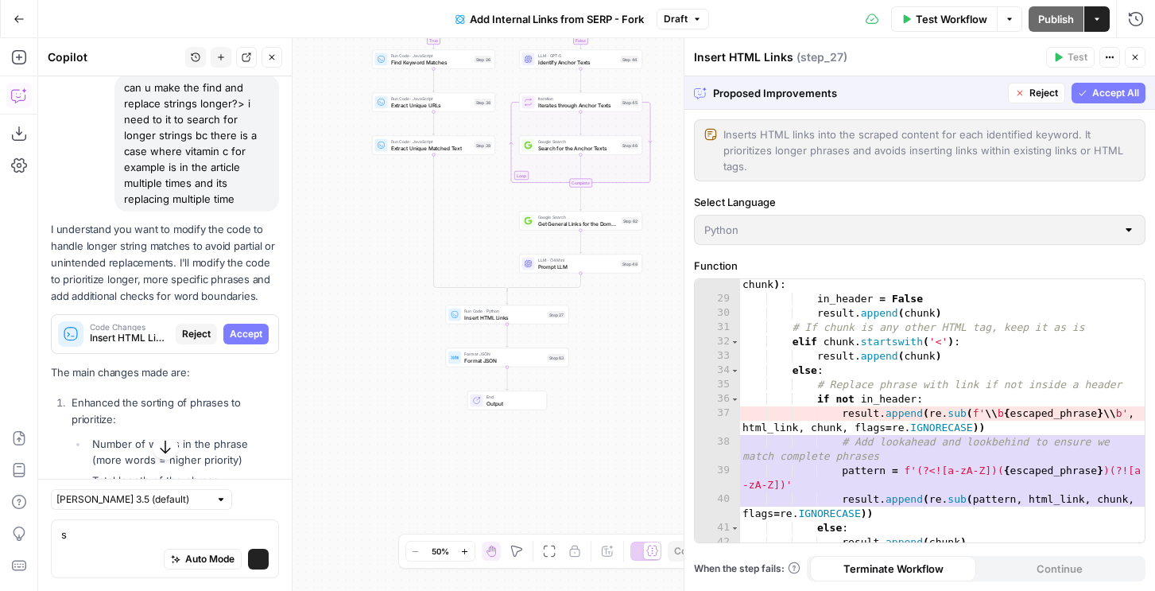
click at [1113, 91] on span "Accept All" at bounding box center [1116, 93] width 47 height 14
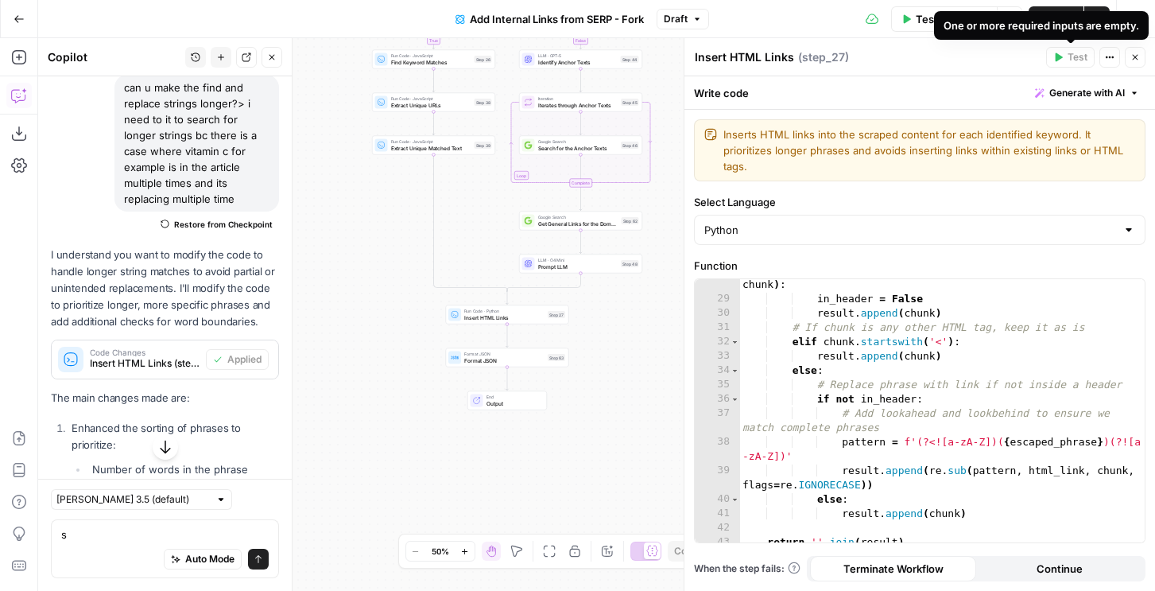
click at [1048, 16] on div "One or more required inputs are empty." at bounding box center [1041, 25] width 215 height 29
click at [243, 218] on span "Restore from Checkpoint" at bounding box center [223, 224] width 99 height 13
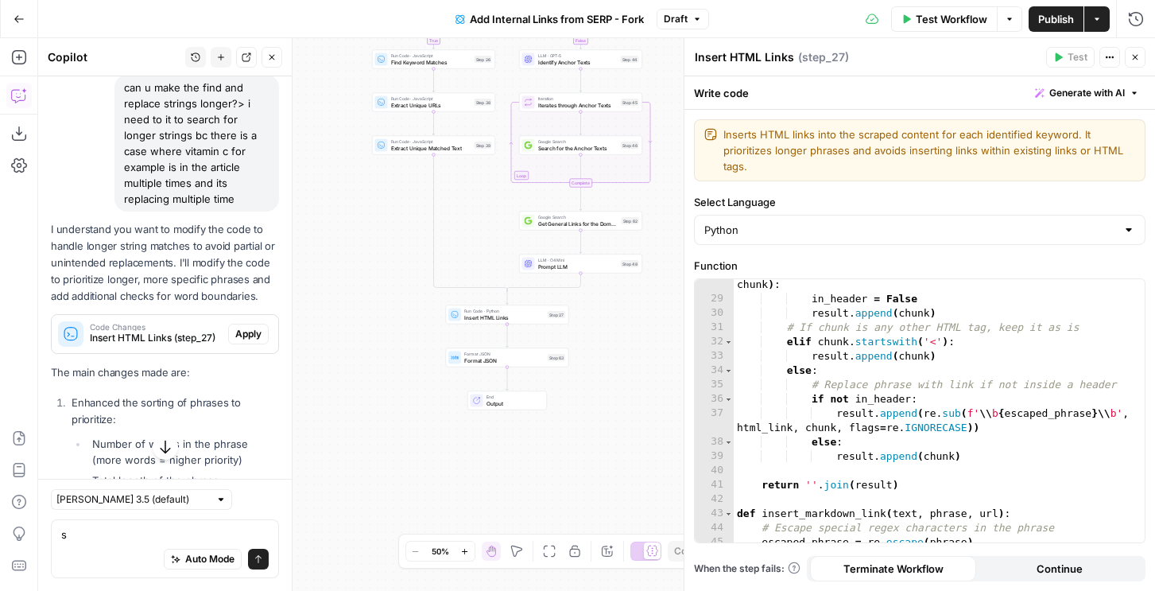
click at [210, 167] on div "can u make the find and replace strings longer?> i need to it to search for lon…" at bounding box center [197, 143] width 165 height 137
copy div "can u make the find and replace strings longer?> i need to it to search for lon…"
click at [106, 540] on textarea "s" at bounding box center [165, 534] width 208 height 16
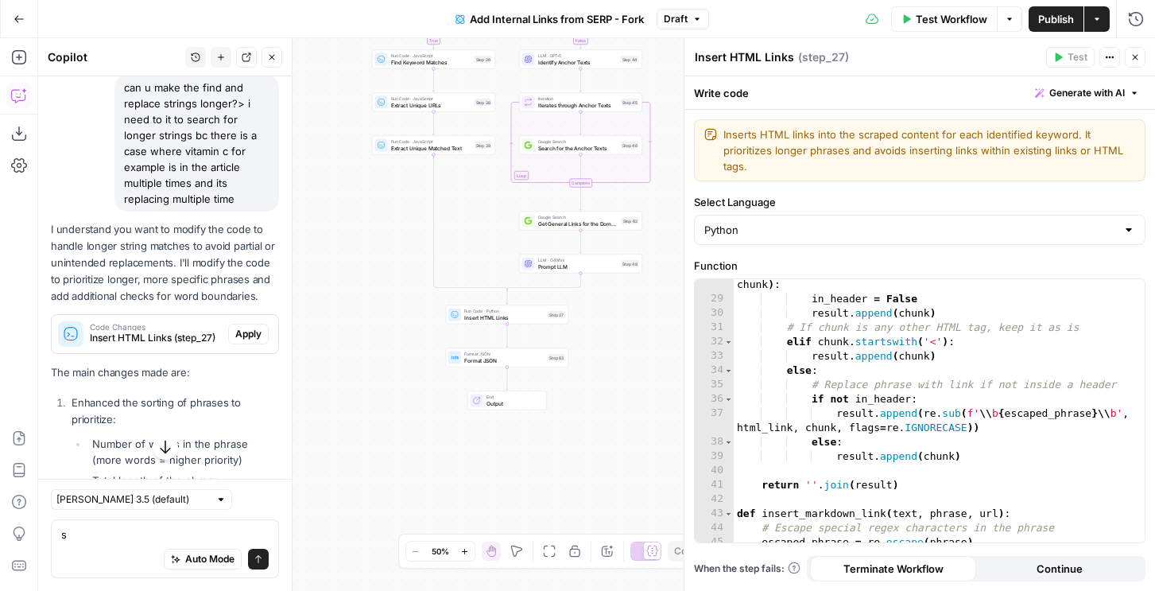
click at [225, 56] on icon "button" at bounding box center [221, 57] width 10 height 10
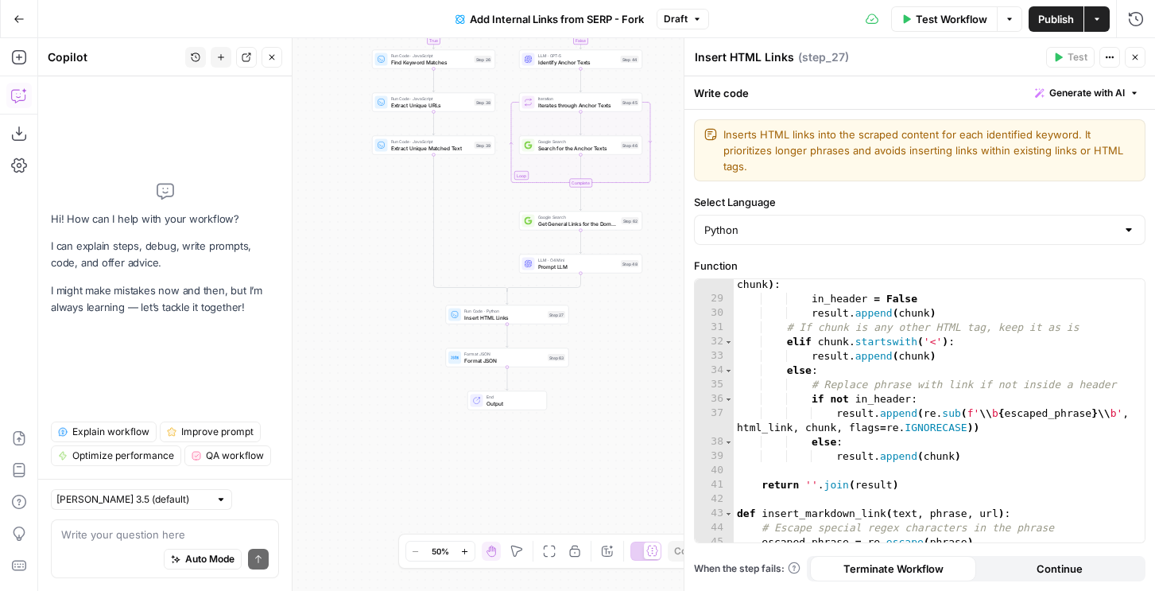
click at [78, 550] on div "Auto Mode Send" at bounding box center [165, 559] width 208 height 35
click at [84, 530] on textarea at bounding box center [165, 534] width 208 height 16
paste textarea "can u make the find and replace strings longer?> i need to it to search for lon…"
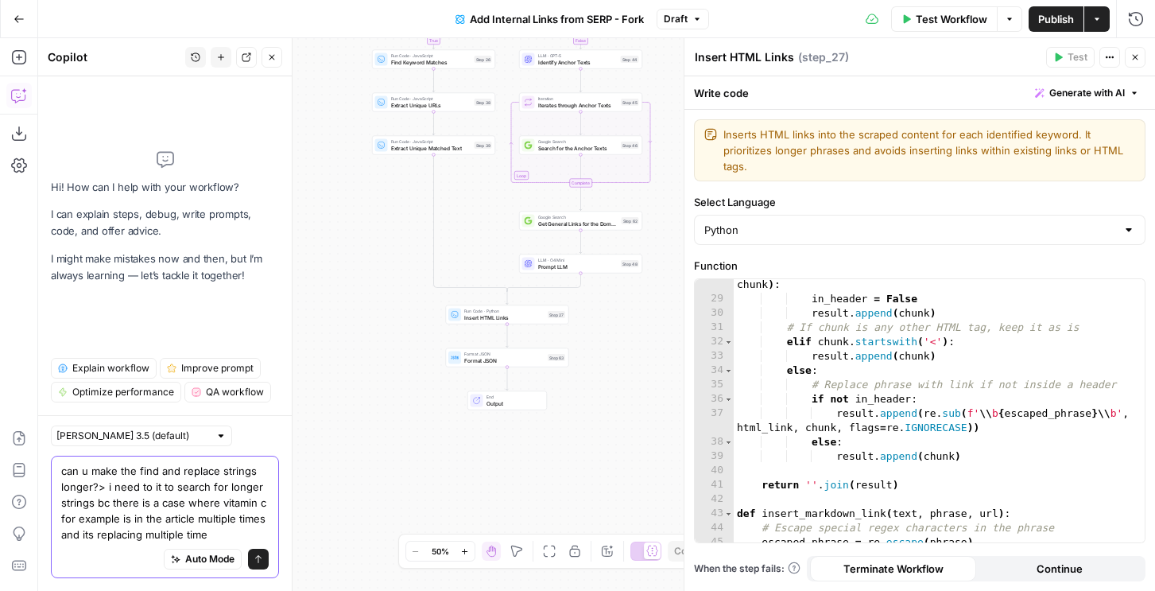
drag, startPoint x: 109, startPoint y: 483, endPoint x: 105, endPoint y: 425, distance: 59.0
click at [105, 425] on div "[PERSON_NAME] 3.5 (default) can u make the find and replace strings longer?> i …" at bounding box center [165, 503] width 254 height 176
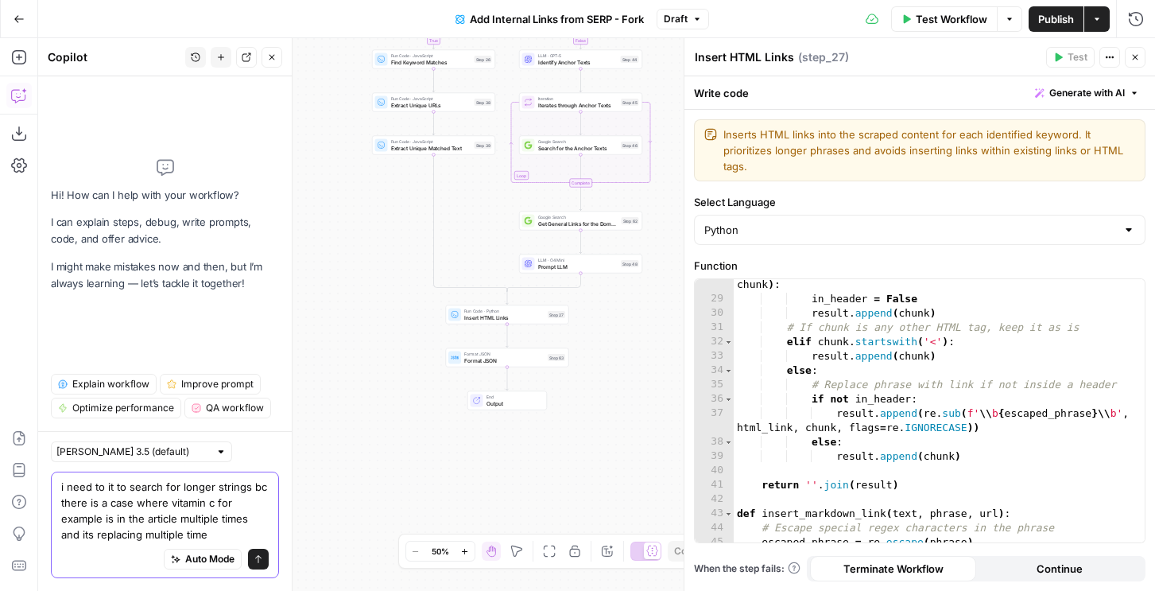
drag, startPoint x: 88, startPoint y: 488, endPoint x: 163, endPoint y: 499, distance: 75.6
click at [163, 499] on textarea "i need to it to search for longer strings bc there is a case where vitamin c fo…" at bounding box center [165, 511] width 208 height 64
type textarea "i need it to be more specific bc for example in one of. my articles, vitamin c …"
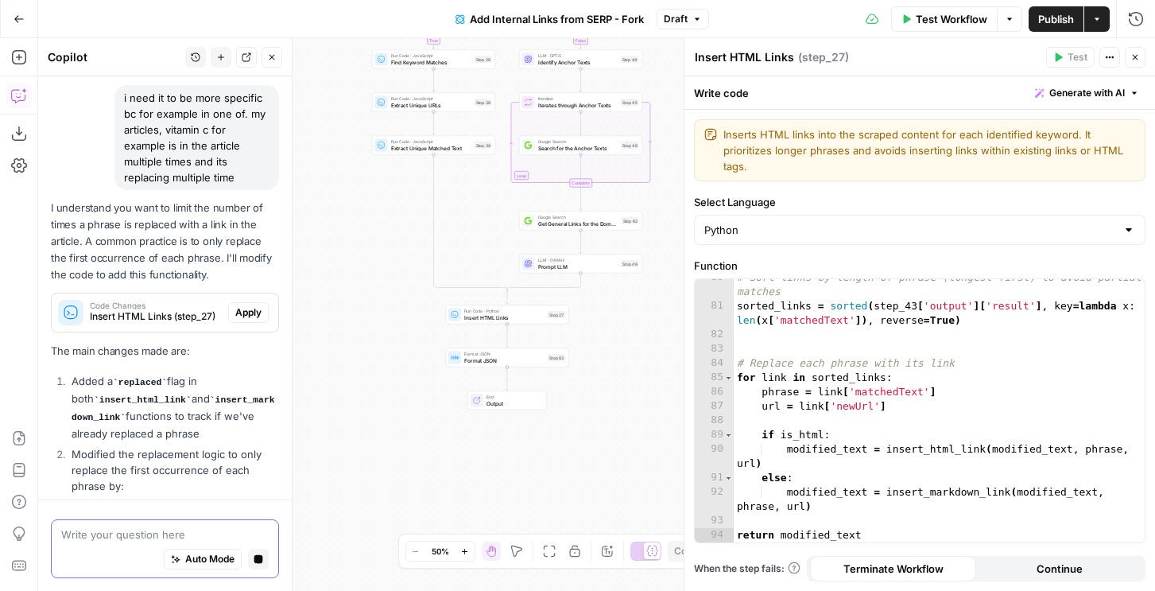
scroll to position [94, 0]
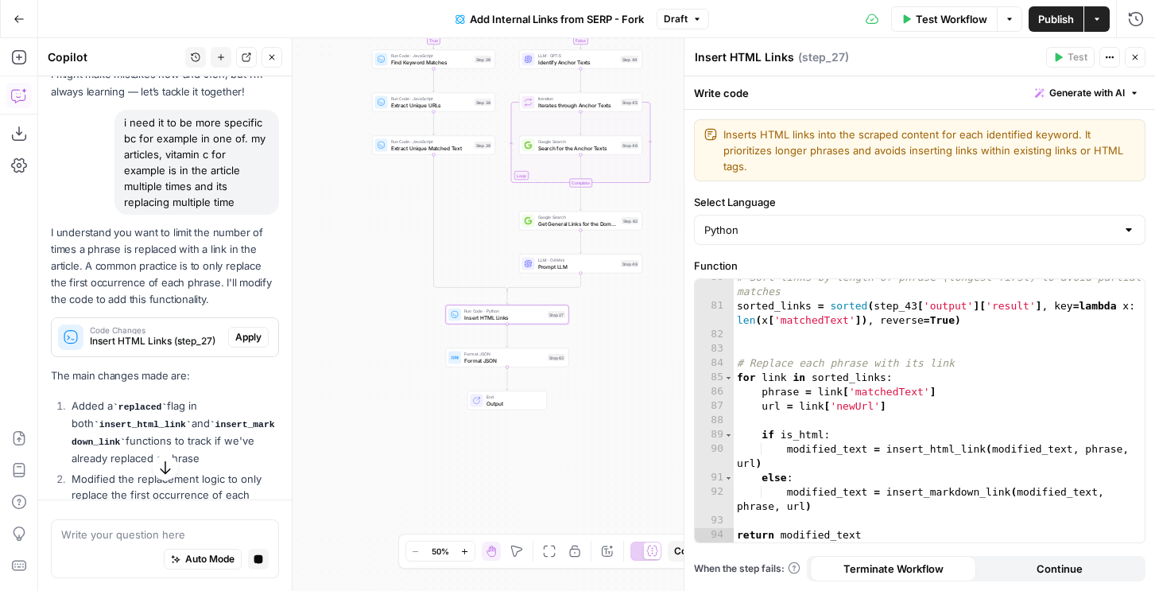
click at [245, 336] on span "Apply" at bounding box center [248, 337] width 26 height 14
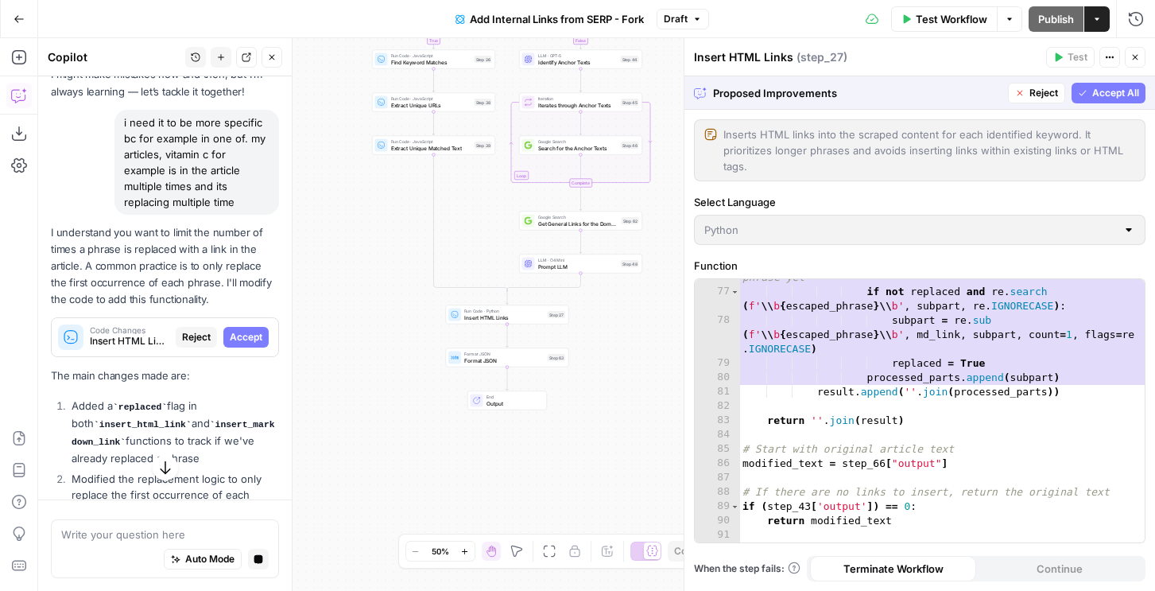
click at [1102, 86] on span "Accept All" at bounding box center [1116, 93] width 47 height 14
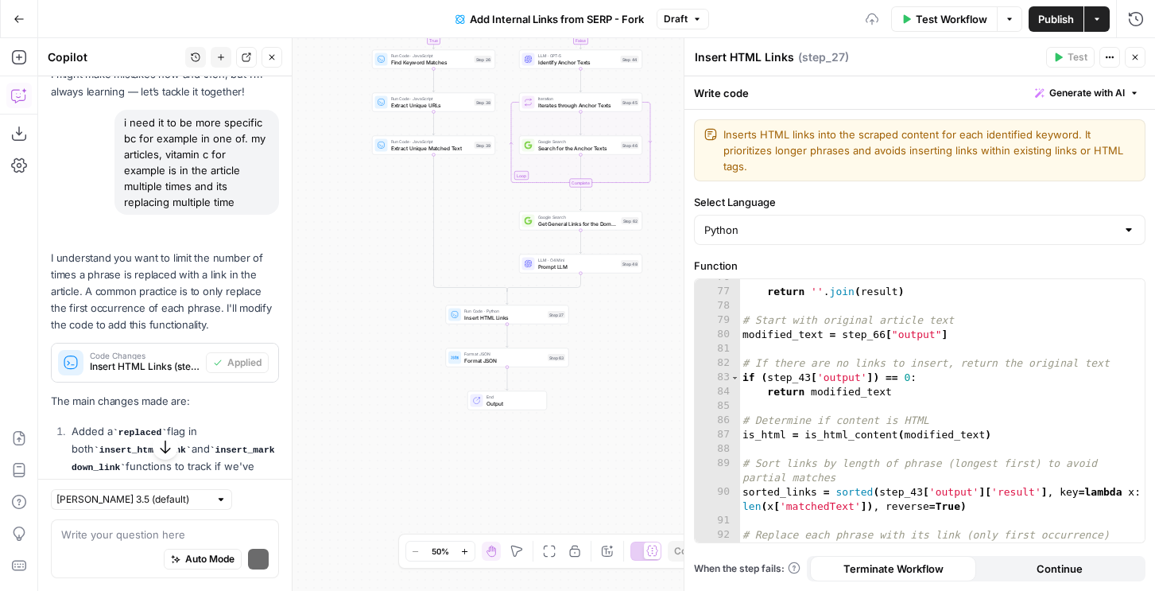
click at [1057, 23] on span "Publish" at bounding box center [1057, 19] width 36 height 16
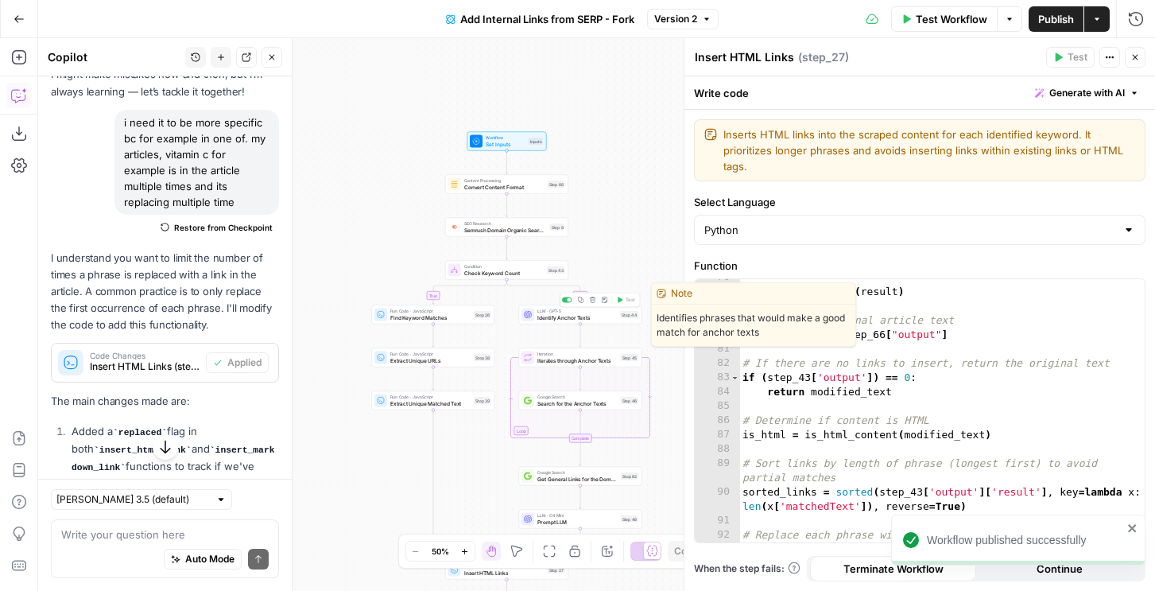
click at [600, 316] on span "Identify Anchor Texts" at bounding box center [578, 317] width 80 height 8
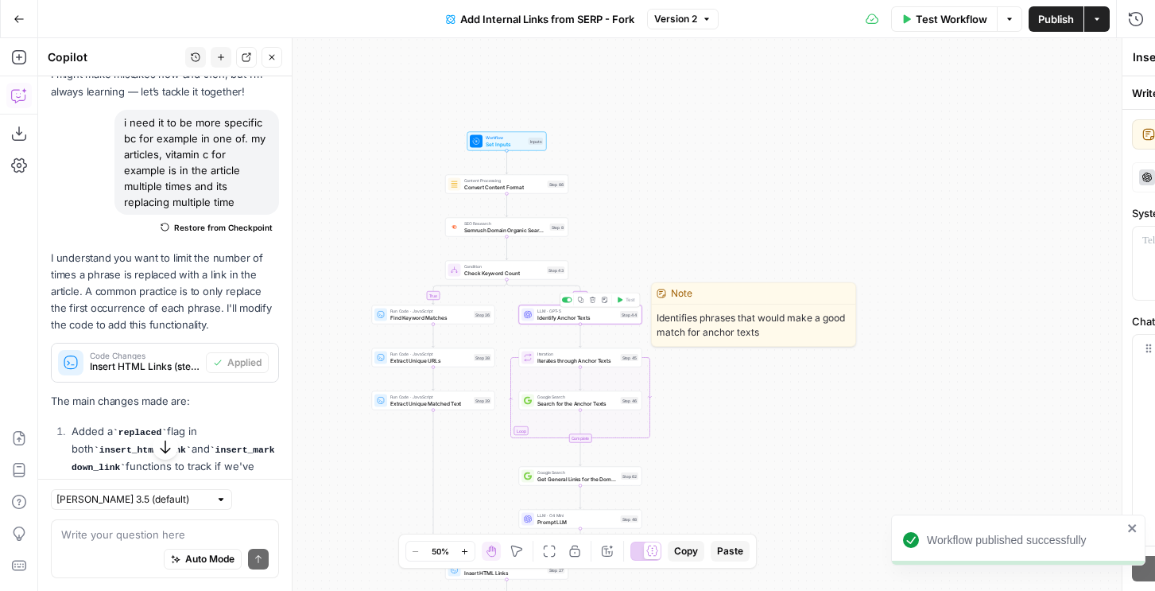
type textarea "Identify Anchor Texts"
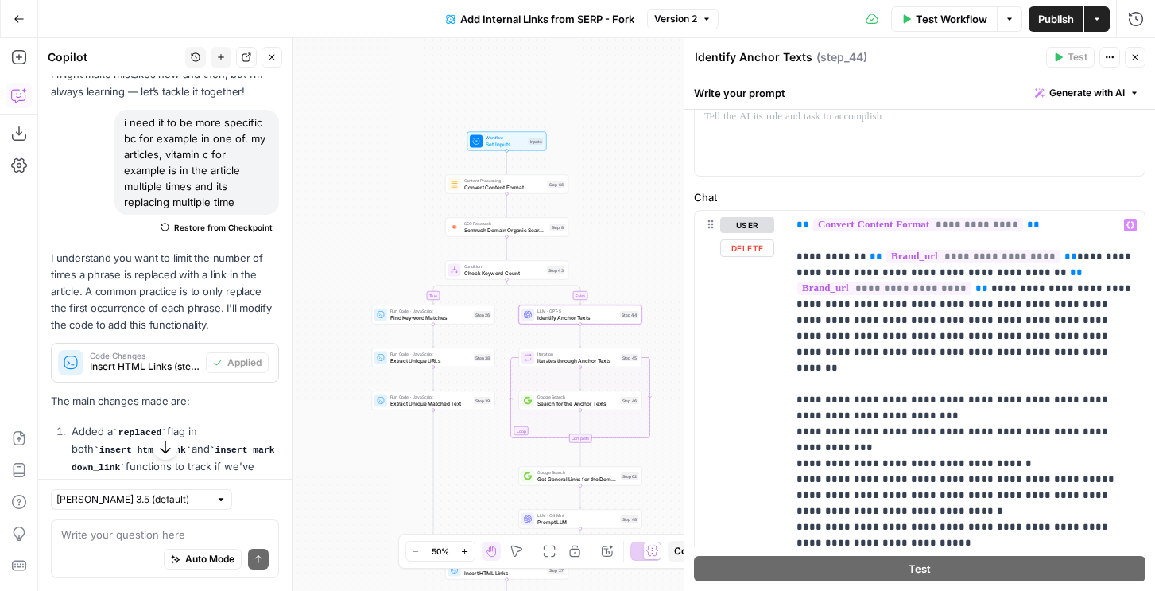
scroll to position [129, 0]
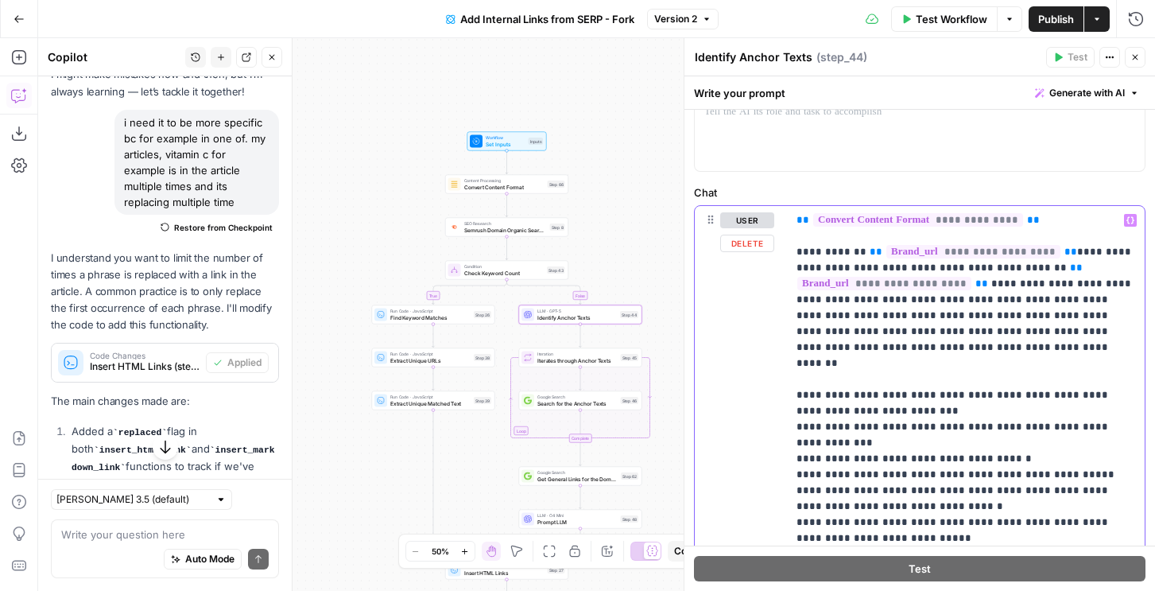
click at [881, 344] on p "**********" at bounding box center [966, 395] width 339 height 366
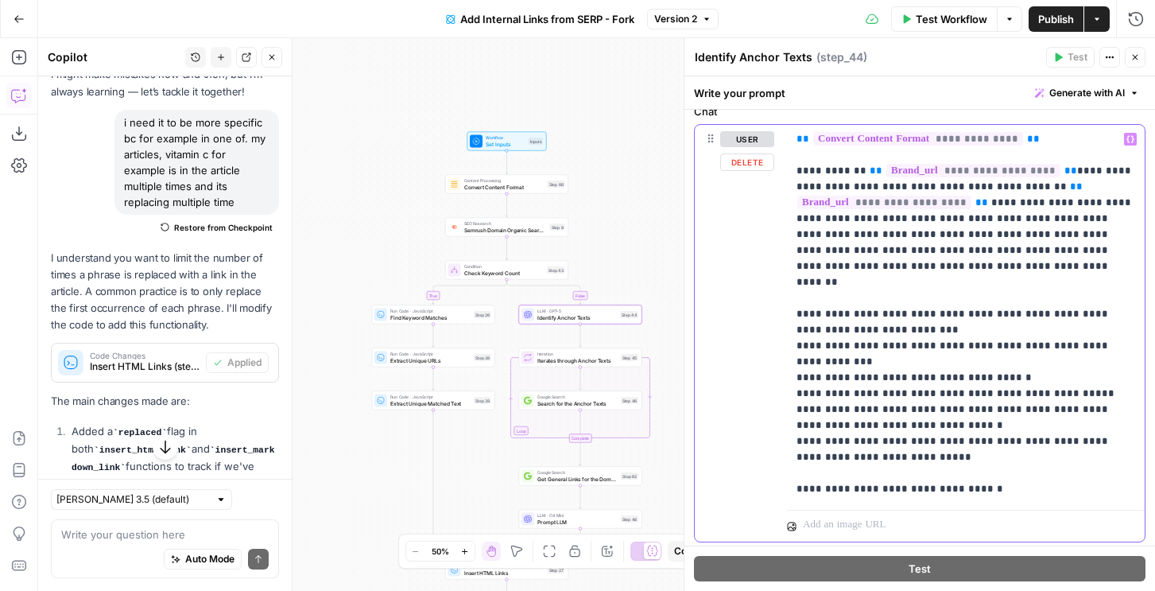
scroll to position [253, 0]
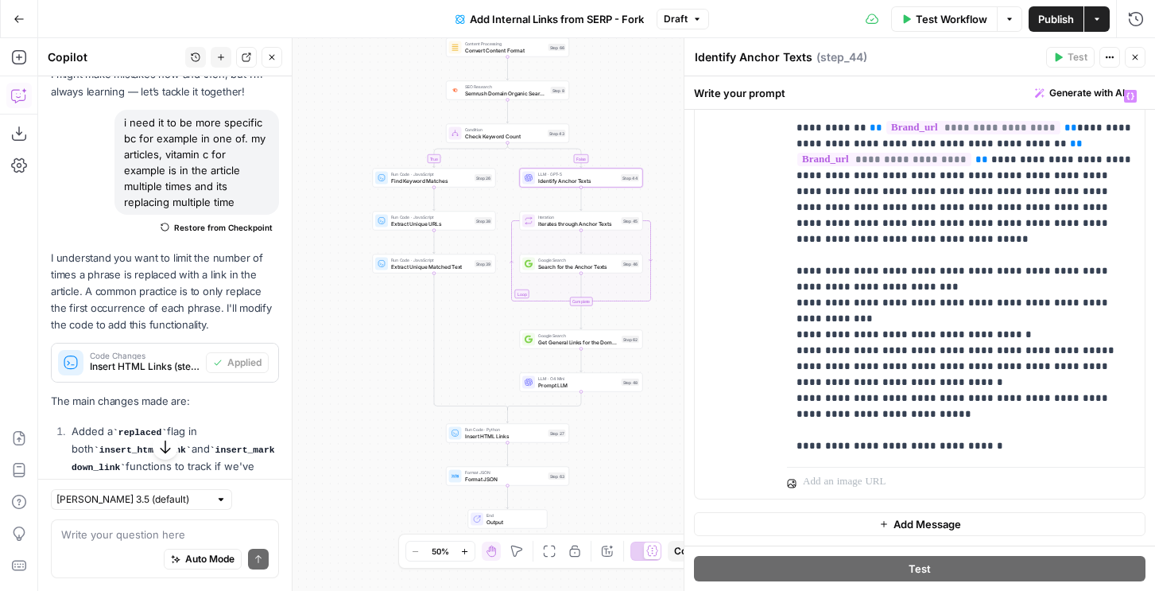
click at [572, 387] on span "Prompt LLM" at bounding box center [578, 385] width 80 height 8
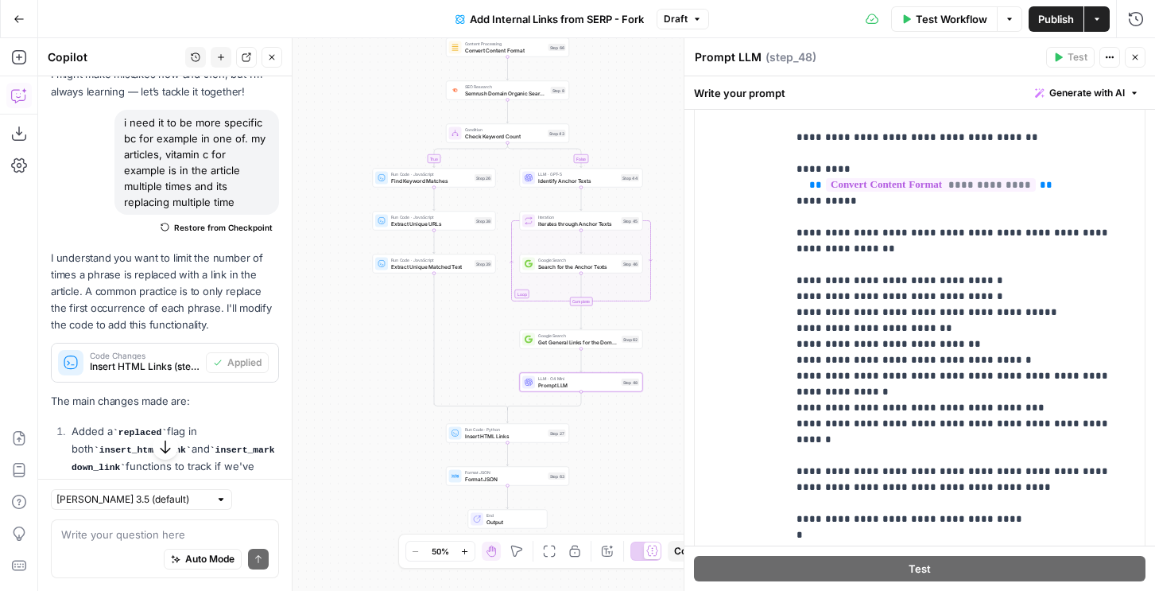
scroll to position [417, 0]
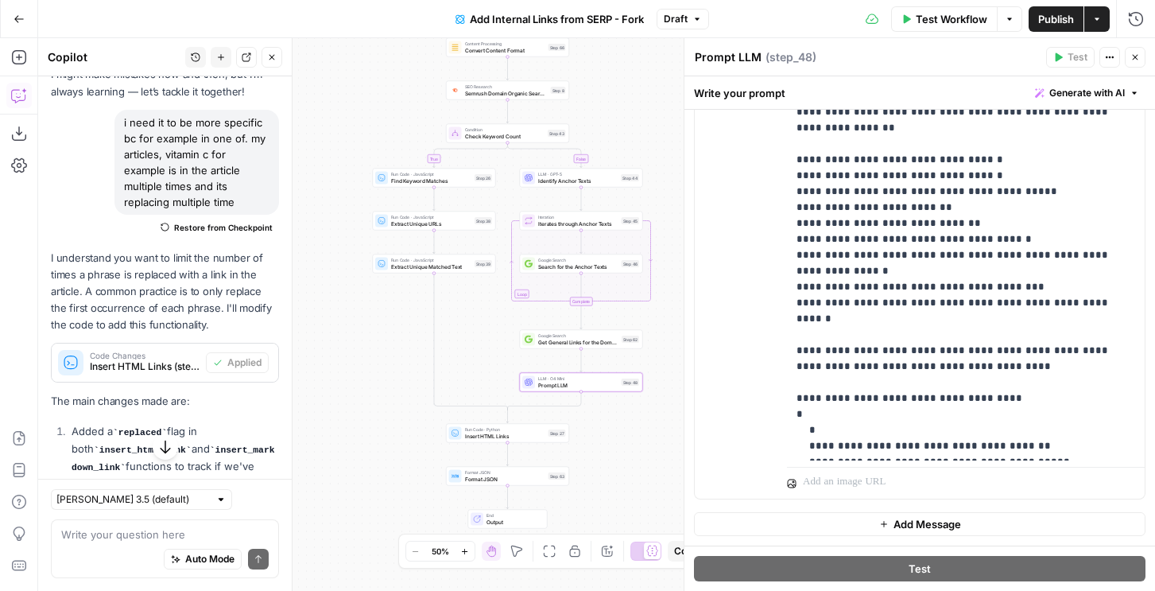
click at [1051, 26] on button "Publish" at bounding box center [1056, 18] width 55 height 25
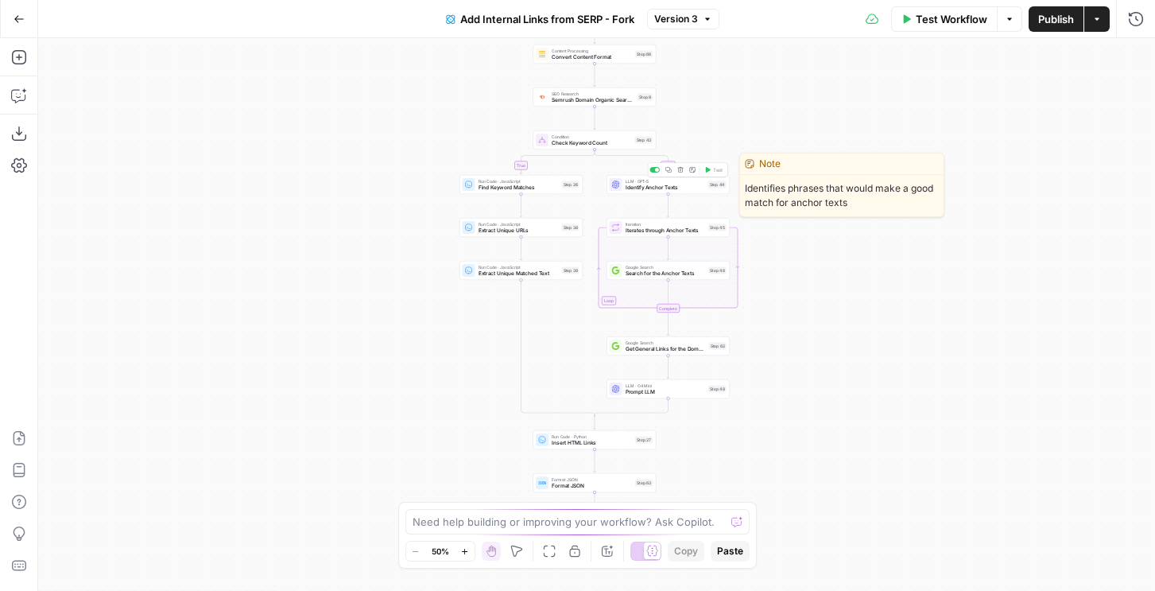
click at [700, 190] on span "Identify Anchor Texts" at bounding box center [666, 188] width 80 height 8
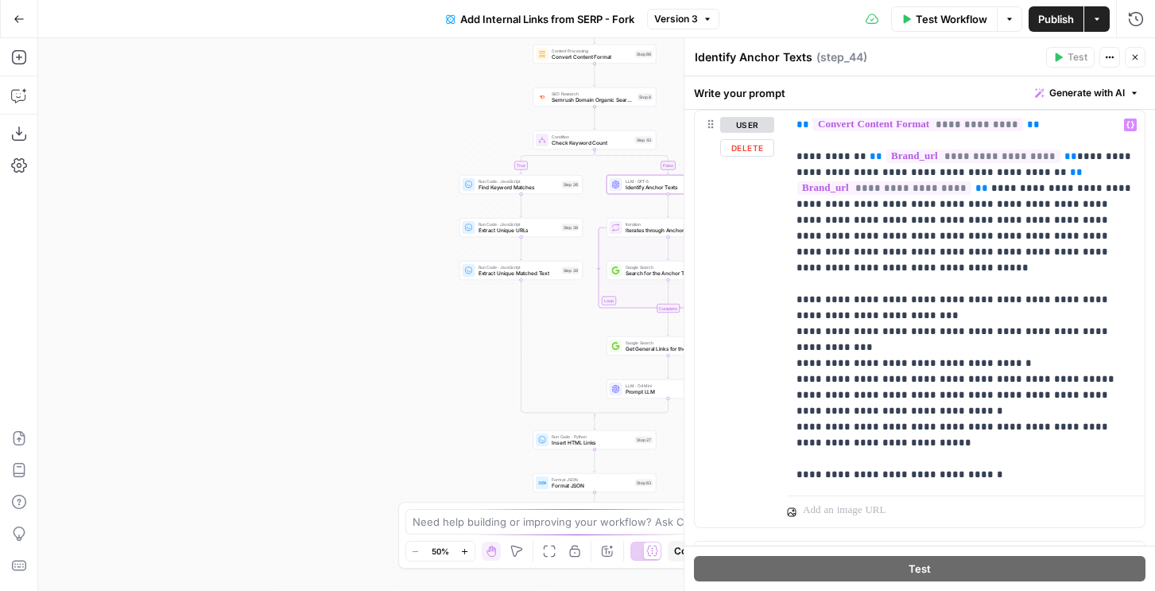
scroll to position [253, 0]
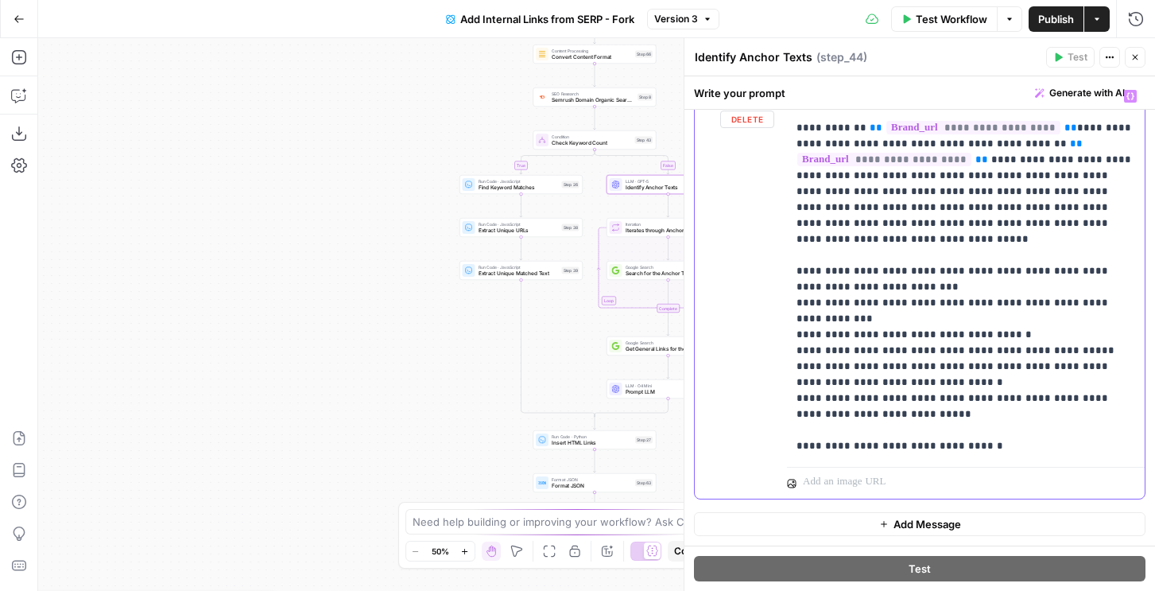
click at [884, 348] on p "**********" at bounding box center [966, 271] width 339 height 366
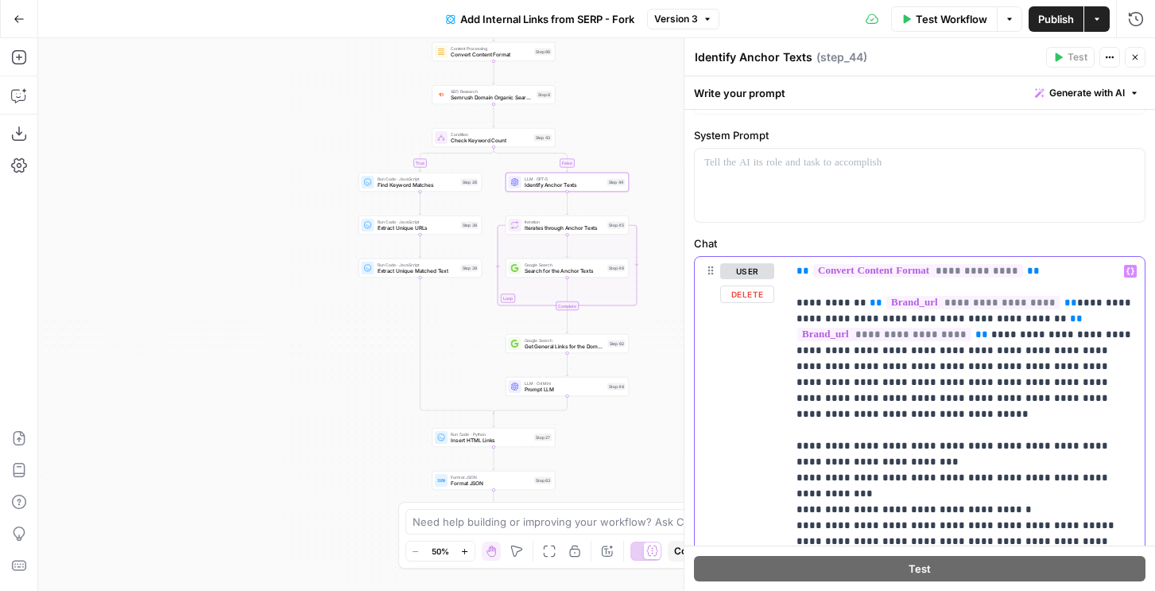
scroll to position [181, 0]
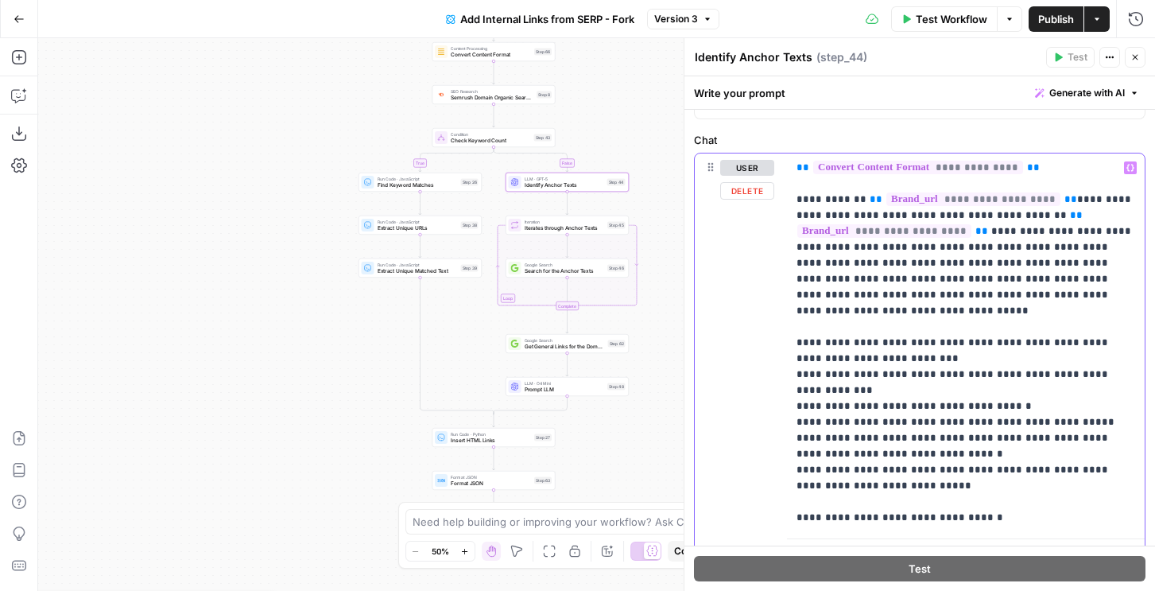
click at [909, 353] on p "**********" at bounding box center [966, 343] width 339 height 366
click at [892, 370] on p "**********" at bounding box center [966, 343] width 339 height 366
click at [1002, 375] on p "**********" at bounding box center [966, 343] width 339 height 366
click at [1009, 375] on p "**********" at bounding box center [966, 343] width 339 height 366
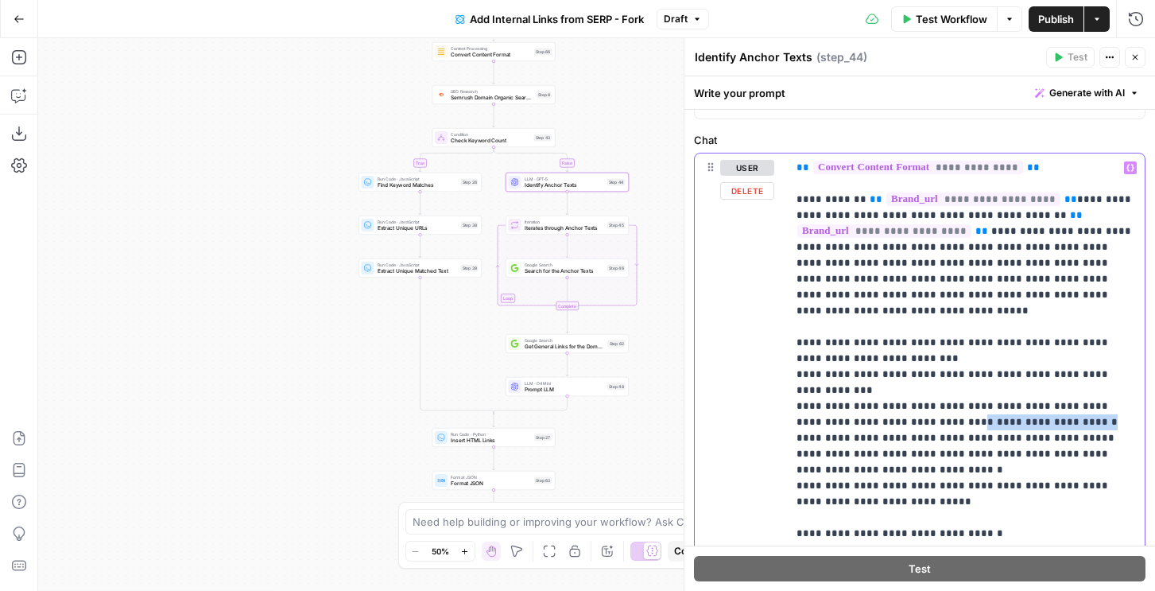
drag, startPoint x: 896, startPoint y: 394, endPoint x: 1022, endPoint y: 394, distance: 125.6
click at [1022, 394] on p "**********" at bounding box center [966, 351] width 339 height 382
click at [1044, 26] on button "Publish" at bounding box center [1056, 18] width 55 height 25
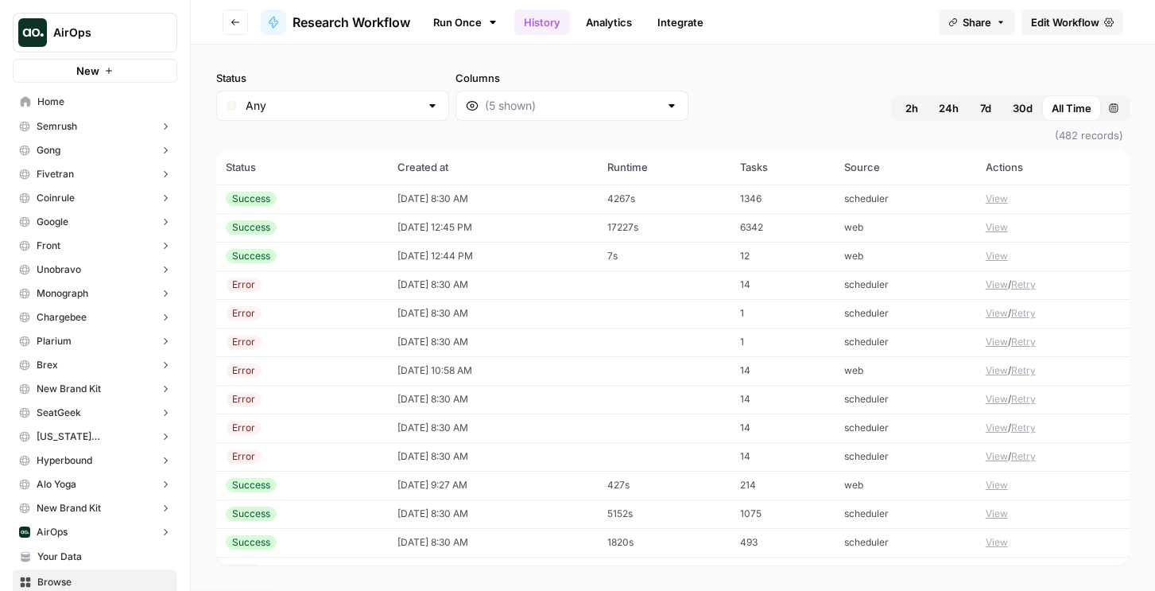
click at [478, 200] on td "[DATE] 8:30 AM" at bounding box center [493, 198] width 210 height 29
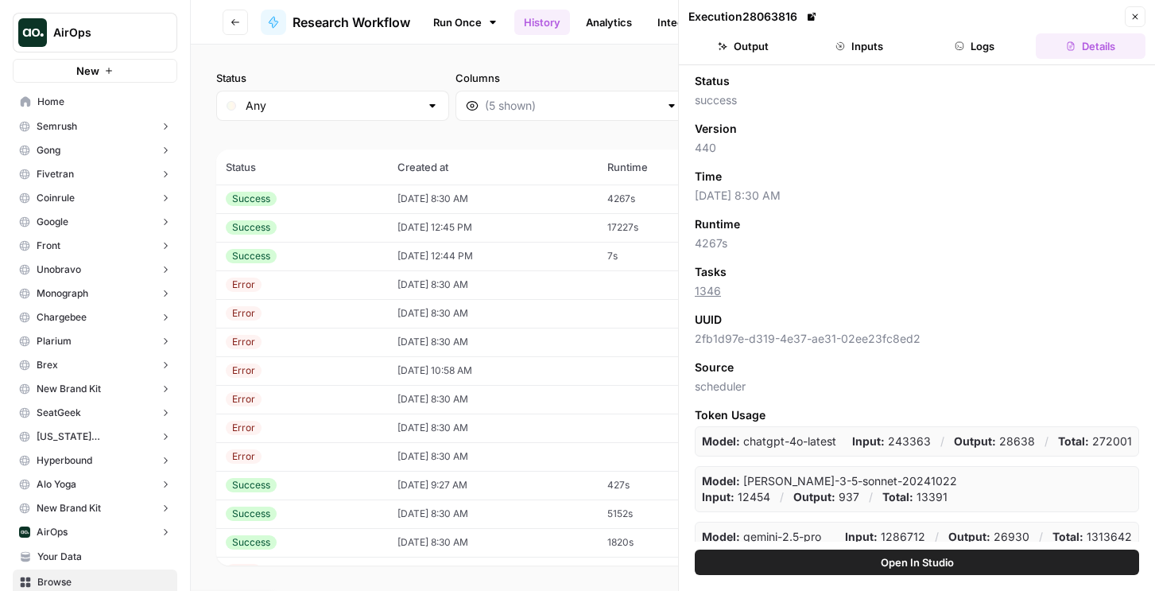
scroll to position [185, 0]
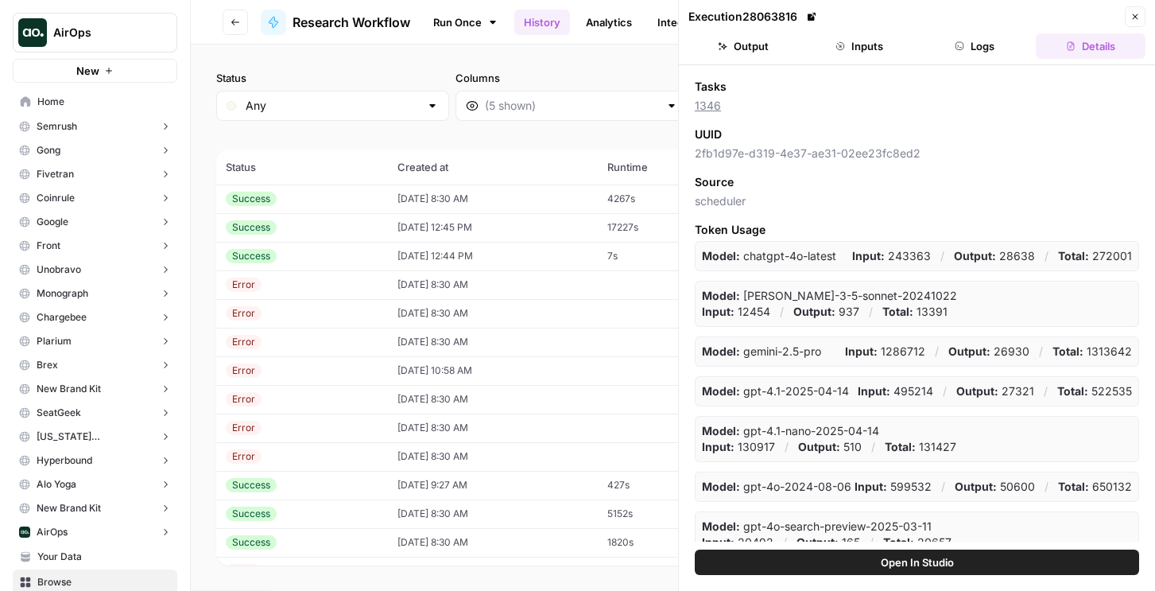
click at [1142, 26] on button "Close" at bounding box center [1135, 16] width 21 height 21
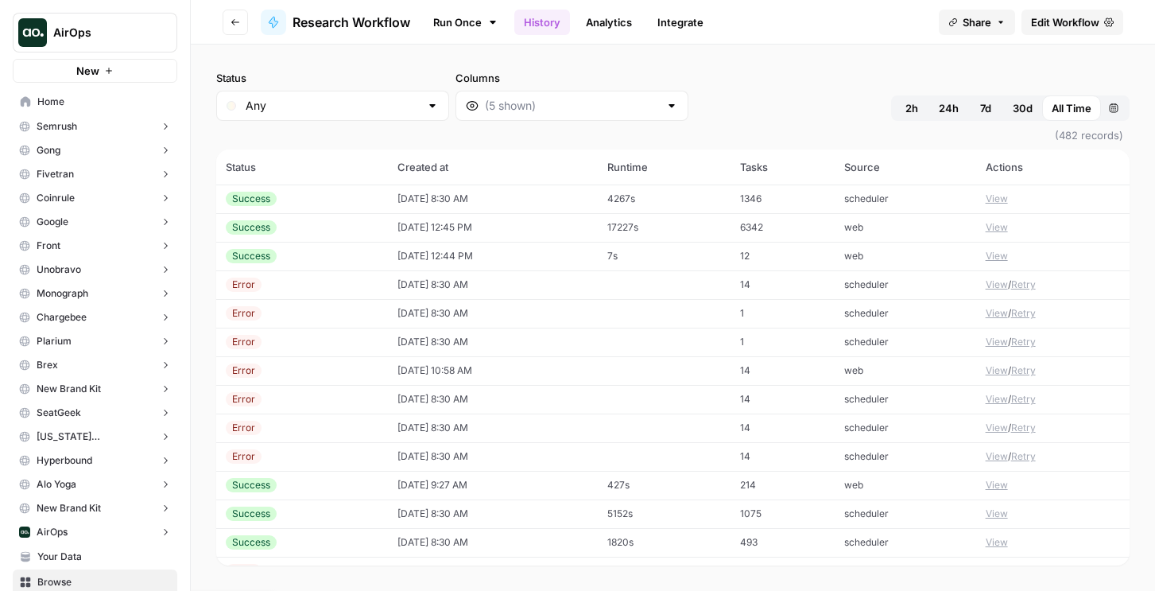
click at [1105, 20] on icon at bounding box center [1110, 22] width 10 height 10
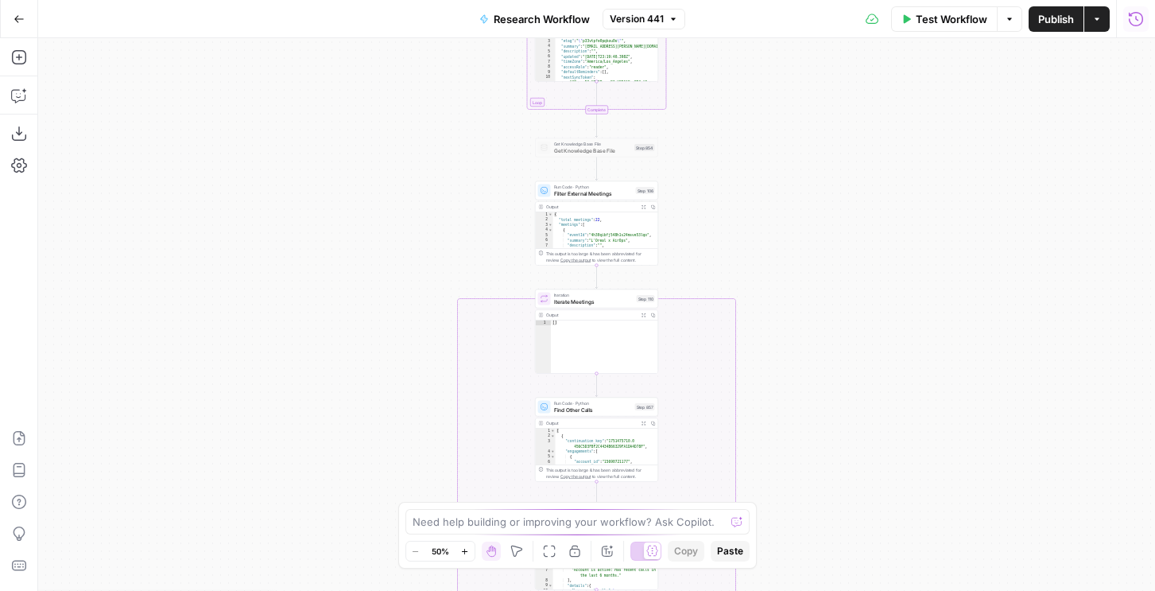
click at [1133, 11] on icon "button" at bounding box center [1136, 19] width 16 height 16
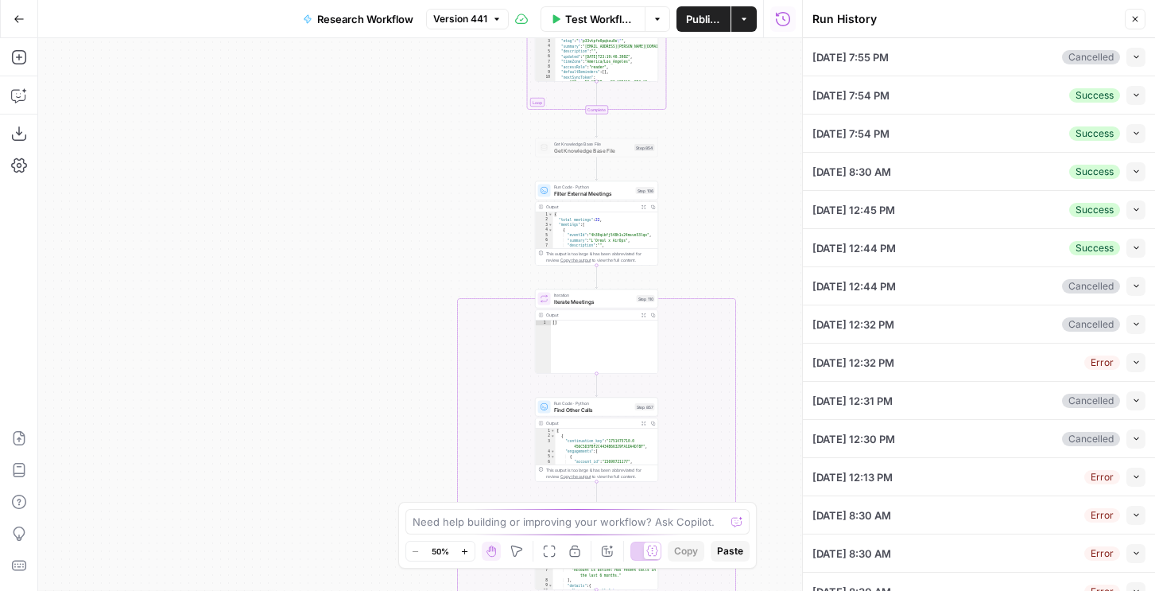
click at [1133, 54] on icon "button" at bounding box center [1136, 56] width 9 height 9
type input "[DATE]"
type input "[DOMAIN_NAME]"
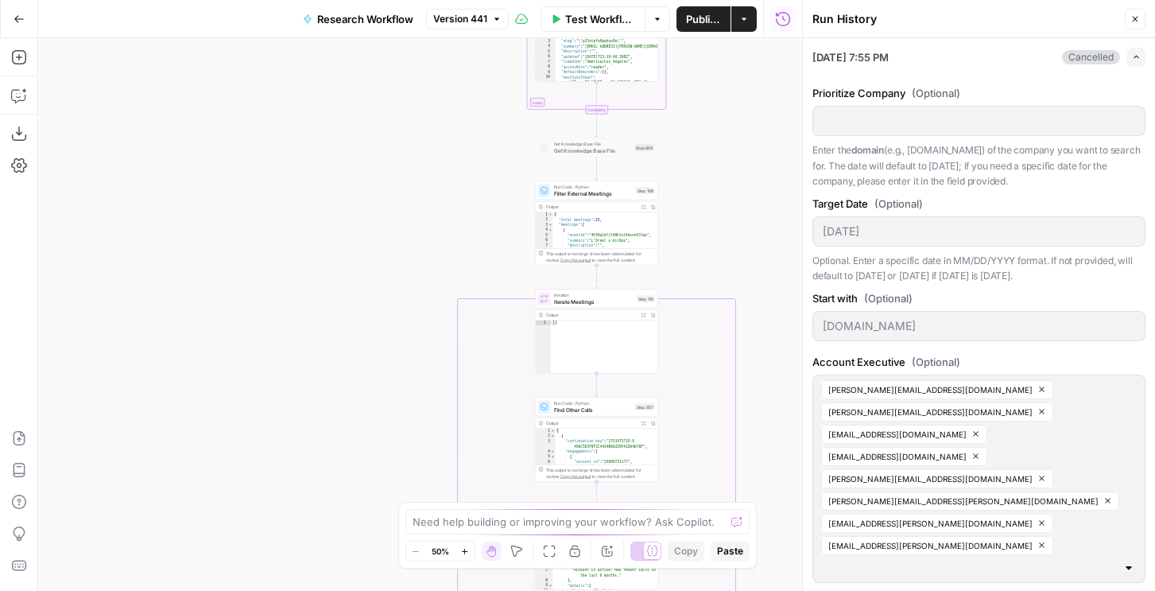
click at [889, 484] on div "Prioritize Company (Optional) Enter the domain (e.g., [DOMAIN_NAME]) of the com…" at bounding box center [979, 355] width 333 height 558
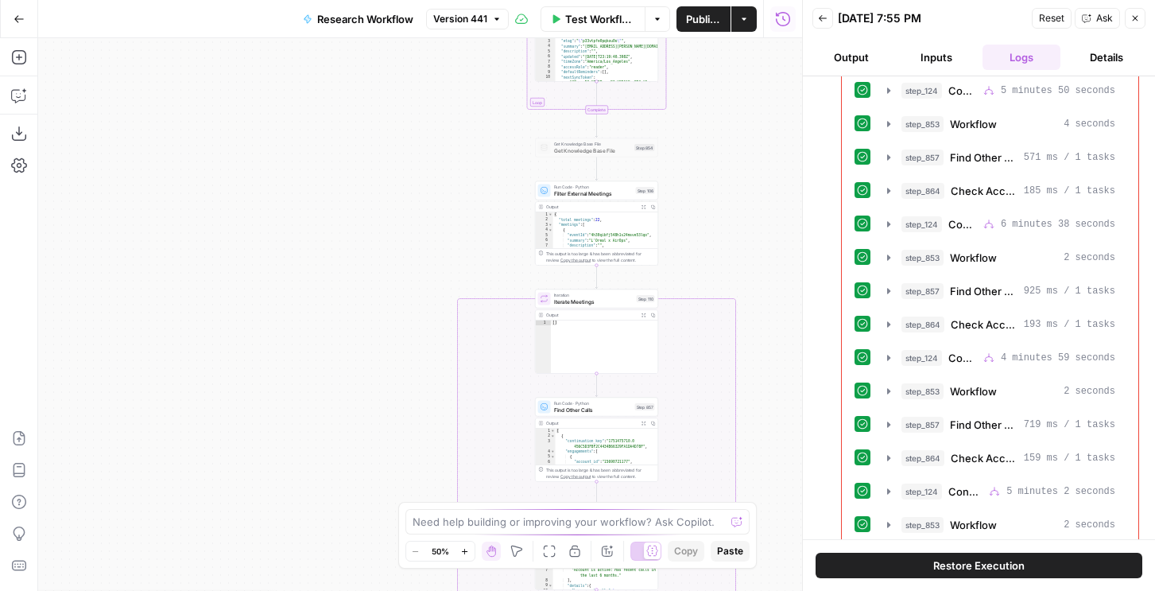
scroll to position [277, 0]
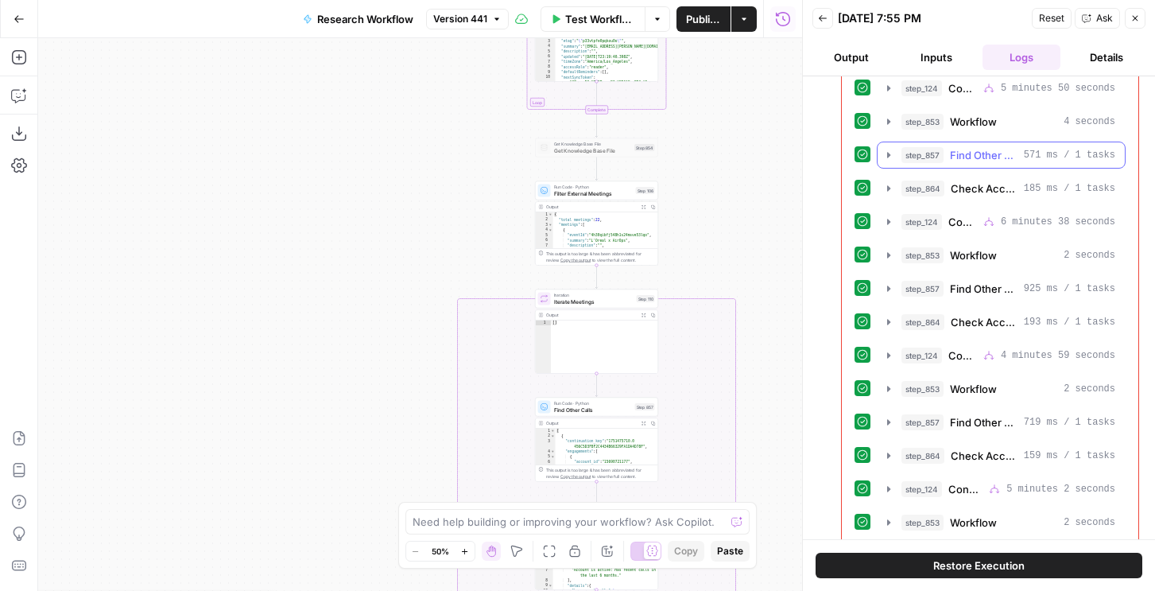
click at [959, 149] on span "Find Other Calls" at bounding box center [984, 155] width 68 height 16
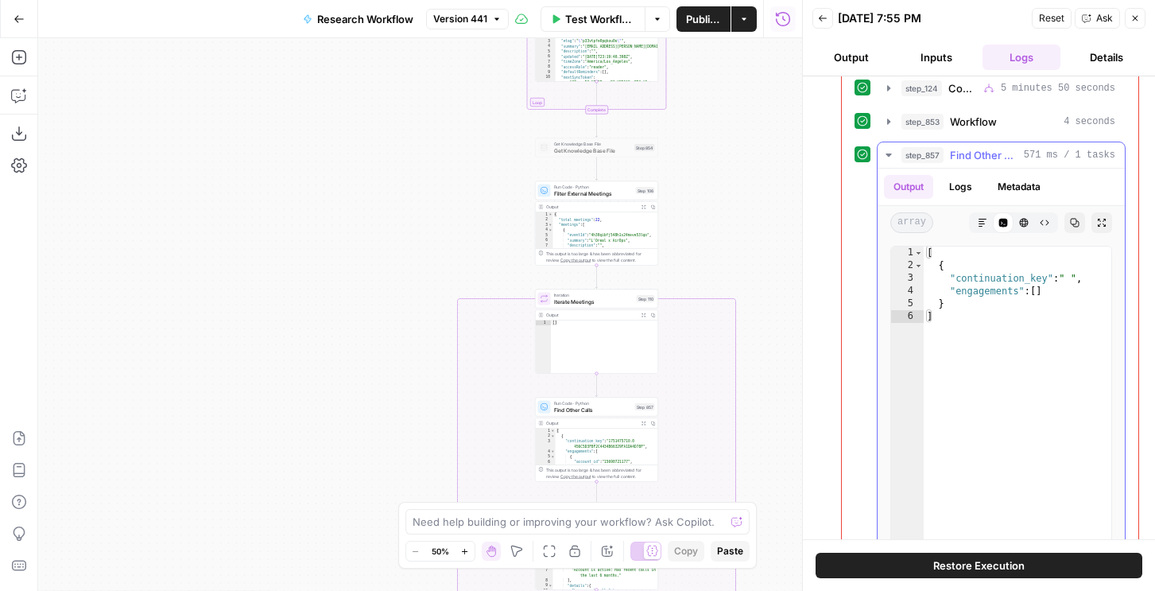
click at [959, 149] on span "Find Other Calls" at bounding box center [984, 155] width 68 height 16
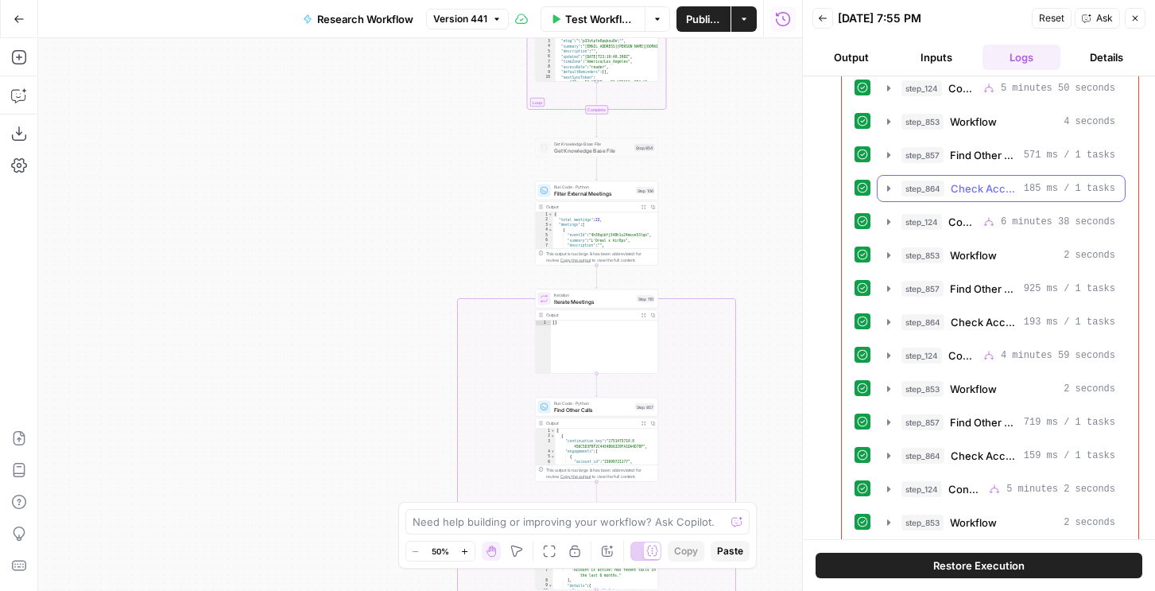
click at [953, 181] on span "Check Account Activity" at bounding box center [984, 189] width 67 height 16
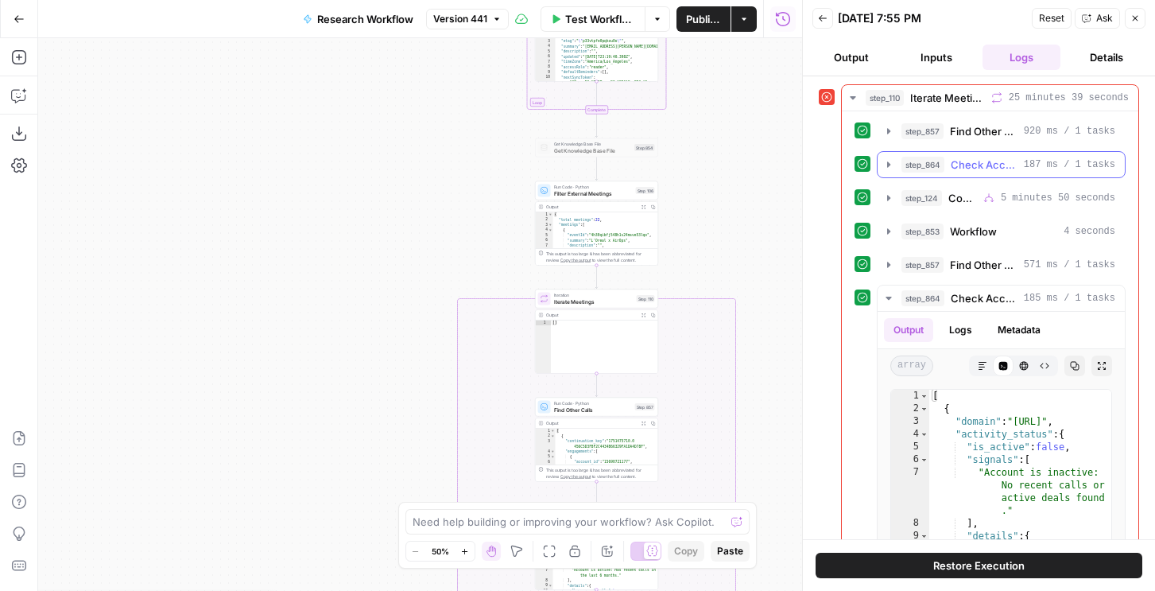
scroll to position [153, 0]
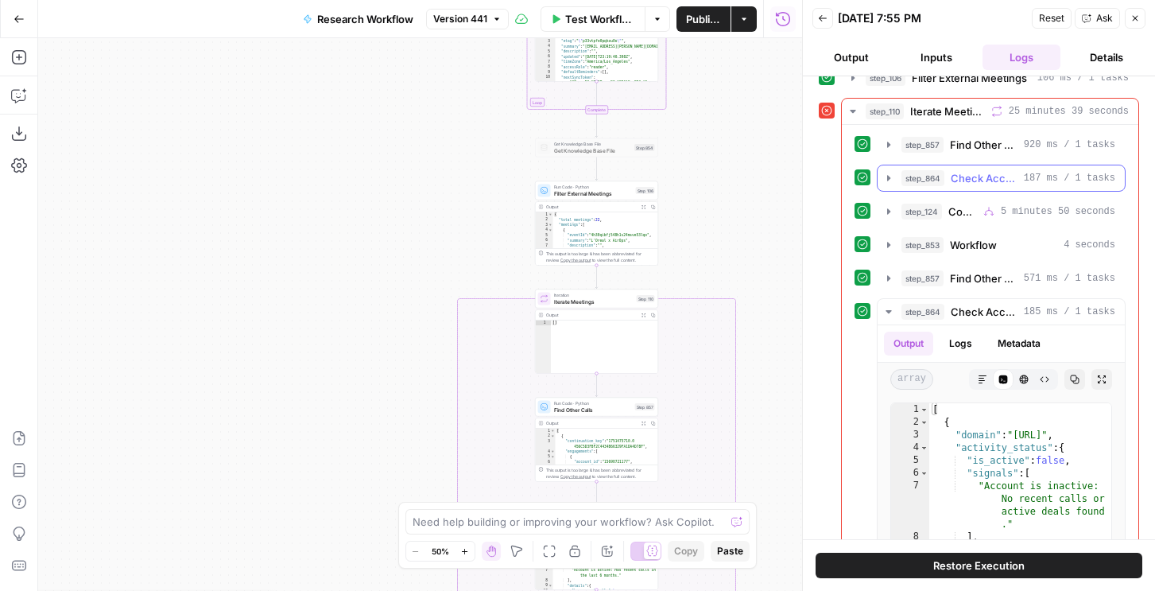
click at [943, 173] on span "step_864" at bounding box center [923, 178] width 43 height 16
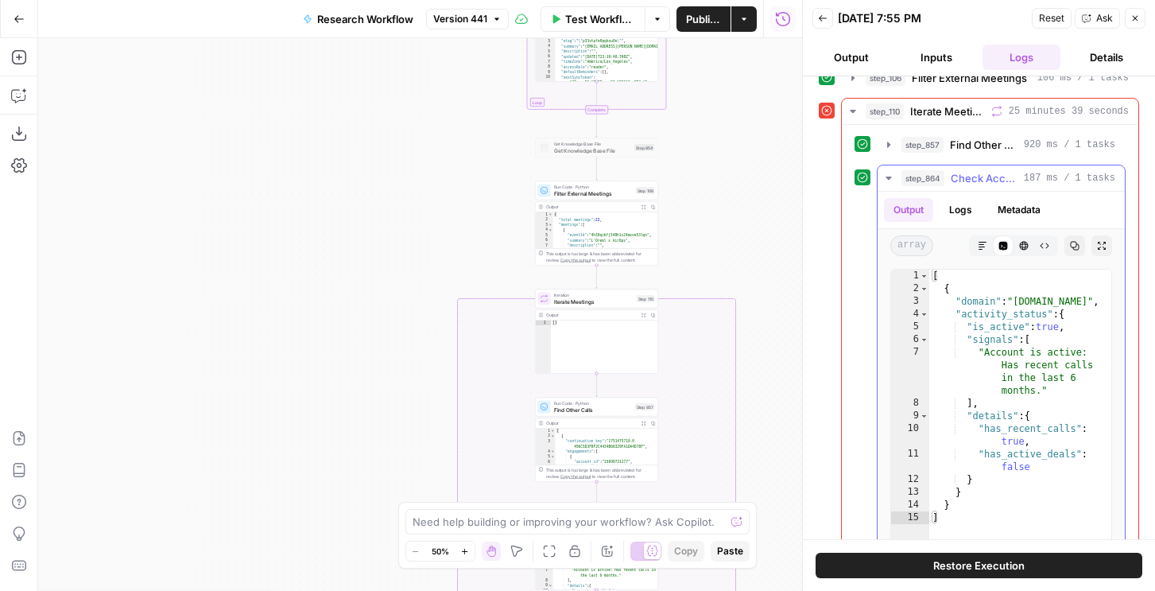
click at [941, 179] on span "step_864" at bounding box center [923, 178] width 43 height 16
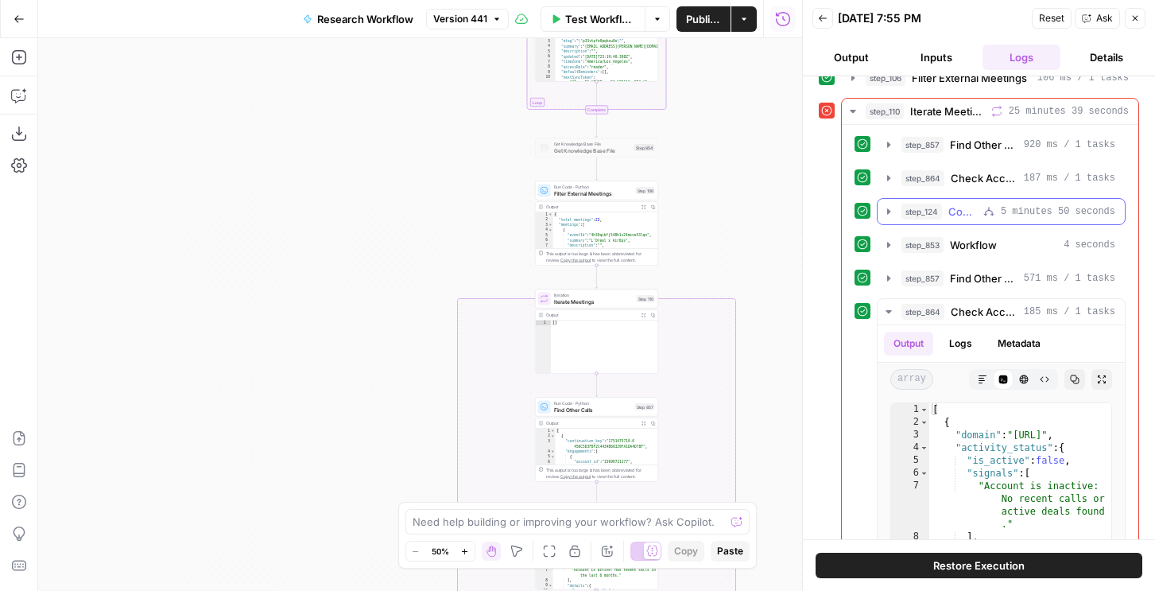
click at [937, 217] on span "step_124" at bounding box center [922, 212] width 41 height 16
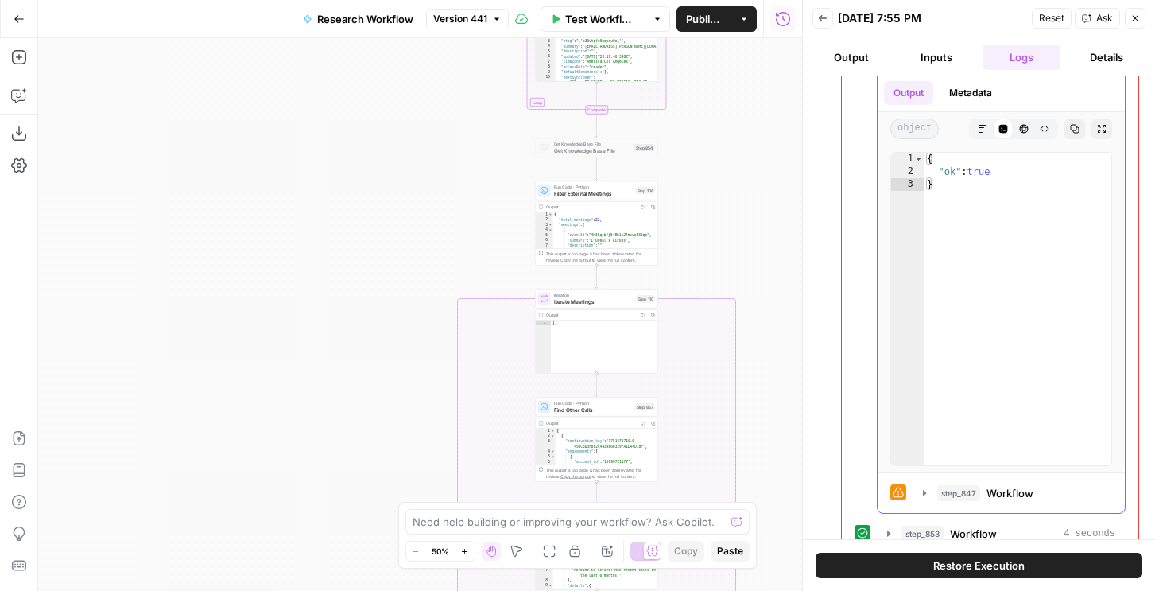
scroll to position [305, 0]
click at [967, 89] on button "Metadata" at bounding box center [971, 92] width 62 height 24
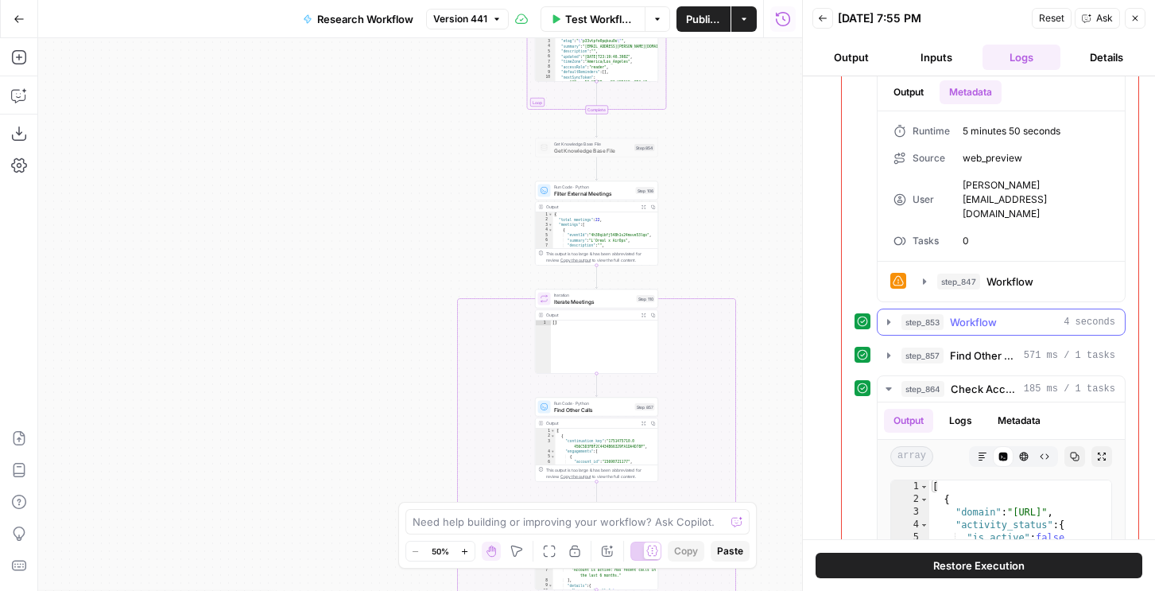
scroll to position [367, 0]
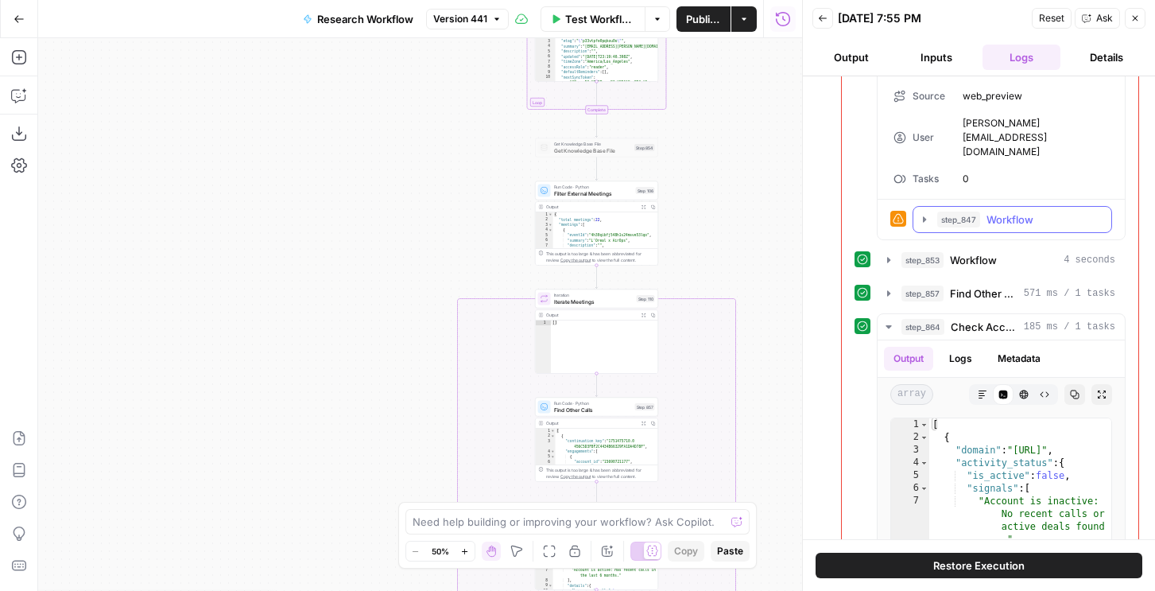
click at [975, 212] on span "step_847" at bounding box center [959, 220] width 43 height 16
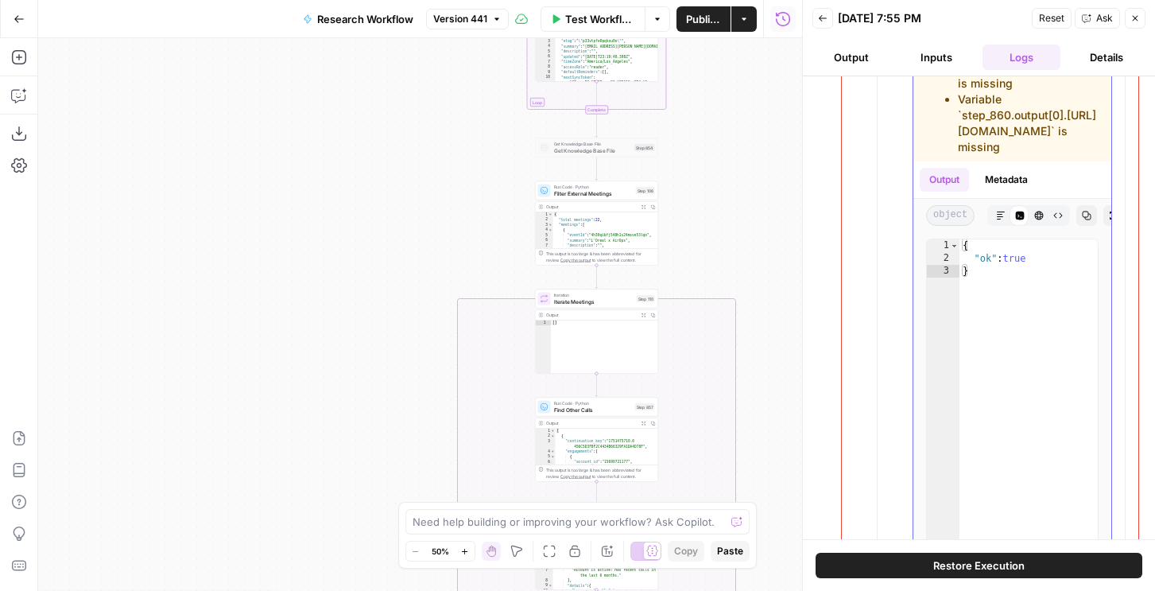
scroll to position [586, 0]
click at [999, 98] on div "Markdown" at bounding box center [1001, 106] width 52 height 16
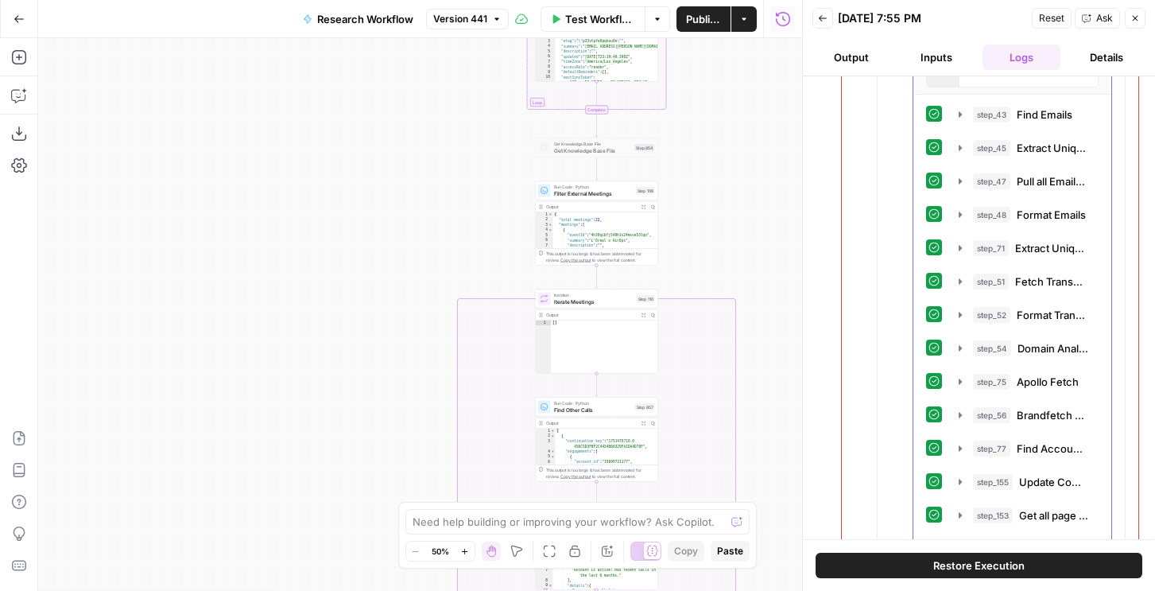
scroll to position [1047, 0]
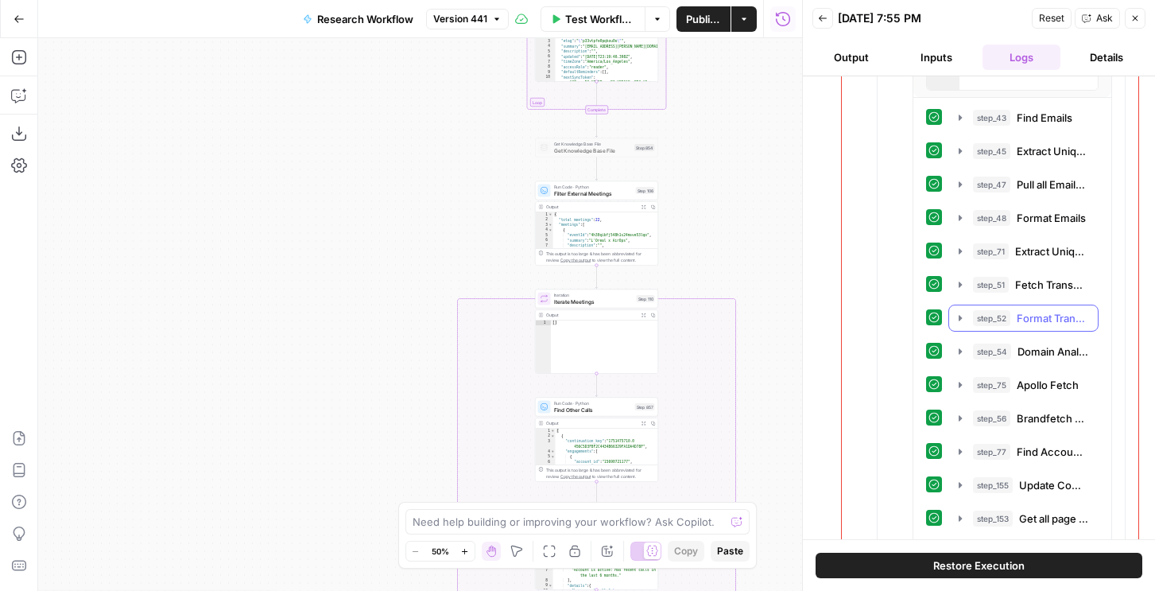
click at [1020, 310] on span "Format Transcript" at bounding box center [1053, 318] width 72 height 16
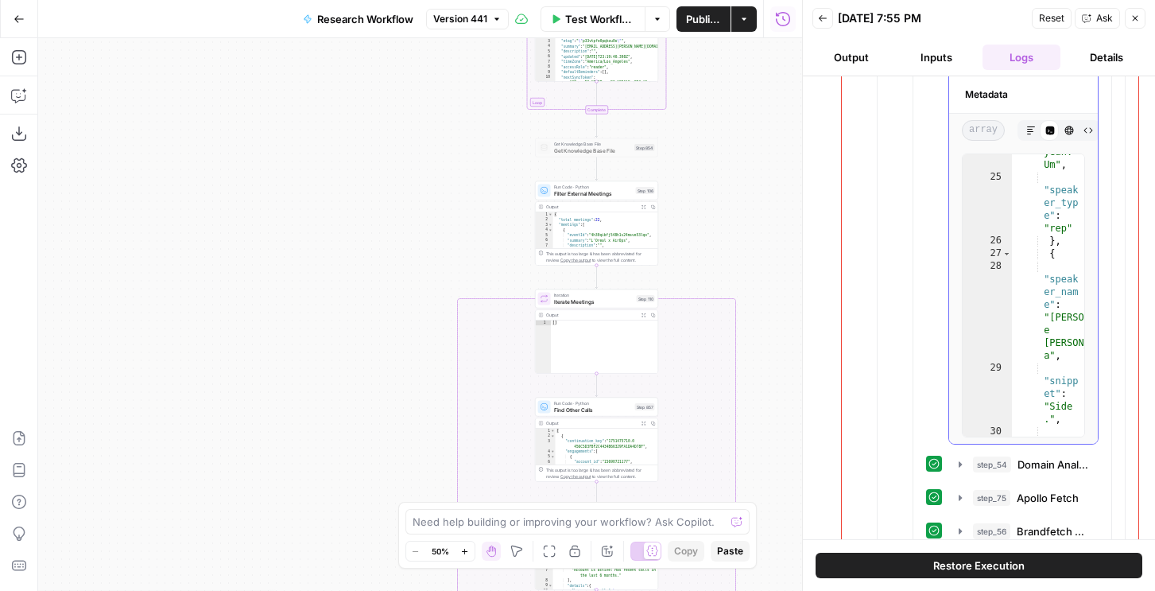
scroll to position [116, 0]
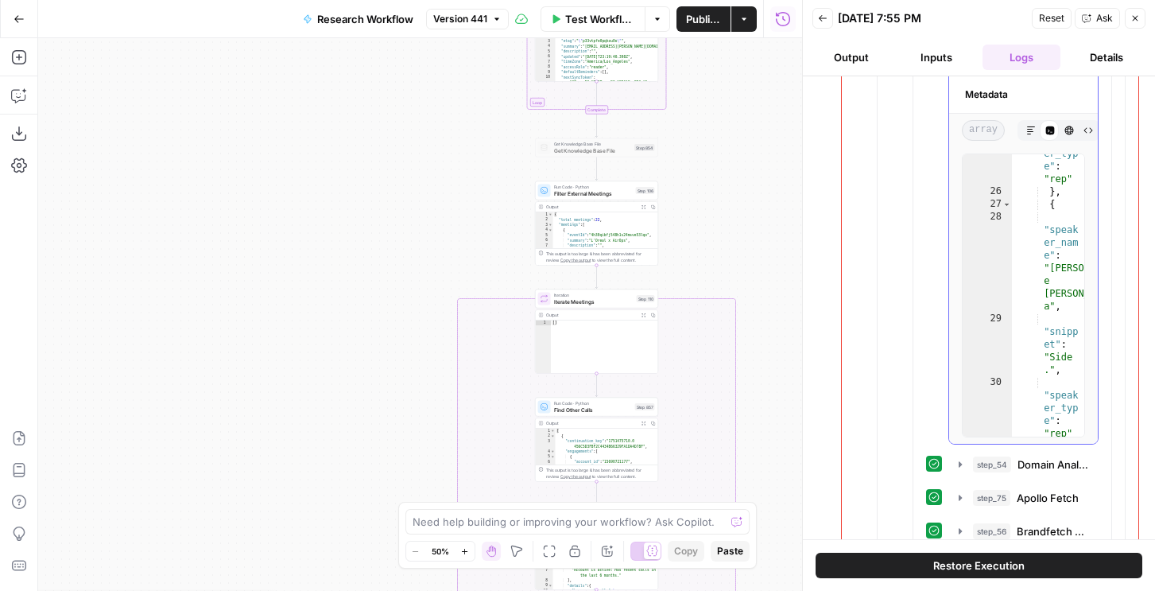
type textarea "**********"
click at [1048, 223] on div ""speak er_typ e" : "rep" } , { "speak er_nam e" : "[PERSON_NAME] a" , "snipp et…" at bounding box center [1048, 301] width 72 height 359
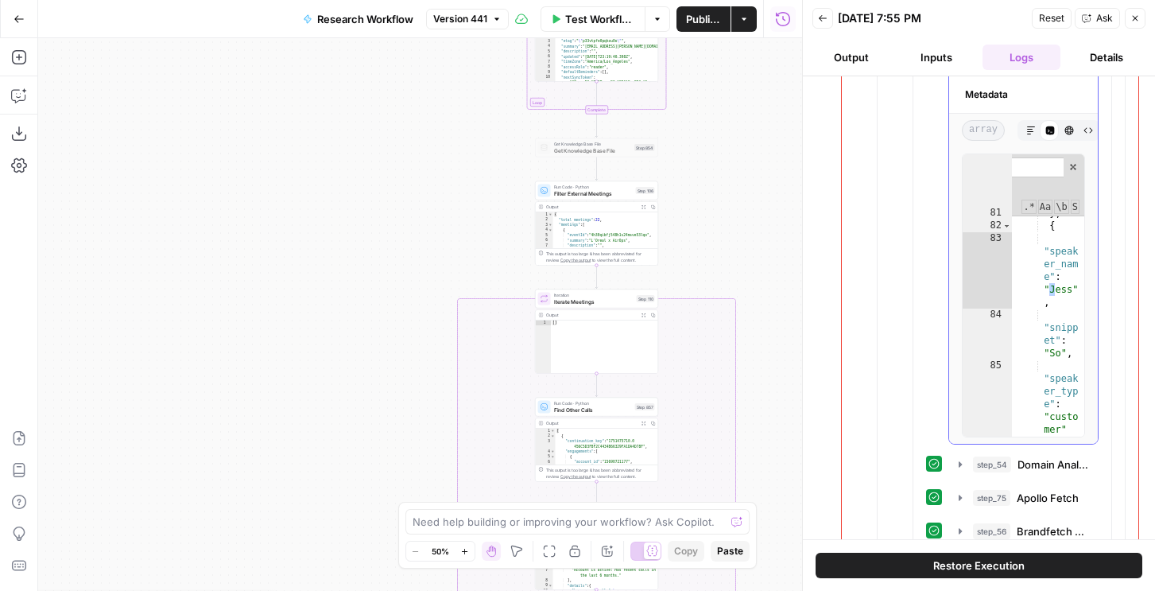
scroll to position [384, 0]
type input "****"
click at [1041, 253] on div ""speak er_typ e" : "rep" } , { "speak er_nam e" : "Jess" , "snipp et" : "So" , …" at bounding box center [1048, 322] width 72 height 359
type textarea "* *"
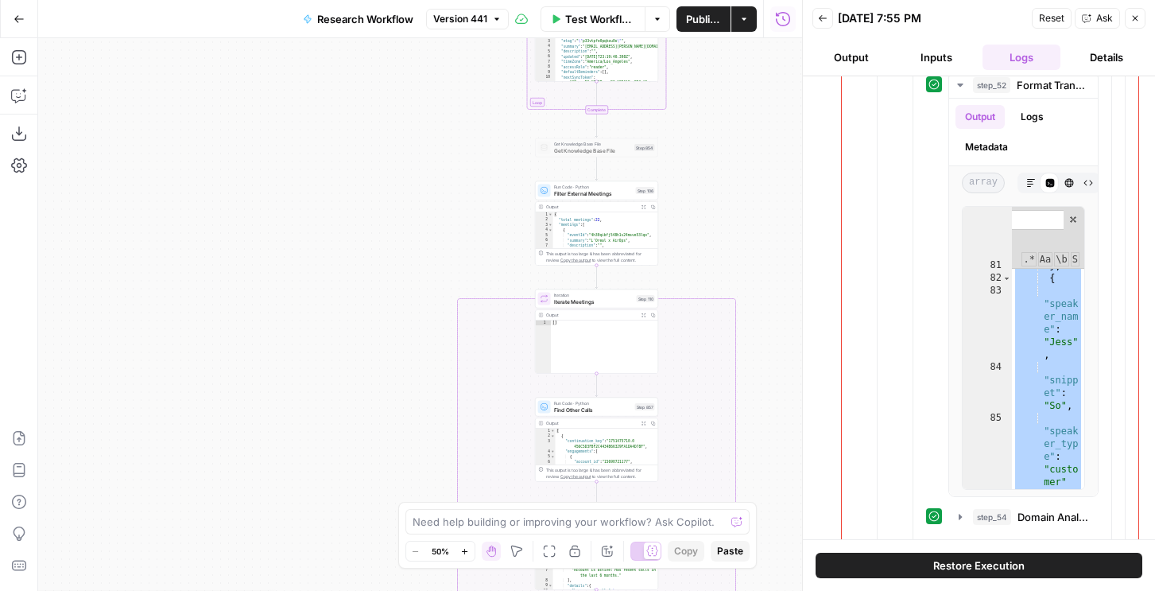
scroll to position [1302, 0]
